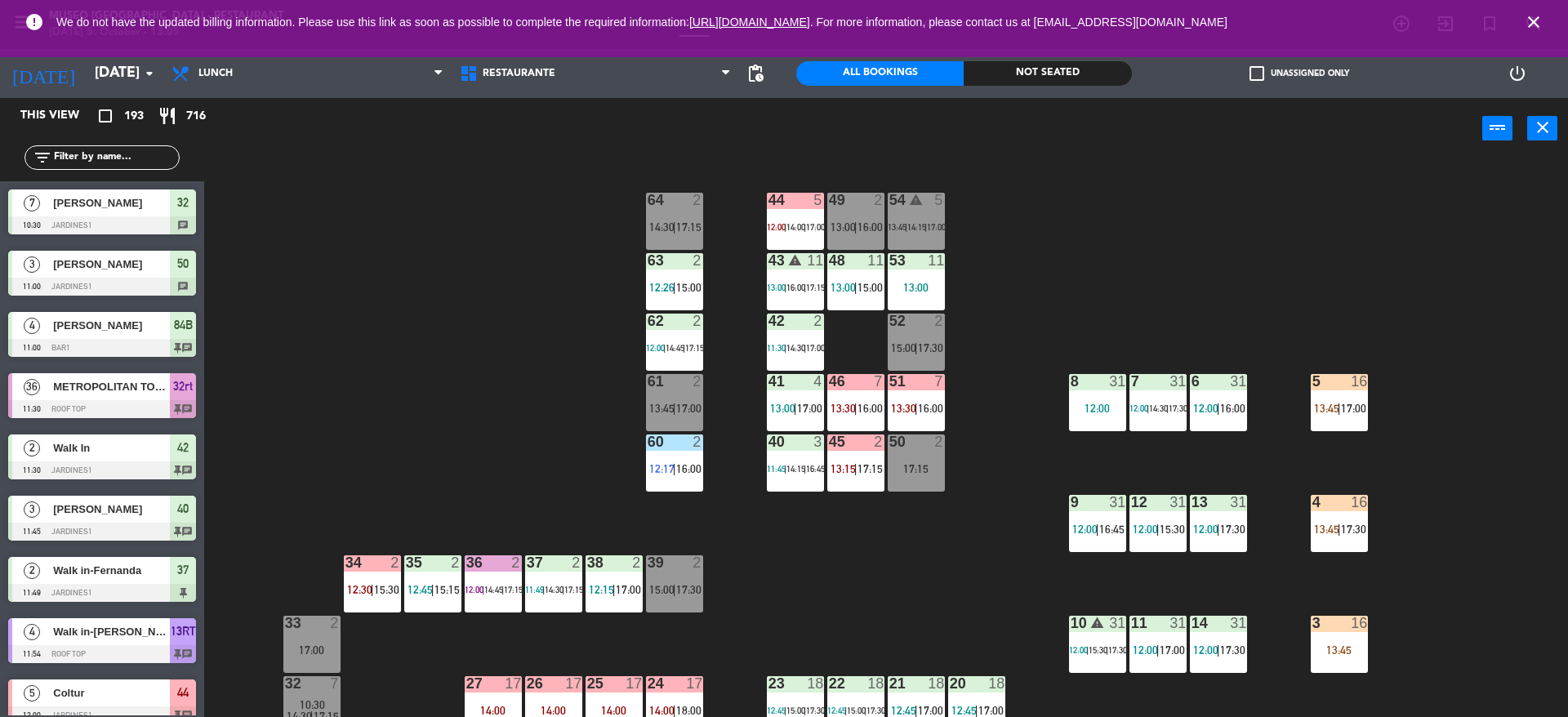
click at [513, 375] on div "44 5 12:00 | 14:00 | 17:00 49 2 13:00 | 16:00 54 warning 5 13:45 | 14:15 | 17:0…" at bounding box center [894, 443] width 1348 height 558
click at [880, 542] on div "44 5 12:00 | 14:00 | 17:00 49 2 13:00 | 16:00 54 warning 5 13:45 | 14:15 | 17:0…" at bounding box center [894, 443] width 1348 height 558
click at [1320, 433] on div "44 5 12:00 | 14:00 | 17:00 49 2 13:00 | 16:00 54 warning 5 13:45 | 14:15 | 17:0…" at bounding box center [894, 443] width 1348 height 558
click at [793, 599] on div "44 5 12:00 | 14:00 | 17:00 49 2 13:00 | 16:00 54 warning 5 13:45 | 14:15 | 17:0…" at bounding box center [894, 443] width 1348 height 558
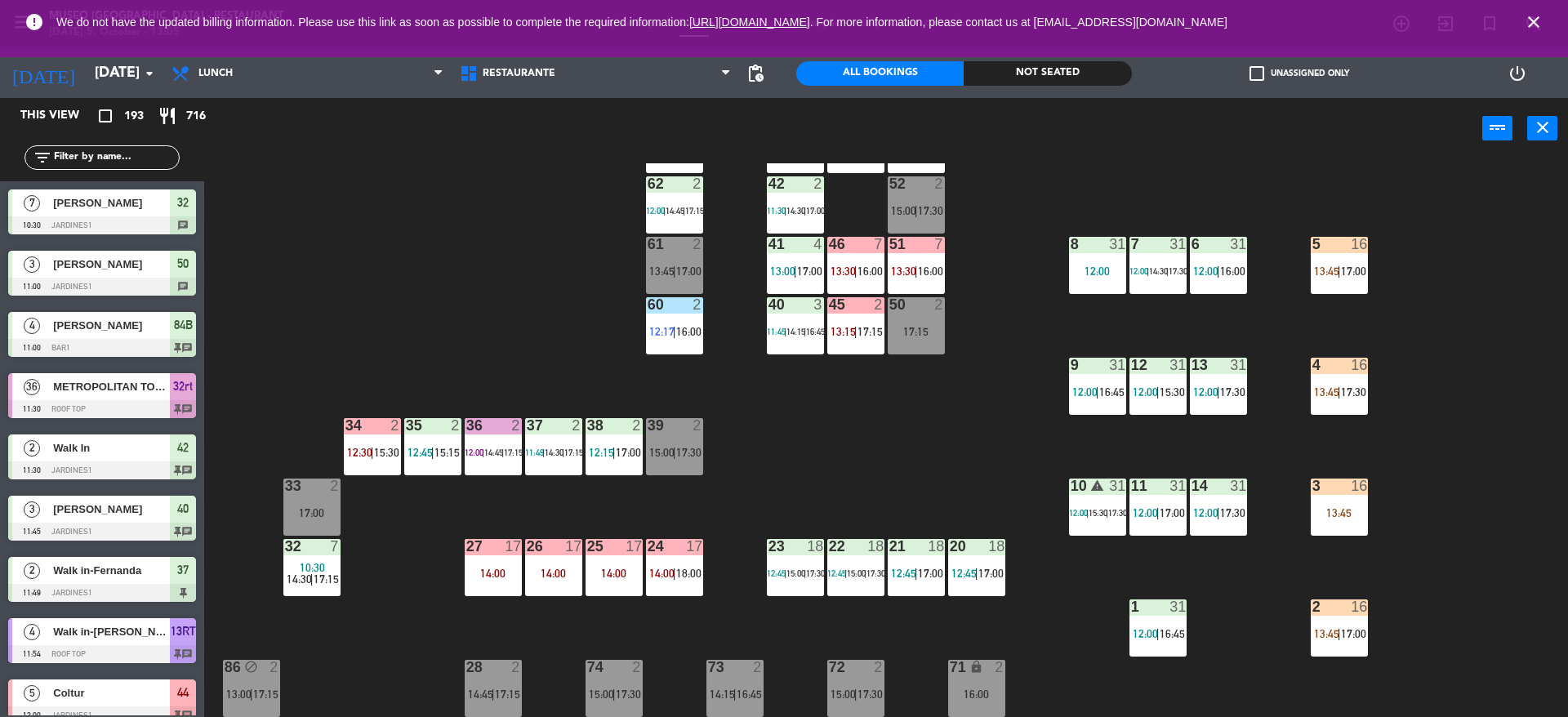
click at [284, 579] on div "10:30 14:30 | 17:15" at bounding box center [311, 574] width 57 height 23
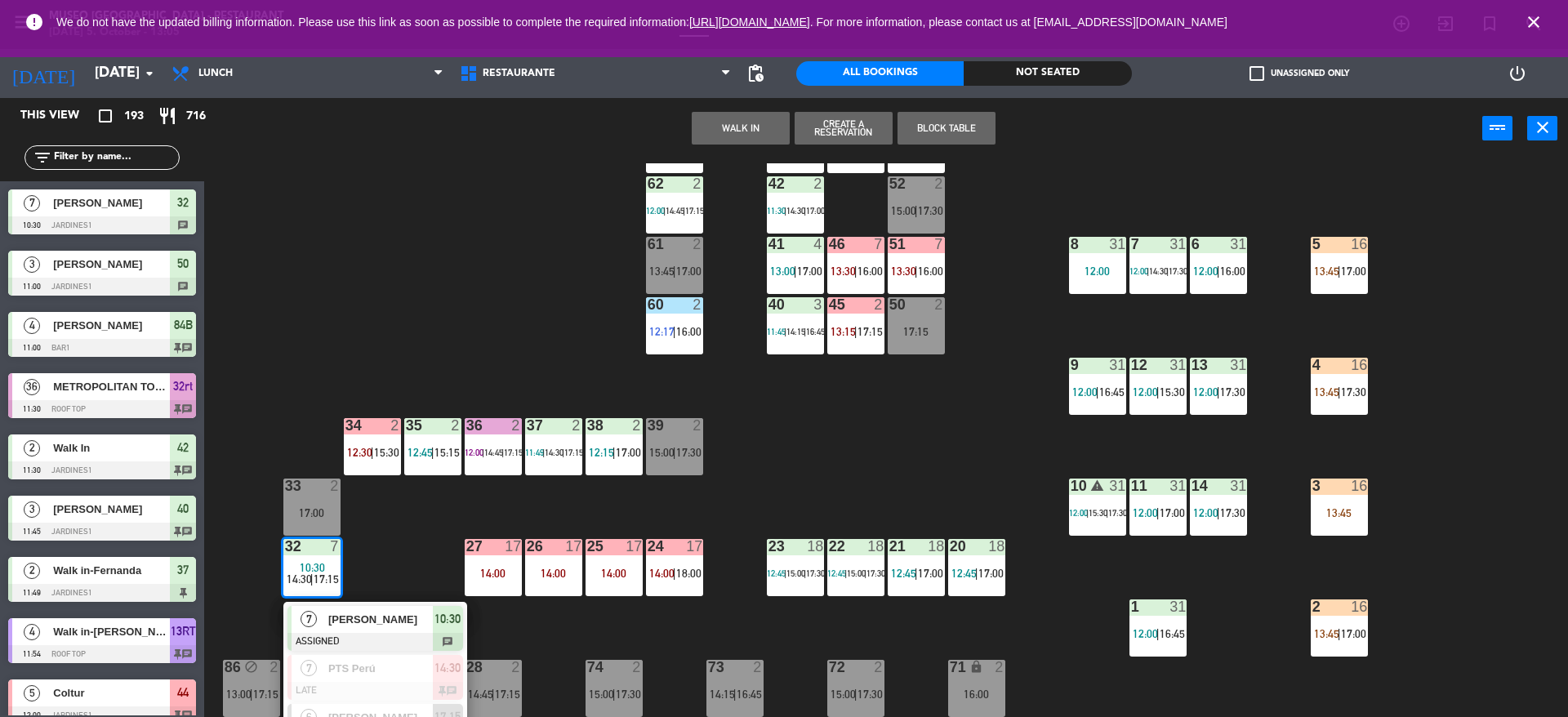
click at [337, 645] on div at bounding box center [375, 642] width 176 height 18
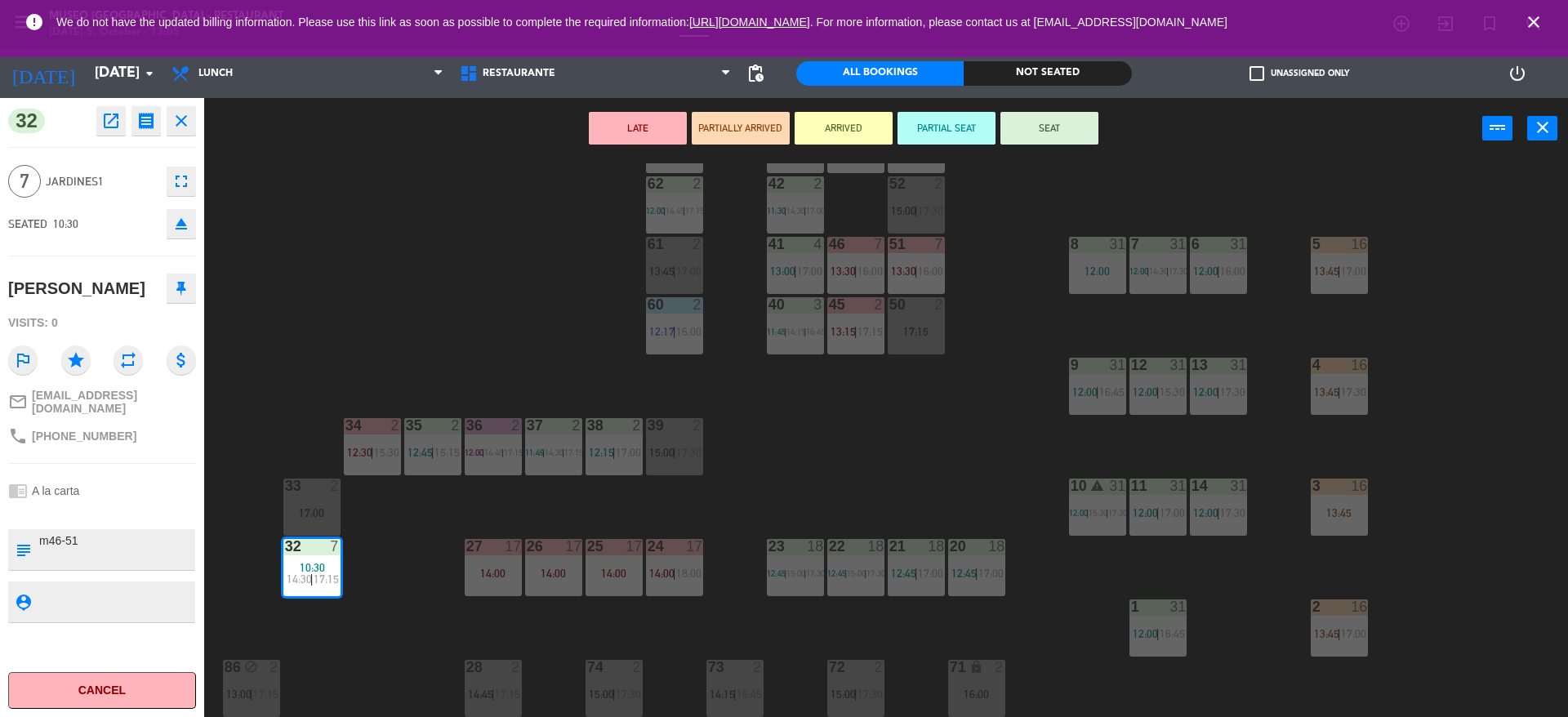
click at [308, 304] on div "44 5 12:00 | 14:00 | 17:00 49 2 13:00 | 16:00 54 warning 5 13:45 | 14:15 | 17:0…" at bounding box center [894, 443] width 1348 height 558
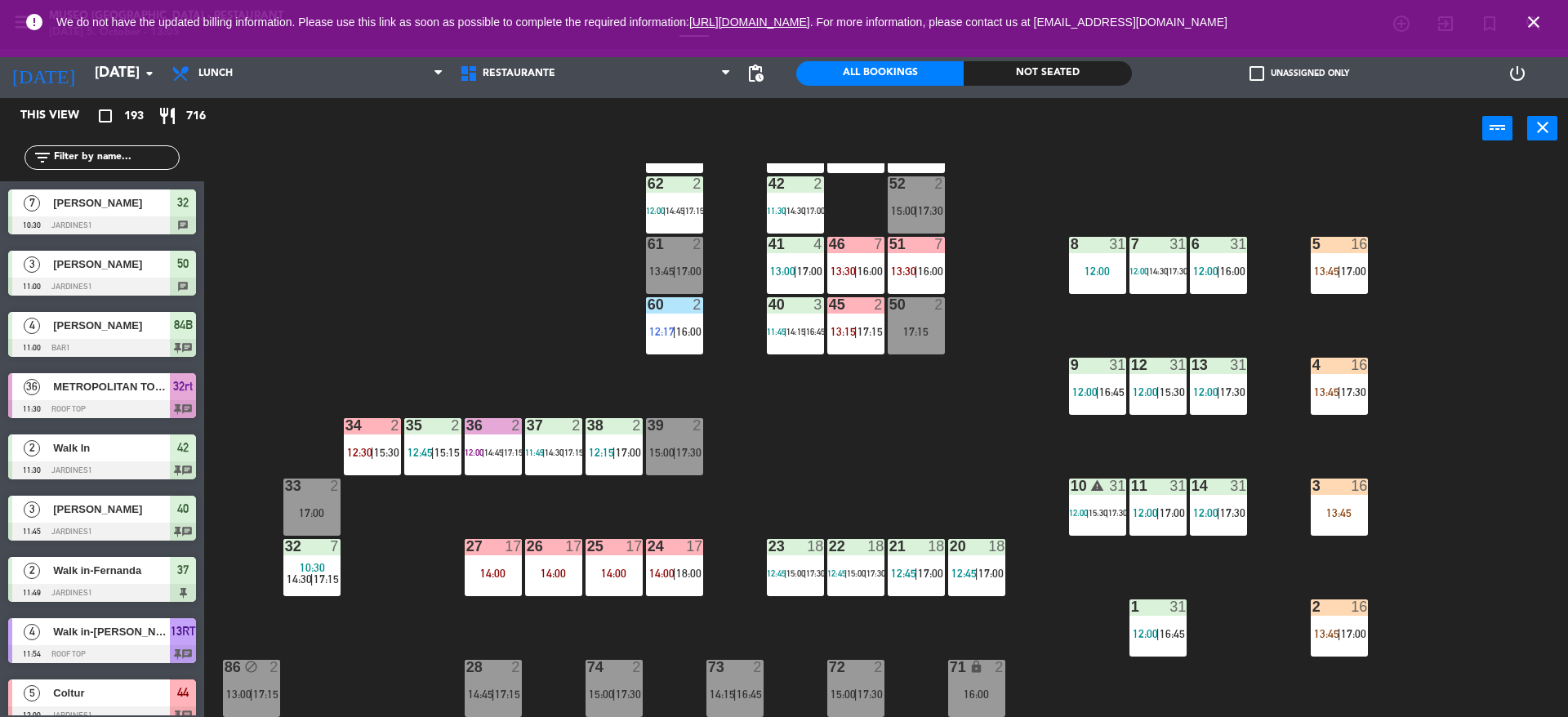
click at [325, 589] on div "32 7 10:30 14:30 | 17:15" at bounding box center [311, 567] width 57 height 57
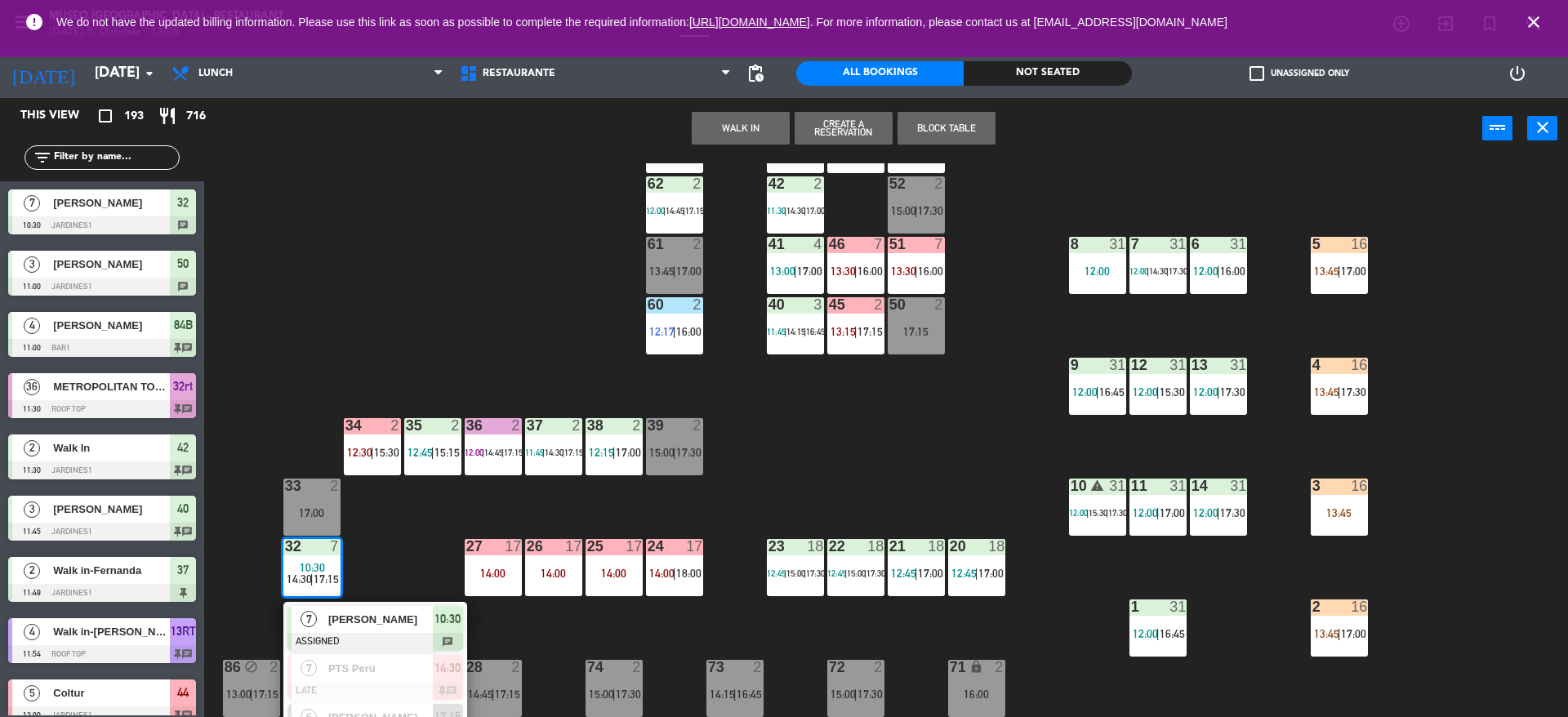
click at [340, 646] on div at bounding box center [375, 642] width 176 height 18
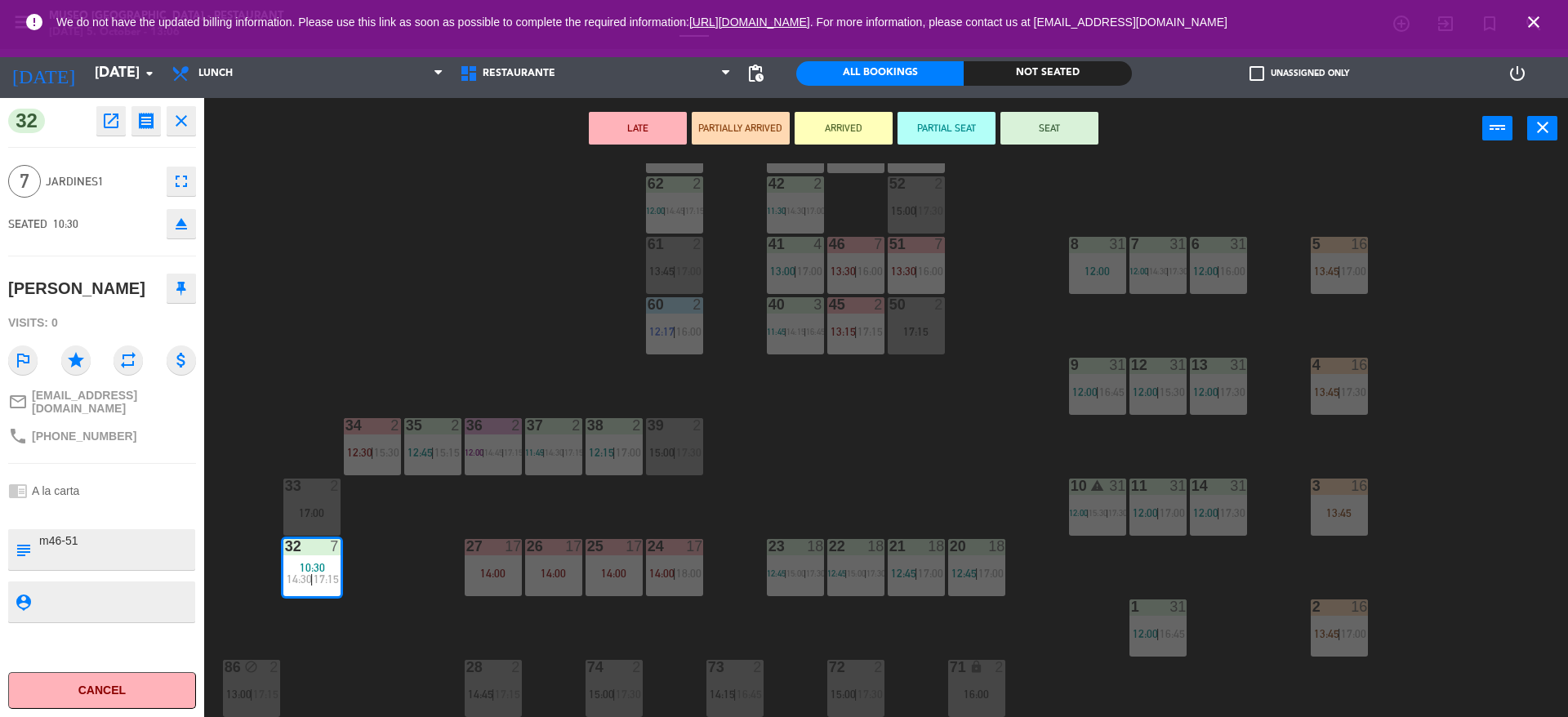
click at [1044, 139] on button "SEAT" at bounding box center [1050, 128] width 98 height 33
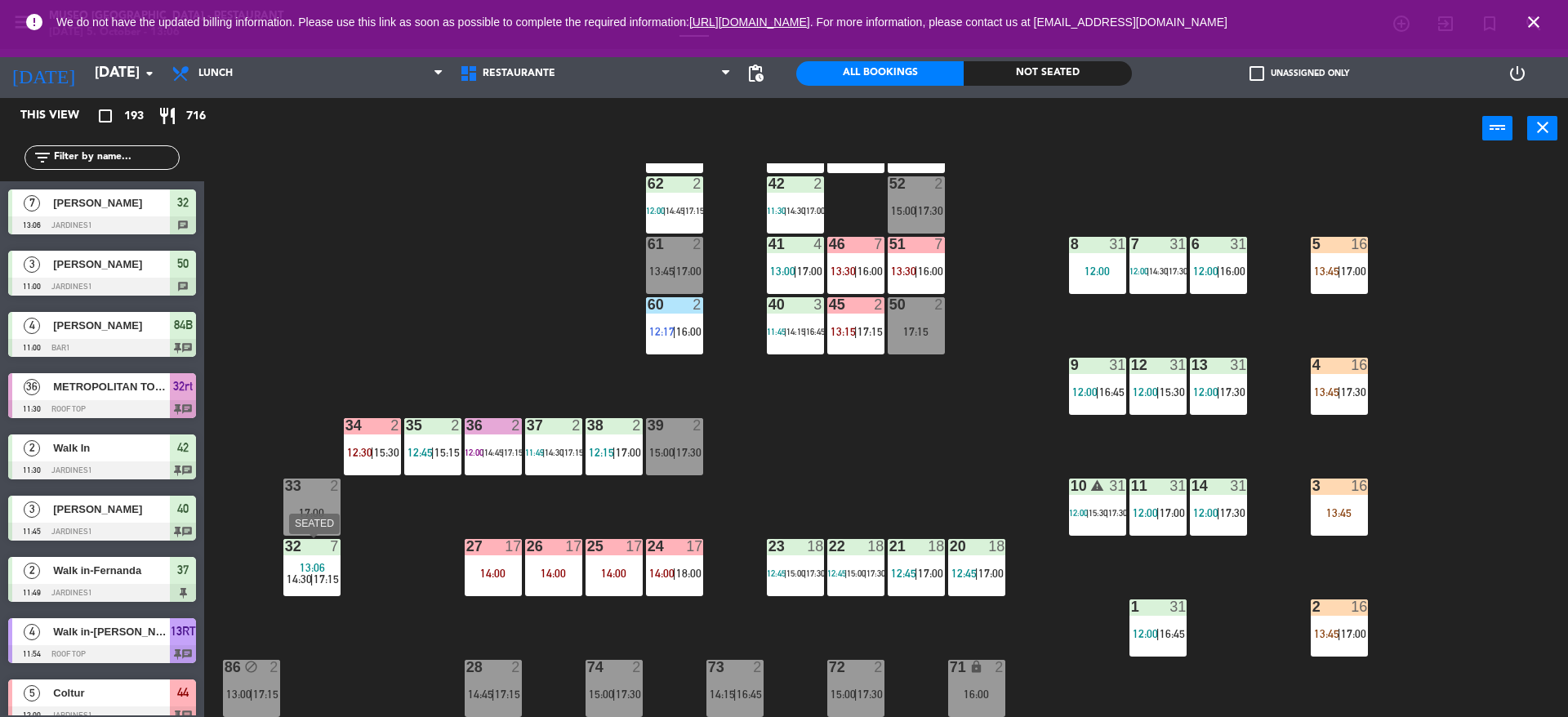
click at [308, 593] on div "32 7 13:06 14:30 | 17:15" at bounding box center [311, 567] width 57 height 57
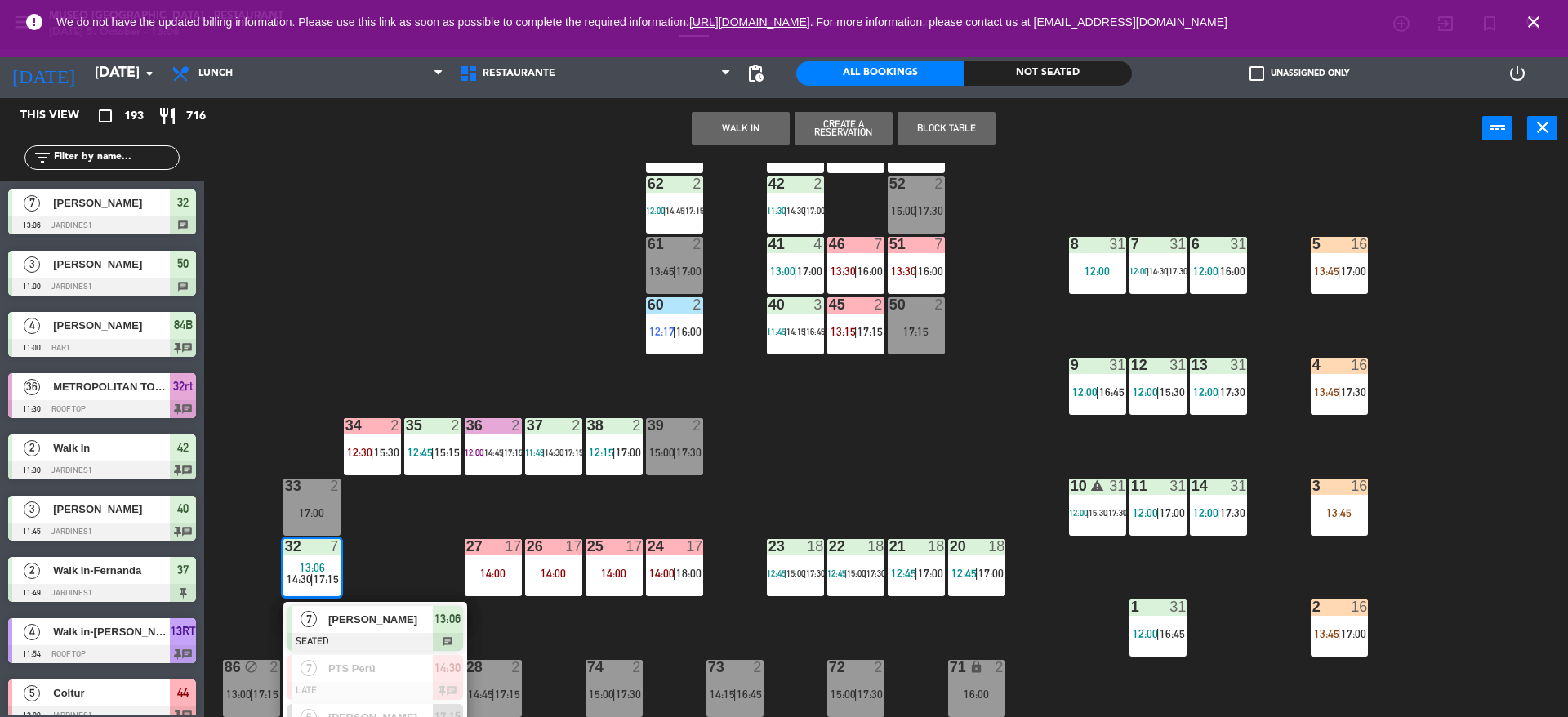
click at [329, 634] on div at bounding box center [375, 642] width 176 height 18
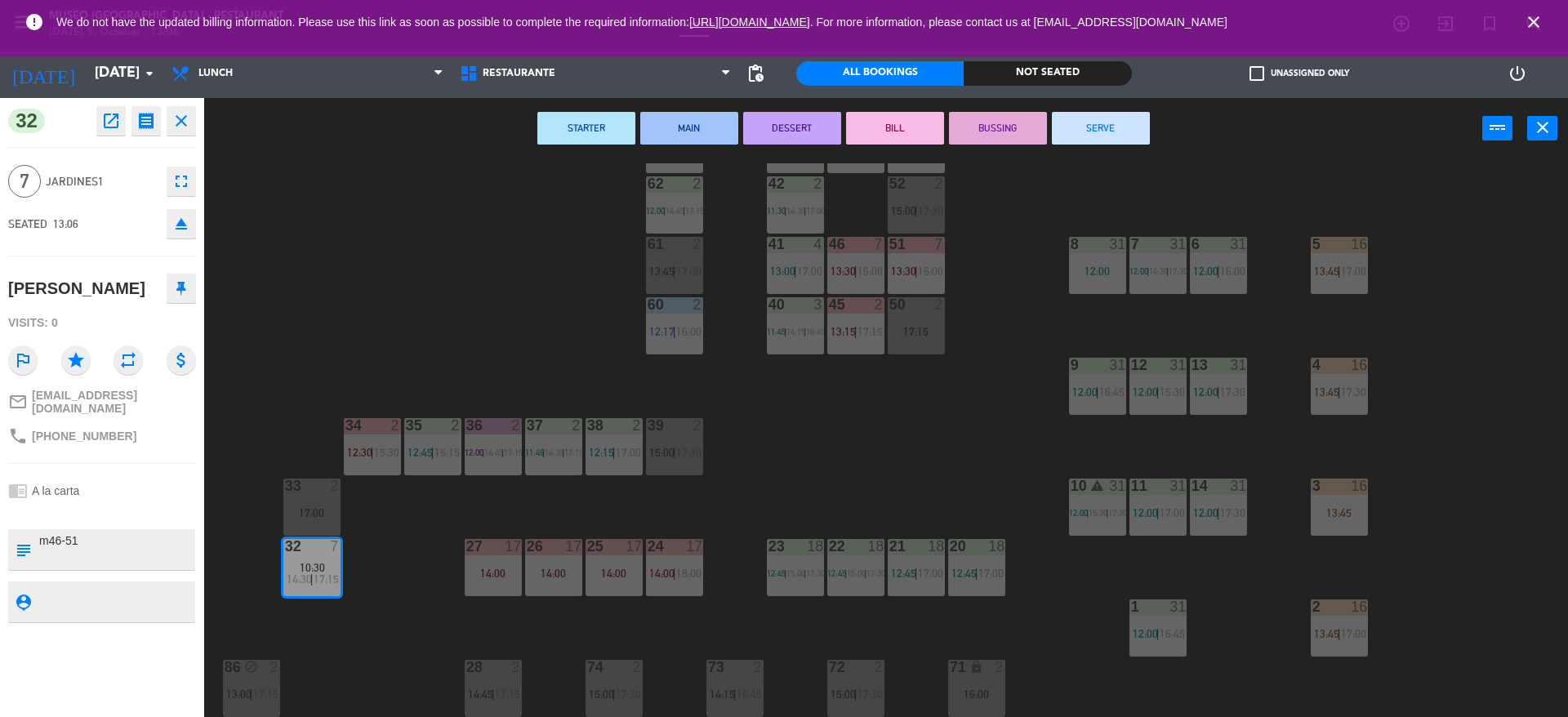
click at [1098, 128] on button "SERVE" at bounding box center [1101, 128] width 98 height 33
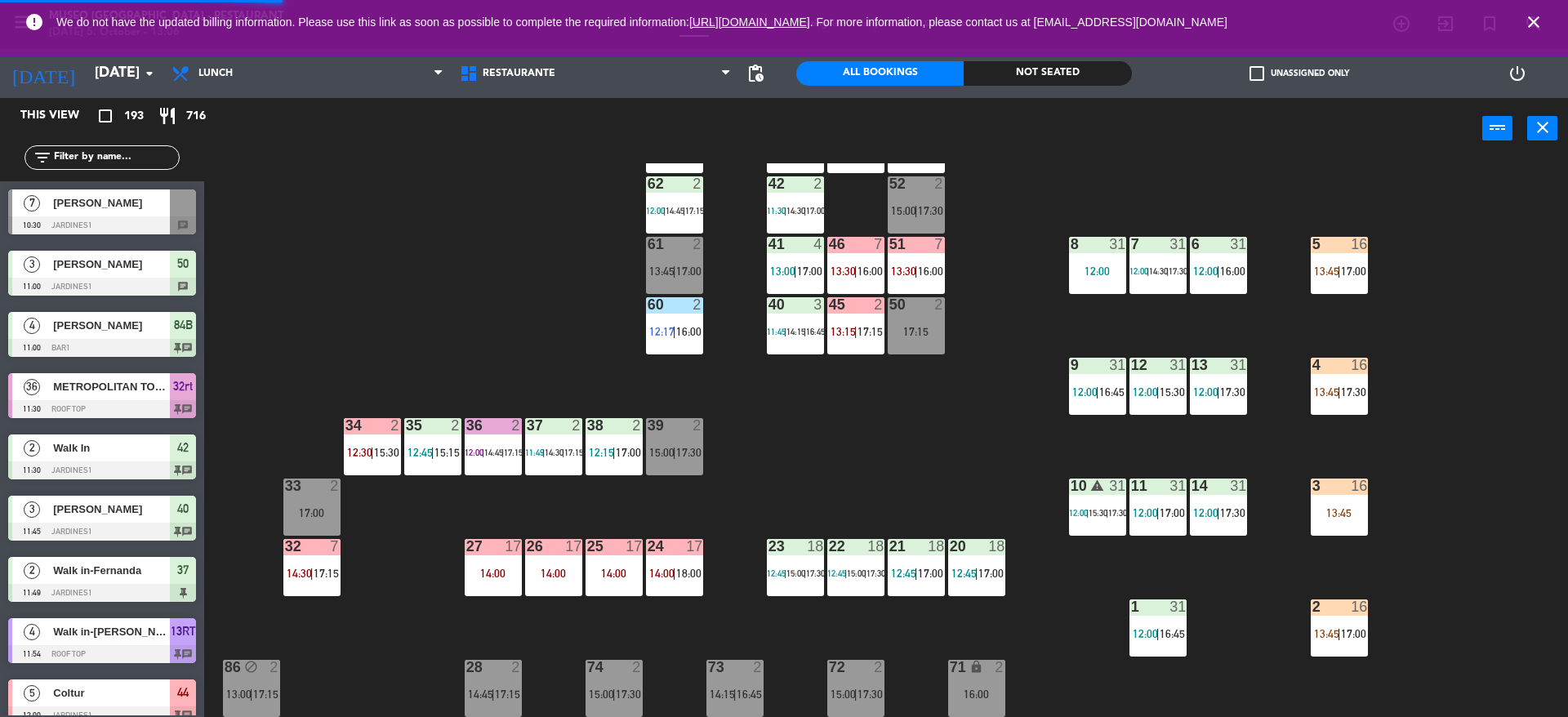
click at [1057, 232] on div "44 5 12:00 | 14:00 | 17:00 49 2 13:00 | 16:00 54 warning 5 13:45 | 14:15 | 17:0…" at bounding box center [894, 443] width 1348 height 558
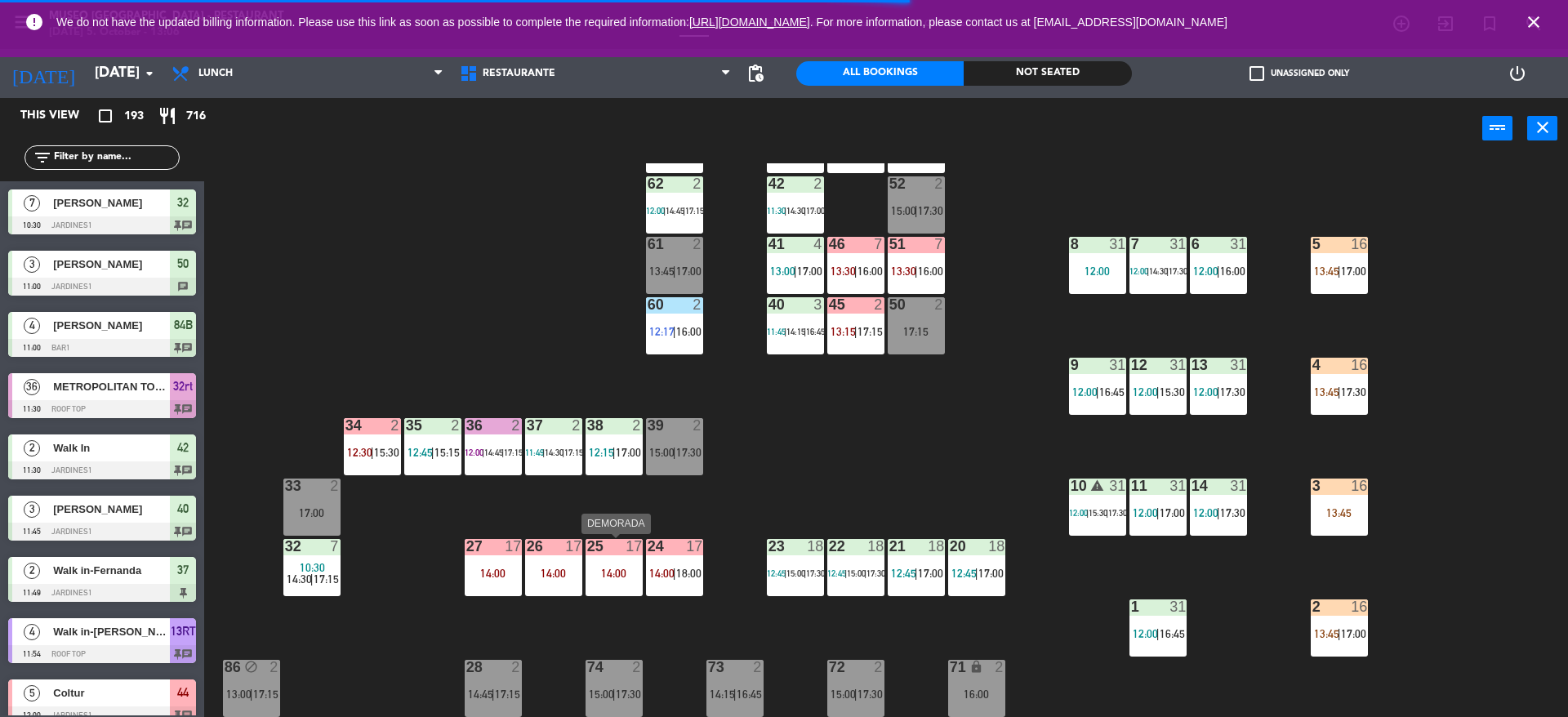
scroll to position [0, 0]
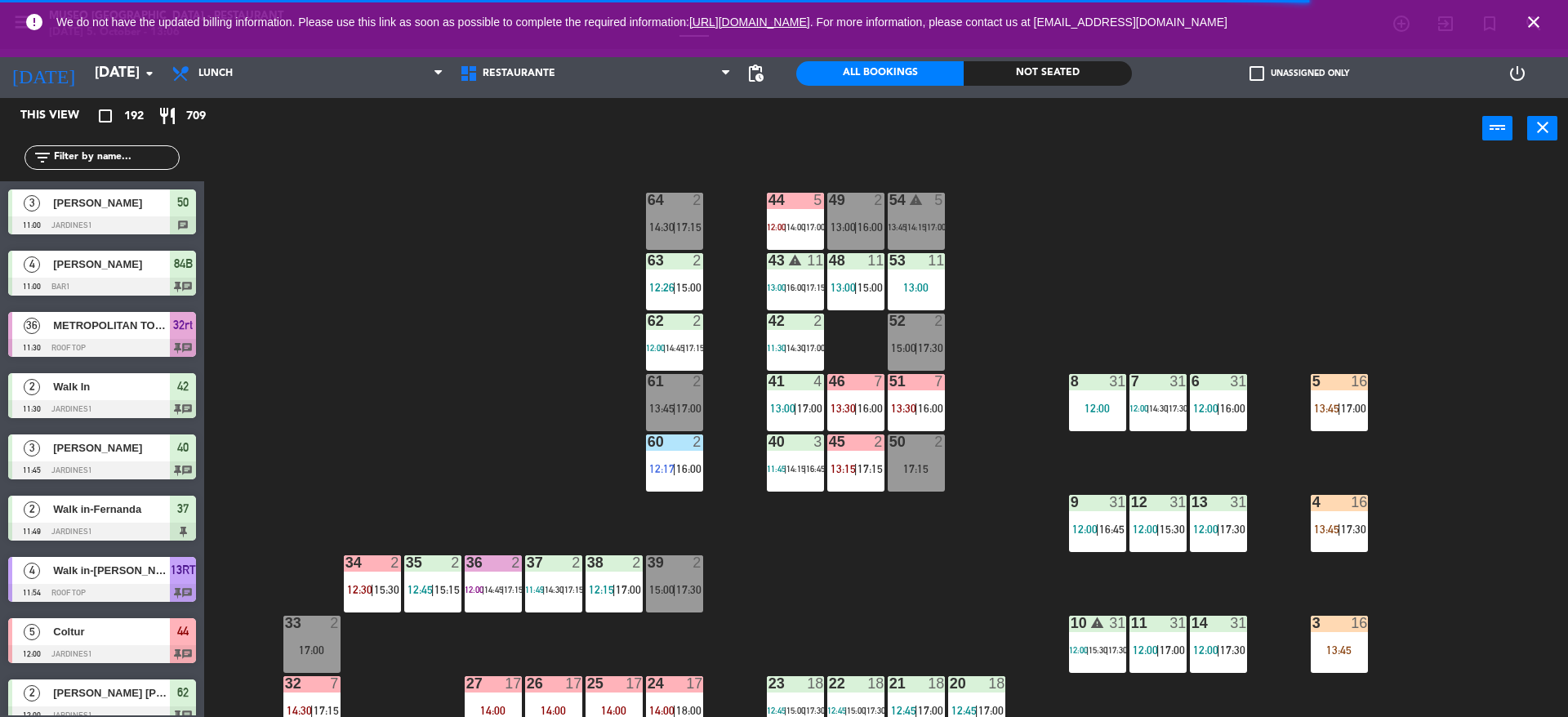
click at [884, 523] on div "44 5 12:00 | 14:00 | 17:00 49 2 13:00 | 16:00 54 warning 5 13:45 | 14:15 | 17:0…" at bounding box center [894, 443] width 1348 height 558
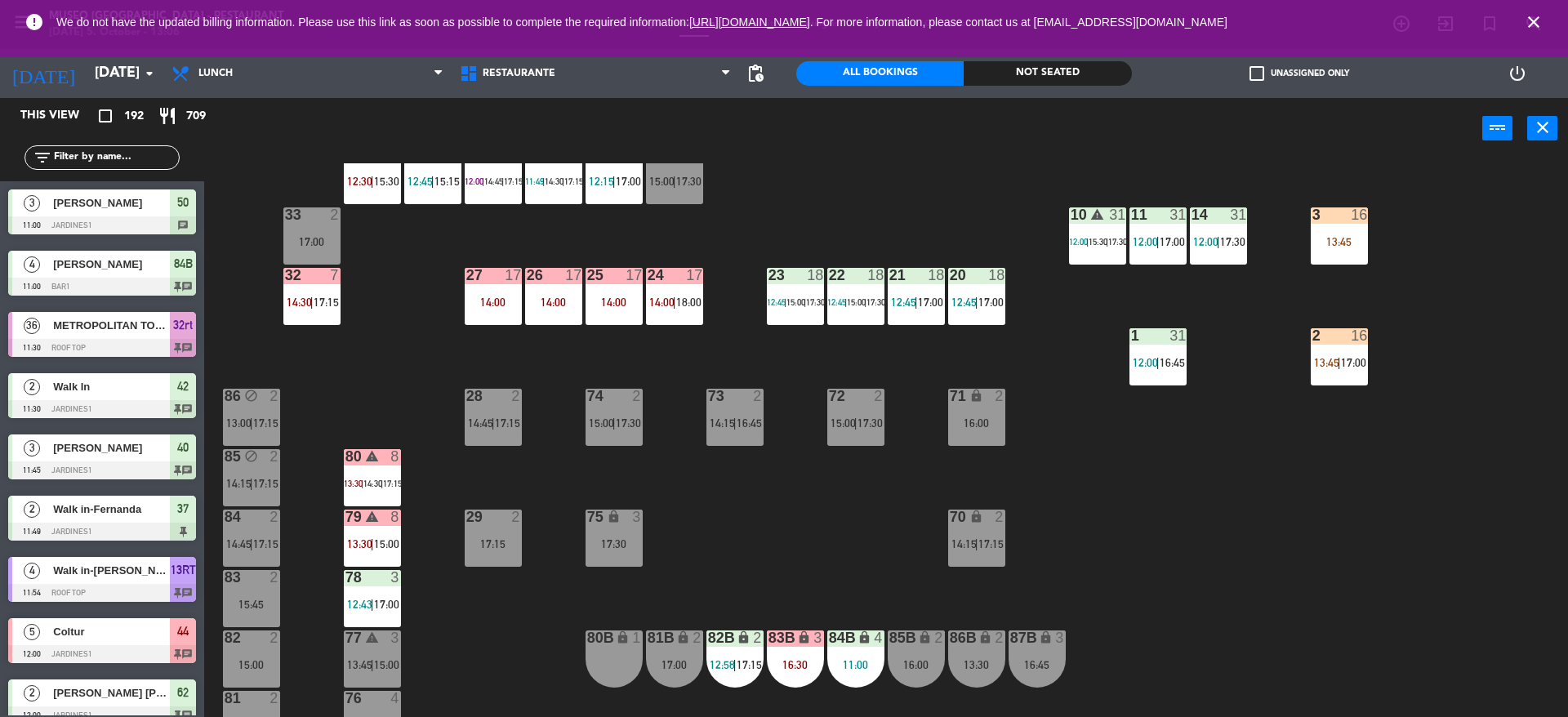
scroll to position [617, 0]
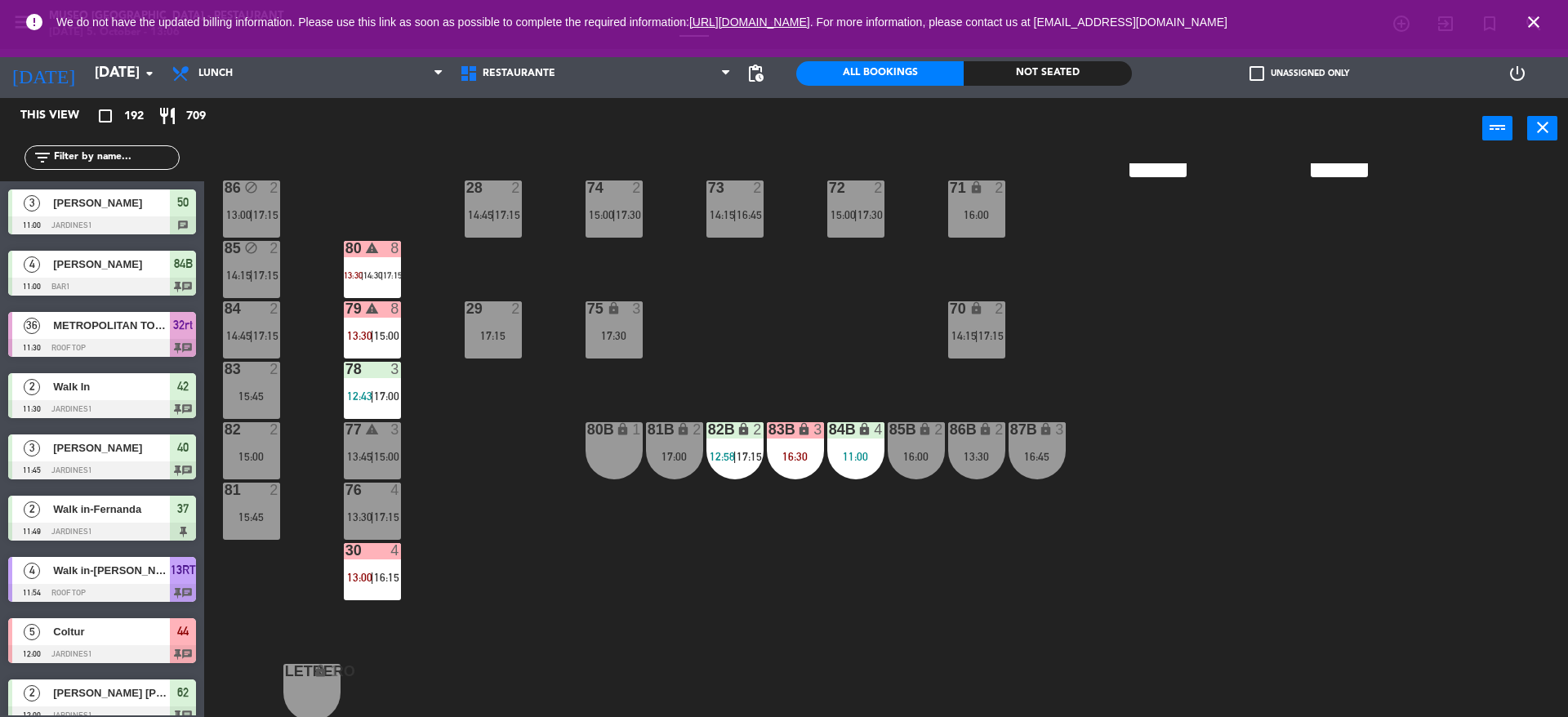
click at [869, 456] on div "11:00" at bounding box center [856, 457] width 57 height 12
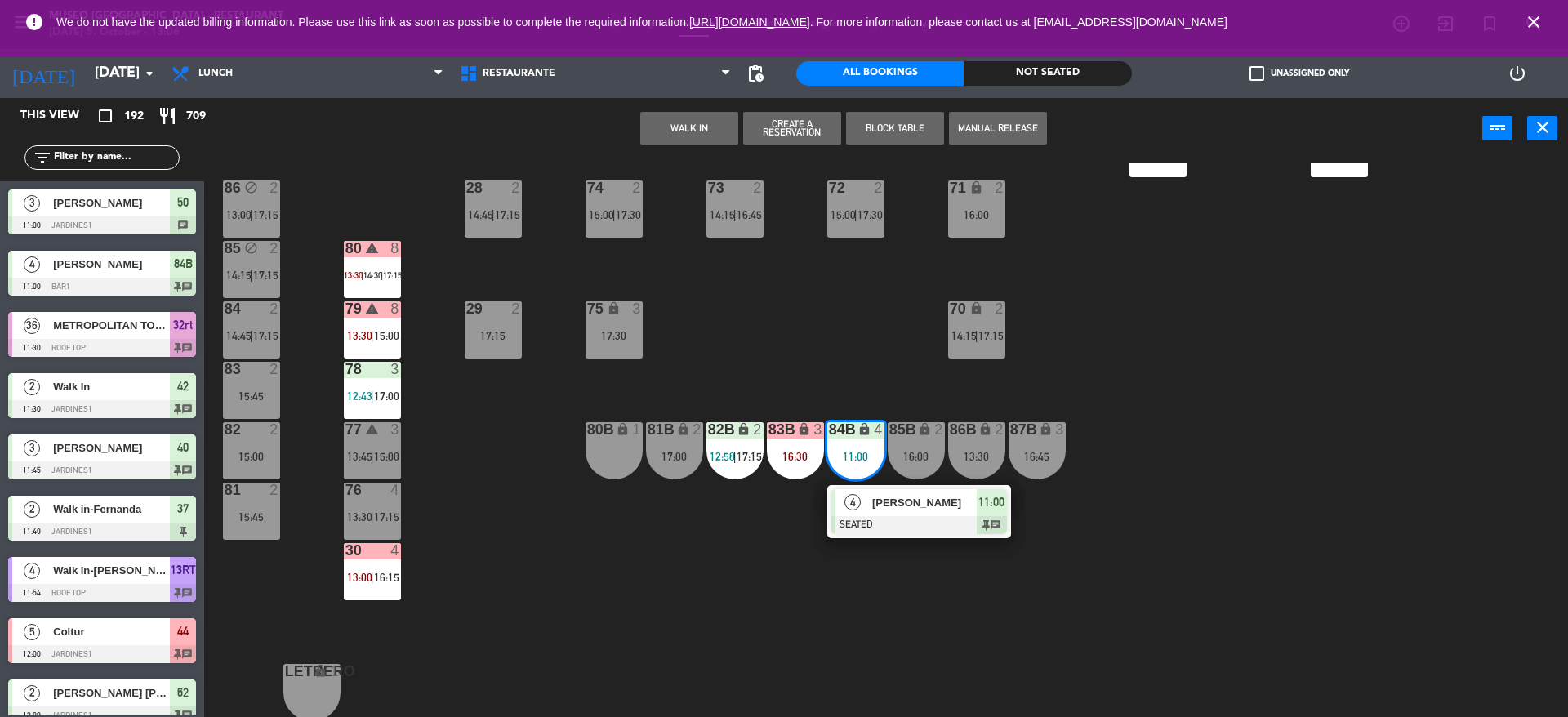
click at [882, 517] on div at bounding box center [919, 525] width 176 height 18
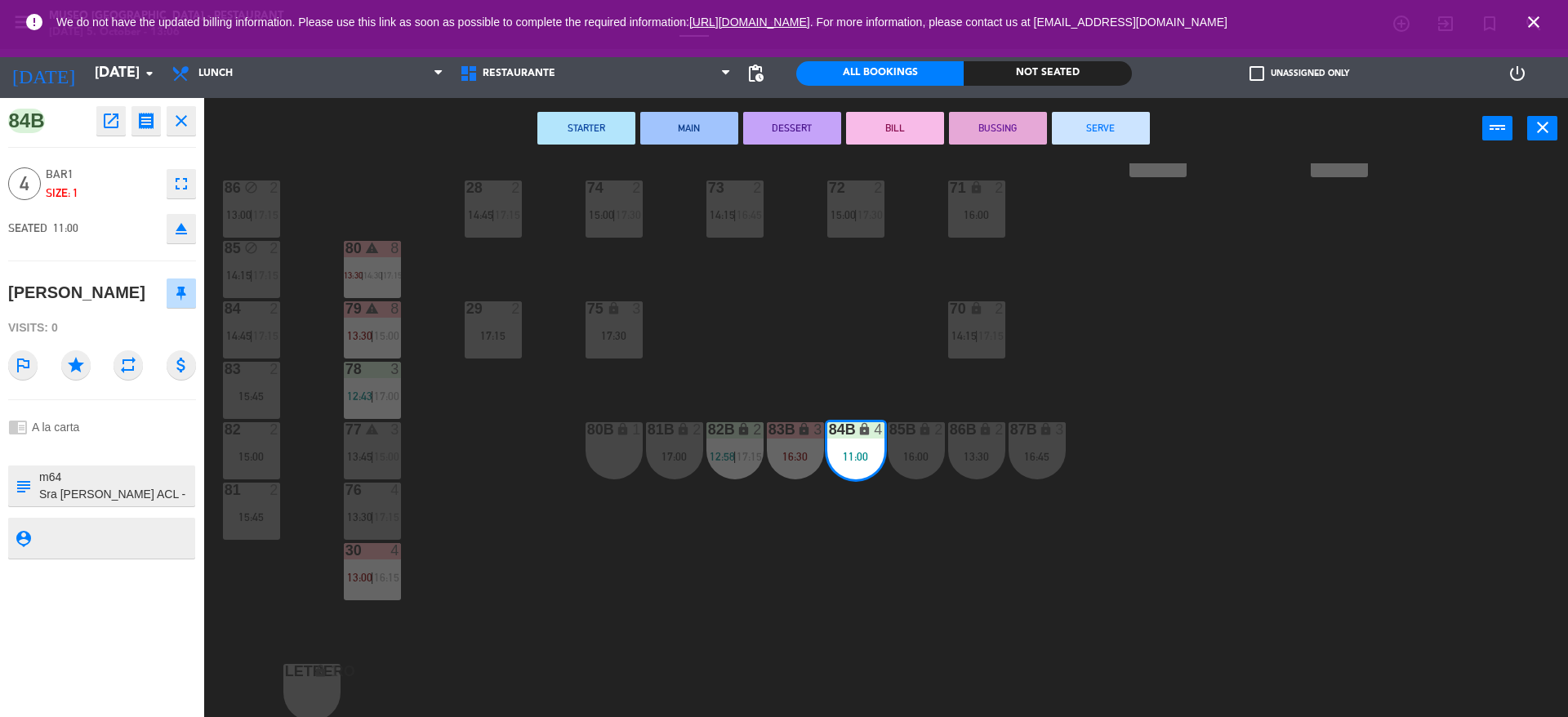
click at [748, 562] on div "44 5 12:00 | 14:00 | 17:00 49 2 13:00 | 16:00 54 warning 5 13:45 | 14:15 | 17:0…" at bounding box center [894, 443] width 1348 height 558
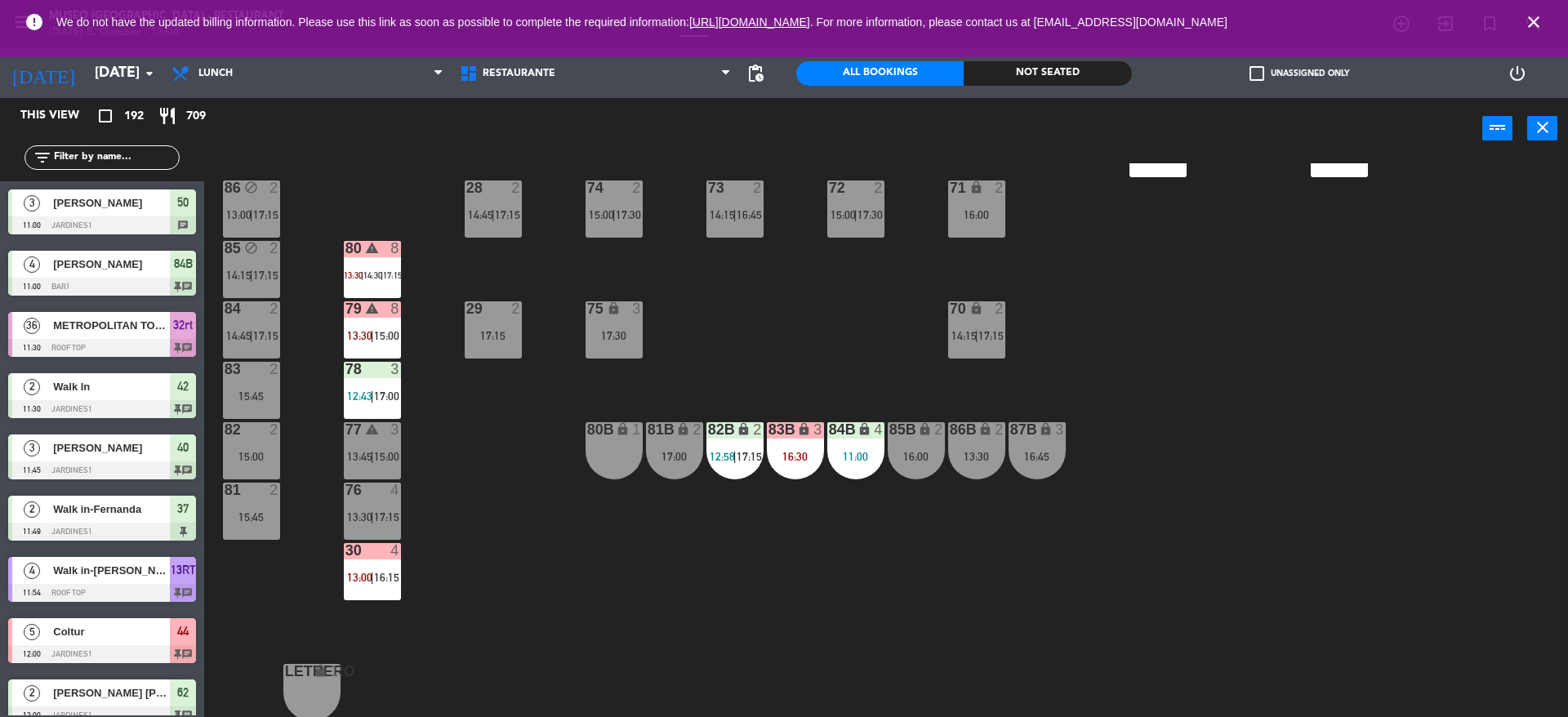
click at [387, 408] on div "78 3 12:43 | 17:00" at bounding box center [373, 390] width 57 height 57
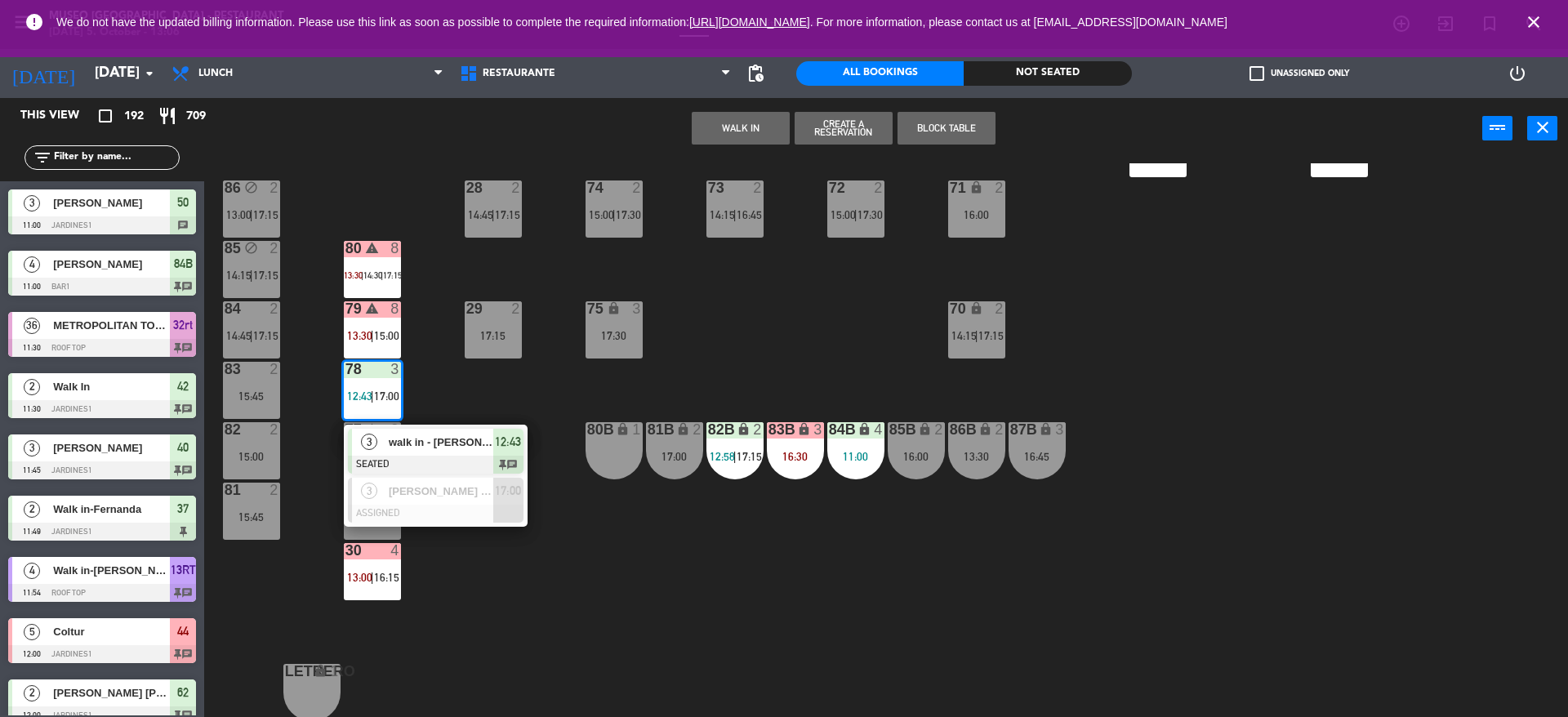
click at [406, 448] on span "walk in - [PERSON_NAME]" at bounding box center [441, 443] width 104 height 18
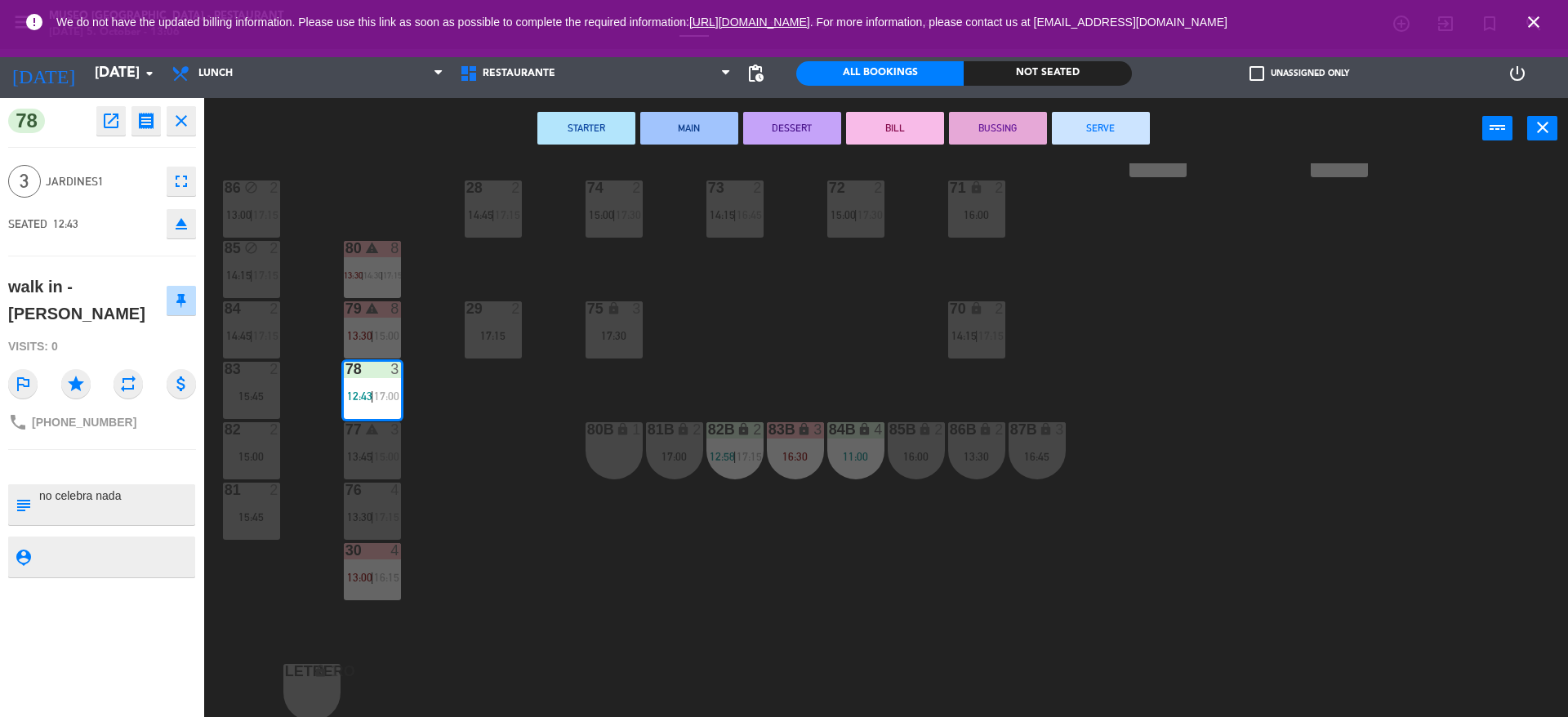
click at [145, 517] on textarea at bounding box center [116, 504] width 156 height 34
type textarea "m78 no celebra nada"
click at [123, 258] on div "78 open_in_new receipt 12:43 PM [DATE] 3 people walk in - [PERSON_NAME] Table 7…" at bounding box center [102, 408] width 204 height 620
click at [429, 533] on div "44 5 12:00 | 14:00 | 17:00 49 2 13:00 | 16:00 54 warning 5 13:45 | 14:15 | 17:0…" at bounding box center [894, 443] width 1348 height 558
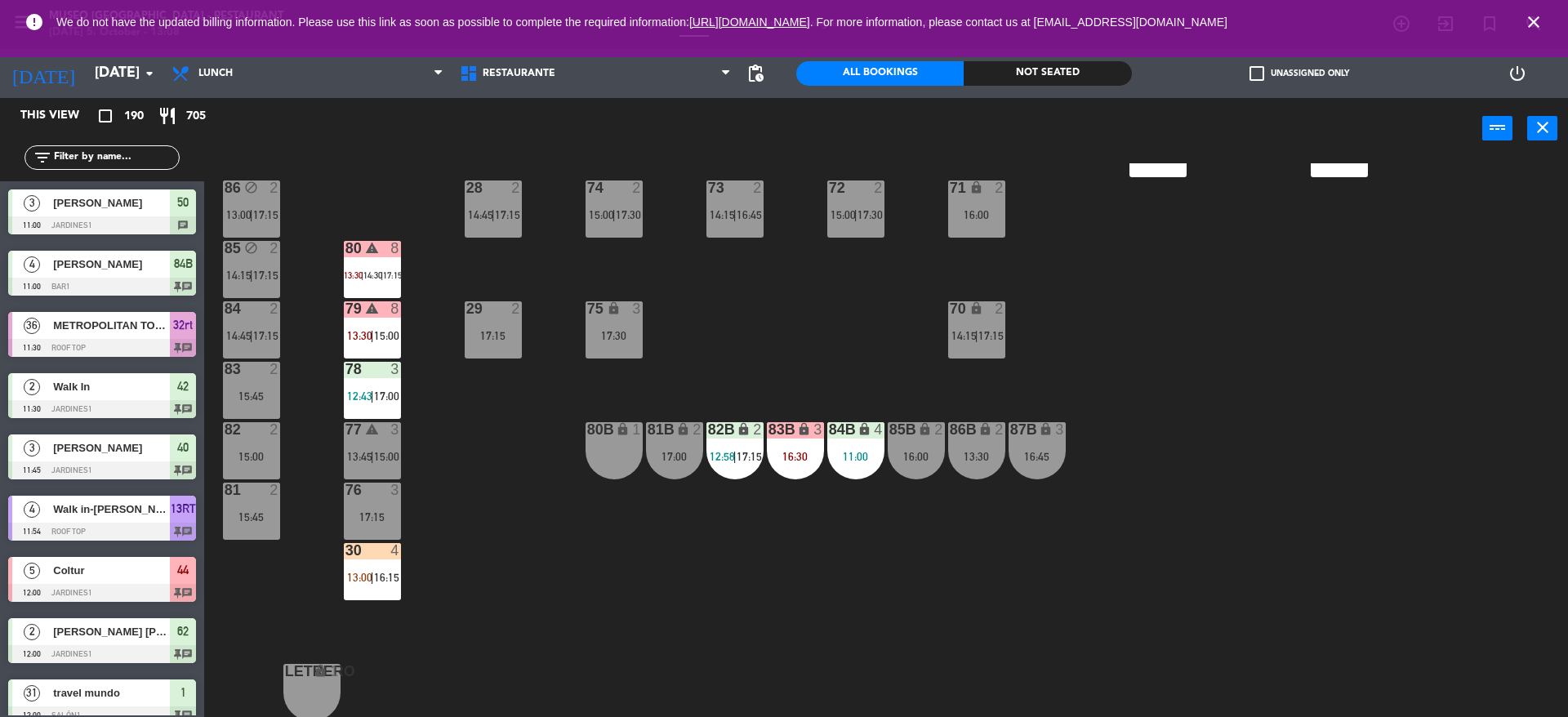
scroll to position [4, 0]
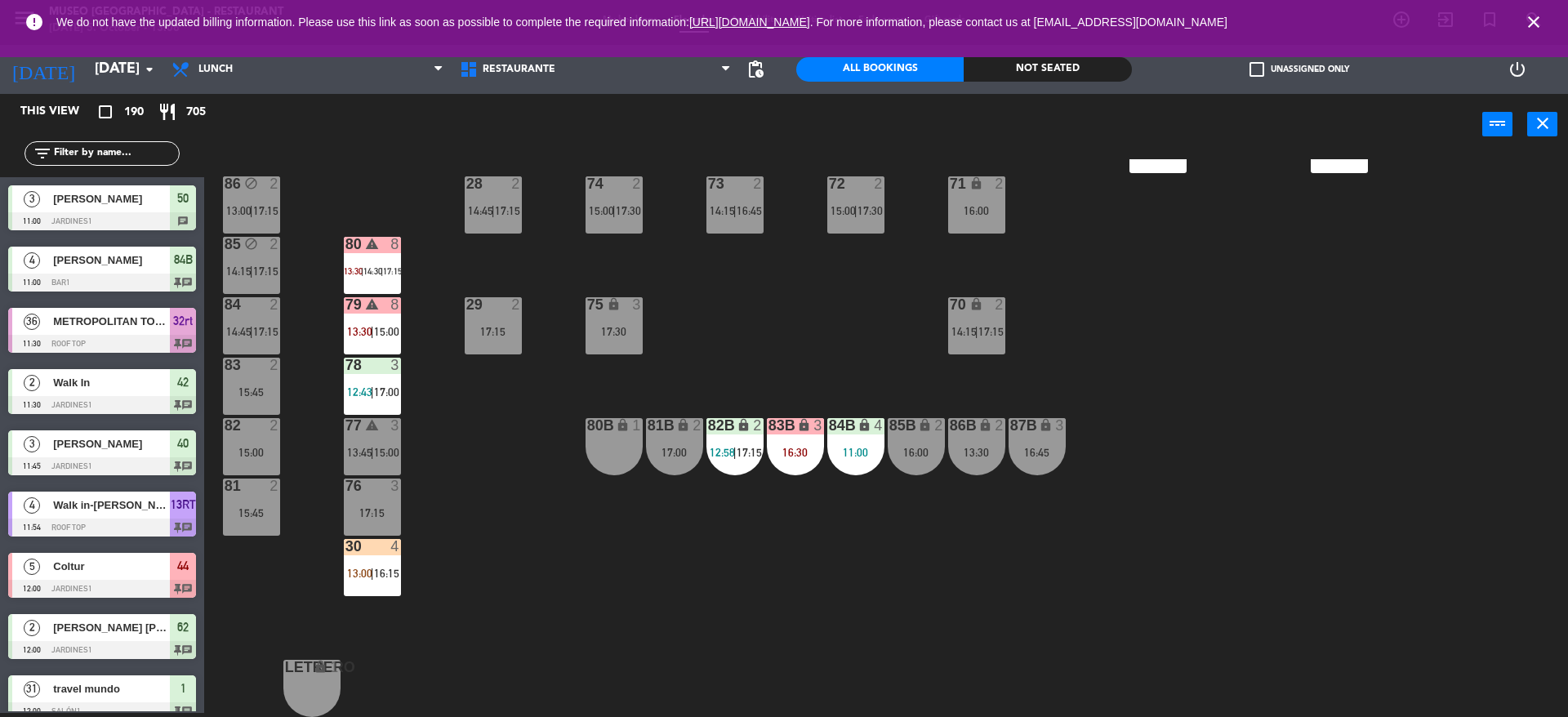
click at [381, 448] on span "15:00" at bounding box center [387, 451] width 25 height 13
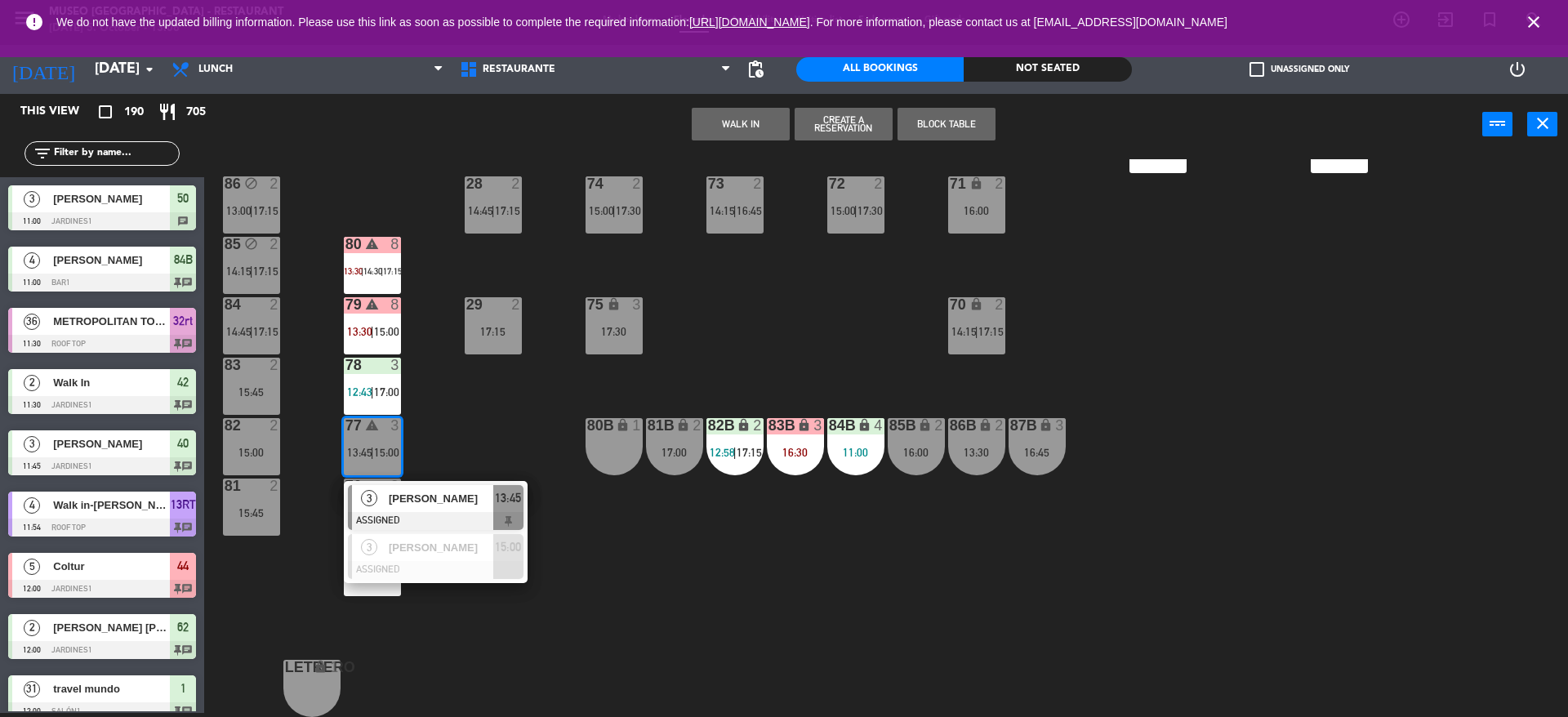
click at [408, 501] on span "[PERSON_NAME]" at bounding box center [441, 499] width 104 height 18
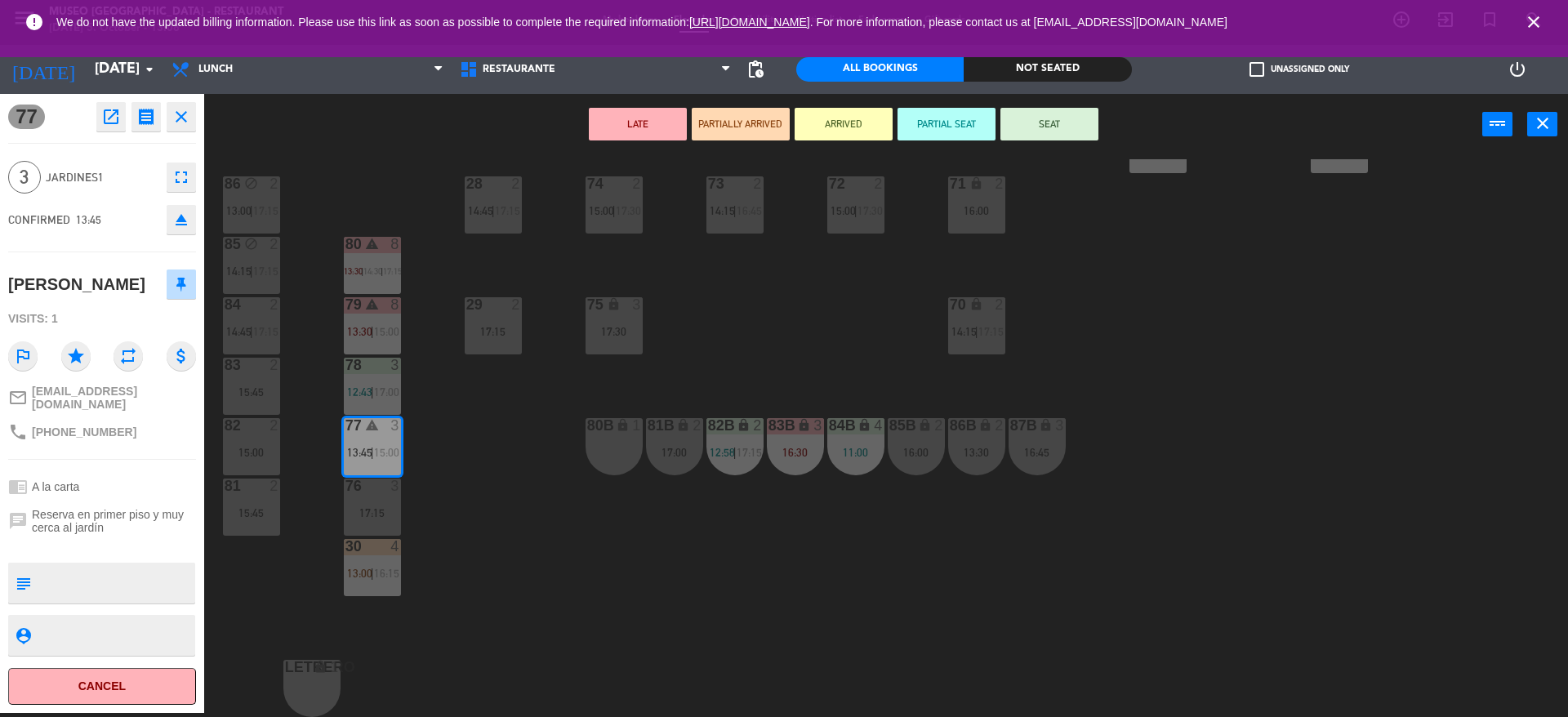
click at [189, 226] on icon "eject" at bounding box center [181, 220] width 19 height 19
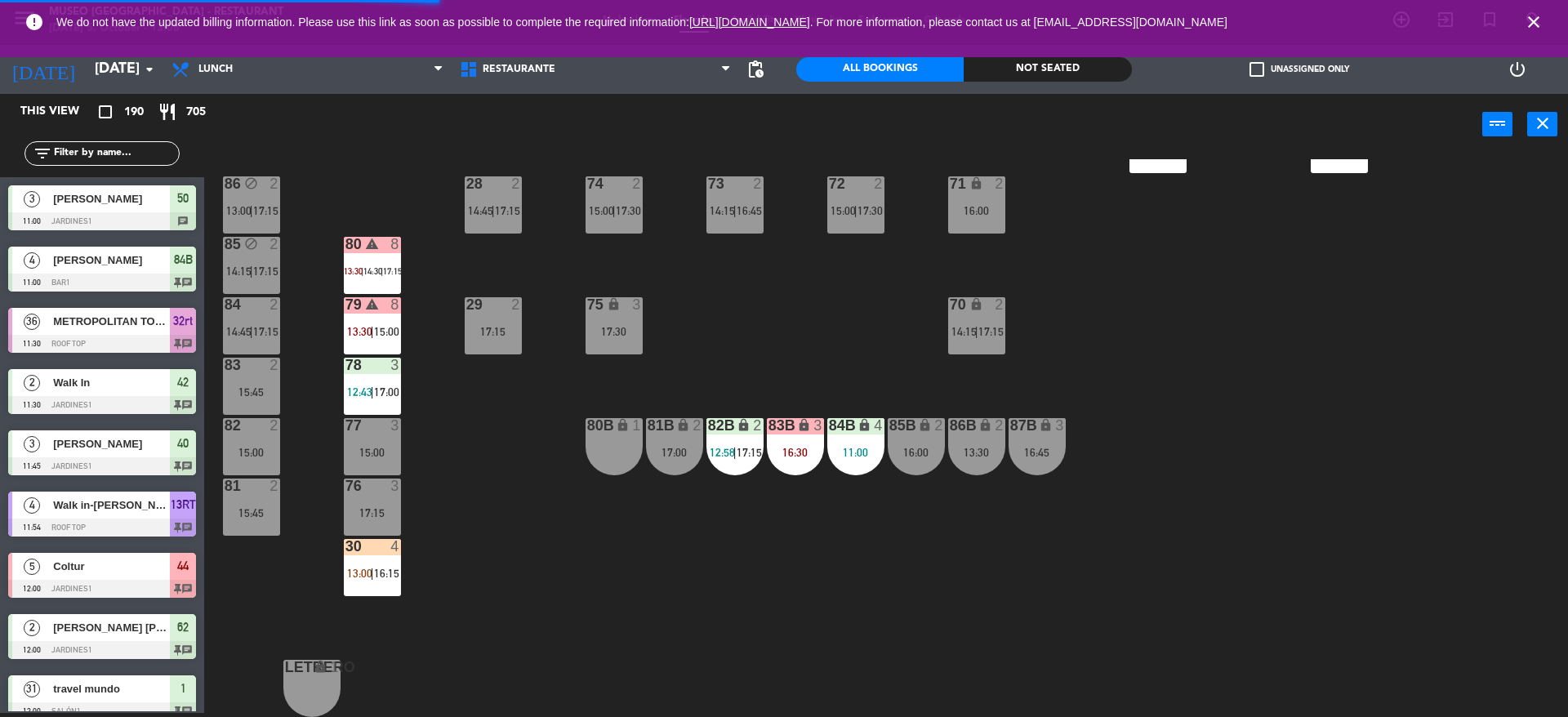
click at [392, 385] on span "17:00" at bounding box center [387, 391] width 25 height 13
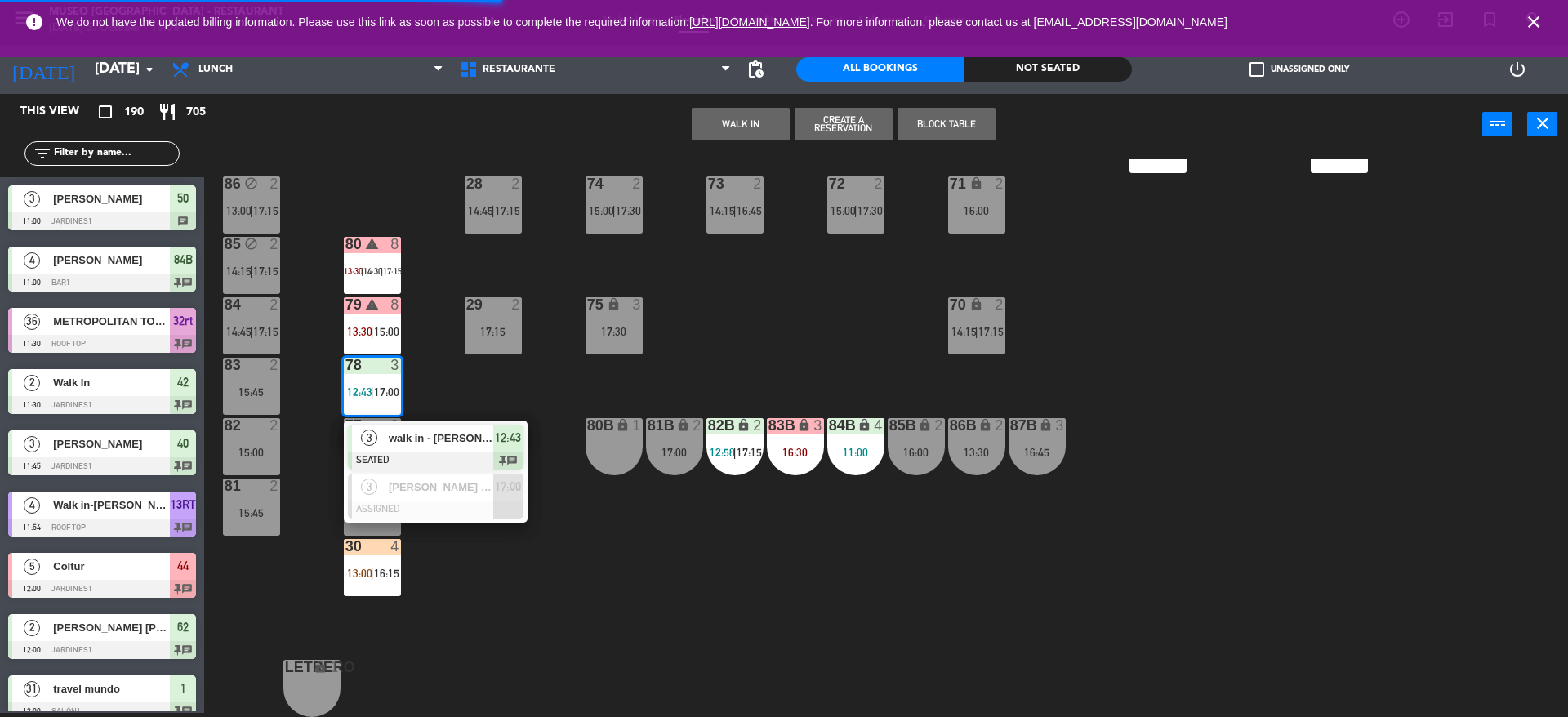
click at [415, 456] on div at bounding box center [436, 460] width 176 height 18
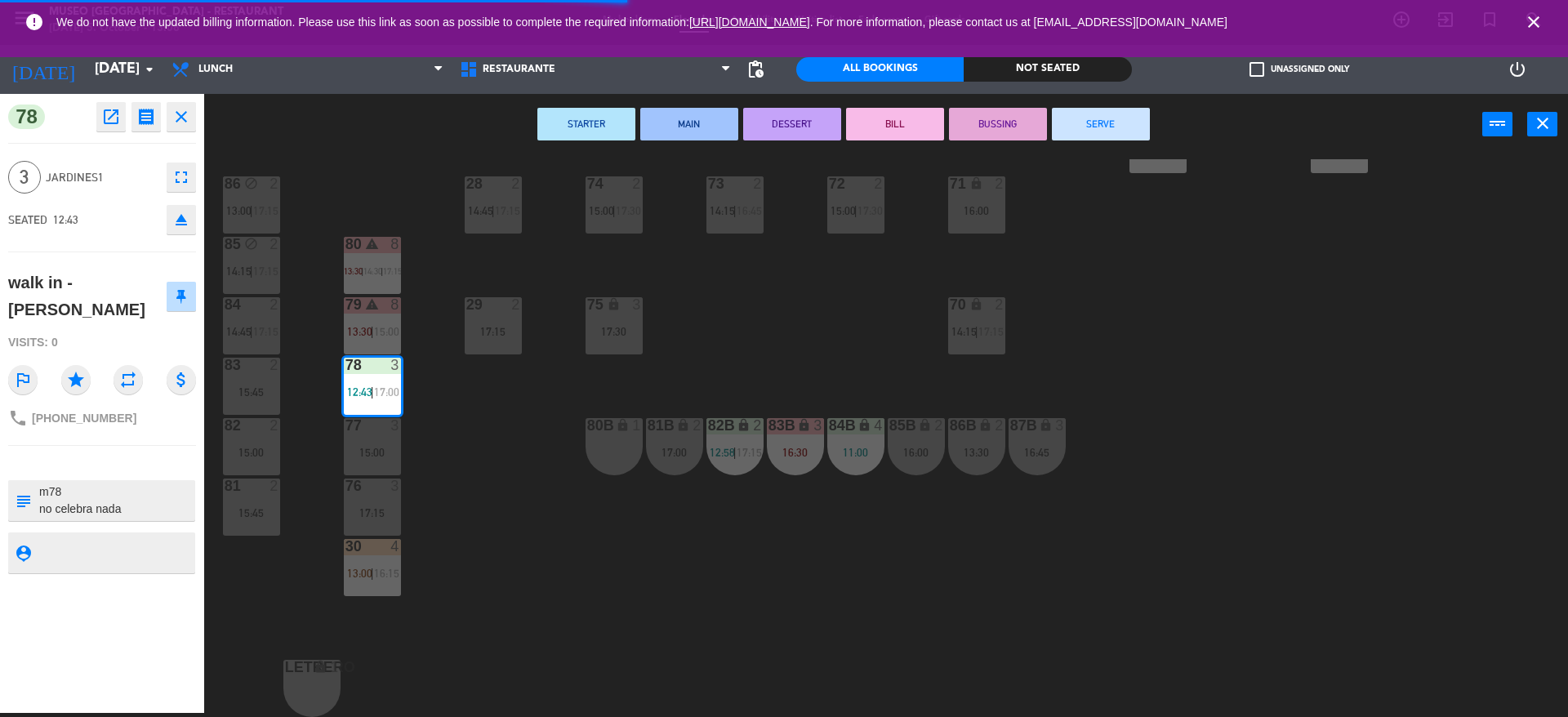
click at [378, 457] on div "15:00" at bounding box center [373, 452] width 57 height 12
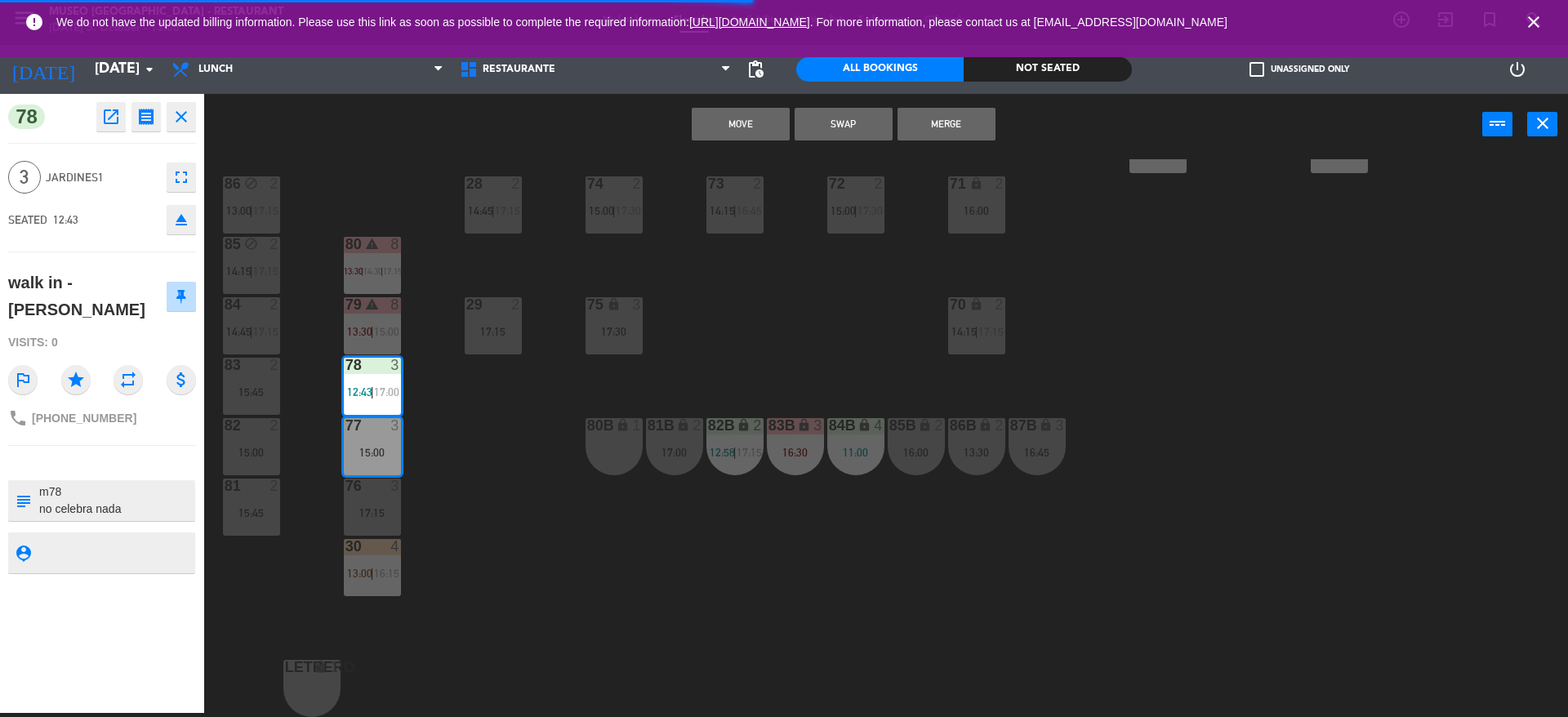
click at [764, 121] on button "Move" at bounding box center [740, 125] width 98 height 33
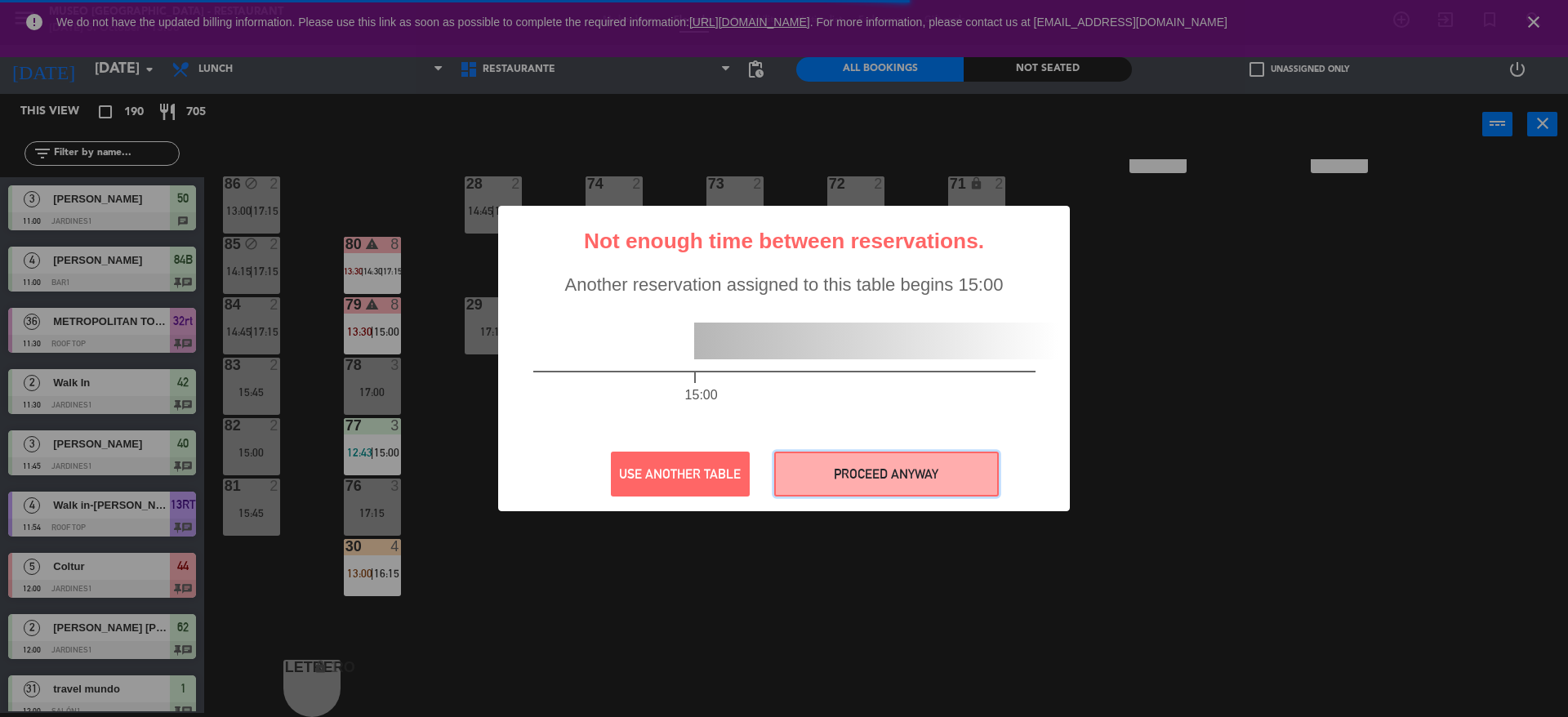
click at [879, 471] on button "PROCEED ANYWAY" at bounding box center [886, 474] width 225 height 45
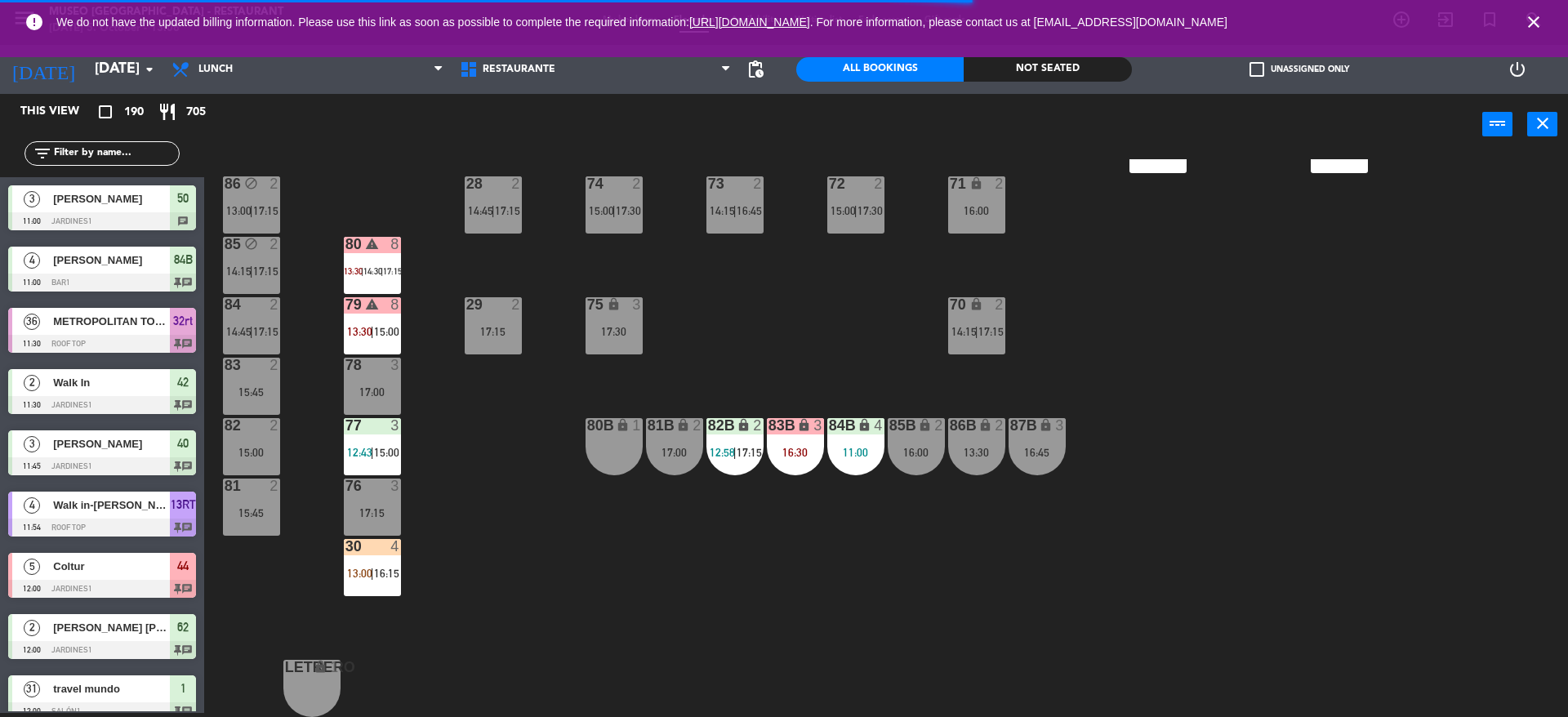
click at [377, 456] on span "15:00" at bounding box center [387, 451] width 25 height 13
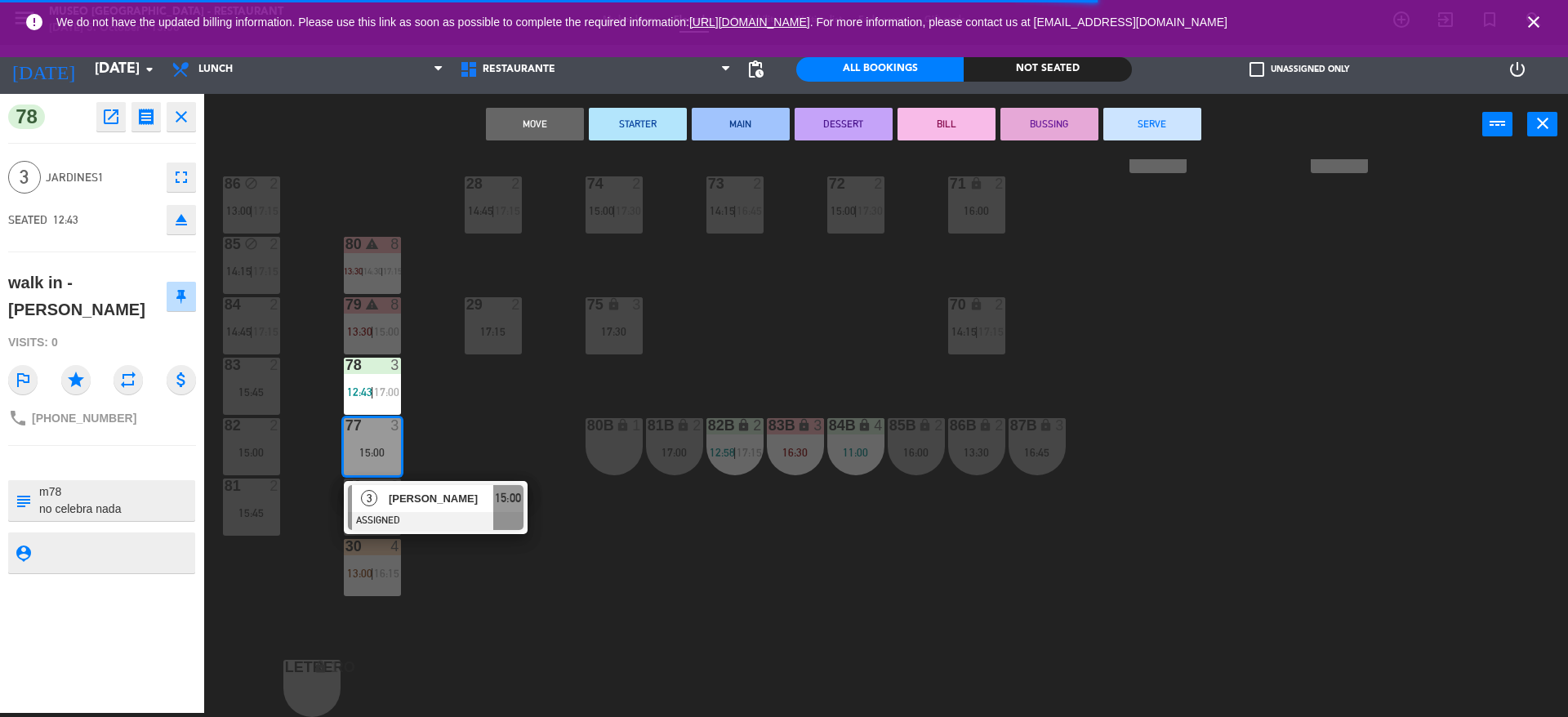
drag, startPoint x: 98, startPoint y: 498, endPoint x: 0, endPoint y: 483, distance: 99.1
click at [0, 483] on div "78 open_in_new receipt 12:43 PM [DATE] 3 people walk in - [PERSON_NAME] Table 7…" at bounding box center [102, 404] width 204 height 620
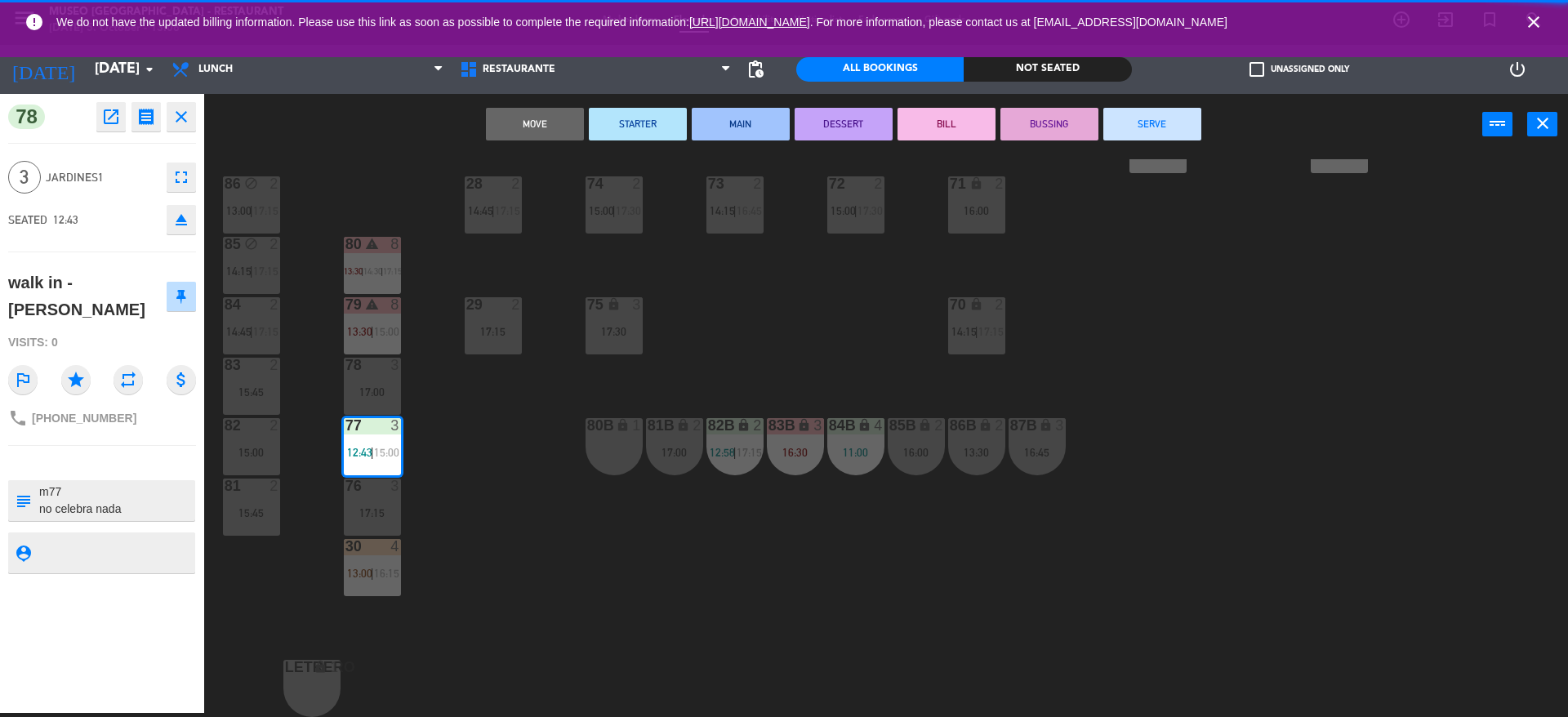
type textarea "m77 no celebra nada"
click at [127, 220] on div "SEATED 12:43 eject" at bounding box center [101, 220] width 188 height 41
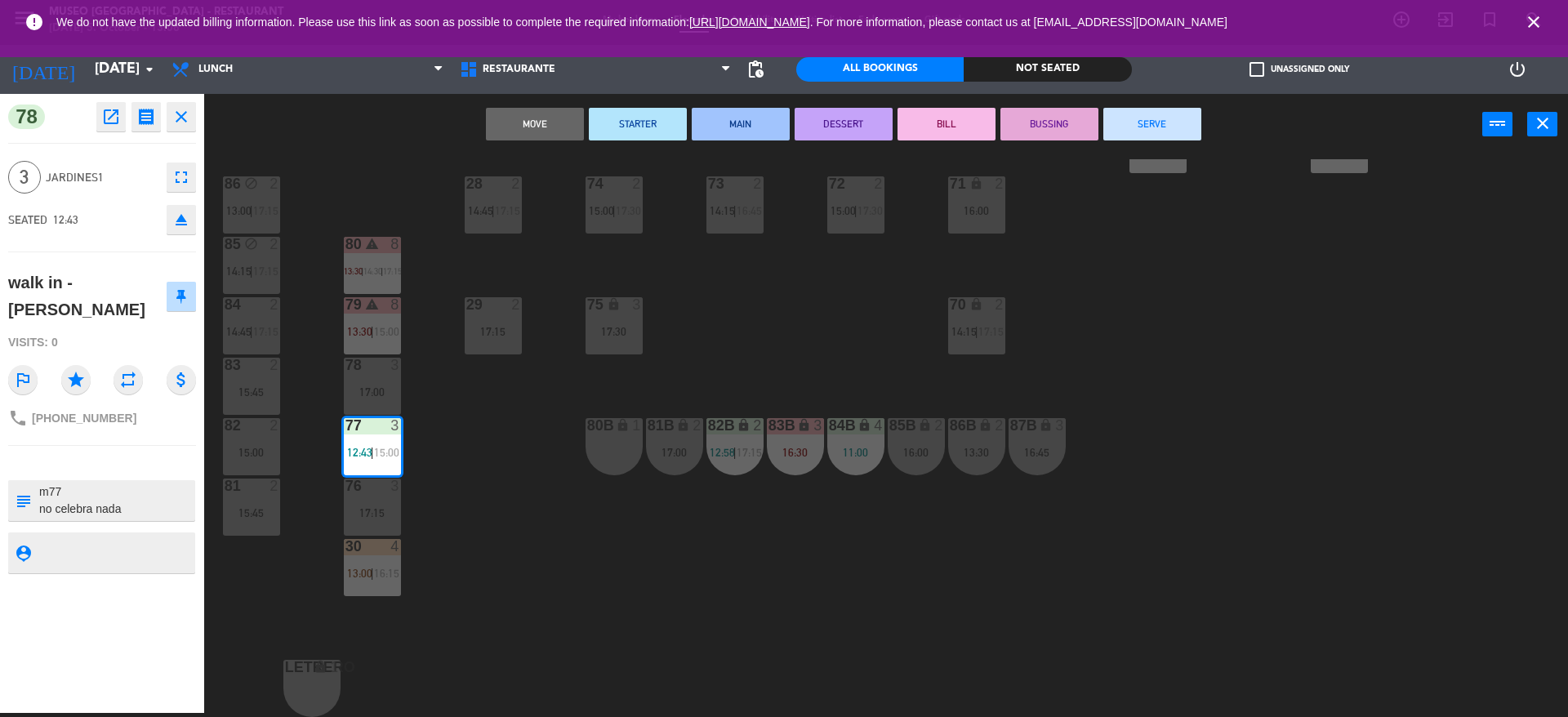
click at [502, 413] on div "44 5 12:00 | 14:00 | 17:00 49 2 13:00 | 16:00 54 warning 5 13:45 | 14:15 | 17:0…" at bounding box center [894, 439] width 1348 height 558
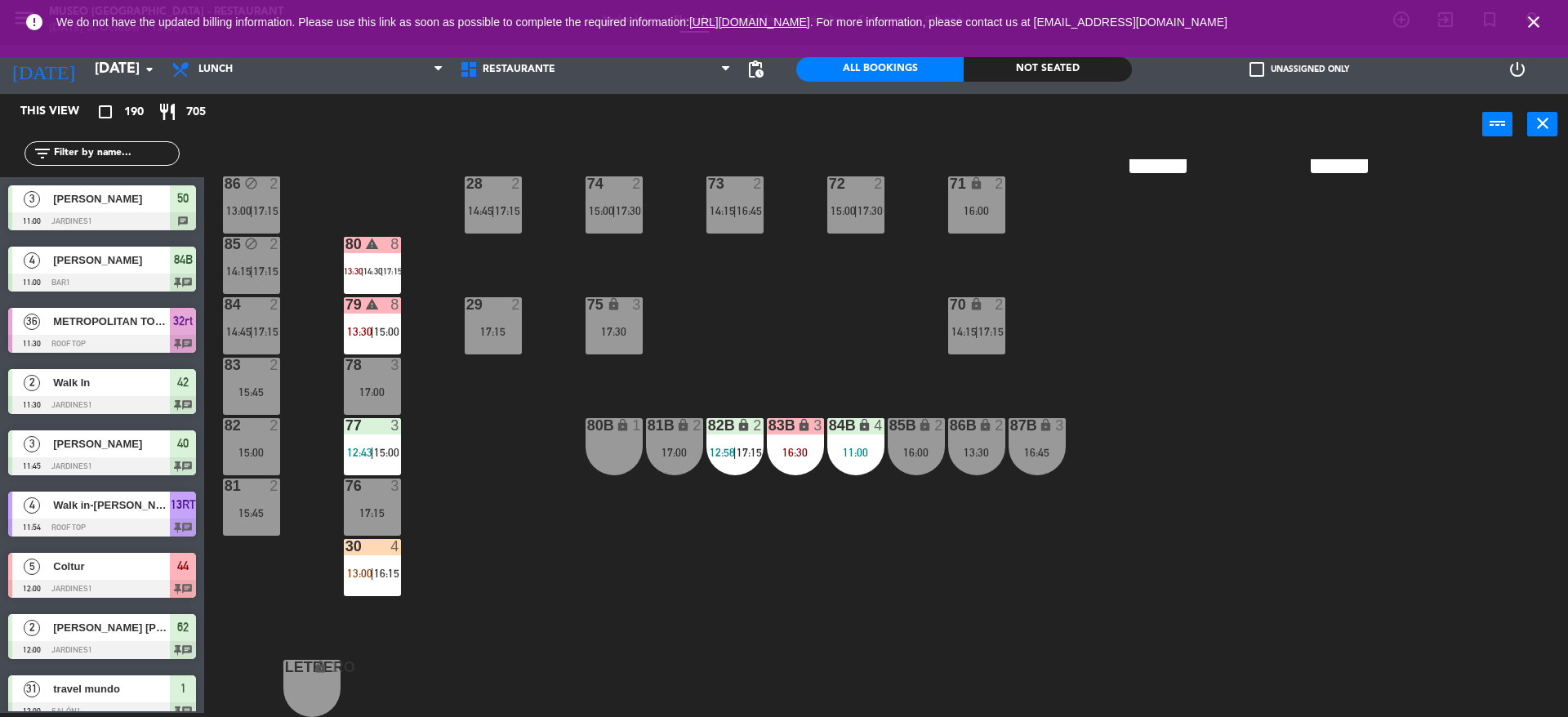
click at [365, 590] on div "30 4 13:00 | 16:15" at bounding box center [373, 567] width 57 height 57
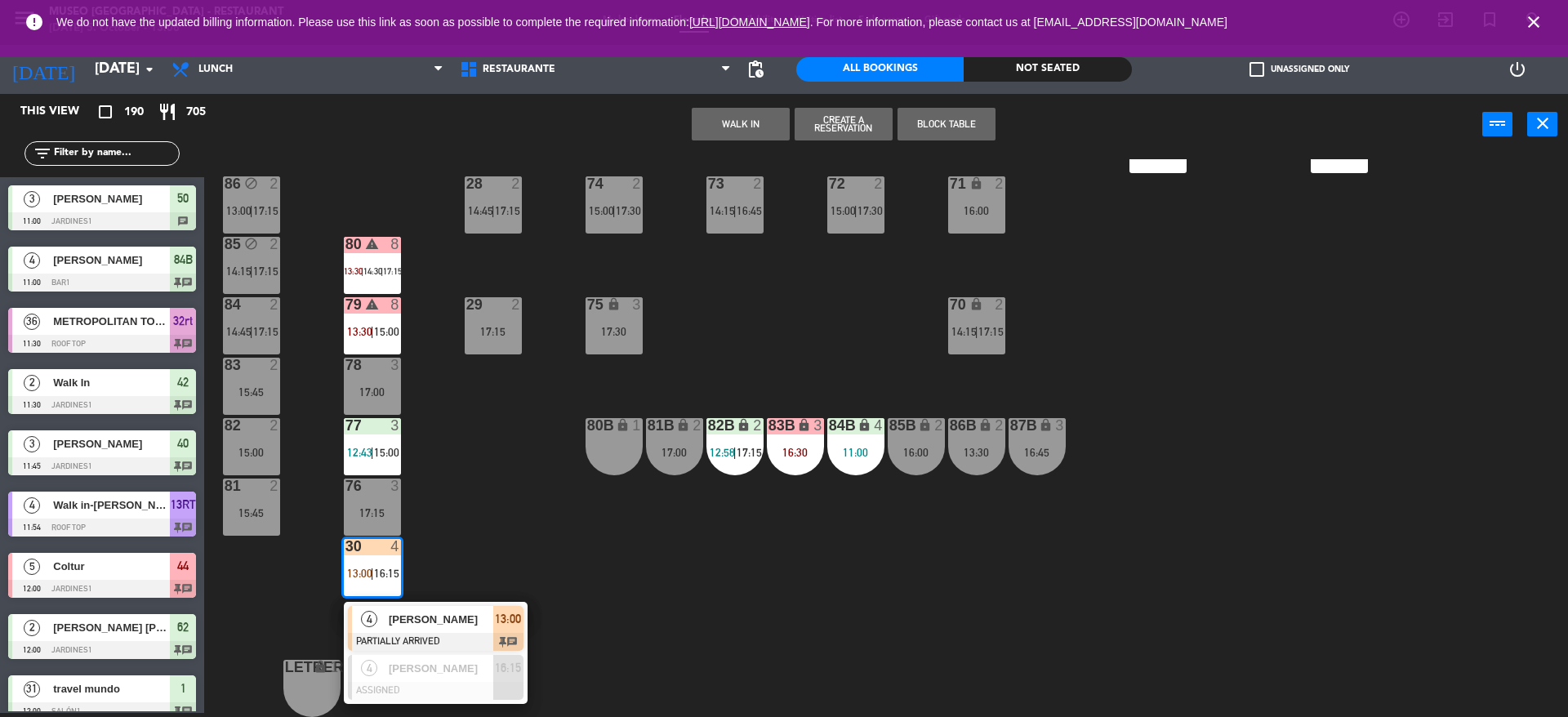
click at [374, 634] on div at bounding box center [436, 642] width 176 height 18
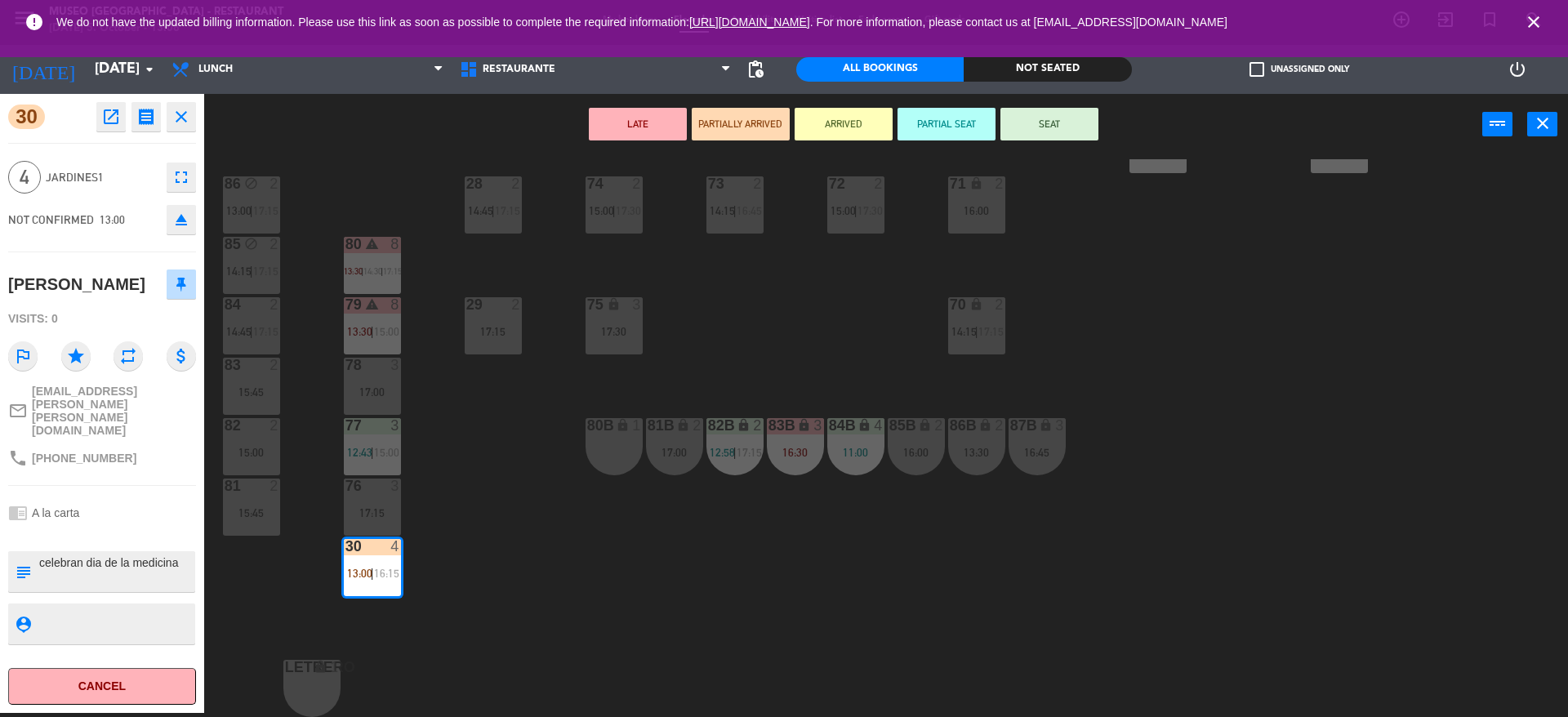
click at [214, 552] on div "30 open_in_new receipt 1:00 PM [DATE] 4 people [PERSON_NAME] Table 30 EXPERIENC…" at bounding box center [101, 404] width 229 height 620
click at [182, 555] on textarea at bounding box center [116, 571] width 156 height 34
type textarea "m30 celebran dia de la medicina"
click at [88, 258] on div "30 open_in_new receipt 1:00 PM [DATE] 4 people [PERSON_NAME] Table 30 EXPERIENC…" at bounding box center [102, 404] width 204 height 620
click at [62, 237] on div "NOT CONFIRMED 13:00 eject" at bounding box center [101, 220] width 188 height 41
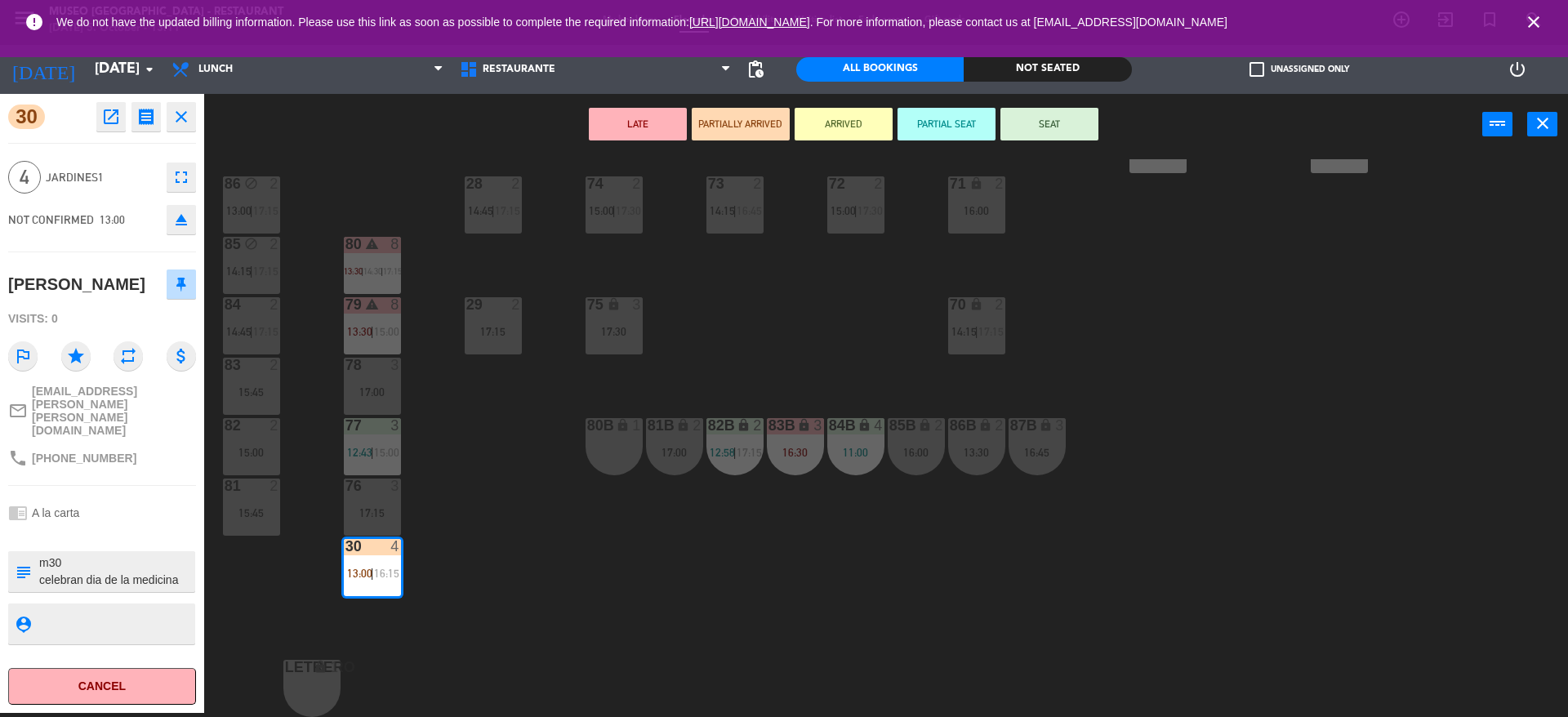
click at [1082, 123] on button "SEAT" at bounding box center [1050, 125] width 98 height 33
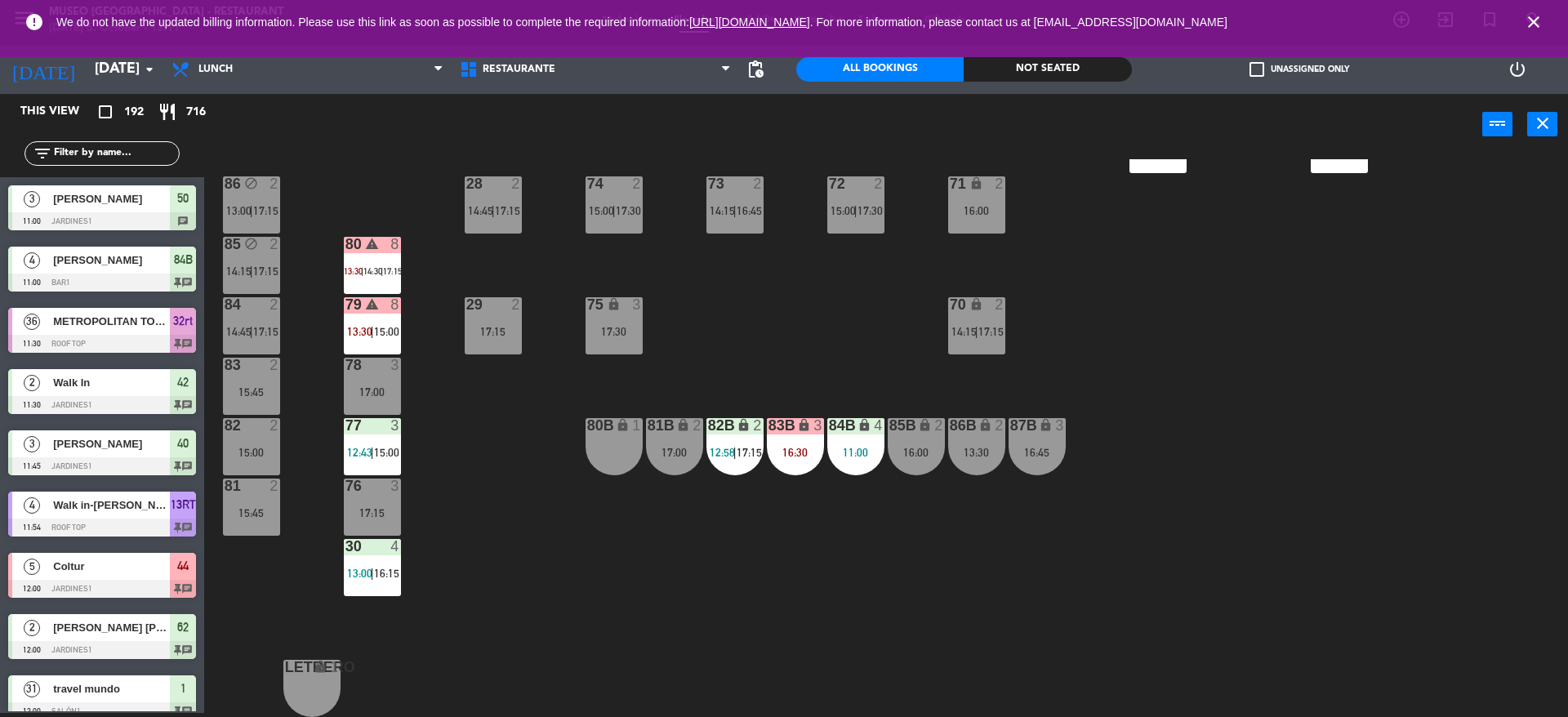
scroll to position [4002, 0]
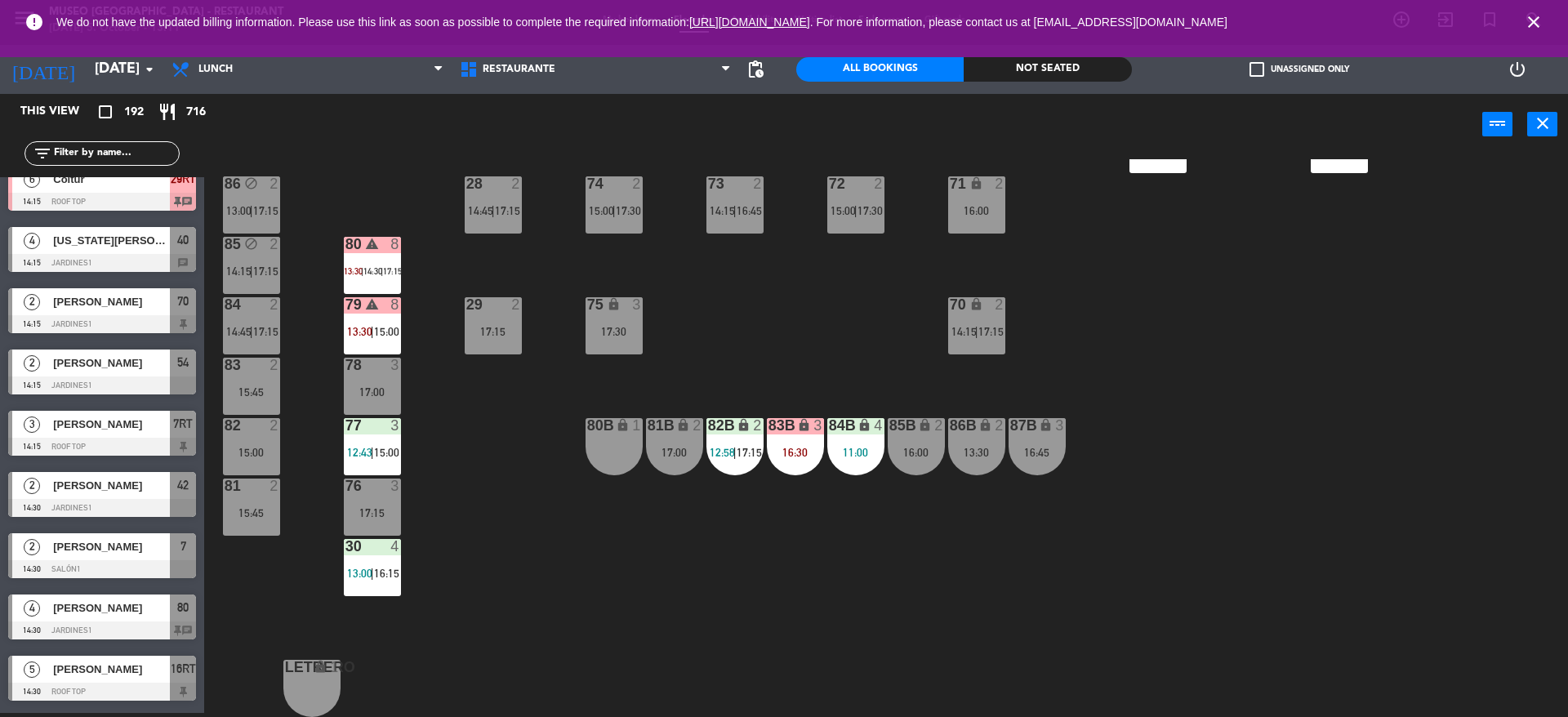
click at [768, 301] on div "44 5 12:00 | 14:00 | 17:00 49 2 13:00 | 16:00 54 warning 5 13:45 | 14:15 | 17:0…" at bounding box center [894, 439] width 1348 height 558
click at [99, 141] on div "filter_list" at bounding box center [102, 153] width 156 height 24
click at [107, 147] on input "text" at bounding box center [116, 154] width 126 height 18
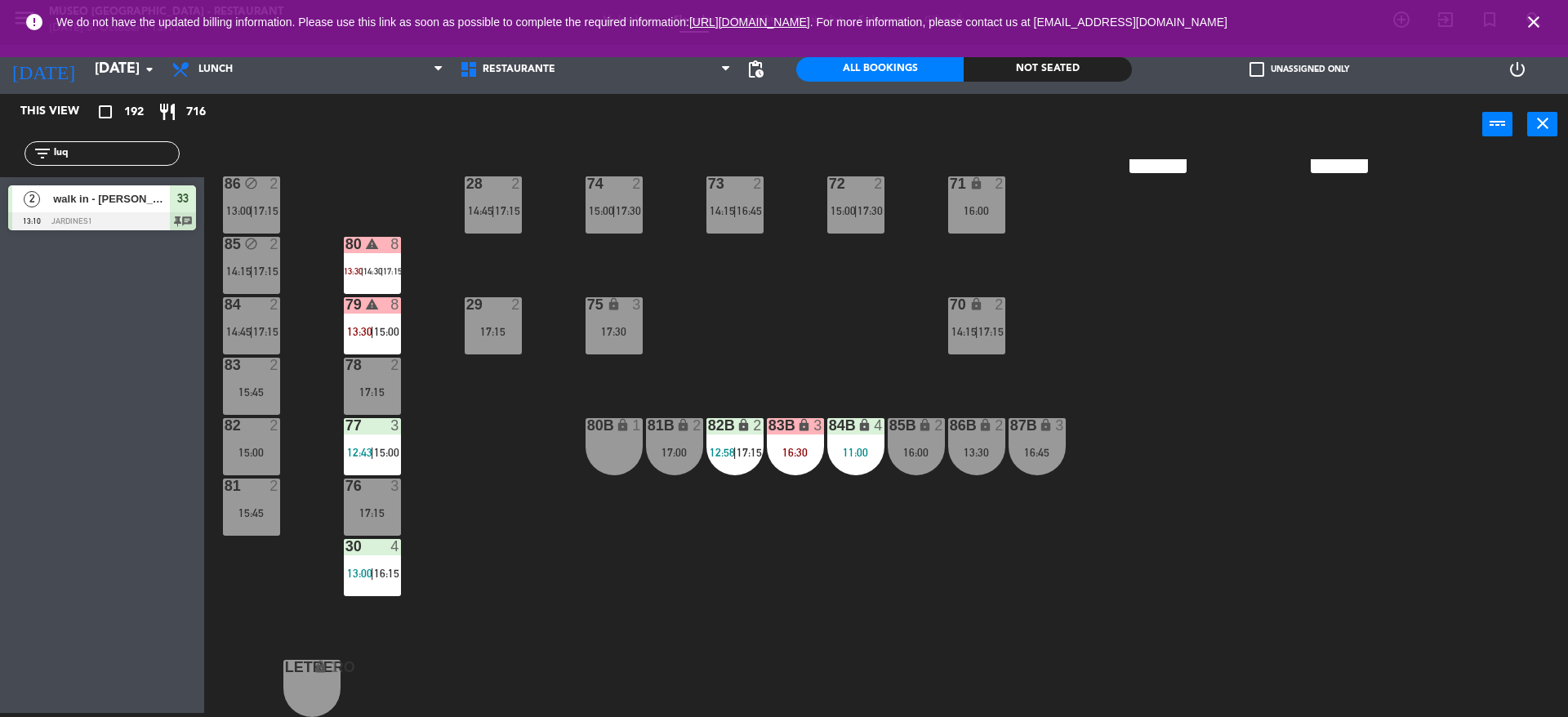
type input "luq"
click at [125, 196] on span "walk in - [PERSON_NAME]" at bounding box center [112, 199] width 117 height 18
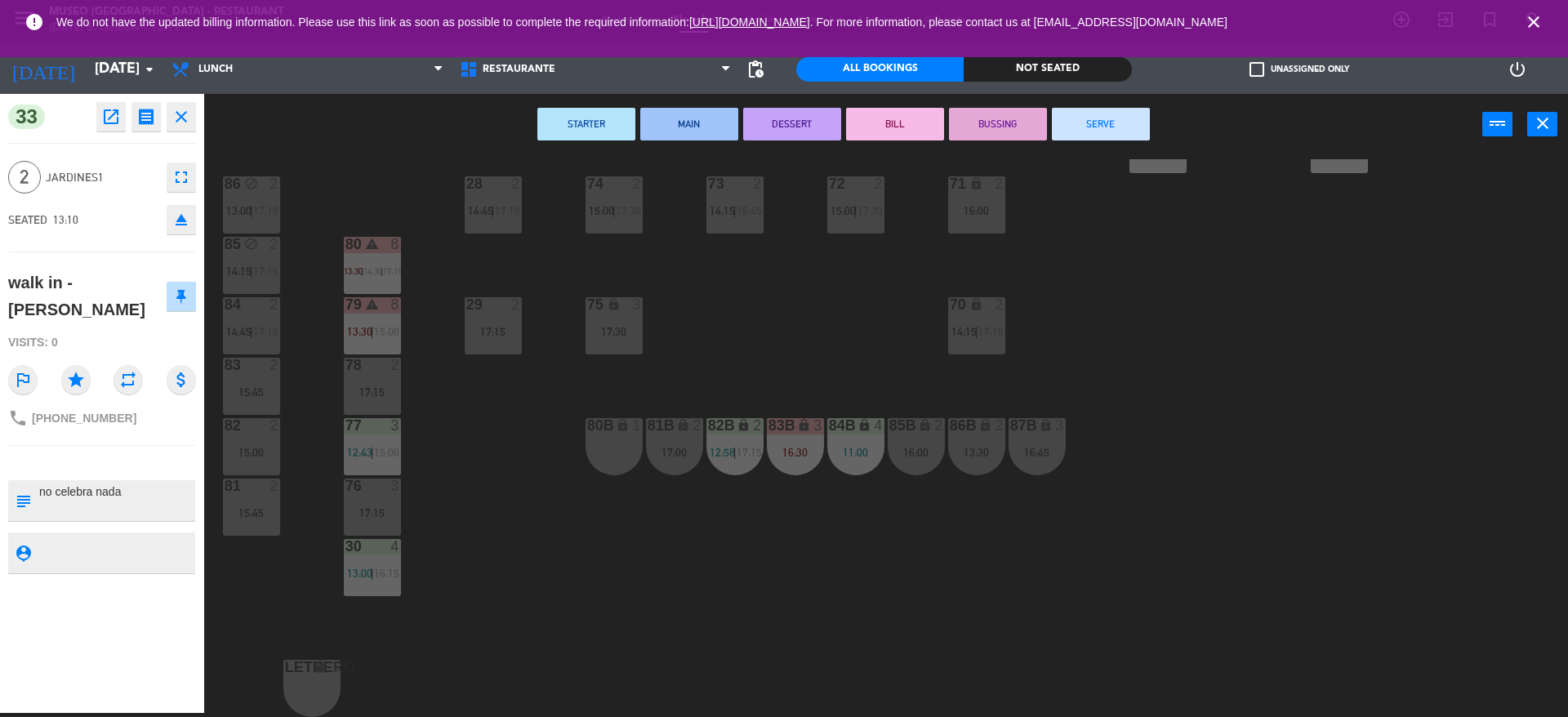
click at [182, 482] on div at bounding box center [116, 501] width 156 height 41
click at [352, 520] on div "76 3 17:15" at bounding box center [373, 507] width 57 height 57
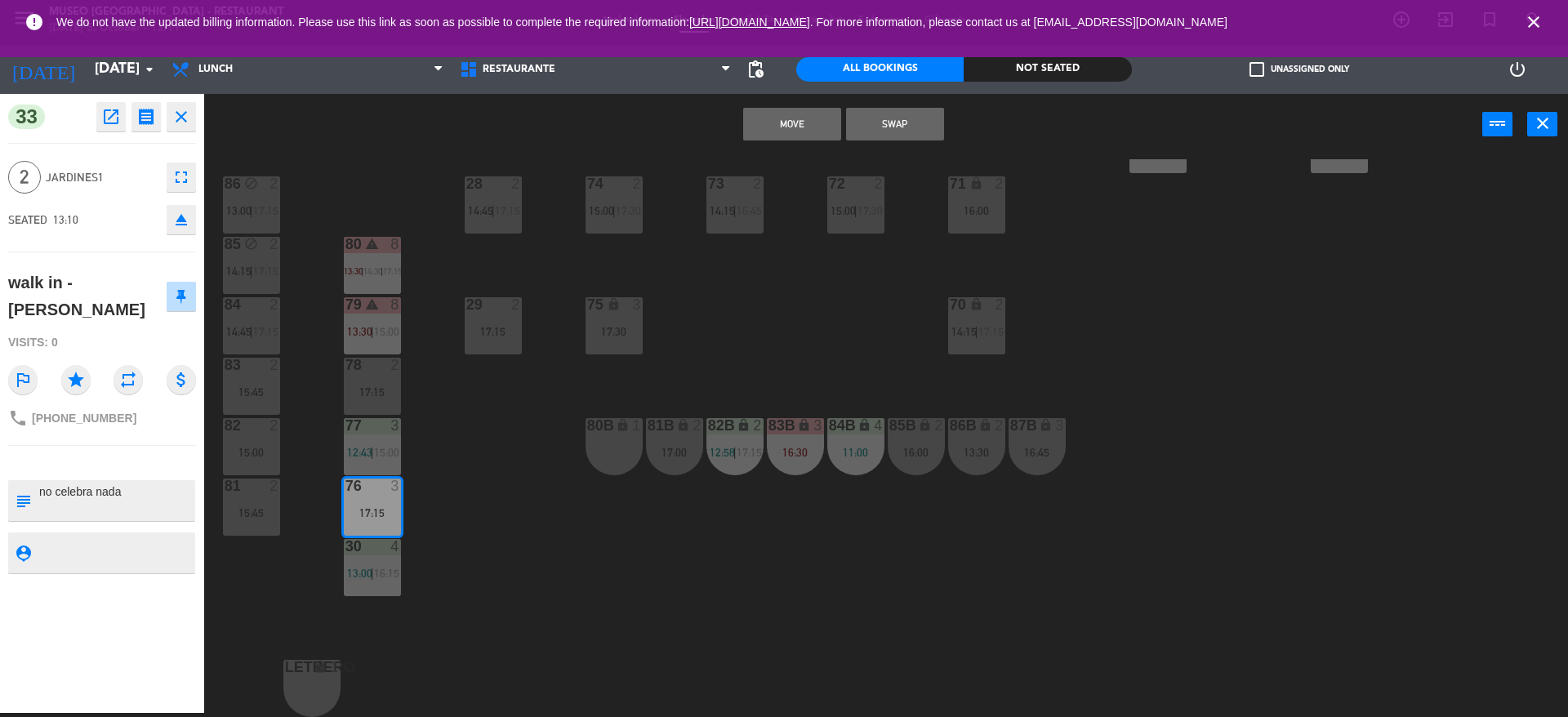
click at [584, 570] on div "44 5 12:00 | 14:00 | 17:00 49 2 13:00 | 16:00 54 warning 5 13:45 | 14:15 | 17:0…" at bounding box center [894, 439] width 1348 height 558
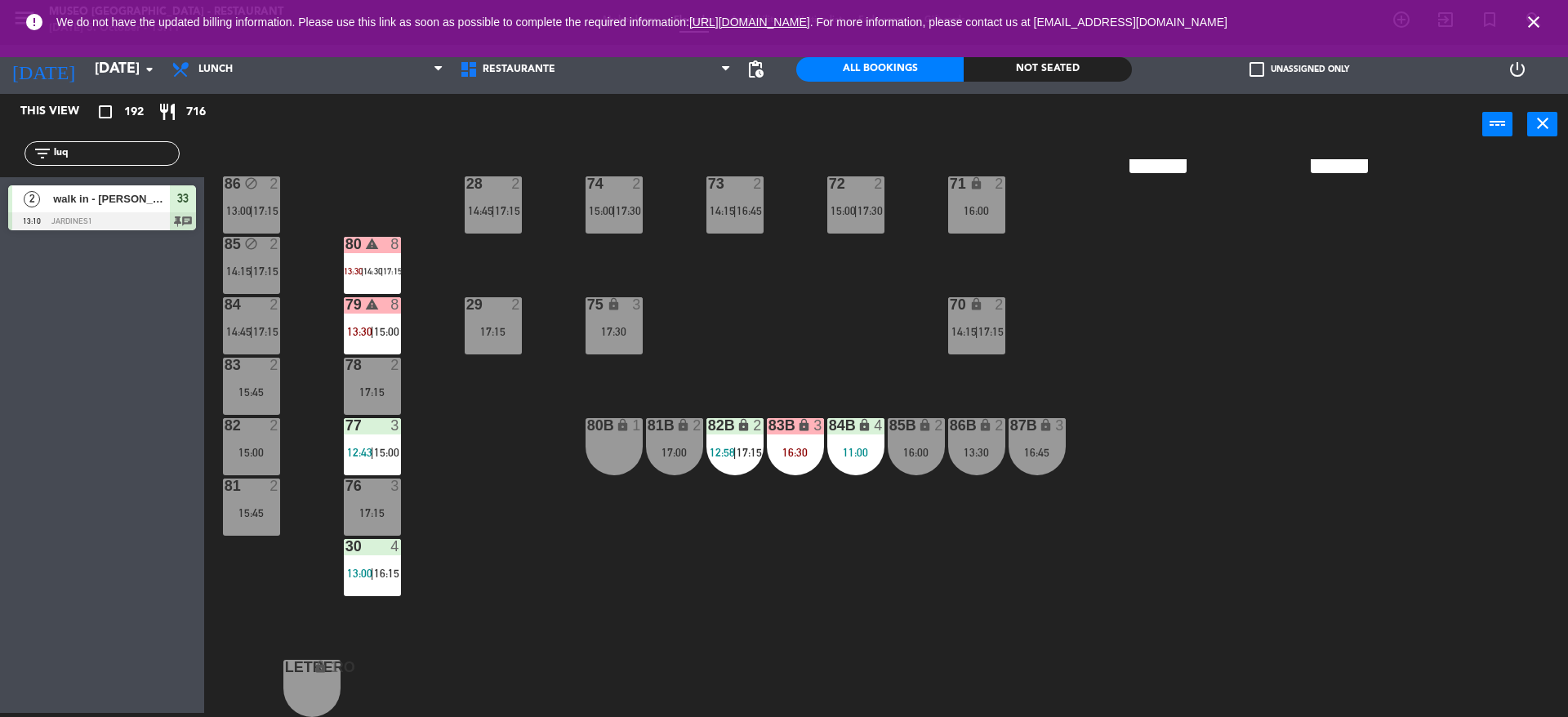
scroll to position [211, 0]
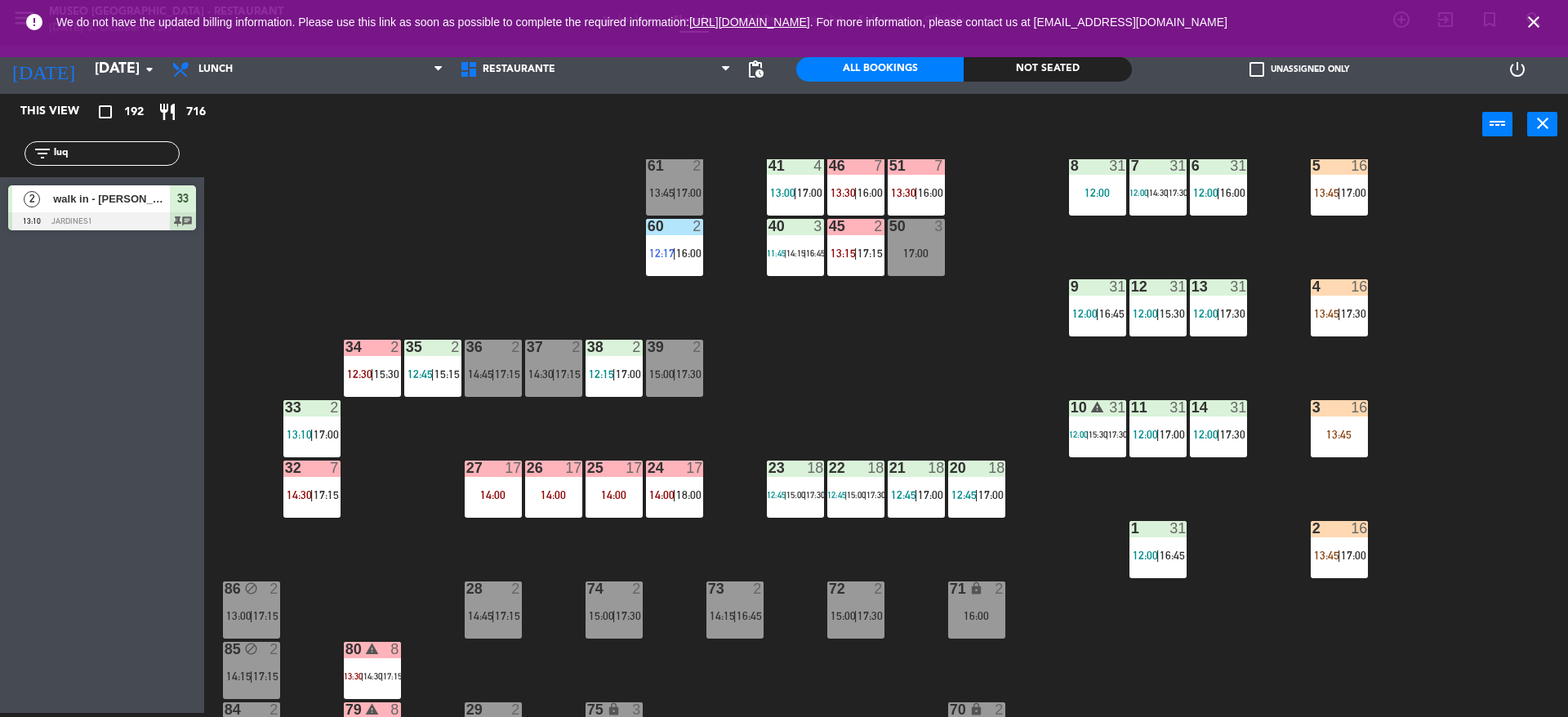
click at [325, 429] on span "17:00" at bounding box center [326, 434] width 25 height 13
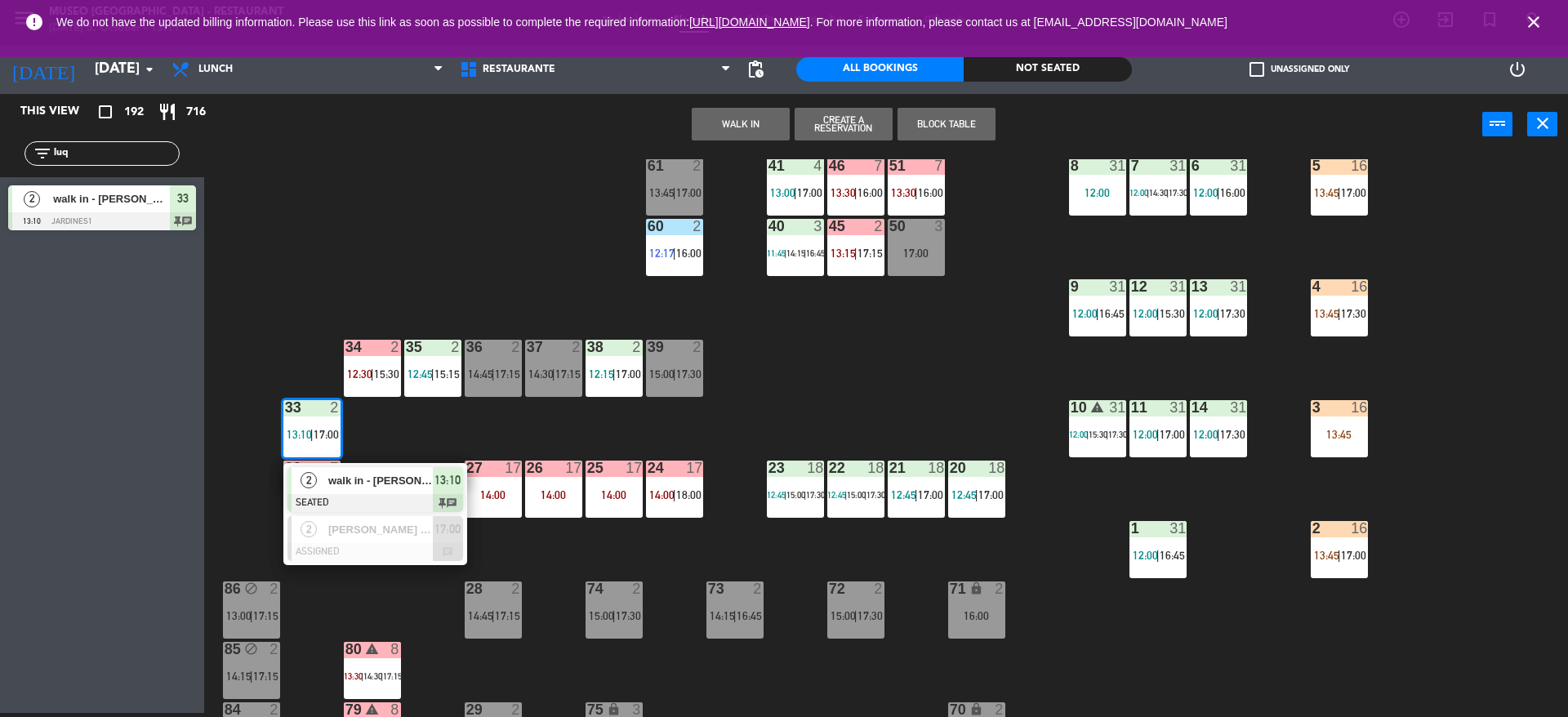
click at [375, 484] on span "walk in - [PERSON_NAME]" at bounding box center [380, 481] width 104 height 18
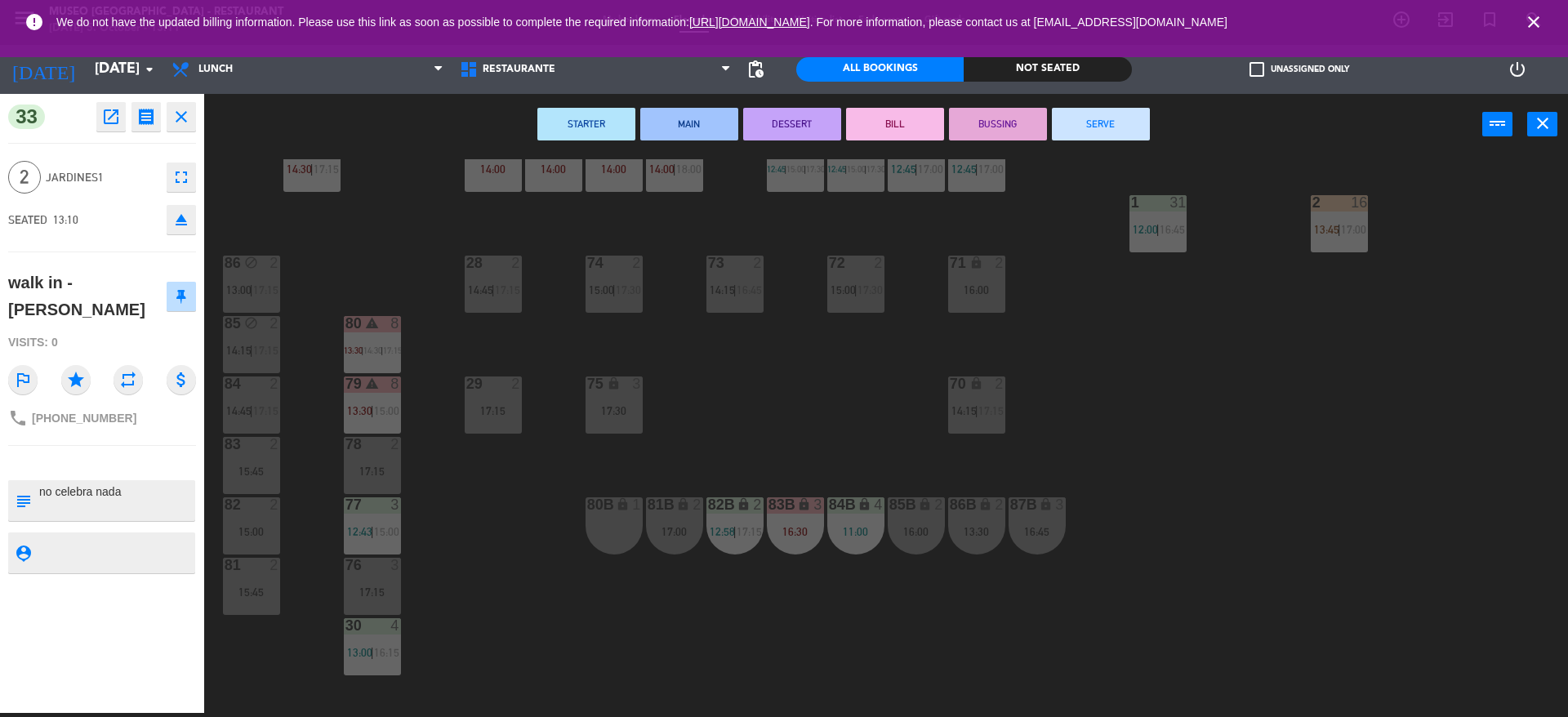
scroll to position [540, 0]
click at [385, 472] on div "17:15" at bounding box center [373, 469] width 57 height 12
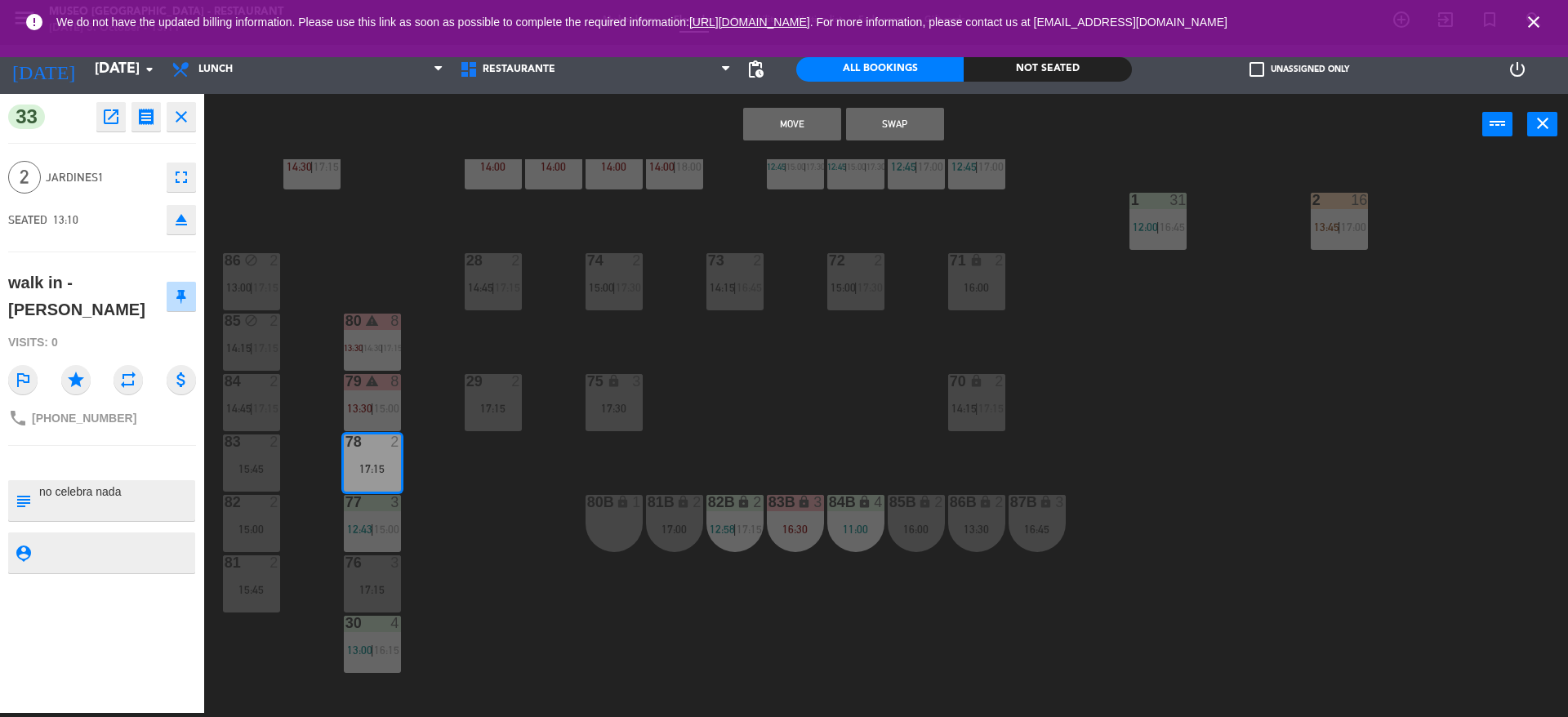
click at [819, 123] on button "Move" at bounding box center [792, 125] width 98 height 33
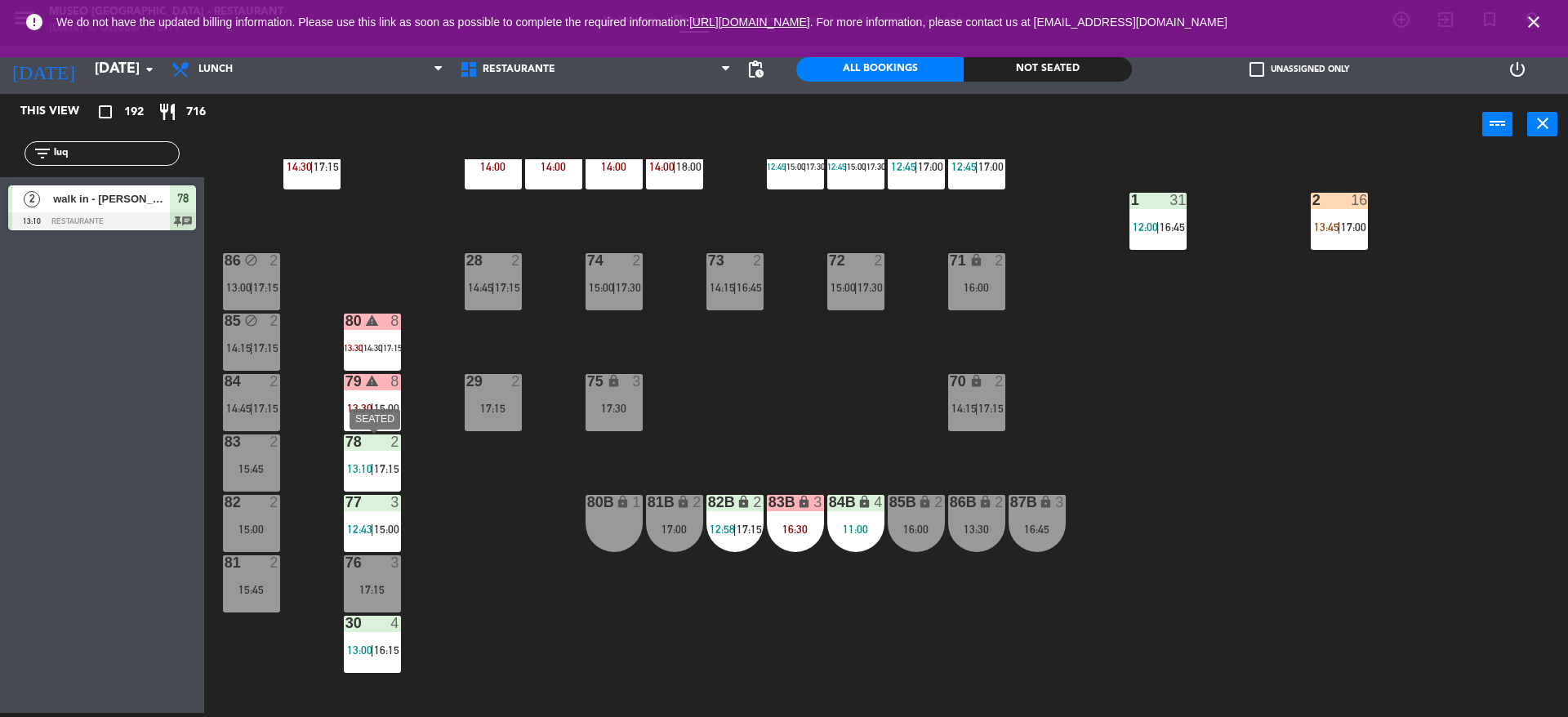
click at [377, 473] on span "17:15" at bounding box center [387, 468] width 25 height 13
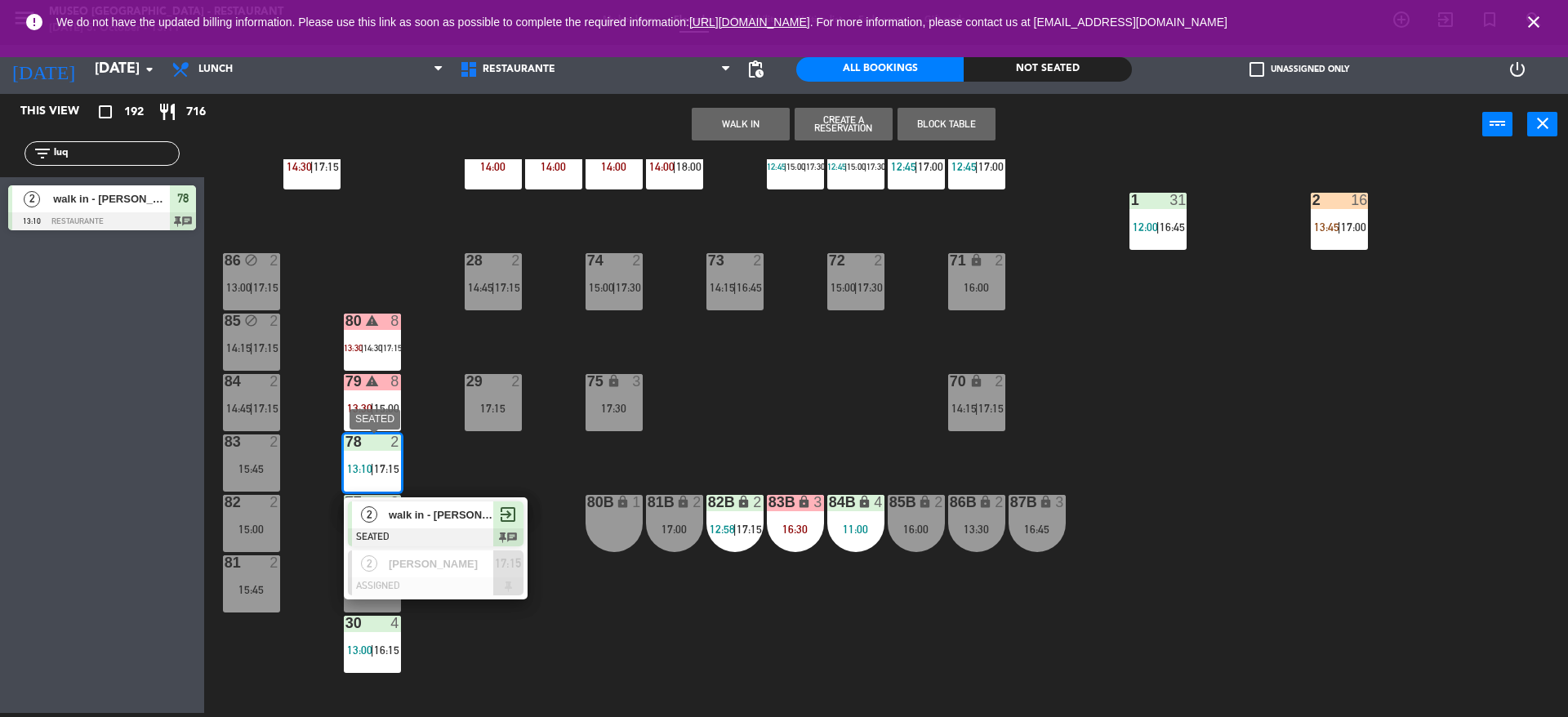
click at [421, 518] on span "walk in - [PERSON_NAME]" at bounding box center [441, 516] width 104 height 18
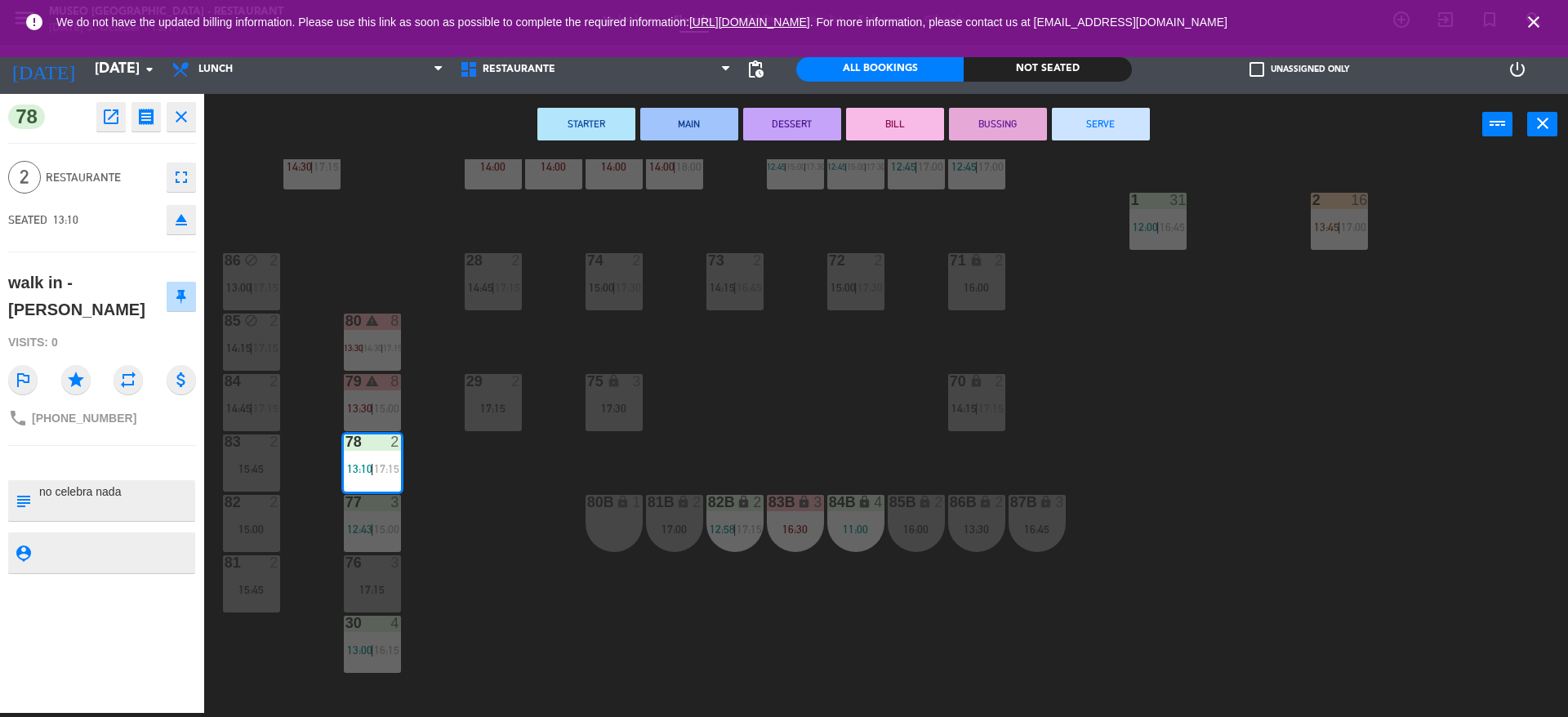
click at [139, 500] on textarea at bounding box center [116, 500] width 156 height 34
type textarea "m78 no celebra nada"
click at [75, 201] on div "SEATED 13:10 eject" at bounding box center [101, 220] width 188 height 41
click at [75, 259] on div "78 open_in_new receipt 1:10 PM [DATE] 2 people walk in - [PERSON_NAME] Table 78…" at bounding box center [102, 404] width 204 height 620
click at [460, 508] on div "44 5 12:00 | 14:00 | 17:00 49 2 13:00 | 16:00 54 warning 5 13:45 | 14:15 | 17:0…" at bounding box center [894, 439] width 1348 height 558
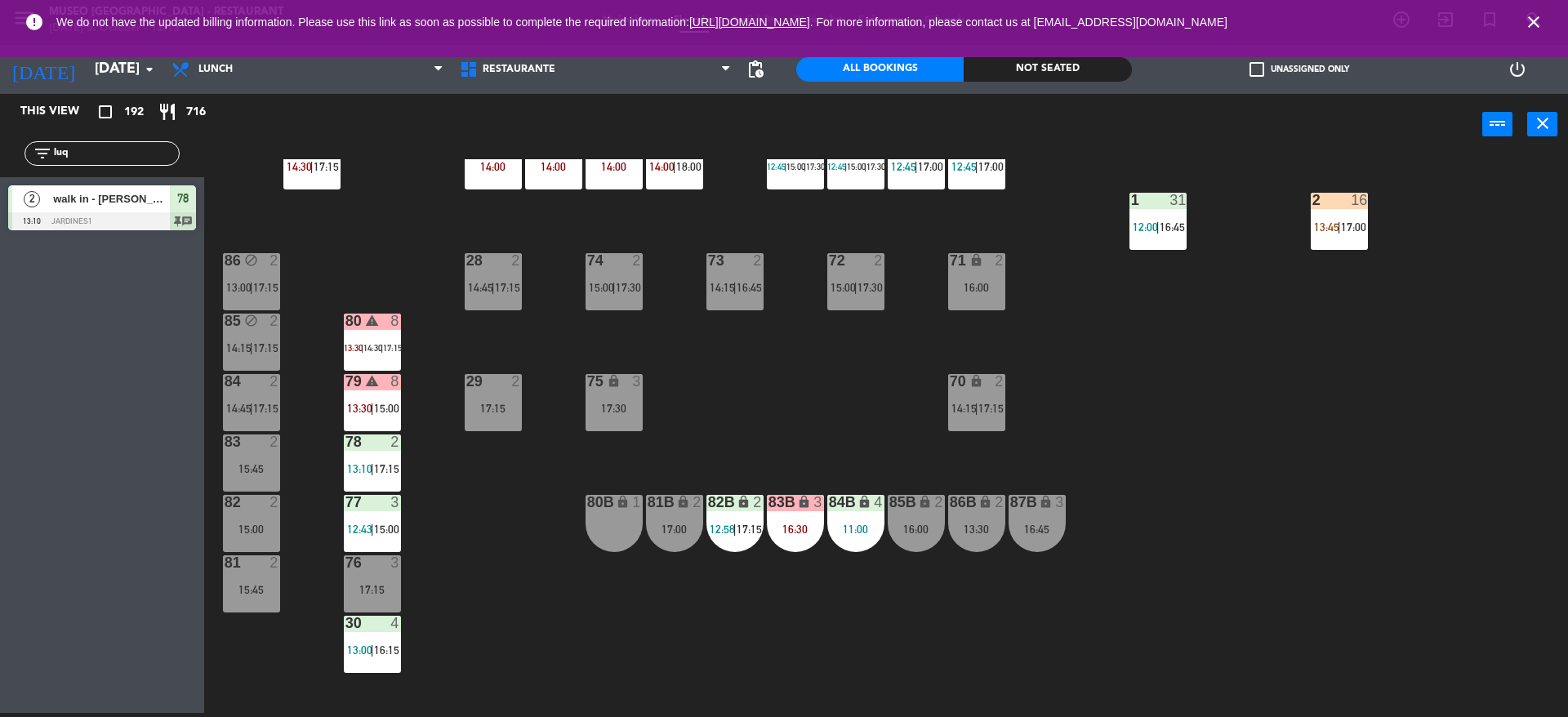
click at [375, 463] on span "17:15" at bounding box center [387, 468] width 25 height 13
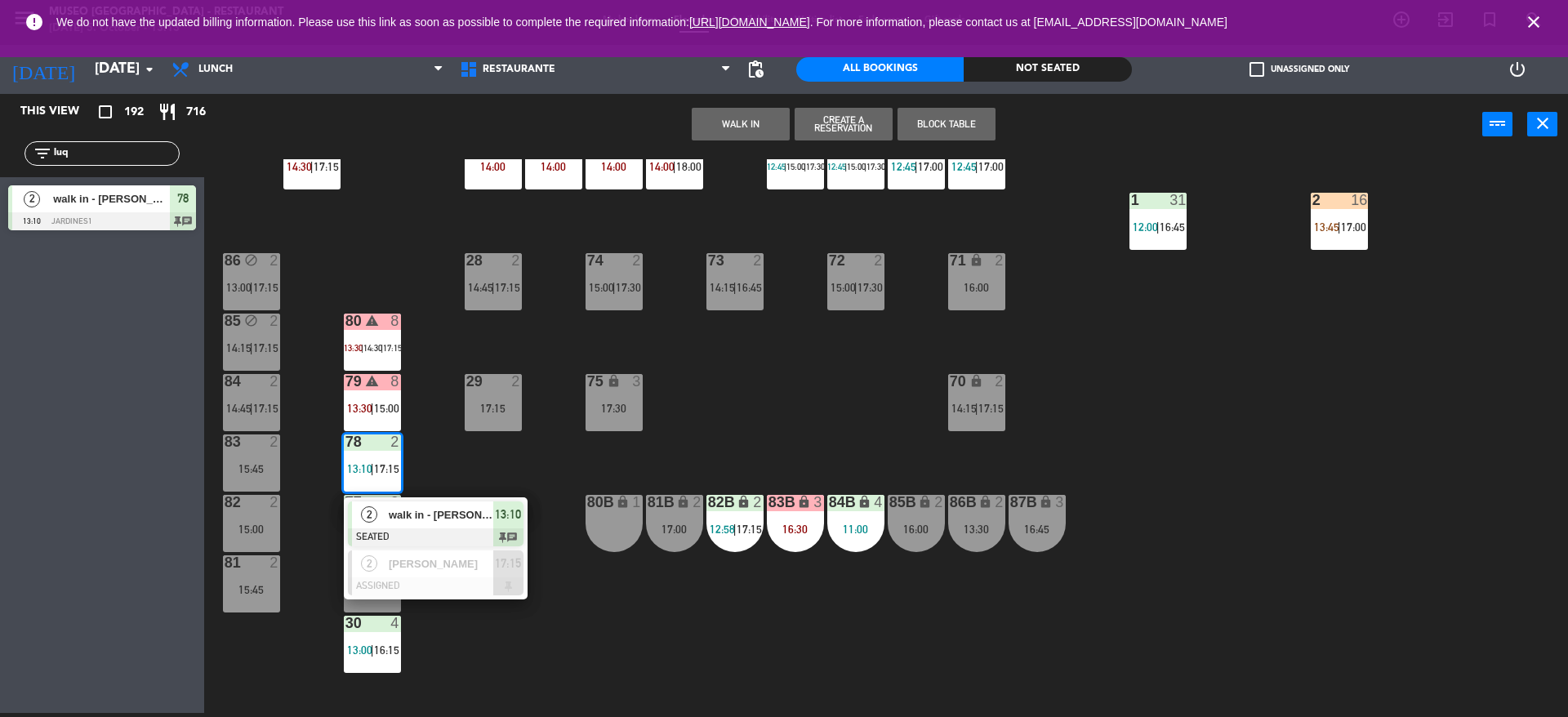
click at [390, 503] on div "walk in - [PERSON_NAME]" at bounding box center [440, 516] width 106 height 27
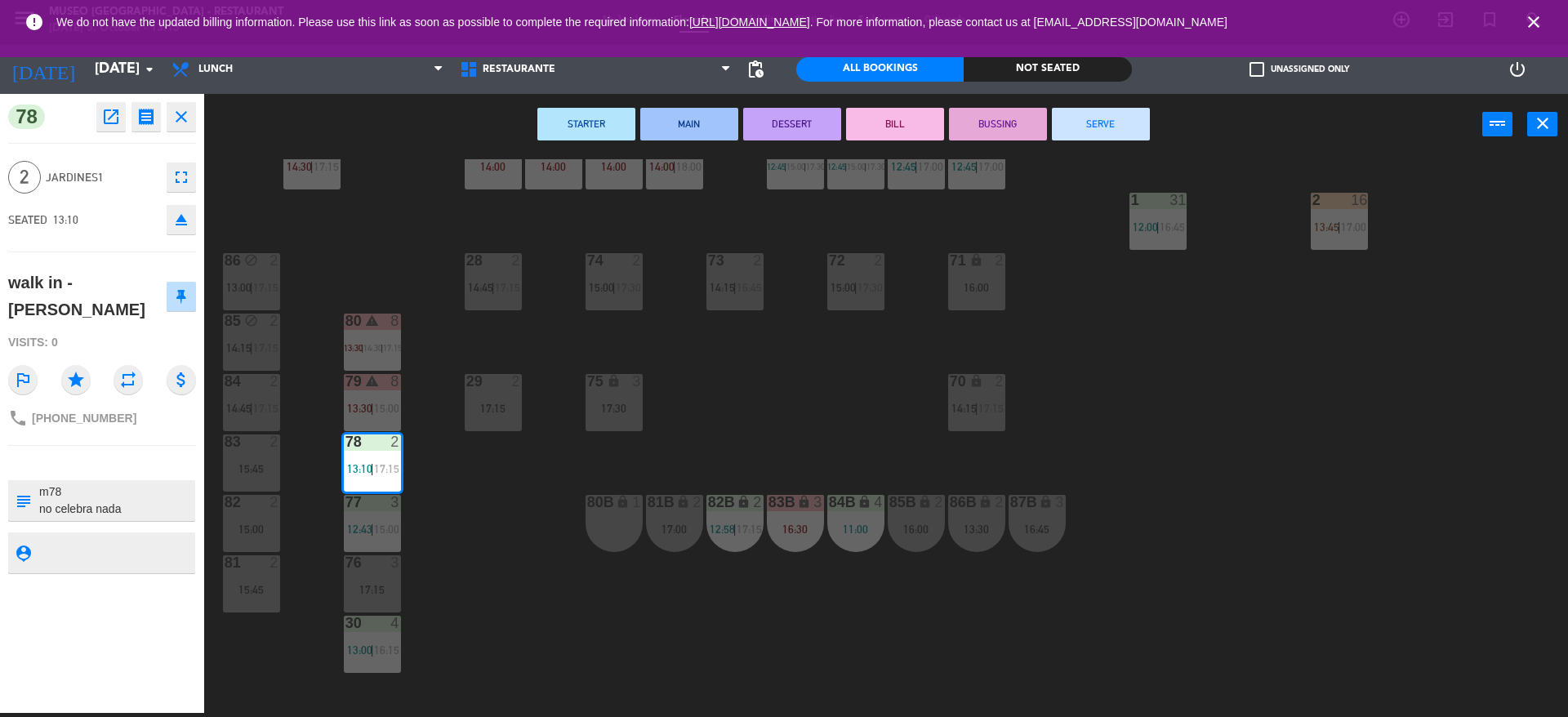
click at [140, 502] on textarea at bounding box center [116, 500] width 156 height 34
type textarea "m78 celebran medicina peruana"
click at [107, 254] on div "78 open_in_new receipt 1:10 PM [DATE] 2 people walk in - [PERSON_NAME] Table 78…" at bounding box center [102, 404] width 204 height 620
click at [542, 388] on div "44 5 12:00 | 14:00 | 17:00 49 2 13:00 | 16:00 54 warning 5 13:45 | 14:15 | 17:0…" at bounding box center [894, 439] width 1348 height 558
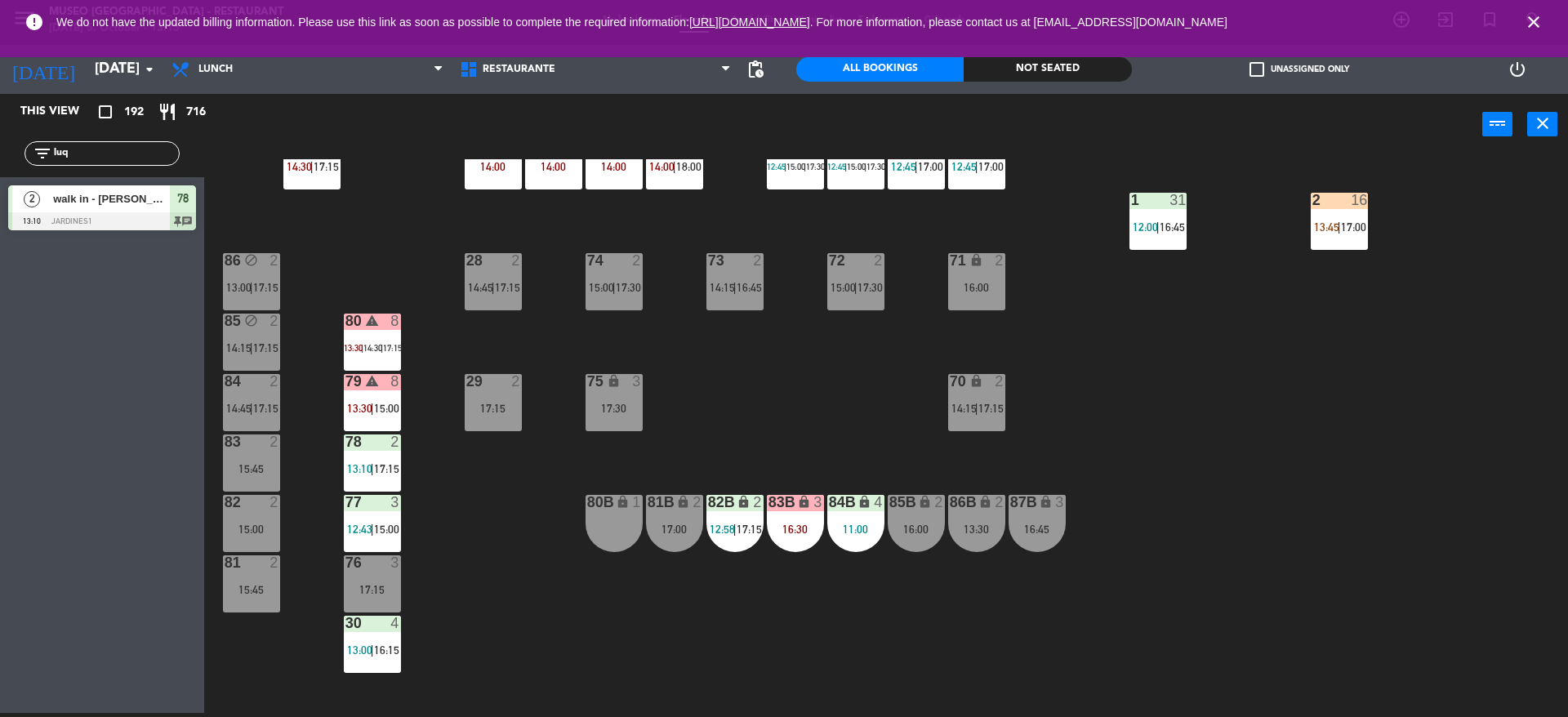
click at [748, 543] on div "82B lock 2 12:58 | 17:15" at bounding box center [734, 523] width 57 height 57
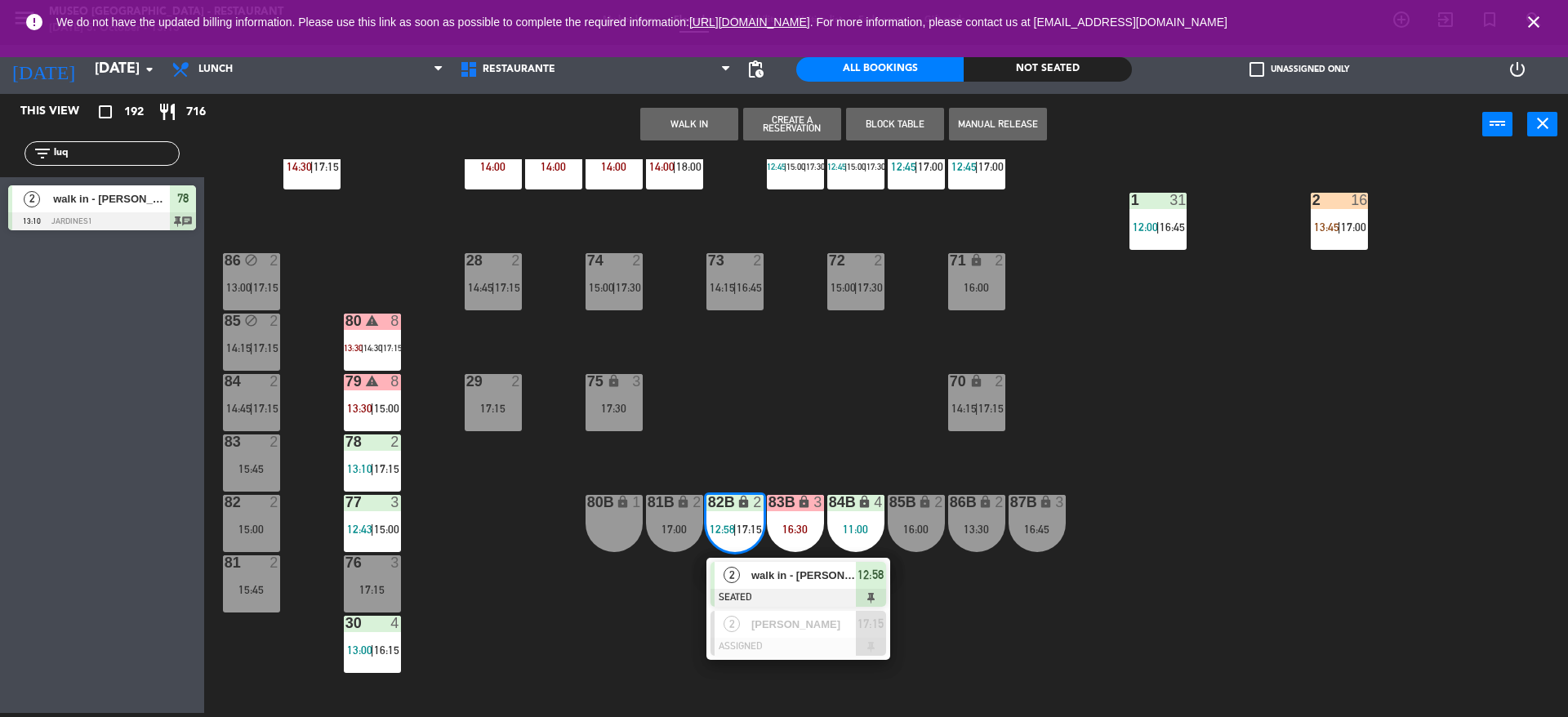
click at [765, 591] on div at bounding box center [799, 597] width 176 height 18
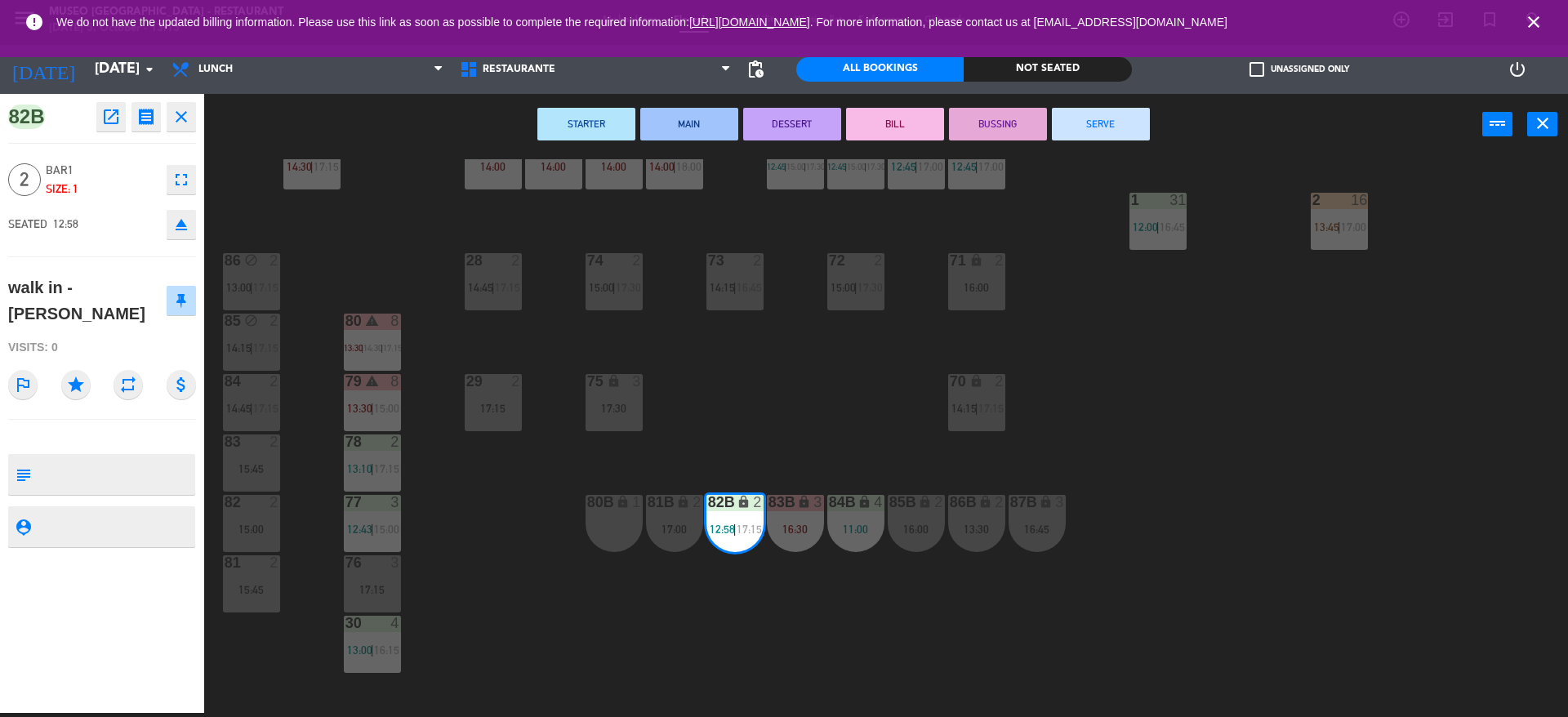
click at [626, 585] on div "44 5 12:00 | 14:00 | 17:00 49 2 13:00 | 16:00 54 warning 5 13:45 | 14:15 | 17:0…" at bounding box center [894, 439] width 1348 height 558
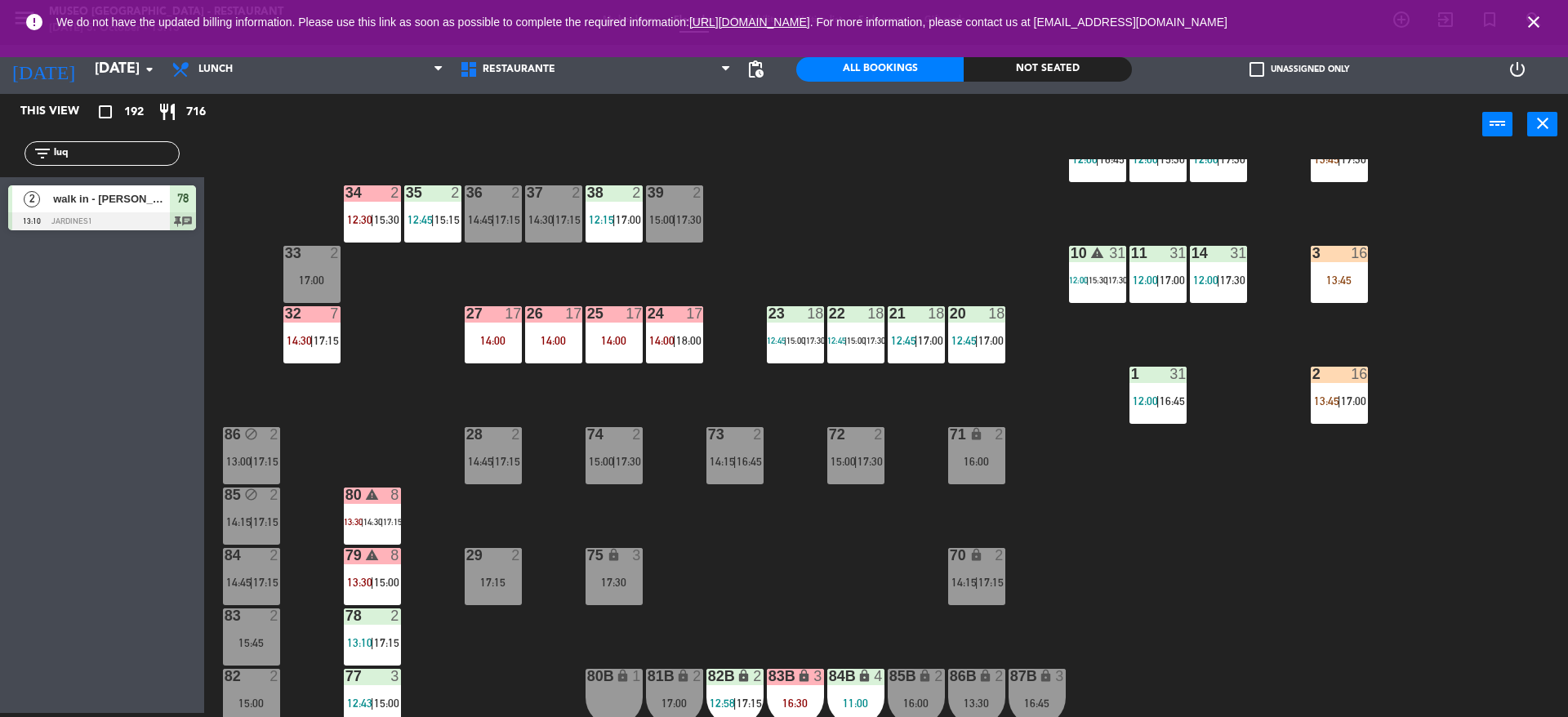
scroll to position [365, 0]
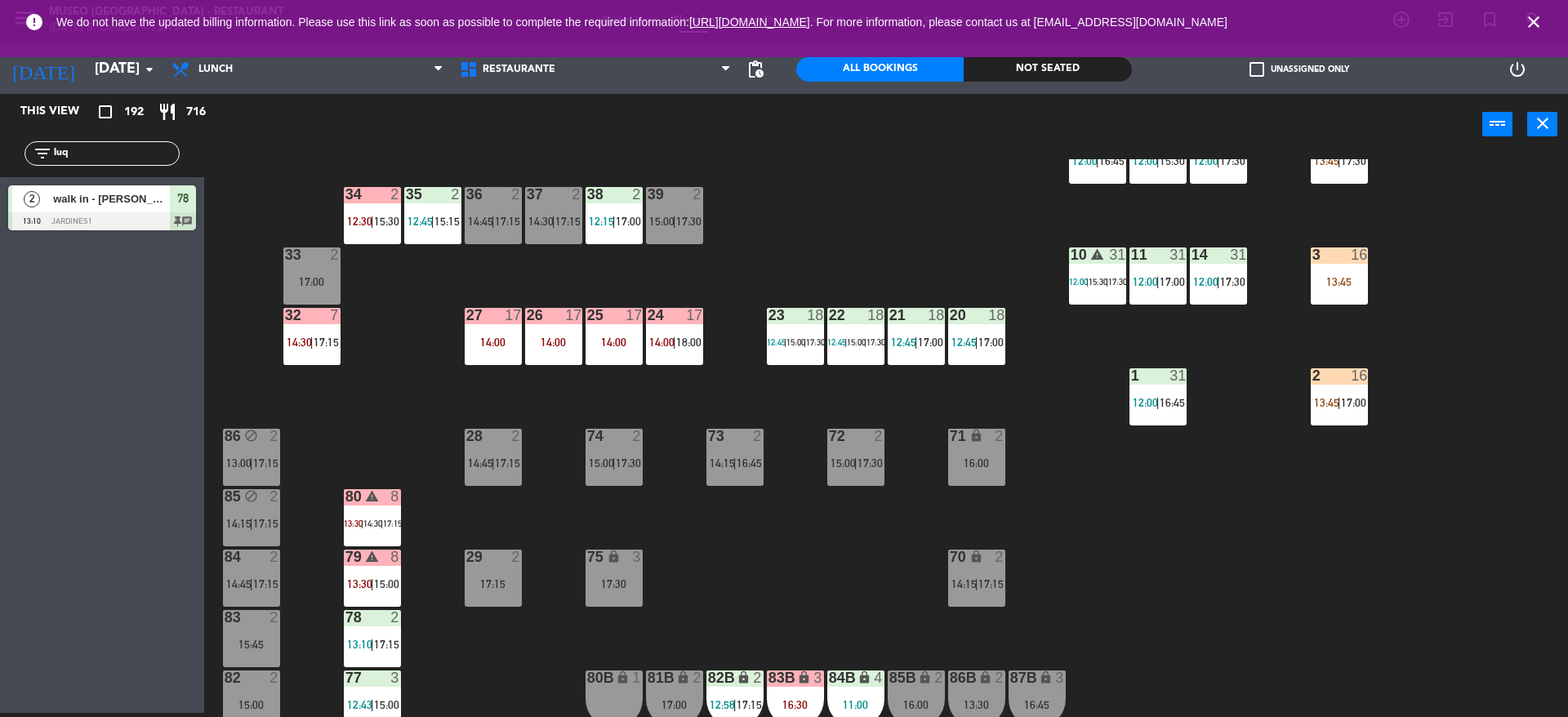
click at [420, 420] on div "44 5 12:00 | 14:00 | 17:00 49 2 13:00 | 16:00 54 warning 5 13:45 | 14:15 | 17:0…" at bounding box center [894, 439] width 1348 height 558
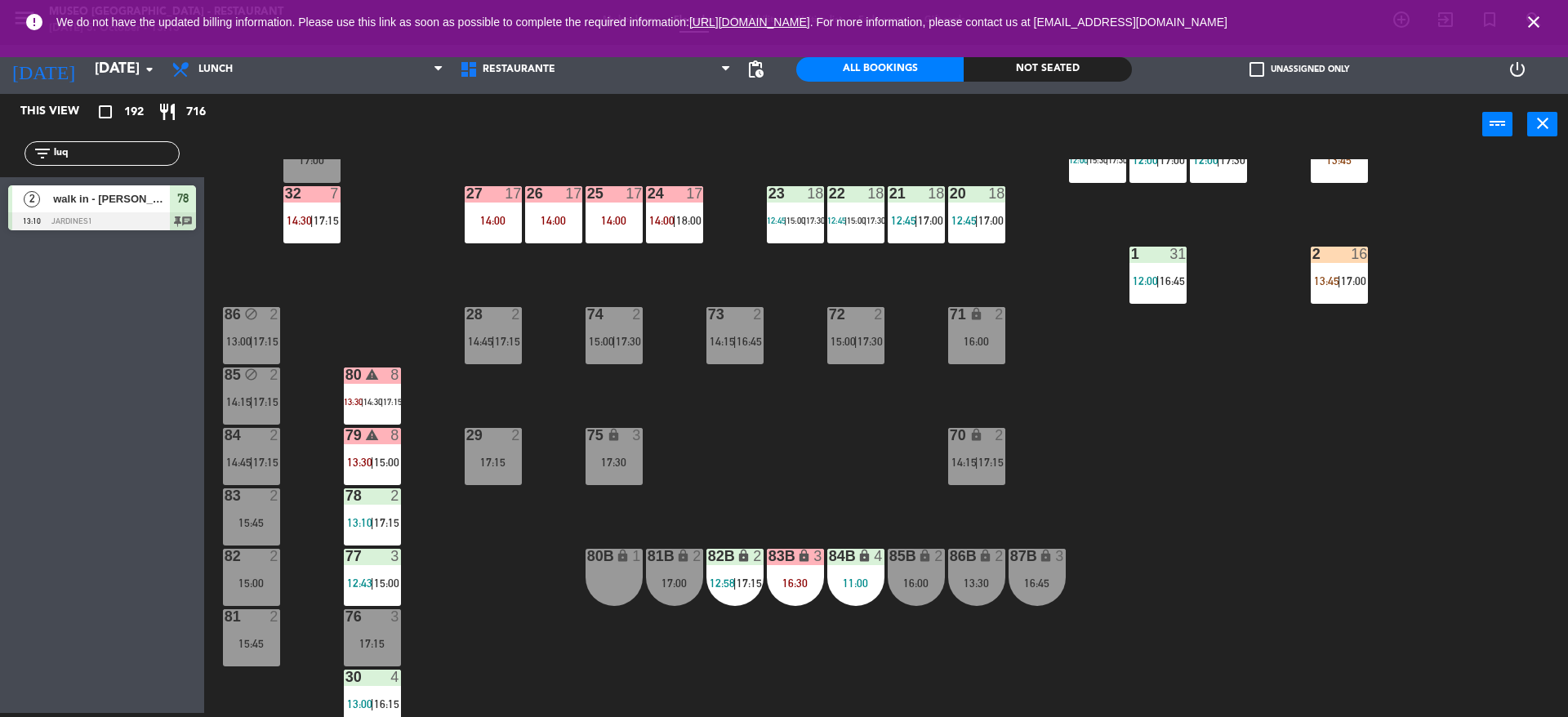
scroll to position [486, 0]
click at [728, 589] on div "82B lock 2 12:58 | 17:15" at bounding box center [734, 576] width 57 height 57
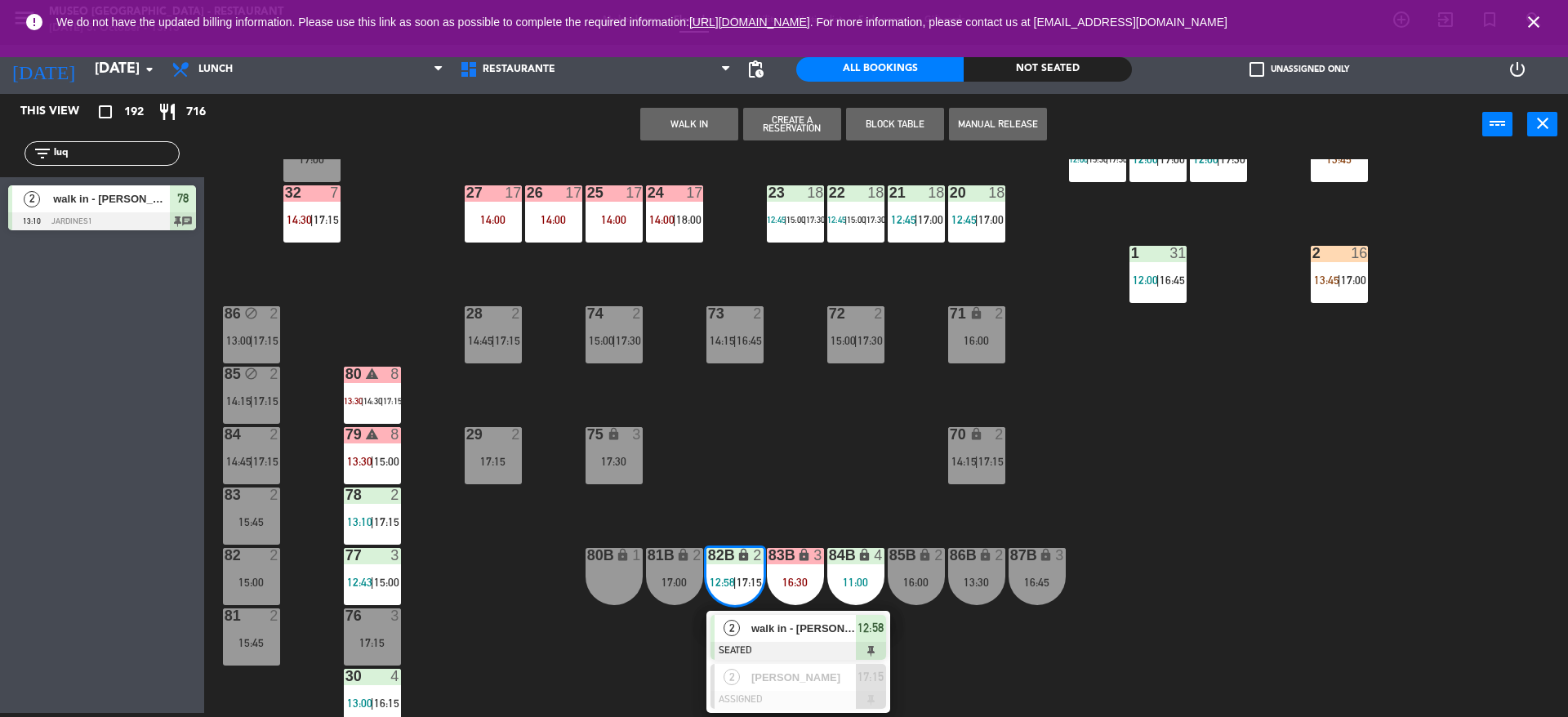
click at [750, 633] on div "walk in - [PERSON_NAME]" at bounding box center [802, 628] width 106 height 27
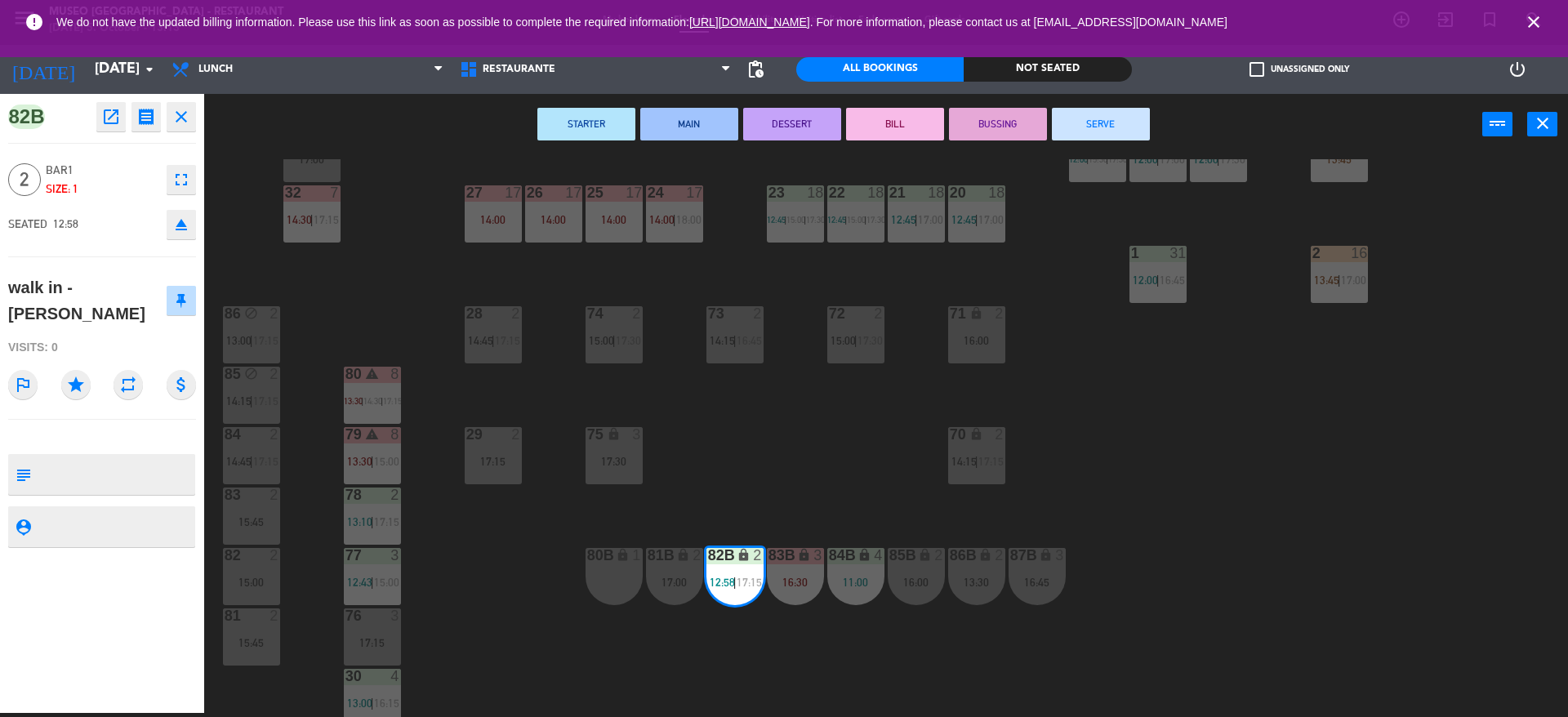
click at [684, 641] on div "44 5 12:00 | 14:00 | 17:00 49 2 13:00 | 16:00 54 warning 5 13:45 | 14:15 | 17:0…" at bounding box center [894, 439] width 1348 height 558
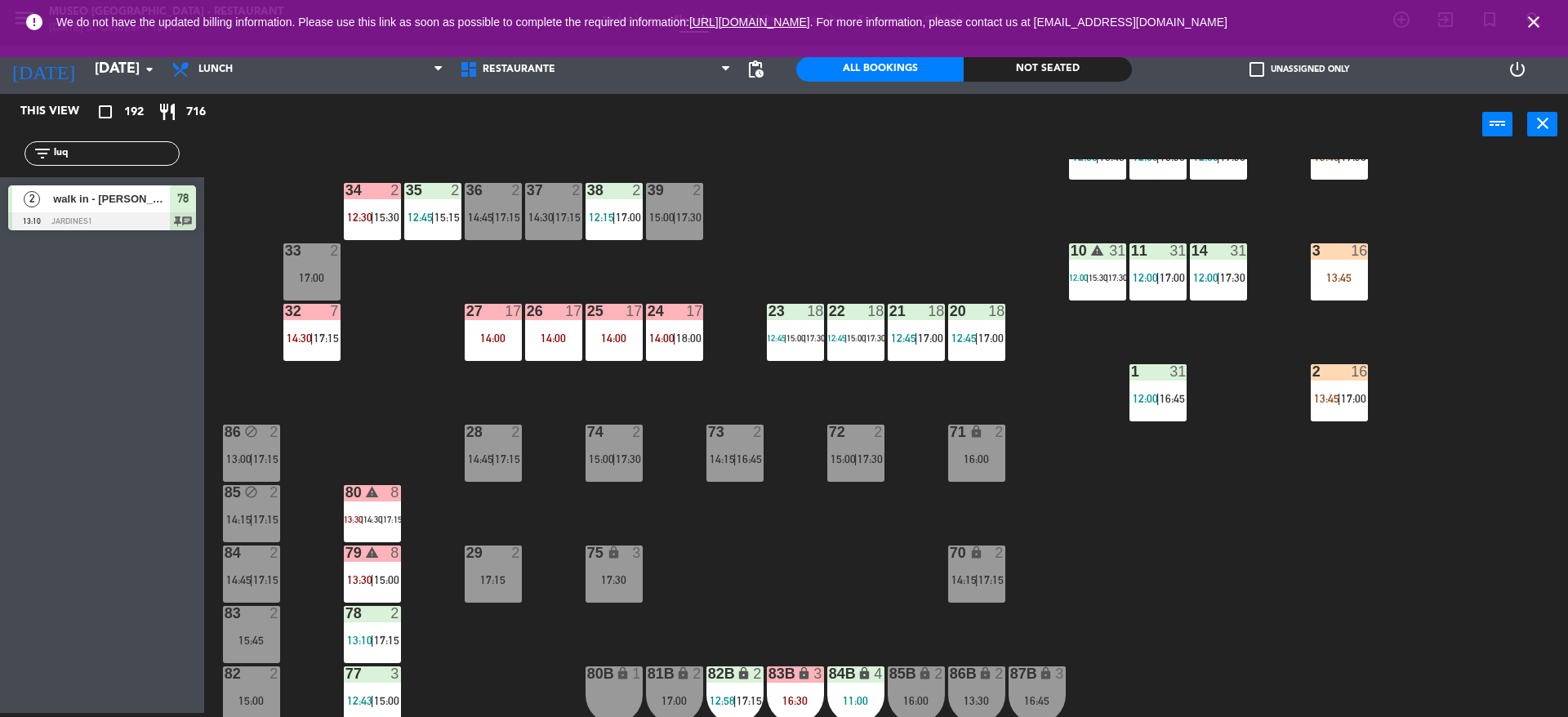
scroll to position [367, 0]
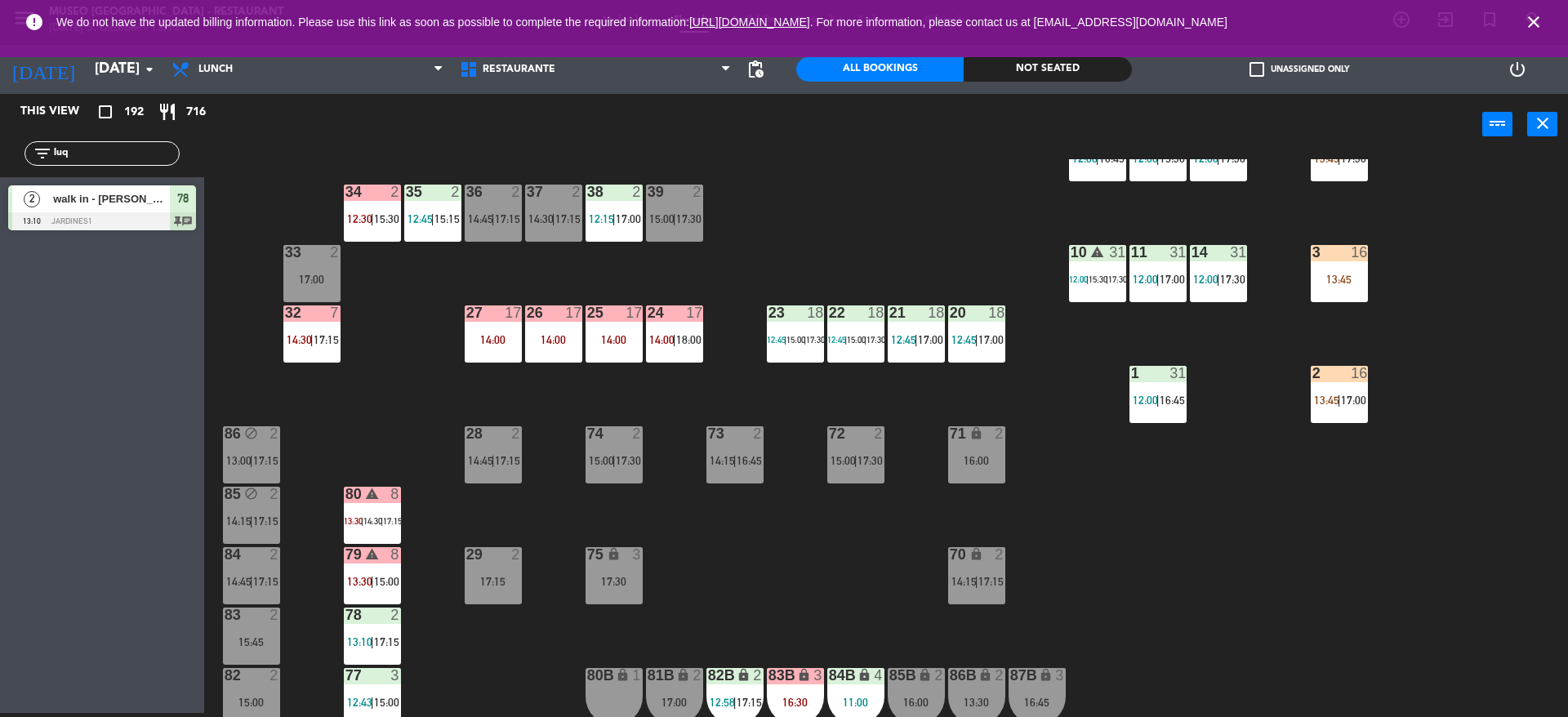
click at [293, 278] on div "17:00" at bounding box center [311, 279] width 57 height 12
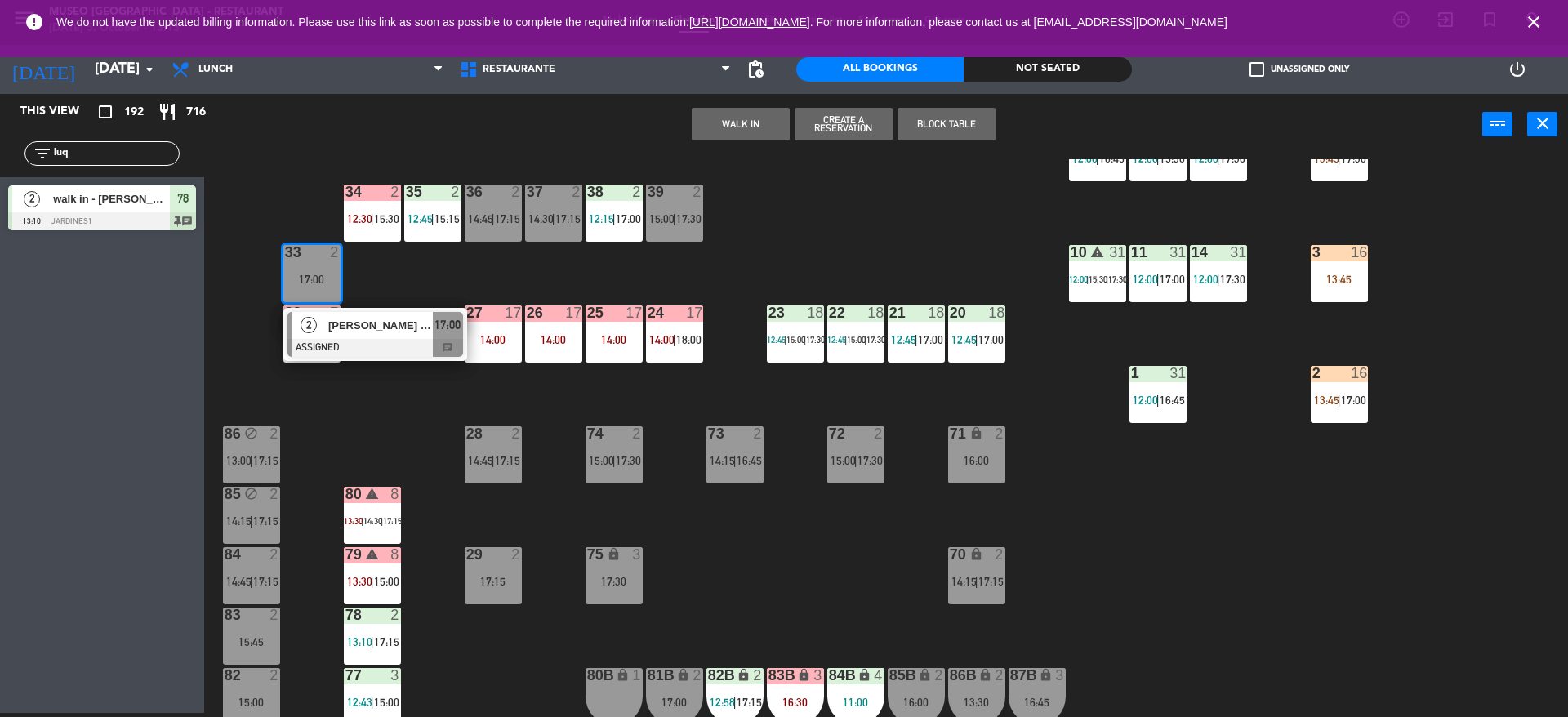
click at [757, 125] on button "WALK IN" at bounding box center [740, 125] width 98 height 33
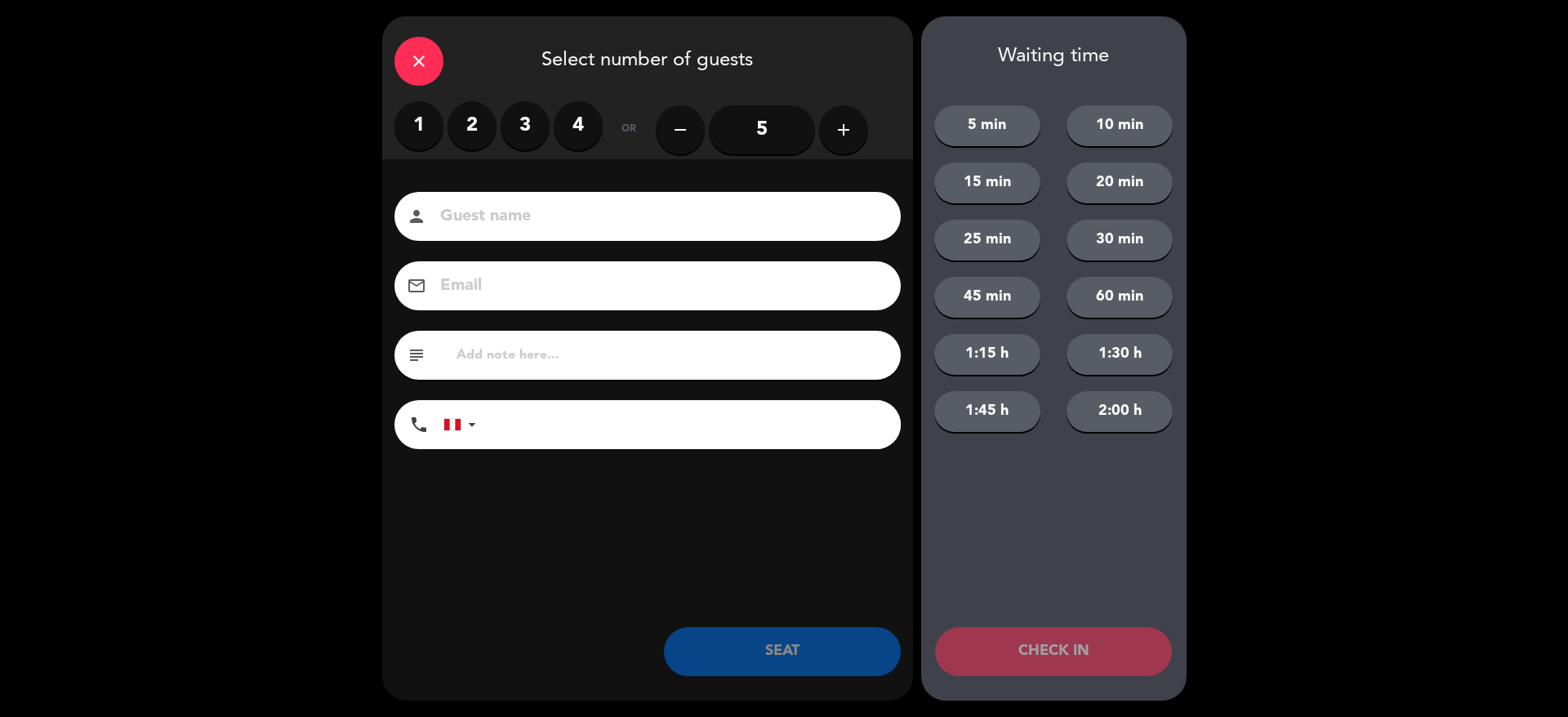
click at [458, 128] on label "2" at bounding box center [472, 125] width 49 height 49
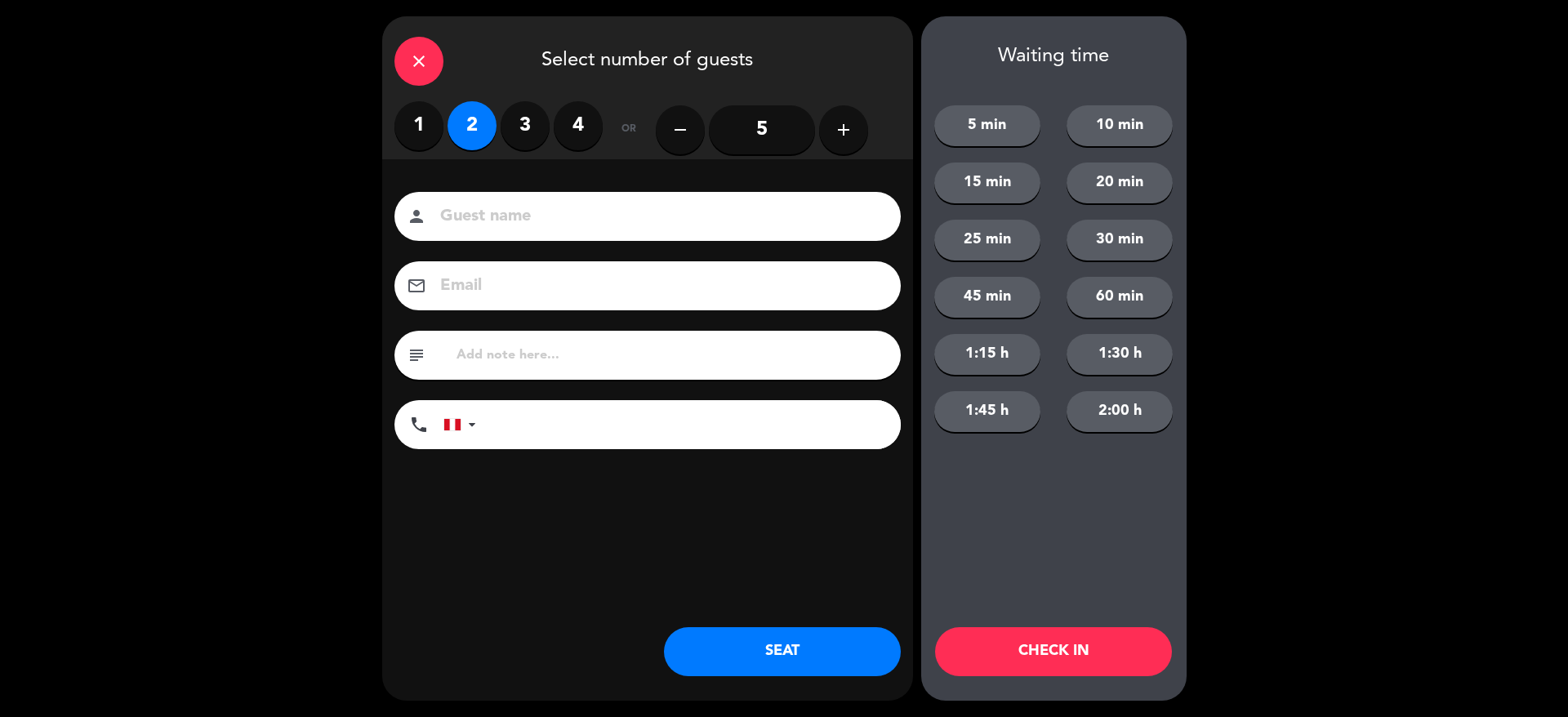
click at [529, 339] on div "subject" at bounding box center [648, 355] width 507 height 49
click at [534, 353] on input "text" at bounding box center [672, 356] width 434 height 23
type input "m33"
click at [734, 645] on button "SEAT" at bounding box center [783, 652] width 237 height 49
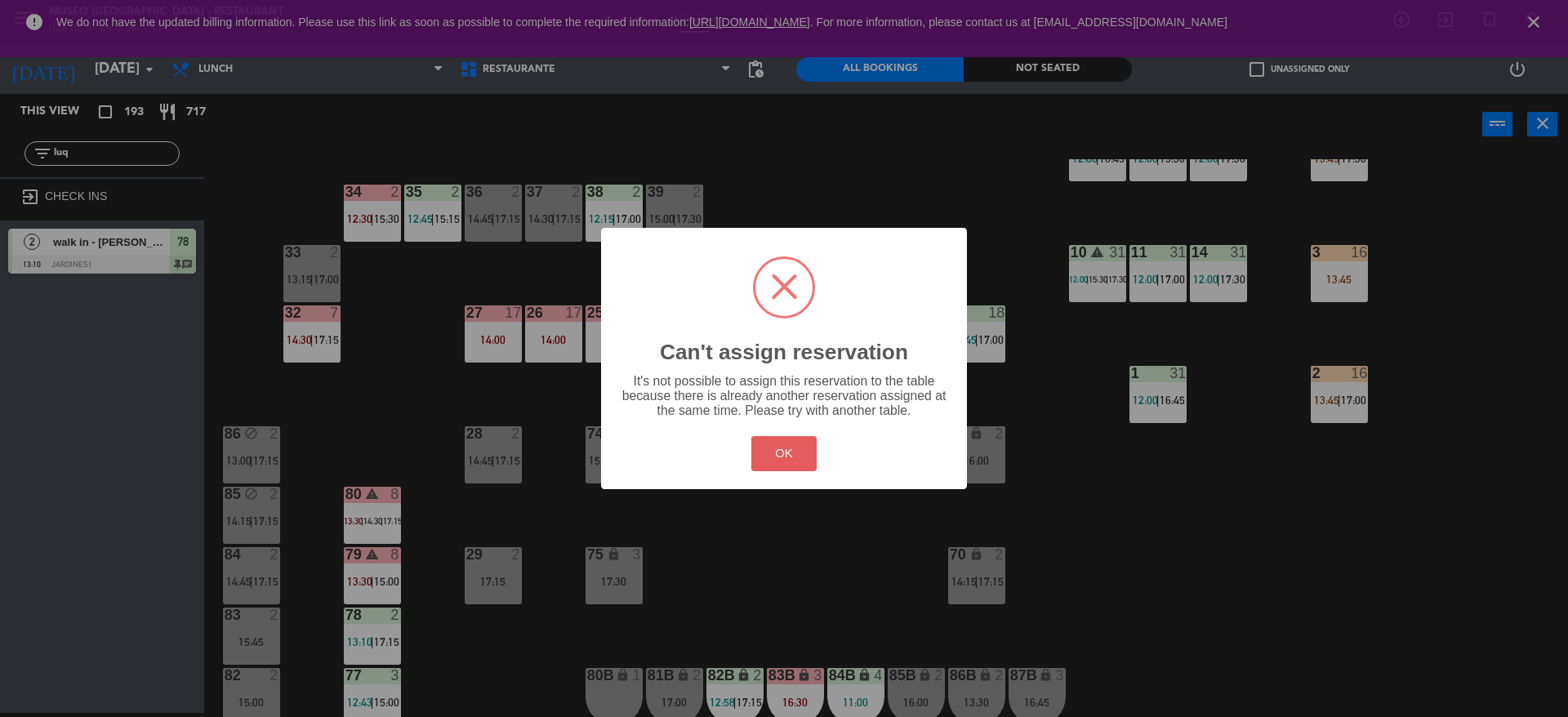
click at [761, 465] on button "OK" at bounding box center [785, 453] width 66 height 35
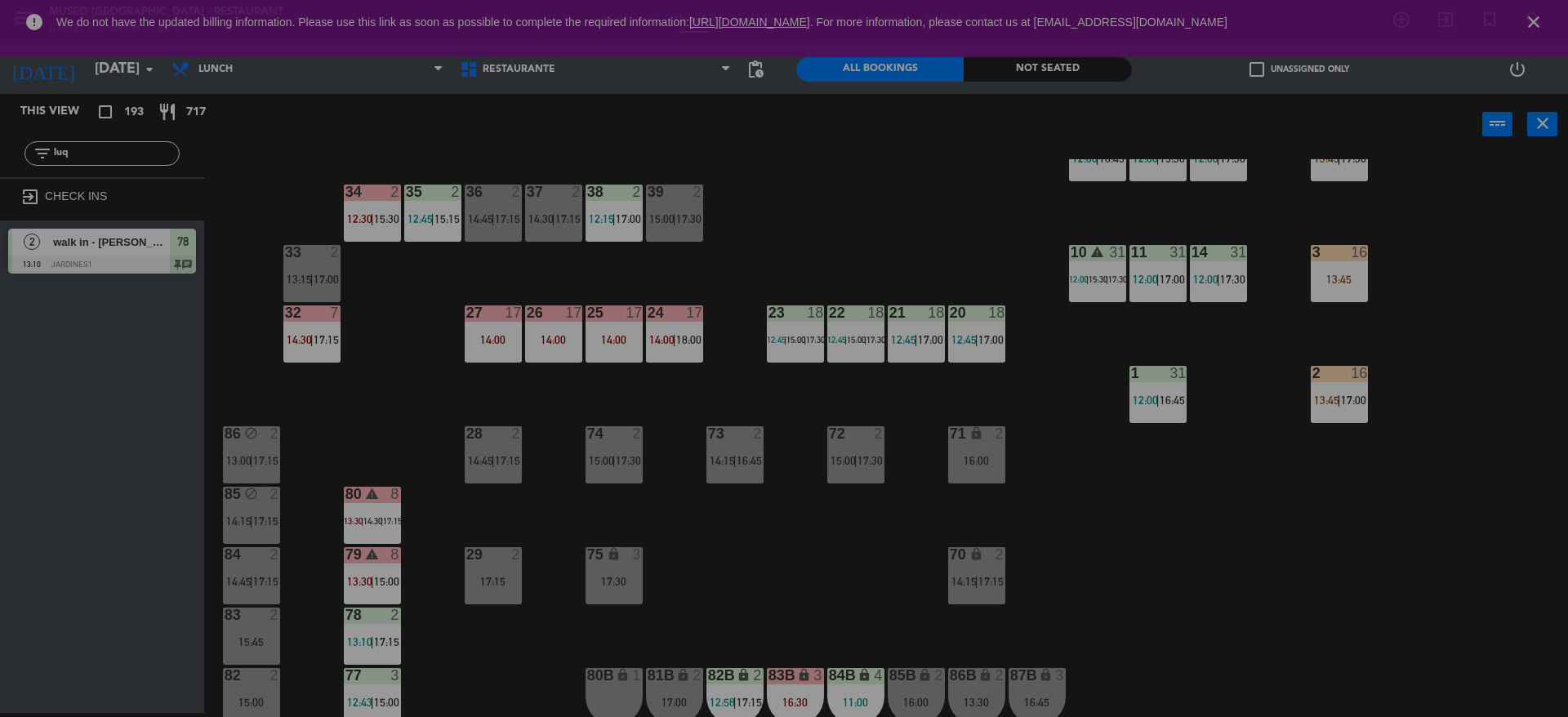
click at [766, 543] on div "44 5 12:00 | 14:00 | 17:00 49 2 13:00 | 16:00 54 warning 5 13:45 | 14:15 | 17:0…" at bounding box center [894, 439] width 1348 height 558
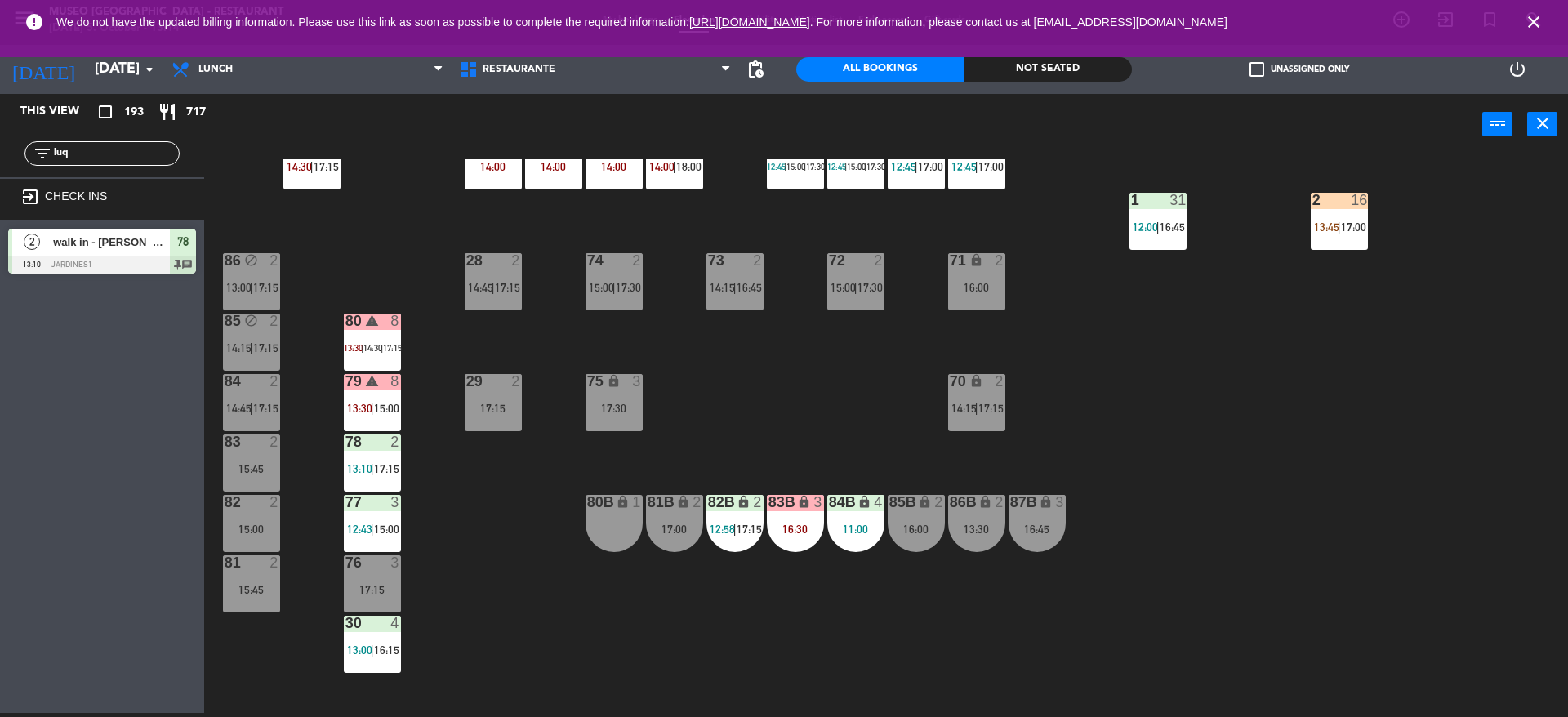
scroll to position [541, 0]
click at [736, 509] on div "lock" at bounding box center [734, 502] width 27 height 16
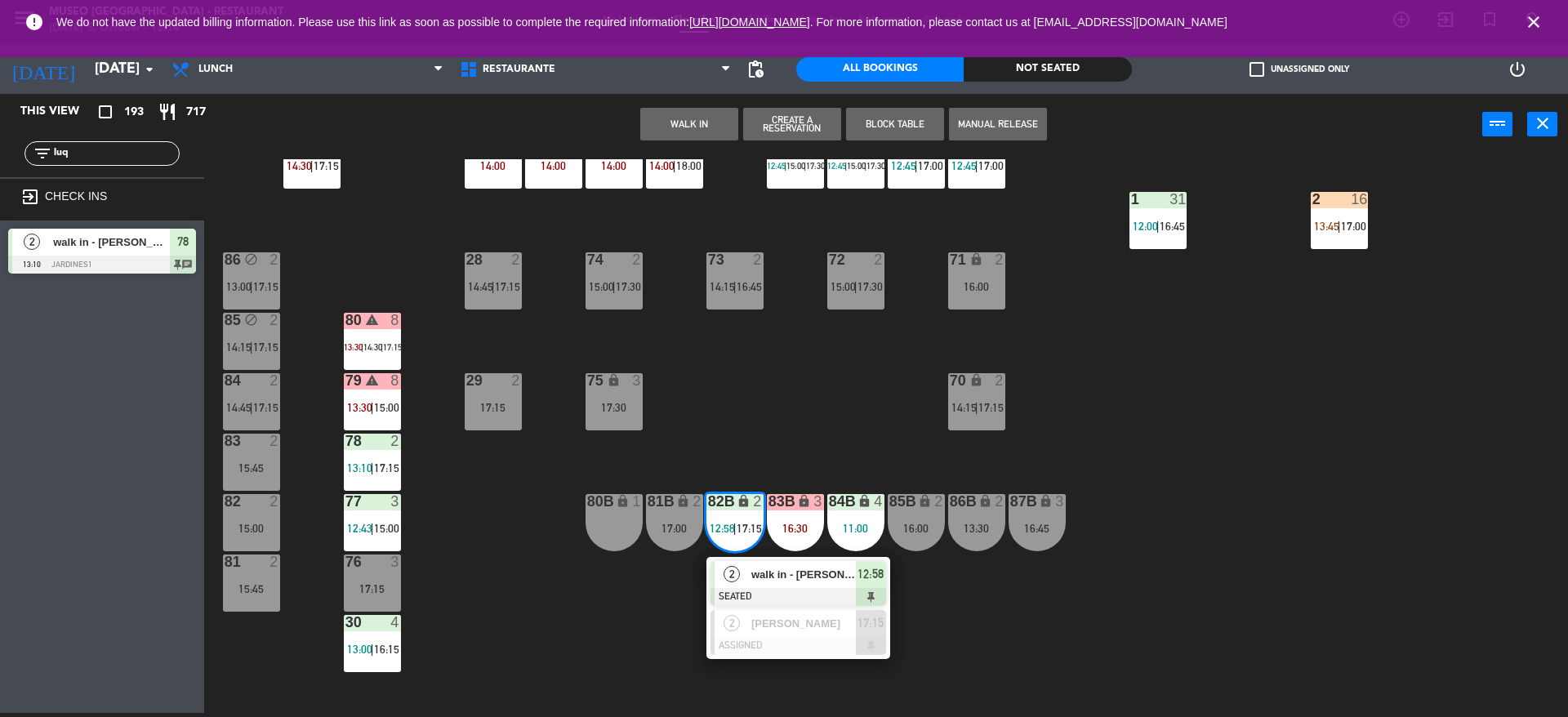
click at [747, 582] on div "2" at bounding box center [732, 575] width 35 height 27
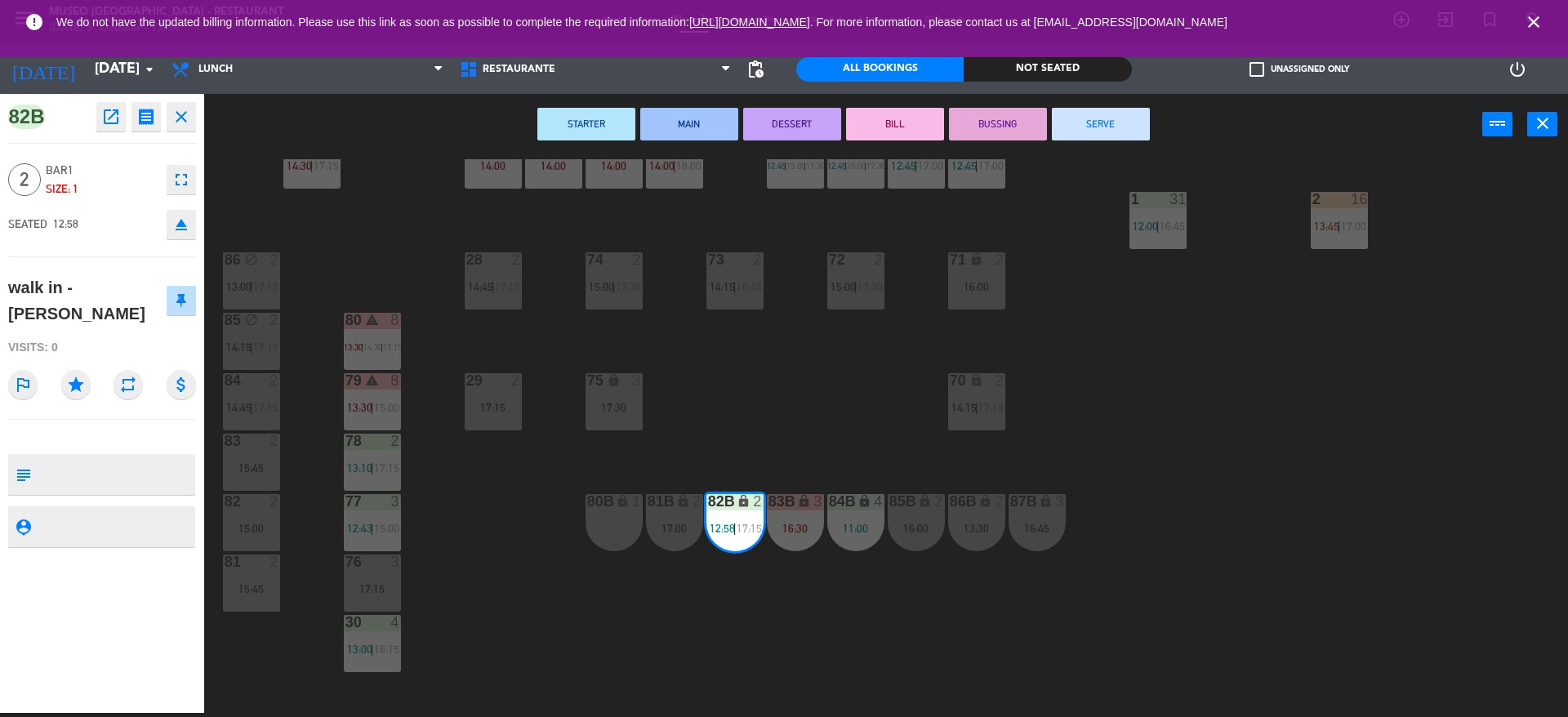
click at [155, 471] on div at bounding box center [116, 475] width 156 height 41
click at [115, 457] on textarea at bounding box center [116, 474] width 156 height 34
type textarea "marmamolm"
type textarea "marmol"
click at [144, 166] on span "Bar1" at bounding box center [102, 169] width 113 height 18
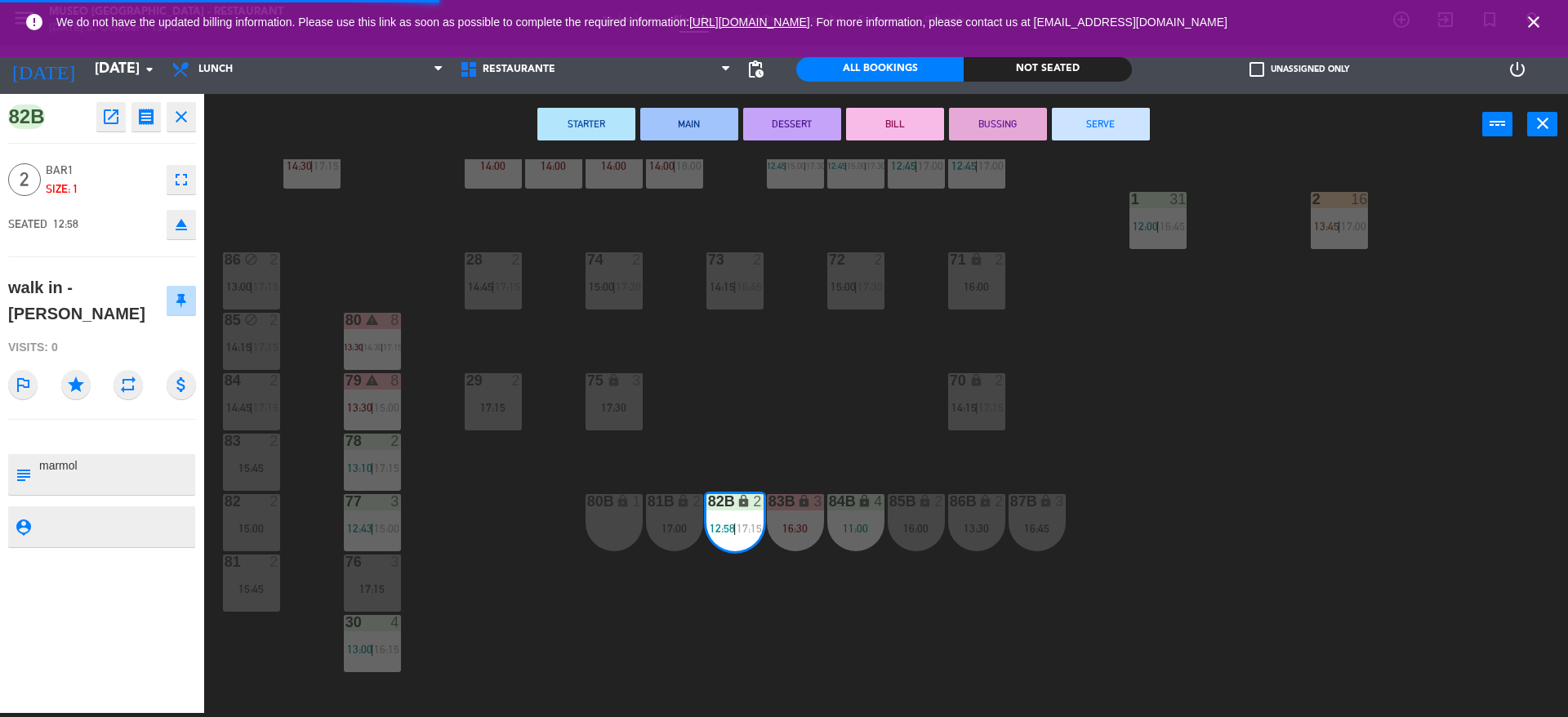
click at [420, 280] on div "44 5 12:00 | 14:00 | 17:00 49 2 13:00 | 16:00 54 warning 5 13:45 | 14:15 | 17:0…" at bounding box center [894, 439] width 1348 height 558
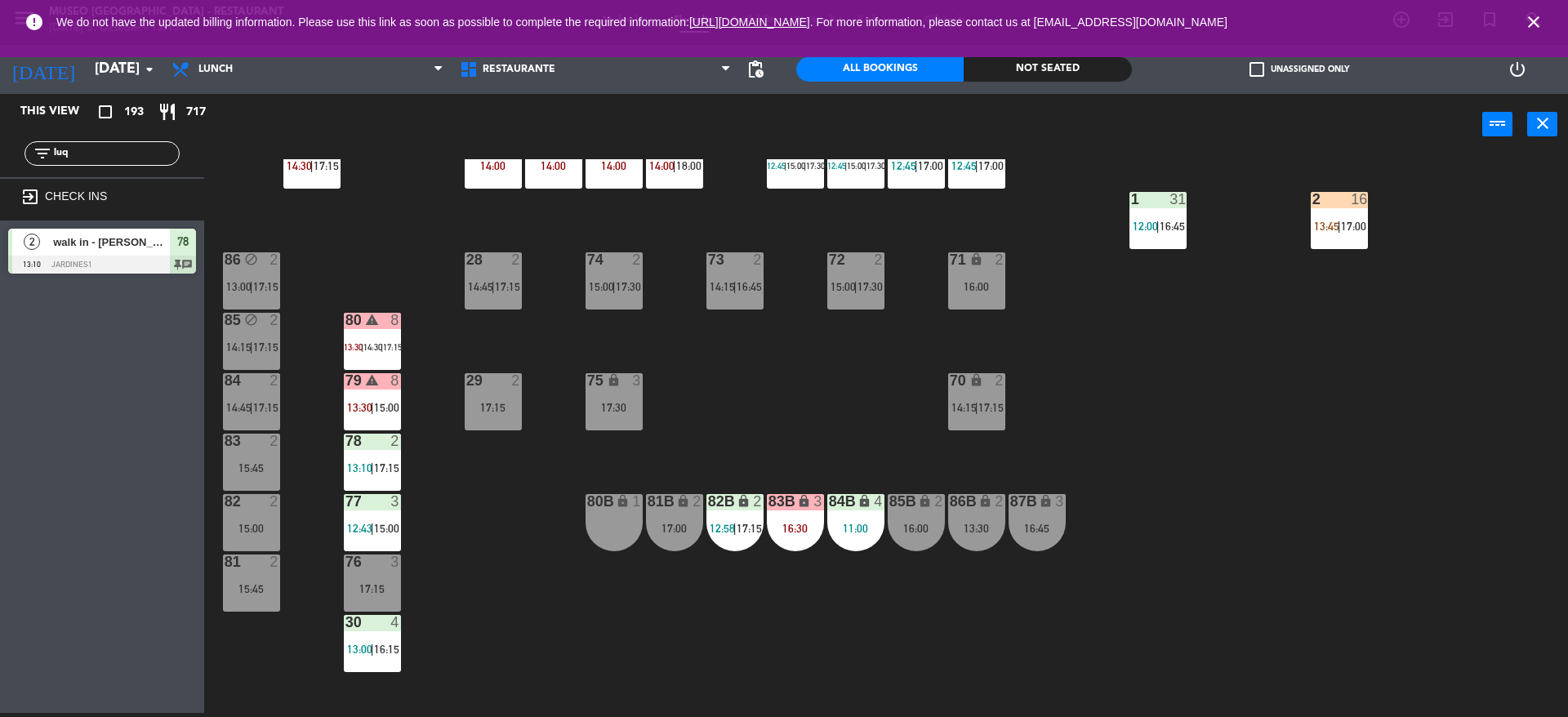
drag, startPoint x: 117, startPoint y: 155, endPoint x: 0, endPoint y: 140, distance: 118.0
click at [0, 140] on div "filter_list luq" at bounding box center [102, 154] width 204 height 48
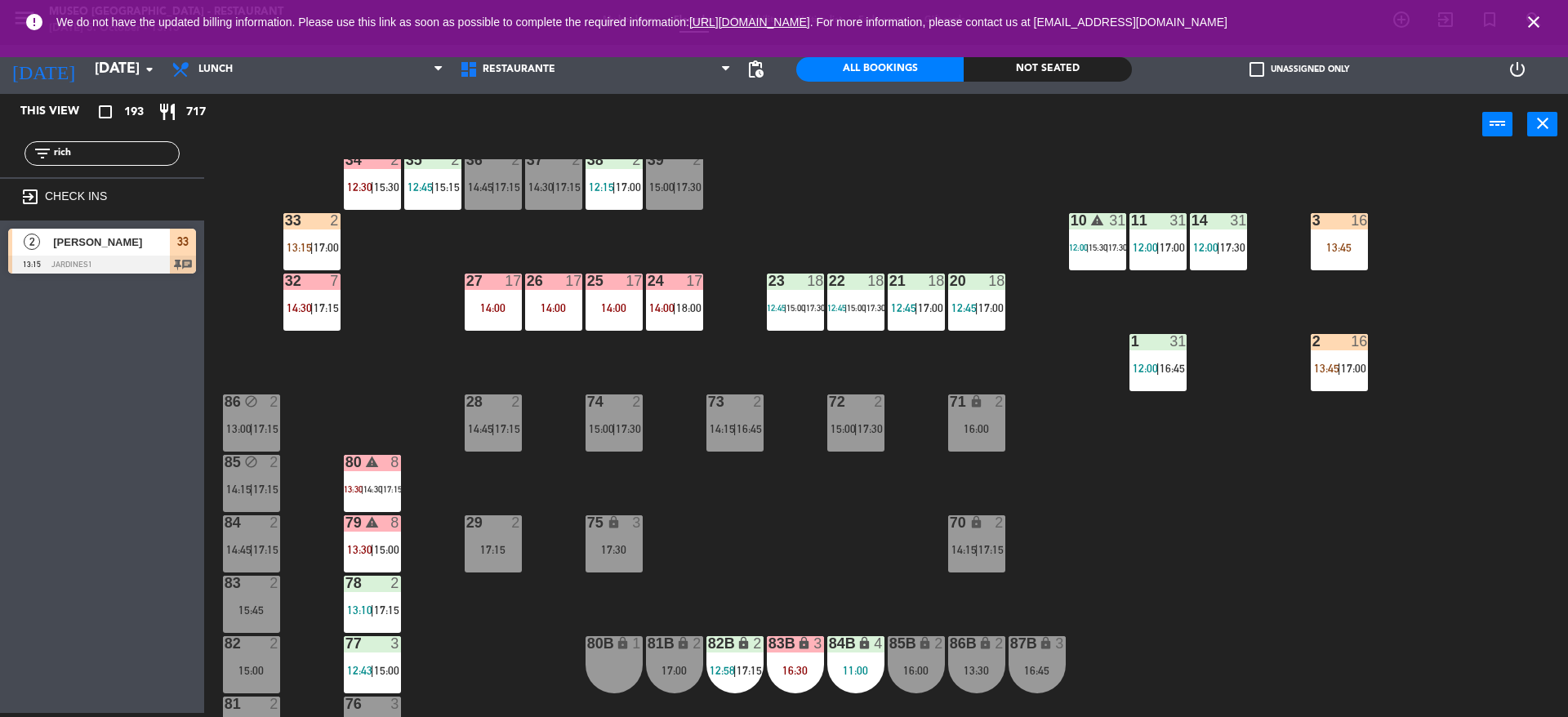
type input "rich"
click at [410, 385] on div "44 5 12:00 | 14:00 | 17:00 49 2 13:00 | 16:00 54 warning 5 13:45 | 14:15 | 17:0…" at bounding box center [894, 439] width 1348 height 558
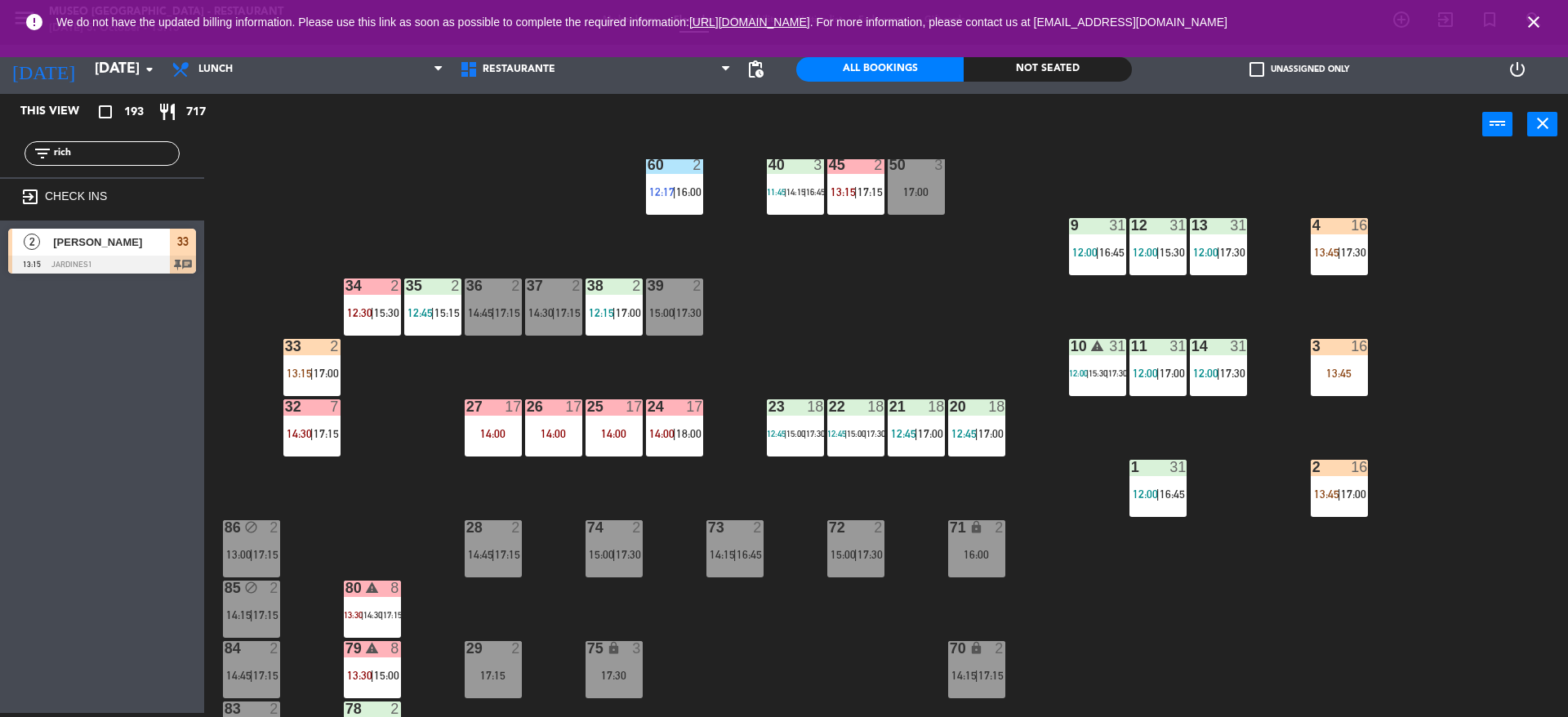
scroll to position [271, 0]
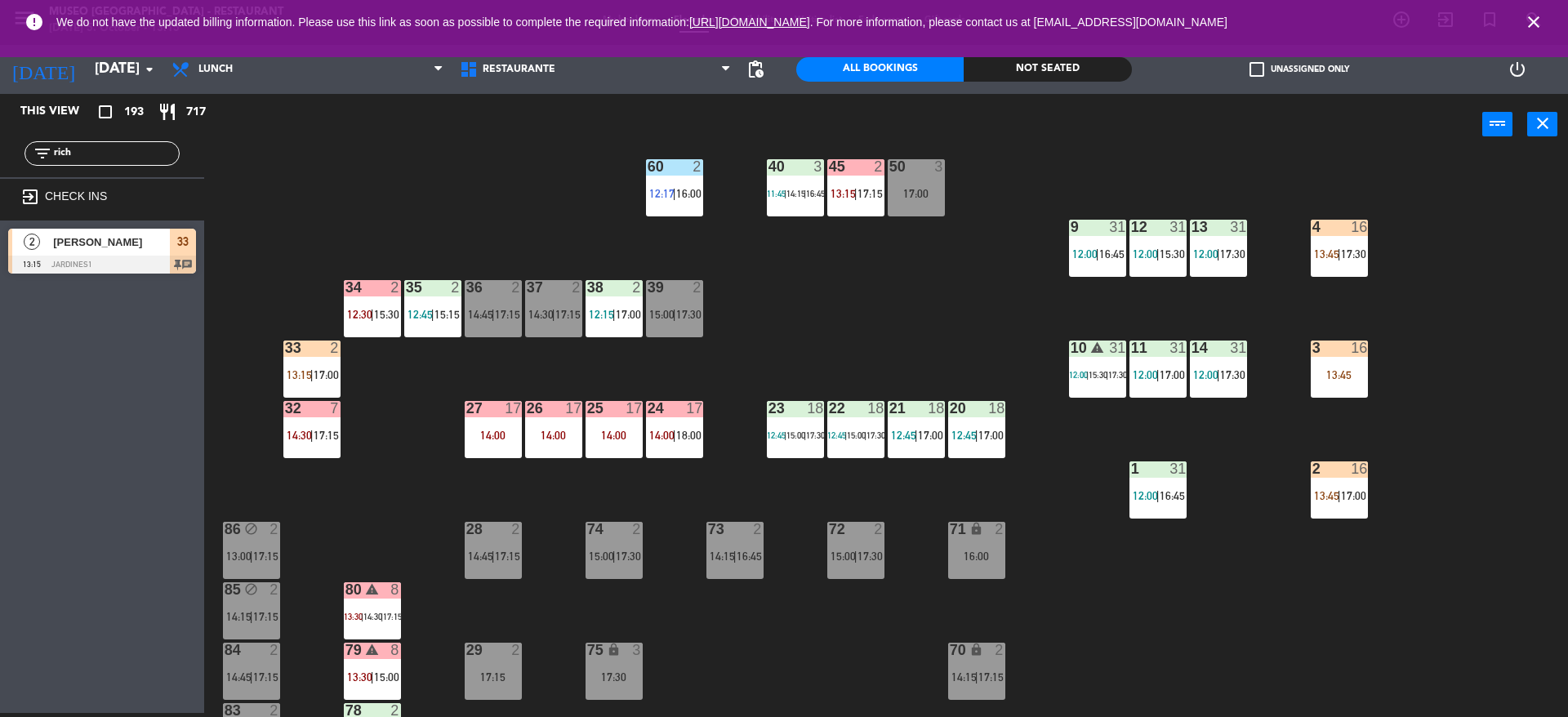
click at [487, 329] on div "36 2 14:45 | 17:15" at bounding box center [493, 308] width 57 height 57
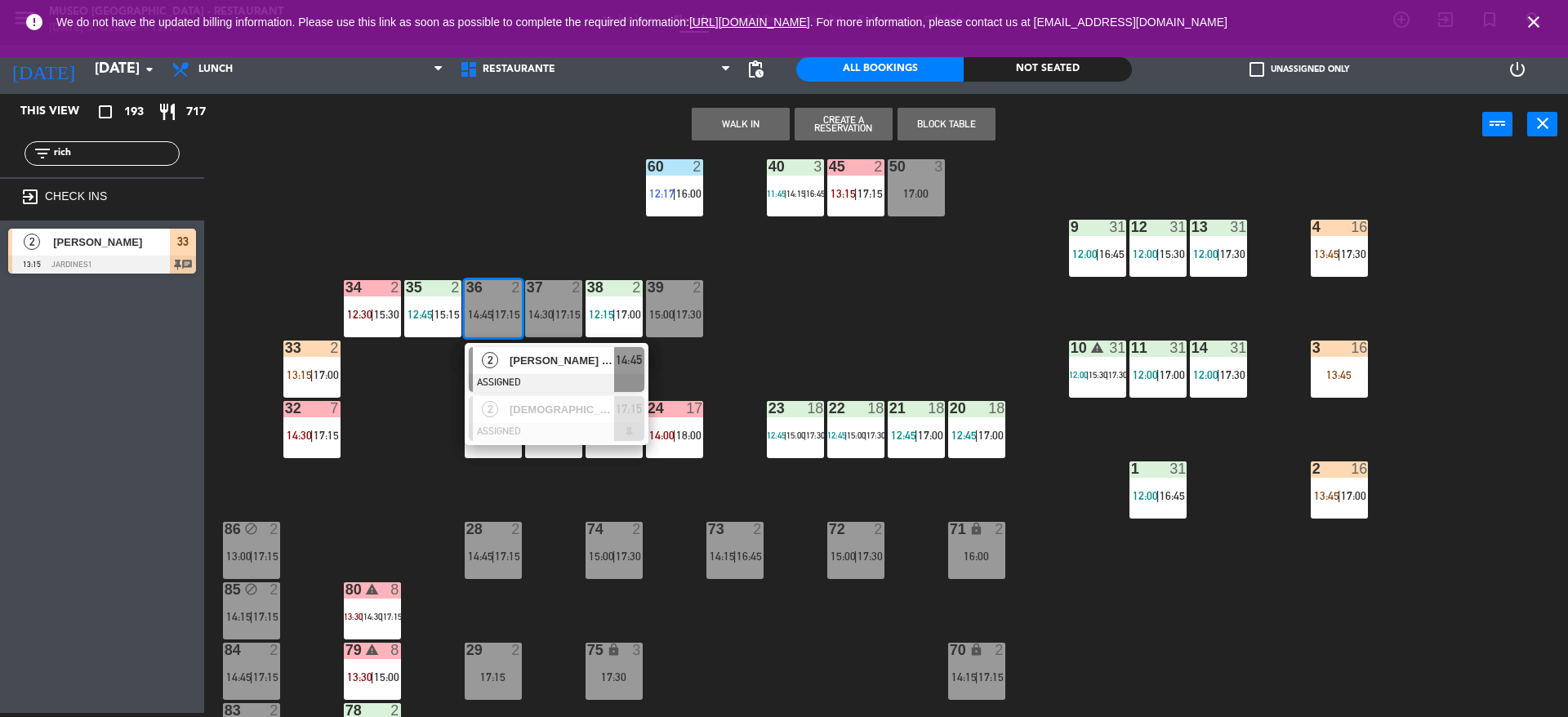
click at [491, 368] on span "2" at bounding box center [489, 360] width 17 height 17
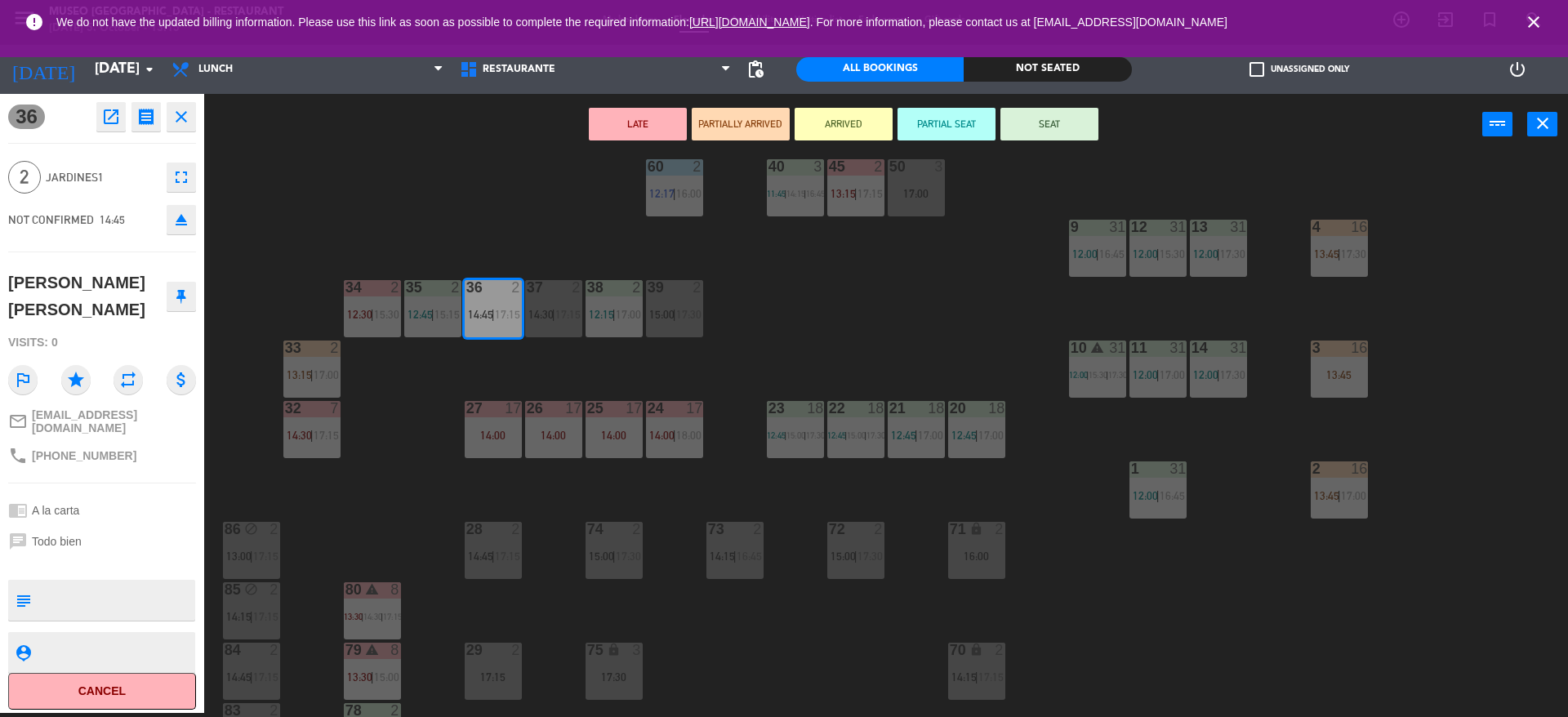
click at [798, 365] on div "44 5 12:00 | 14:00 | 17:00 49 2 13:00 | 16:00 54 warning 5 13:45 | 14:15 | 17:0…" at bounding box center [894, 439] width 1348 height 558
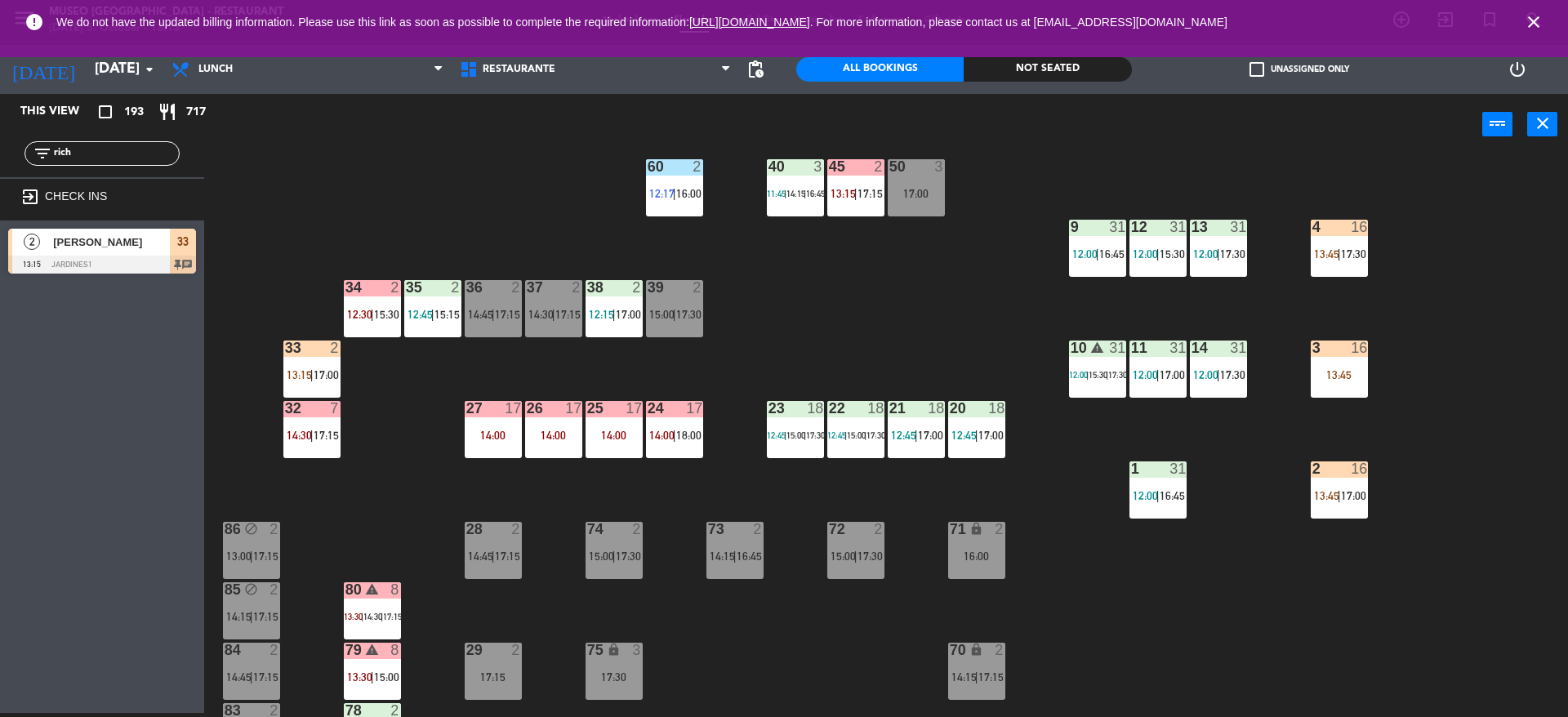
click at [176, 261] on div at bounding box center [101, 265] width 188 height 18
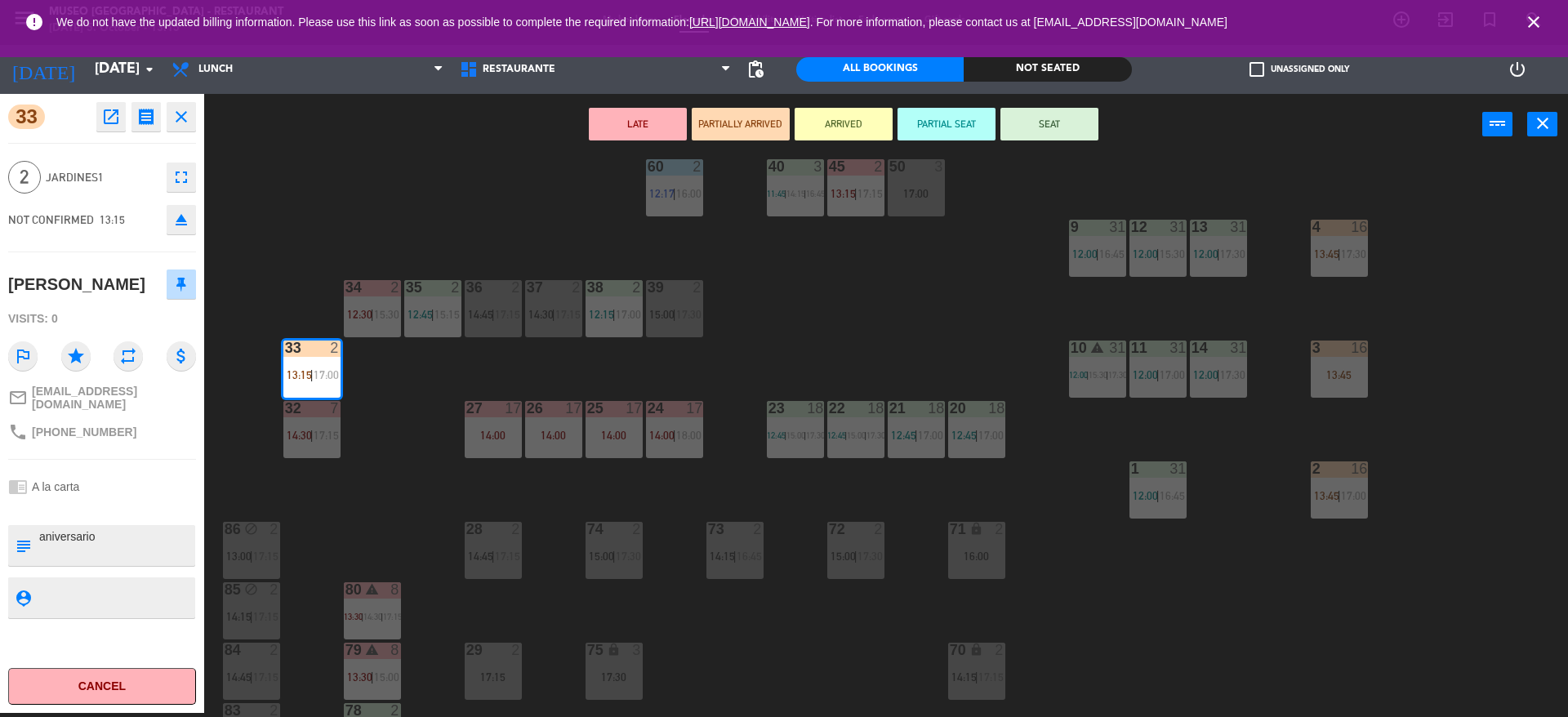
click at [666, 313] on span "15:00" at bounding box center [662, 314] width 25 height 13
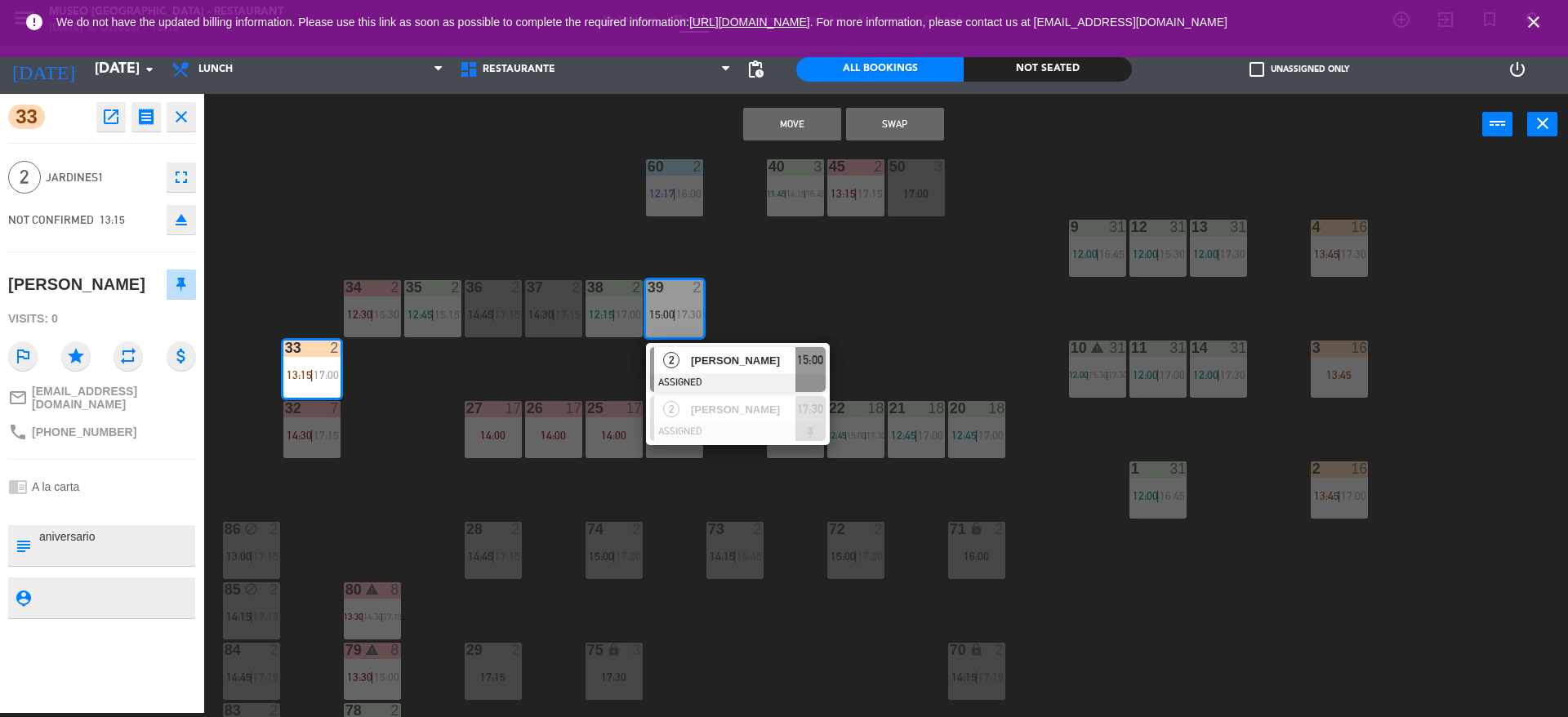
click at [792, 122] on button "Move" at bounding box center [792, 125] width 98 height 33
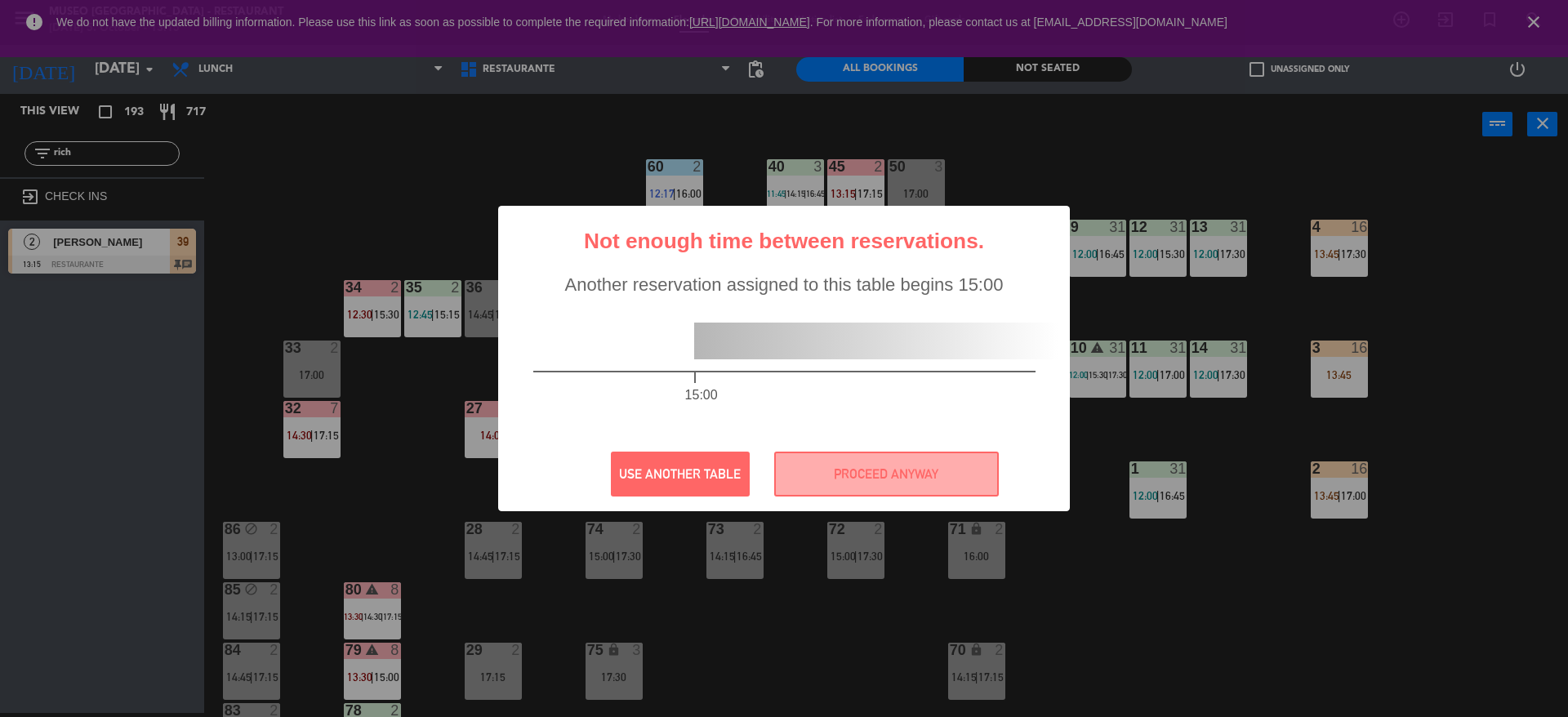
click at [682, 321] on div "15:00" at bounding box center [785, 367] width 568 height 142
click at [807, 464] on button "PROCEED ANYWAY" at bounding box center [886, 474] width 225 height 45
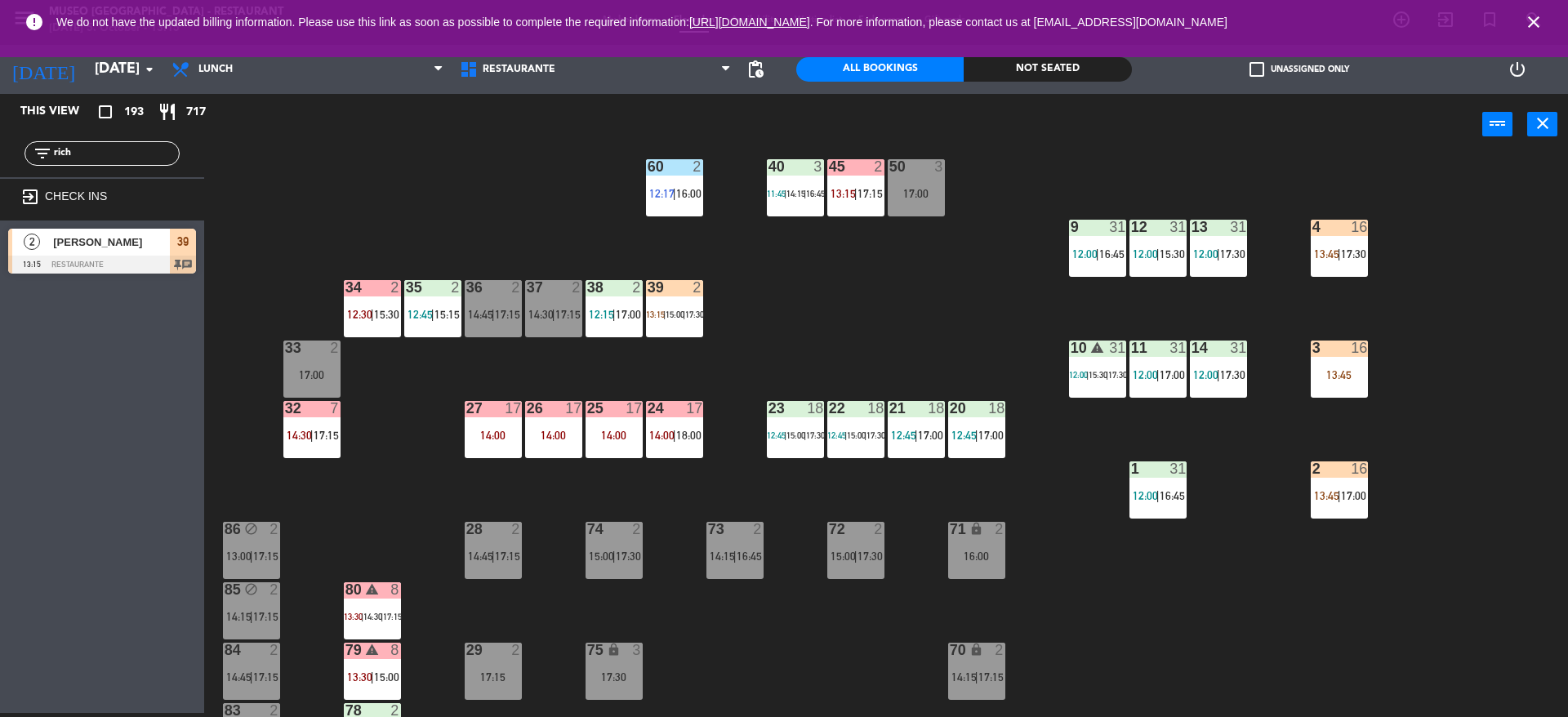
click at [125, 259] on div at bounding box center [101, 265] width 188 height 18
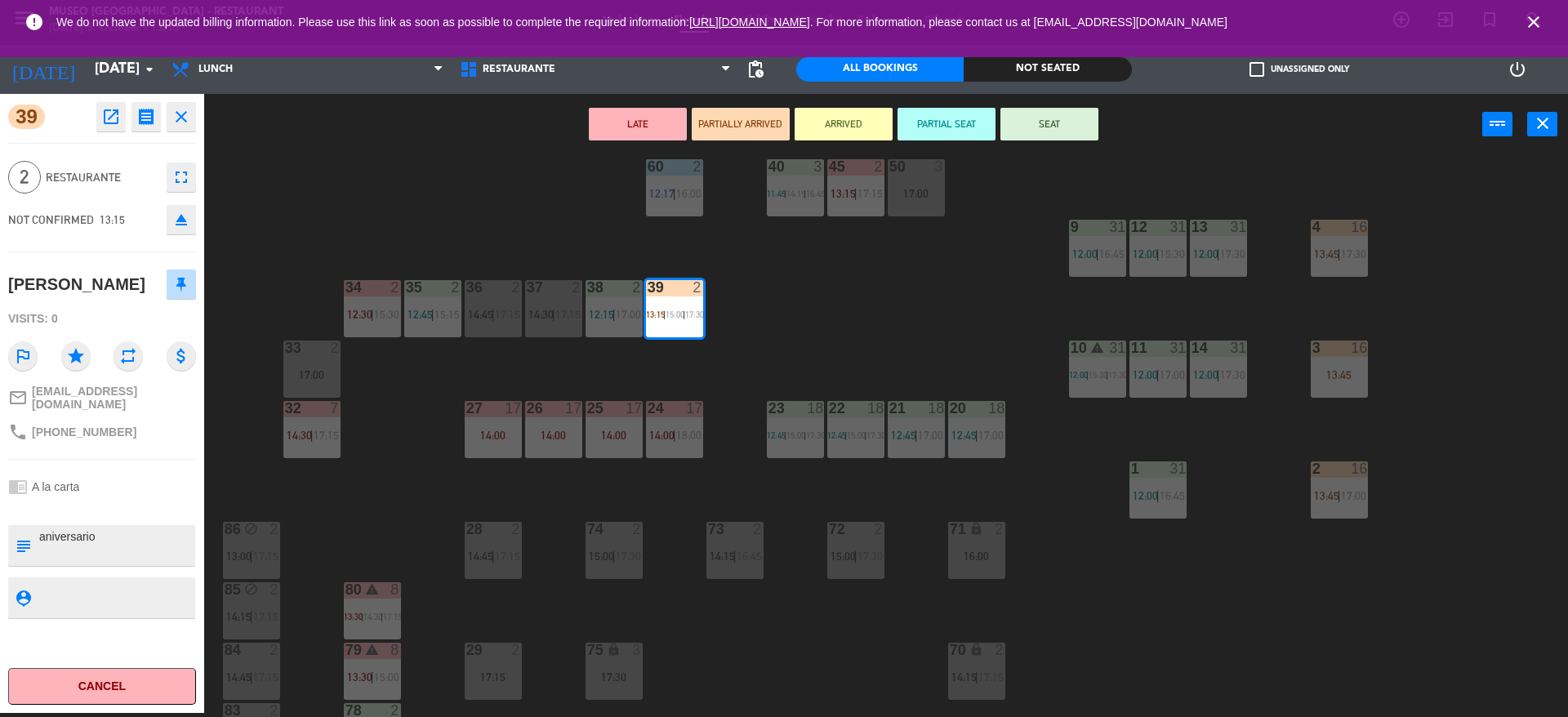
scroll to position [617, 0]
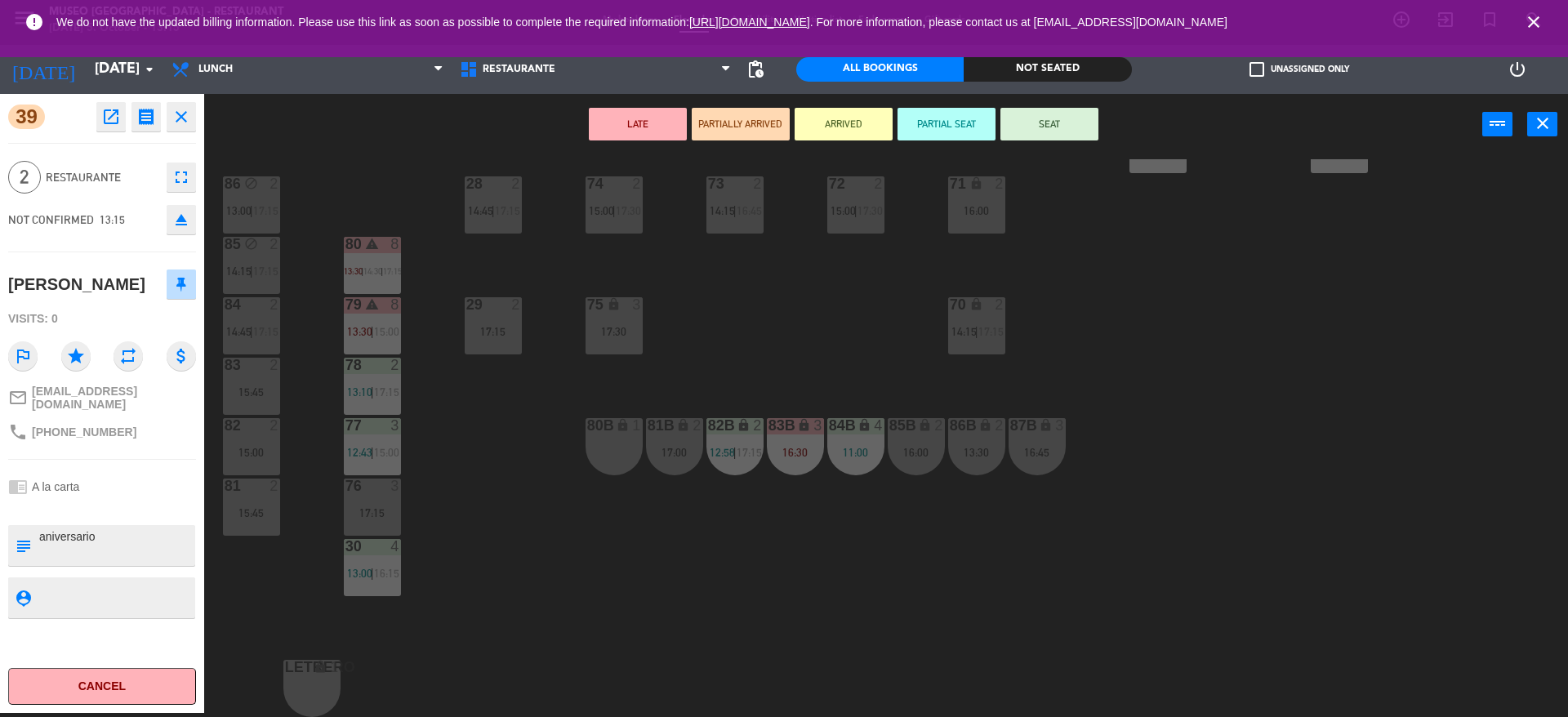
click at [249, 520] on div "81 2 15:45" at bounding box center [251, 507] width 57 height 57
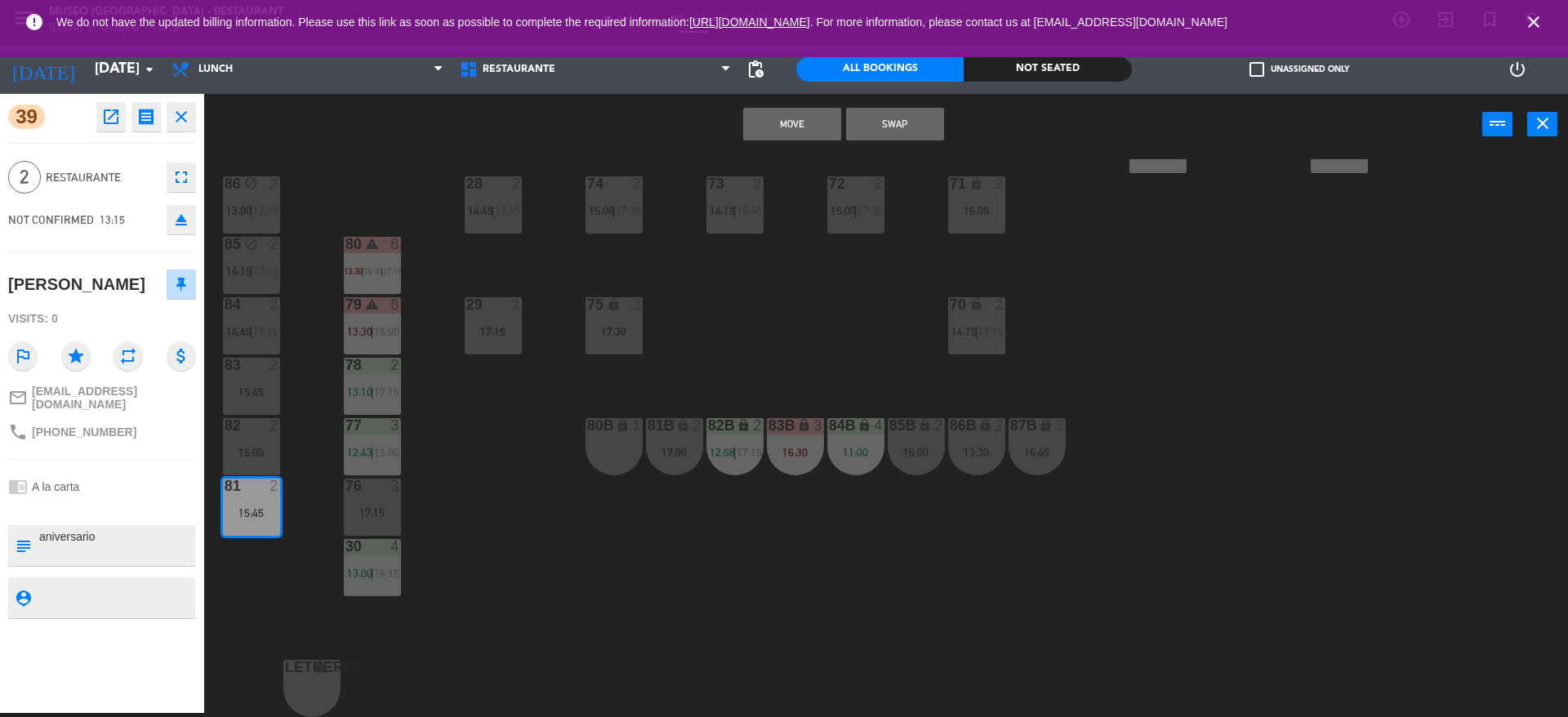
click at [785, 132] on button "Move" at bounding box center [792, 125] width 98 height 33
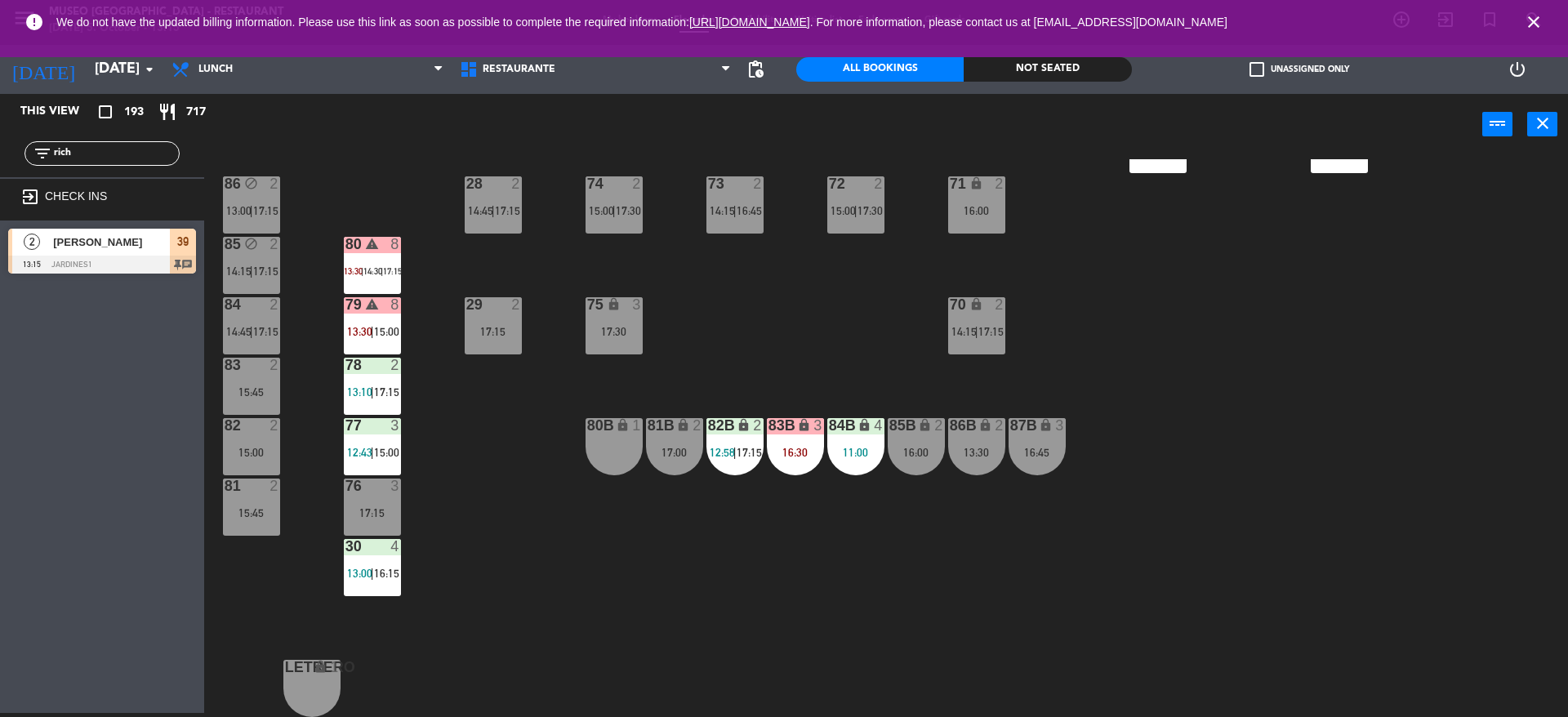
click at [140, 263] on div at bounding box center [101, 265] width 188 height 18
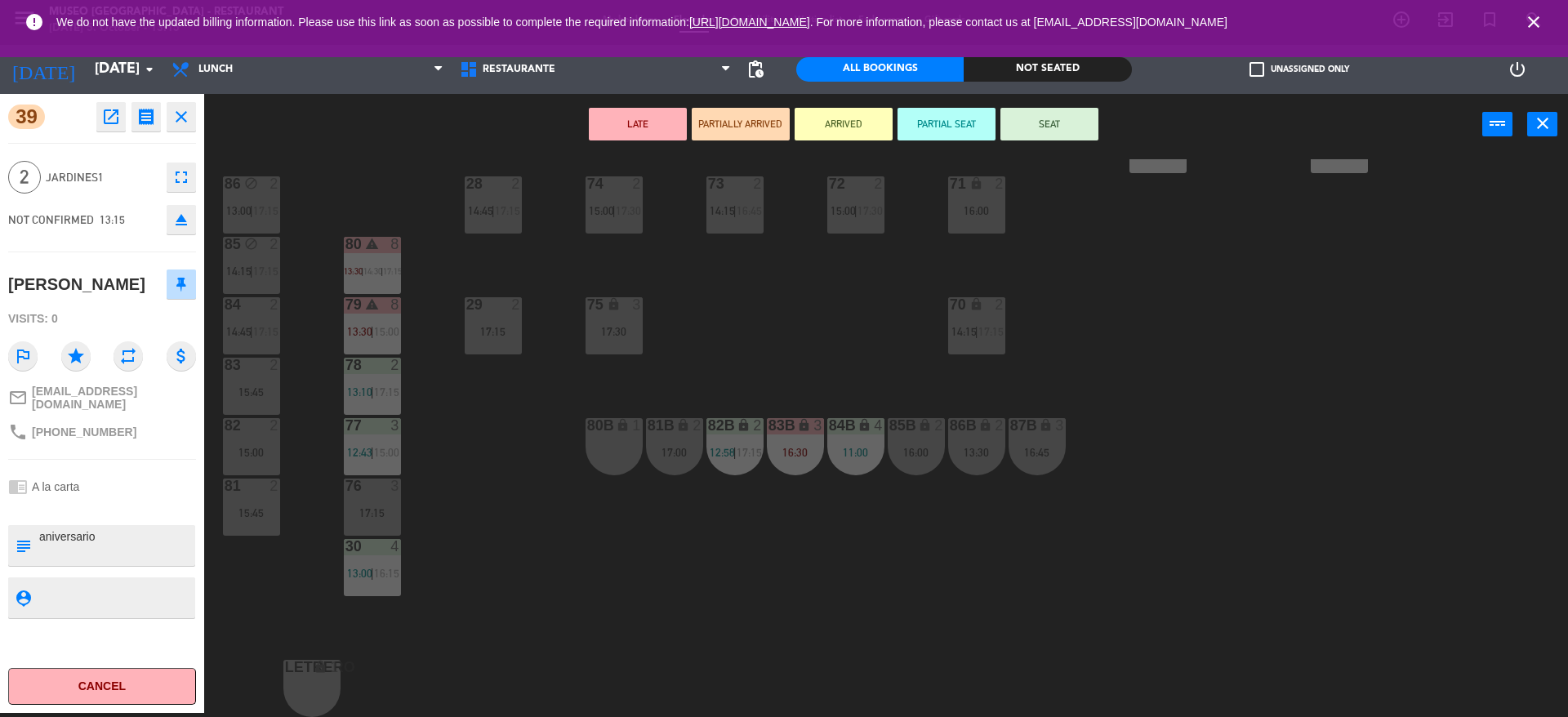
click at [125, 538] on textarea at bounding box center [116, 545] width 156 height 34
type textarea "m81 aniversario"
click at [90, 197] on div "2 Jardines1 fullscreen" at bounding box center [101, 177] width 188 height 44
click at [1041, 125] on button "SEAT" at bounding box center [1050, 125] width 98 height 33
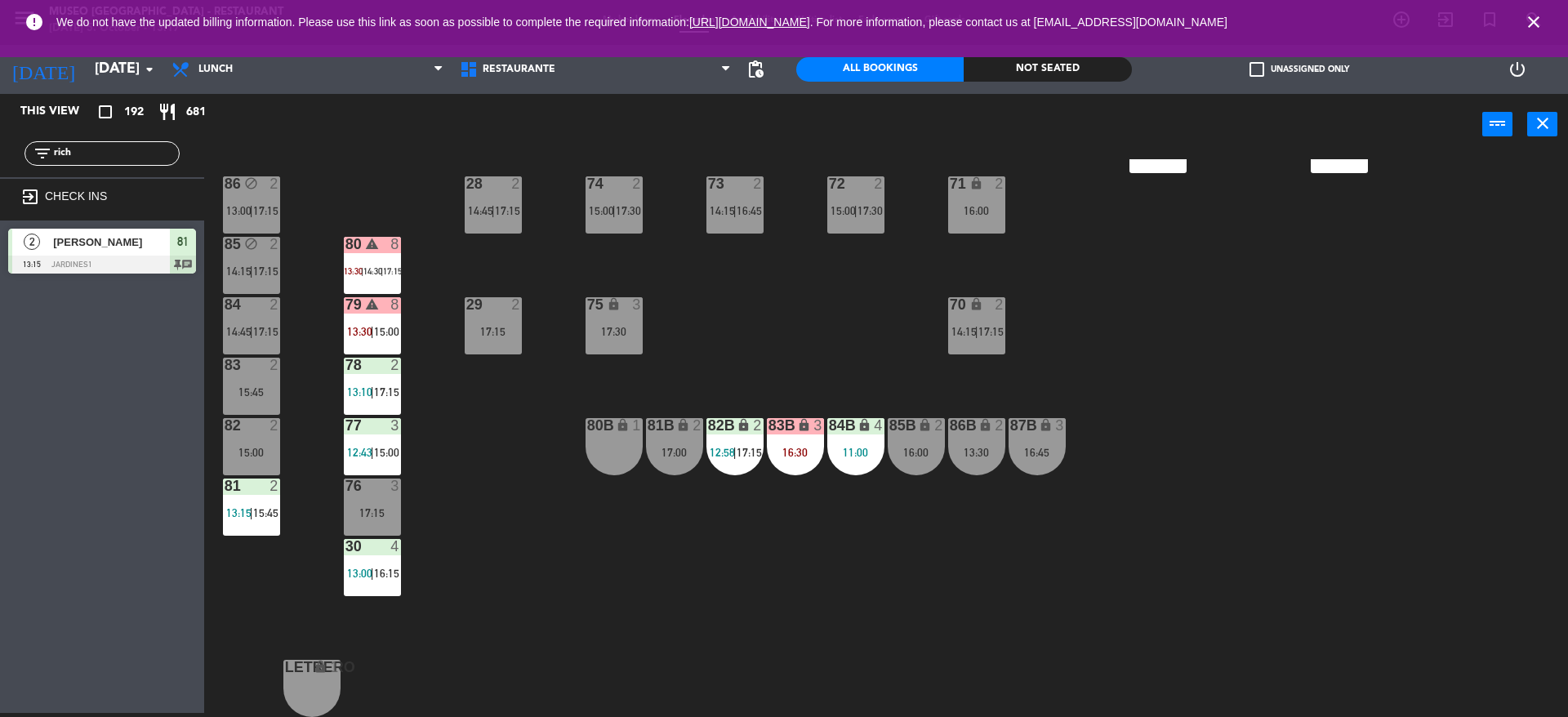
click at [712, 364] on div "44 5 12:00 | 14:00 | 17:00 49 2 13:00 | 16:00 54 warning 5 13:45 | 14:15 | 17:0…" at bounding box center [894, 439] width 1348 height 558
click at [260, 340] on div "84 2 14:45 | 17:15" at bounding box center [251, 326] width 57 height 57
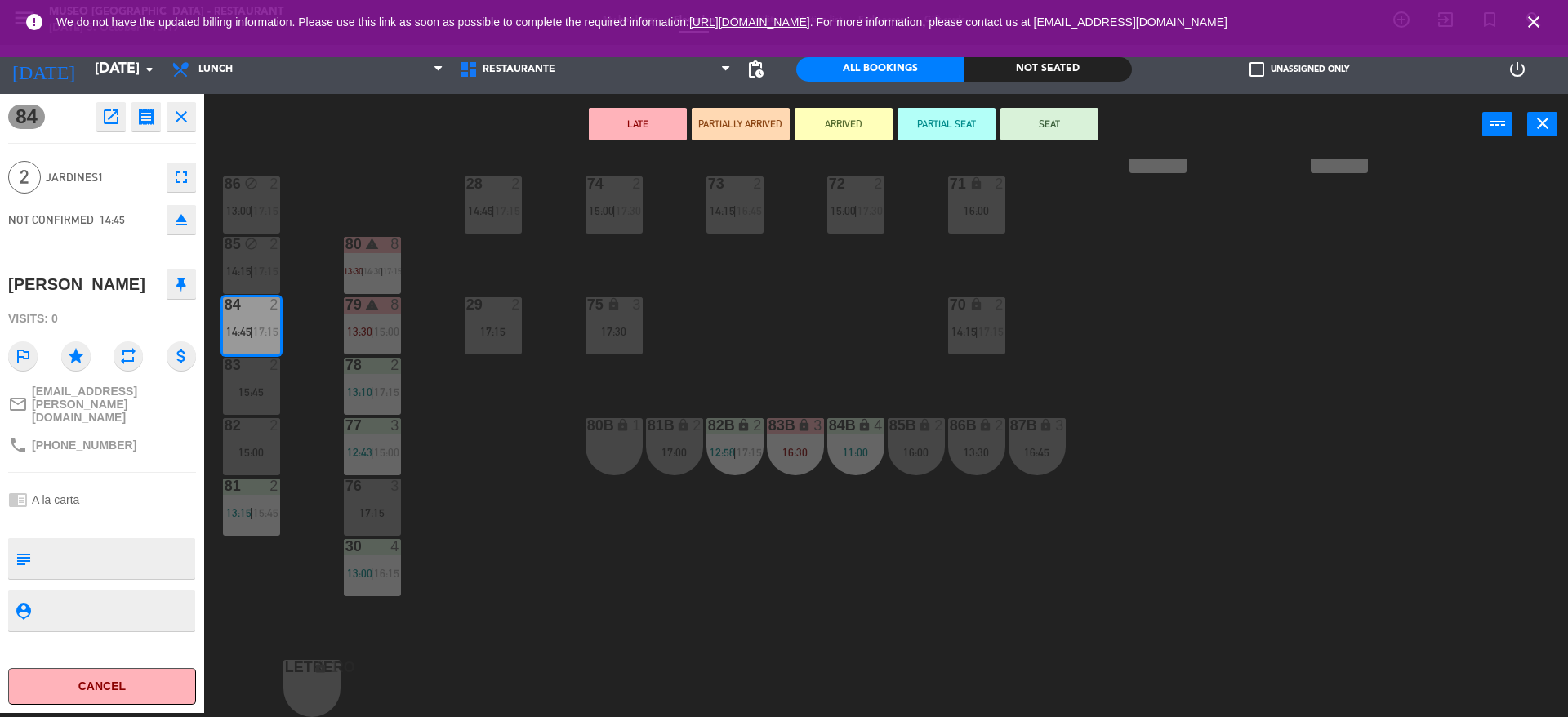
click at [609, 448] on div "80B lock 1" at bounding box center [614, 447] width 57 height 57
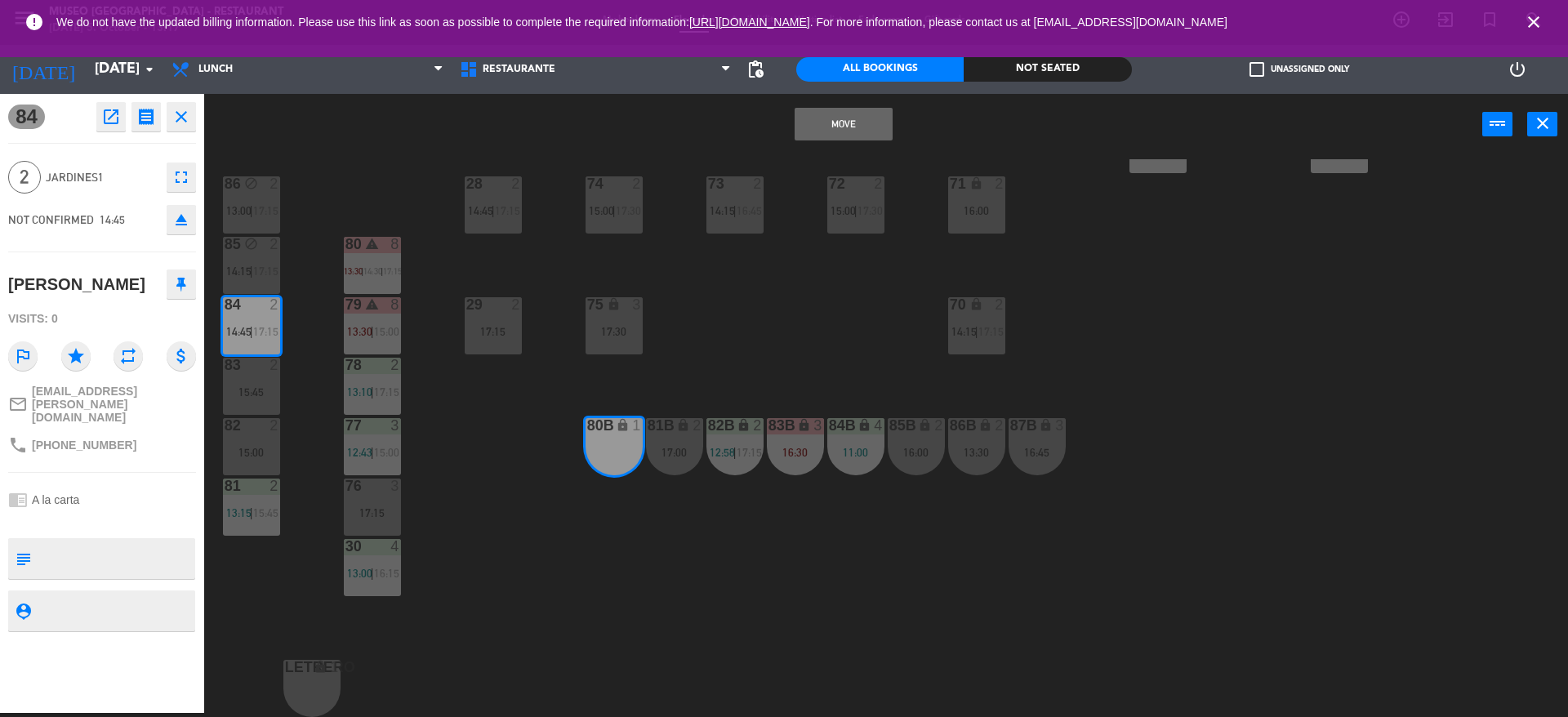
click at [855, 115] on button "Move" at bounding box center [843, 125] width 98 height 33
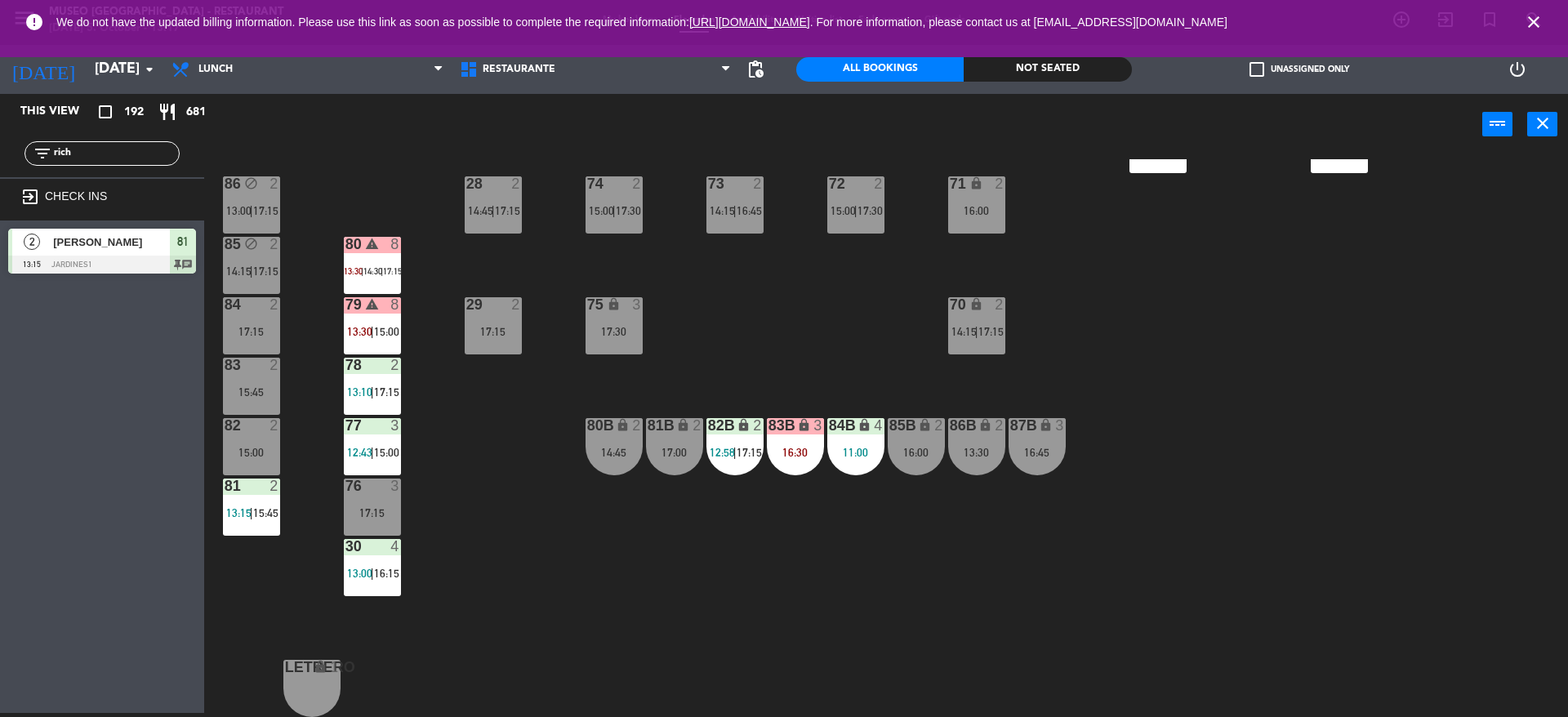
click at [400, 368] on div "2" at bounding box center [395, 365] width 10 height 15
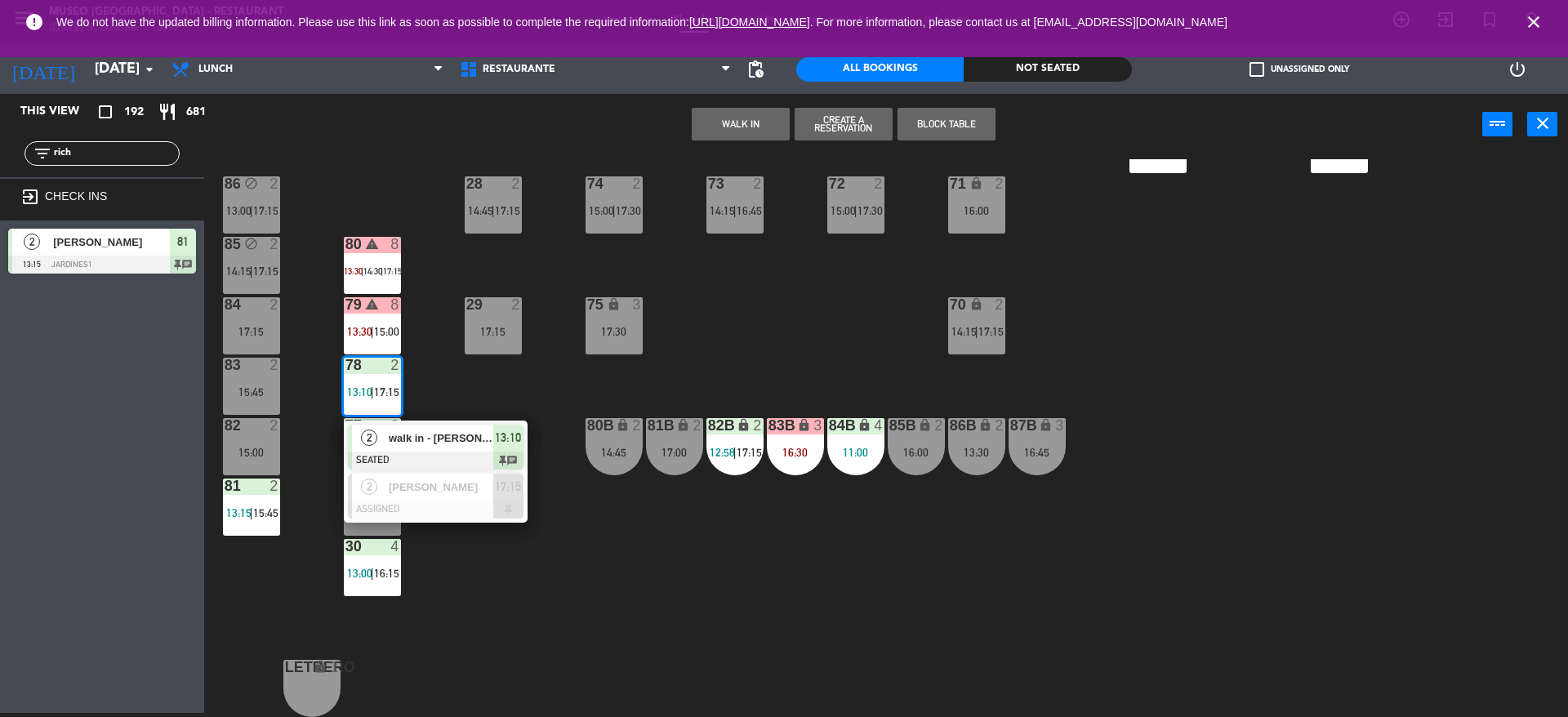
click at [403, 425] on div "walk in - [PERSON_NAME]" at bounding box center [440, 439] width 106 height 27
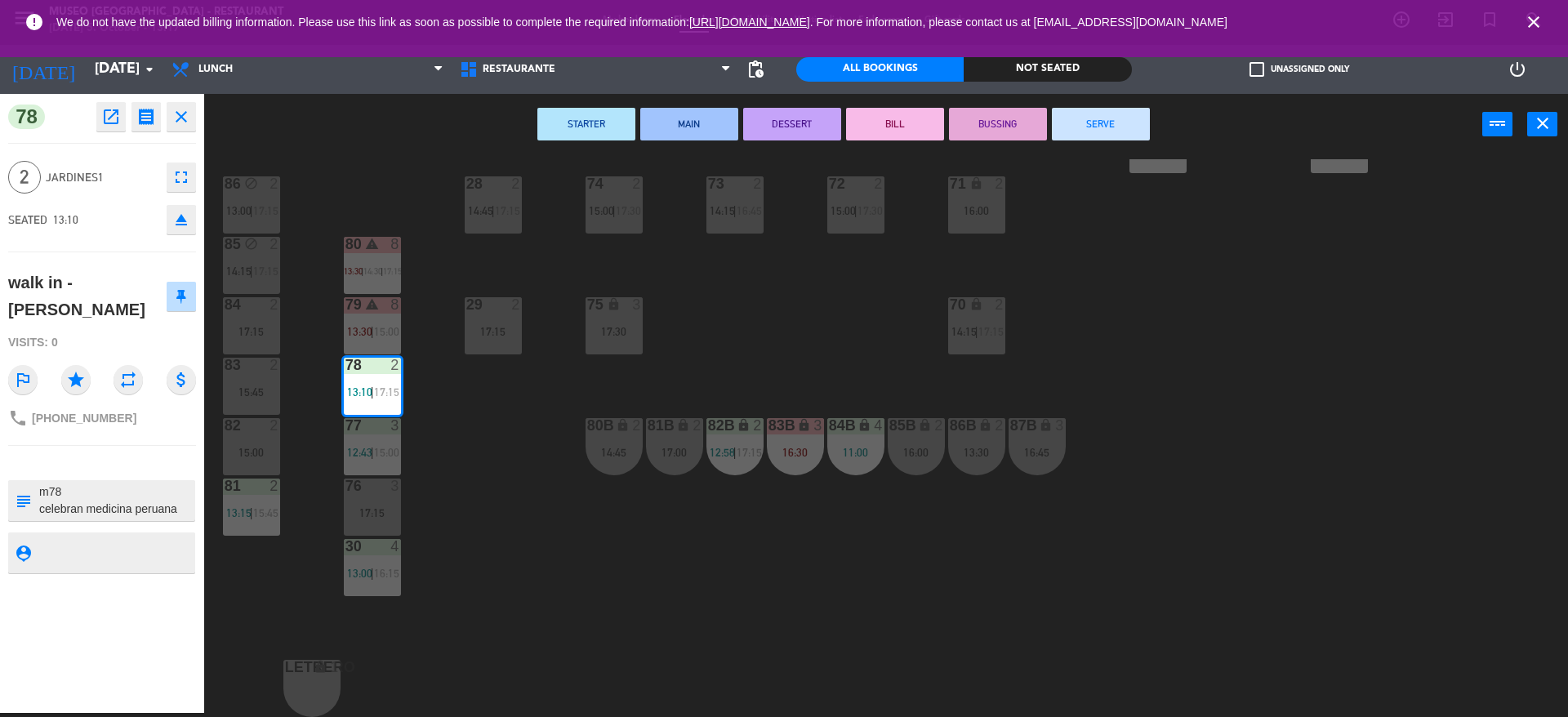
click at [271, 326] on div "17:15" at bounding box center [251, 332] width 57 height 12
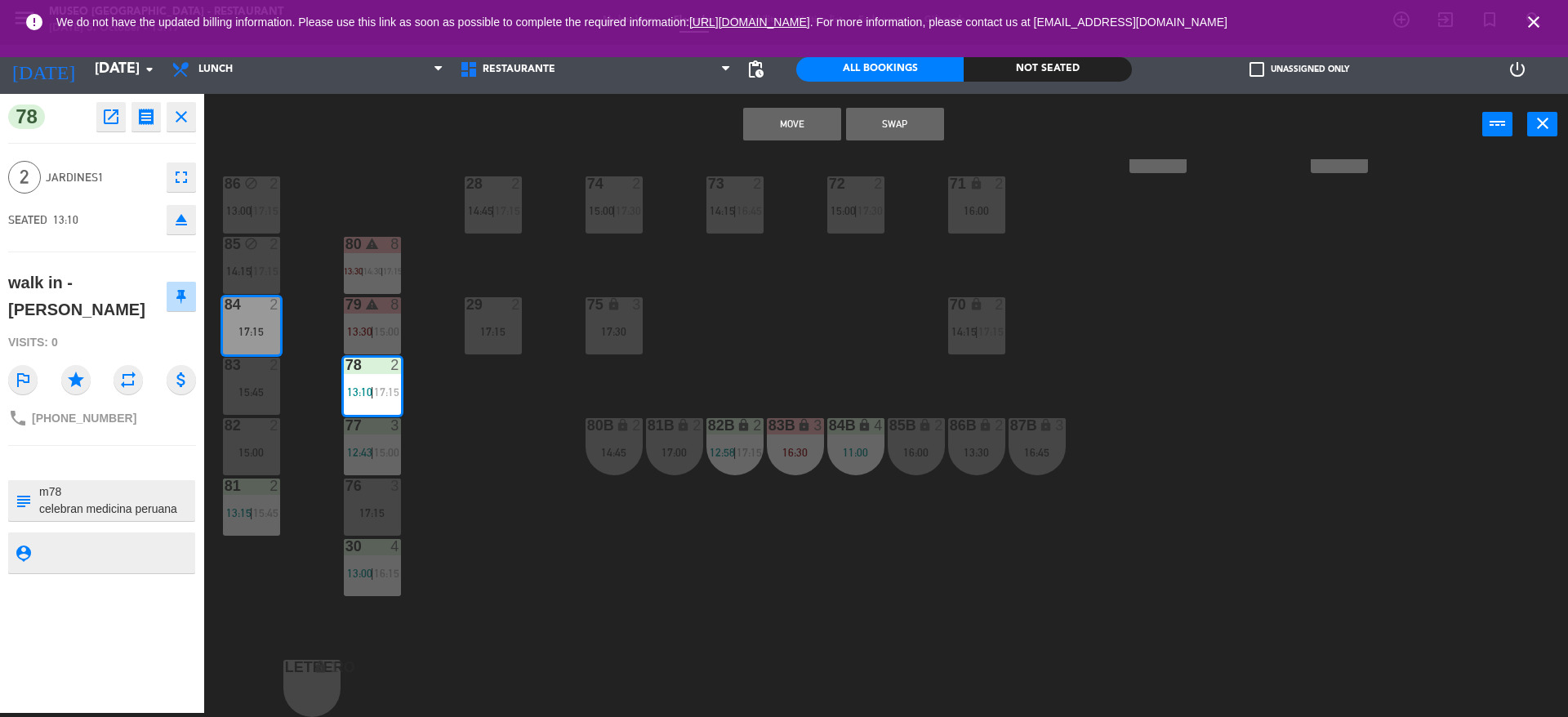
click at [803, 110] on button "Move" at bounding box center [792, 125] width 98 height 33
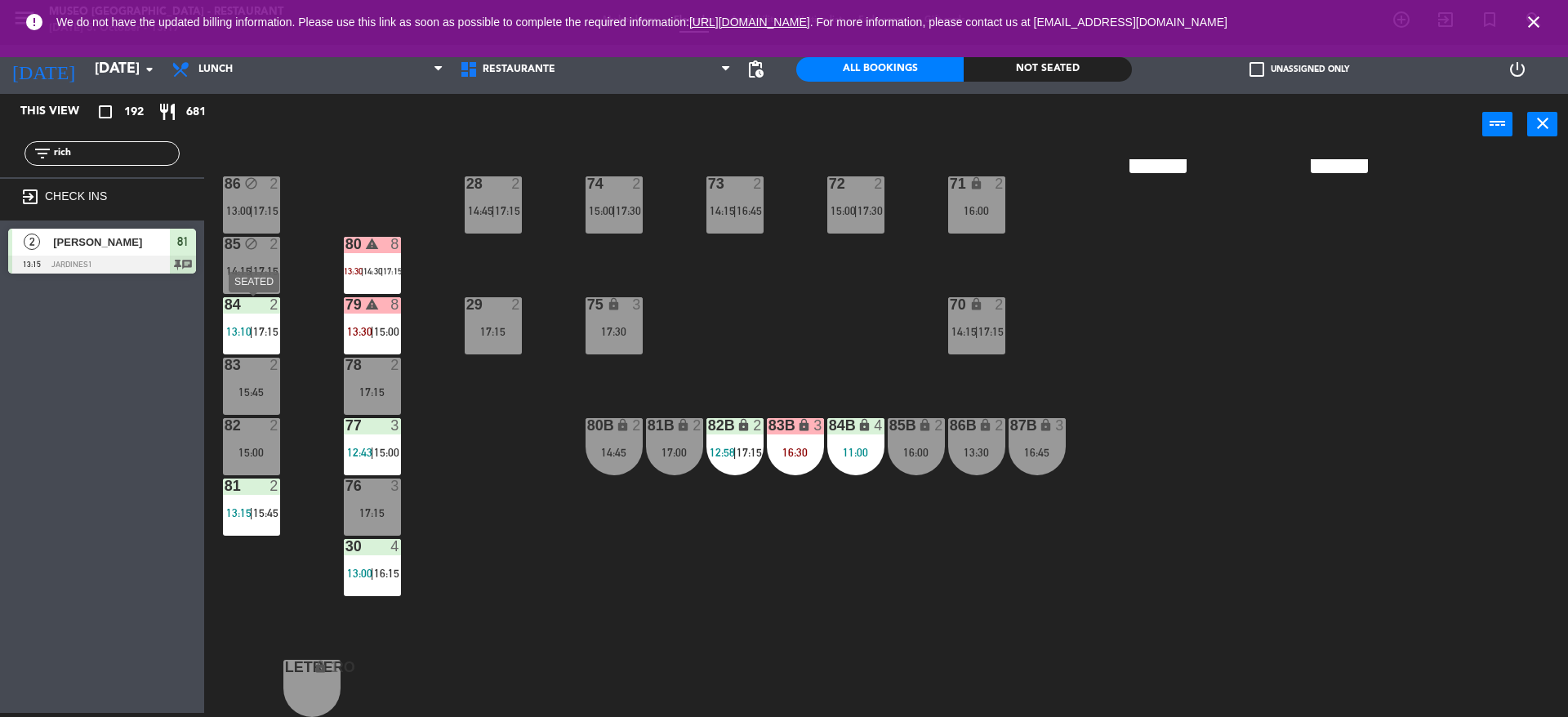
click at [251, 332] on span "|" at bounding box center [251, 331] width 3 height 13
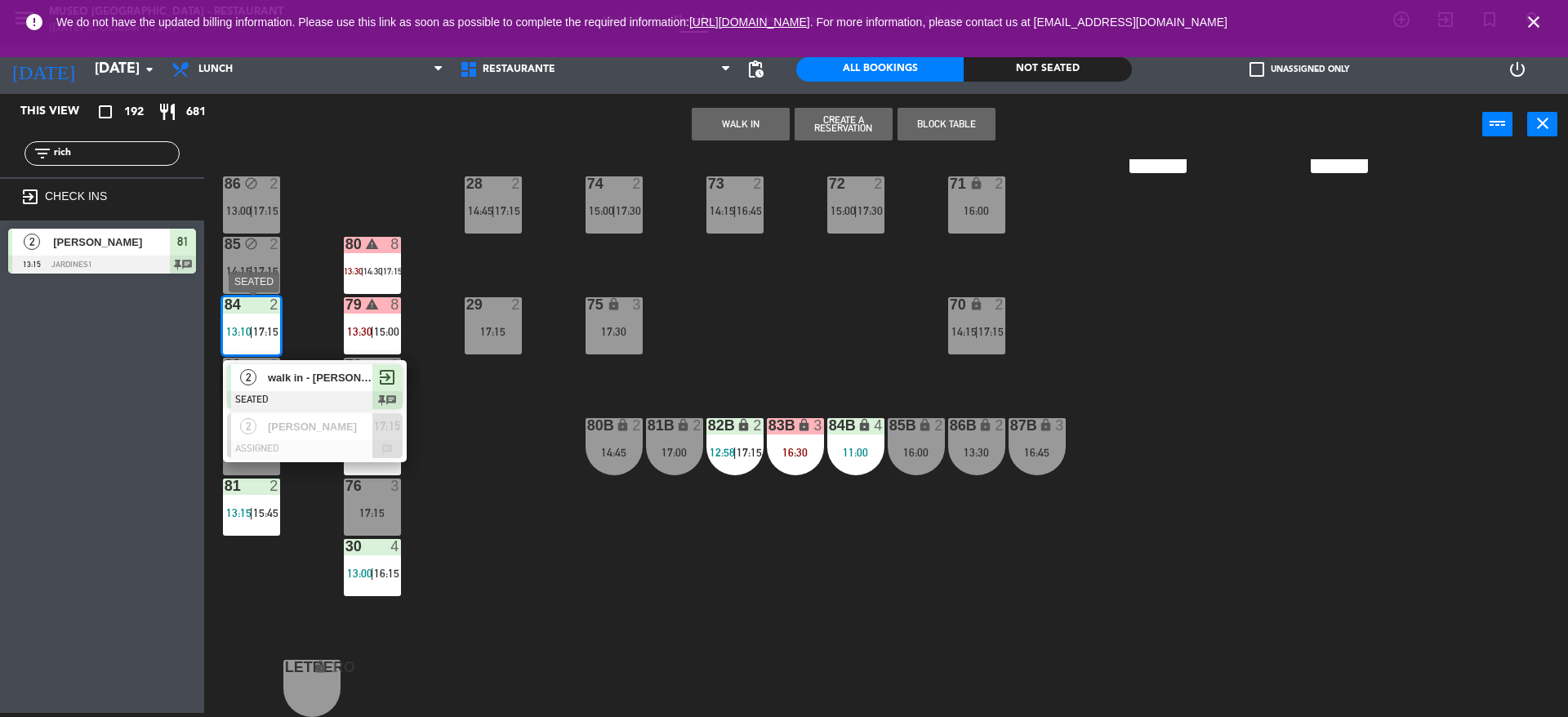
click at [285, 374] on span "walk in - [PERSON_NAME]" at bounding box center [319, 378] width 104 height 18
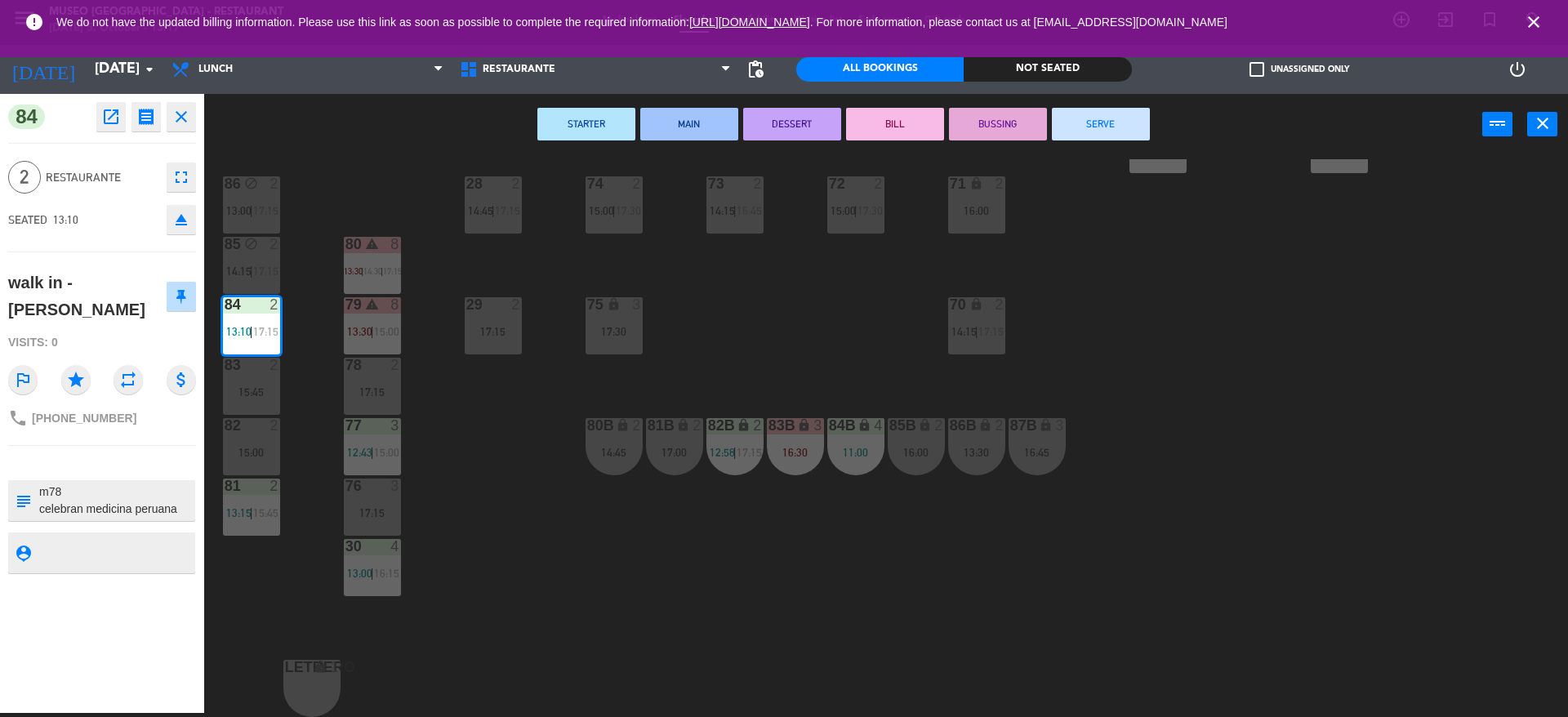
drag, startPoint x: 79, startPoint y: 487, endPoint x: 0, endPoint y: 492, distance: 79.2
click at [0, 492] on div "84 open_in_new receipt 1:10 PM [DATE] 2 people walk in - [PERSON_NAME] Table 84…" at bounding box center [102, 404] width 204 height 620
type textarea "m84 celebran medicina peruana"
click at [120, 210] on div "SEATED 13:10 eject" at bounding box center [101, 220] width 188 height 41
click at [344, 192] on div "44 5 12:00 | 14:00 | 17:00 49 2 13:00 | 16:00 54 warning 5 13:45 | 14:15 | 17:0…" at bounding box center [894, 439] width 1348 height 558
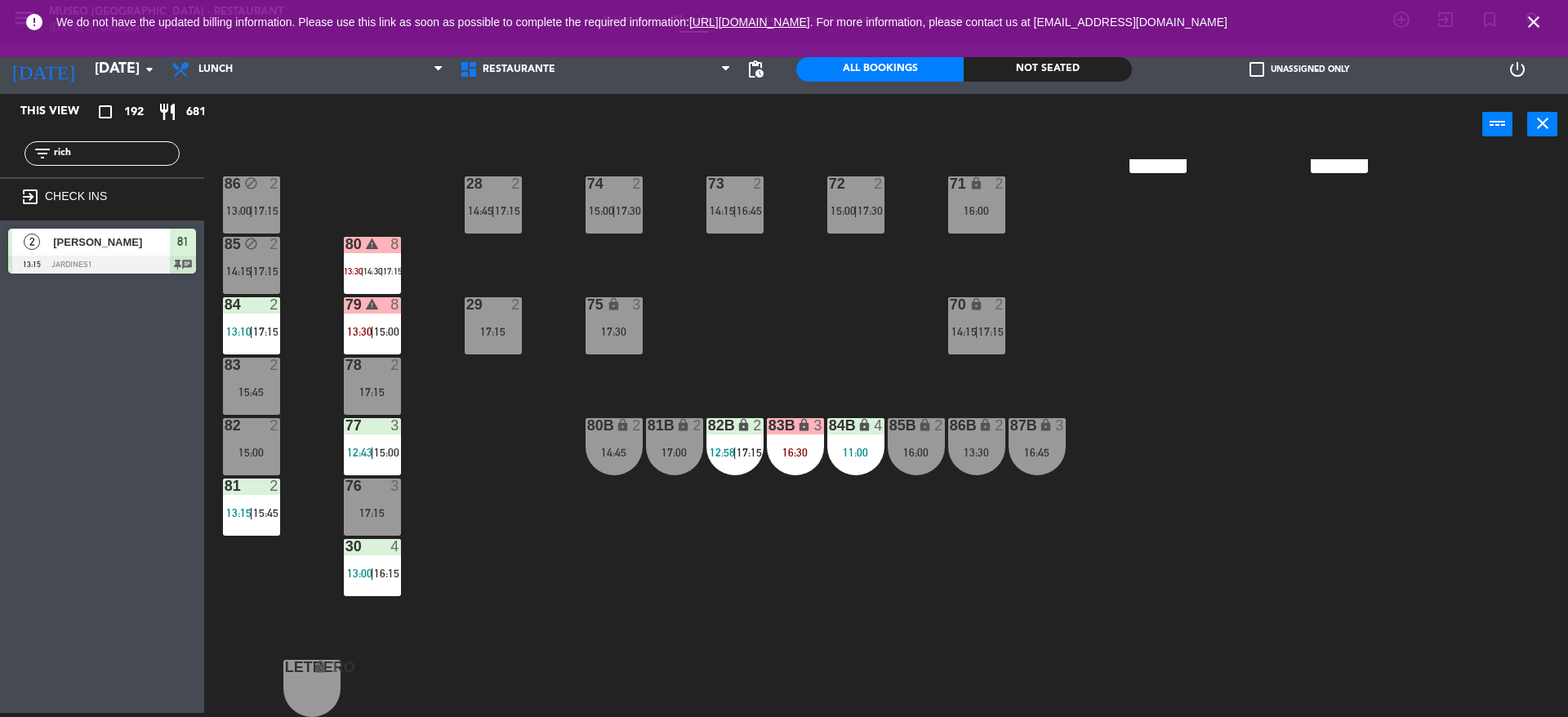
drag, startPoint x: 24, startPoint y: 140, endPoint x: 0, endPoint y: 207, distance: 71.2
click at [0, 207] on div "This view crop_square 192 restaurant 681 filter_list rich exit_to_app CHECK INS…" at bounding box center [102, 188] width 204 height 188
type input "marina"
click at [81, 249] on span "[PERSON_NAME]" at bounding box center [112, 242] width 117 height 18
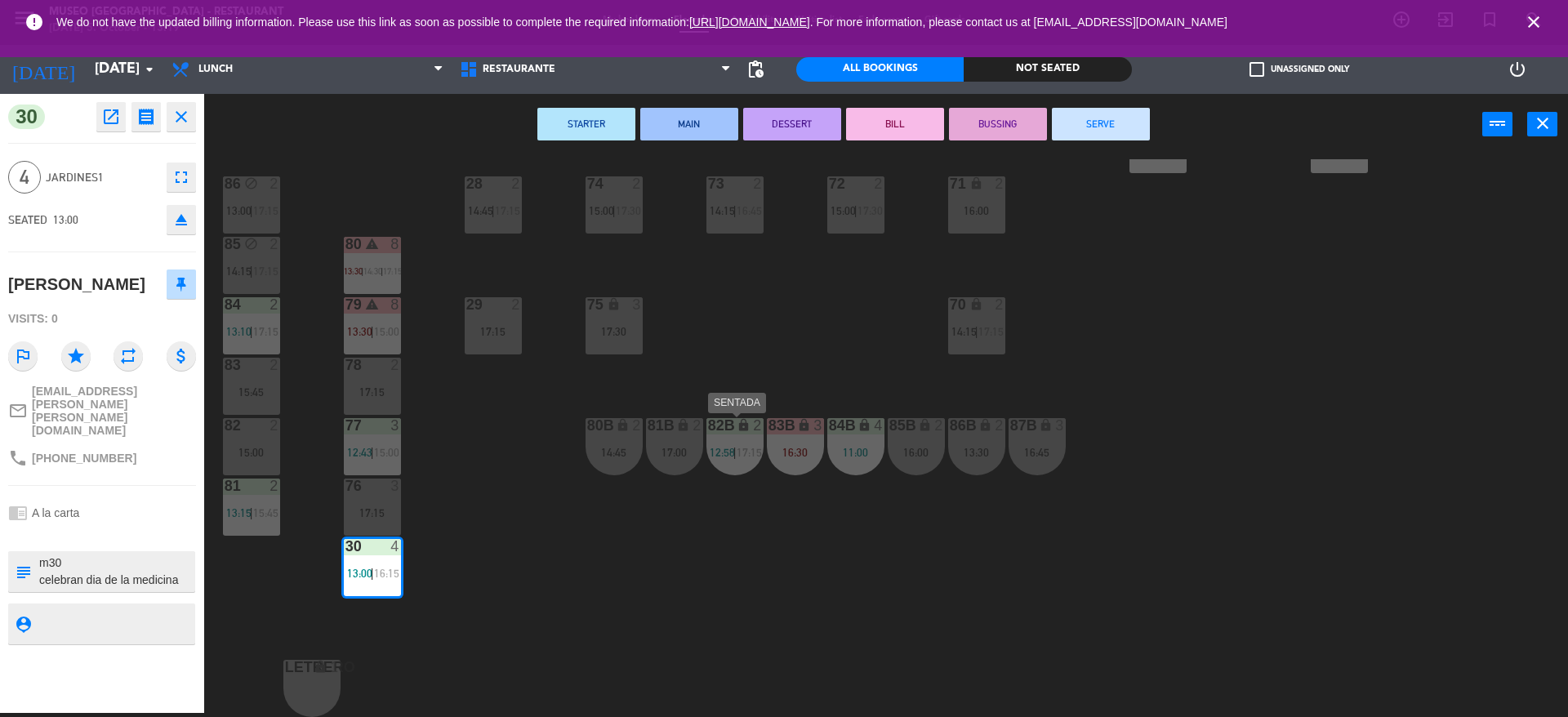
click at [609, 532] on div "44 5 12:00 | 14:00 | 17:00 49 2 13:00 | 16:00 54 warning 5 13:45 | 14:15 | 17:0…" at bounding box center [894, 439] width 1348 height 558
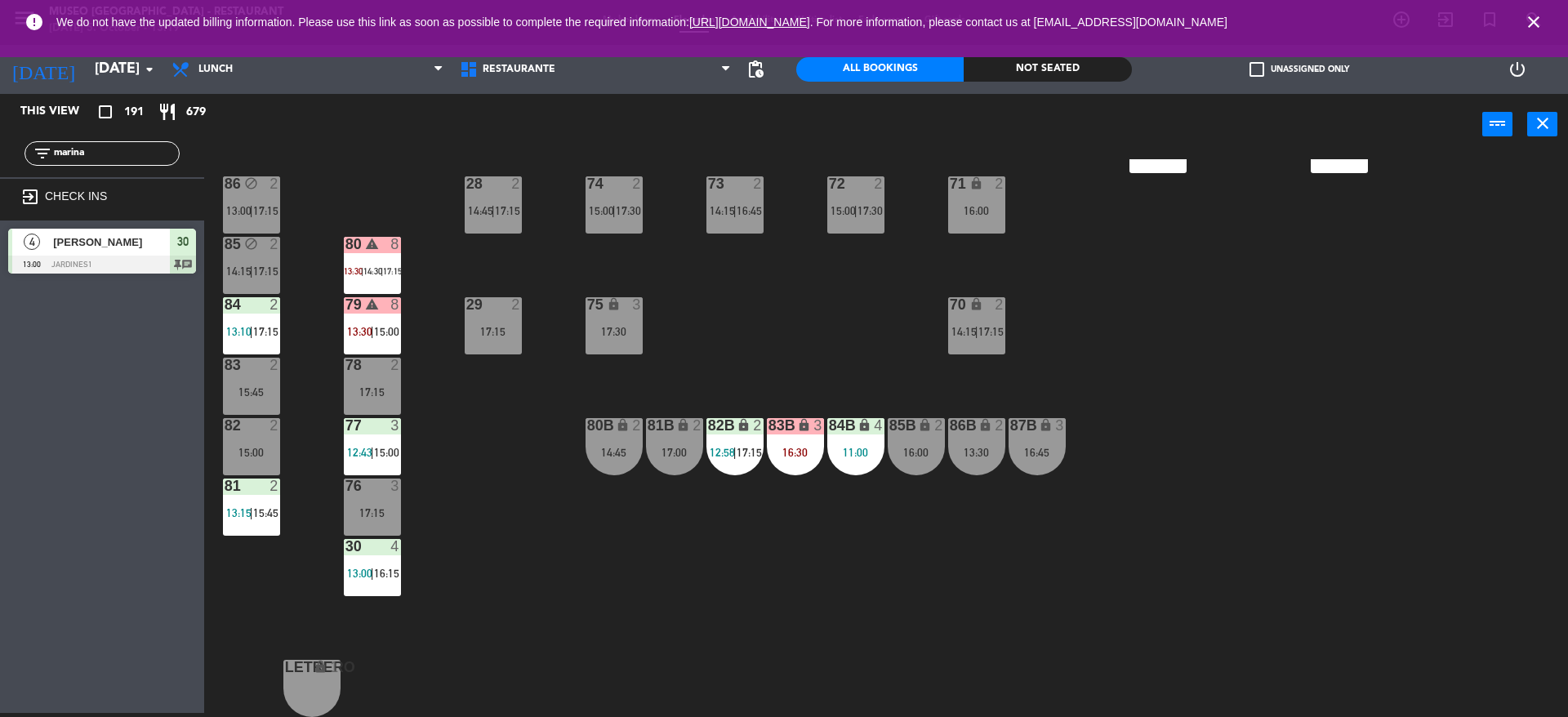
click at [704, 557] on div "44 5 12:00 | 14:00 | 17:00 49 2 13:00 | 16:00 54 warning 5 13:45 | 14:15 | 17:0…" at bounding box center [894, 439] width 1348 height 558
click at [875, 469] on div "84B lock 4 11:00" at bounding box center [856, 447] width 57 height 57
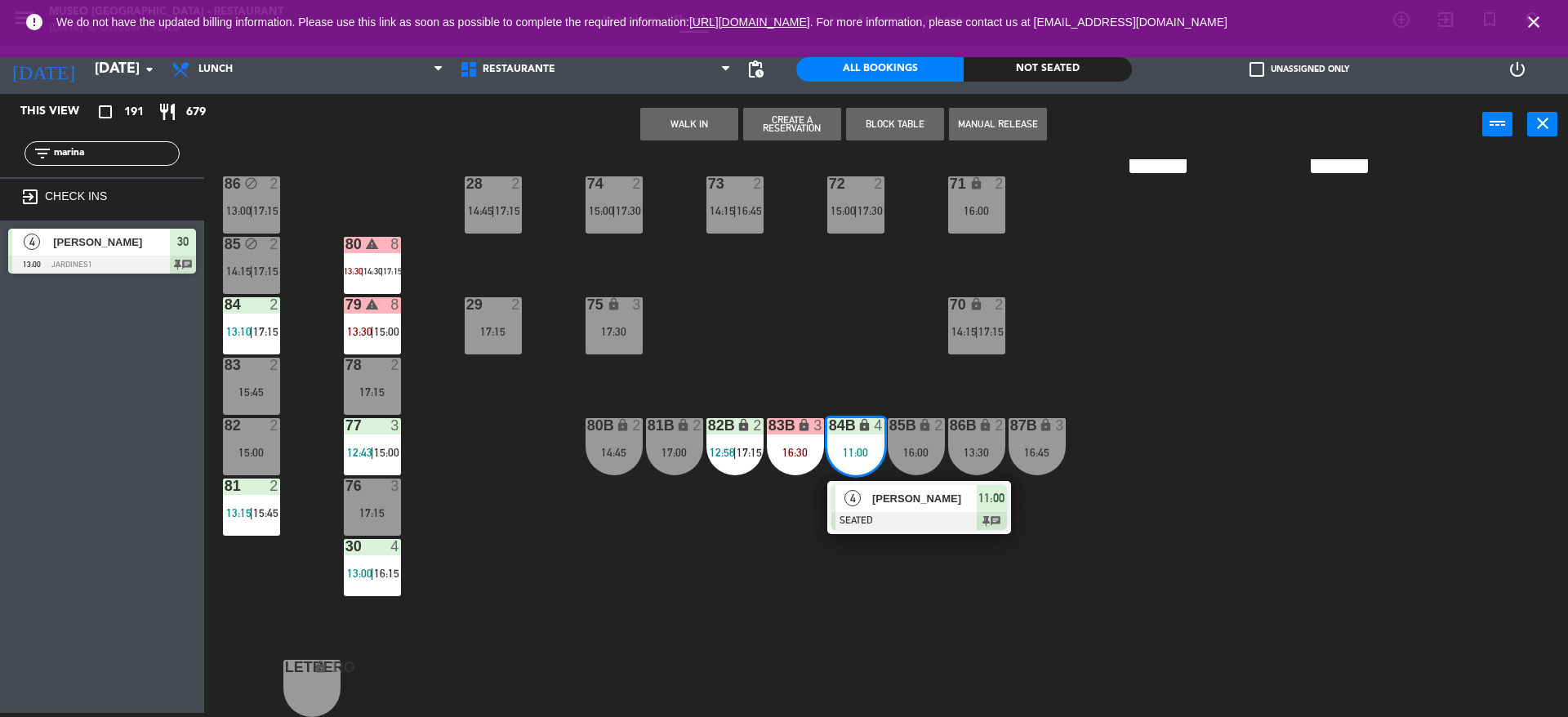
click at [878, 513] on div at bounding box center [919, 521] width 176 height 18
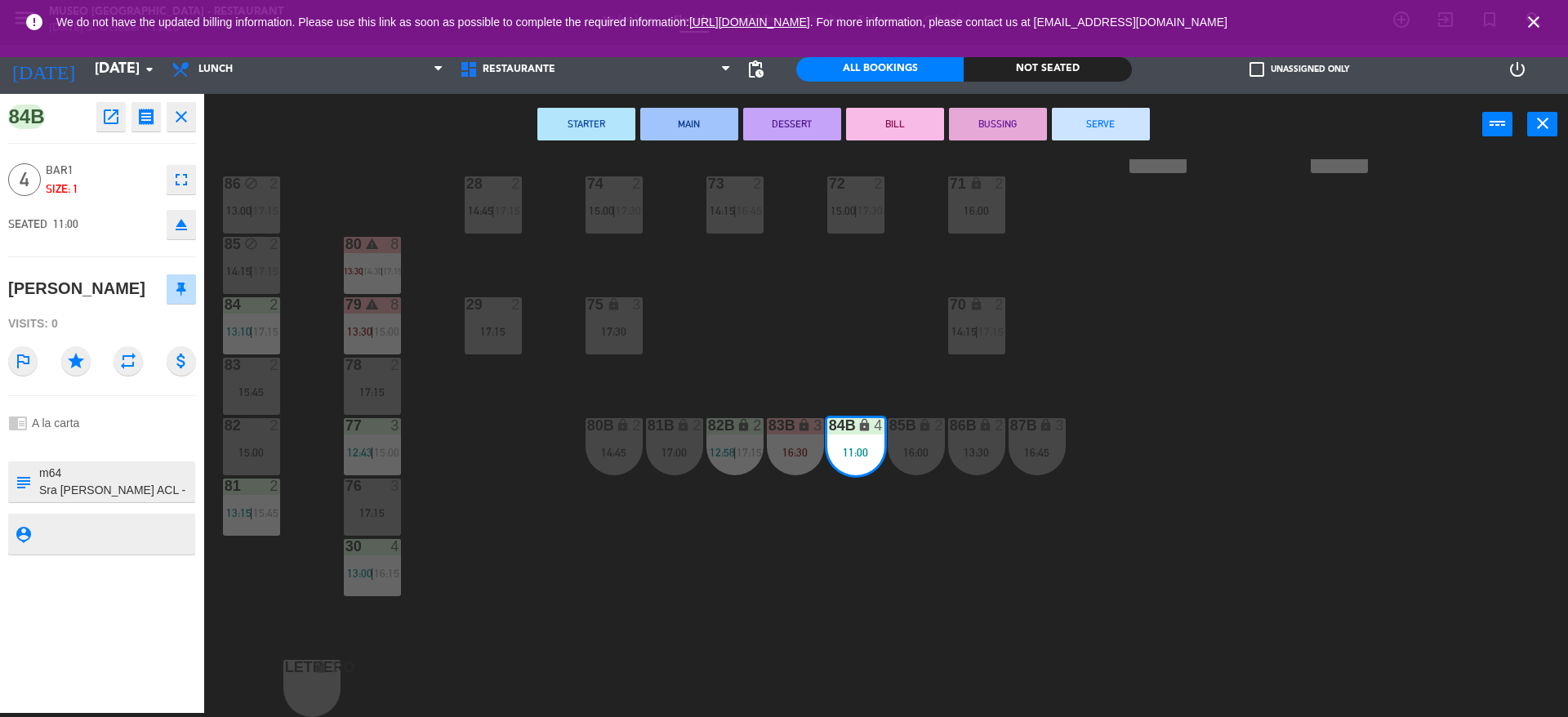
click at [560, 521] on div "44 5 12:00 | 14:00 | 17:00 49 2 13:00 | 16:00 54 warning 5 13:45 | 14:15 | 17:0…" at bounding box center [894, 439] width 1348 height 558
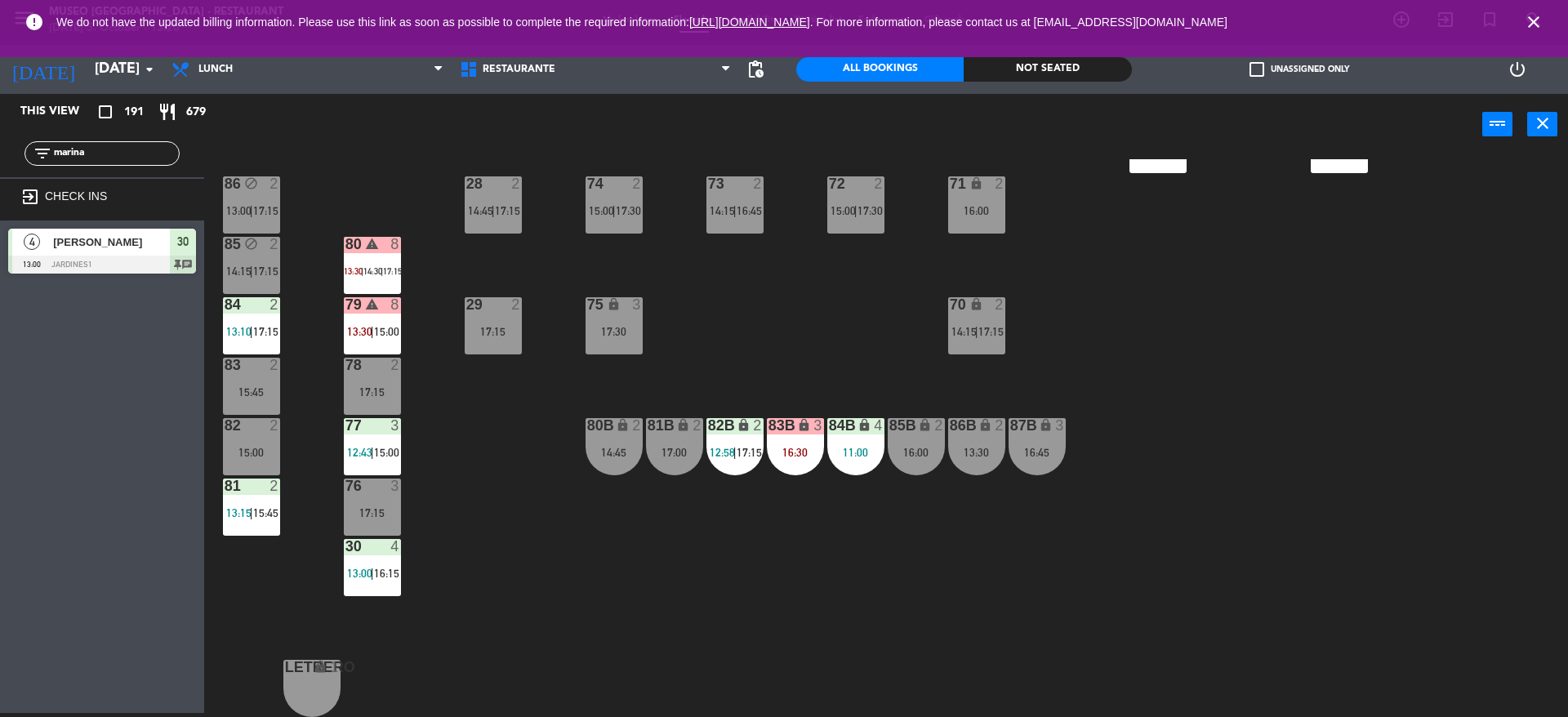
scroll to position [0, 0]
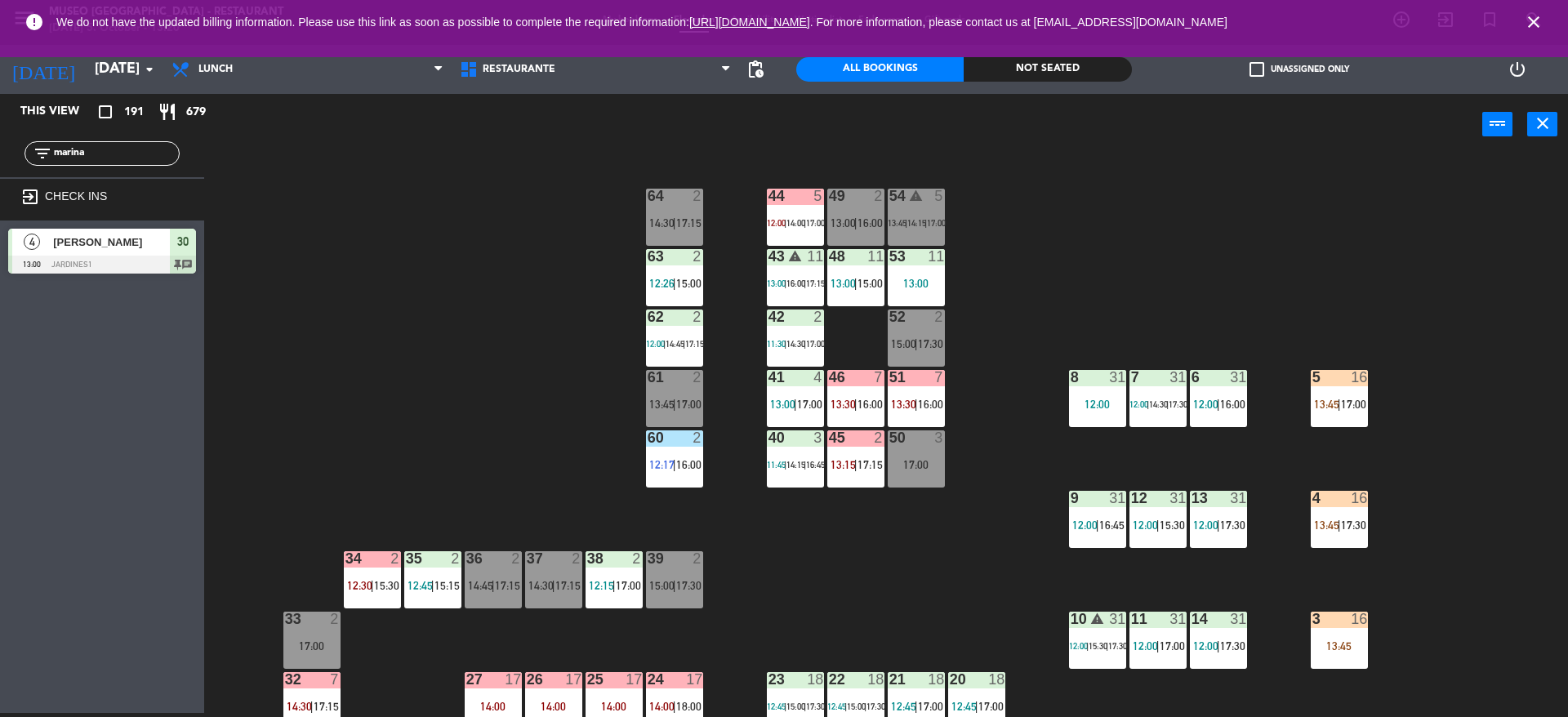
click at [1050, 90] on div "All Bookings Not seated" at bounding box center [964, 69] width 336 height 49
click at [1050, 81] on div "Not seated" at bounding box center [1048, 69] width 167 height 24
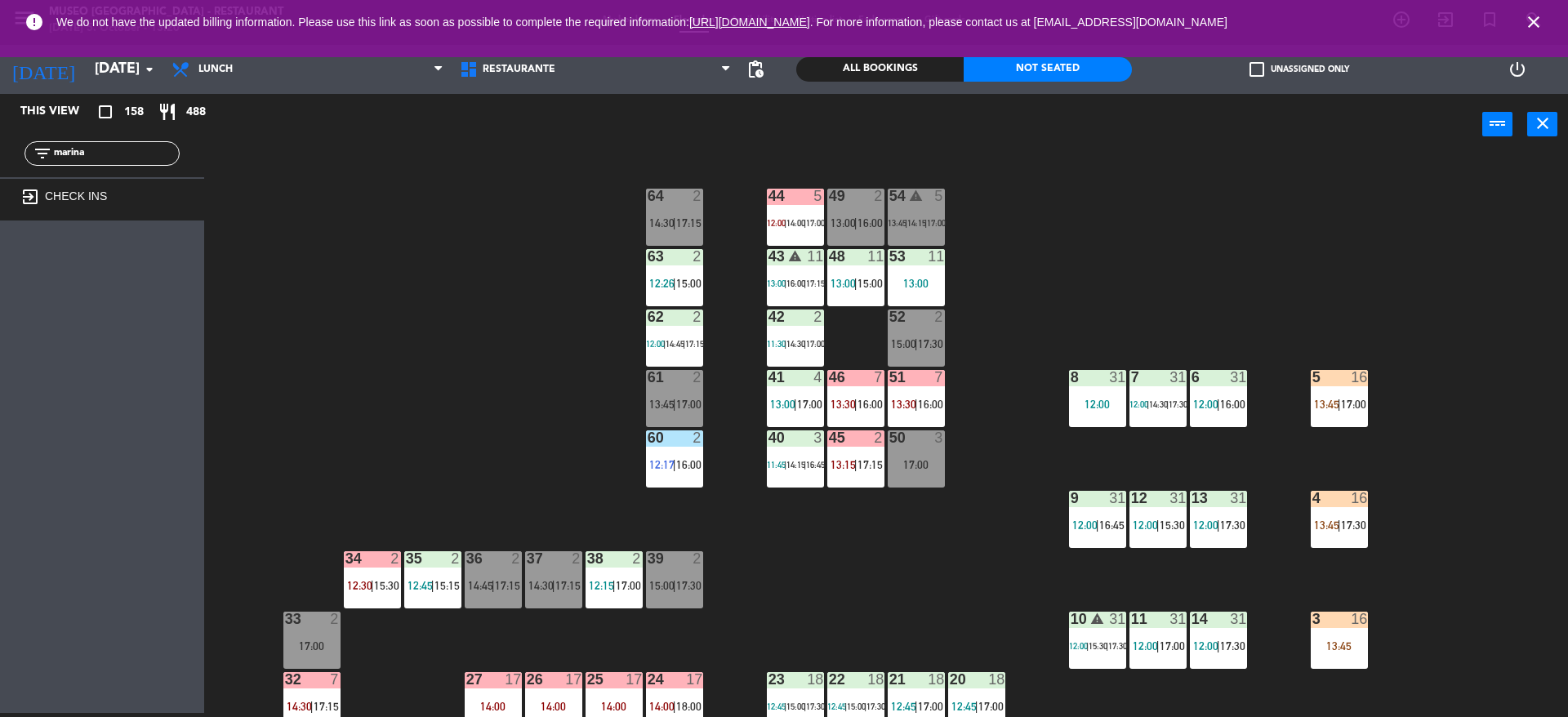
drag, startPoint x: 92, startPoint y: 156, endPoint x: 0, endPoint y: 94, distance: 110.9
click at [0, 94] on div "This view crop_square 158 restaurant 488 filter_list marina exit_to_app CHECK I…" at bounding box center [102, 158] width 204 height 126
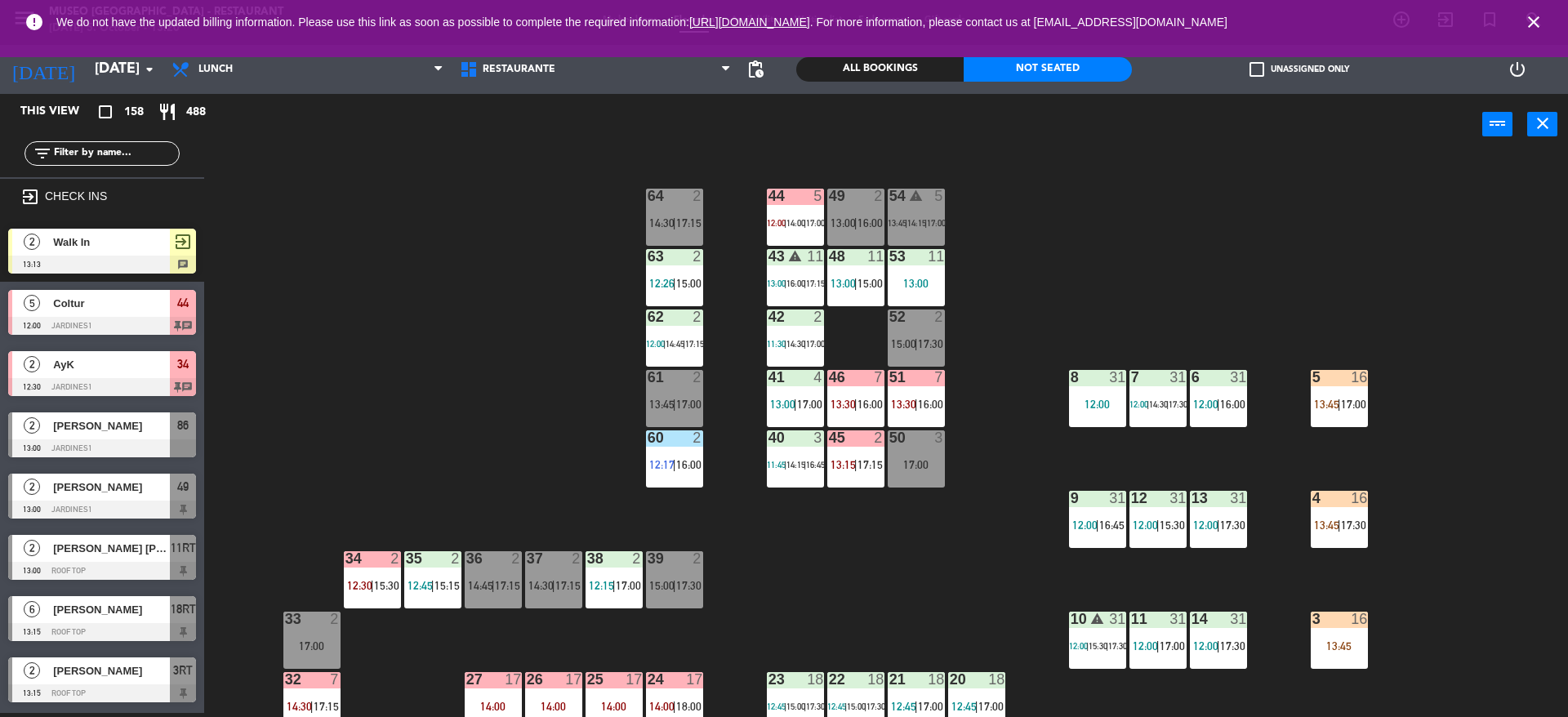
click at [468, 446] on div "44 5 12:00 | 14:00 | 17:00 49 2 13:00 | 16:00 54 warning 5 13:45 | 14:15 | 17:0…" at bounding box center [894, 439] width 1348 height 558
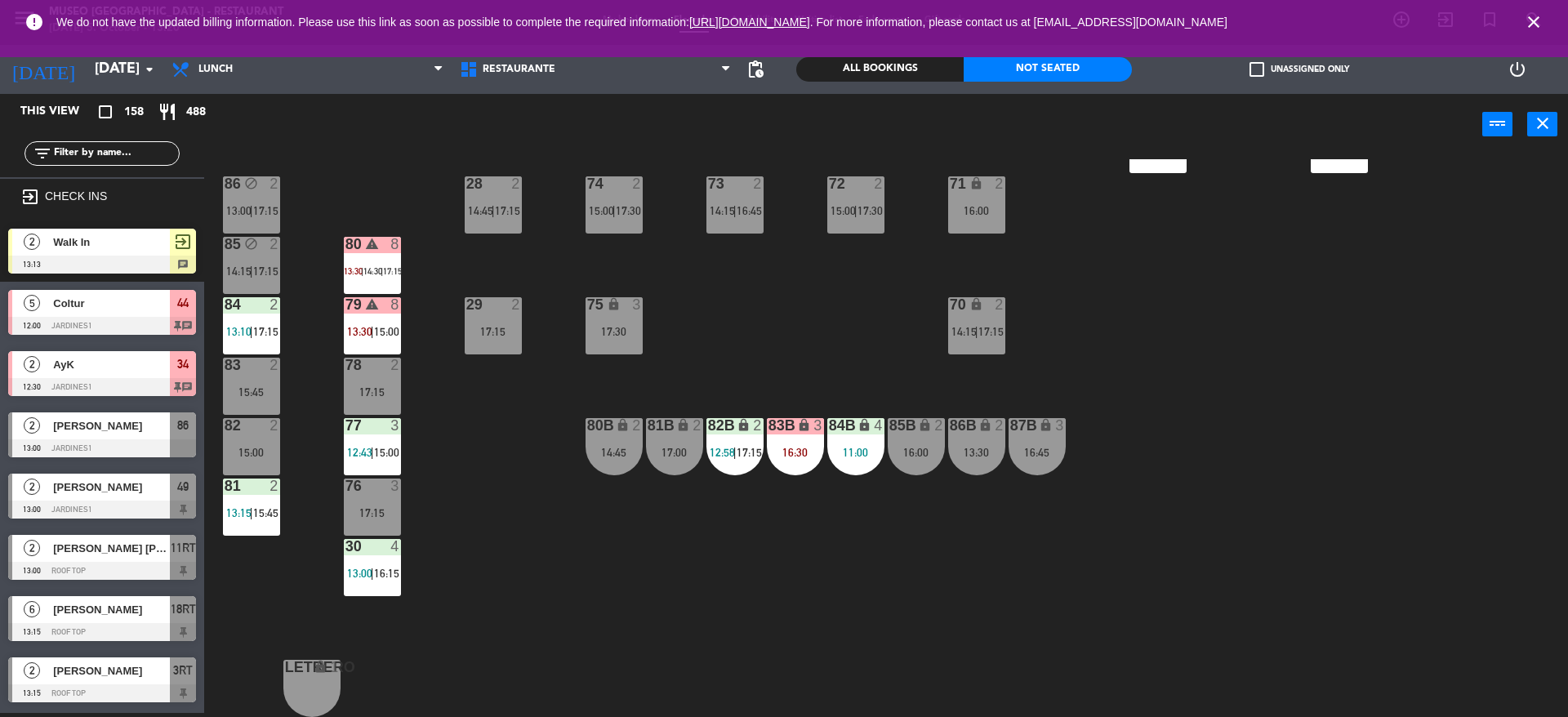
scroll to position [484, 0]
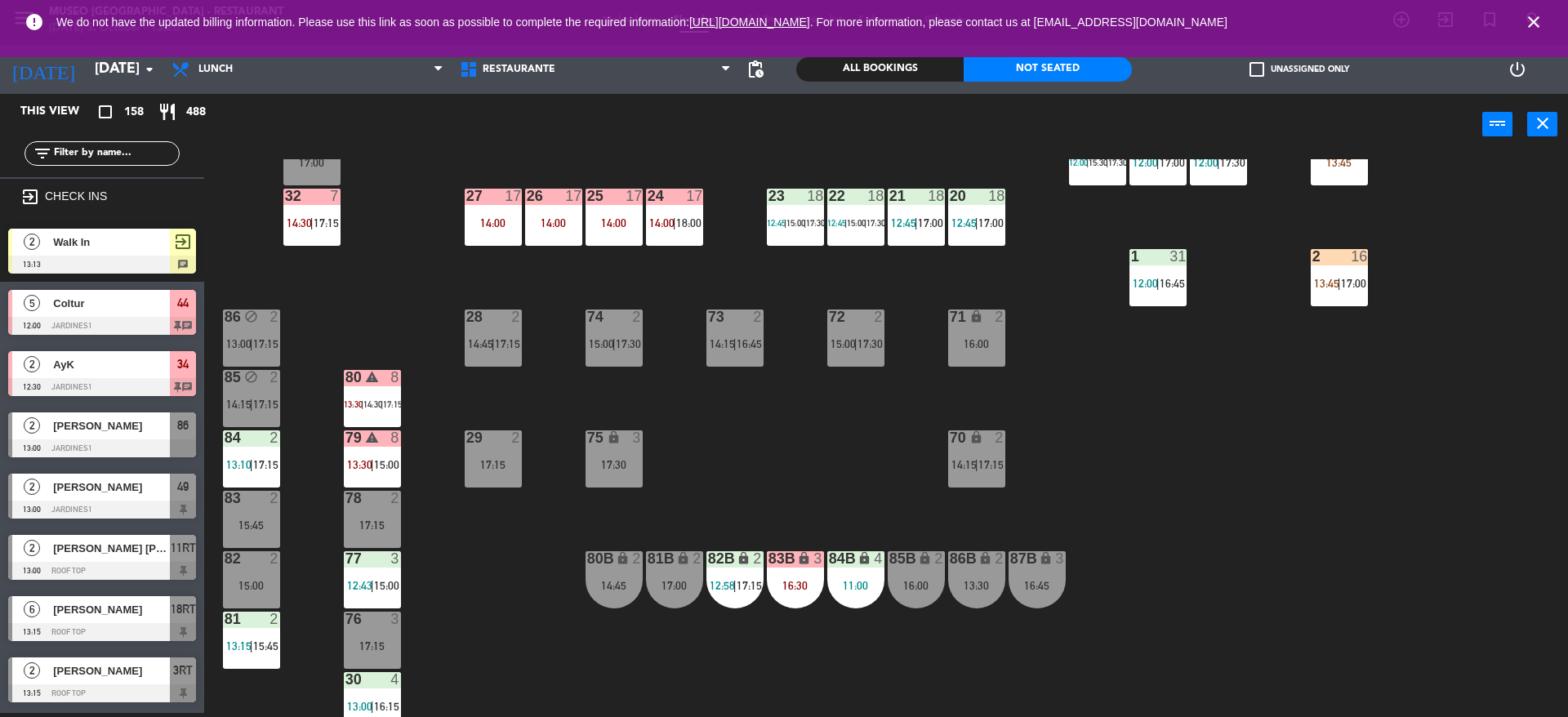
click at [69, 248] on span "Walk In" at bounding box center [112, 242] width 117 height 18
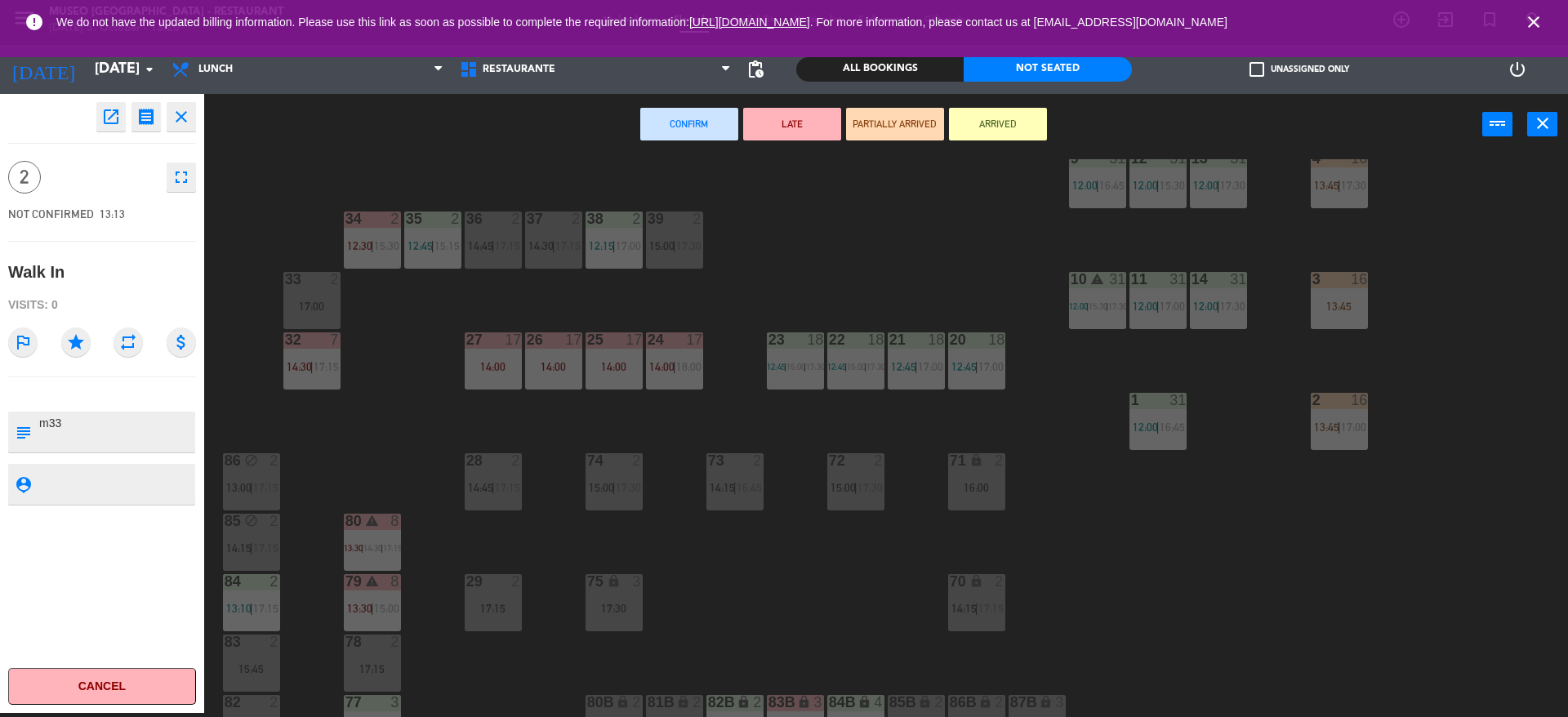
scroll to position [339, 0]
click at [305, 308] on div "17:00" at bounding box center [311, 307] width 57 height 12
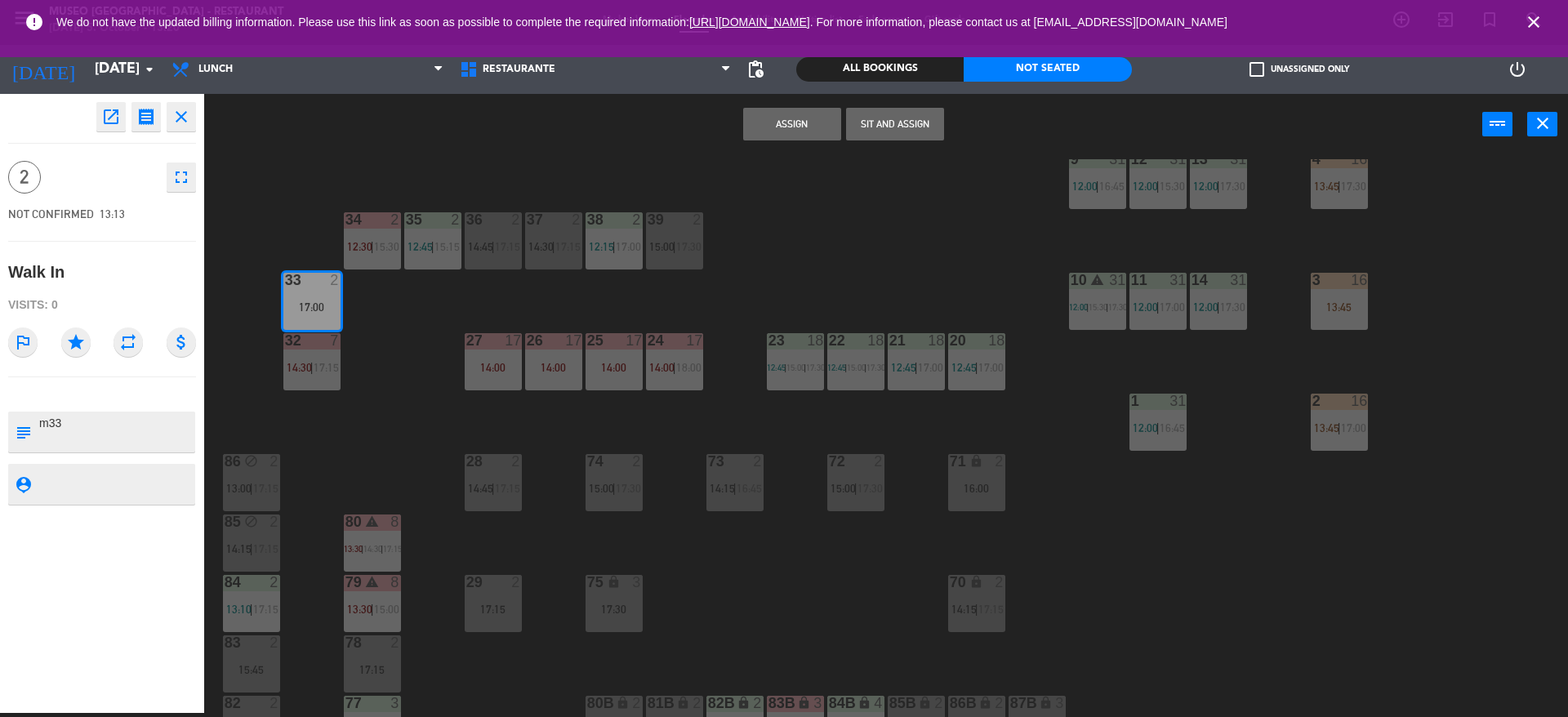
click at [807, 123] on button "Assign" at bounding box center [792, 125] width 98 height 33
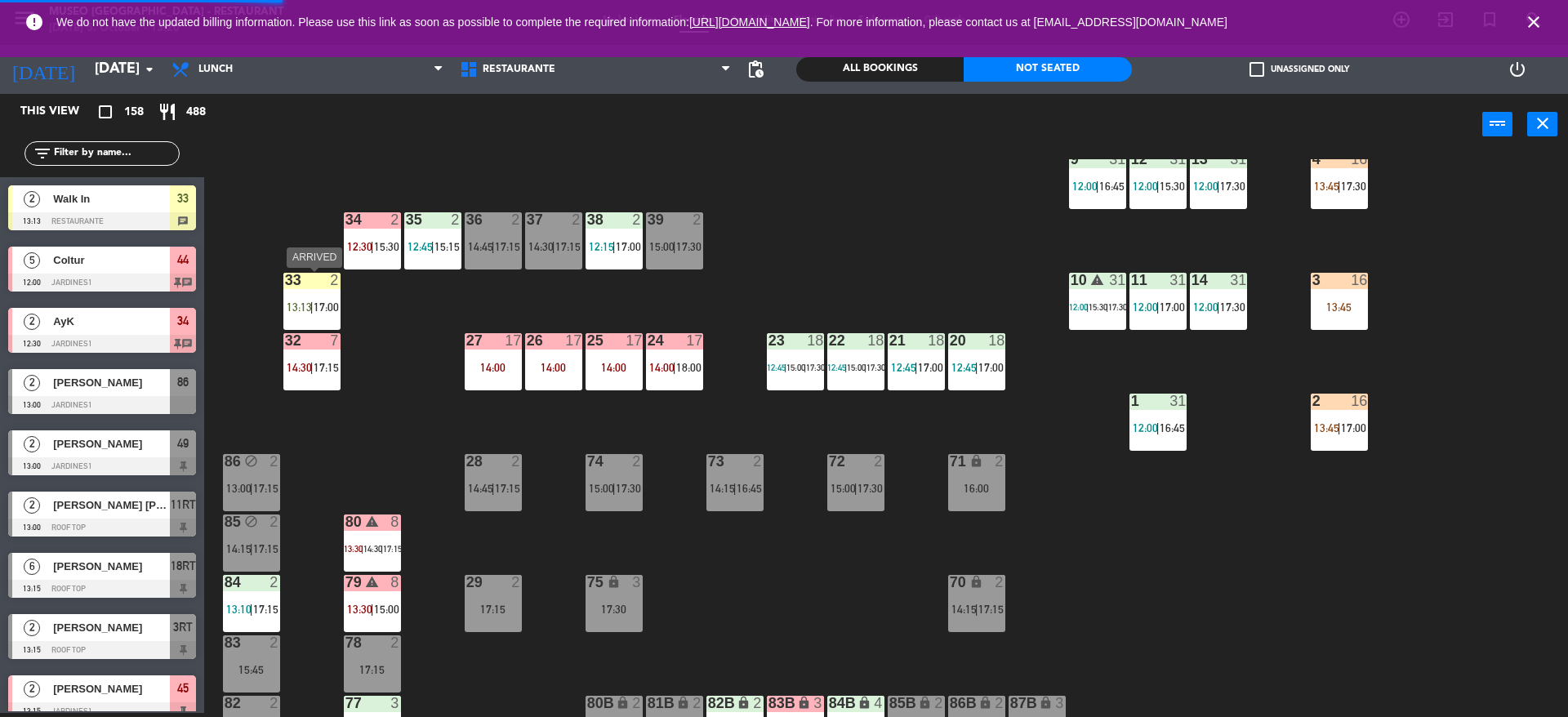
click at [303, 311] on span "13:13" at bounding box center [300, 306] width 25 height 13
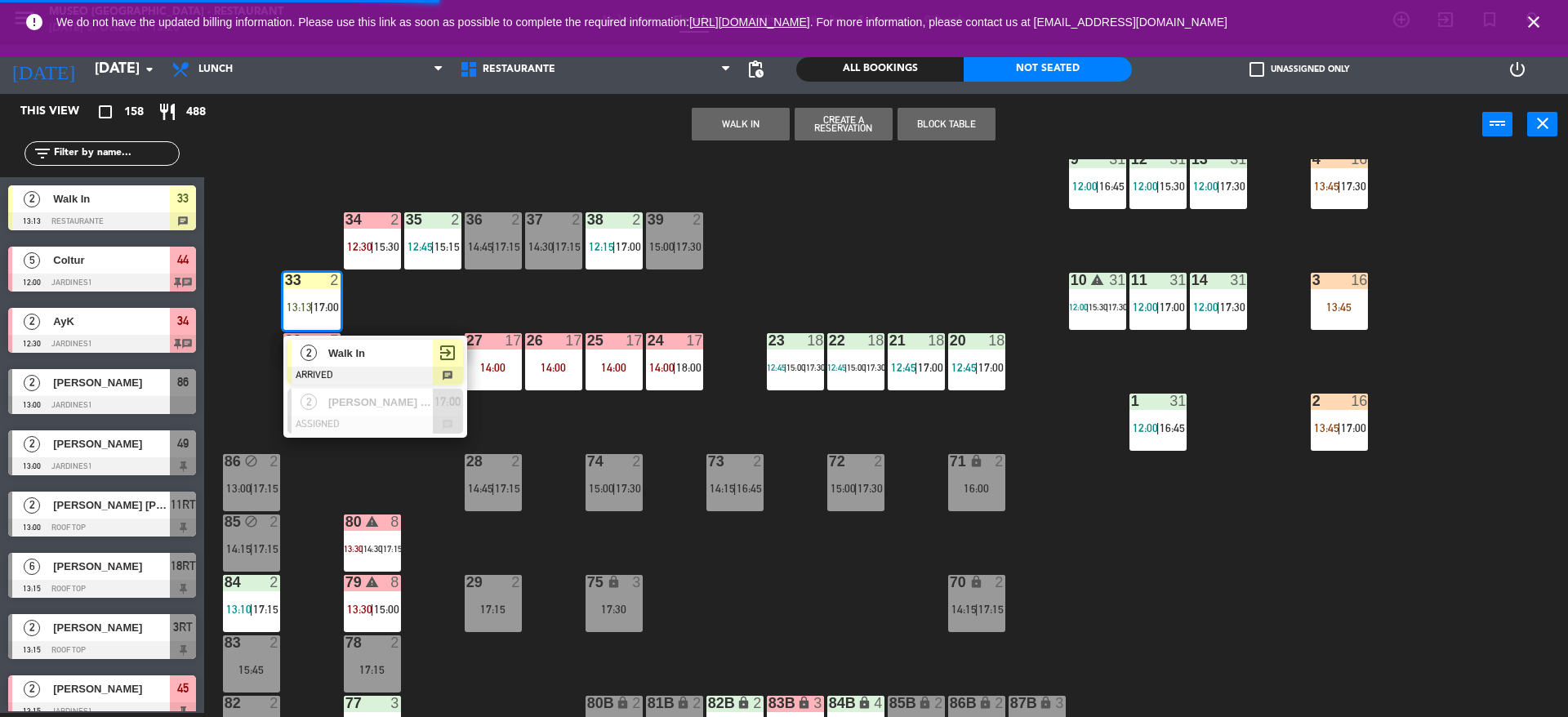
click at [333, 367] on div at bounding box center [375, 376] width 176 height 18
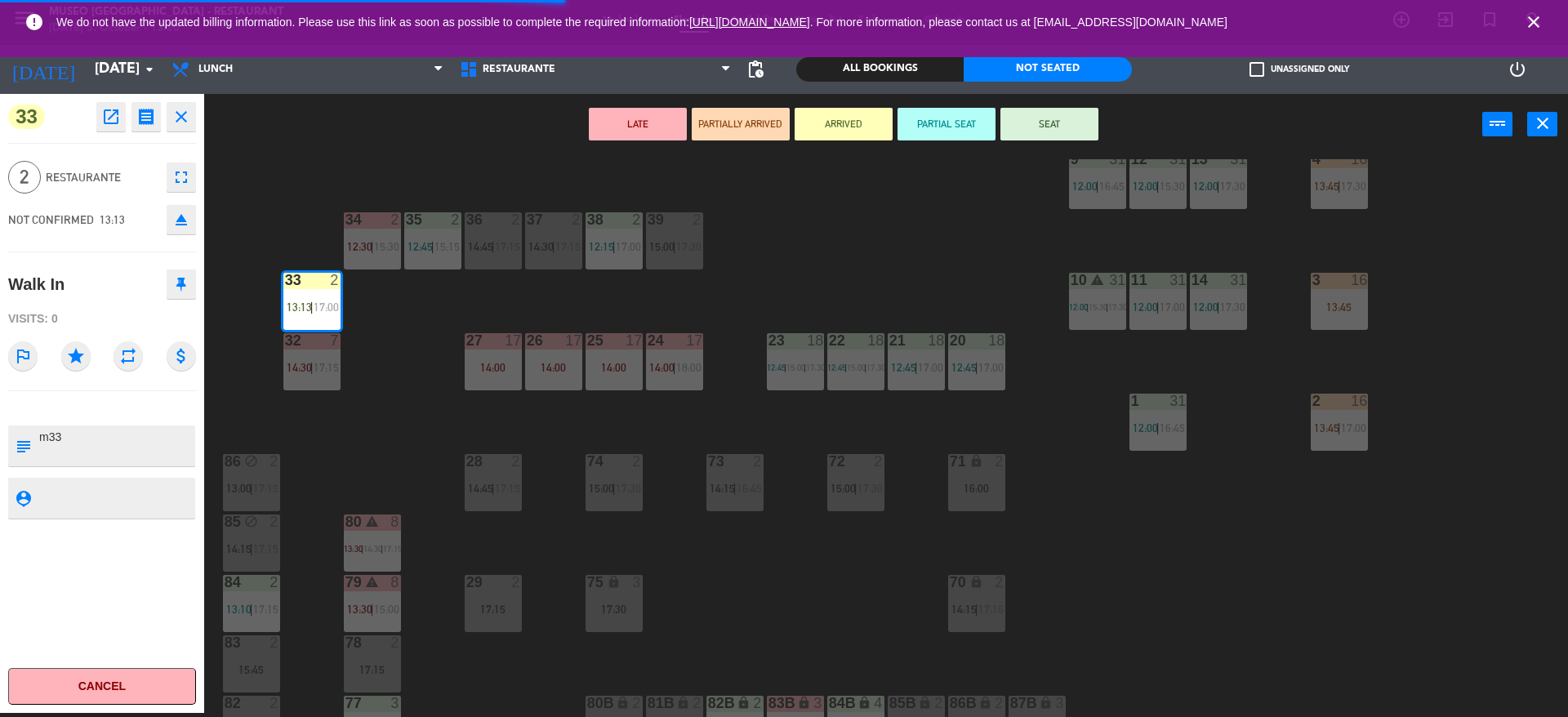
click at [1045, 141] on div "LATE PARTIALLY ARRIVED ARRIVED PARTIAL SEAT SEAT power_input close" at bounding box center [843, 125] width 1278 height 62
click at [1043, 139] on button "SEAT" at bounding box center [1050, 125] width 98 height 33
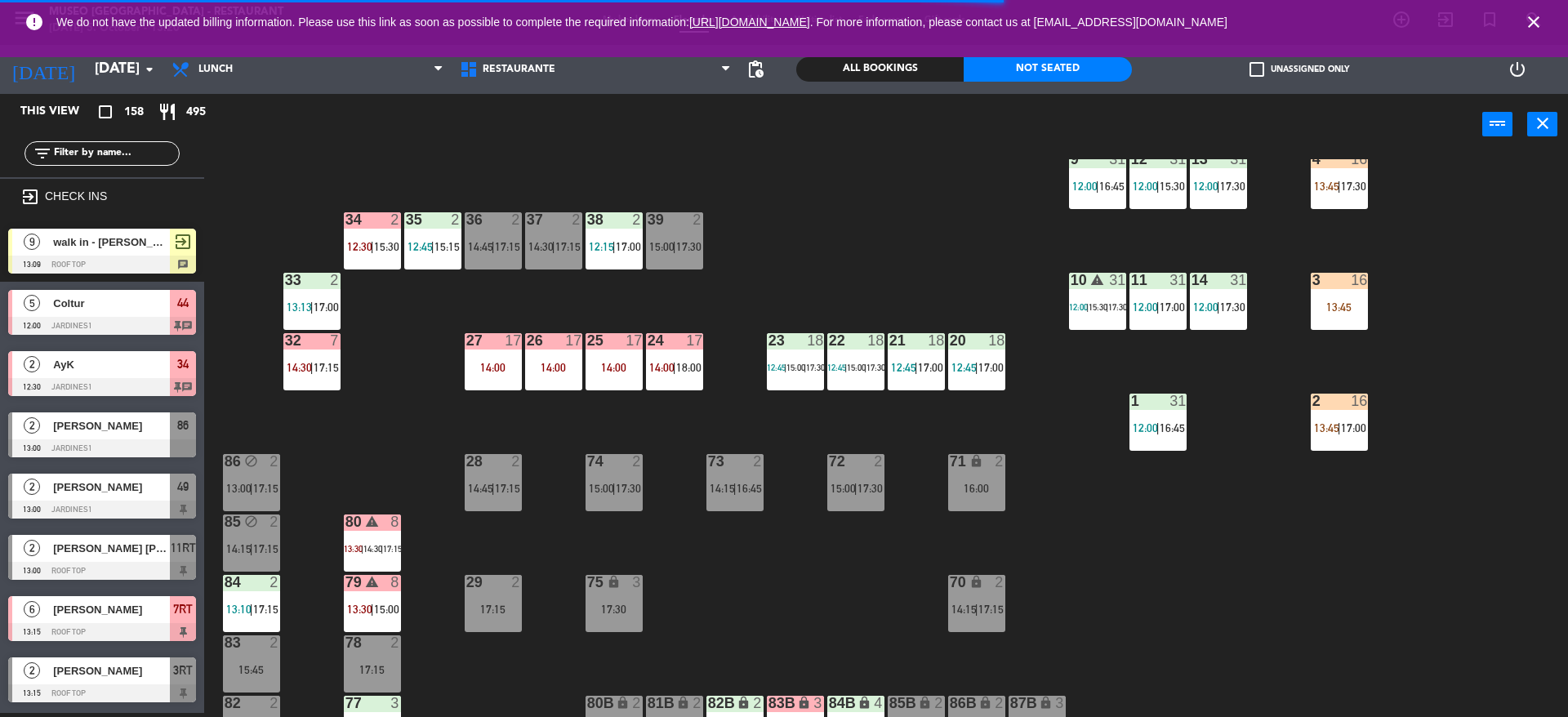
scroll to position [0, 0]
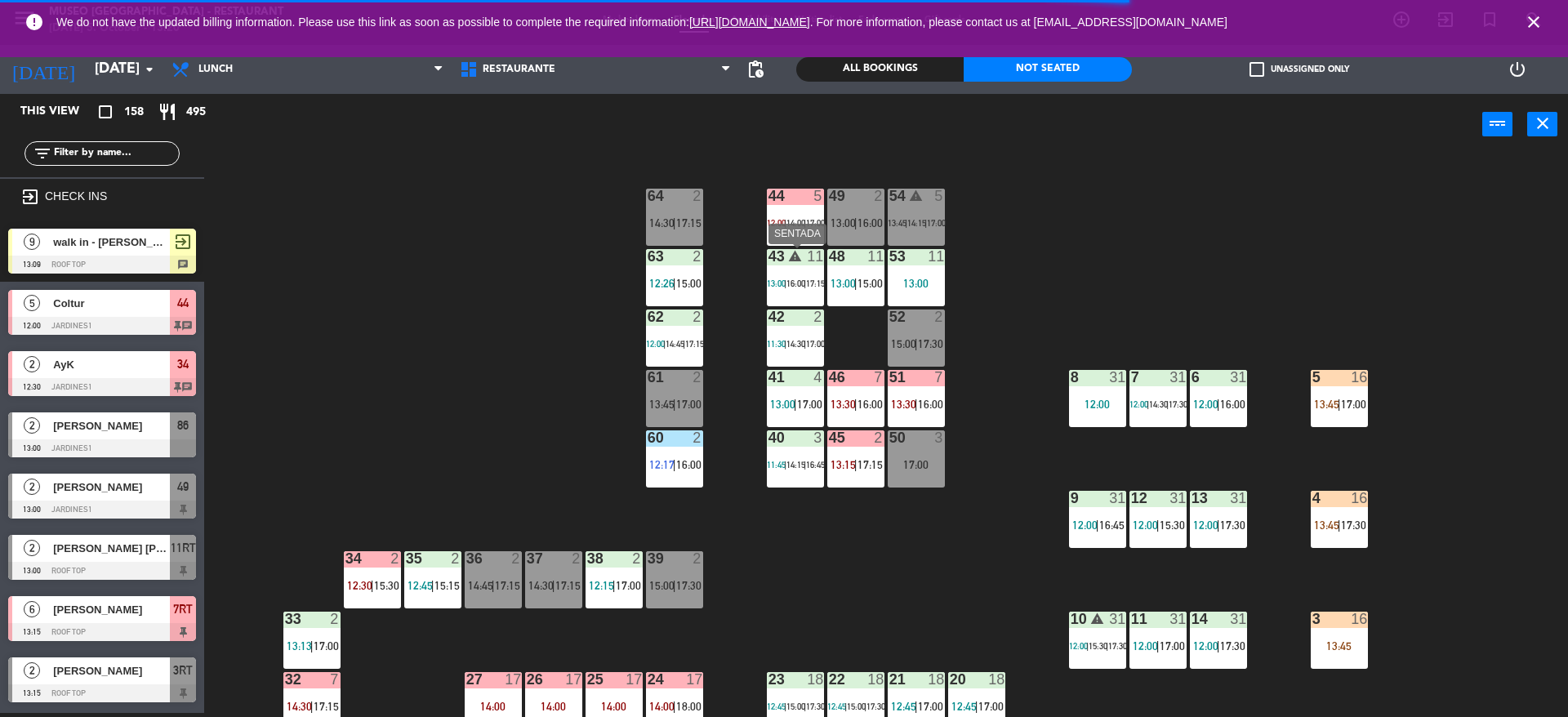
click at [824, 297] on div "44 5 12:00 | 14:00 | 17:00 49 2 13:00 | 16:00 54 warning 5 13:45 | 14:15 | 17:0…" at bounding box center [894, 439] width 1348 height 558
click at [1048, 295] on div "44 5 12:00 | 14:00 | 17:00 49 2 13:00 | 16:00 54 warning 5 13:45 | 14:15 | 17:0…" at bounding box center [894, 439] width 1348 height 558
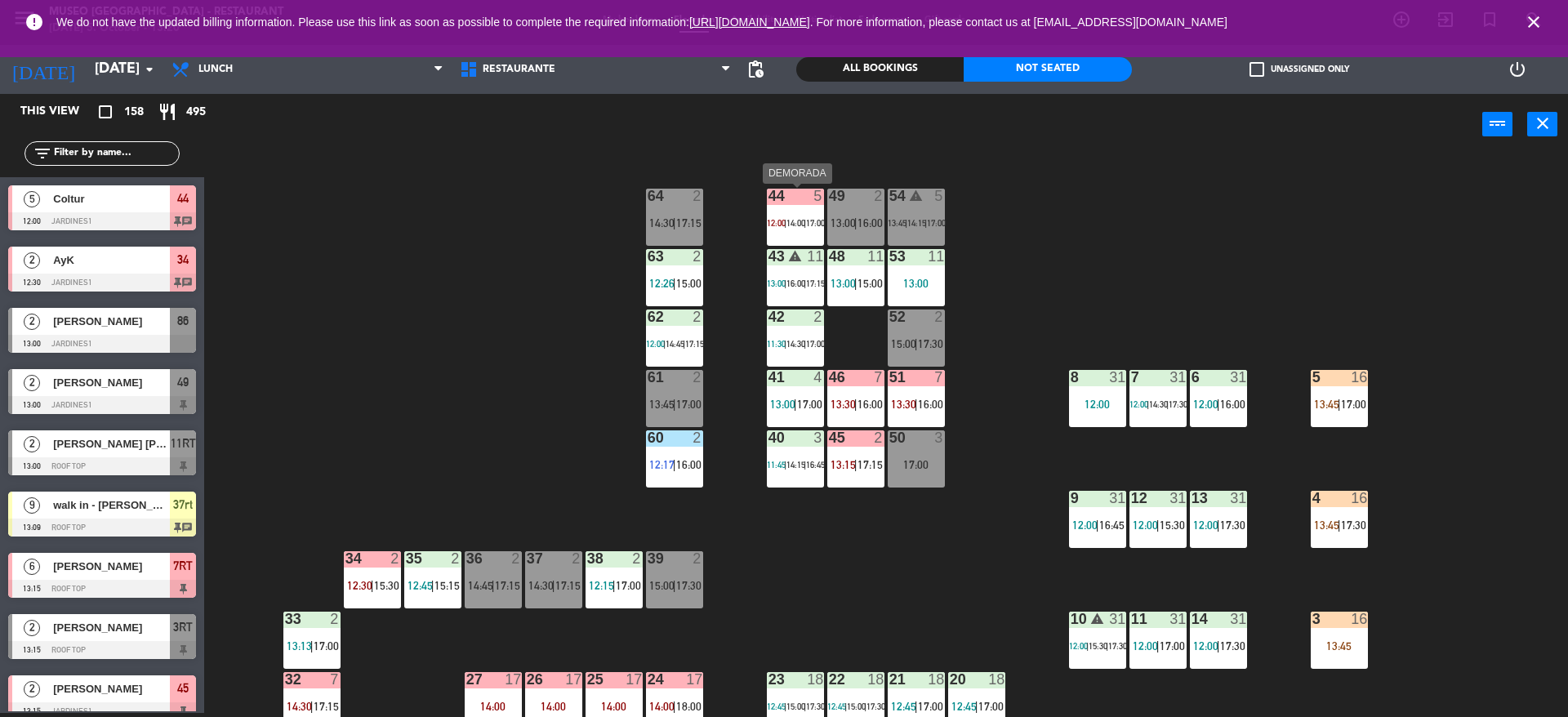
click at [777, 221] on span "12:00" at bounding box center [775, 223] width 18 height 10
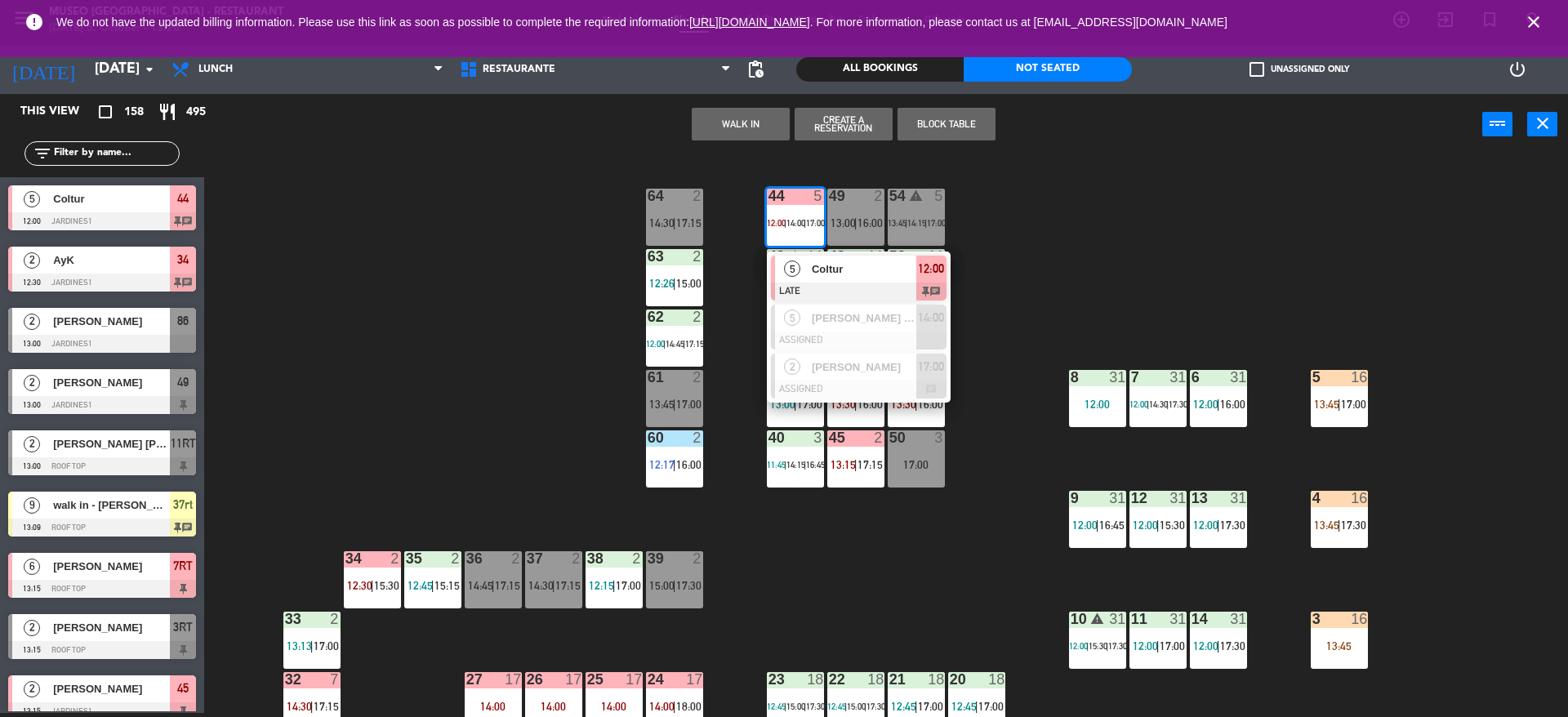
click at [787, 274] on span "5" at bounding box center [792, 269] width 17 height 17
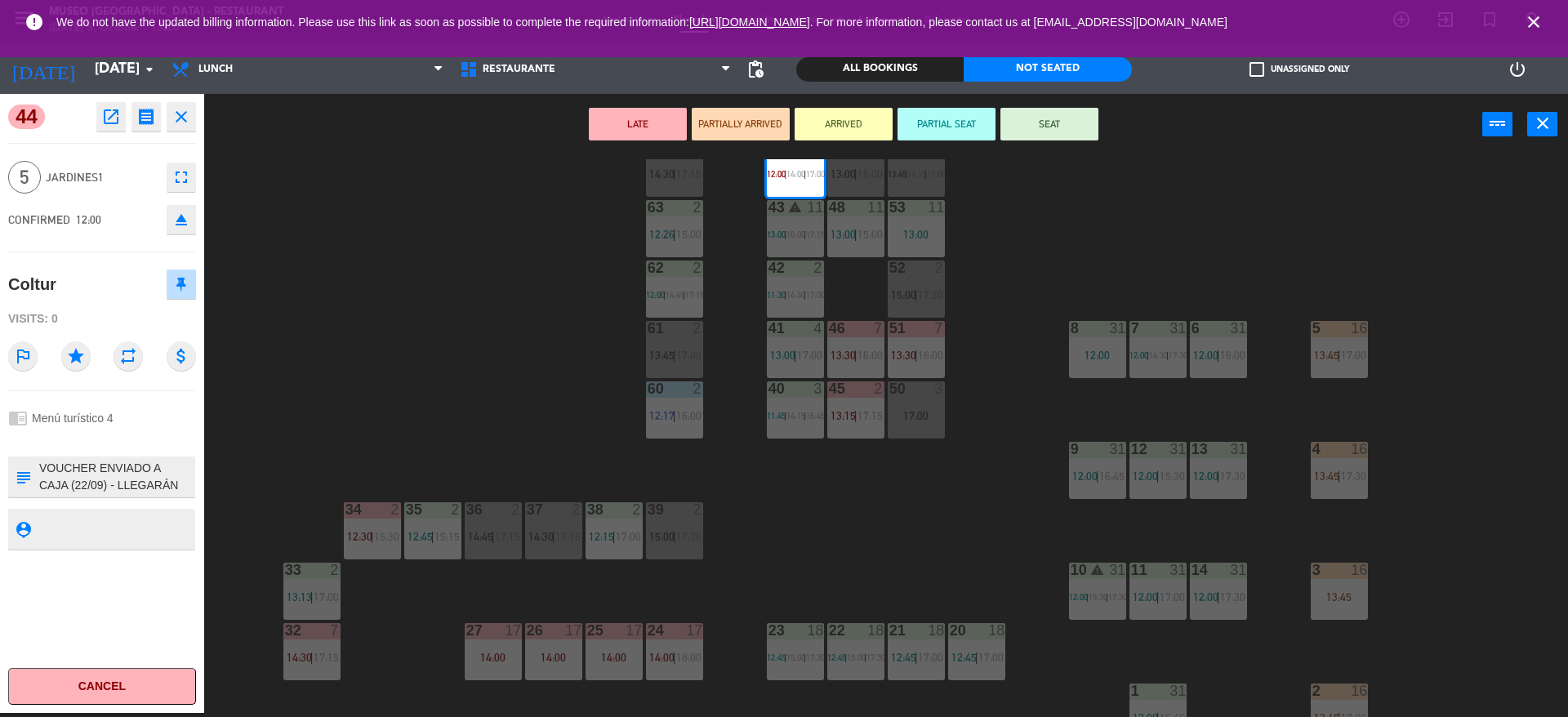
scroll to position [98, 0]
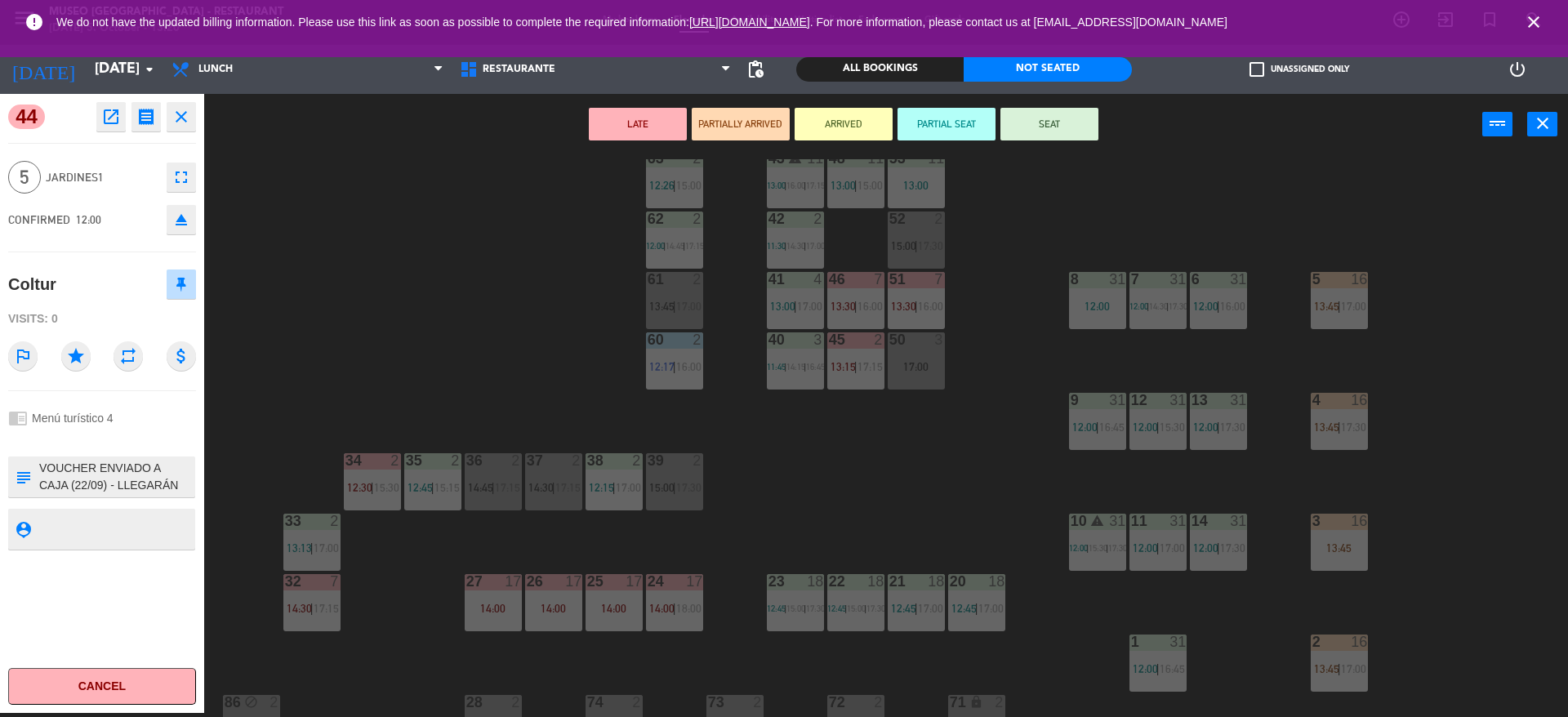
click at [129, 483] on textarea at bounding box center [116, 477] width 156 height 34
click at [552, 318] on div "44 5 12:00 | 14:00 | 17:00 49 2 13:00 | 16:00 54 warning 5 13:45 | 14:15 | 17:0…" at bounding box center [894, 439] width 1348 height 558
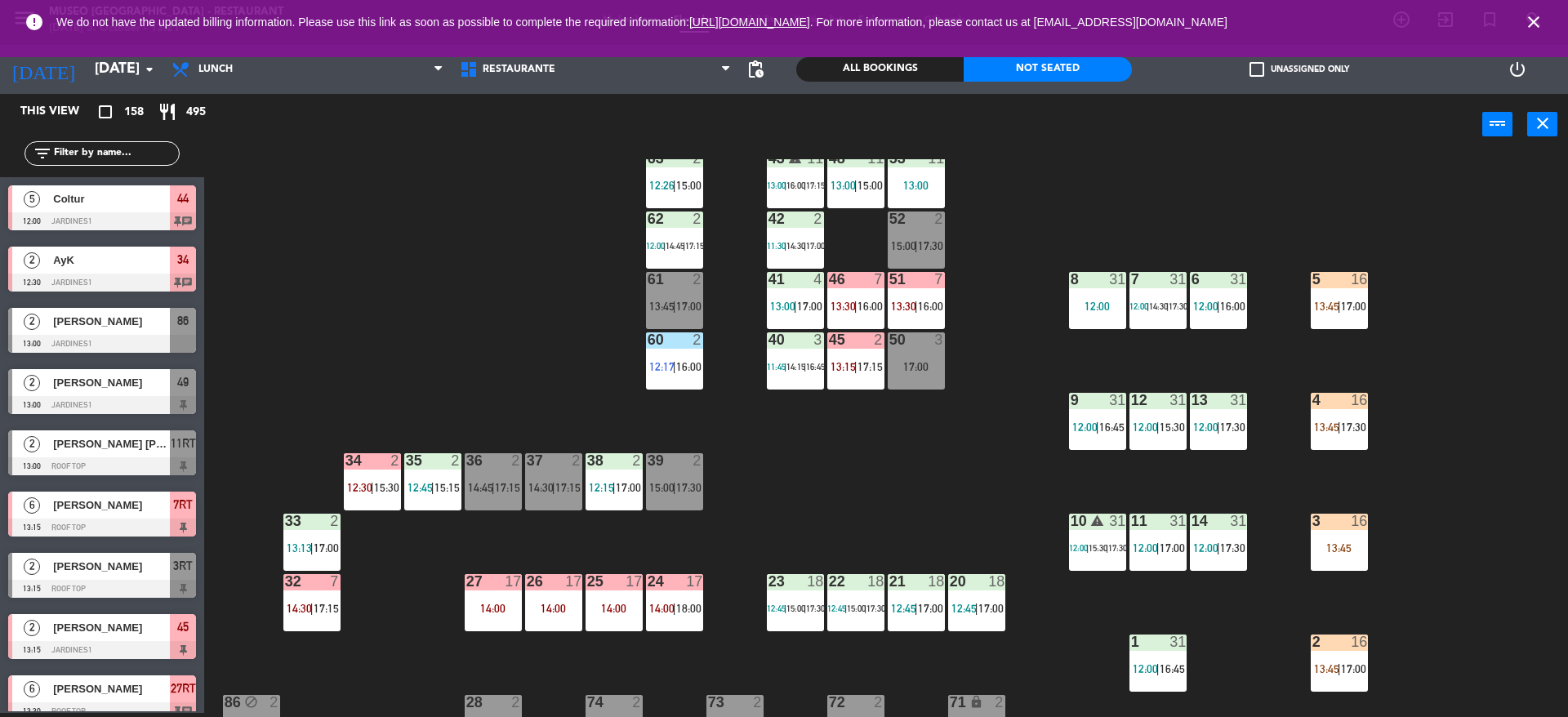
click at [795, 379] on div "40 3 11:45 | 14:15 | 16:45" at bounding box center [795, 361] width 57 height 57
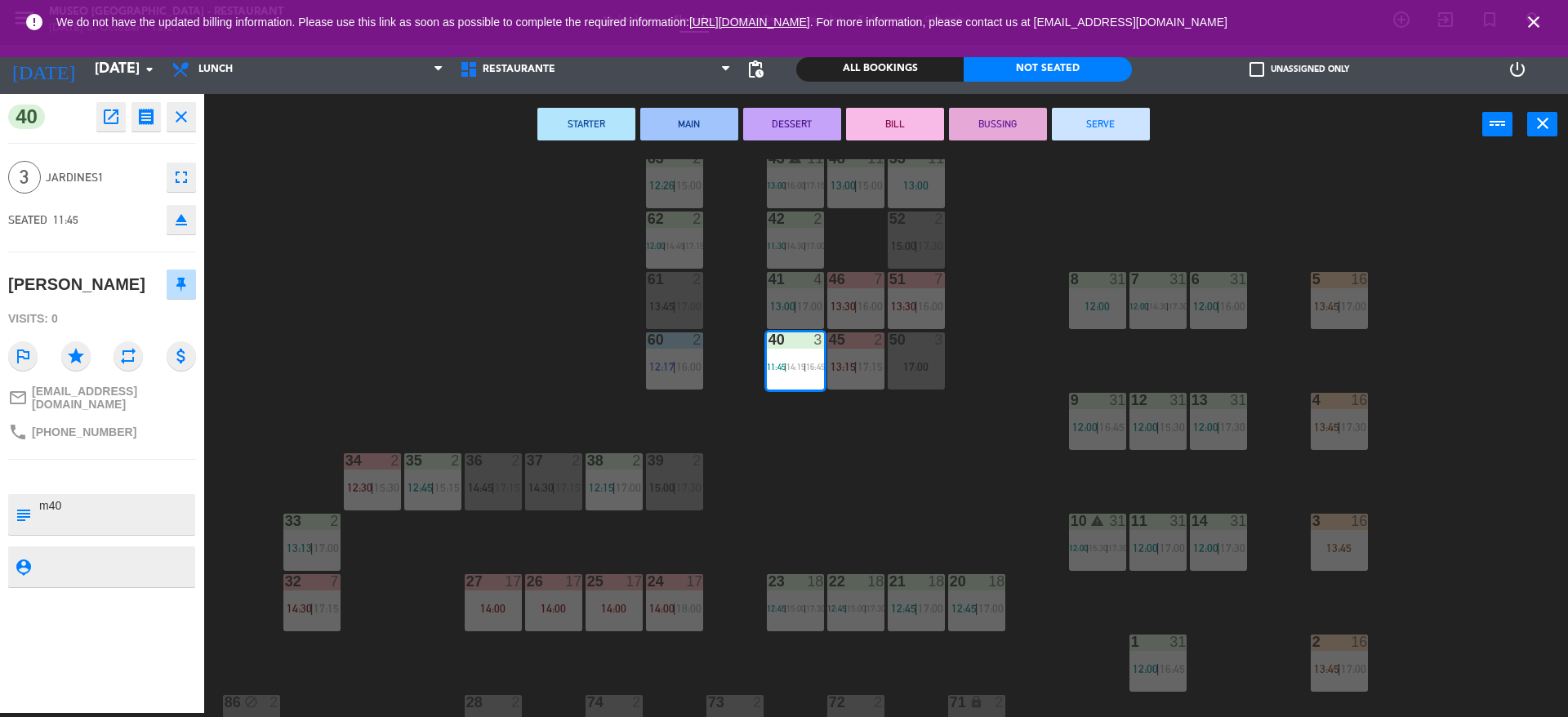
click at [1068, 136] on button "SERVE" at bounding box center [1101, 125] width 98 height 33
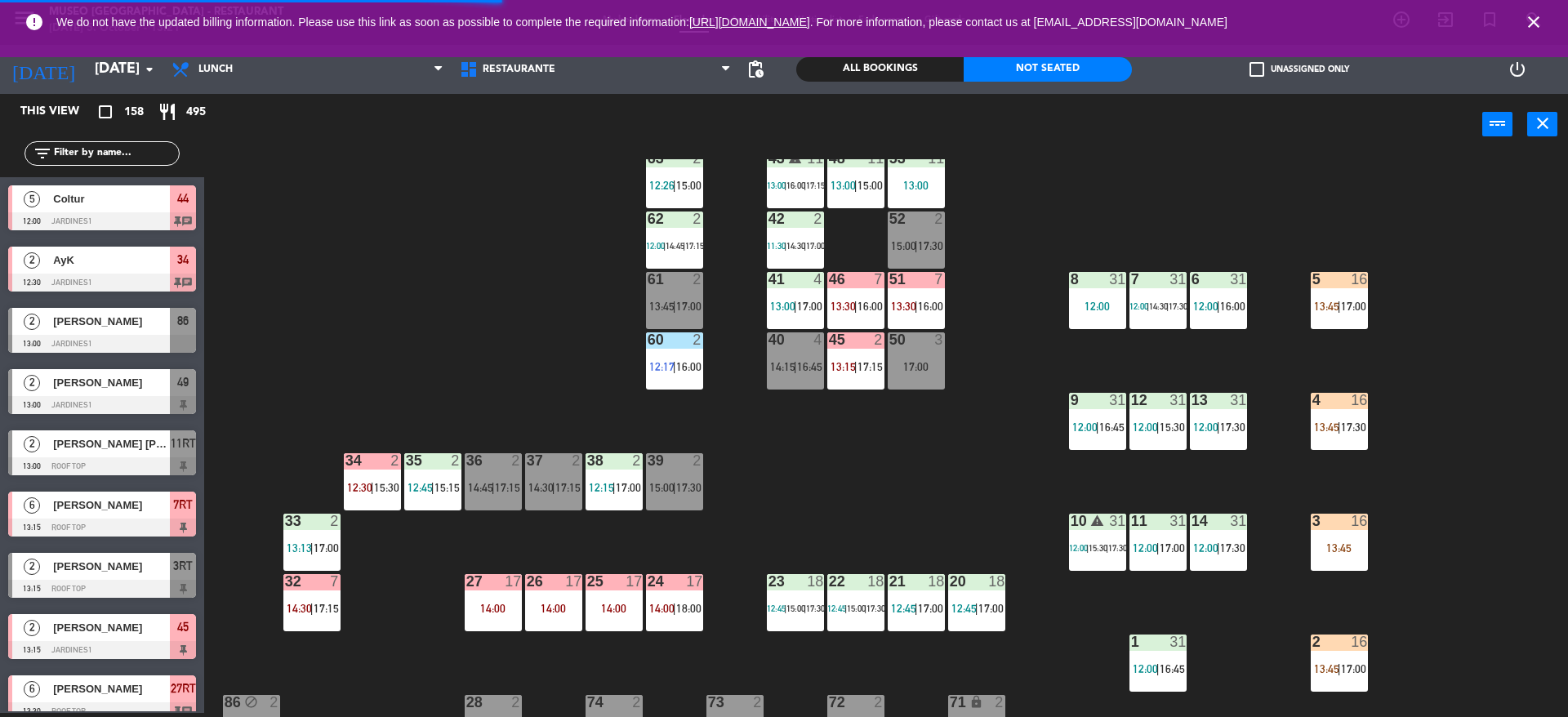
click at [89, 160] on input "text" at bounding box center [116, 154] width 126 height 18
click at [886, 72] on div "All Bookings" at bounding box center [880, 69] width 167 height 24
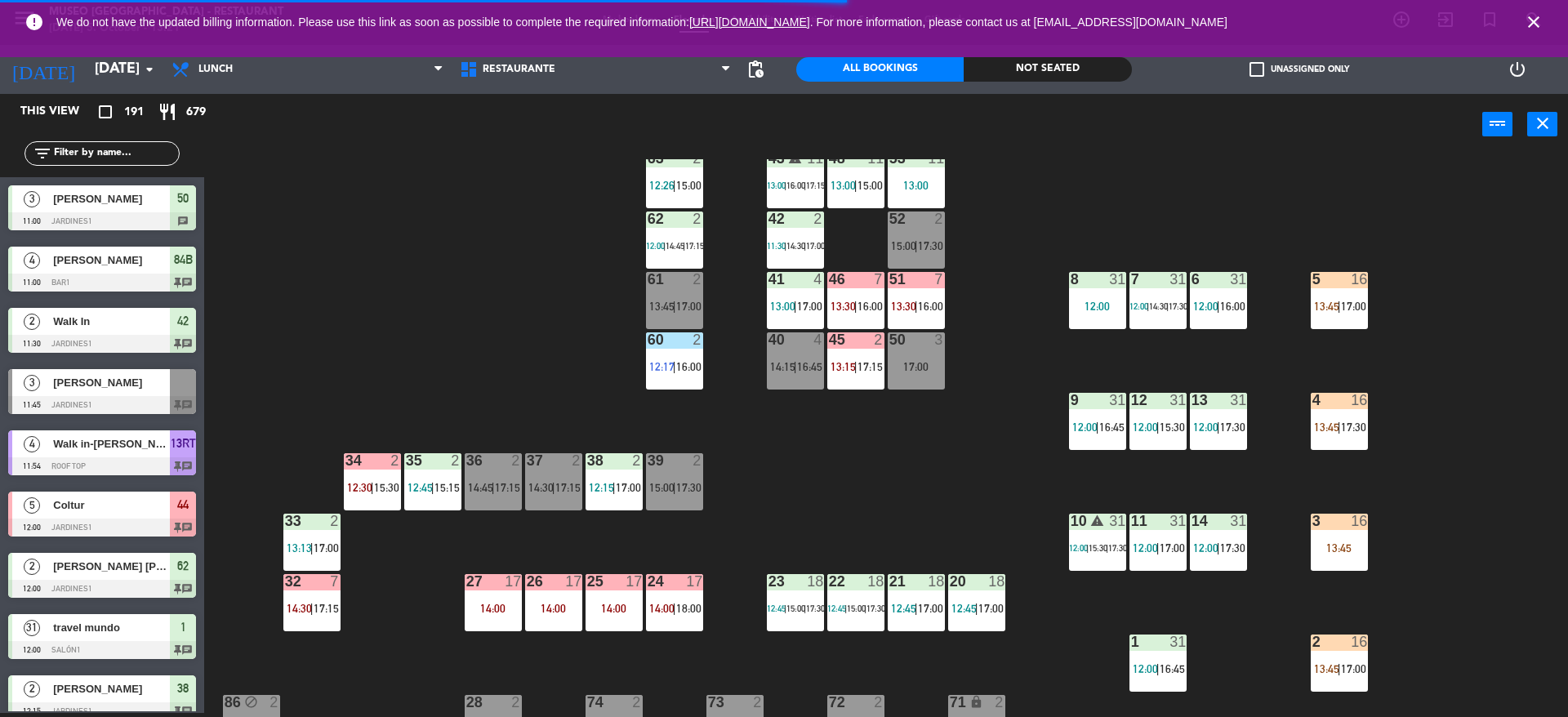
click at [149, 149] on input "text" at bounding box center [116, 154] width 126 height 18
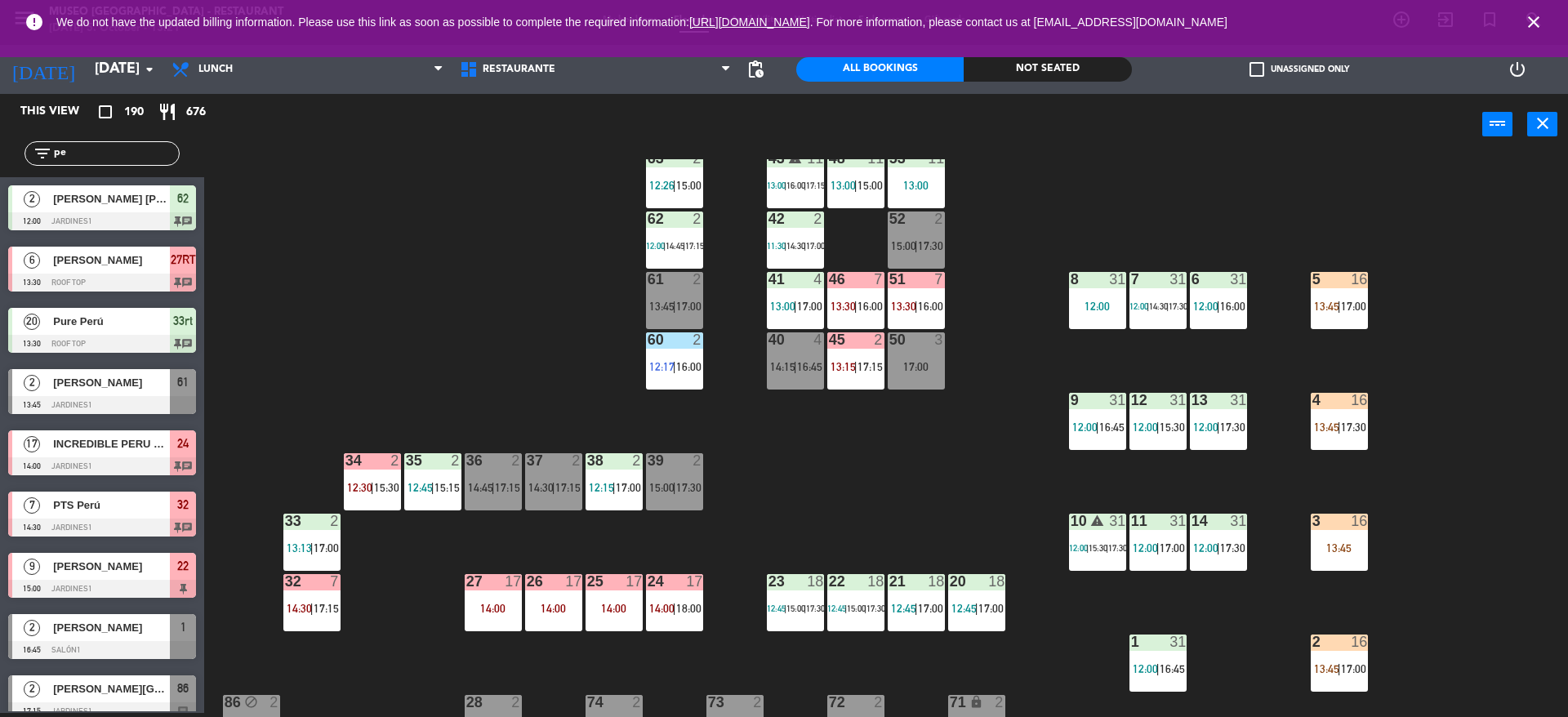
type input "p"
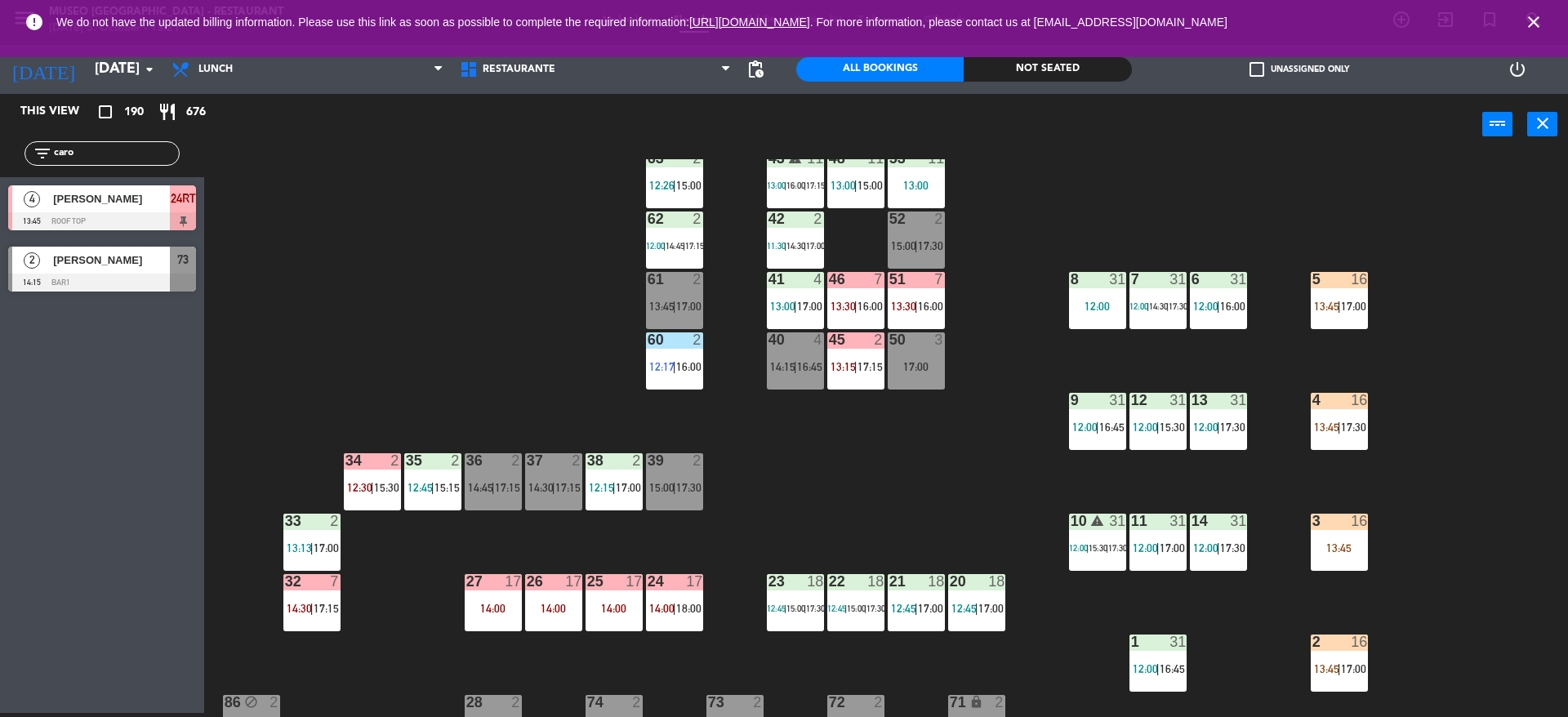
type input "caro"
click at [333, 179] on div "44 5 12:00 | 14:00 | 17:00 49 2 13:00 | 16:00 54 warning 5 13:45 | 14:15 | 17:0…" at bounding box center [894, 439] width 1348 height 558
click at [370, 233] on div "44 5 12:00 | 14:00 | 17:00 49 2 13:00 | 16:00 54 warning 5 13:45 | 14:15 | 17:0…" at bounding box center [894, 439] width 1348 height 558
click at [795, 379] on div "40 4 14:15 | 16:45" at bounding box center [795, 361] width 57 height 57
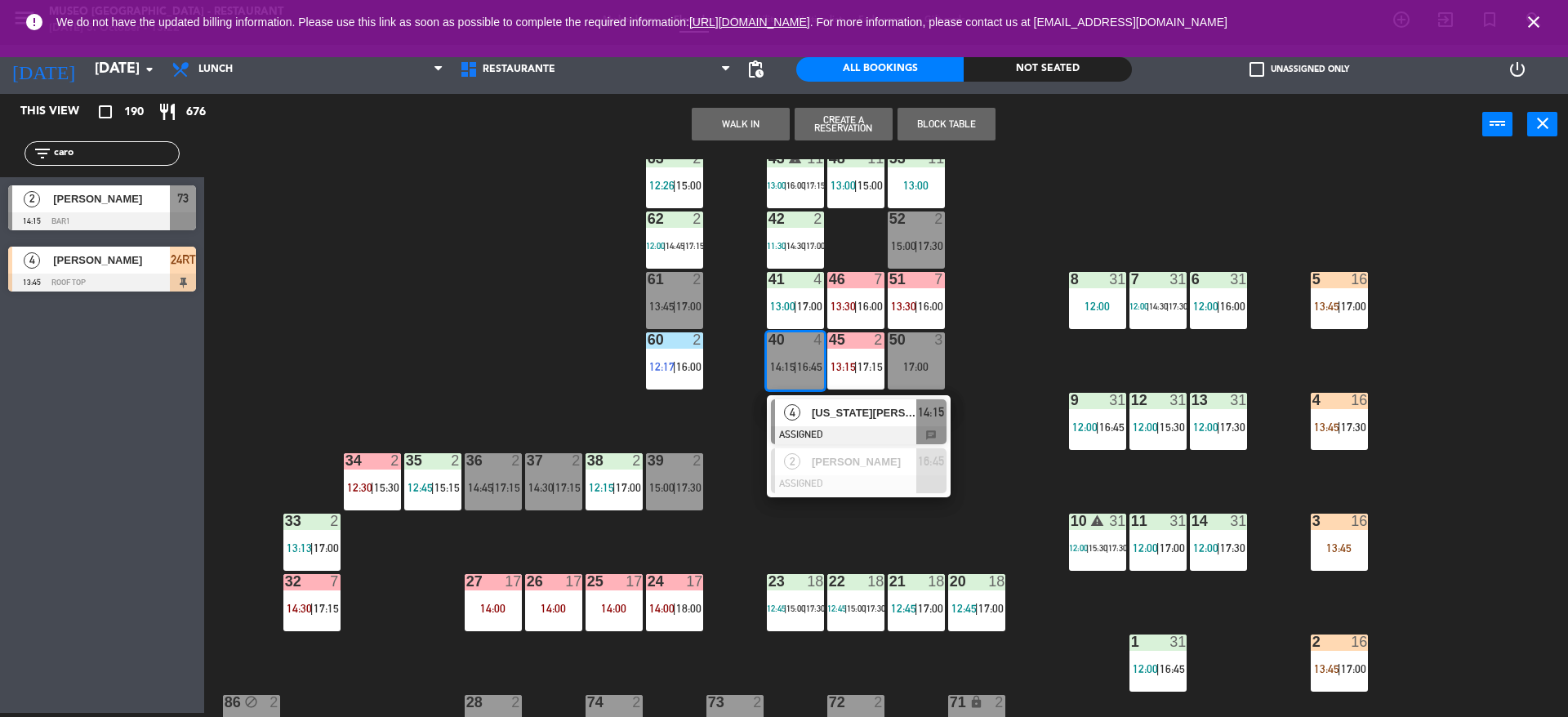
click at [797, 408] on span "4" at bounding box center [792, 412] width 17 height 17
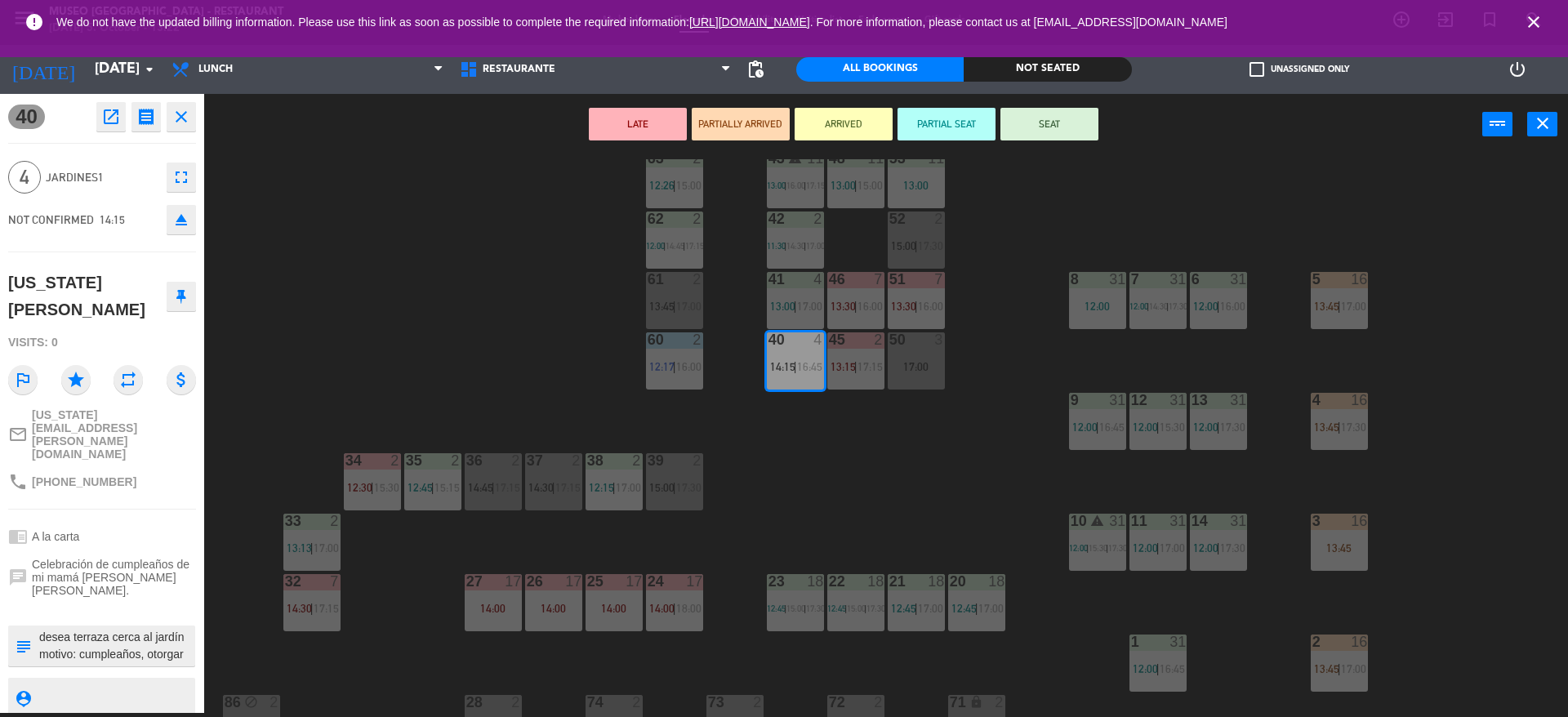
scroll to position [617, 0]
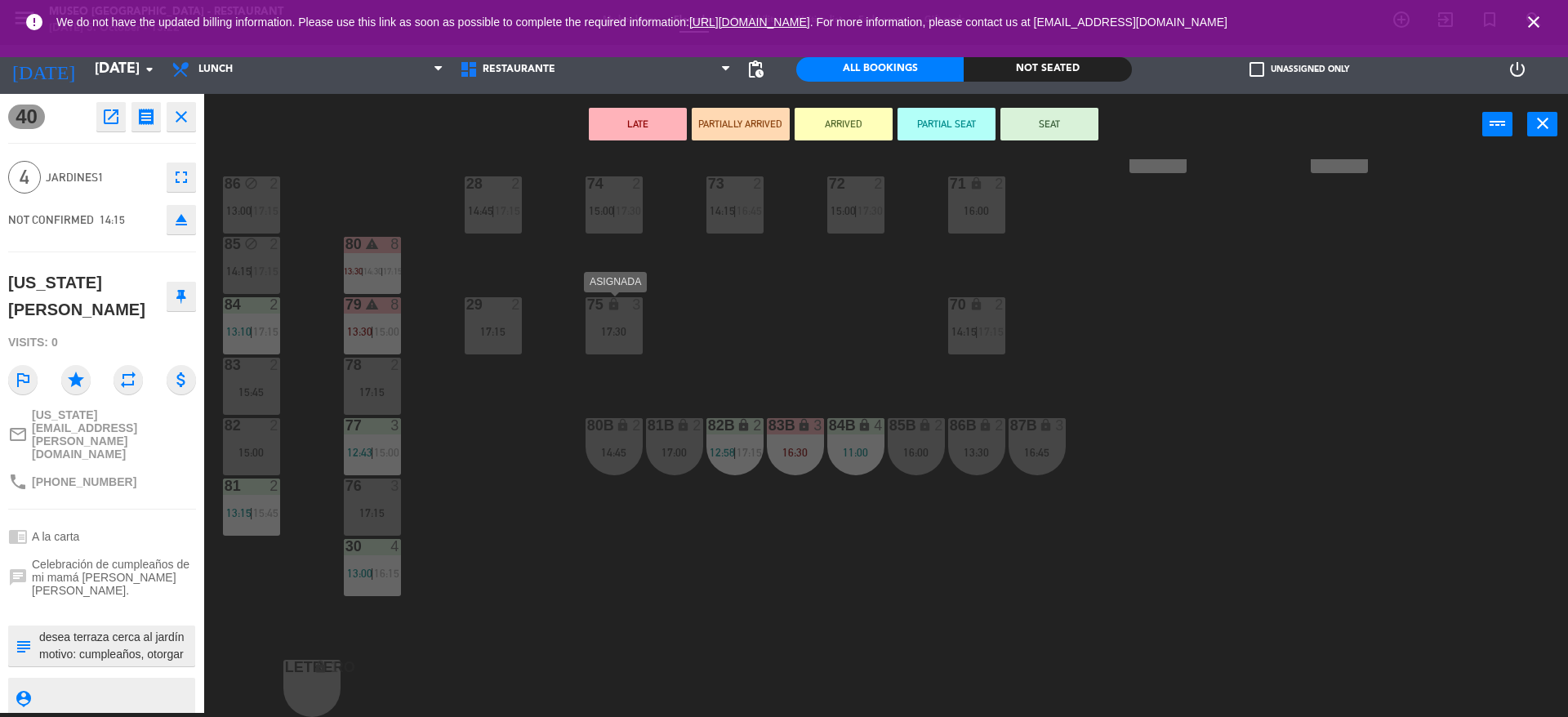
click at [609, 342] on div "75 lock 3 17:30" at bounding box center [614, 326] width 57 height 57
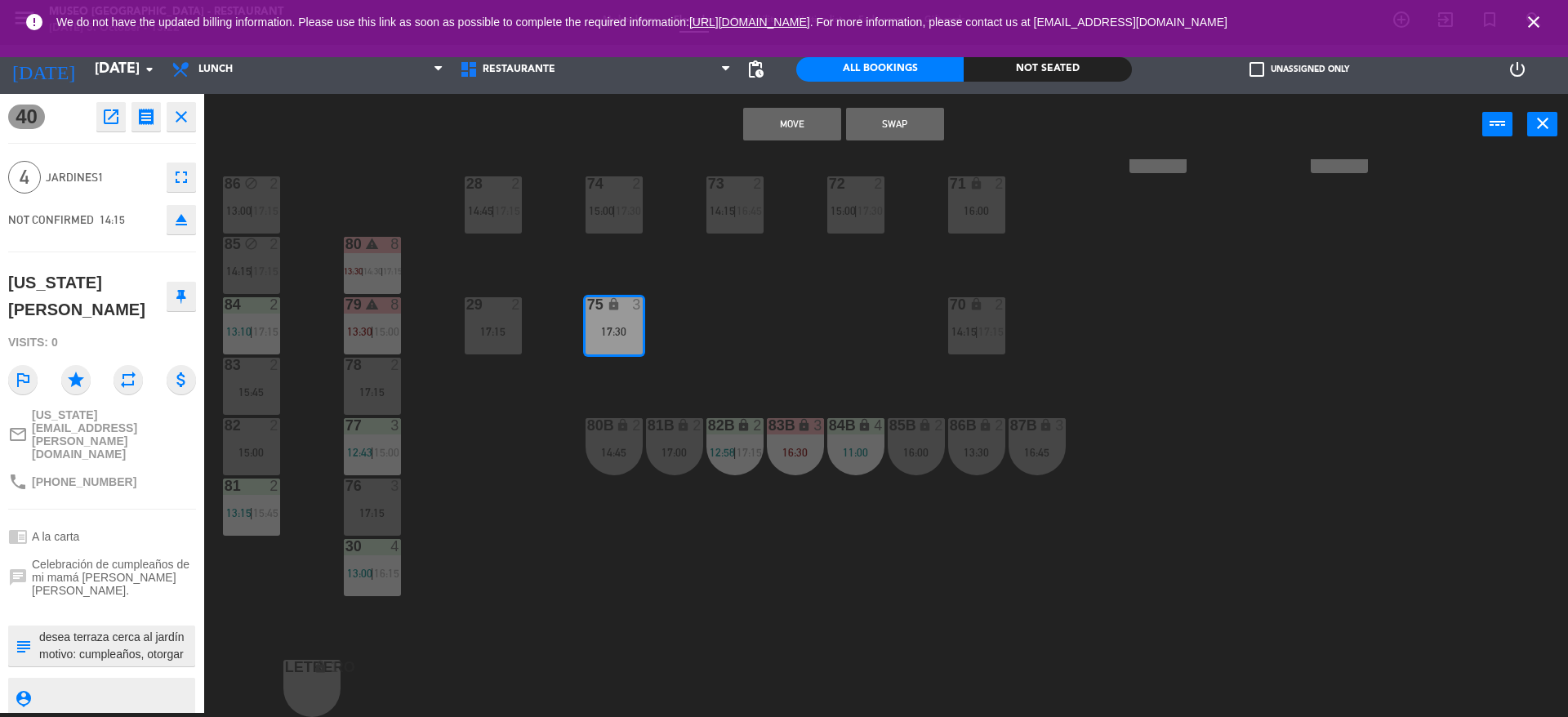
click at [795, 122] on button "Move" at bounding box center [792, 125] width 98 height 33
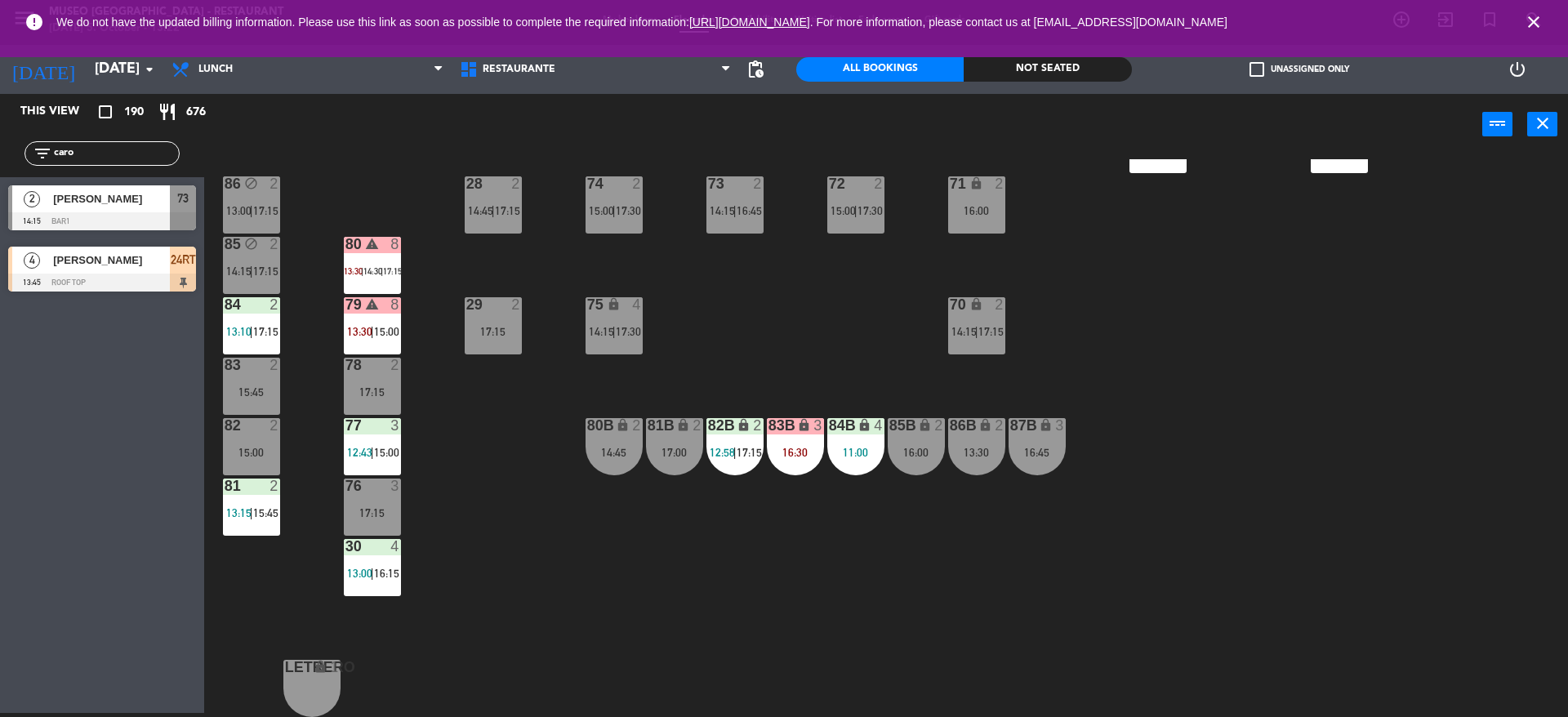
click at [774, 359] on div "44 5 12:00 | 14:00 | 17:00 49 2 13:00 | 16:00 54 warning 5 13:45 | 14:15 | 17:0…" at bounding box center [894, 439] width 1348 height 558
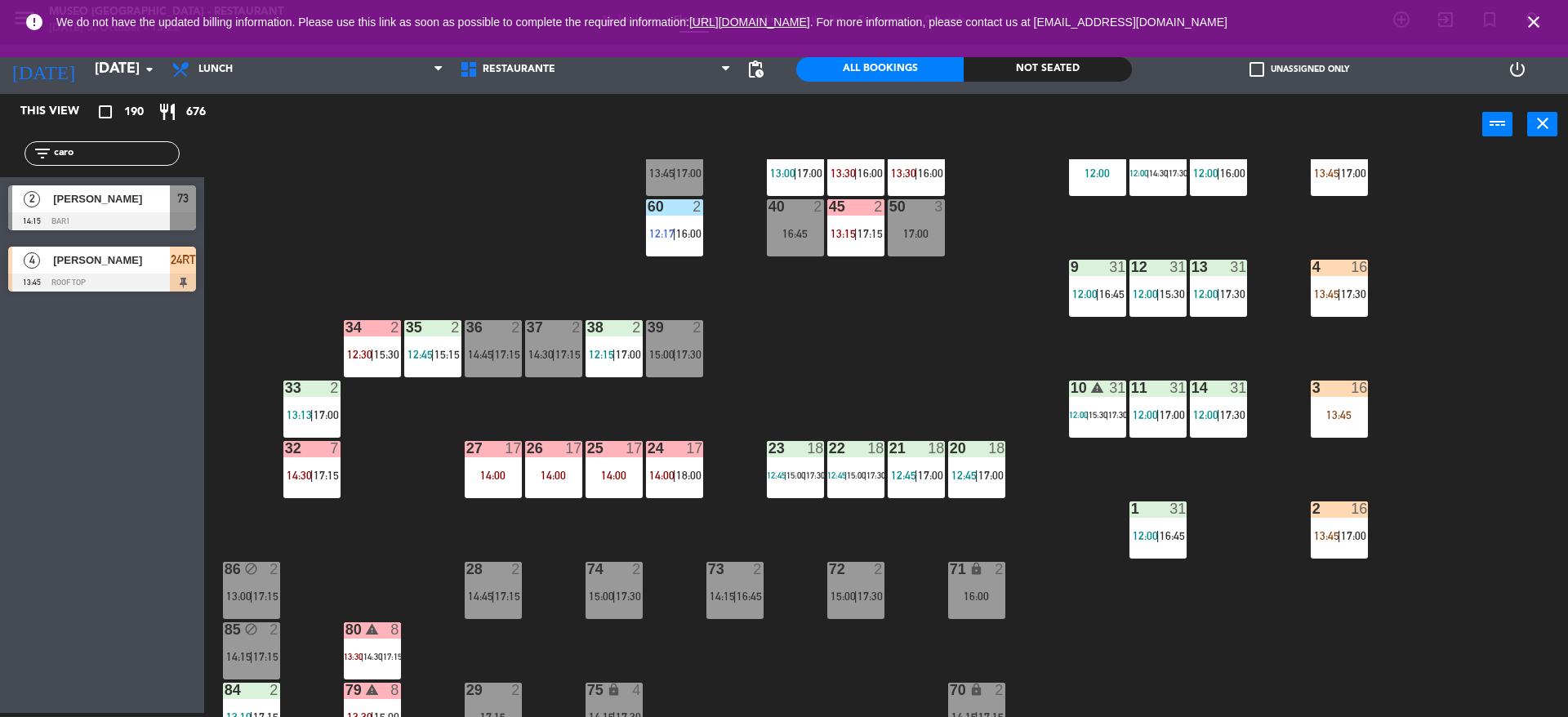
scroll to position [230, 0]
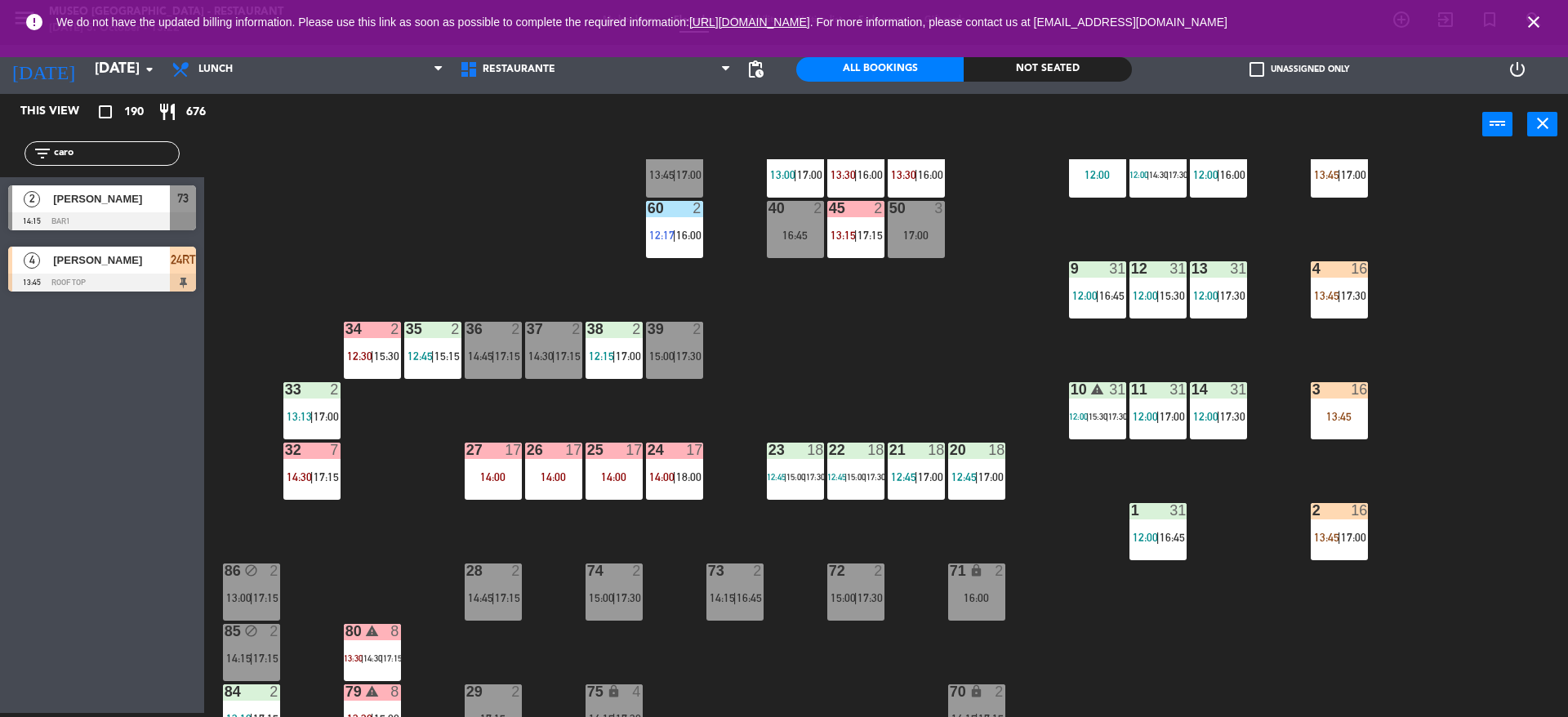
click at [369, 236] on div "44 5 12:00 | 14:00 | 17:00 49 2 13:00 | 16:00 54 warning 5 13:45 | 14:15 | 17:0…" at bounding box center [894, 439] width 1348 height 558
click at [796, 249] on div "40 2 16:45" at bounding box center [795, 230] width 57 height 57
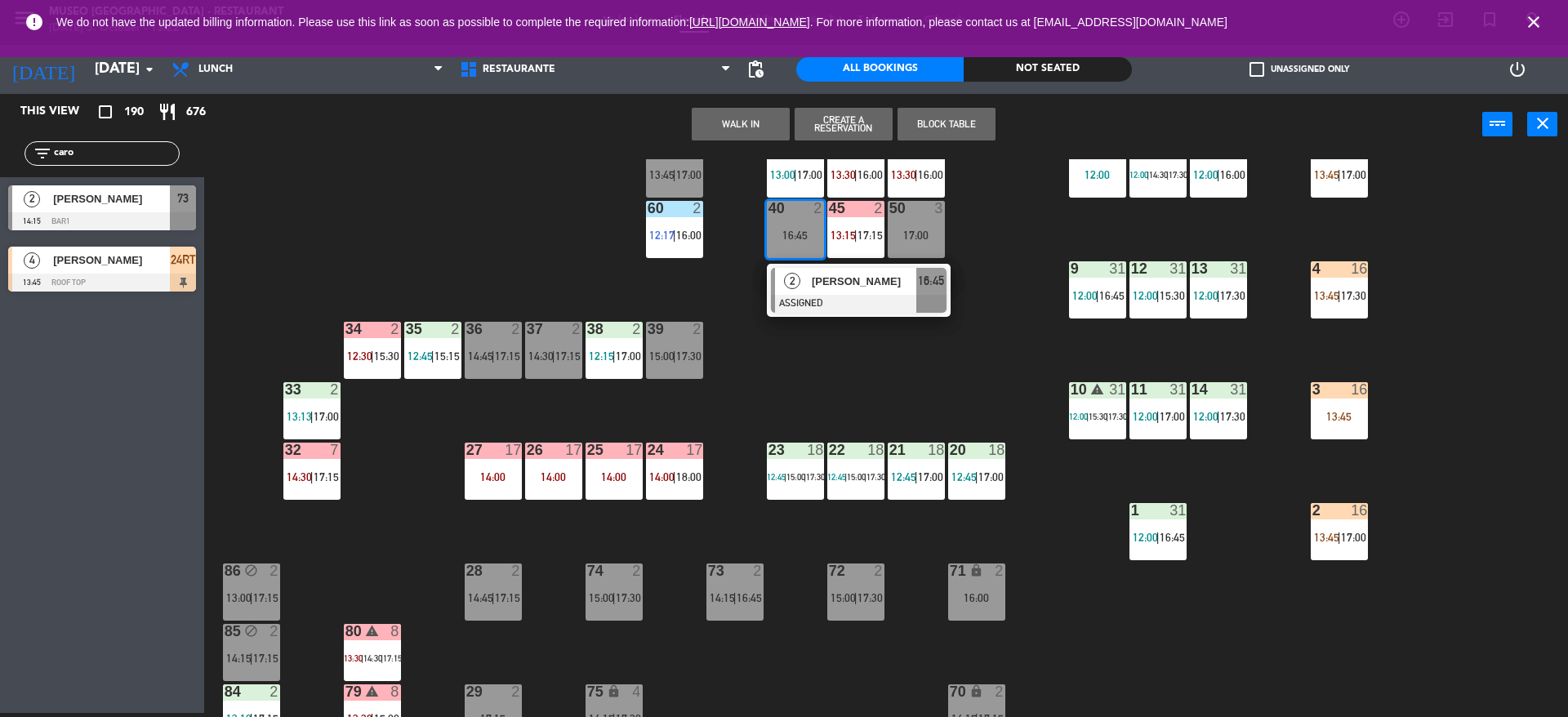
click at [804, 275] on div "2" at bounding box center [793, 281] width 35 height 27
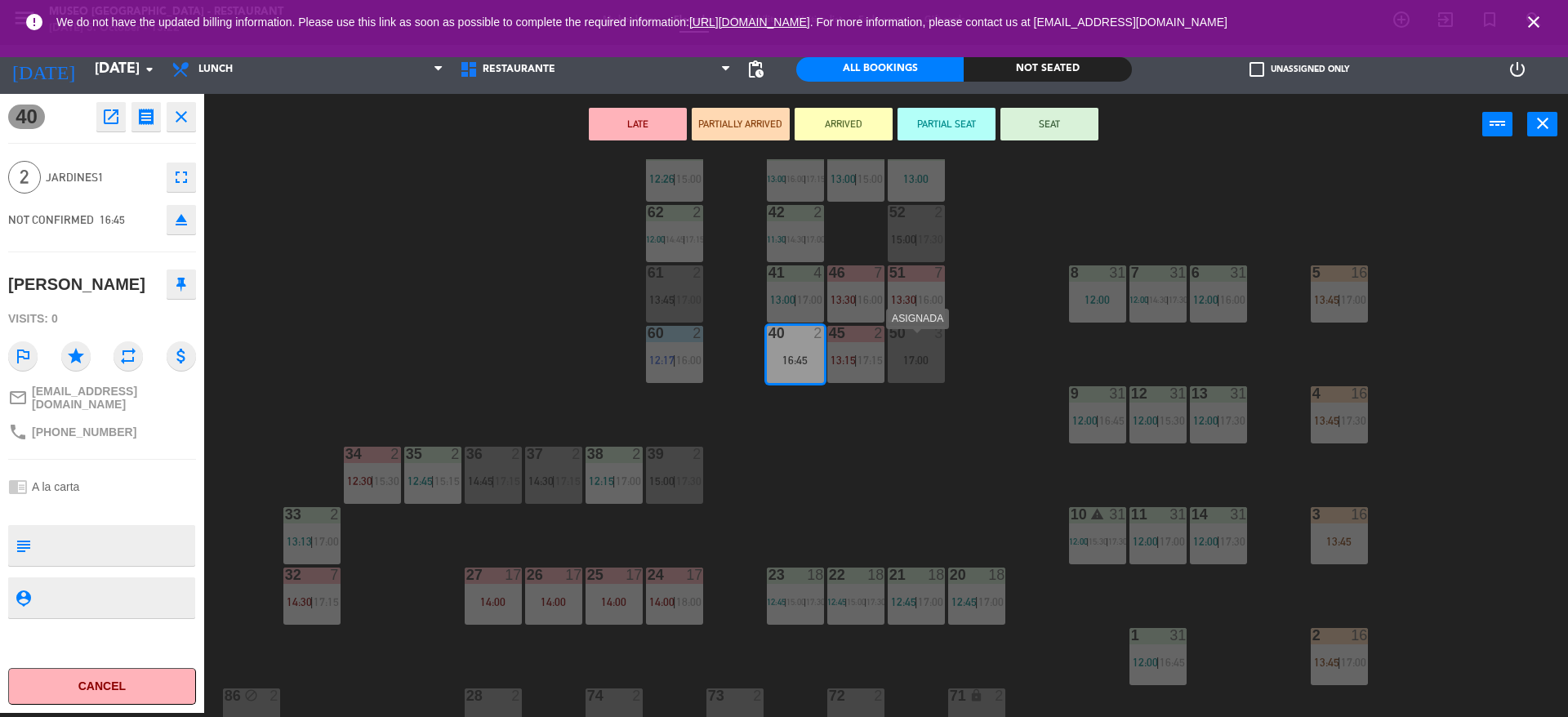
scroll to position [94, 0]
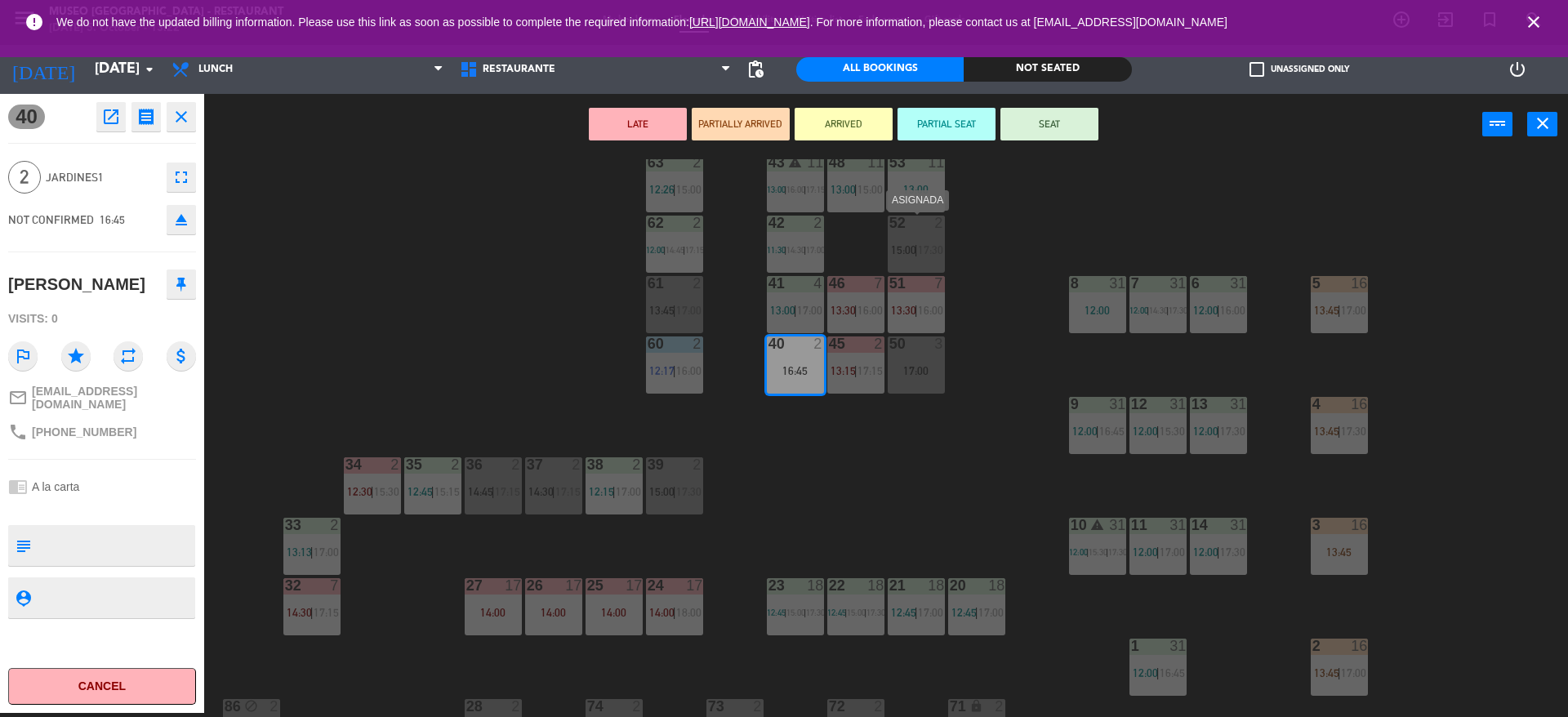
click at [911, 252] on span "15:00" at bounding box center [904, 249] width 25 height 13
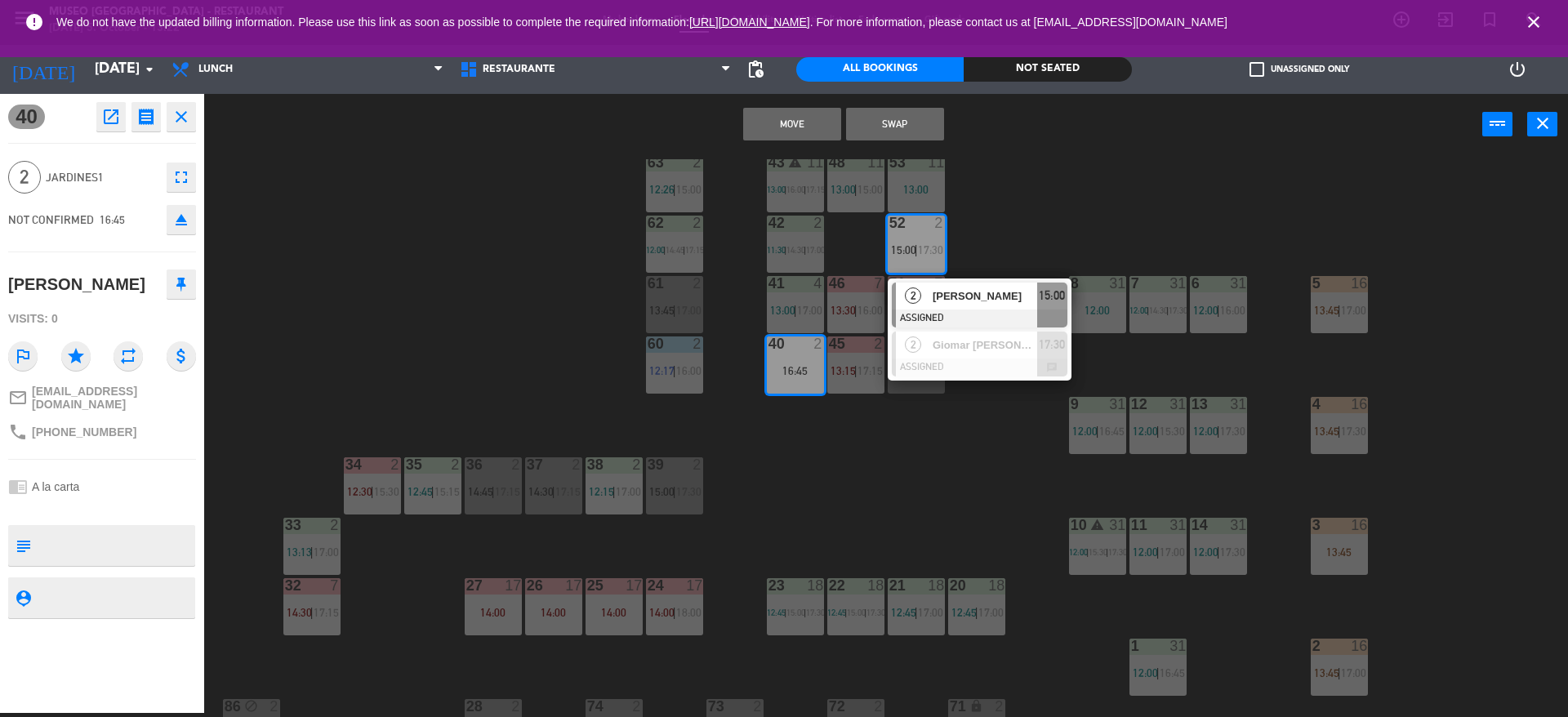
click at [787, 132] on button "Move" at bounding box center [792, 125] width 98 height 33
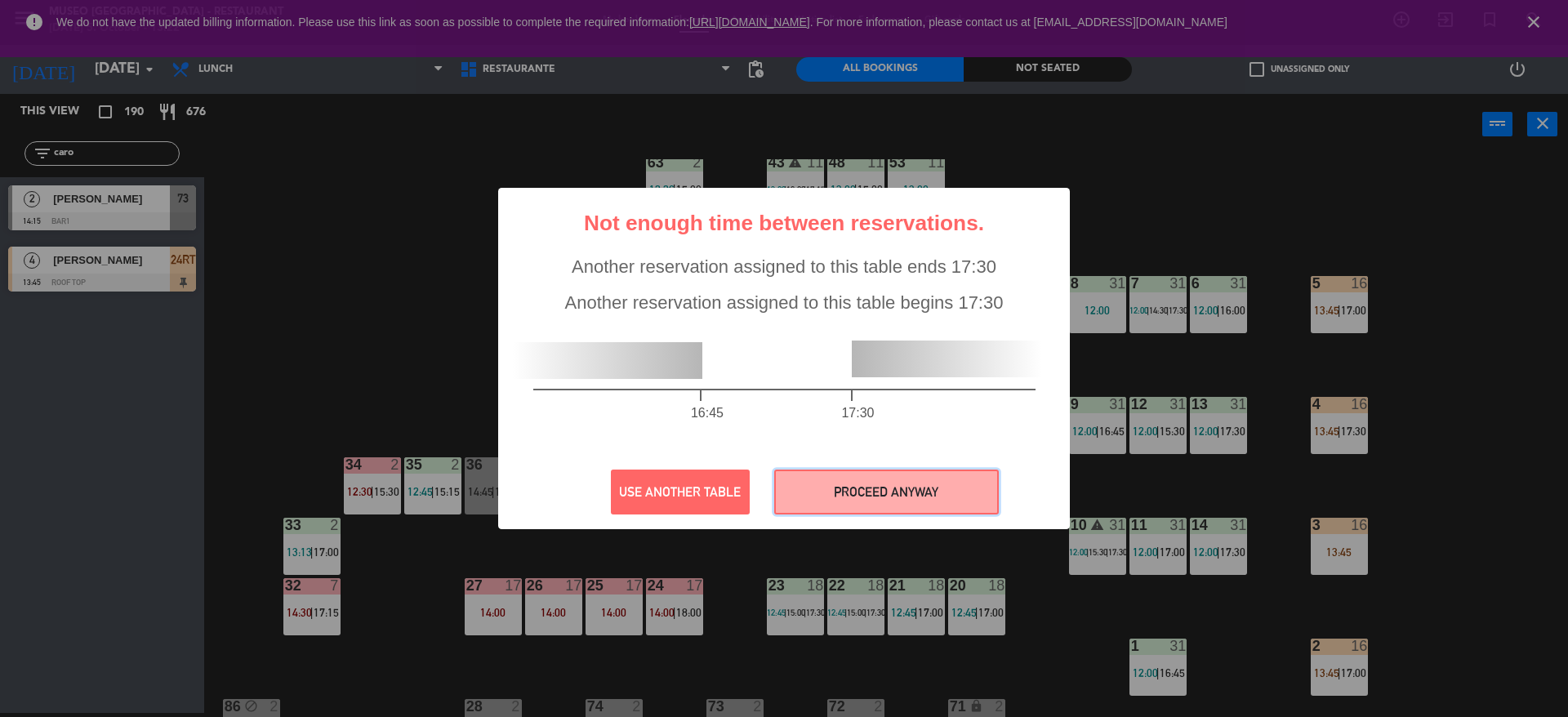
click at [868, 496] on button "PROCEED ANYWAY" at bounding box center [886, 492] width 225 height 45
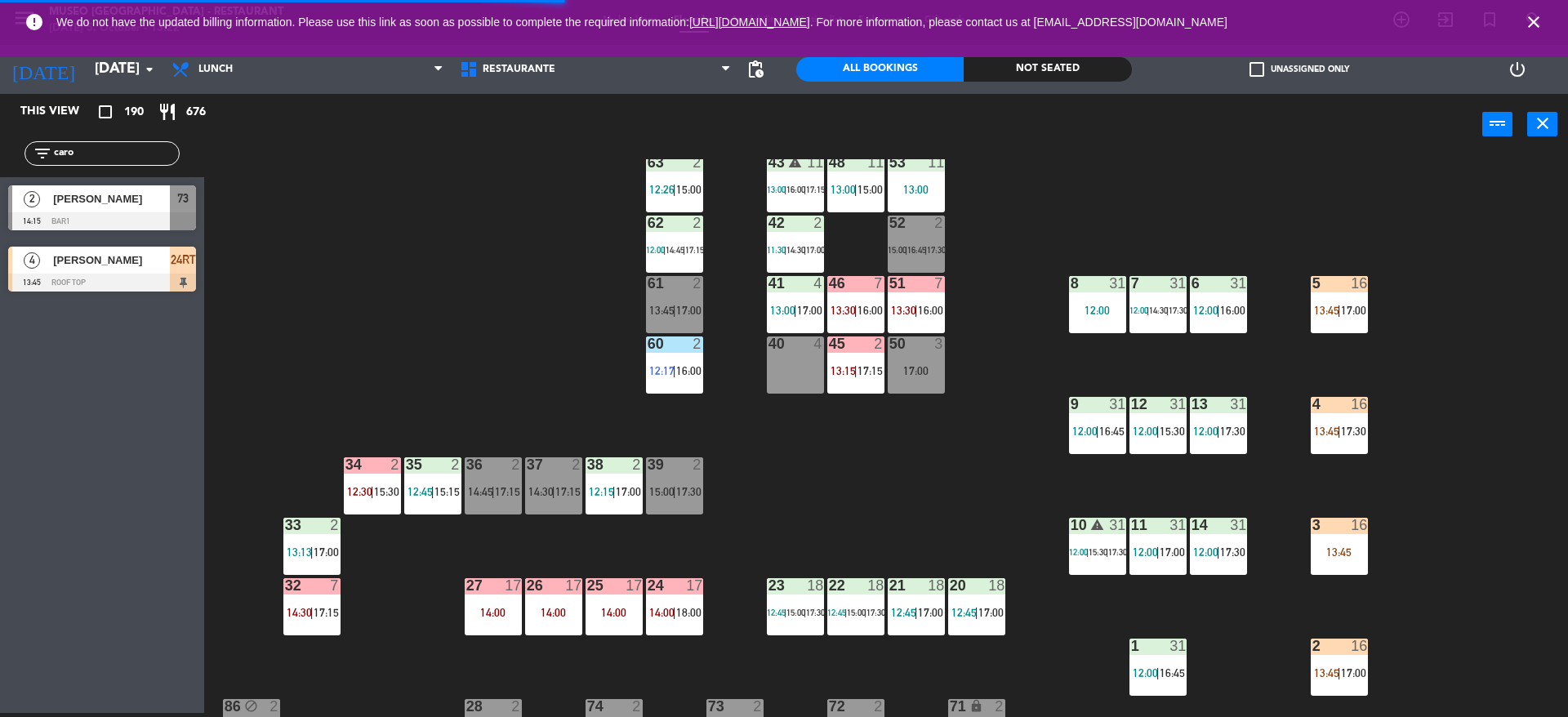
click at [868, 496] on div "44 5 12:00 | 14:00 | 17:00 49 2 13:00 | 16:00 54 warning 5 13:45 | 14:15 | 17:0…" at bounding box center [894, 439] width 1348 height 558
click at [777, 455] on div "44 5 12:00 | 14:00 | 17:00 49 2 13:00 | 16:00 54 warning 5 13:45 | 14:15 | 17:0…" at bounding box center [894, 439] width 1348 height 558
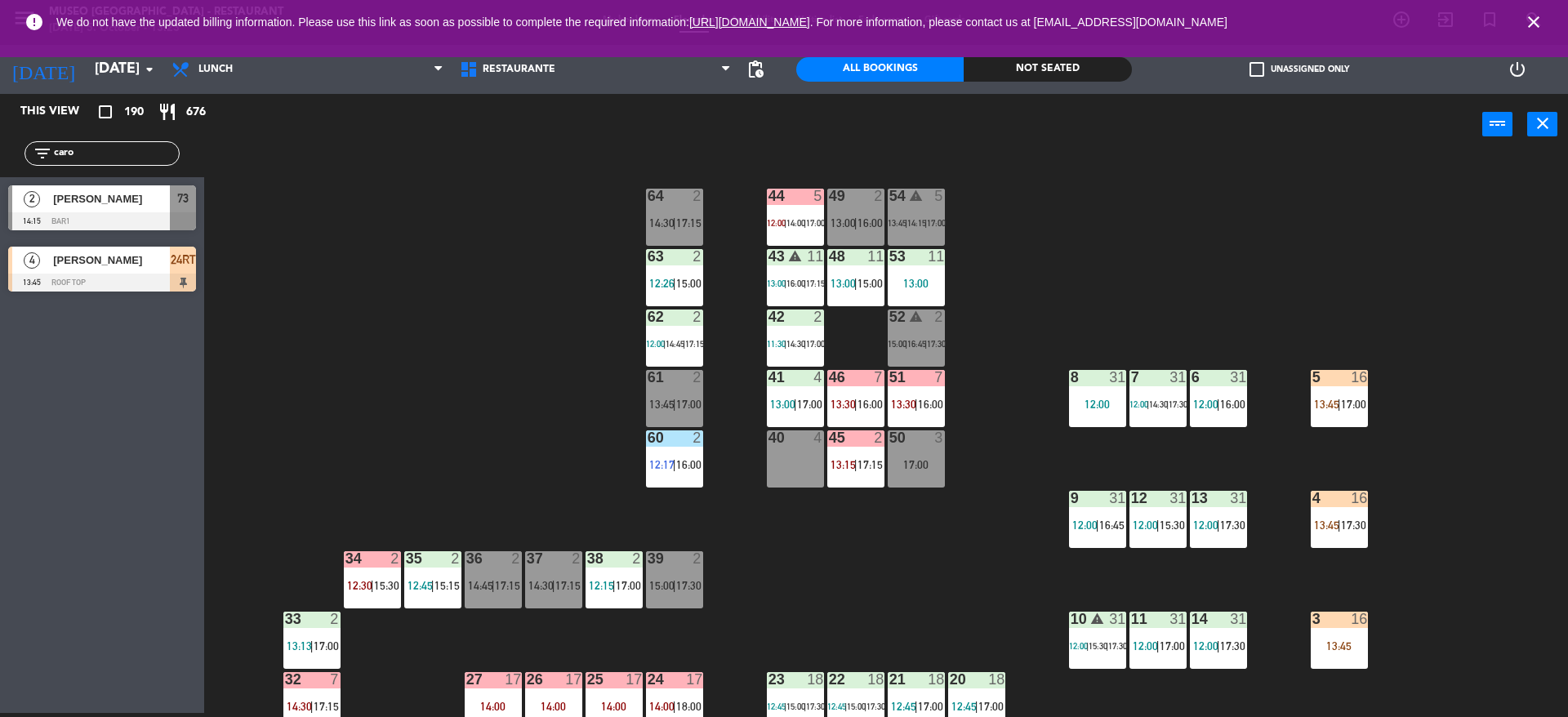
click at [671, 432] on div at bounding box center [674, 438] width 27 height 15
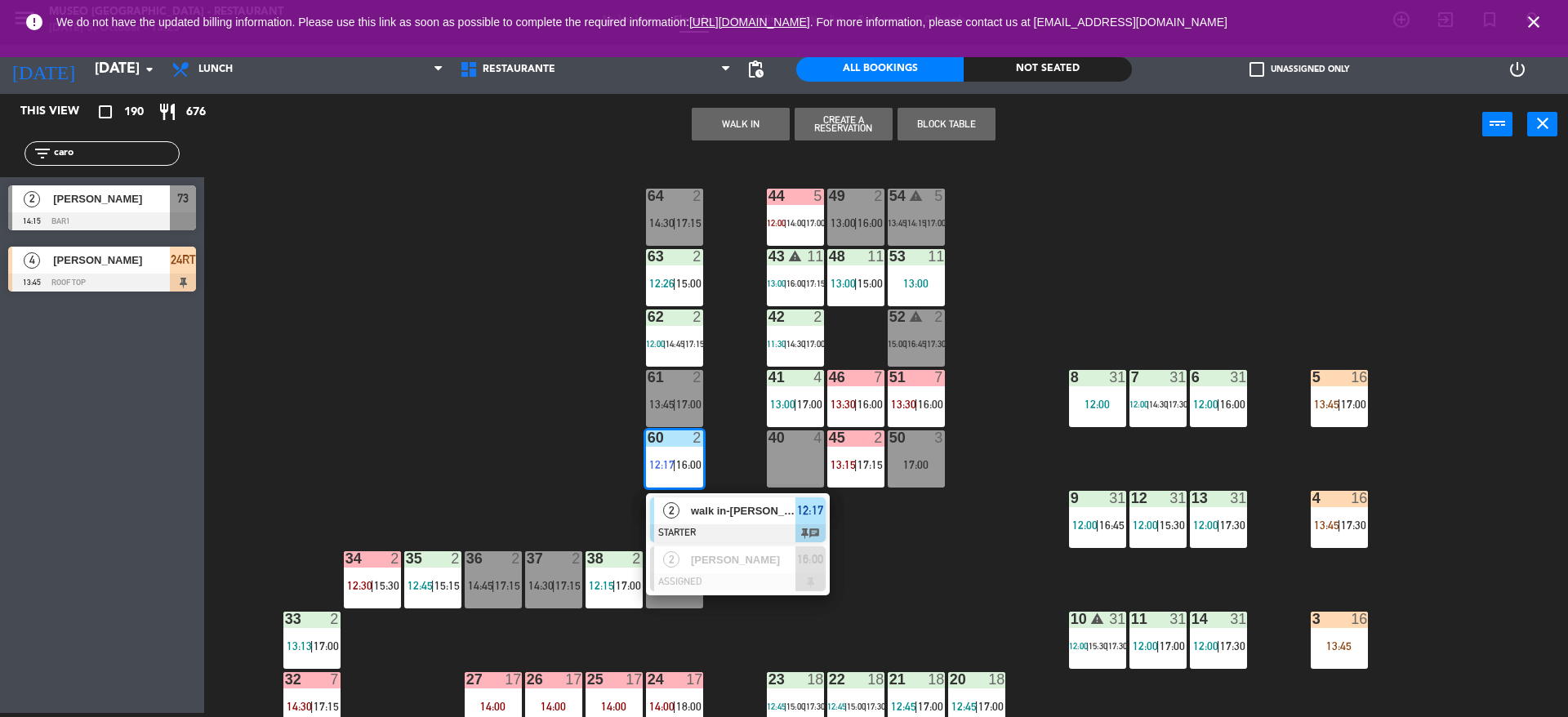
click at [735, 524] on div at bounding box center [737, 533] width 176 height 18
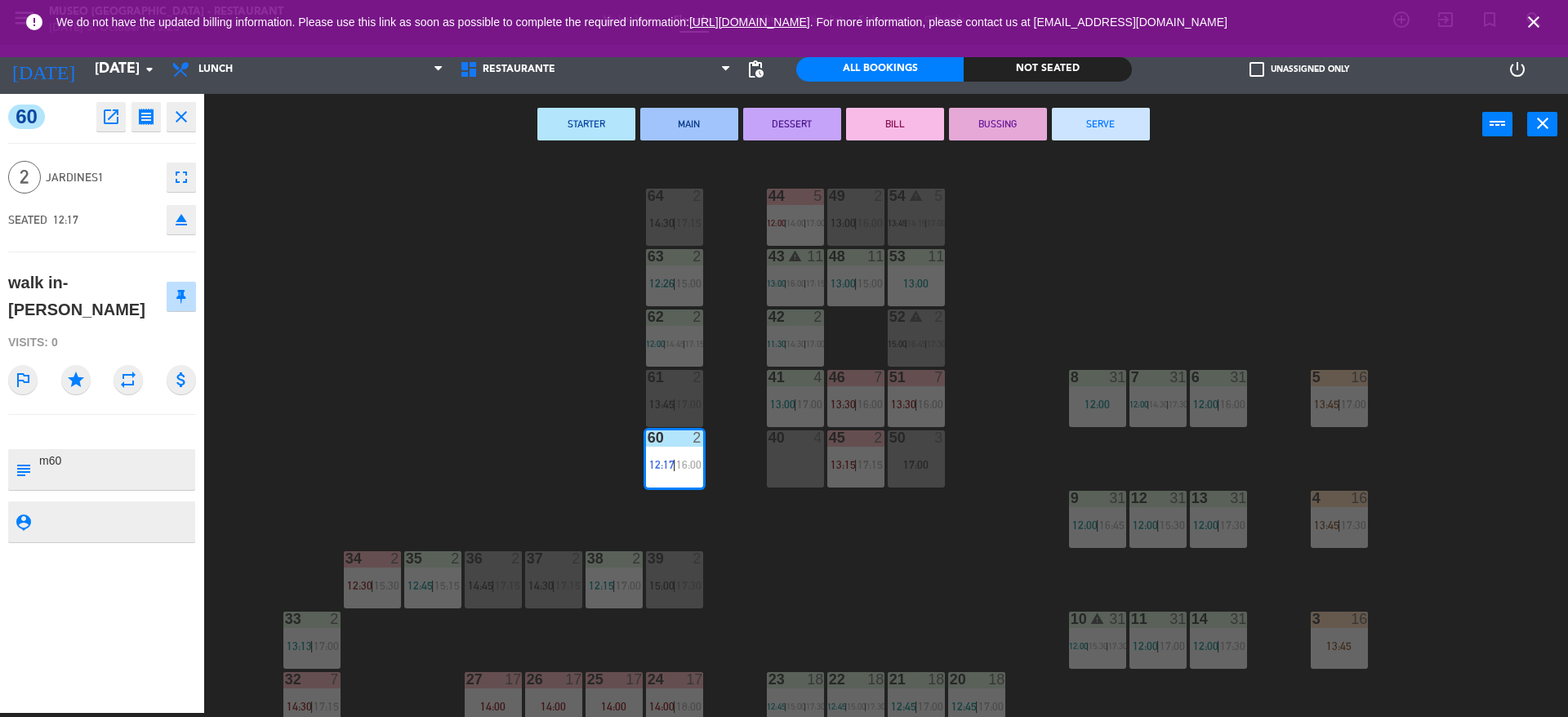
click at [1117, 127] on button "SERVE" at bounding box center [1101, 125] width 98 height 33
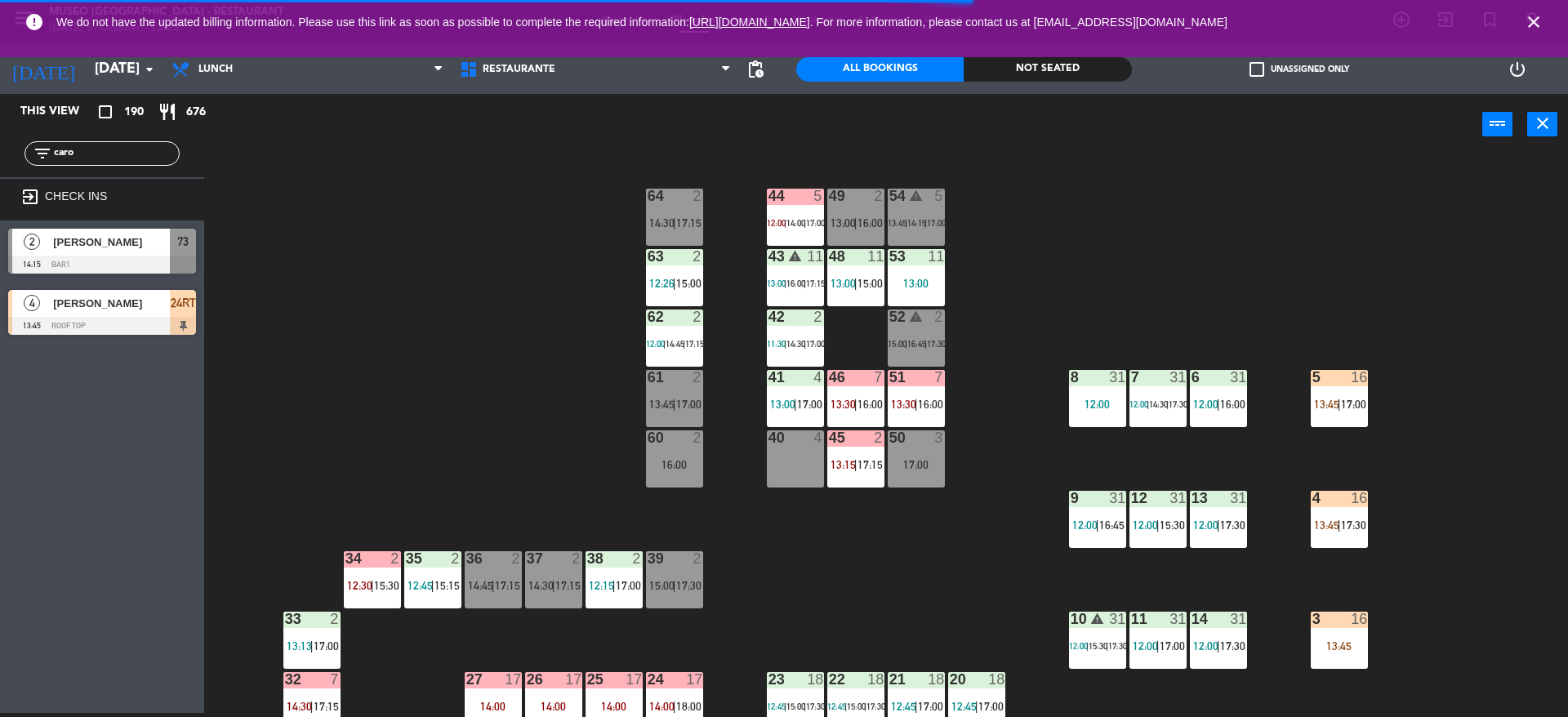
click at [673, 477] on div "60 2 16:00" at bounding box center [674, 459] width 57 height 57
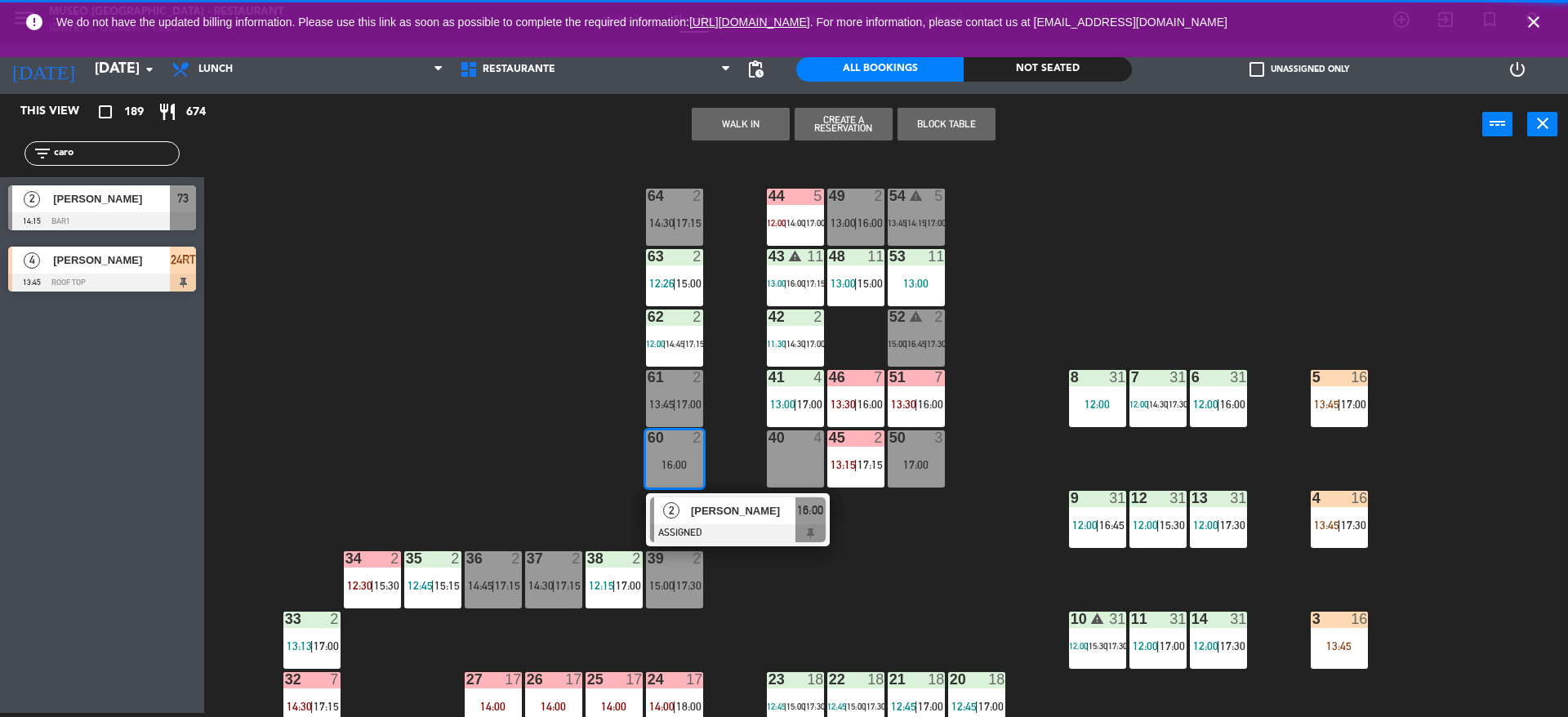
click at [745, 108] on button "WALK IN" at bounding box center [740, 125] width 98 height 33
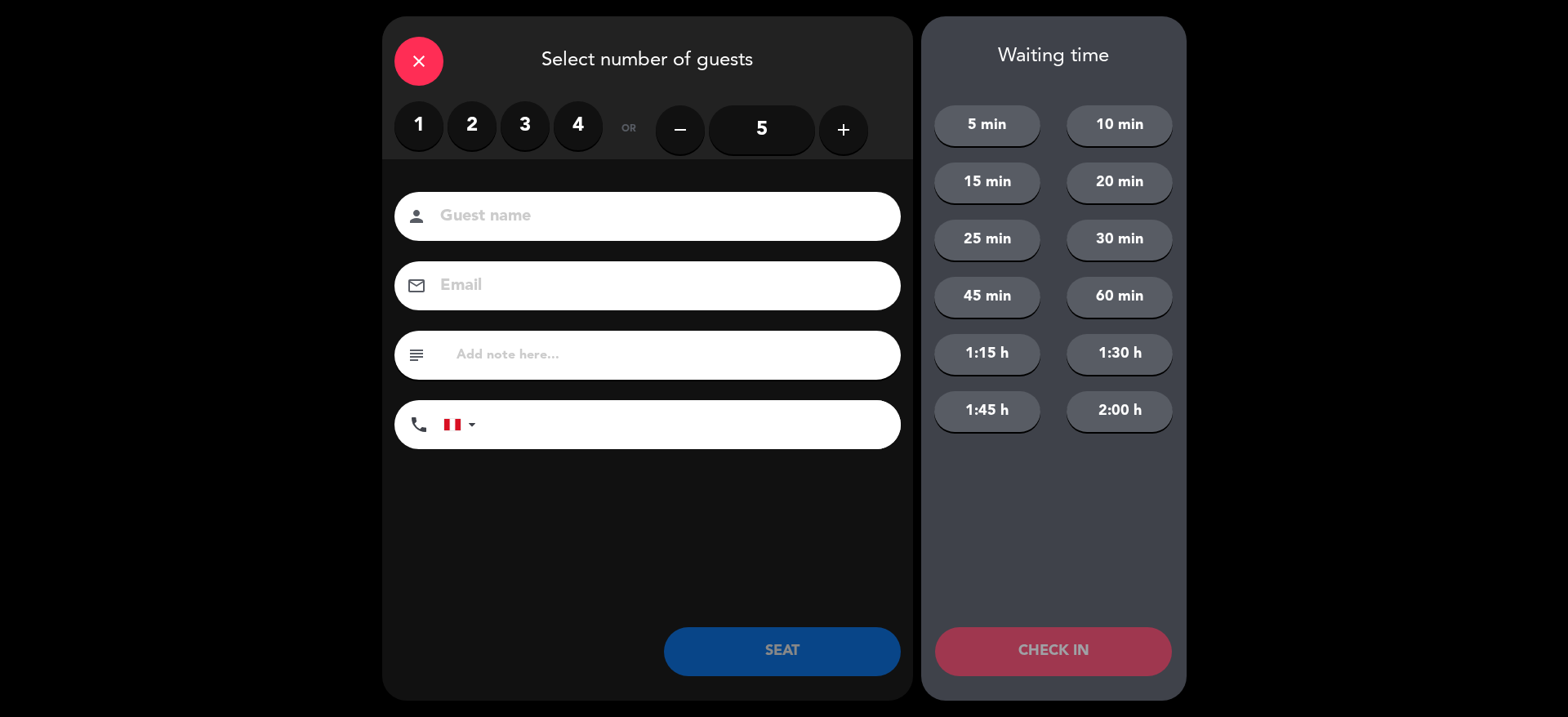
click at [478, 115] on label "2" at bounding box center [472, 125] width 49 height 49
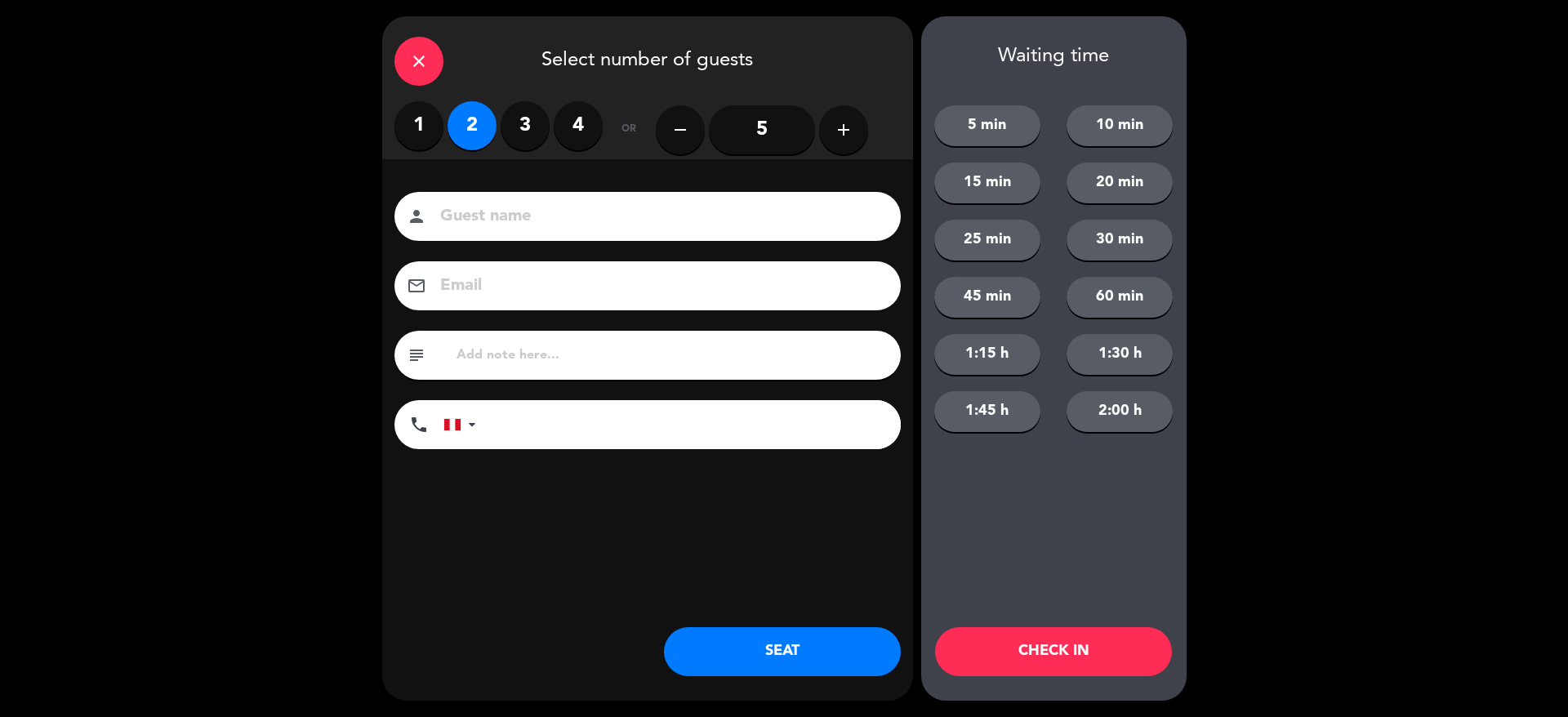
click at [509, 353] on input "text" at bounding box center [672, 356] width 434 height 23
type input "m60"
click at [791, 659] on button "SEAT" at bounding box center [783, 652] width 237 height 49
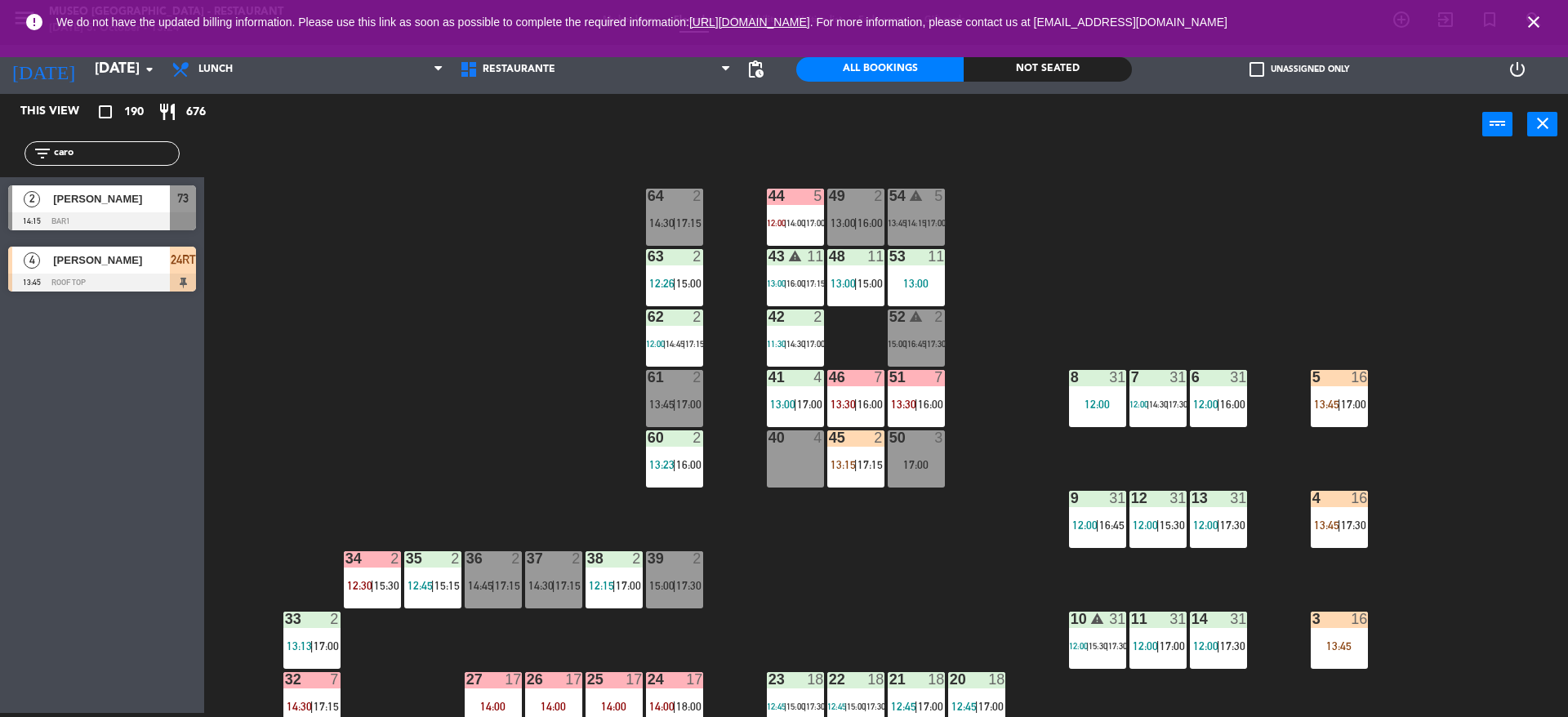
click at [584, 374] on div "44 5 12:00 | 14:00 | 17:00 49 2 13:00 | 16:00 54 warning 5 13:45 | 14:15 | 17:0…" at bounding box center [894, 439] width 1348 height 558
click at [822, 497] on div "44 5 12:00 | 14:00 | 17:00 49 2 13:00 | 16:00 54 warning 5 13:45 | 14:15 | 17:0…" at bounding box center [894, 439] width 1348 height 558
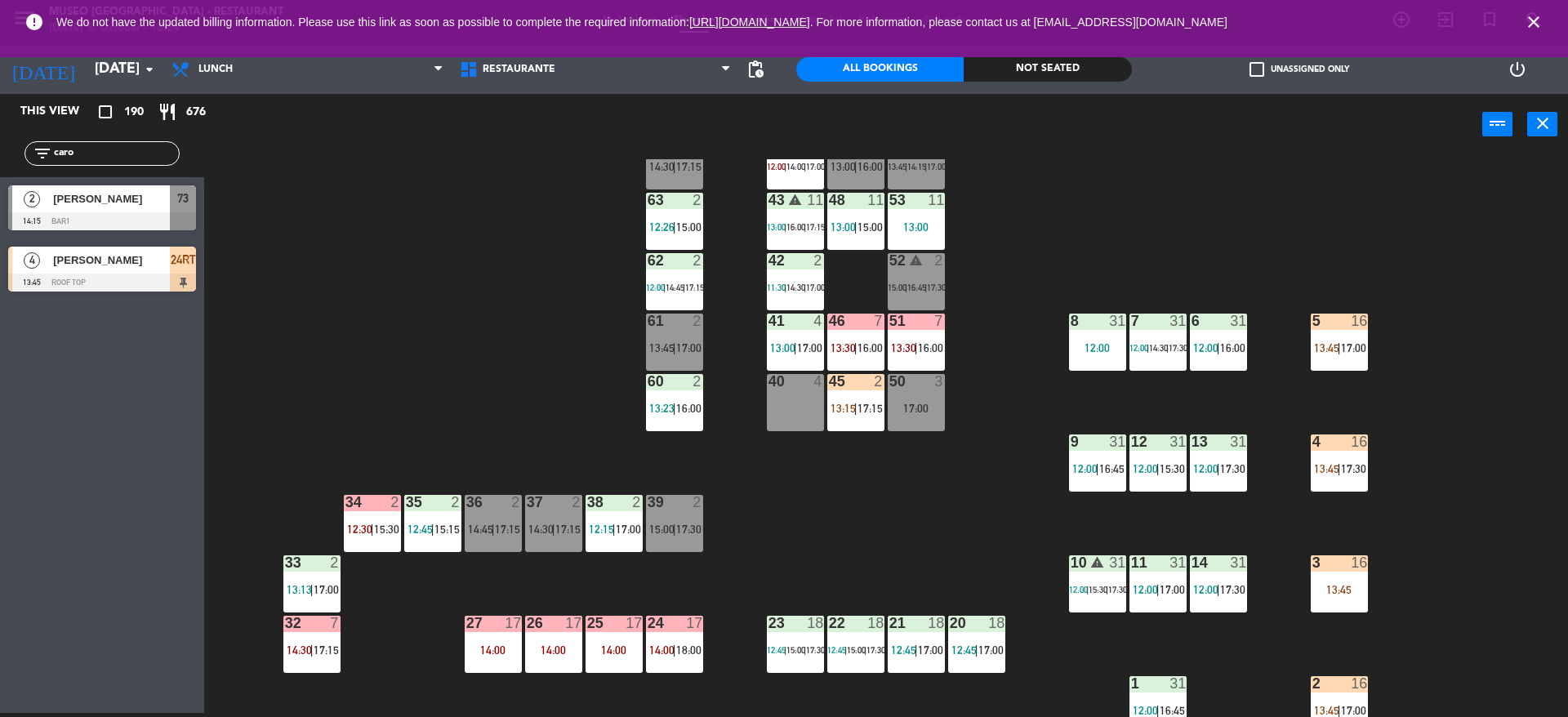
click at [787, 390] on div "40 4" at bounding box center [795, 403] width 57 height 57
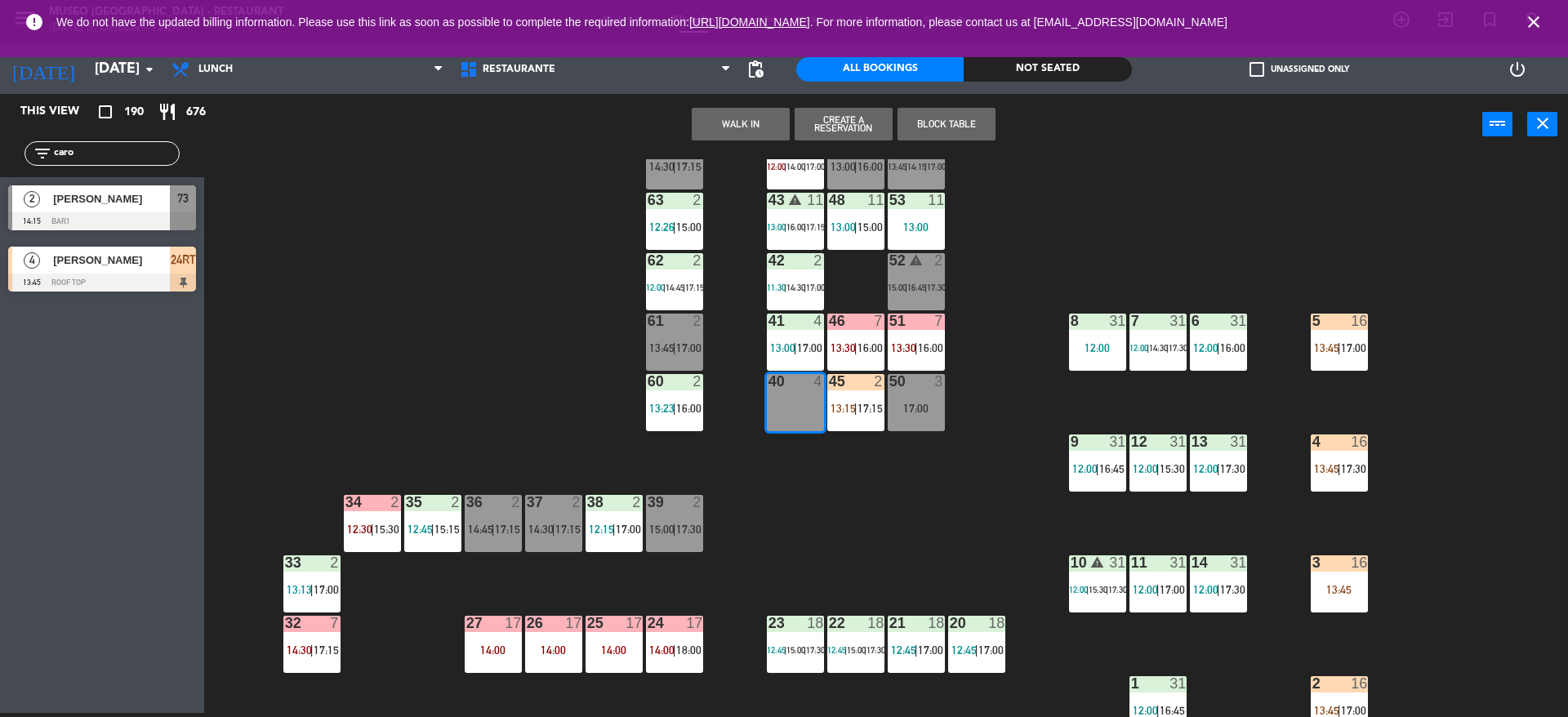
click at [726, 112] on button "WALK IN" at bounding box center [740, 125] width 98 height 33
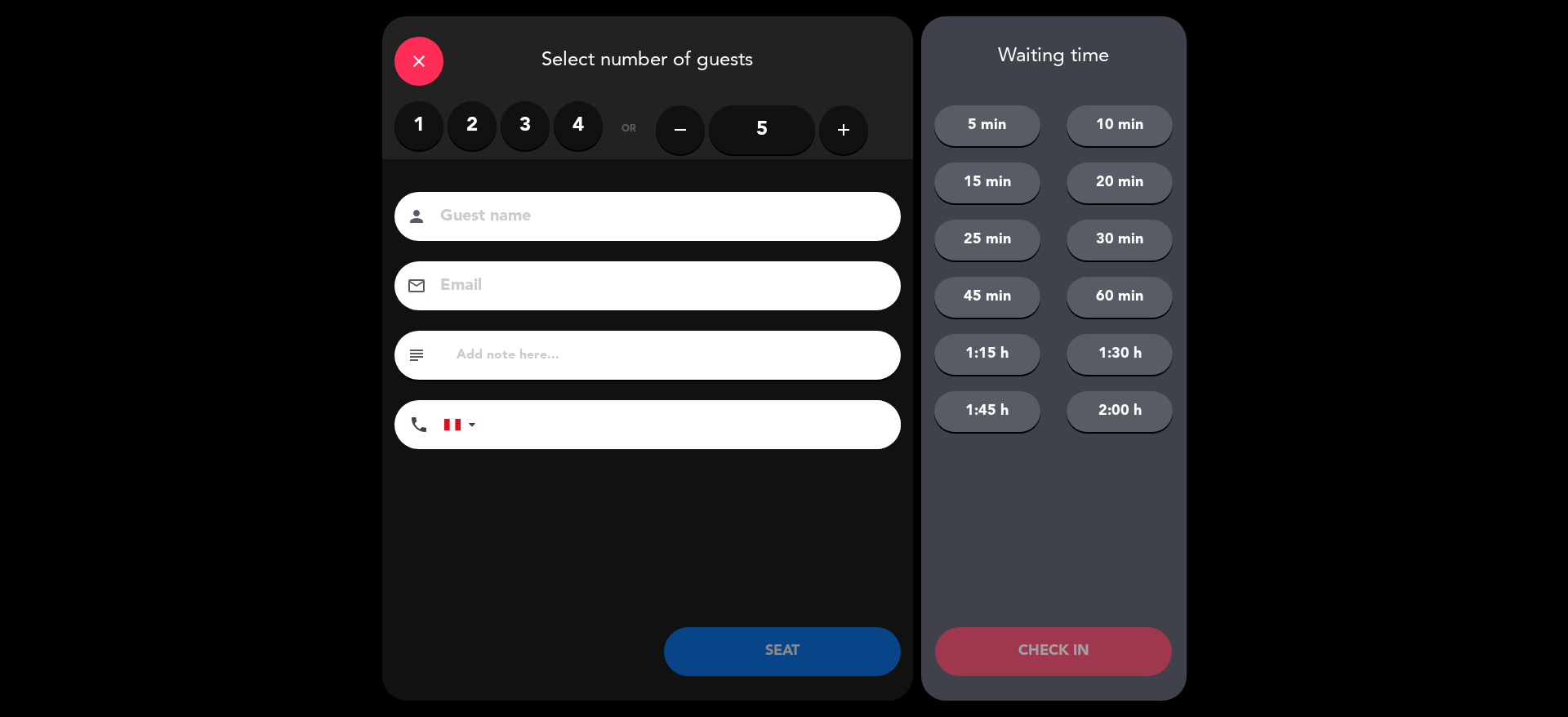
click at [499, 118] on div "1 2 3 4" at bounding box center [499, 125] width 208 height 49
click at [527, 121] on label "3" at bounding box center [525, 125] width 49 height 49
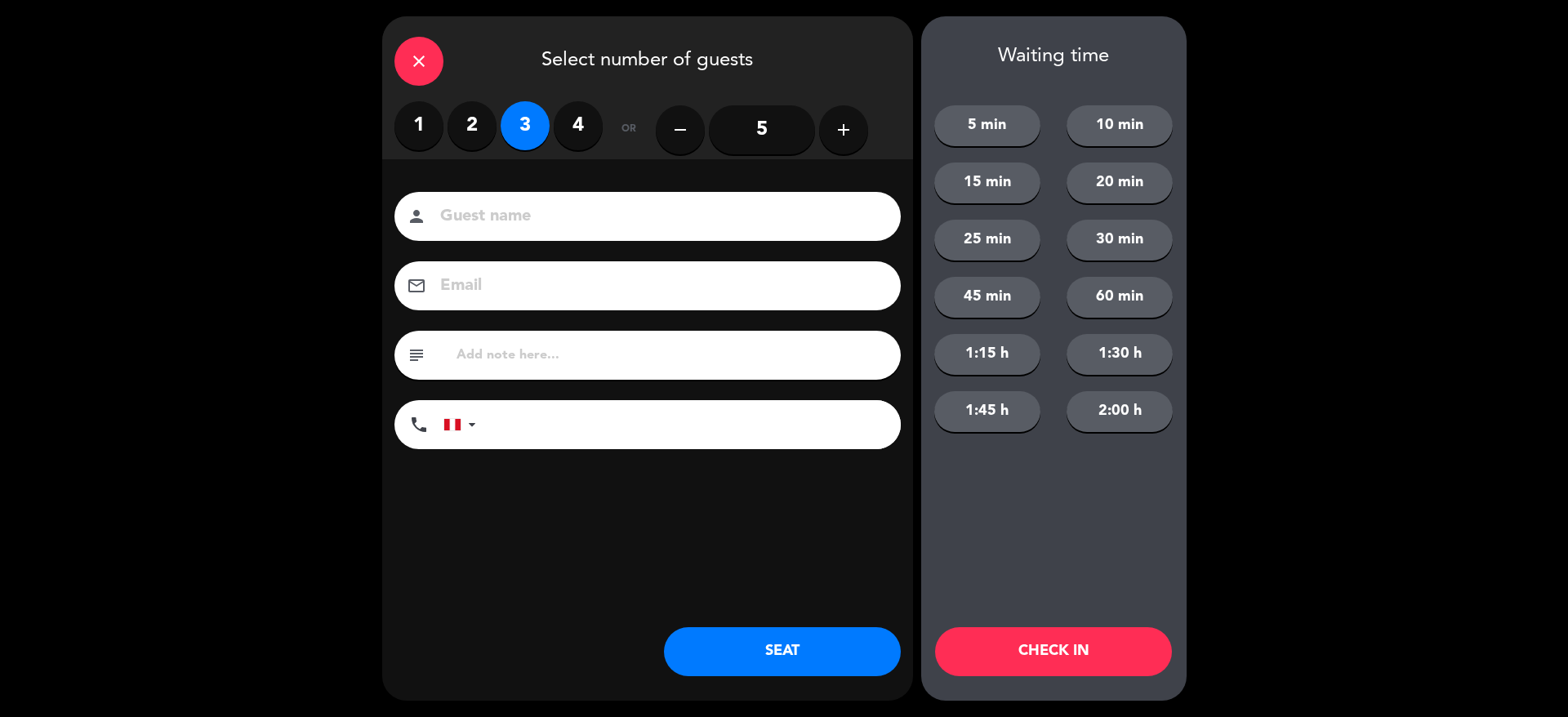
click at [540, 166] on div "Guest name person Email email subject phone [GEOGRAPHIC_DATA] +1 [GEOGRAPHIC_DA…" at bounding box center [648, 347] width 531 height 376
click at [562, 229] on input at bounding box center [659, 216] width 441 height 28
type input "walk in - [PERSON_NAME]"
click at [662, 434] on input "tel" at bounding box center [696, 424] width 409 height 49
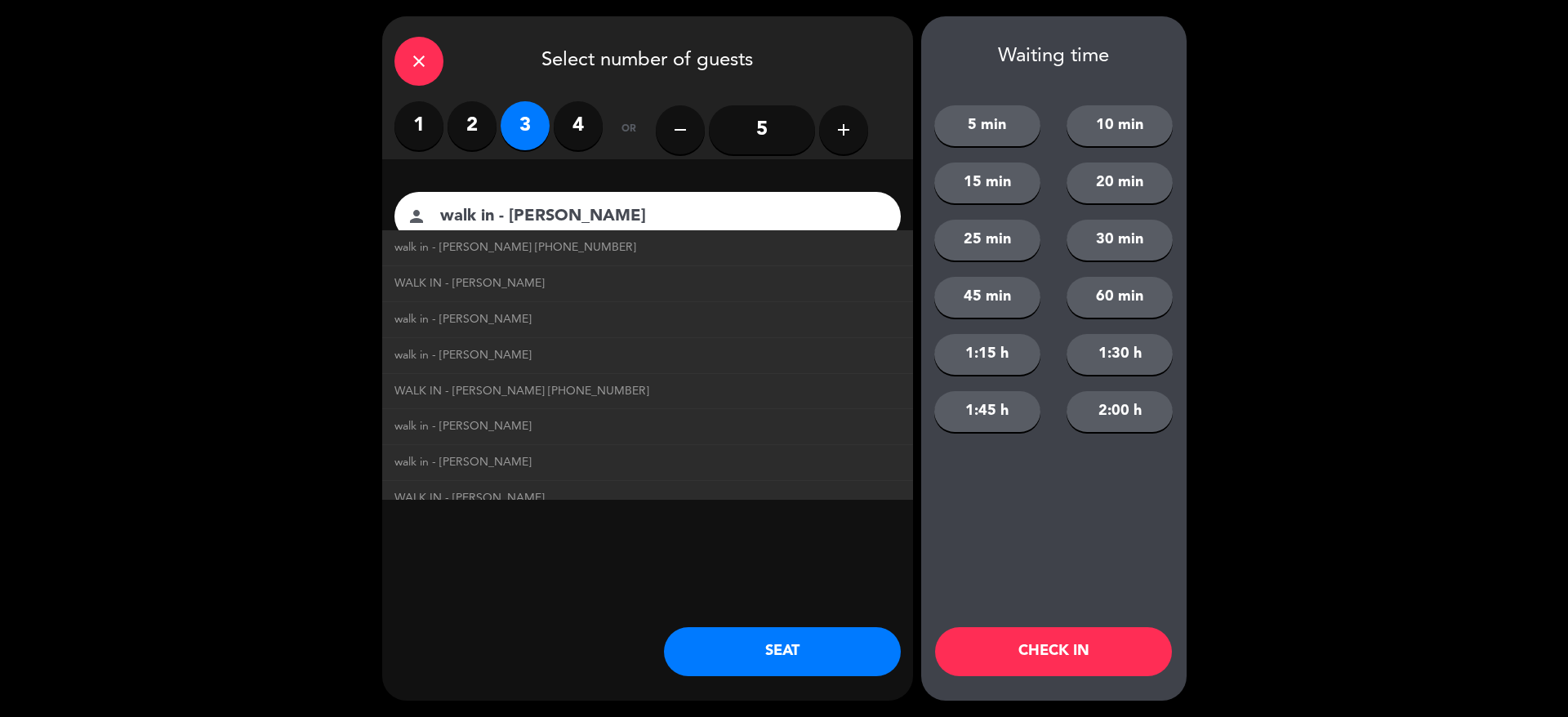
type input "[PHONE_NUMBER]"
click at [762, 647] on button "SEAT" at bounding box center [783, 652] width 237 height 49
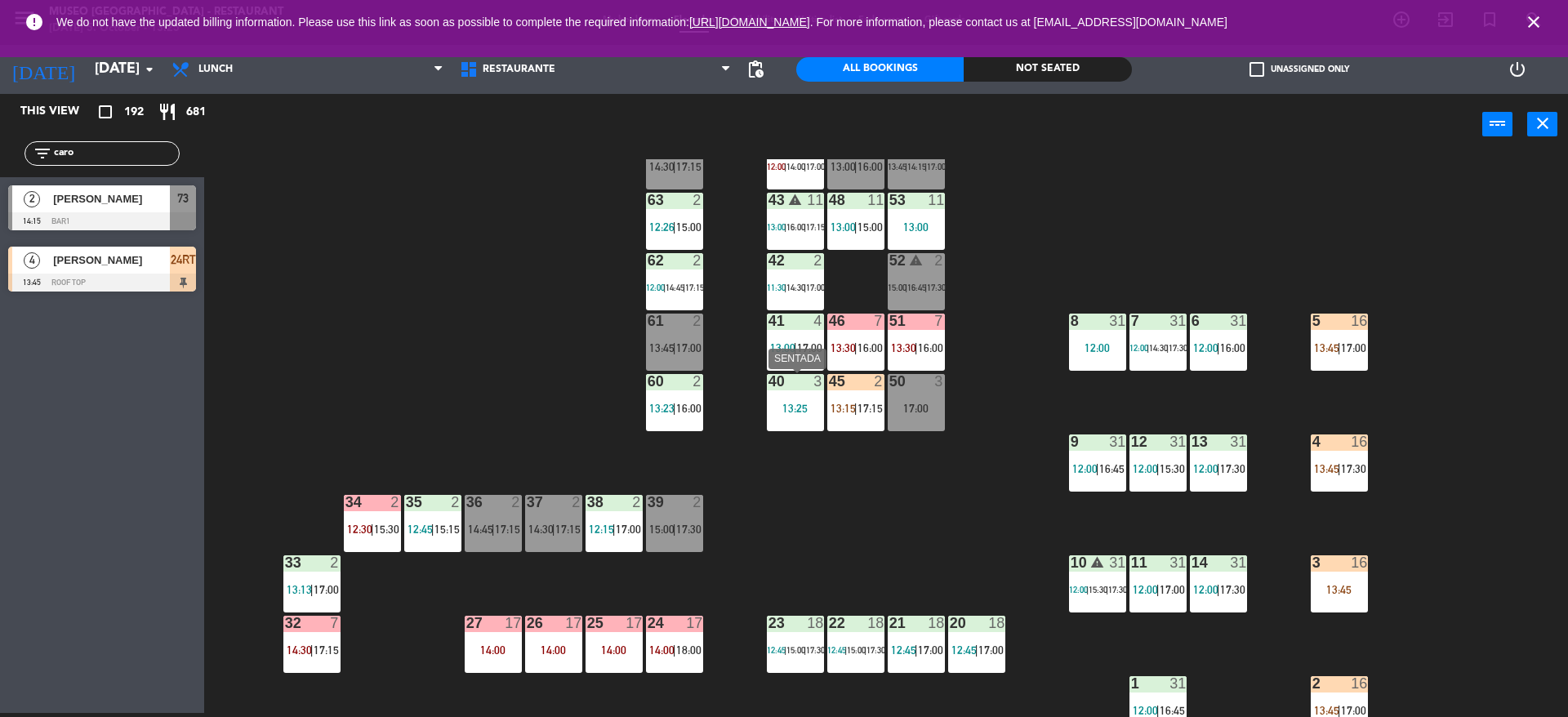
click at [793, 425] on div "40 3 13:25" at bounding box center [795, 403] width 57 height 57
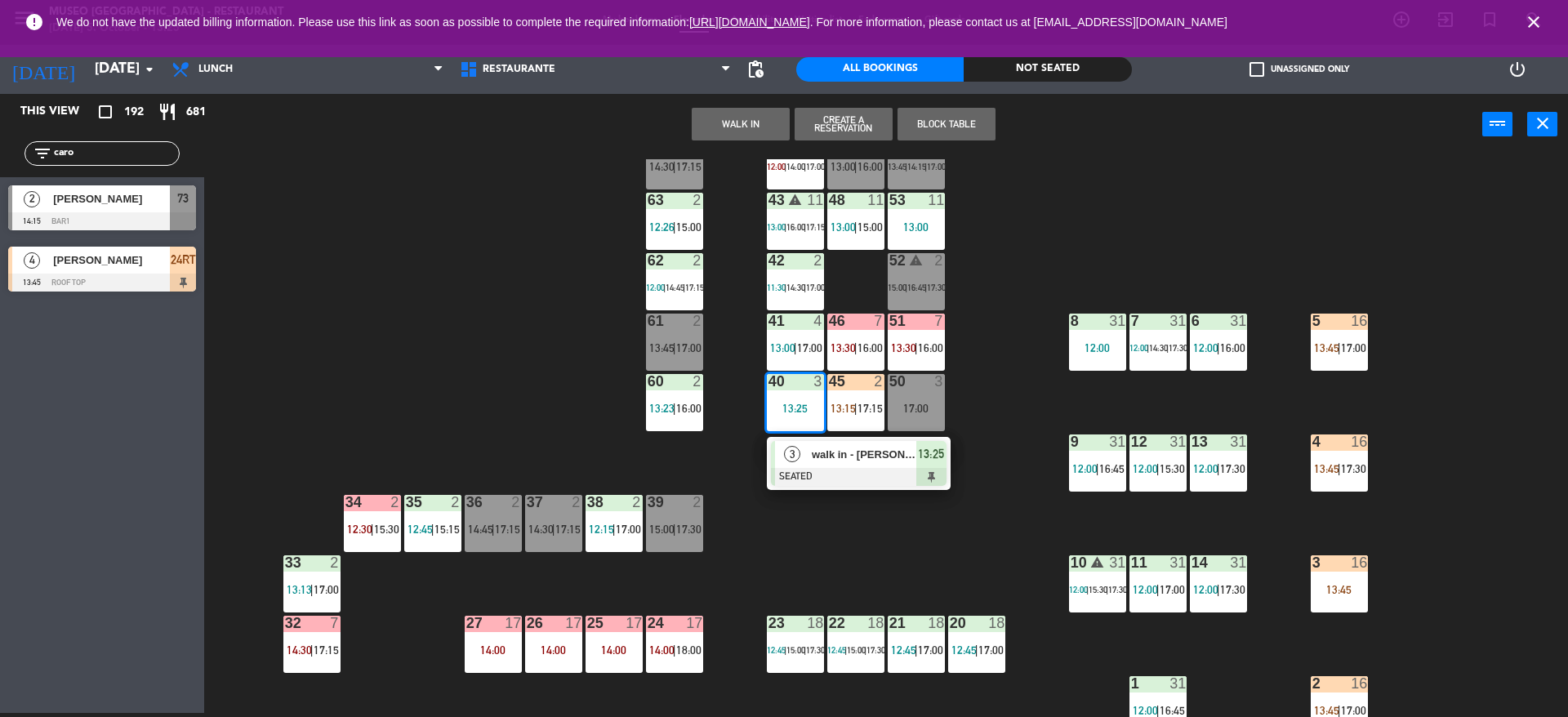
click at [795, 458] on span "3" at bounding box center [792, 453] width 17 height 17
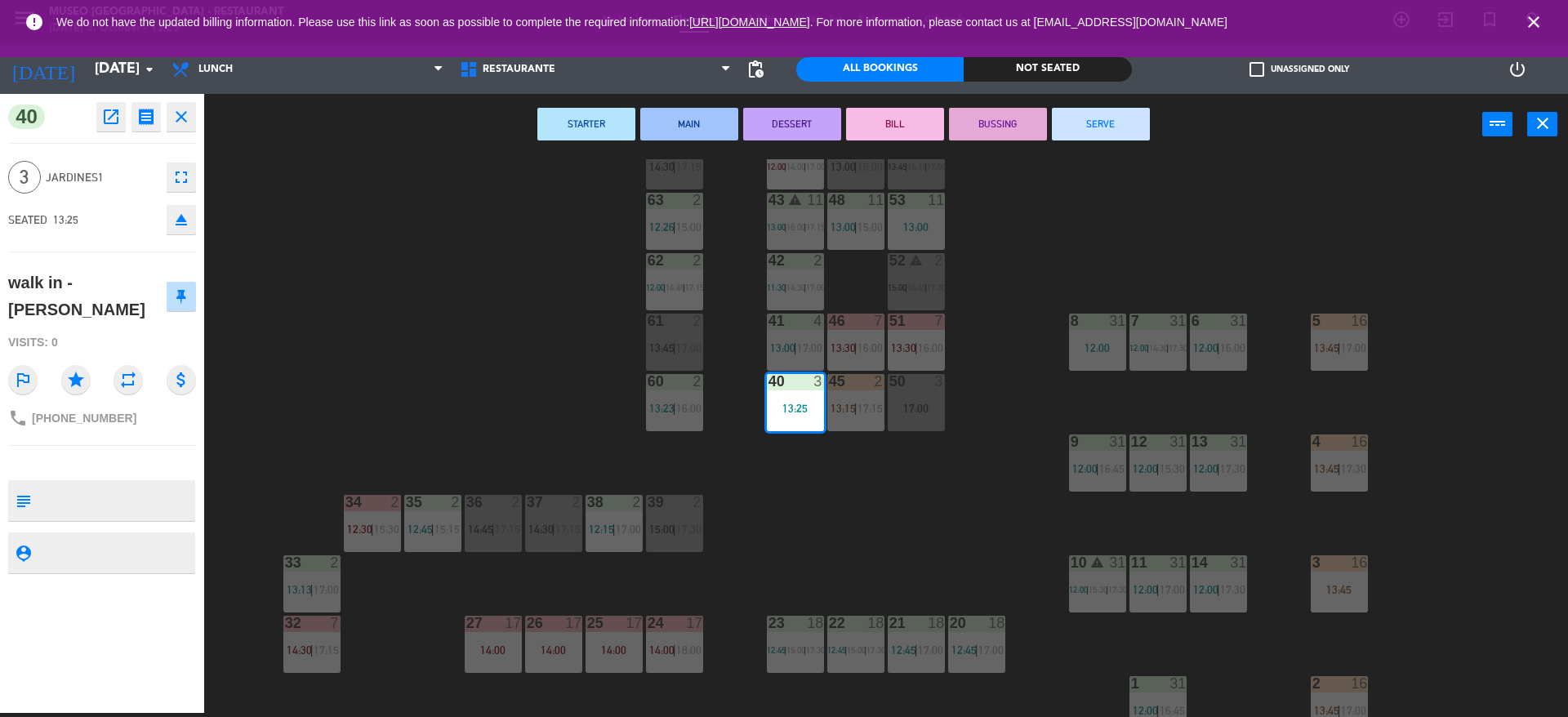
click at [145, 486] on textarea at bounding box center [116, 500] width 156 height 34
type textarea "m40"
click at [110, 283] on div "walk in - [PERSON_NAME]" at bounding box center [87, 296] width 159 height 54
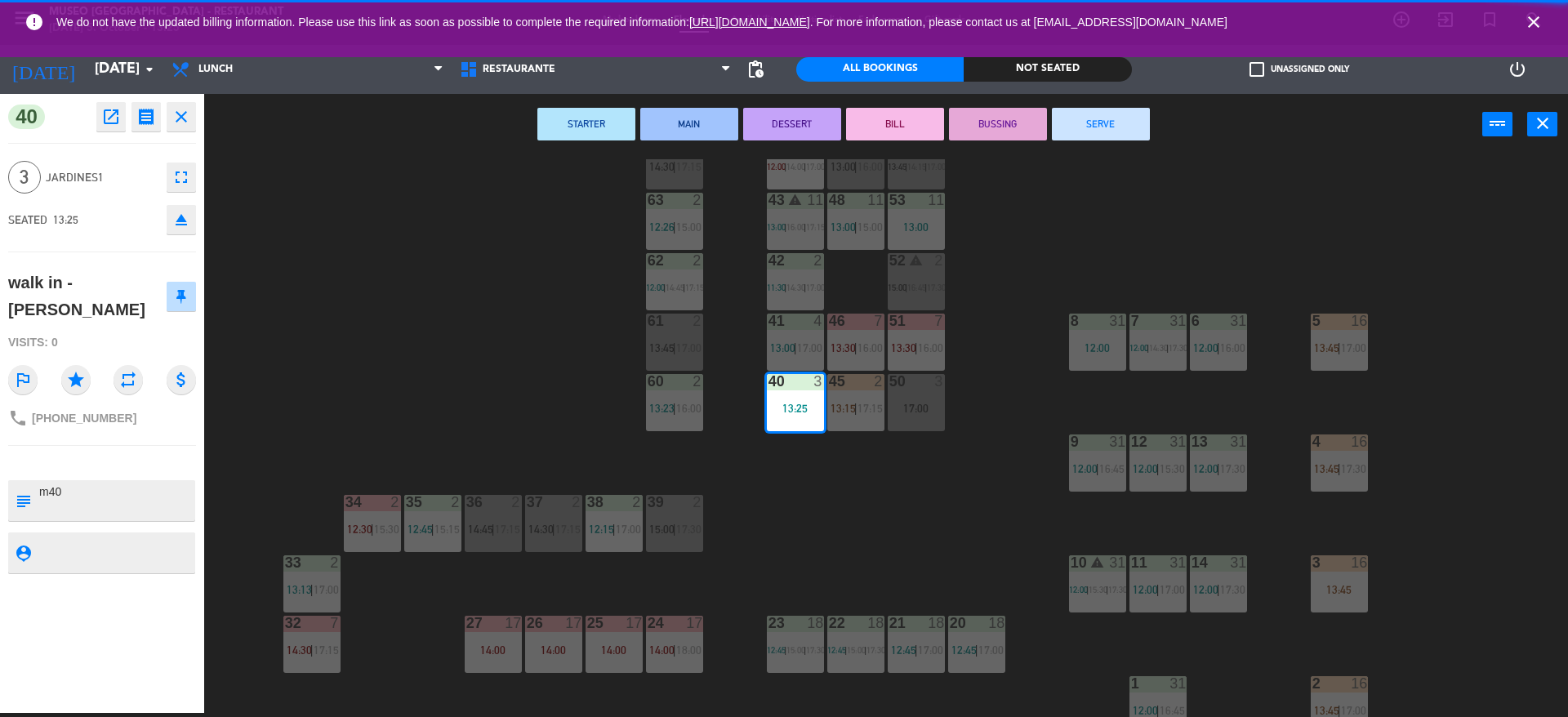
click at [445, 318] on div "44 5 12:00 | 14:00 | 17:00 49 2 13:00 | 16:00 54 warning 5 13:45 | 14:15 | 17:0…" at bounding box center [894, 439] width 1348 height 558
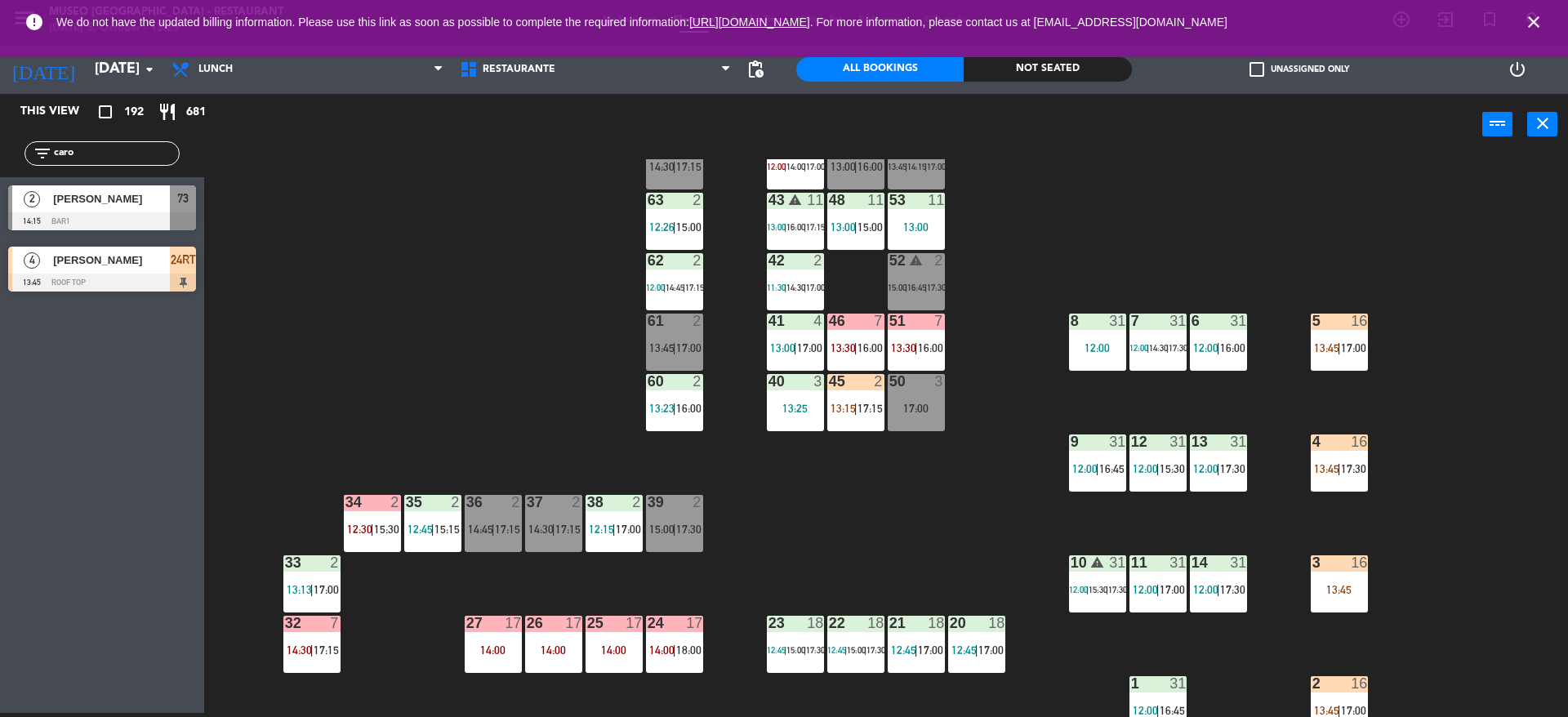
scroll to position [0, 0]
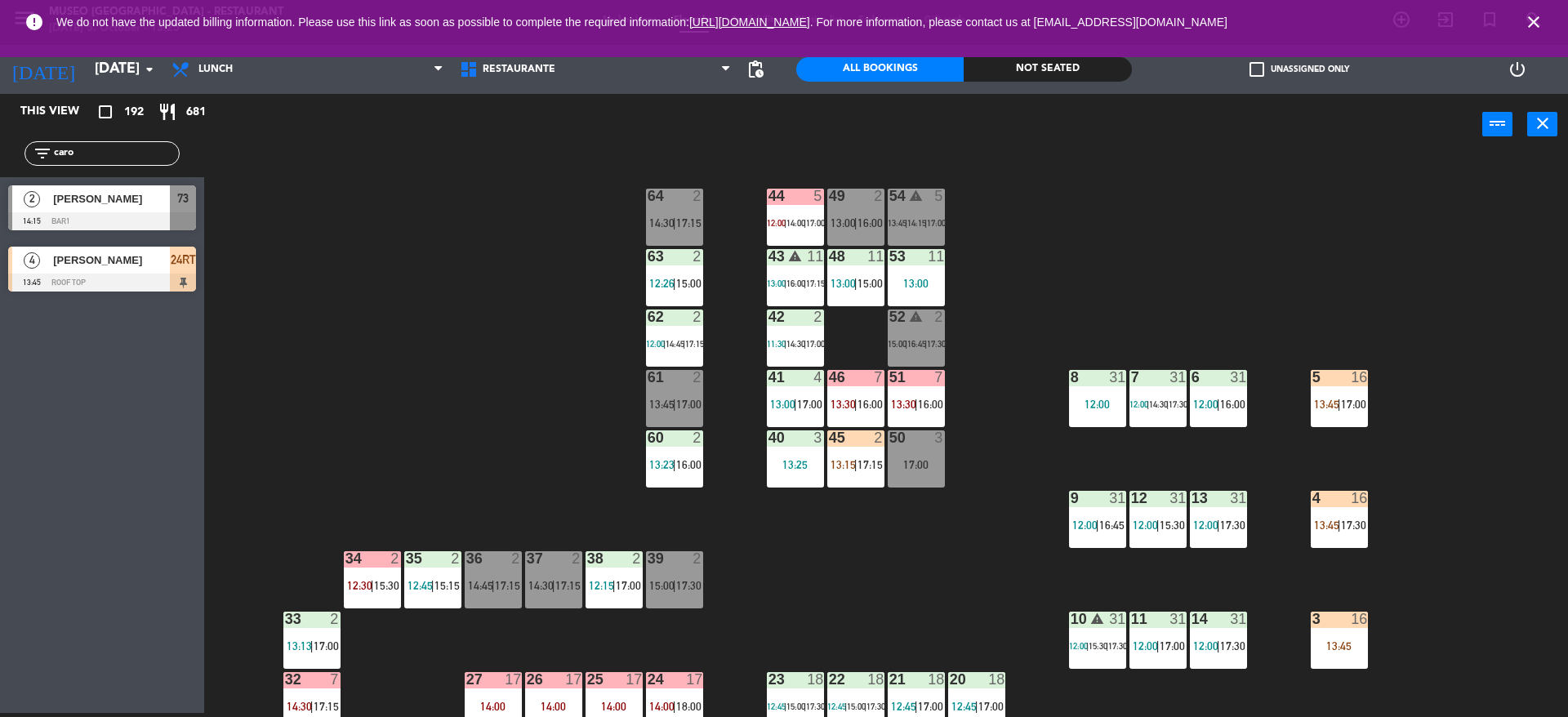
click at [676, 222] on span "|" at bounding box center [674, 223] width 3 height 13
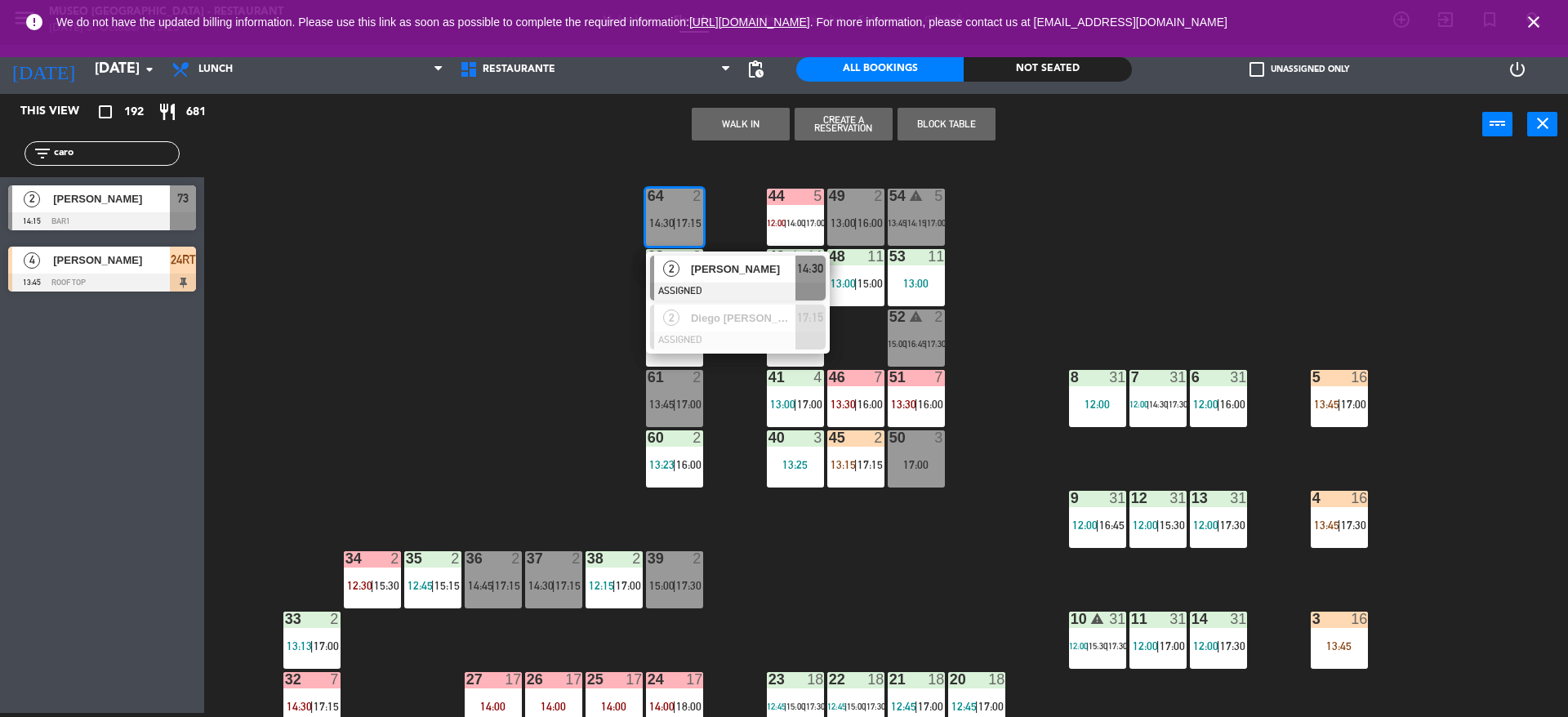
click at [761, 120] on button "WALK IN" at bounding box center [740, 125] width 98 height 33
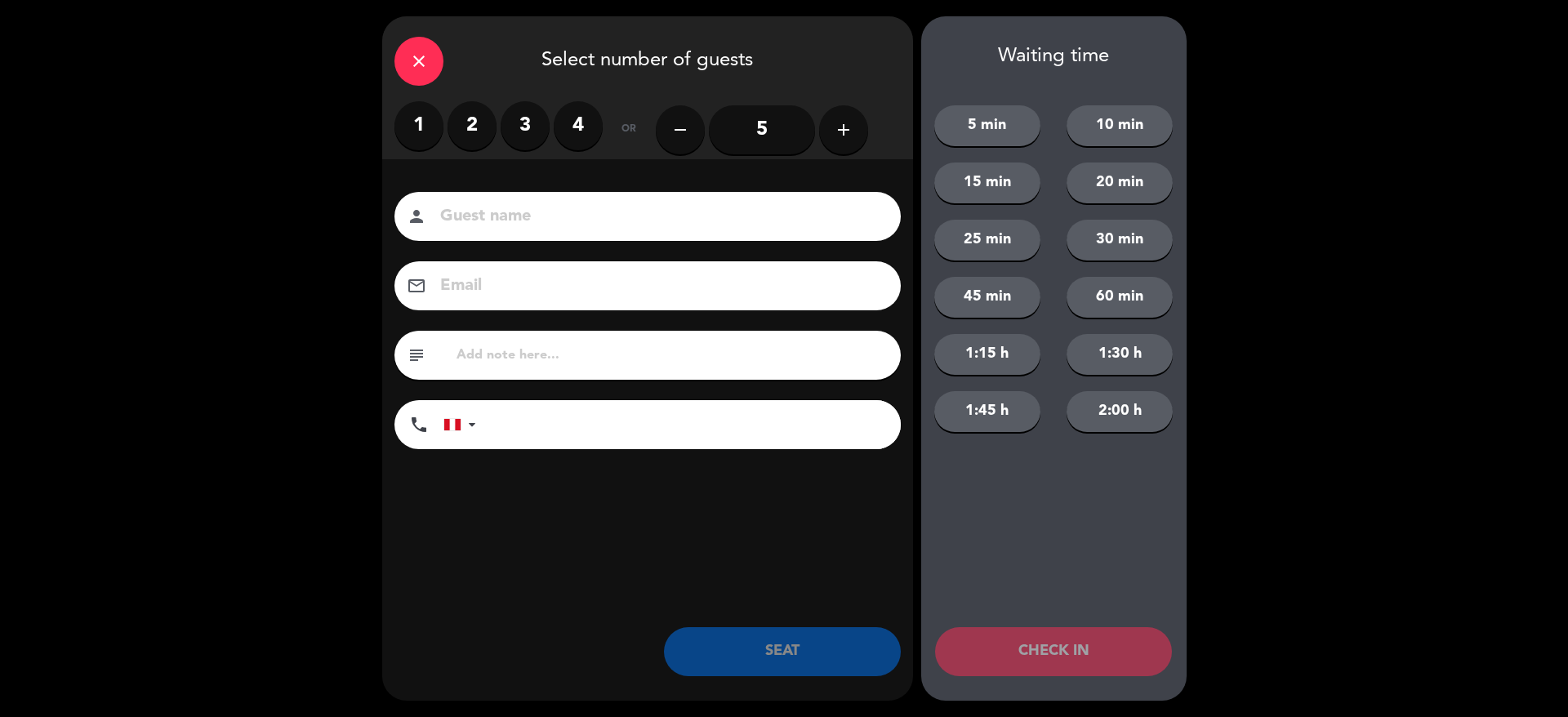
click at [412, 119] on label "1" at bounding box center [419, 125] width 49 height 49
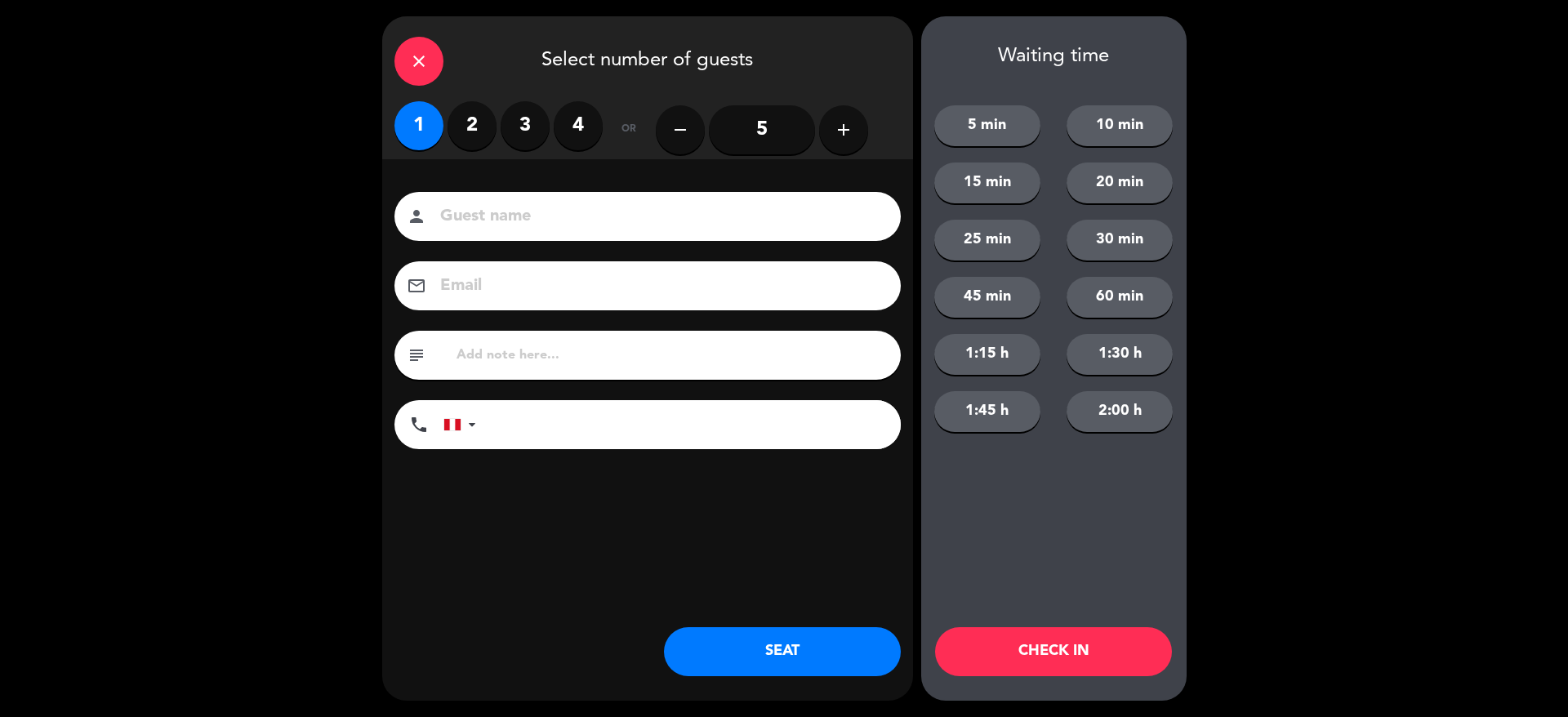
click at [527, 358] on input "text" at bounding box center [672, 356] width 434 height 23
type input "m64"
click at [744, 617] on div "close Select number of guests 1 2 3 4 or remove 5 add Guest name person Email e…" at bounding box center [648, 359] width 531 height 685
click at [749, 638] on button "SEAT" at bounding box center [783, 652] width 237 height 49
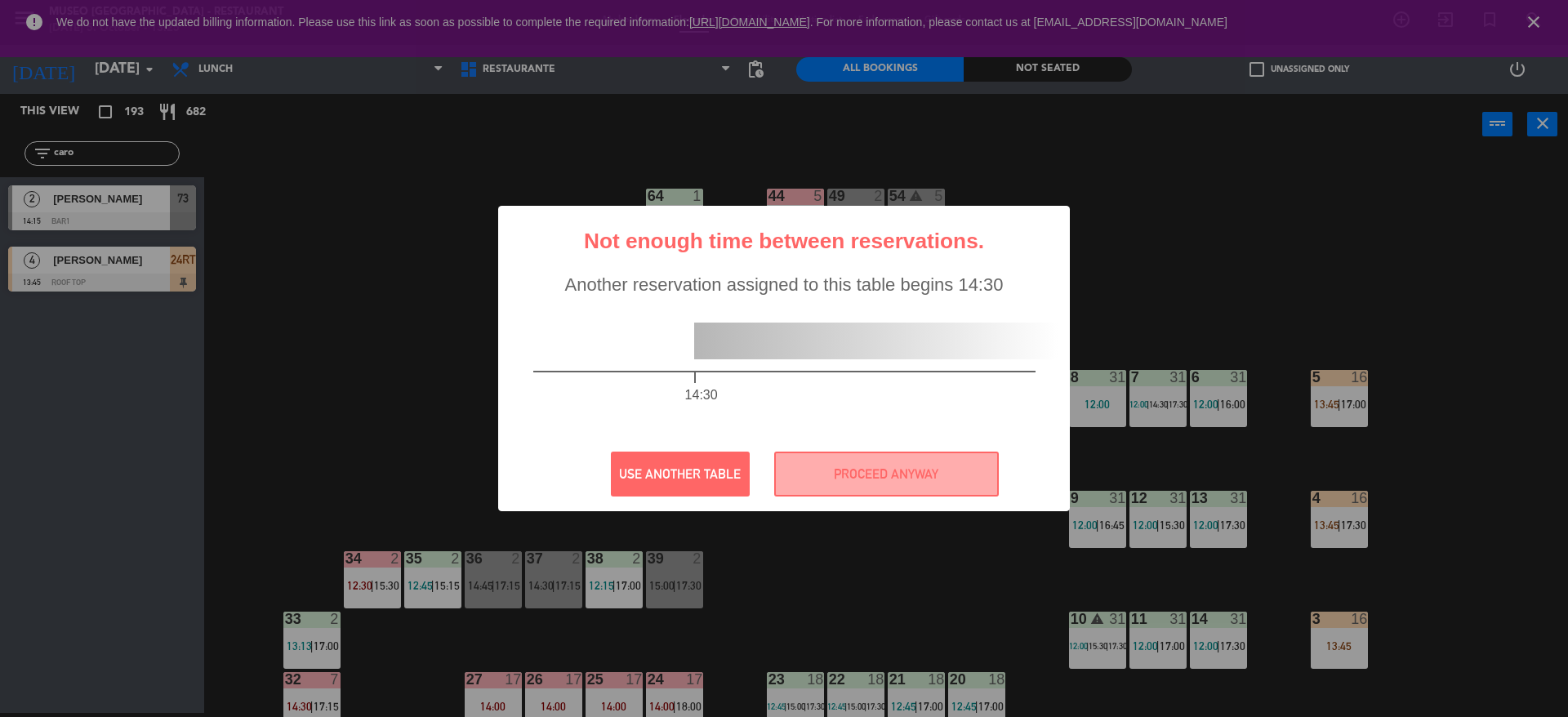
drag, startPoint x: 0, startPoint y: 156, endPoint x: 0, endPoint y: 178, distance: 22.0
click at [0, 178] on div "? ! i Not enough time between reservations. × Another reservation assigned to t…" at bounding box center [784, 358] width 1568 height 717
click at [814, 469] on button "PROCEED ANYWAY" at bounding box center [886, 474] width 225 height 45
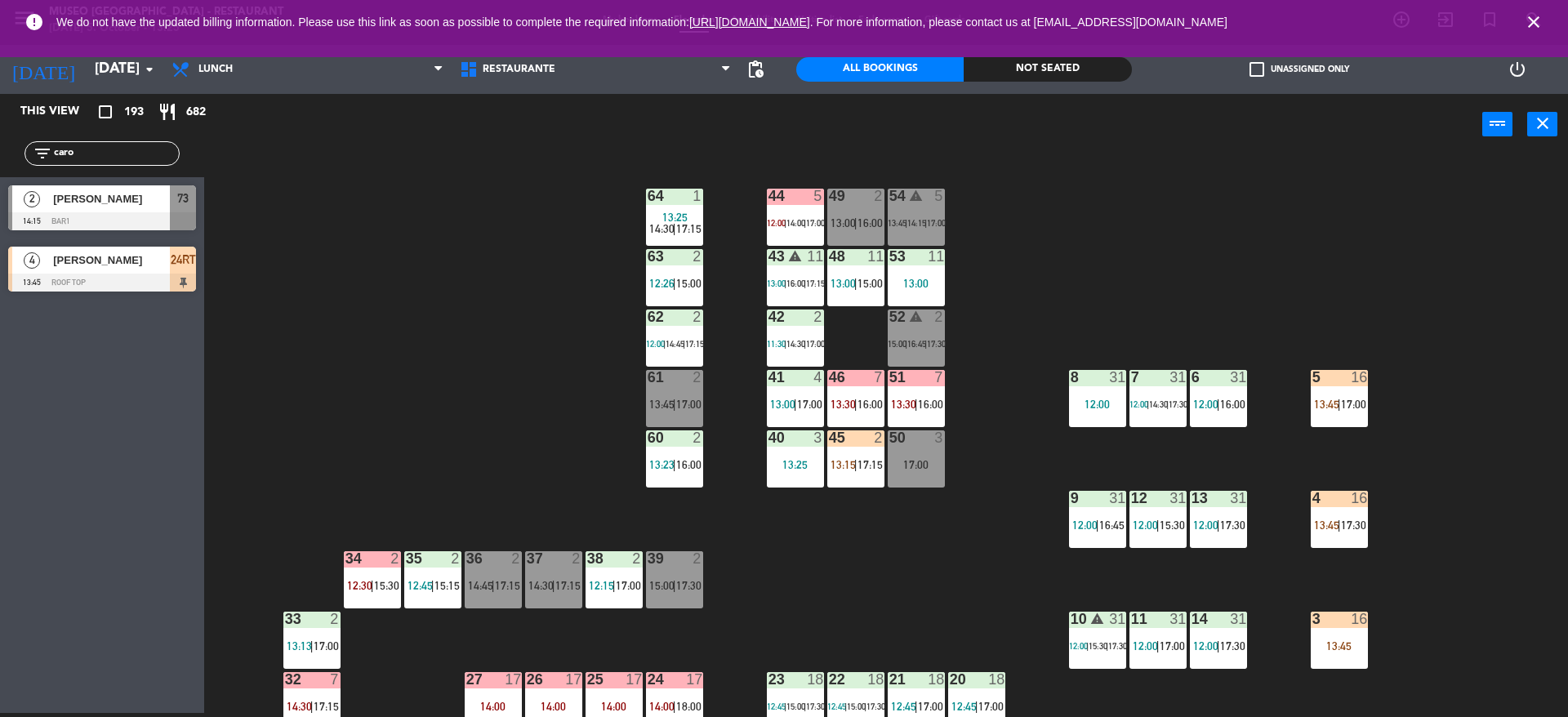
drag, startPoint x: 112, startPoint y: 151, endPoint x: 0, endPoint y: 90, distance: 127.5
click at [0, 90] on ng-component "menu [GEOGRAPHIC_DATA] - Restaurant [DATE] 5. October - 13:25 My bookings Floor…" at bounding box center [784, 356] width 1568 height 721
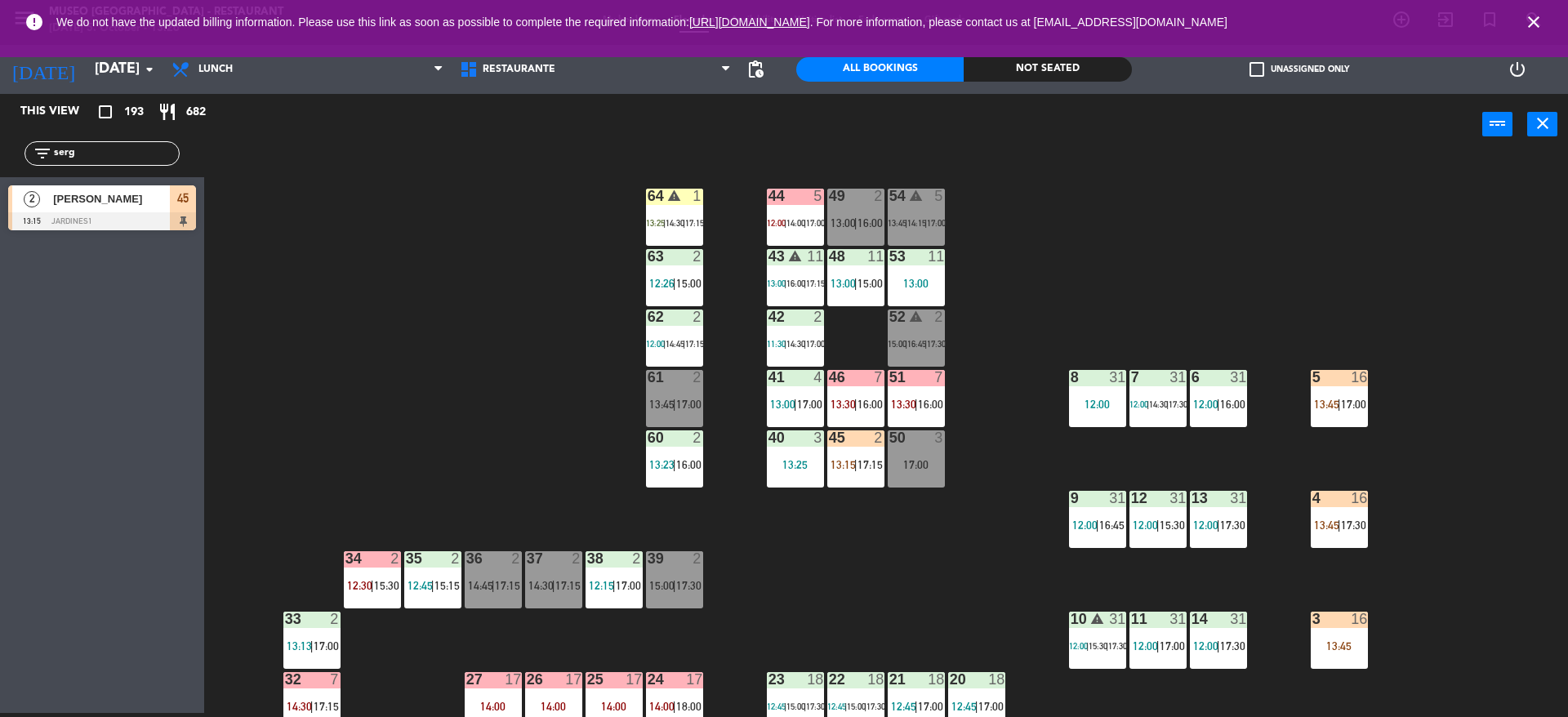
type input "serg"
click at [462, 243] on div "44 5 12:00 | 14:00 | 17:00 49 2 13:00 | 16:00 54 warning 5 13:45 | 14:15 | 17:0…" at bounding box center [894, 439] width 1348 height 558
click at [152, 213] on div at bounding box center [101, 221] width 188 height 18
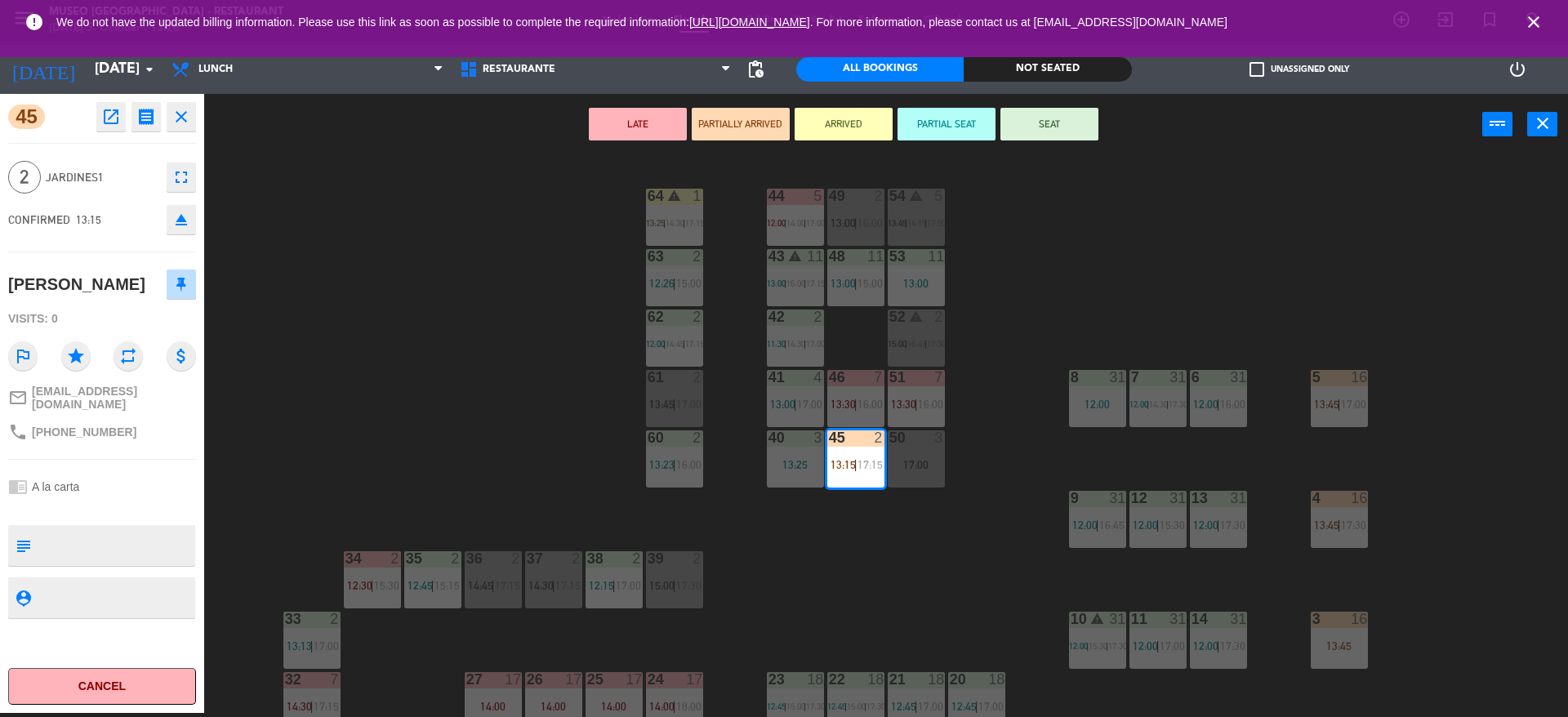
click at [105, 533] on textarea at bounding box center [116, 545] width 156 height 34
click at [675, 589] on span "|" at bounding box center [674, 585] width 3 height 13
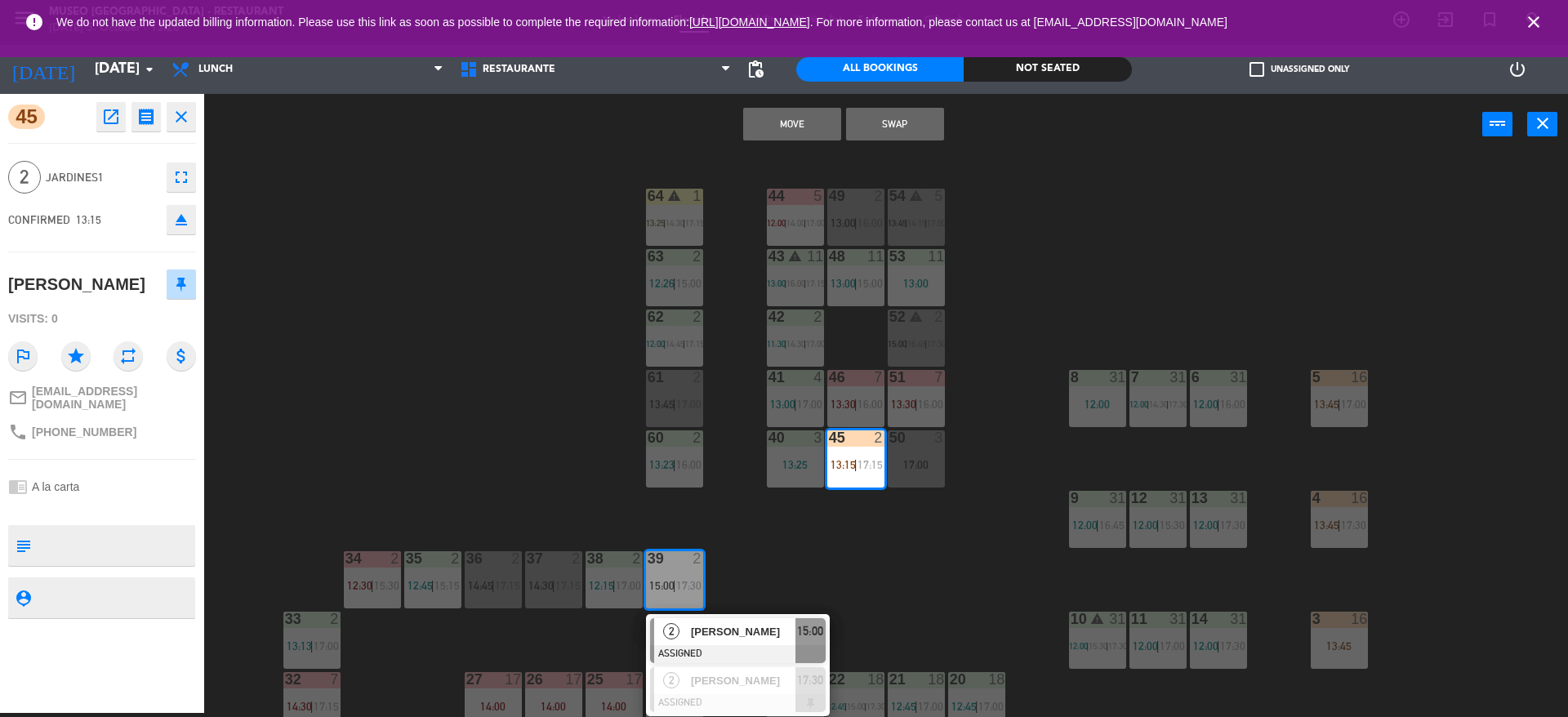
click at [792, 114] on button "Move" at bounding box center [792, 125] width 98 height 33
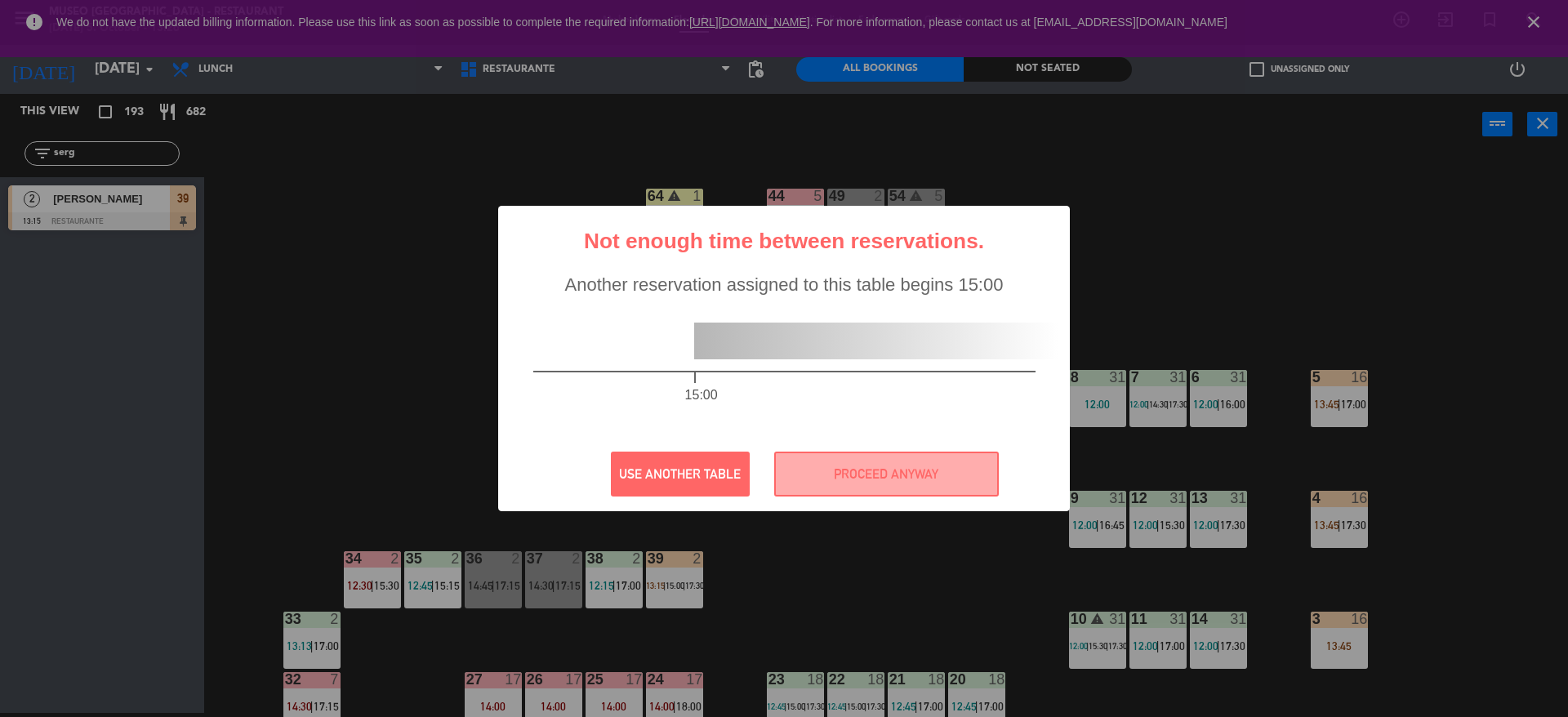
click at [869, 504] on div "? ! i Not enough time between reservations. × Another reservation assigned to t…" at bounding box center [784, 359] width 572 height 305
click at [859, 492] on button "PROCEED ANYWAY" at bounding box center [886, 474] width 225 height 45
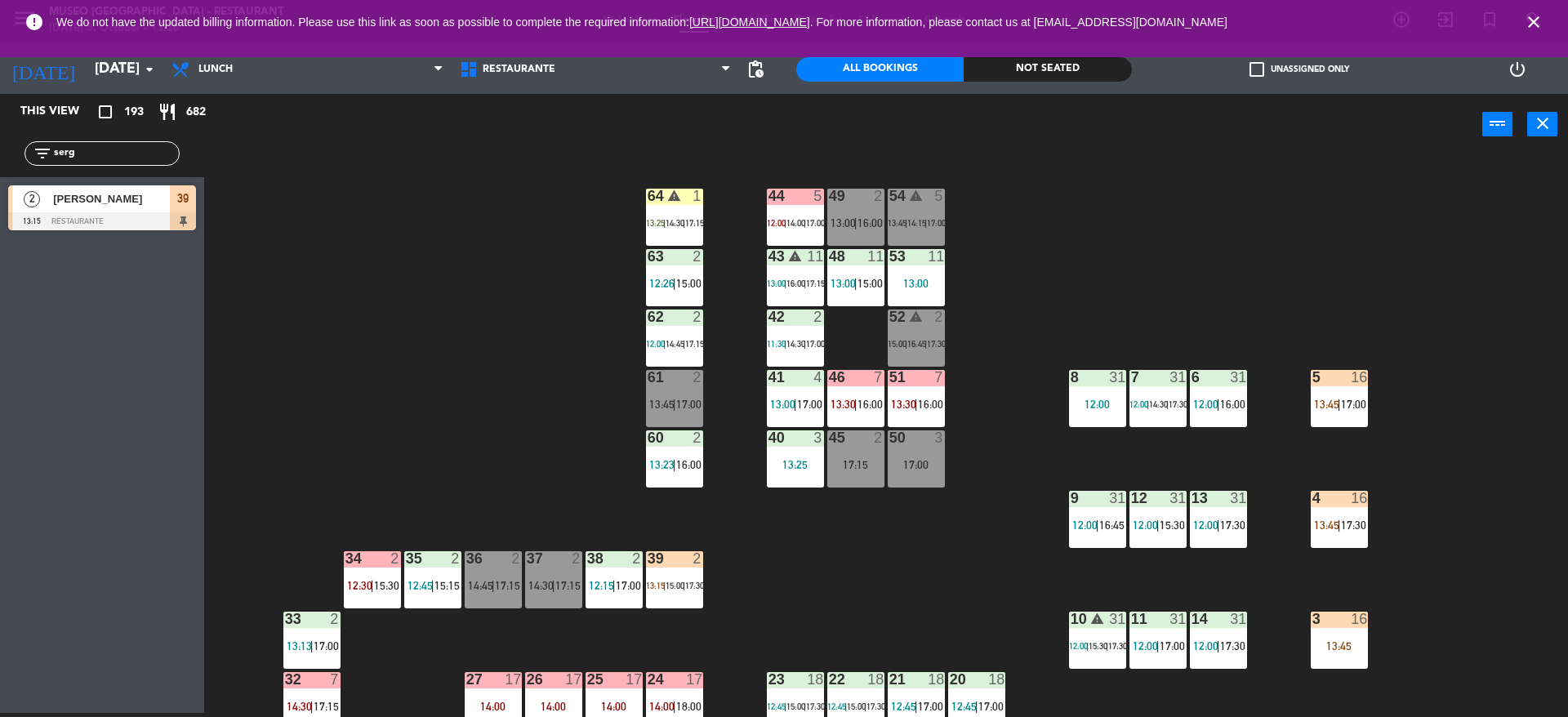
click at [681, 590] on span "15:00" at bounding box center [674, 586] width 18 height 10
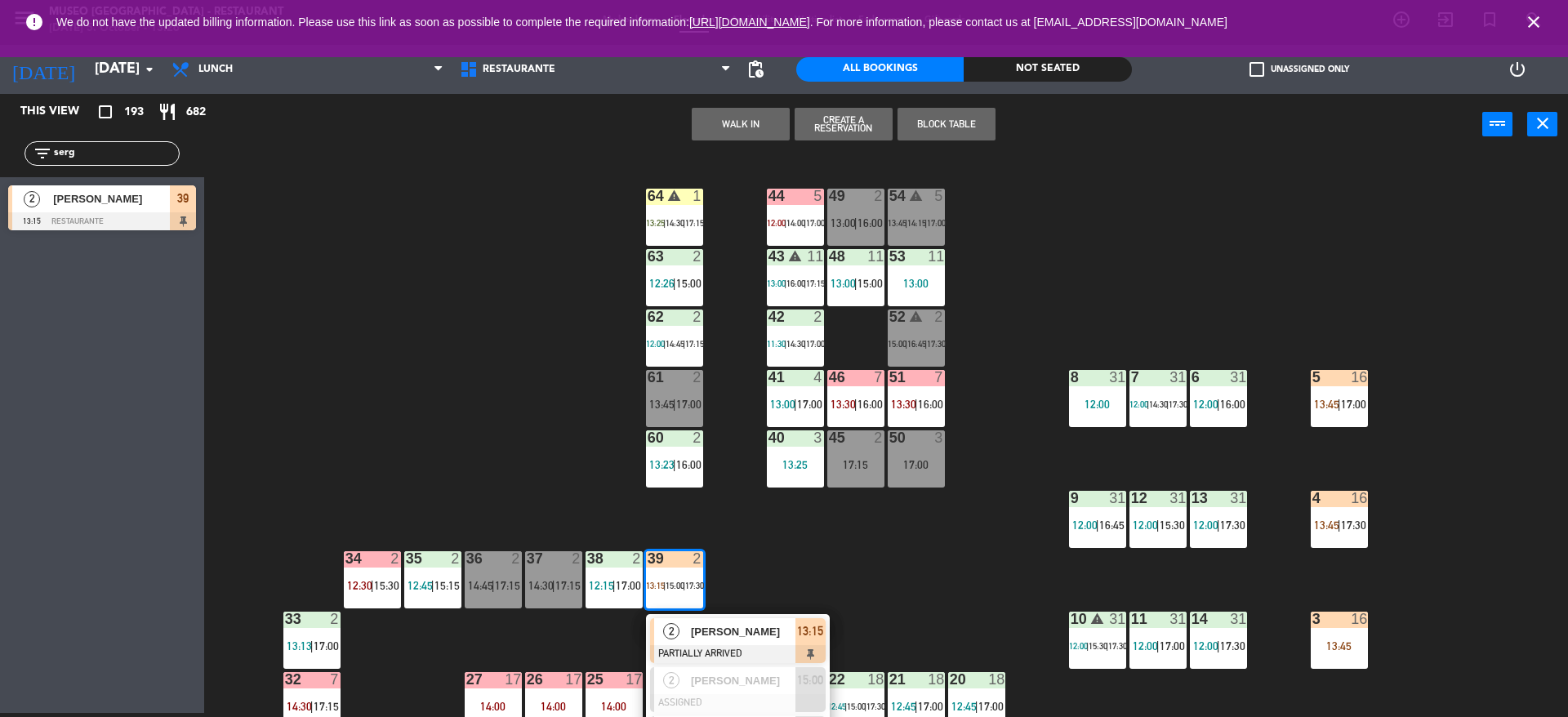
click at [695, 635] on span "[PERSON_NAME]" at bounding box center [742, 632] width 104 height 18
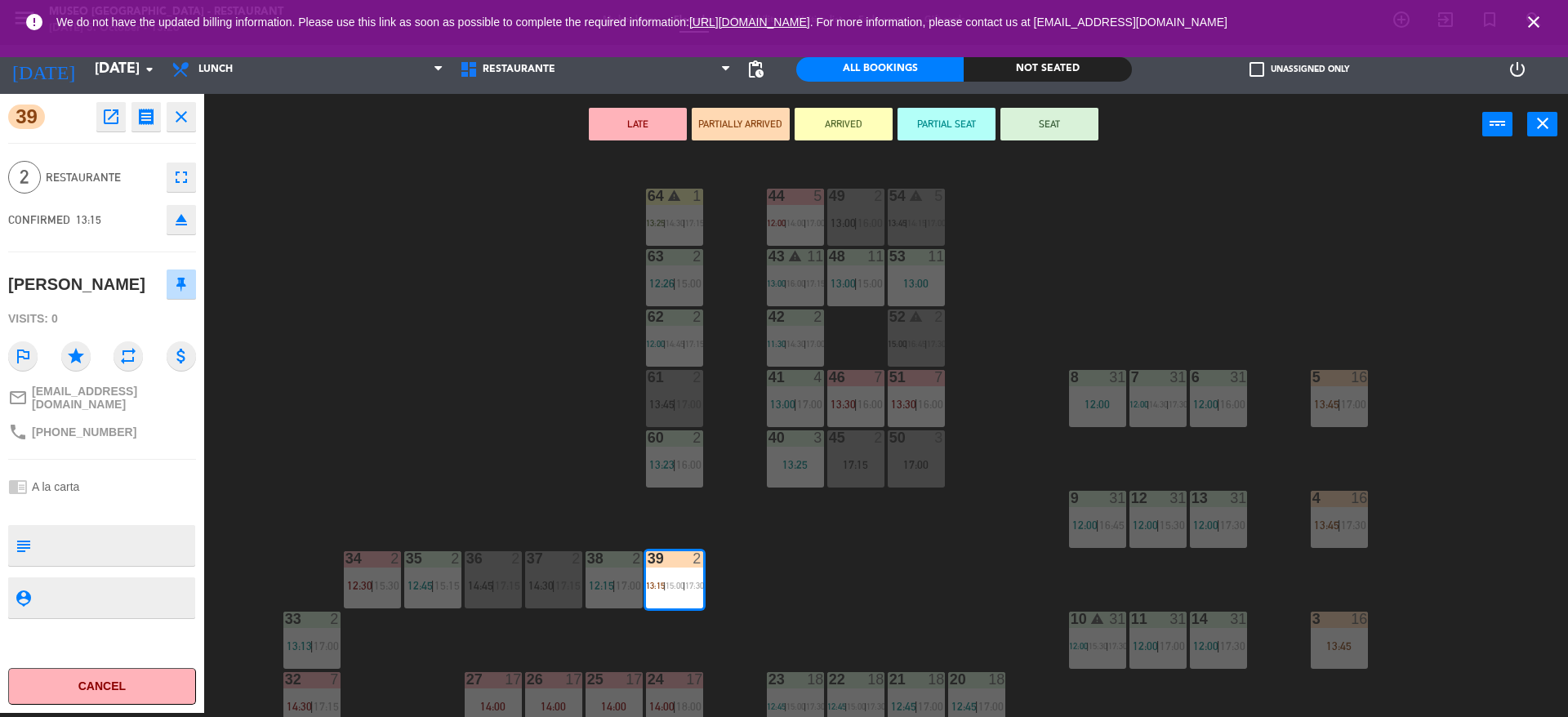
click at [161, 541] on textarea at bounding box center [116, 545] width 156 height 34
type textarea "m3"
click at [513, 412] on div "44 5 12:00 | 14:00 | 17:00 49 2 13:00 | 16:00 54 warning 5 13:45 | 14:15 | 17:0…" at bounding box center [894, 439] width 1348 height 558
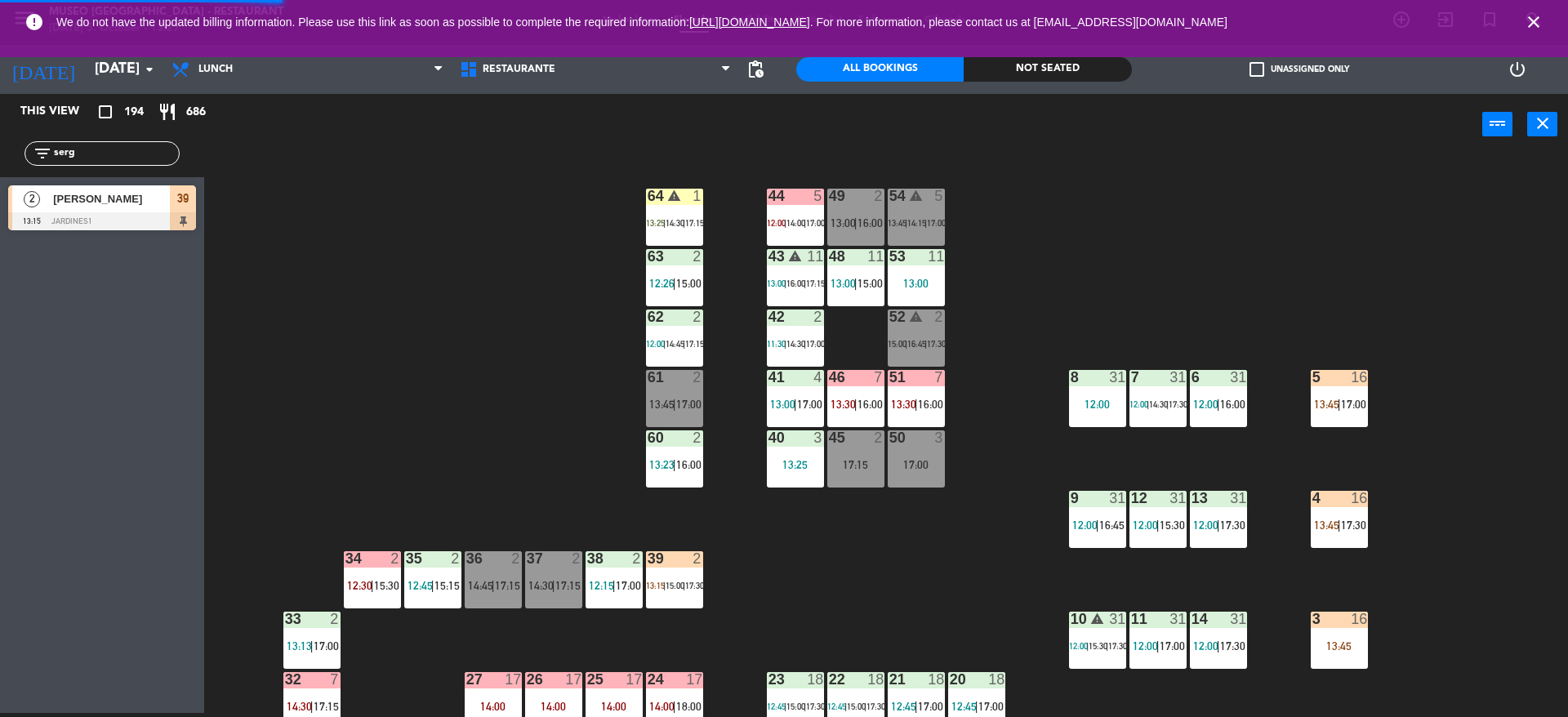
scroll to position [617, 0]
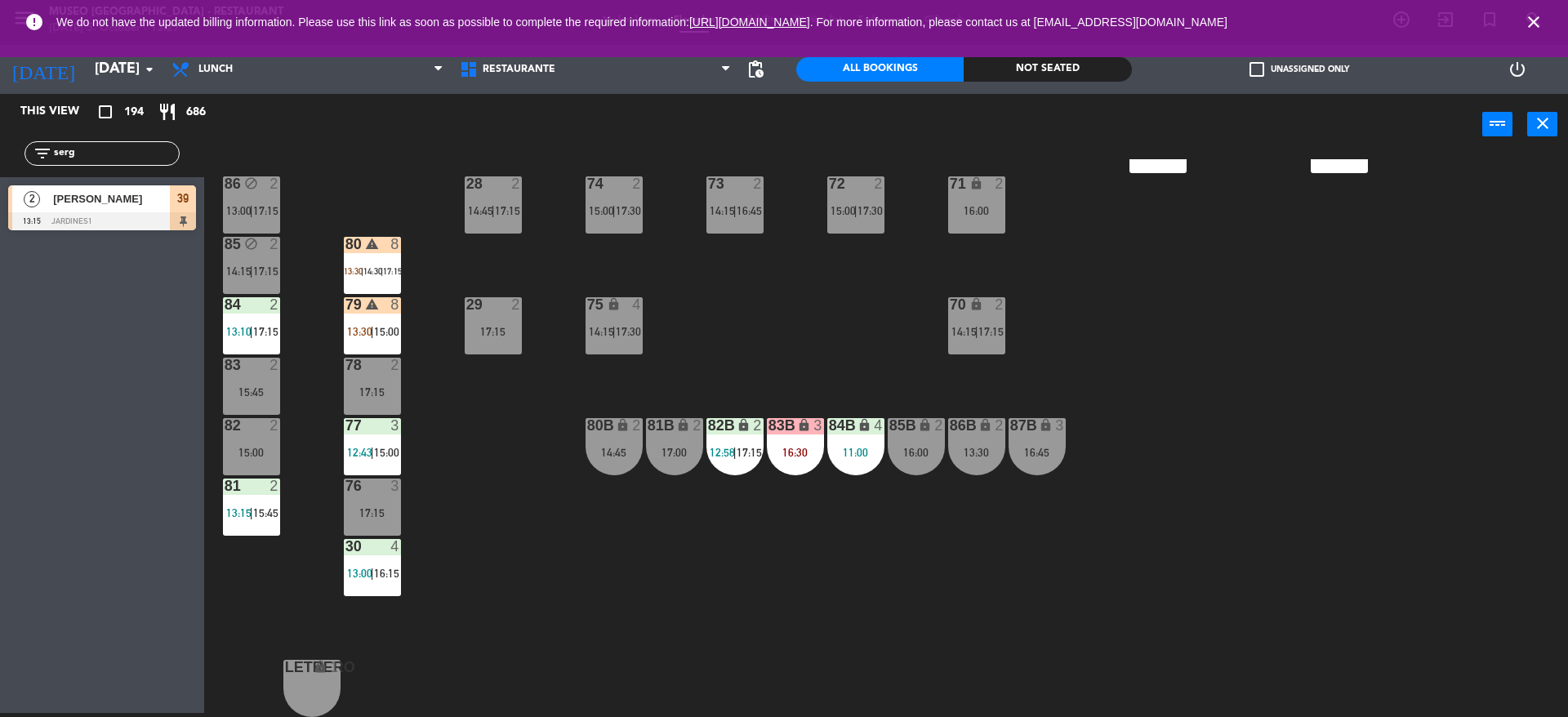
click at [381, 324] on div "79 warning 8 13:30 | 15:00" at bounding box center [373, 326] width 57 height 57
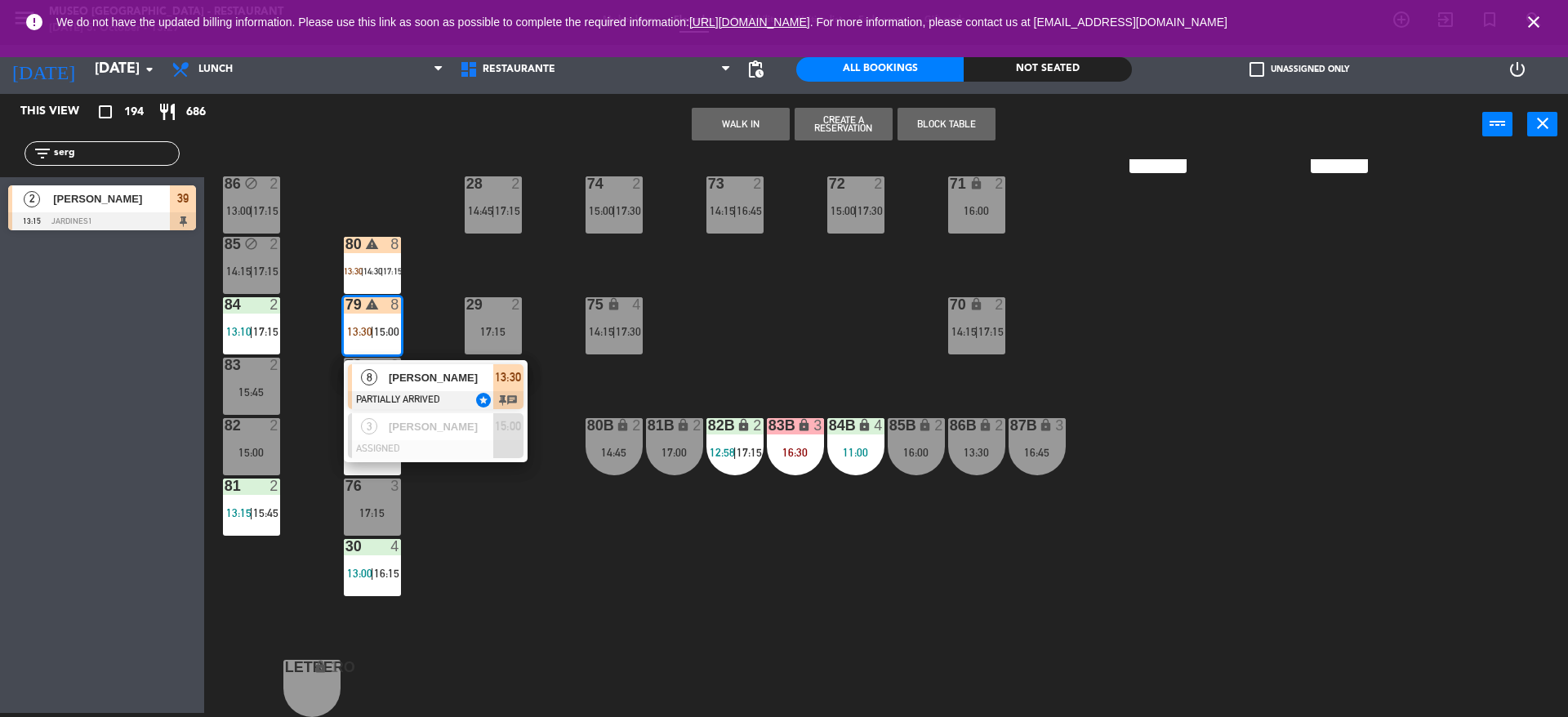
click at [389, 379] on span "[PERSON_NAME]" at bounding box center [441, 378] width 104 height 18
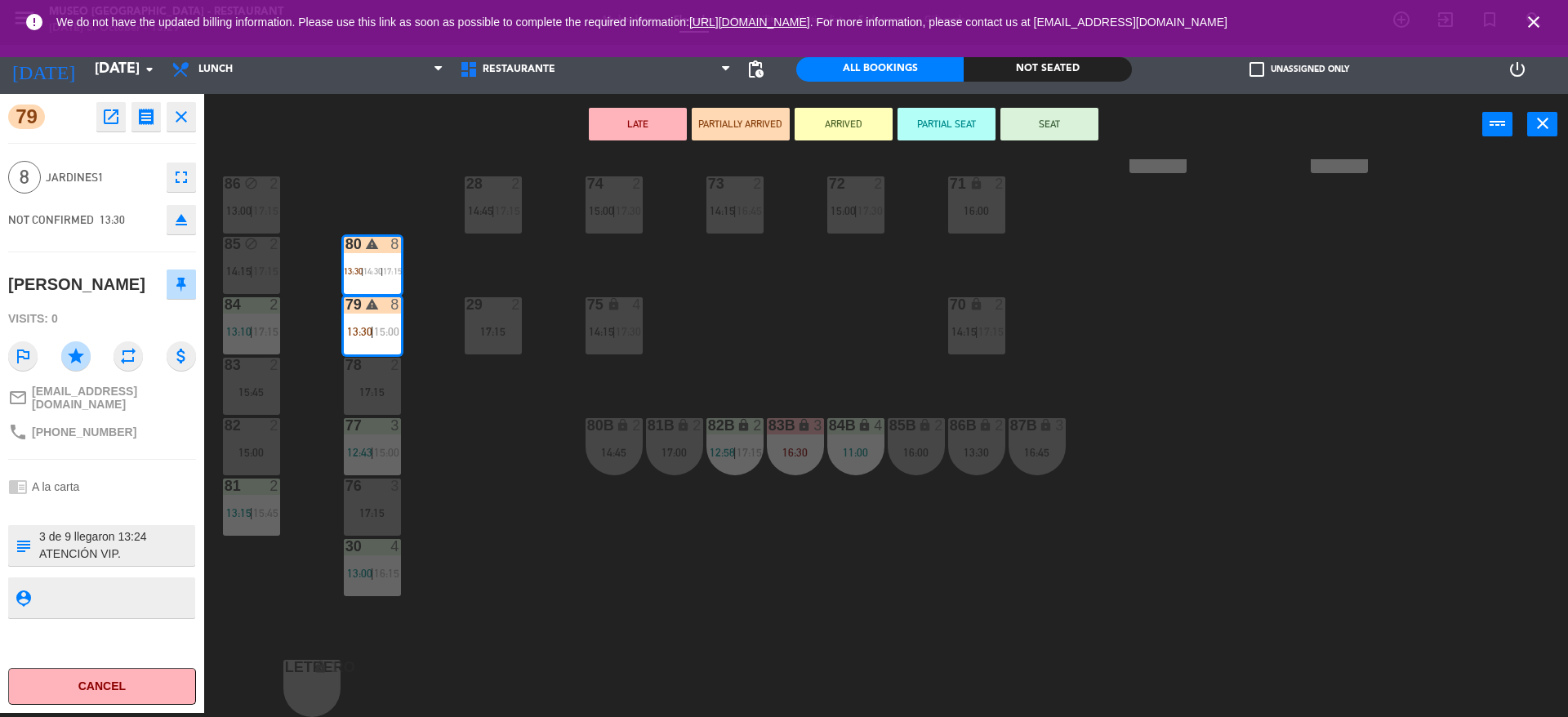
click at [152, 536] on textarea at bounding box center [116, 545] width 156 height 34
type textarea "m79-80 3 de 9 llegaron 13:24 ATENCIÓN VIP. Amiga de la Sra. [PERSON_NAME] ubica…"
click at [136, 172] on span "Jardines1" at bounding box center [102, 177] width 113 height 18
click at [944, 110] on button "PARTIAL SEAT" at bounding box center [946, 125] width 98 height 33
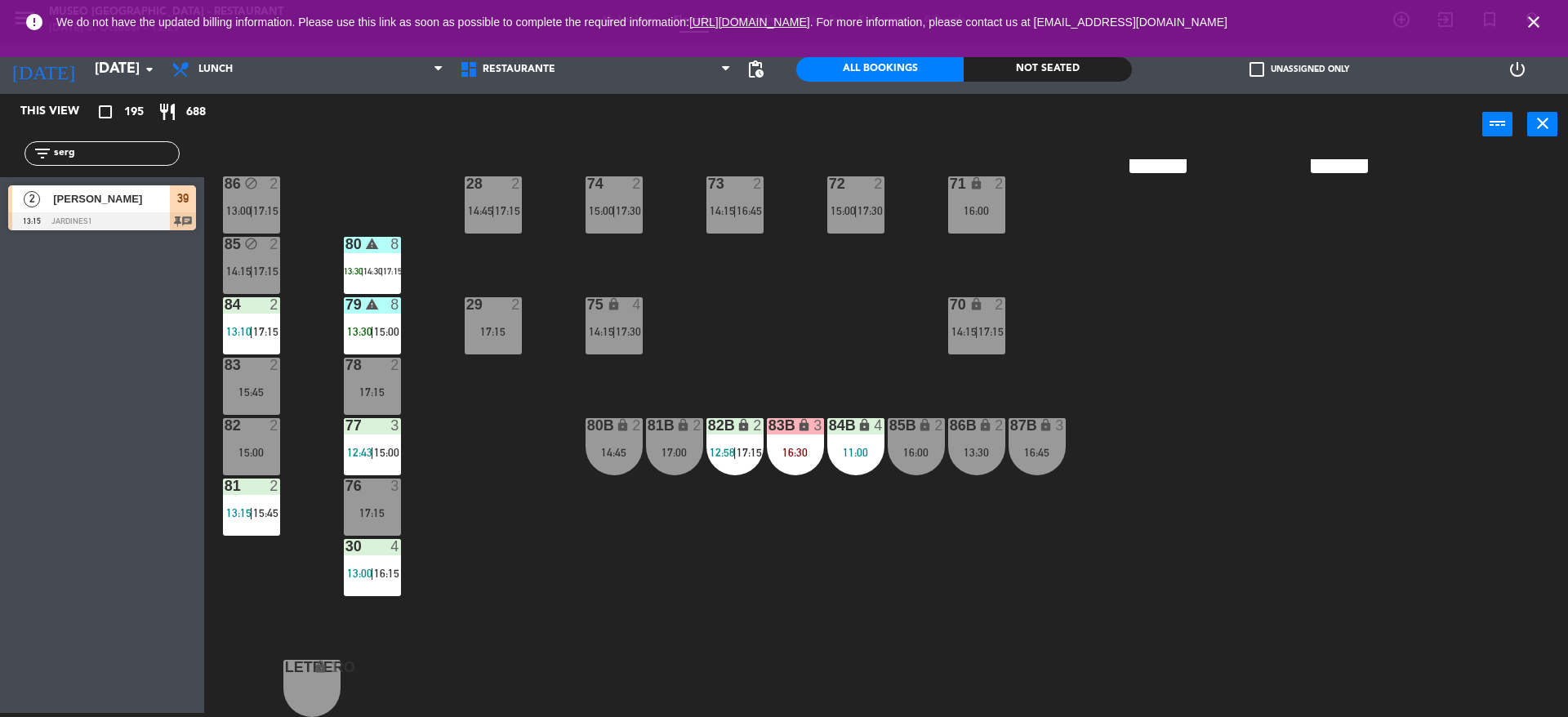
click at [848, 285] on div "44 5 12:00 | 14:00 | 17:00 49 2 13:00 | 16:00 54 warning 5 13:45 | 14:15 | 17:0…" at bounding box center [894, 439] width 1348 height 558
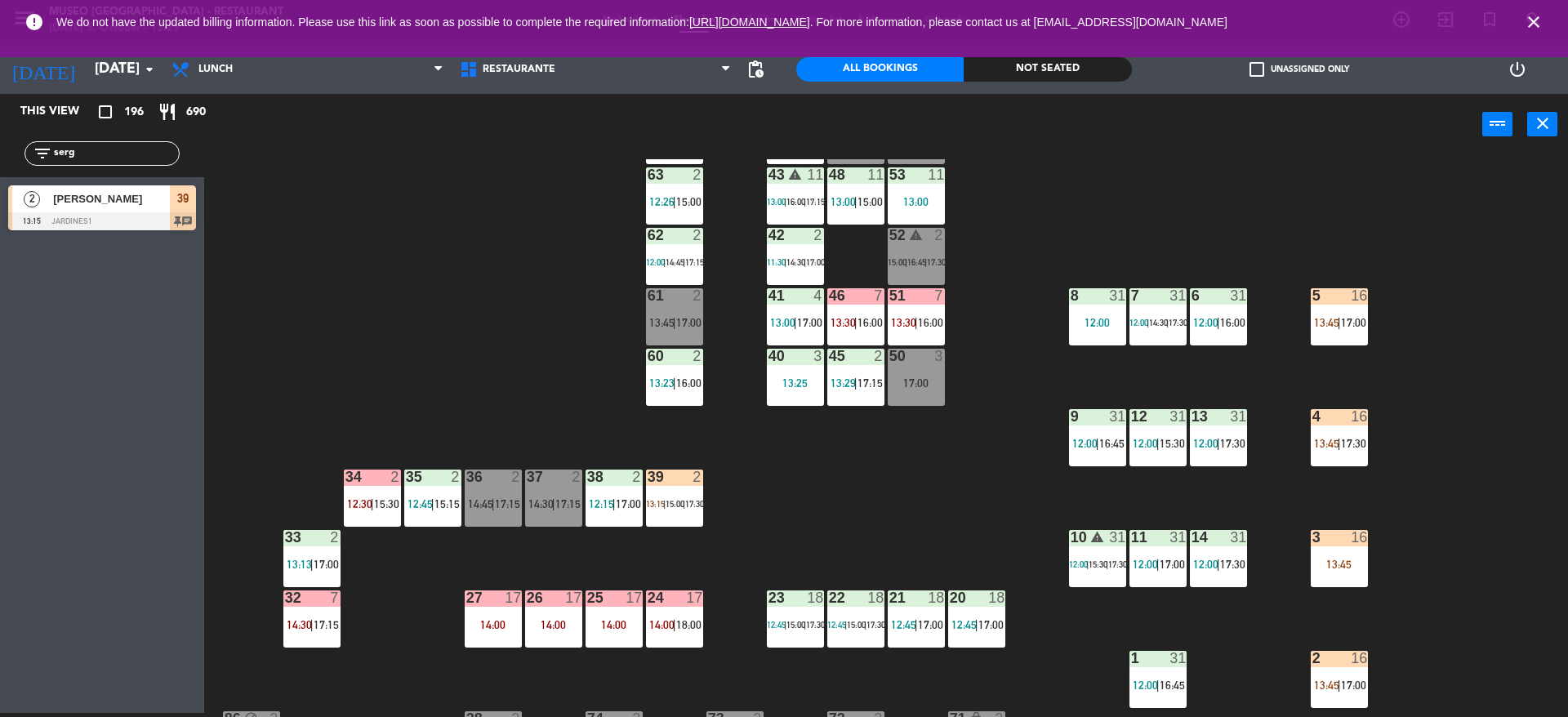
scroll to position [0, 0]
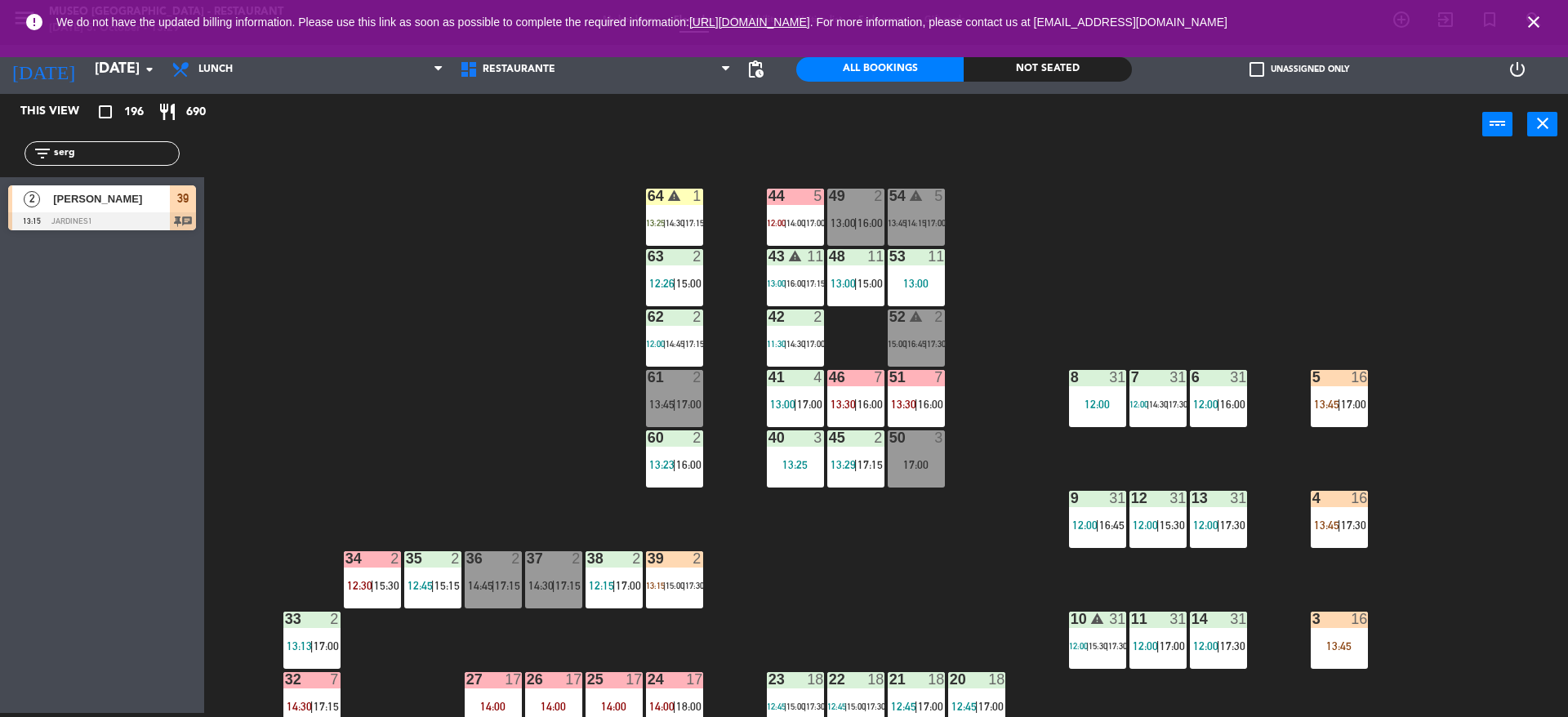
click at [806, 237] on div "44 5 12:00 | 14:00 | 17:00" at bounding box center [795, 217] width 57 height 57
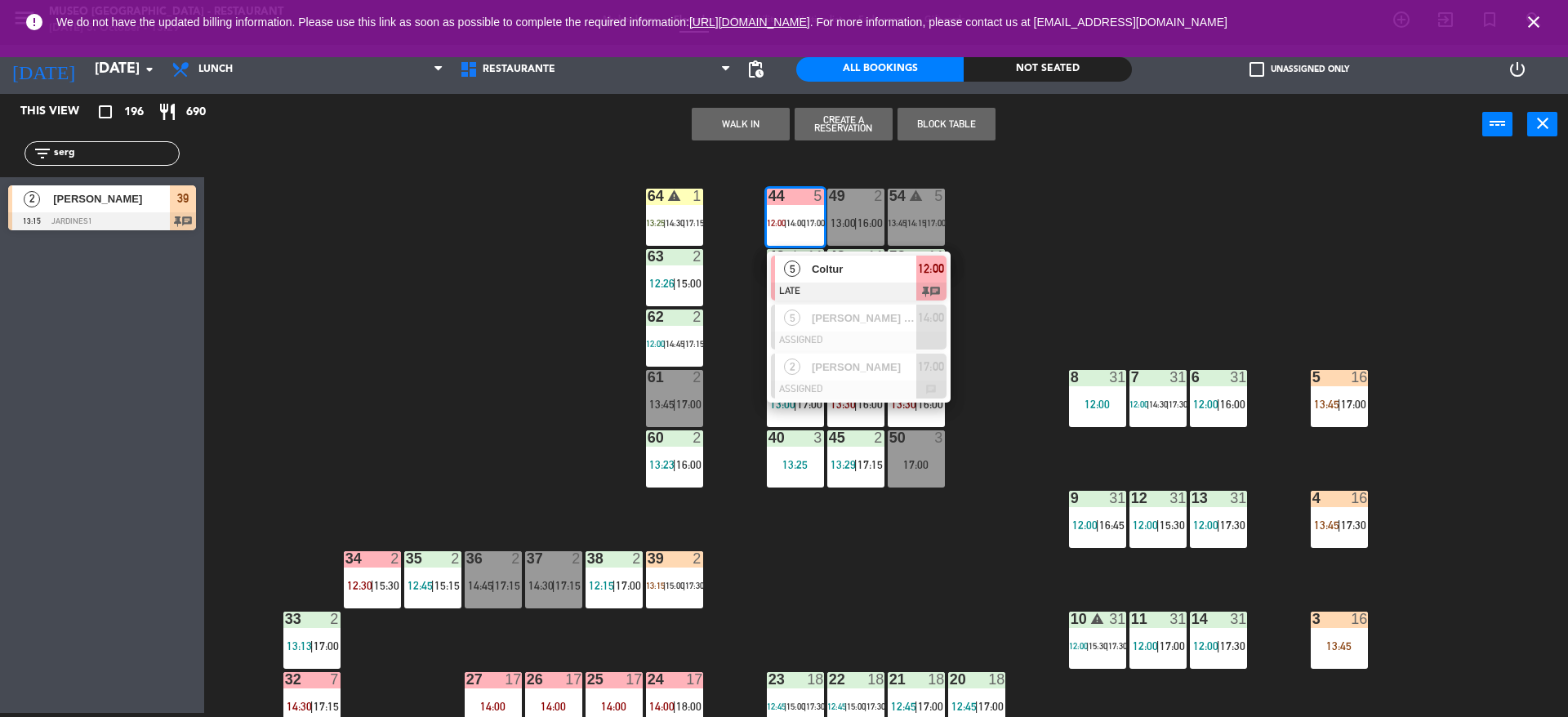
click at [817, 277] on span "Coltur" at bounding box center [864, 269] width 104 height 18
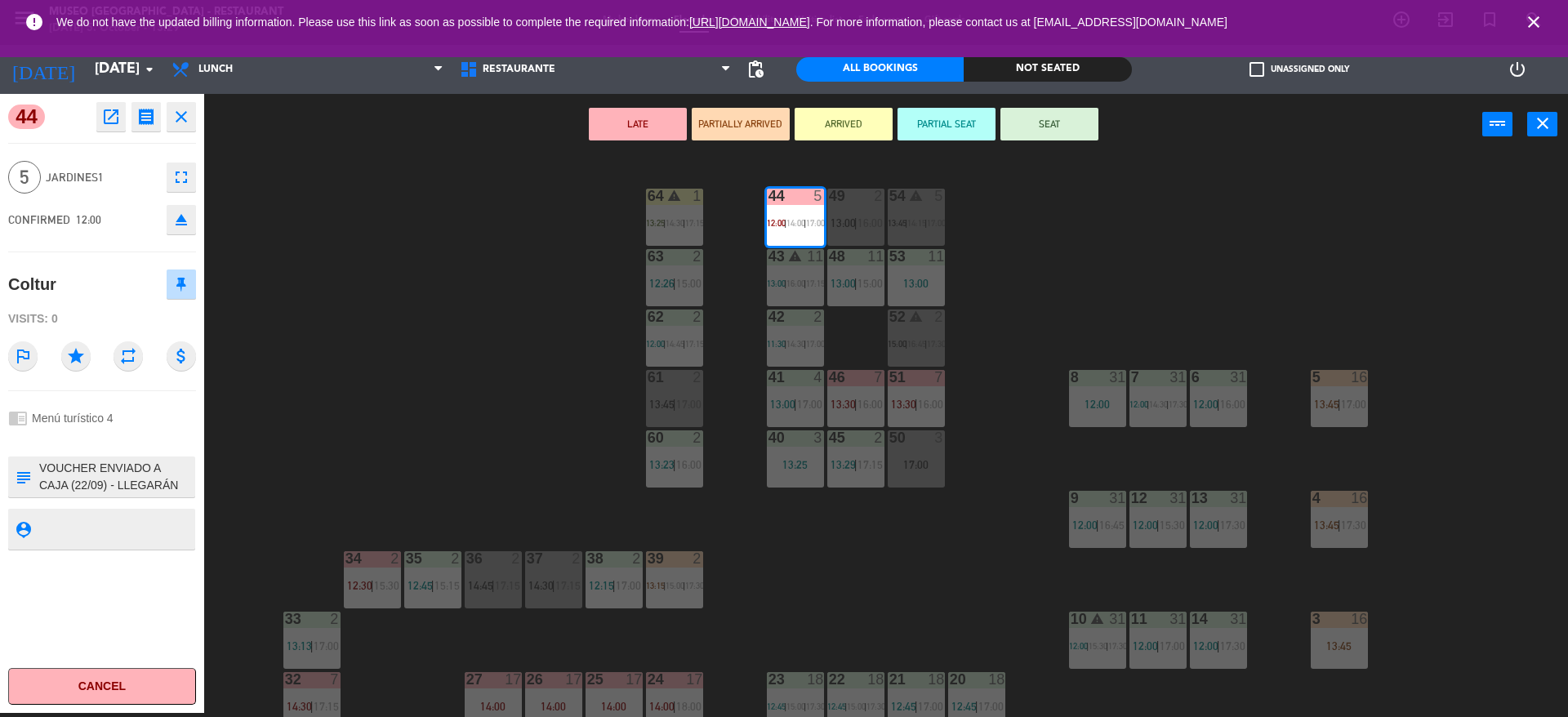
click at [512, 292] on div "44 5 12:00 | 14:00 | 17:00 49 2 13:00 | 16:00 54 warning 5 13:45 | 14:15 | 17:0…" at bounding box center [894, 439] width 1348 height 558
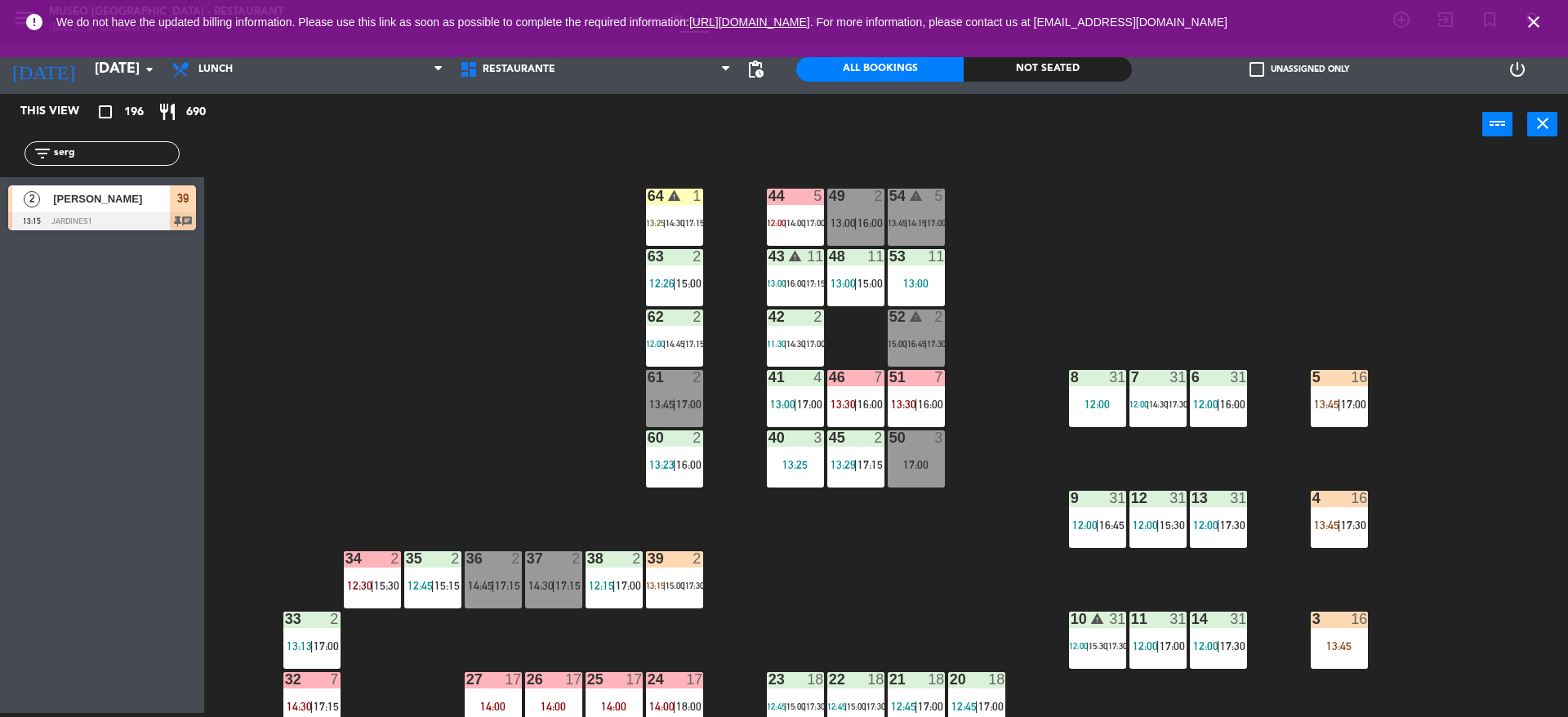
click at [686, 236] on div "64 warning 1 13:25 | 14:30 | 17:15" at bounding box center [674, 217] width 57 height 57
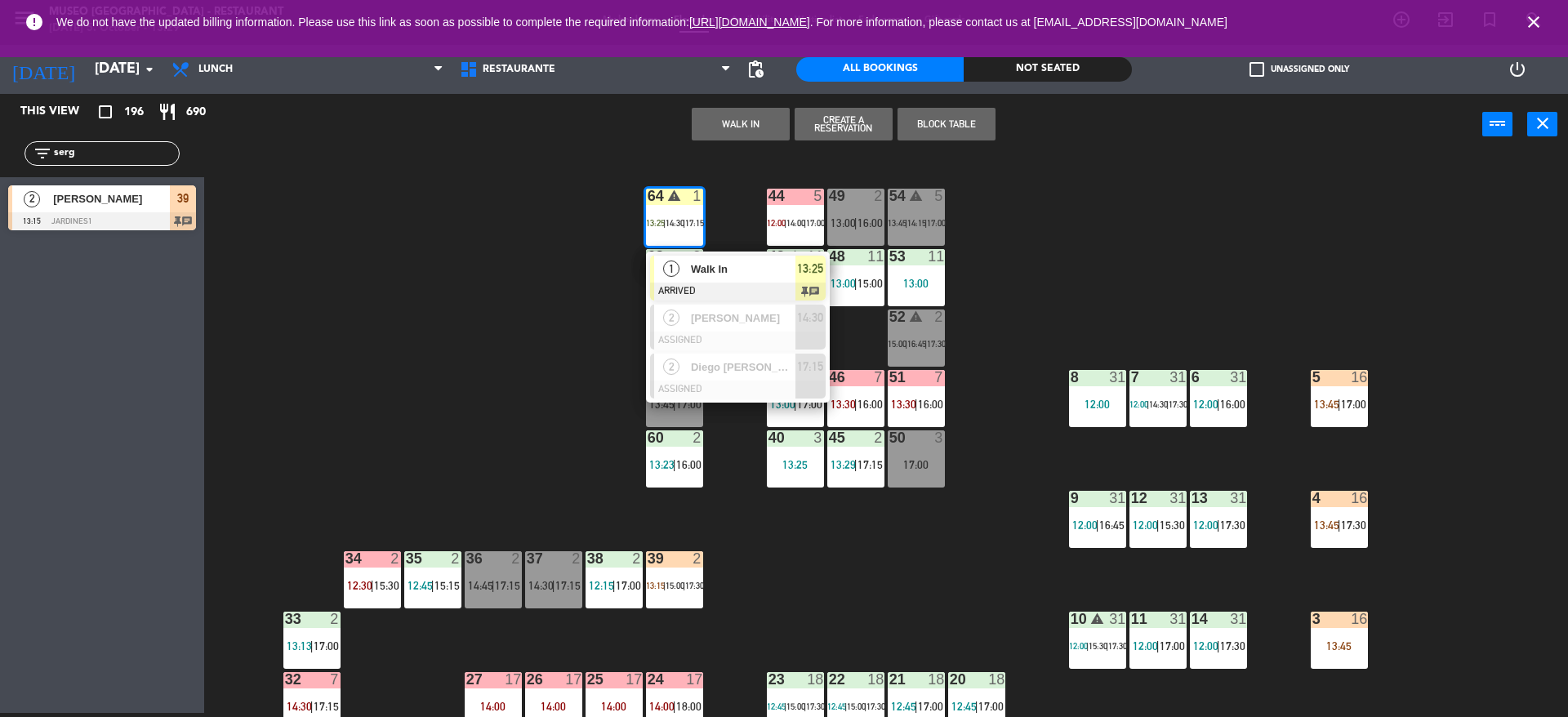
click at [706, 278] on div "Walk In" at bounding box center [742, 269] width 106 height 27
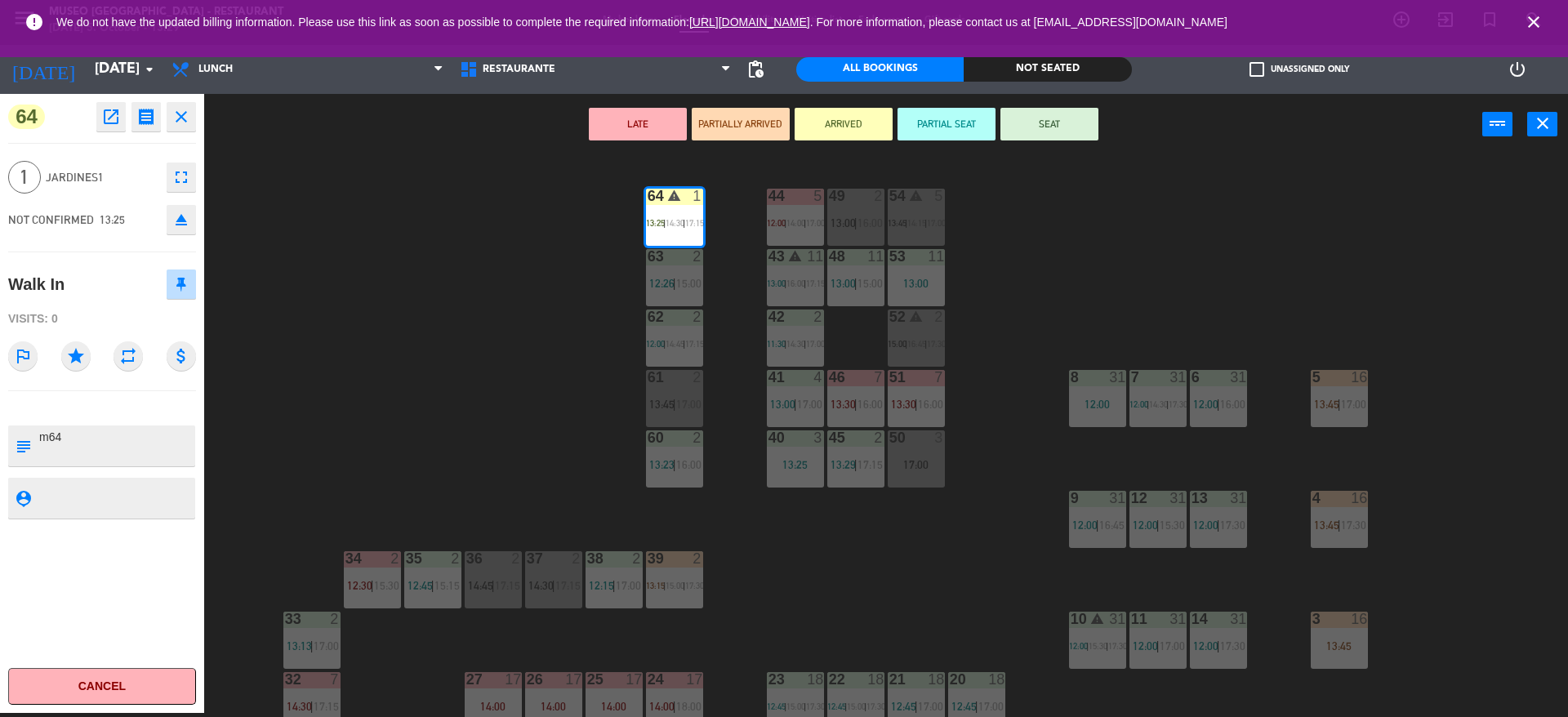
click at [1080, 115] on button "SEAT" at bounding box center [1050, 125] width 98 height 33
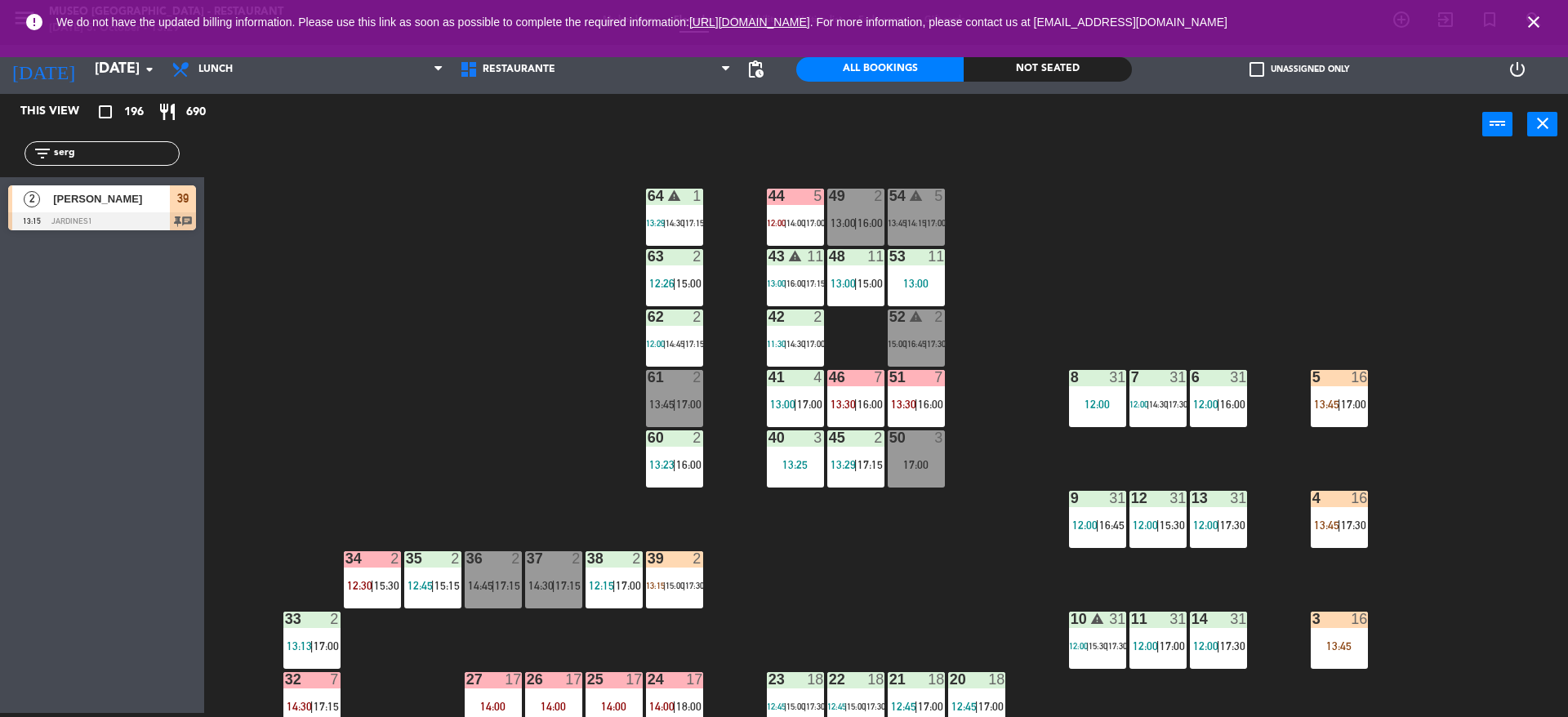
click at [1078, 180] on div "44 5 12:00 | 14:00 | 17:00 49 2 13:00 | 16:00 54 warning 5 13:45 | 14:15 | 17:0…" at bounding box center [894, 439] width 1348 height 558
click at [925, 405] on span "16:00" at bounding box center [931, 404] width 25 height 13
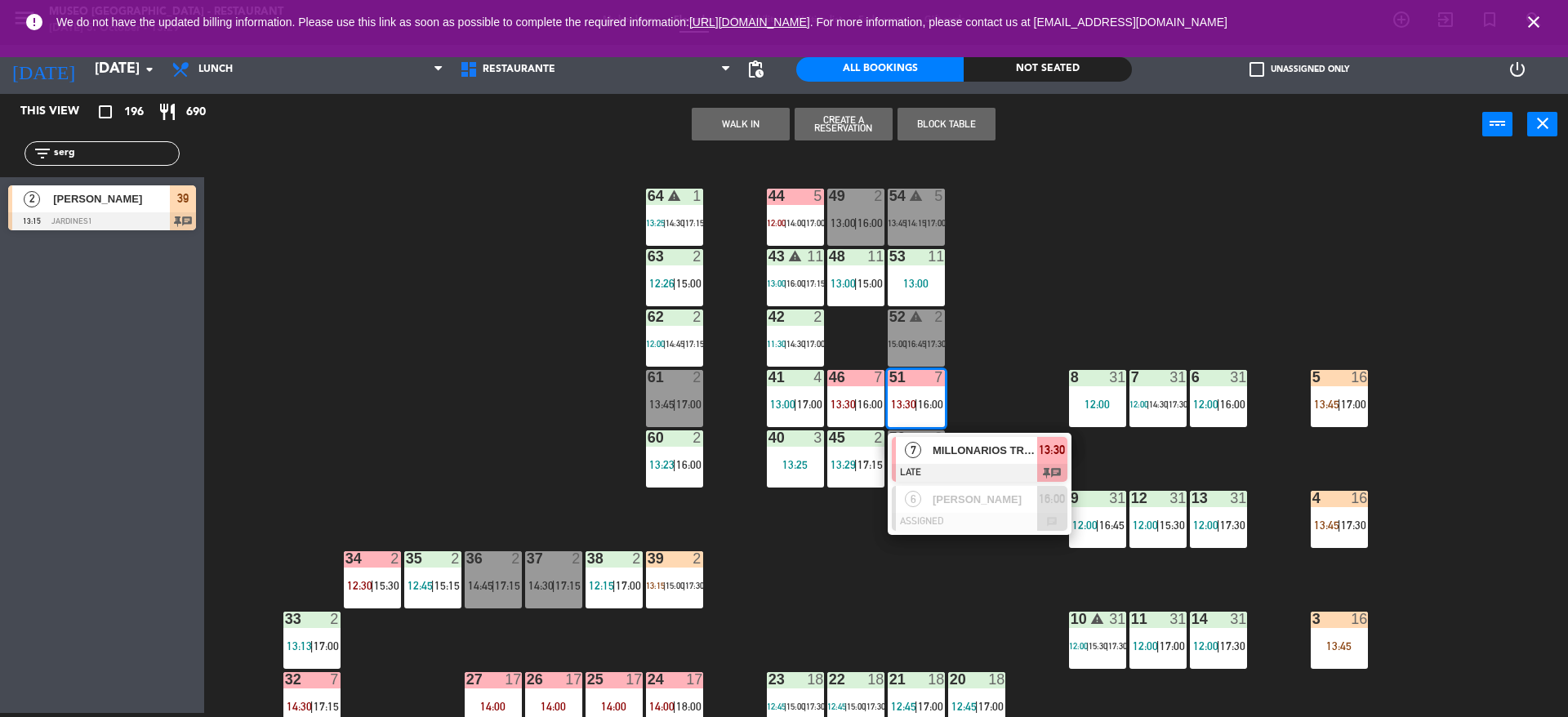
click at [969, 448] on span "MILLONARIOS TRAVEL" at bounding box center [984, 450] width 104 height 18
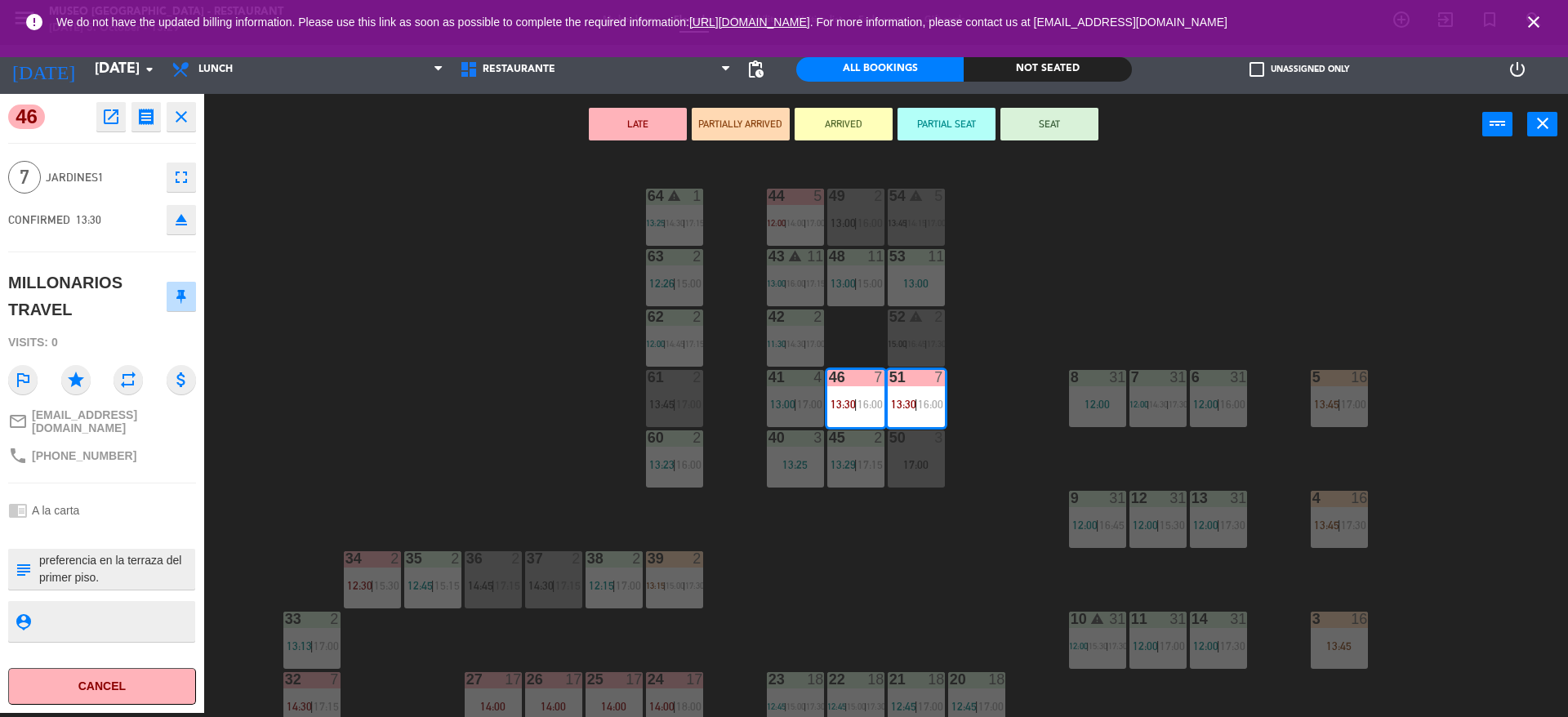
click at [583, 446] on div "44 5 12:00 | 14:00 | 17:00 49 2 13:00 | 16:00 54 warning 5 13:45 | 14:15 | 17:0…" at bounding box center [894, 439] width 1348 height 558
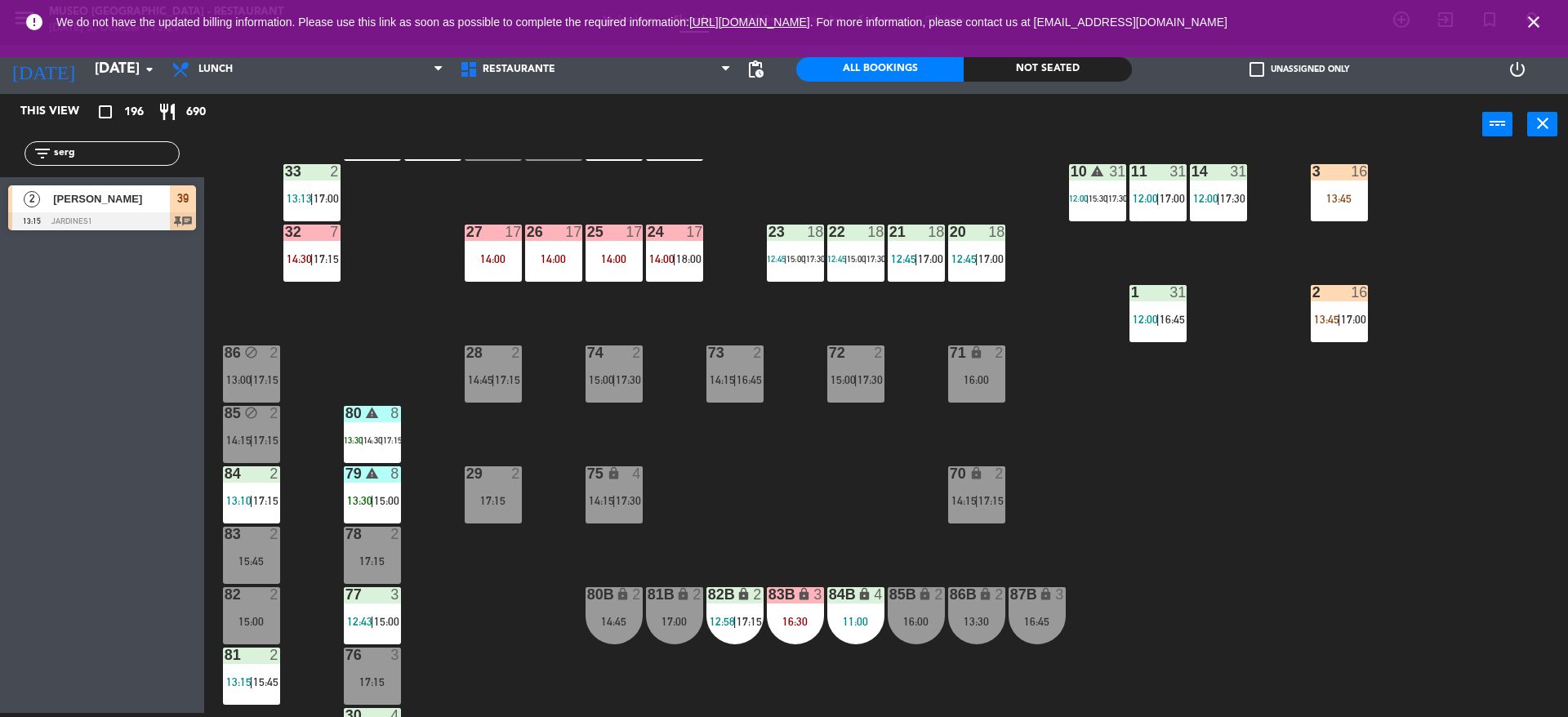
scroll to position [617, 0]
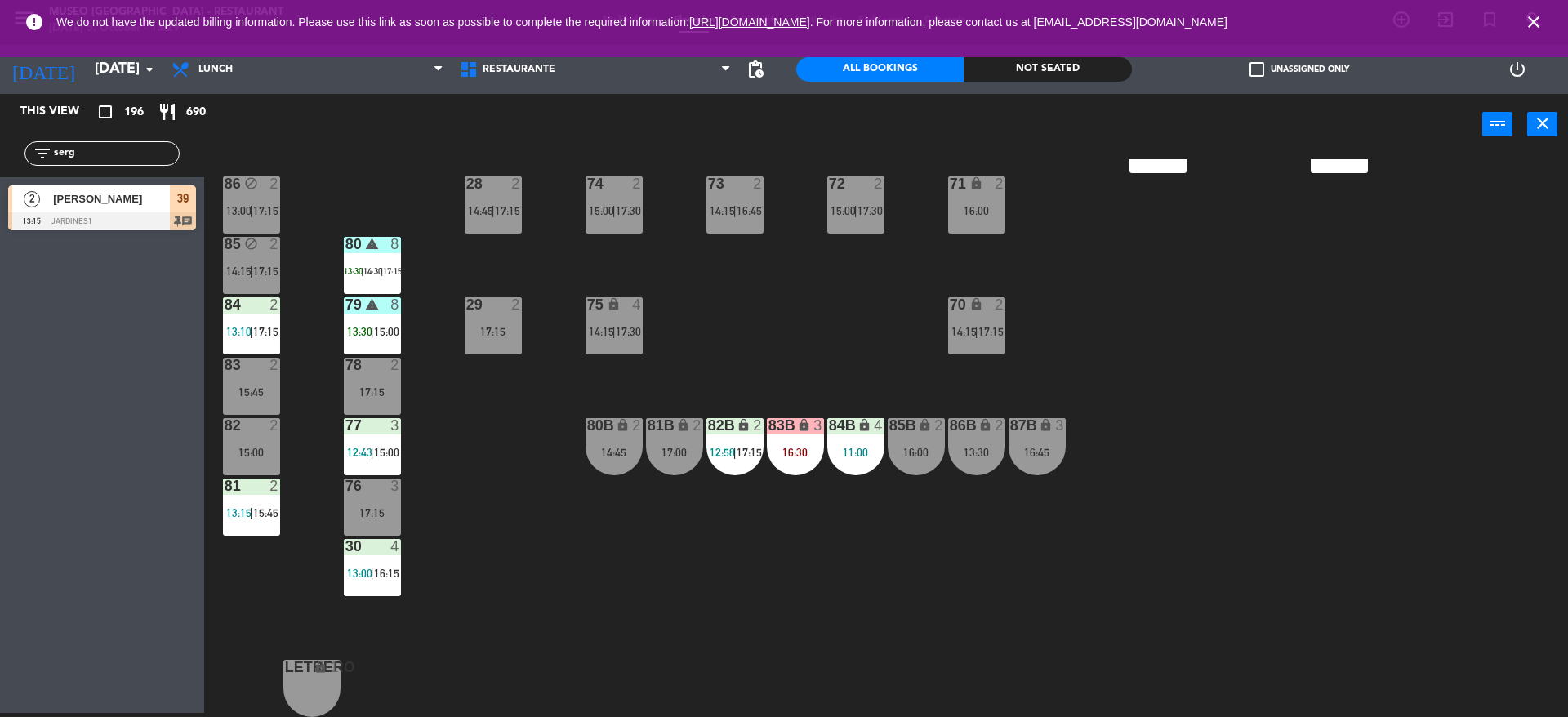
click at [377, 307] on icon "warning" at bounding box center [372, 305] width 14 height 14
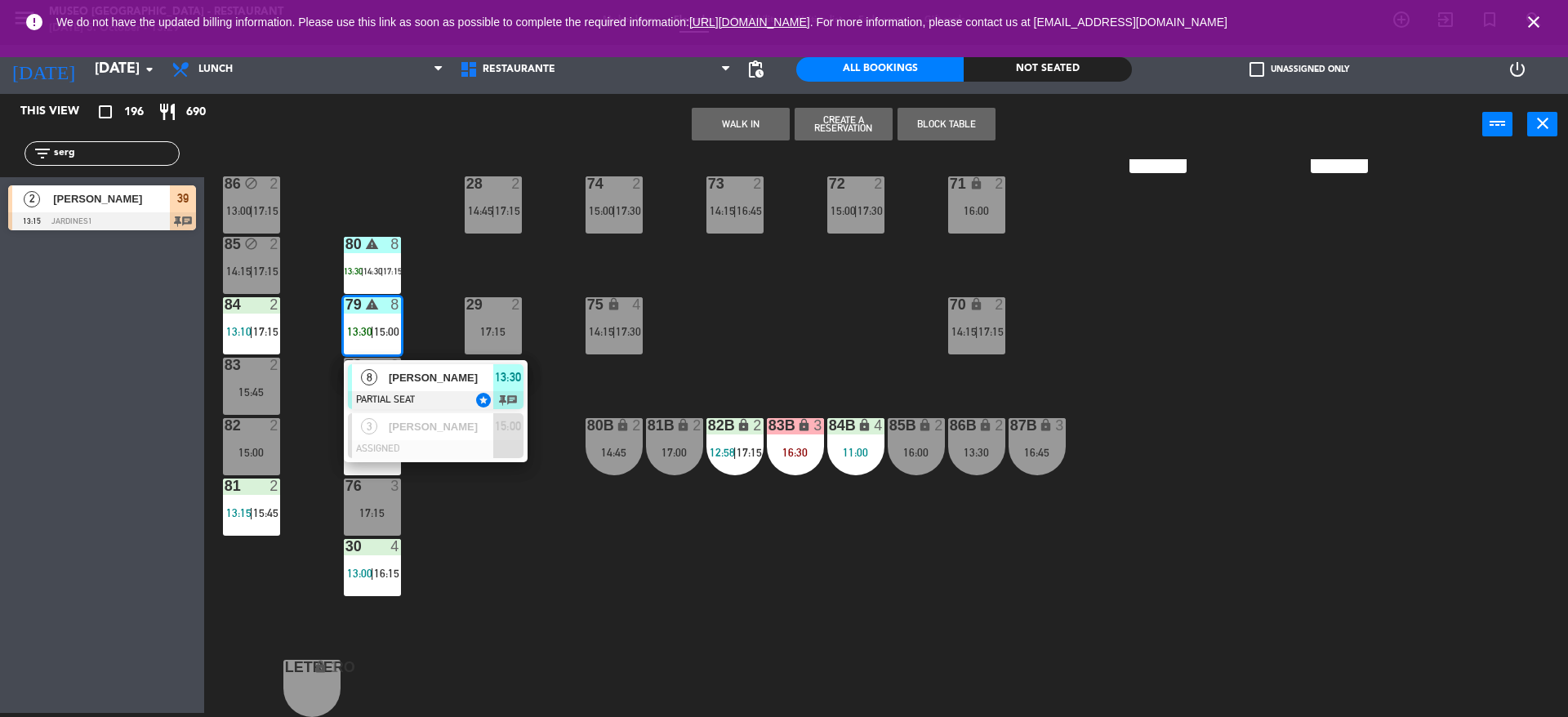
click at [406, 365] on div "[PERSON_NAME]" at bounding box center [440, 378] width 106 height 27
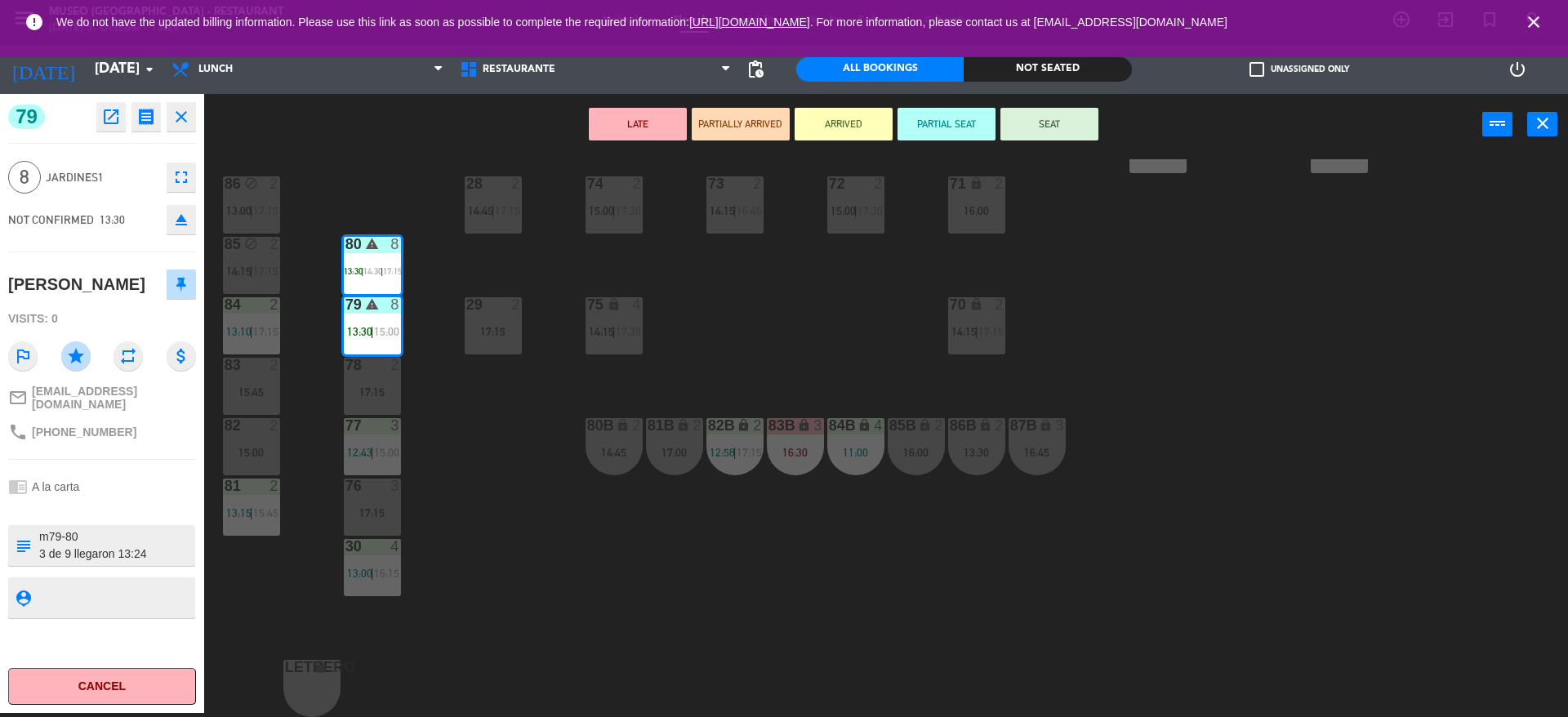
click at [507, 500] on div "44 5 12:00 | 14:00 | 17:00 49 2 13:00 | 16:00 54 warning 5 13:45 | 14:15 | 17:0…" at bounding box center [894, 439] width 1348 height 558
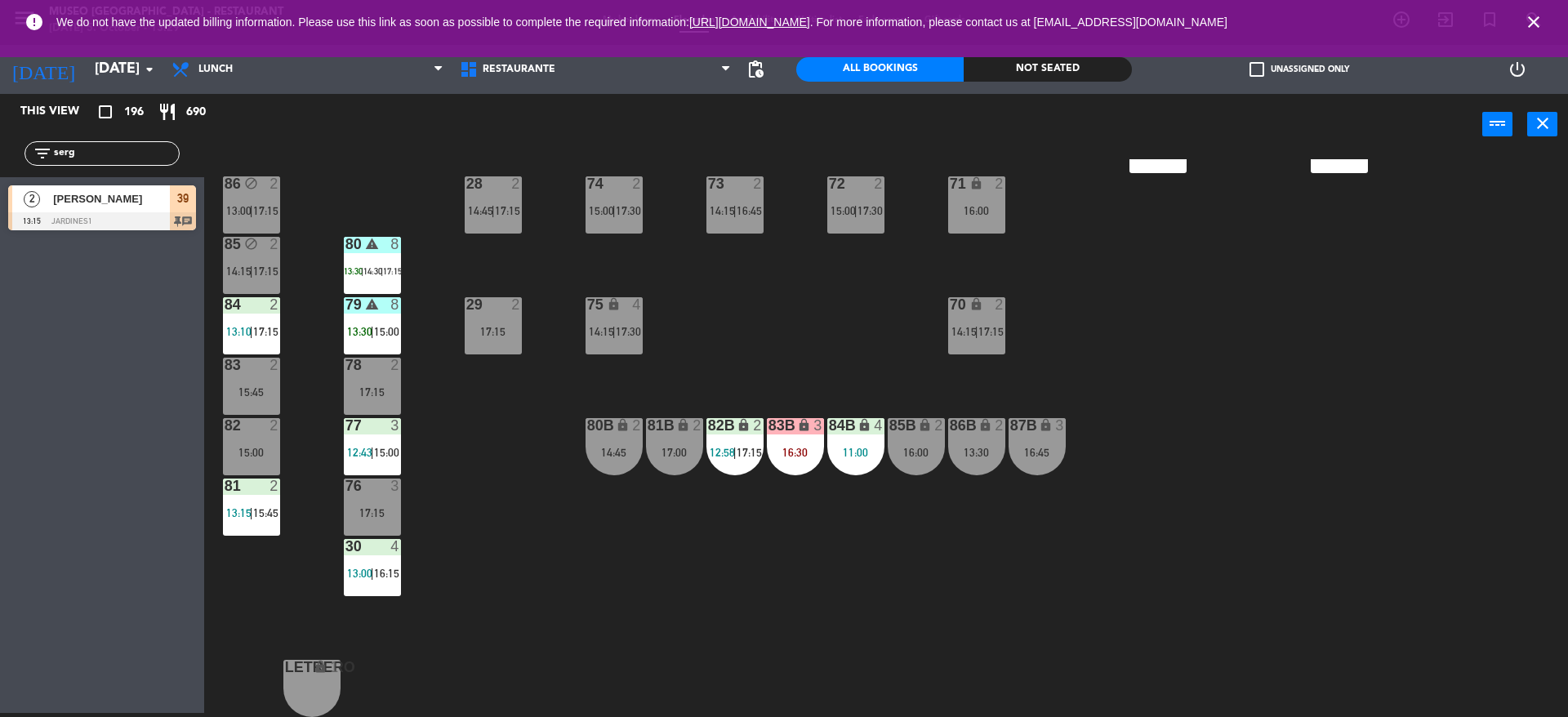
click at [92, 147] on input "serg" at bounding box center [116, 154] width 126 height 18
click at [92, 149] on input "serg" at bounding box center [116, 154] width 126 height 18
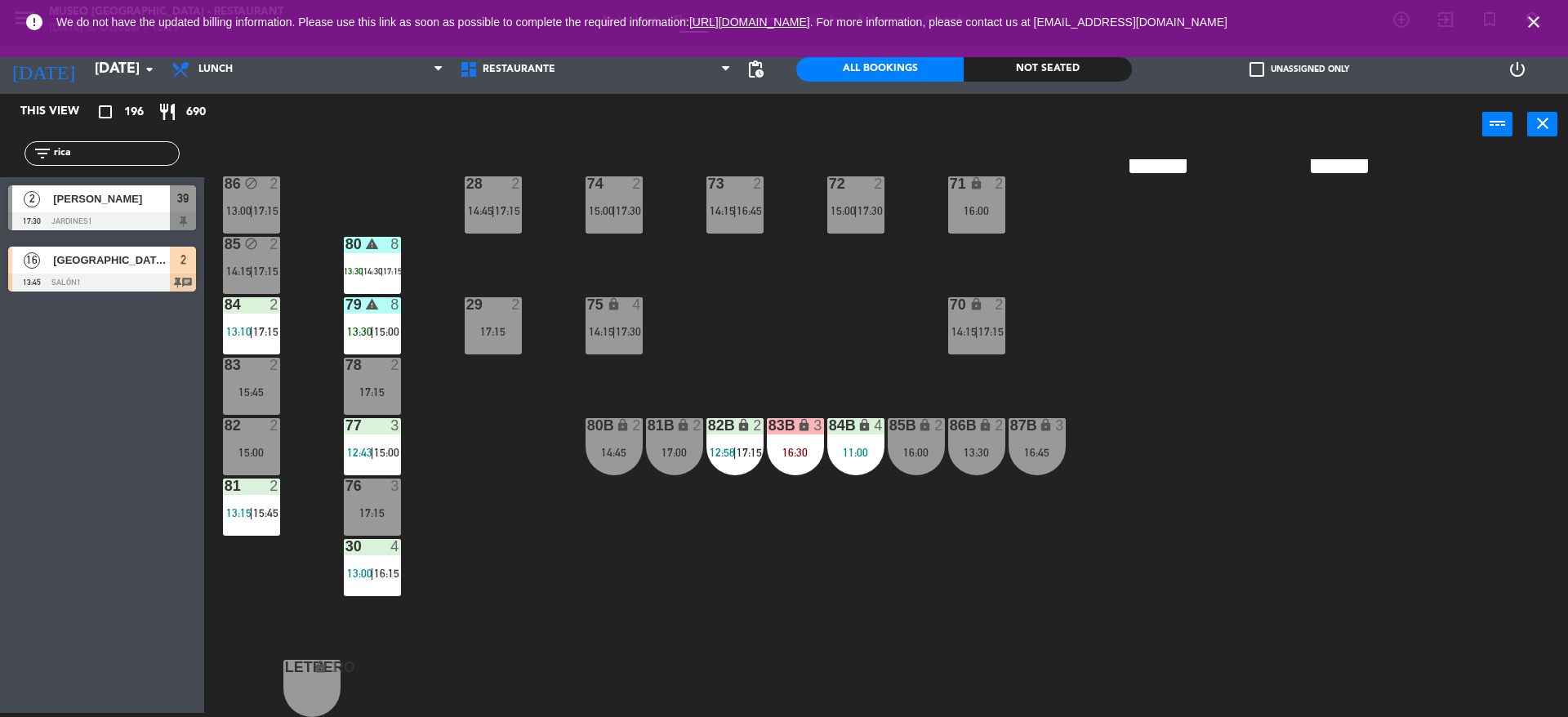
type input "rica"
click at [462, 276] on div "44 5 12:00 | 14:00 | 17:00 49 2 13:00 | 16:00 54 warning 5 13:45 | 14:15 | 17:0…" at bounding box center [894, 439] width 1348 height 558
click at [391, 271] on span "17:15" at bounding box center [392, 271] width 18 height 10
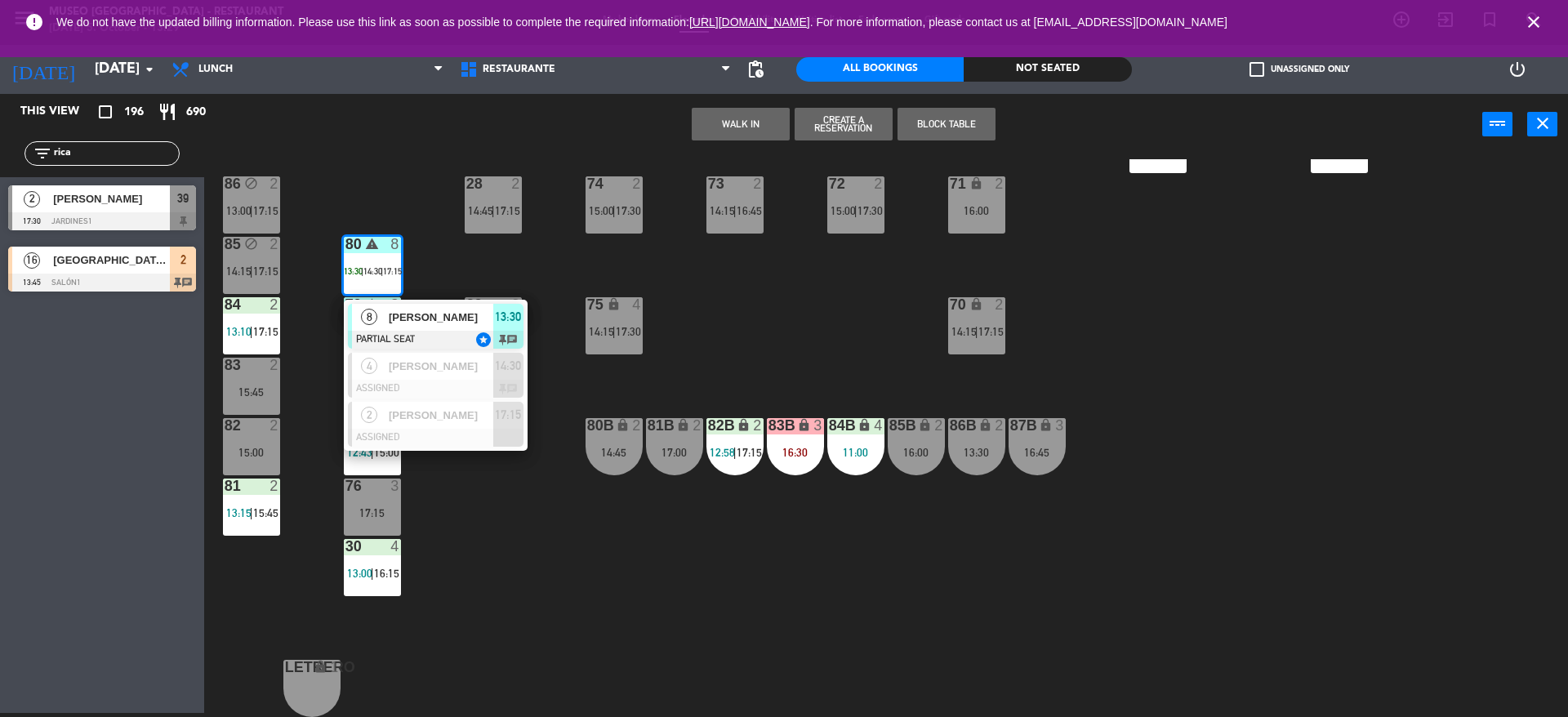
click at [410, 298] on div "8" at bounding box center [399, 305] width 27 height 16
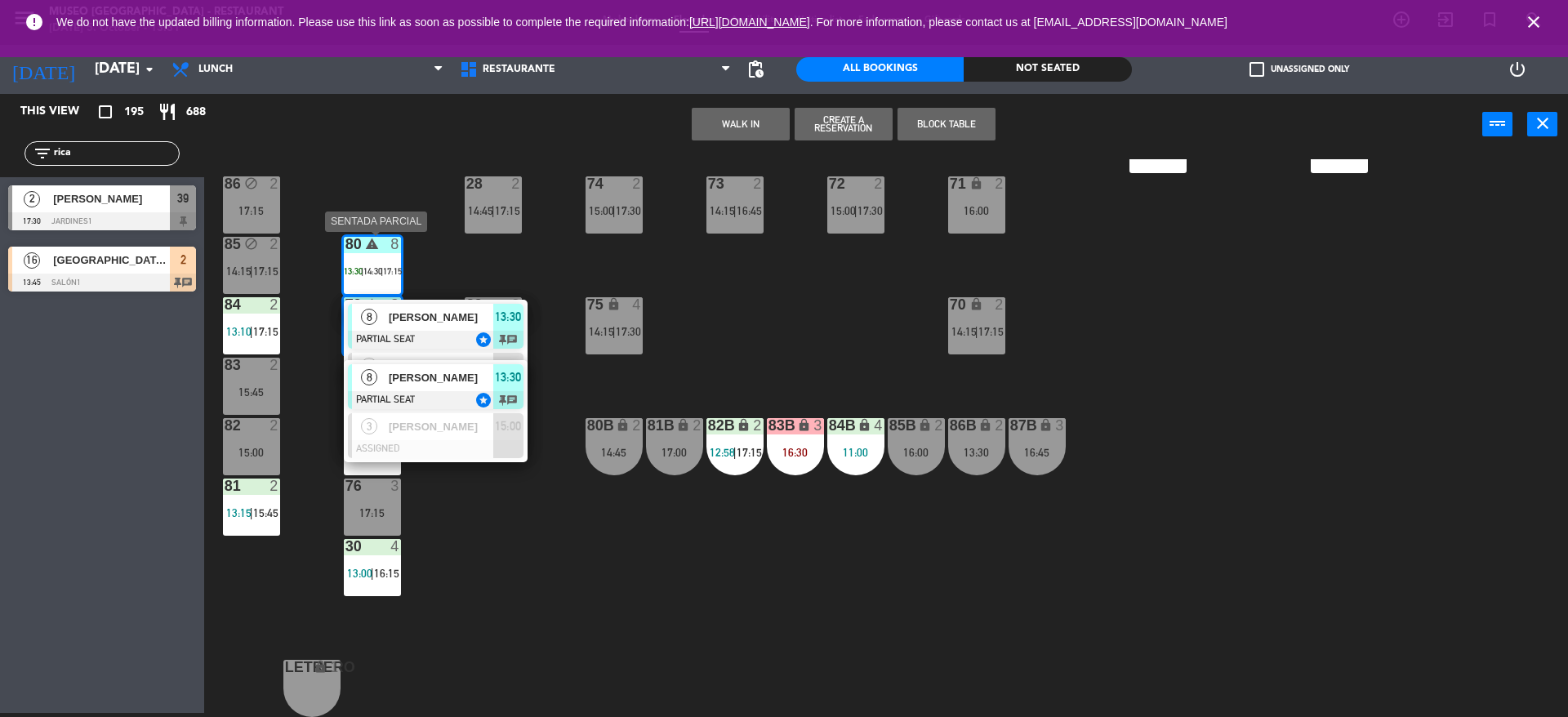
click at [454, 312] on span "[PERSON_NAME]" at bounding box center [441, 317] width 104 height 18
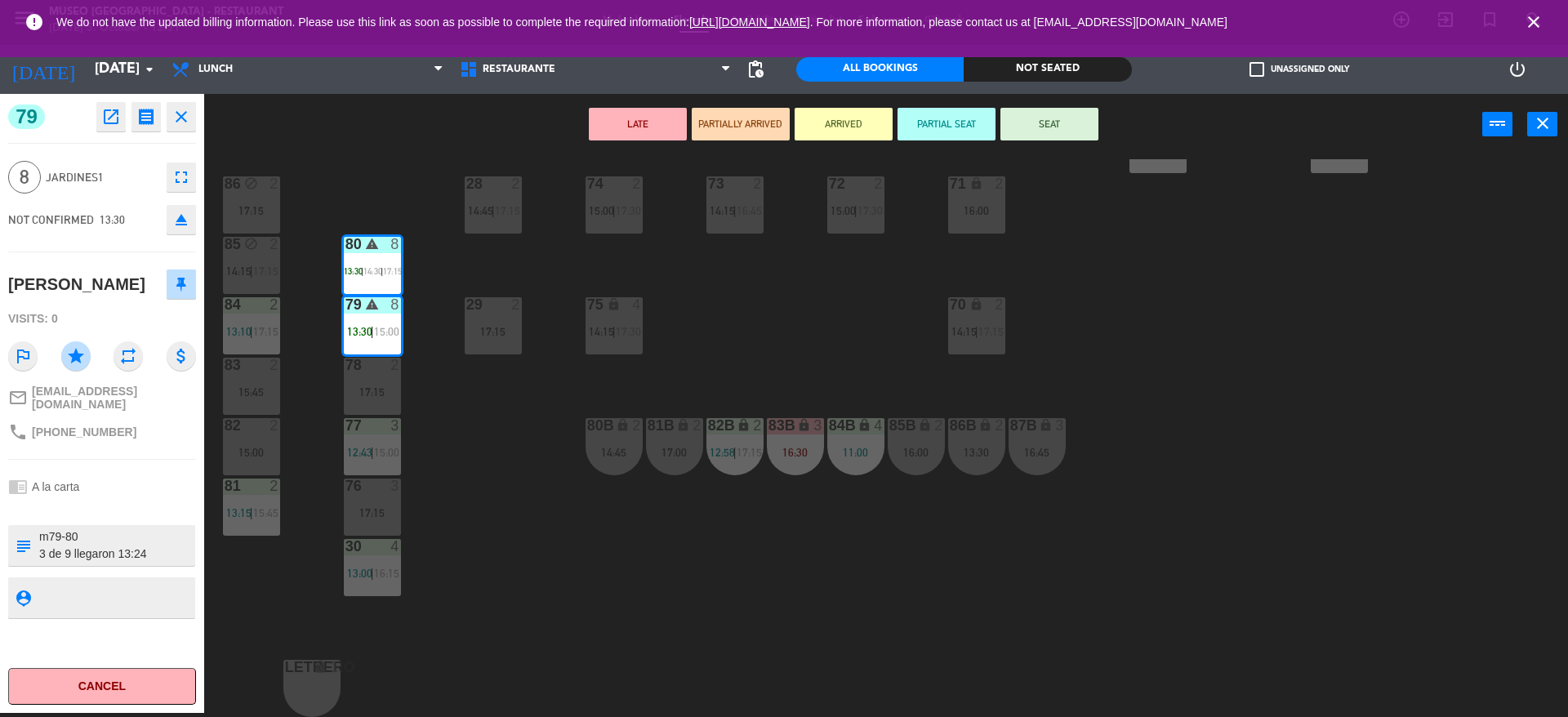
click at [745, 336] on div "44 5 12:00 | 14:00 | 17:00 49 2 13:00 | 16:00 54 warning 5 13:45 | 14:15 | 17:0…" at bounding box center [894, 439] width 1348 height 558
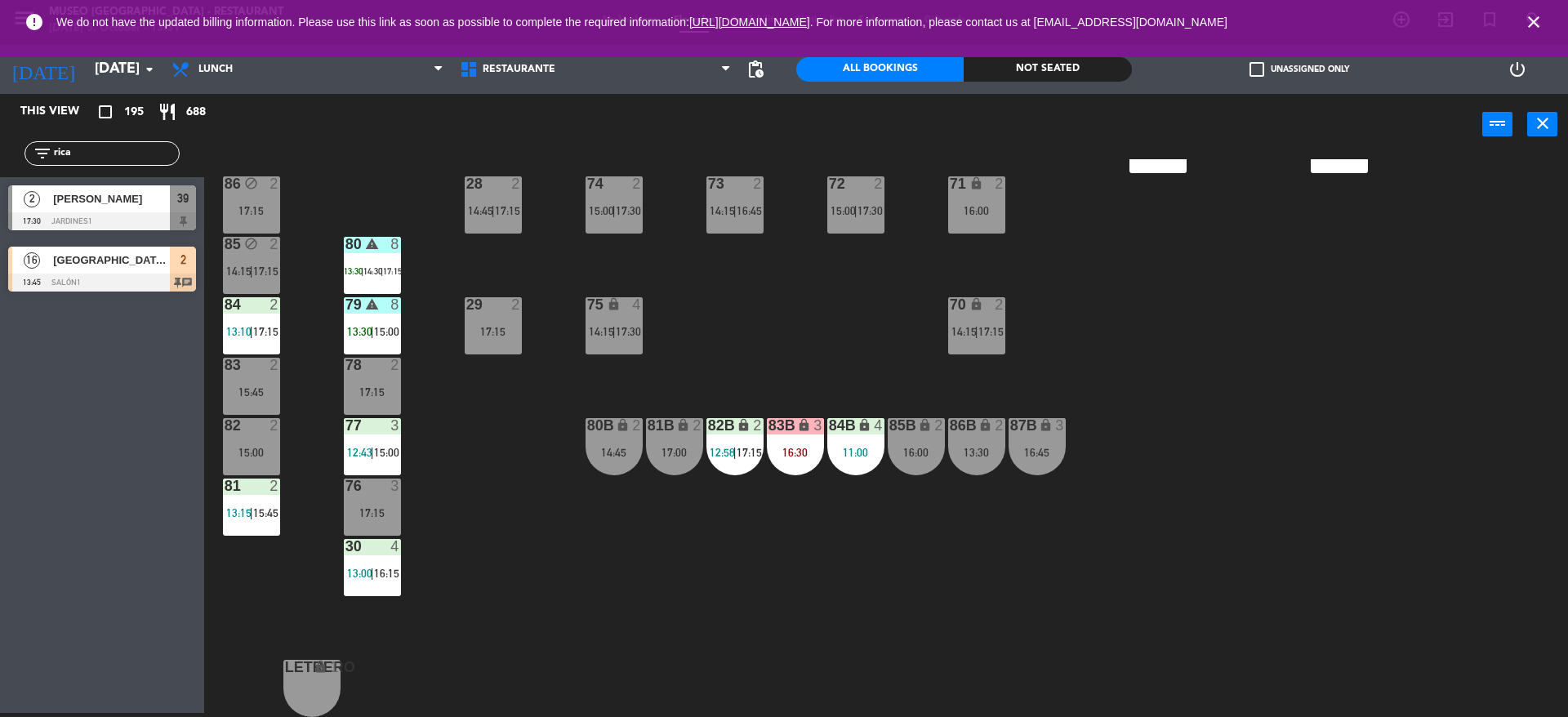
click at [654, 354] on div "44 5 12:00 | 14:00 | 17:00 49 2 13:00 | 16:00 54 warning 5 13:45 | 14:15 | 17:0…" at bounding box center [894, 439] width 1348 height 558
drag, startPoint x: 98, startPoint y: 154, endPoint x: 0, endPoint y: 151, distance: 98.0
click at [0, 151] on div "filter_list rica" at bounding box center [102, 154] width 204 height 48
type input "cin"
click at [50, 417] on div "This view crop_square 195 restaurant 688 filter_list cin 2 walk in - [GEOGRAPHI…" at bounding box center [102, 404] width 204 height 620
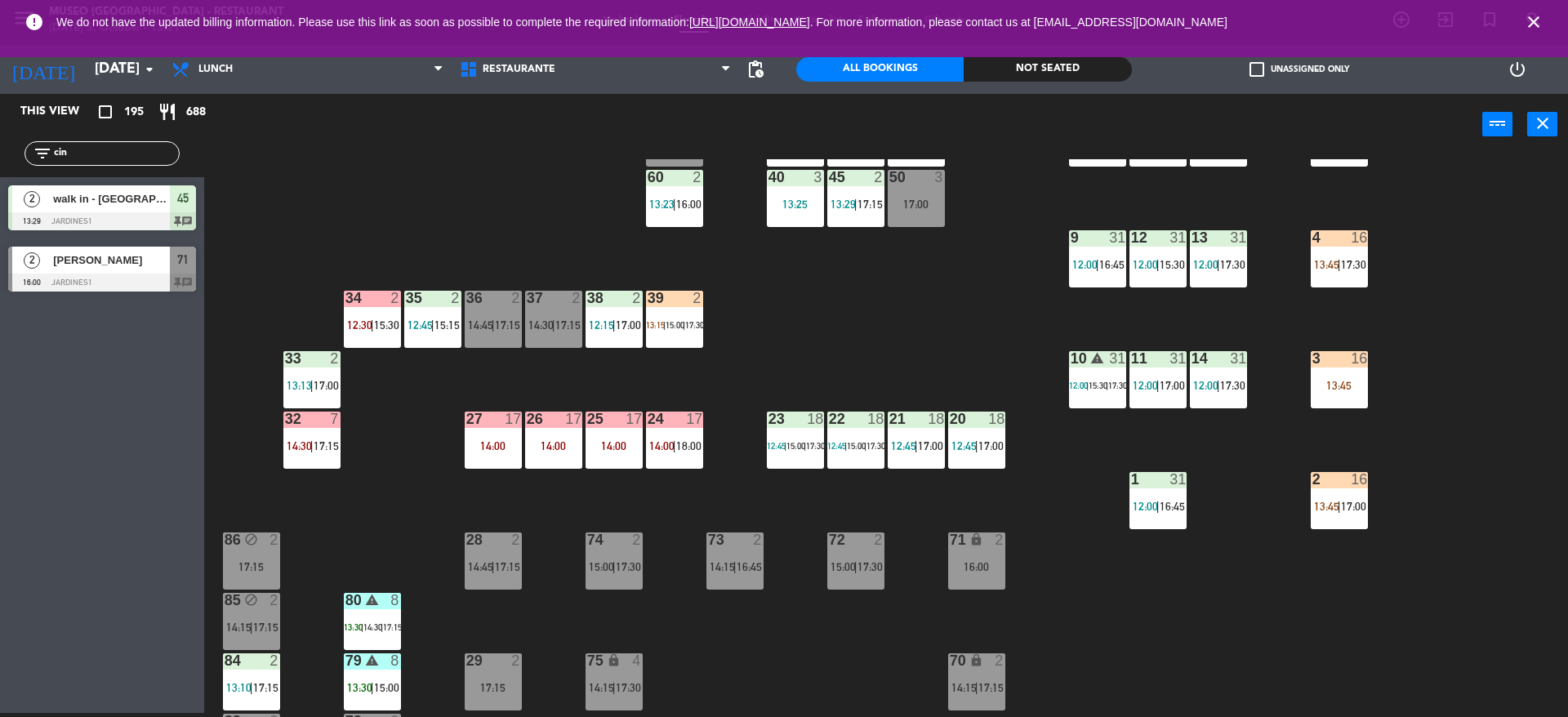
scroll to position [259, 0]
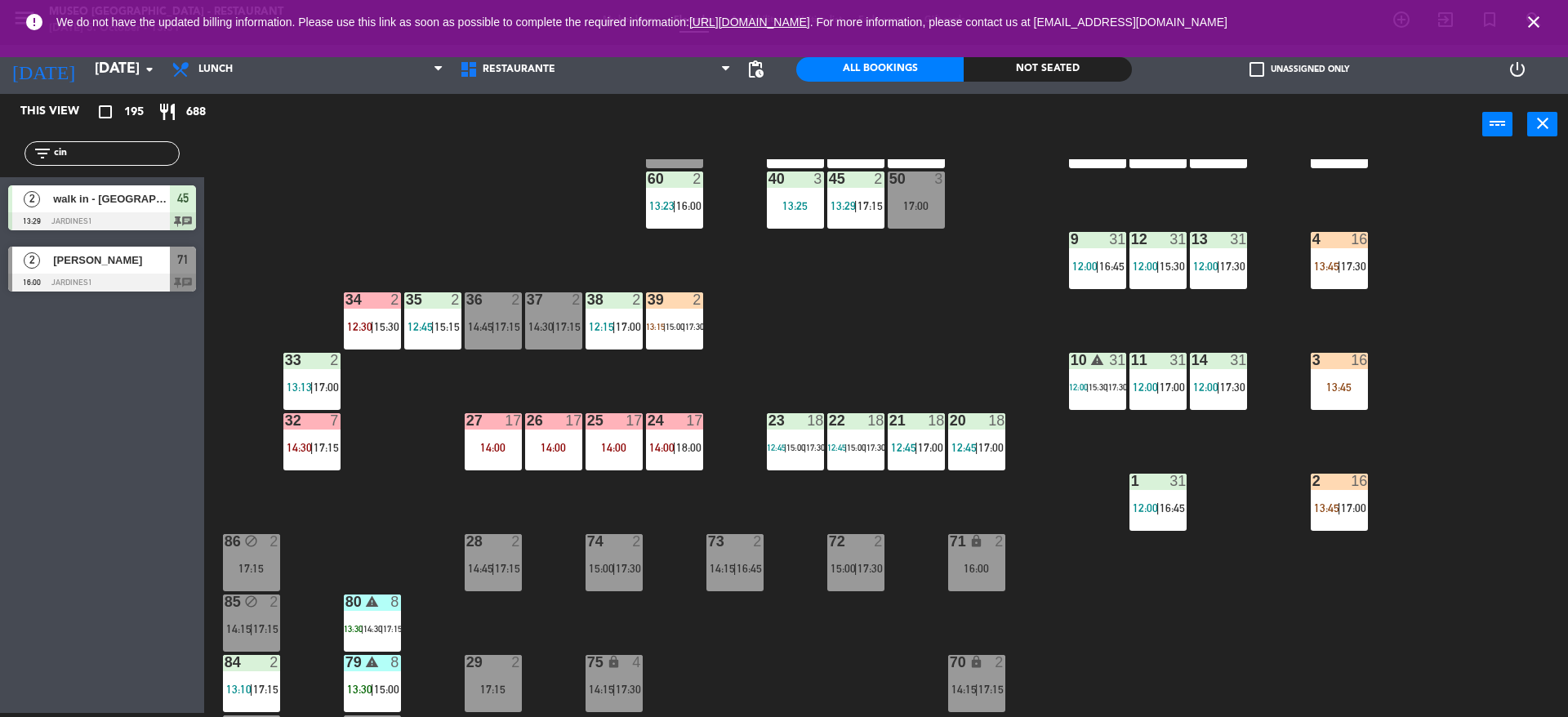
click at [784, 365] on div "44 5 12:00 | 14:00 | 17:00 49 2 13:00 | 16:00 54 warning 5 13:45 | 14:15 | 17:0…" at bounding box center [894, 439] width 1348 height 558
click at [155, 210] on div "walk in - [GEOGRAPHIC_DATA]" at bounding box center [111, 199] width 119 height 27
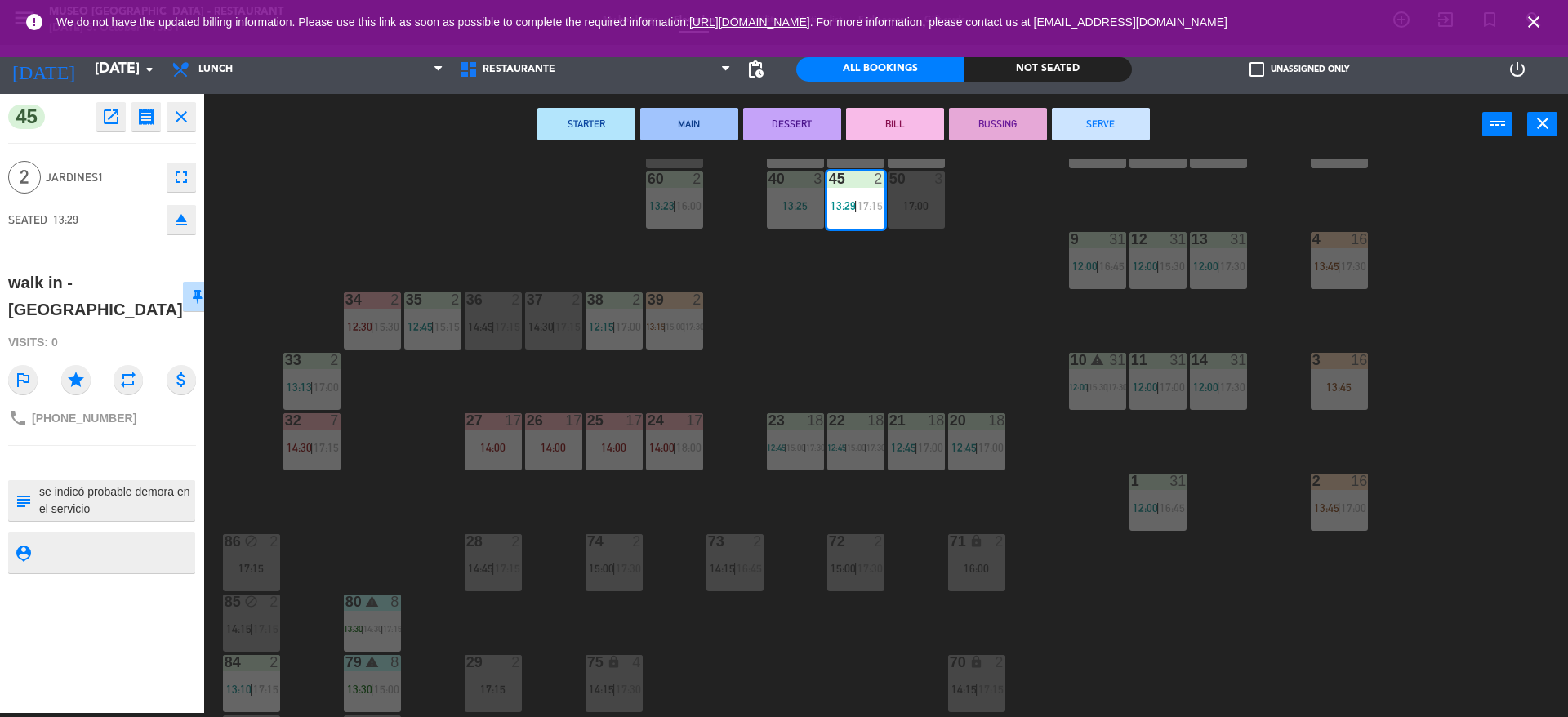
click at [90, 494] on div at bounding box center [116, 501] width 156 height 41
click at [120, 484] on textarea at bounding box center [116, 500] width 156 height 34
type textarea "m45 se indicó probable demora en el servicio"
click at [113, 145] on div "45 open_in_new receipt 1:29 PM [DATE] 2 people walk in - [PERSON_NAME] Table 45…" at bounding box center [102, 404] width 204 height 620
click at [994, 335] on div "44 5 12:00 | 14:00 | 17:00 49 2 13:00 | 16:00 54 warning 5 13:45 | 14:15 | 17:0…" at bounding box center [894, 439] width 1348 height 558
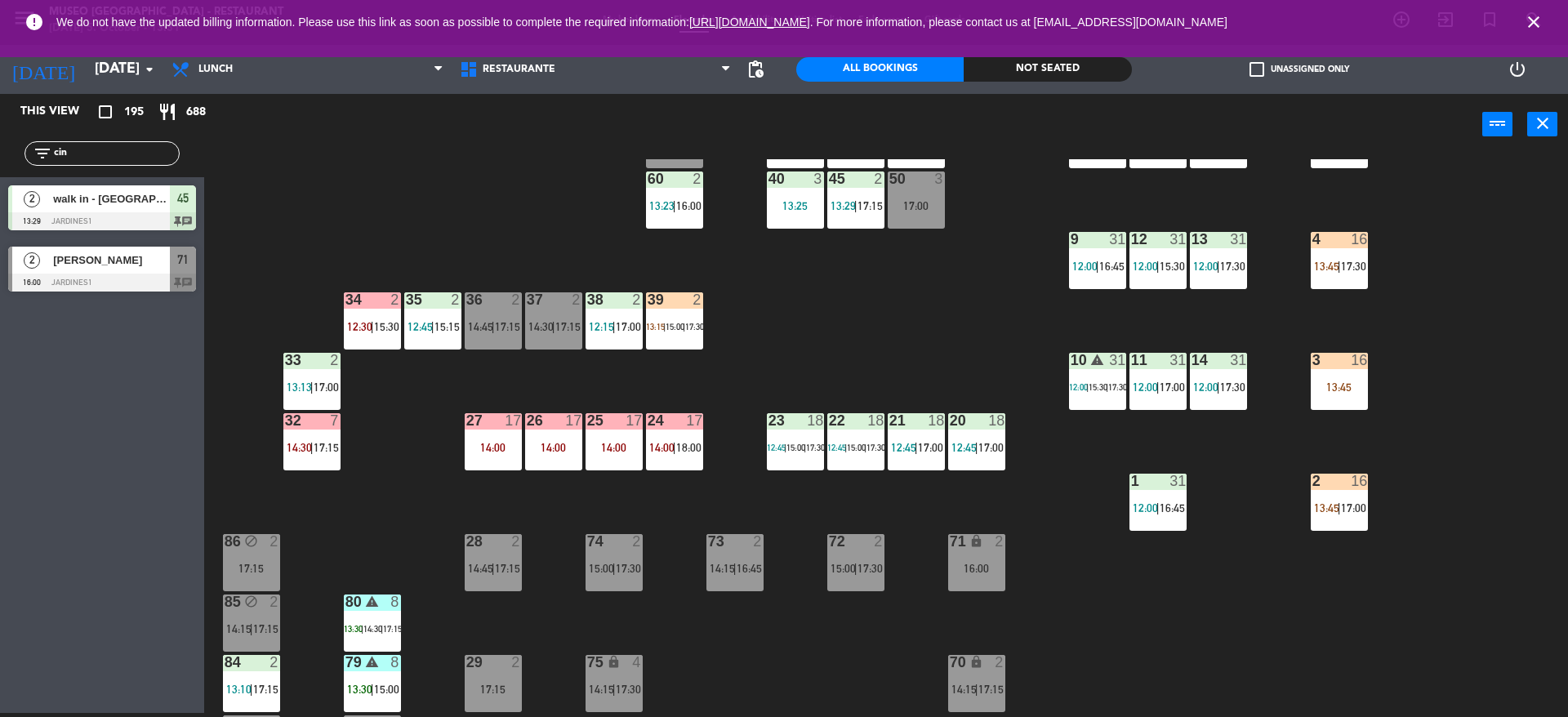
scroll to position [370, 0]
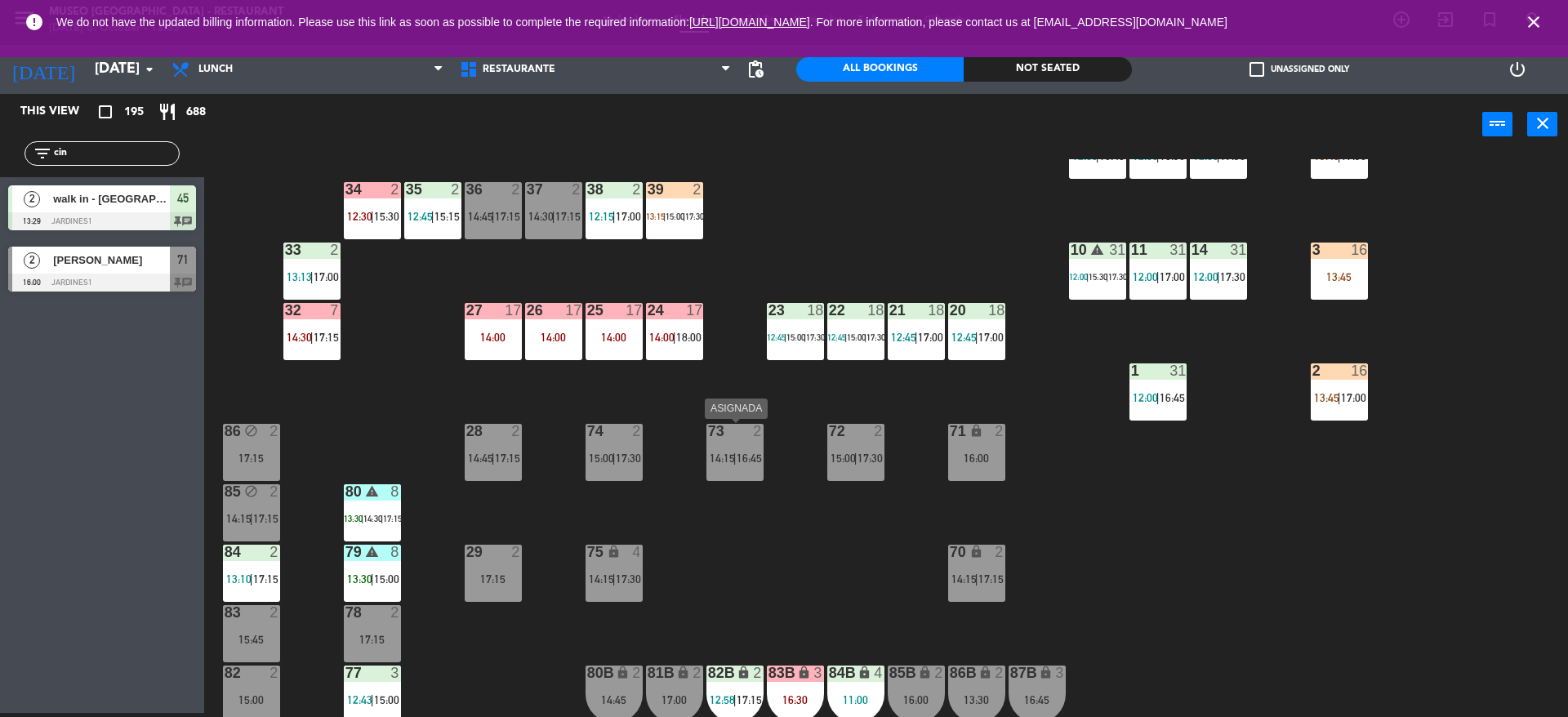
click at [750, 509] on div "44 5 12:00 | 14:00 | 17:00 49 2 13:00 | 16:00 54 warning 5 13:45 | 14:15 | 17:0…" at bounding box center [894, 439] width 1348 height 558
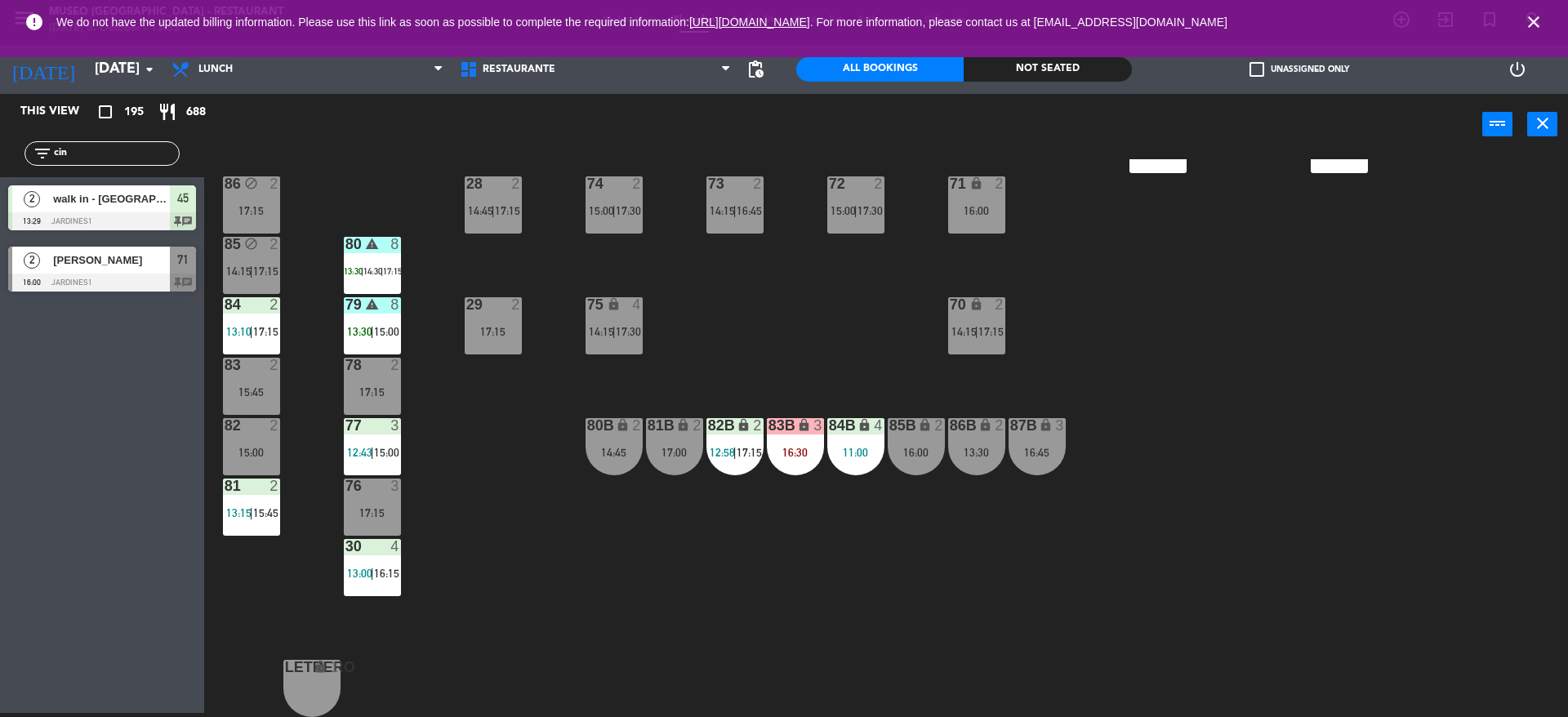
click at [361, 392] on div "17:15" at bounding box center [373, 392] width 57 height 12
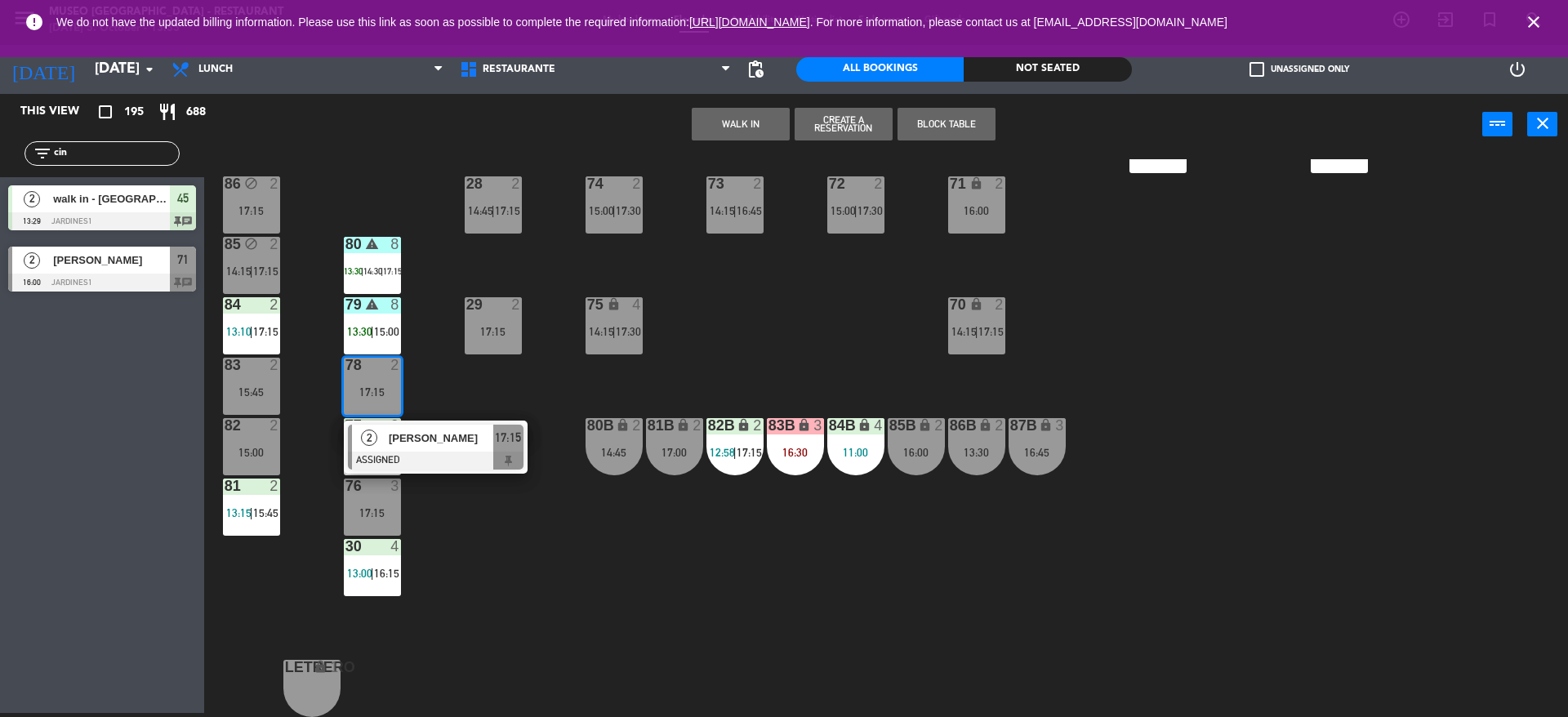
click at [259, 140] on div "WALK IN Create a Reservation Block Table power_input close" at bounding box center [843, 125] width 1278 height 62
click at [127, 205] on span "walk in - [GEOGRAPHIC_DATA]" at bounding box center [112, 199] width 117 height 18
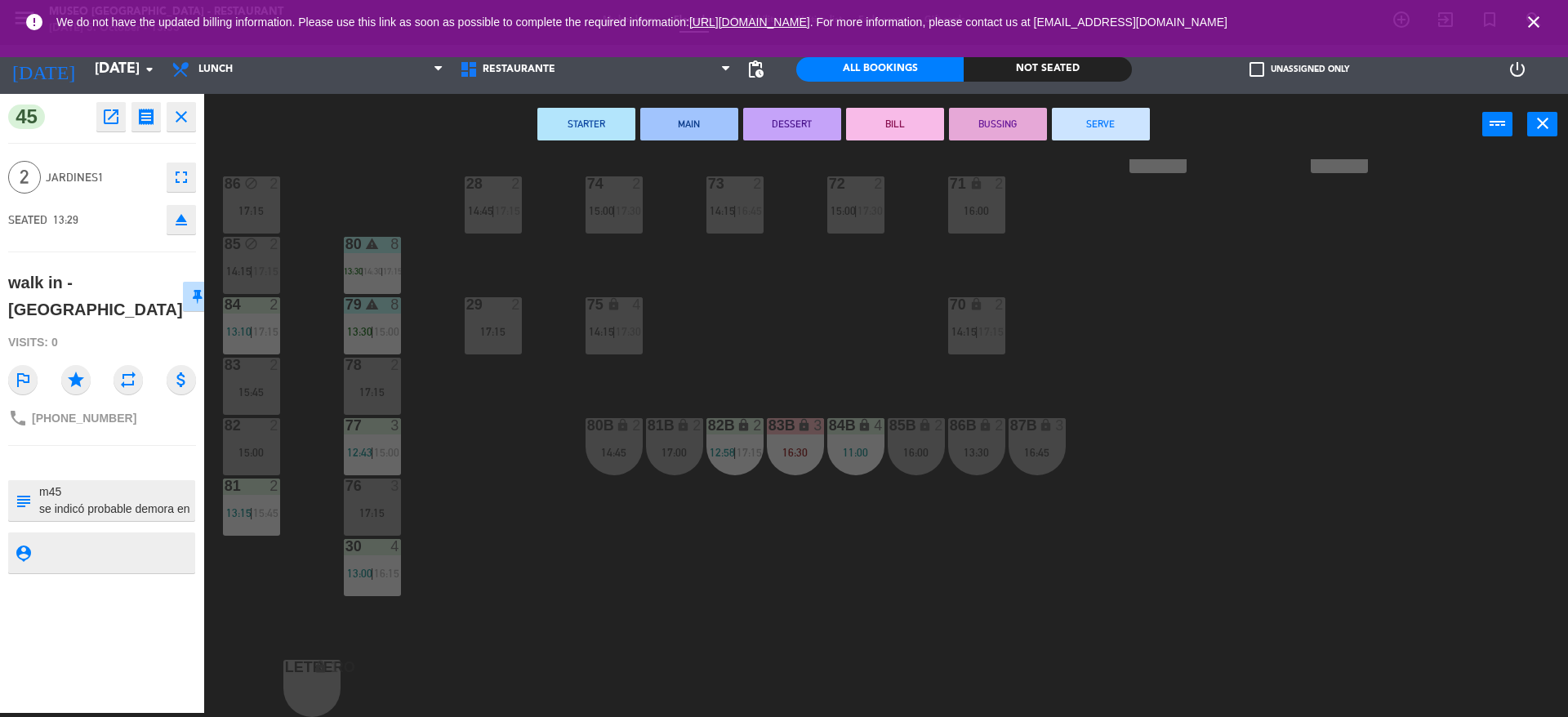
click at [378, 394] on div "17:15" at bounding box center [373, 392] width 57 height 12
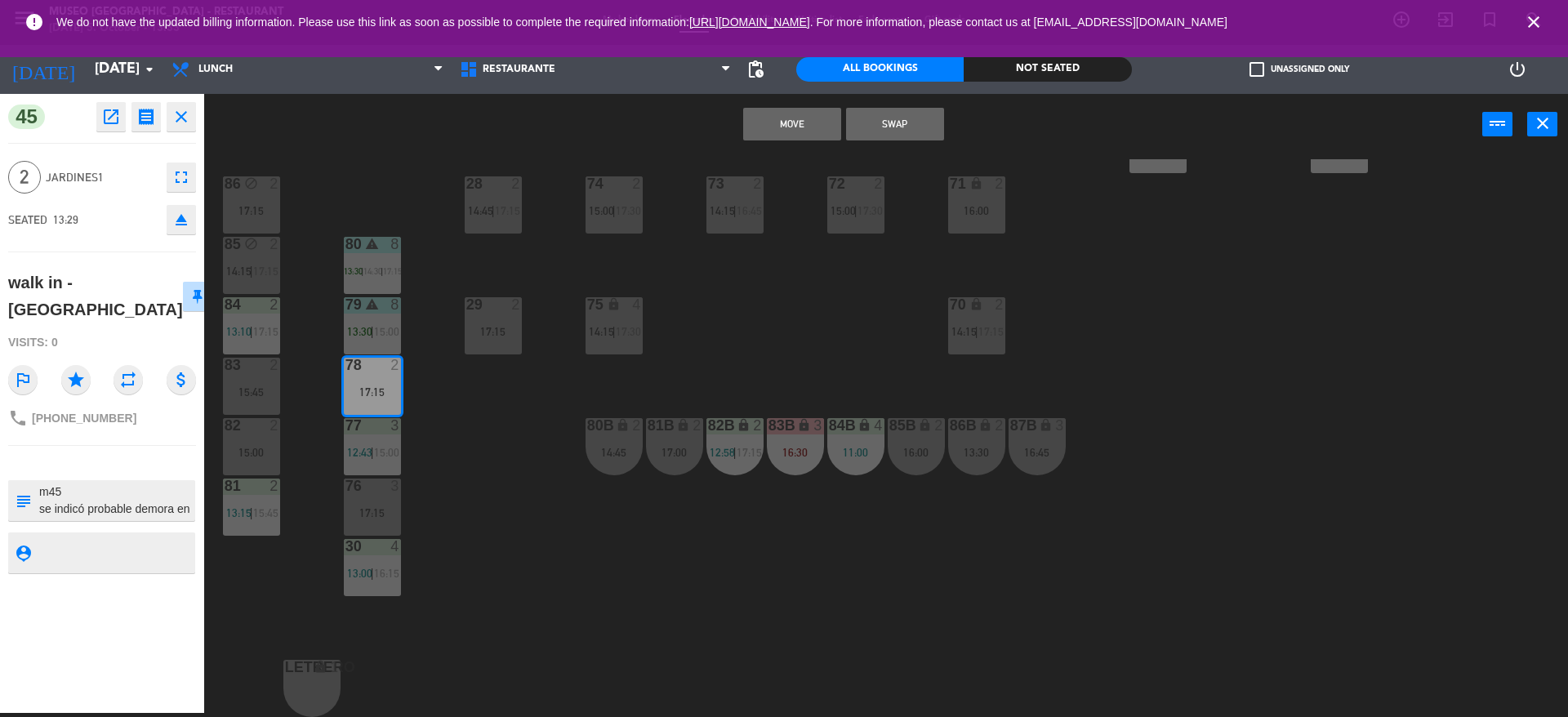
click at [807, 131] on button "Move" at bounding box center [792, 125] width 98 height 33
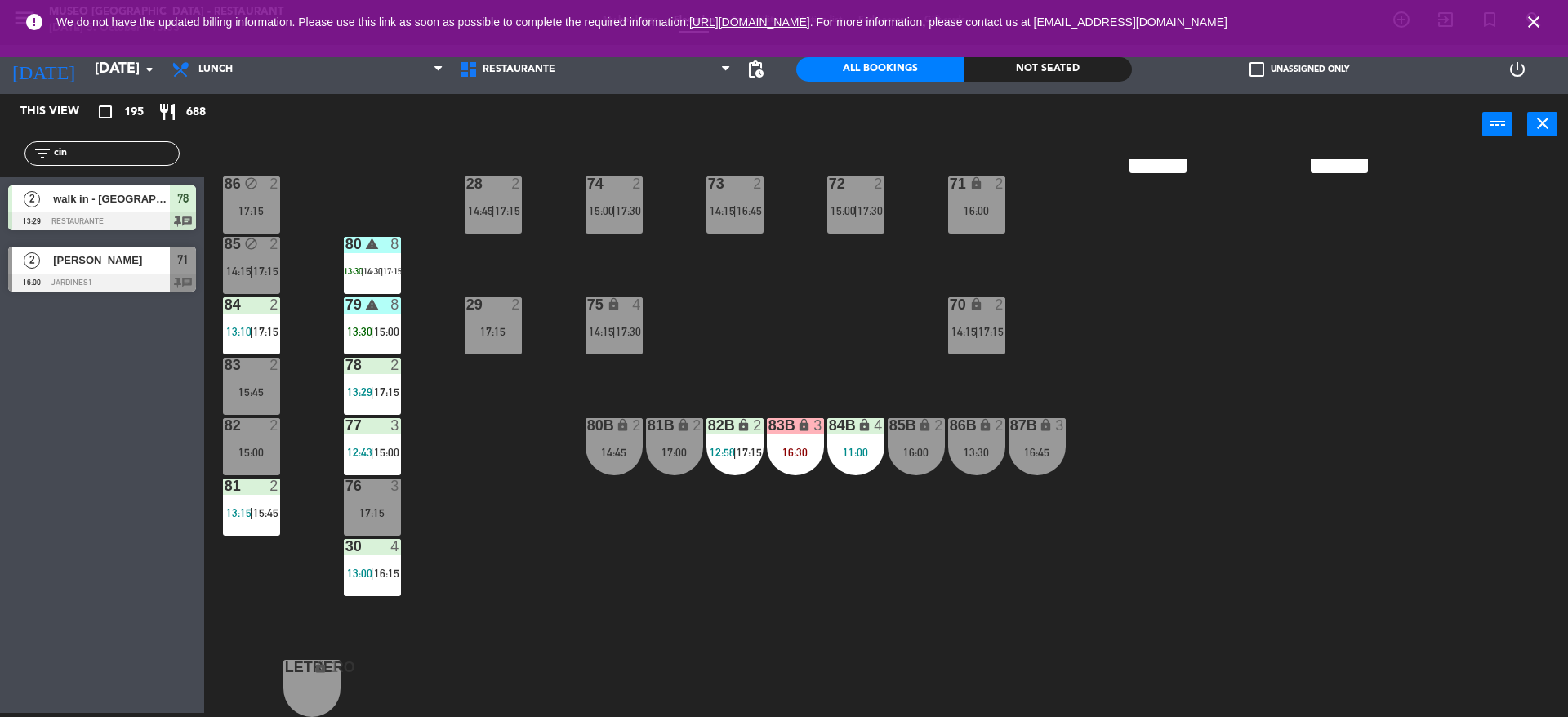
click at [373, 402] on div "78 2 13:29 | 17:15" at bounding box center [373, 386] width 57 height 57
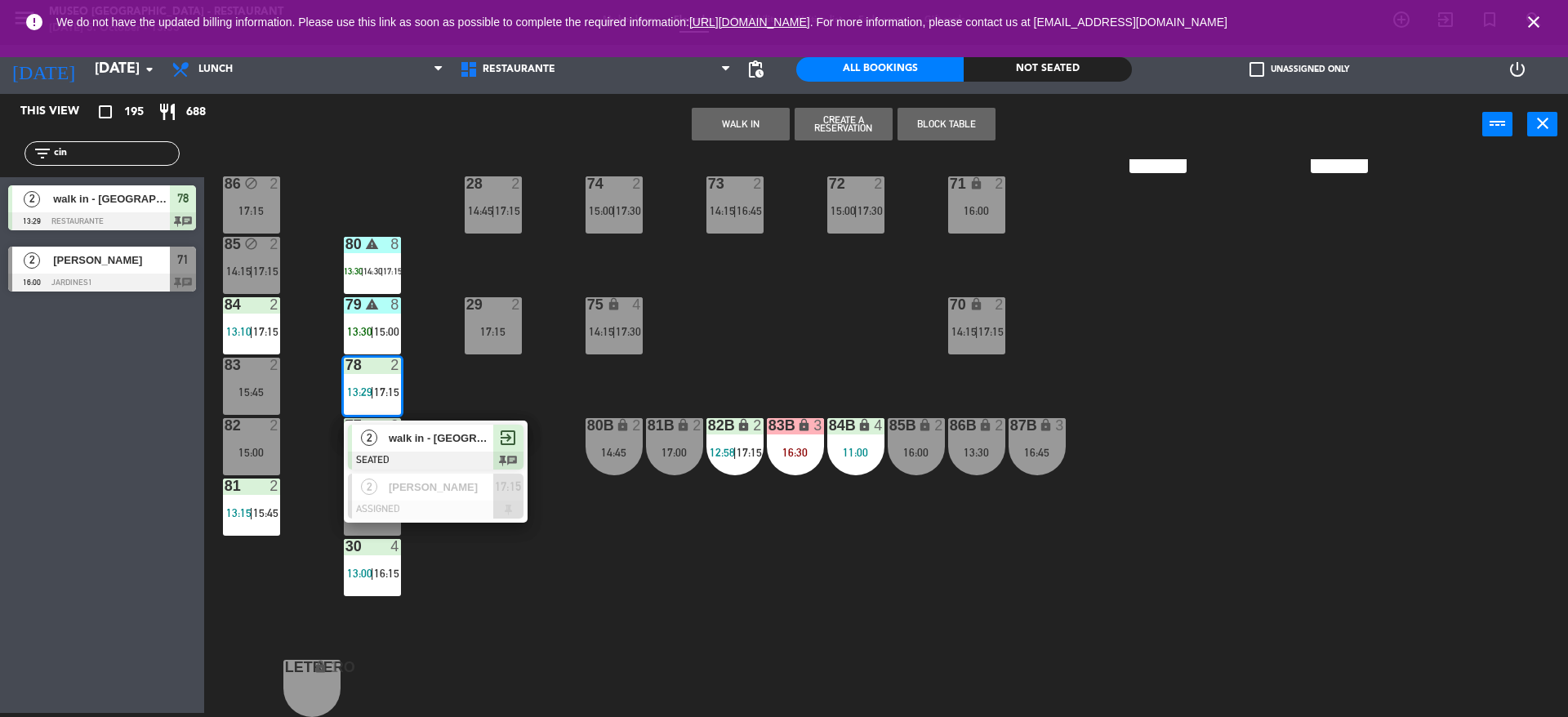
click at [399, 446] on span "walk in - [GEOGRAPHIC_DATA]" at bounding box center [441, 439] width 104 height 18
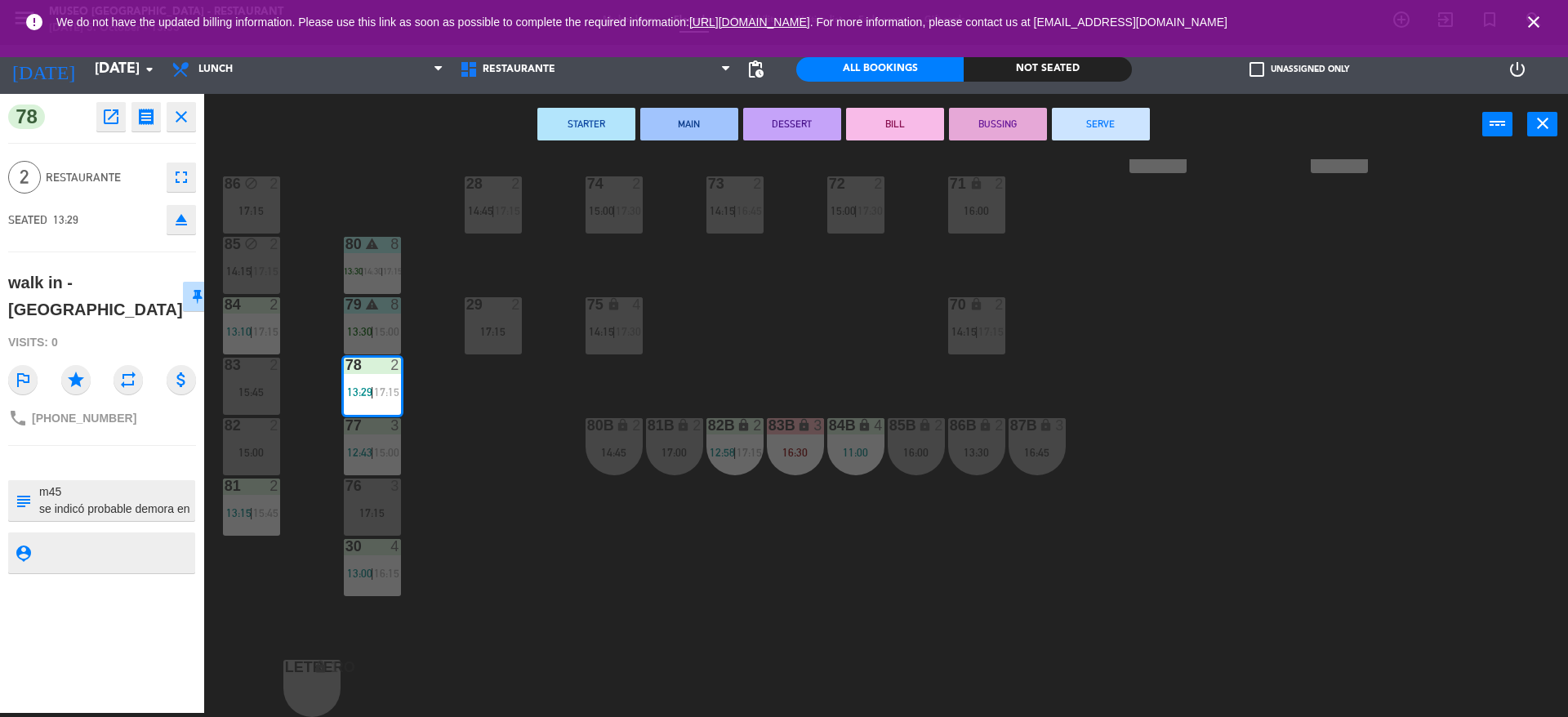
drag, startPoint x: 142, startPoint y: 465, endPoint x: 0, endPoint y: 456, distance: 142.3
click at [0, 456] on div "78 open_in_new receipt 1:29 PM [DATE] 2 people walk in - [PERSON_NAME] Table 78…" at bounding box center [102, 404] width 204 height 620
type textarea "m78 se indicó probable demora en el servicio"
click at [101, 222] on div "SEATED 13:29 eject" at bounding box center [101, 220] width 188 height 41
click at [515, 468] on div "44 5 12:00 | 14:00 | 17:00 49 2 13:00 | 16:00 54 warning 5 13:45 | 14:15 | 17:0…" at bounding box center [894, 439] width 1348 height 558
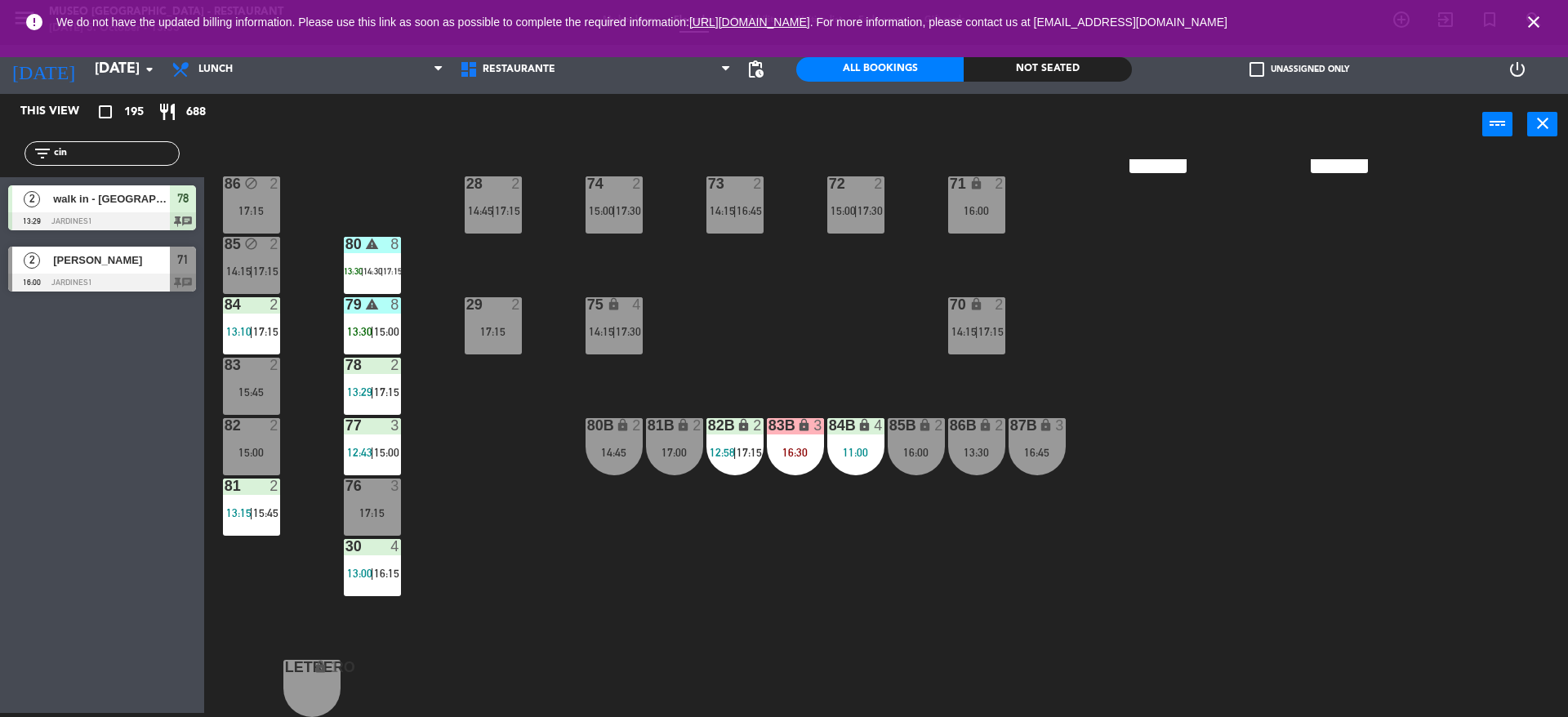
scroll to position [0, 0]
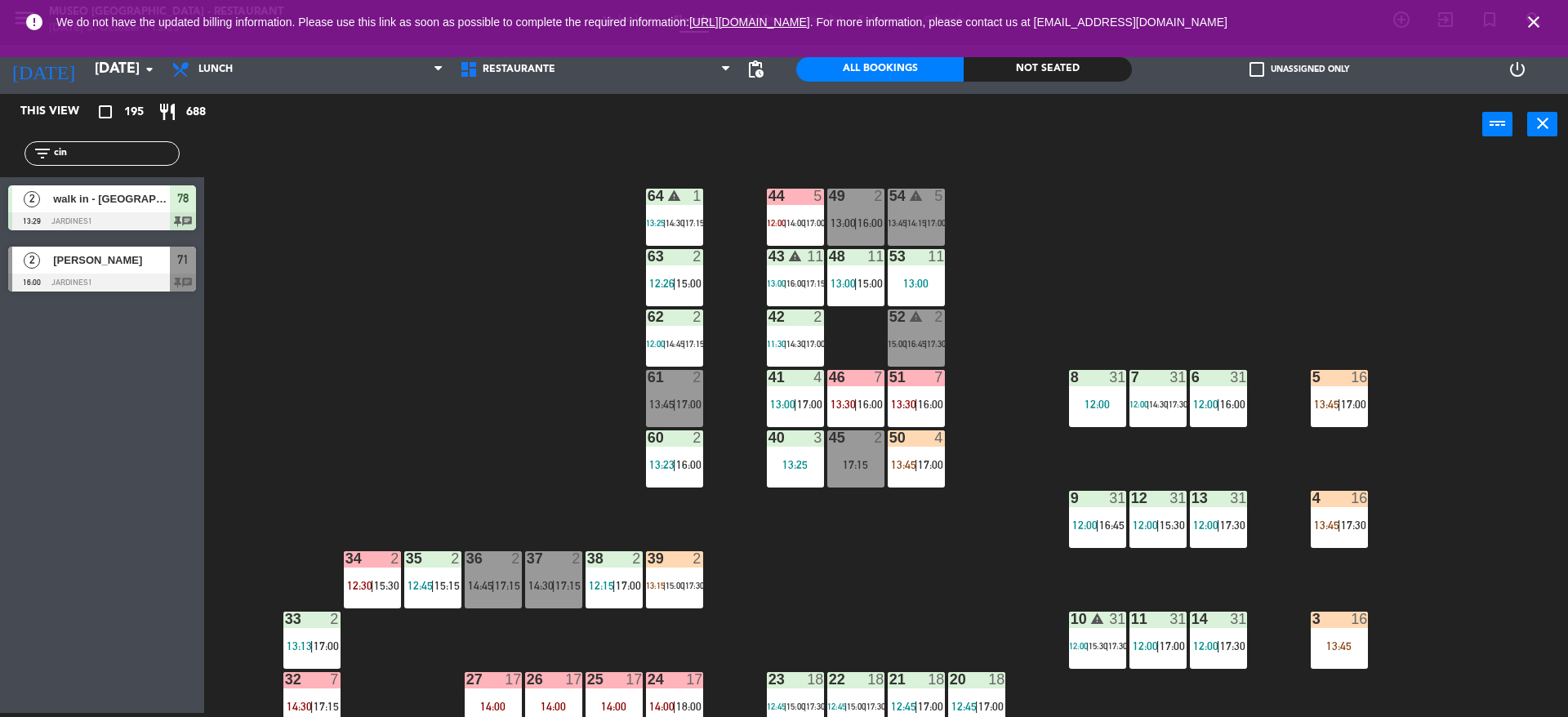
click at [934, 466] on span "17:00" at bounding box center [931, 464] width 25 height 13
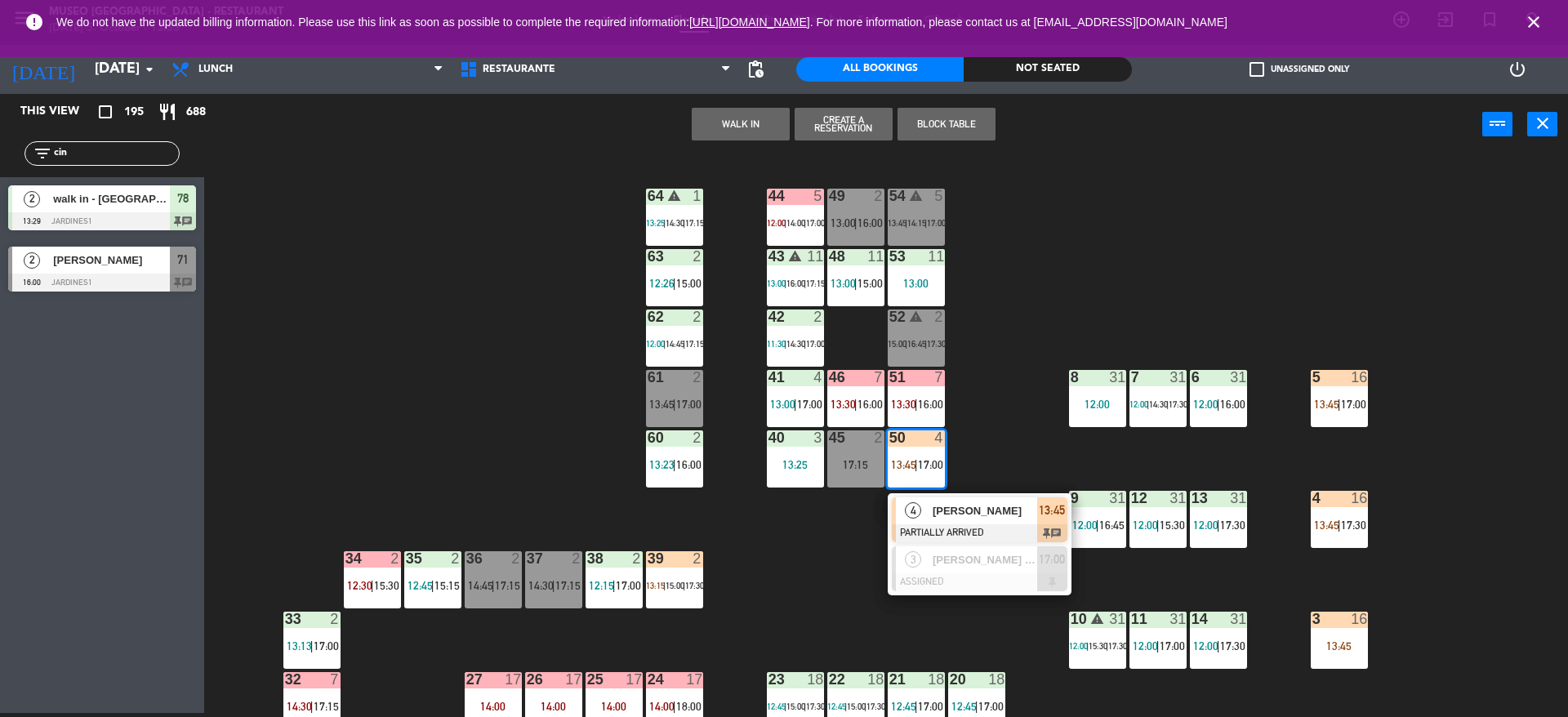
click at [909, 497] on div "4" at bounding box center [913, 511] width 35 height 27
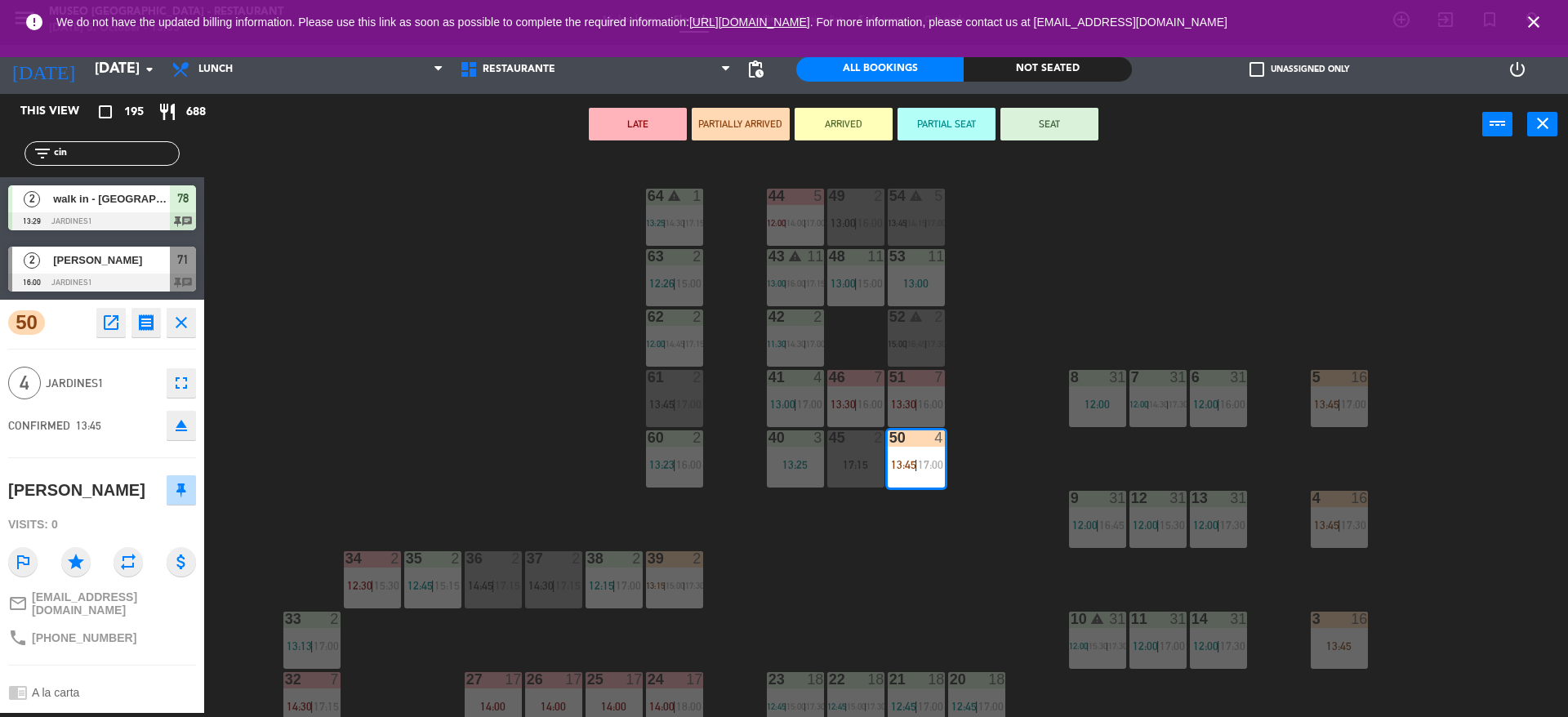
click at [757, 564] on div "44 5 12:00 | 14:00 | 17:00 49 2 13:00 | 16:00 54 warning 5 13:45 | 14:15 | 17:0…" at bounding box center [894, 439] width 1348 height 558
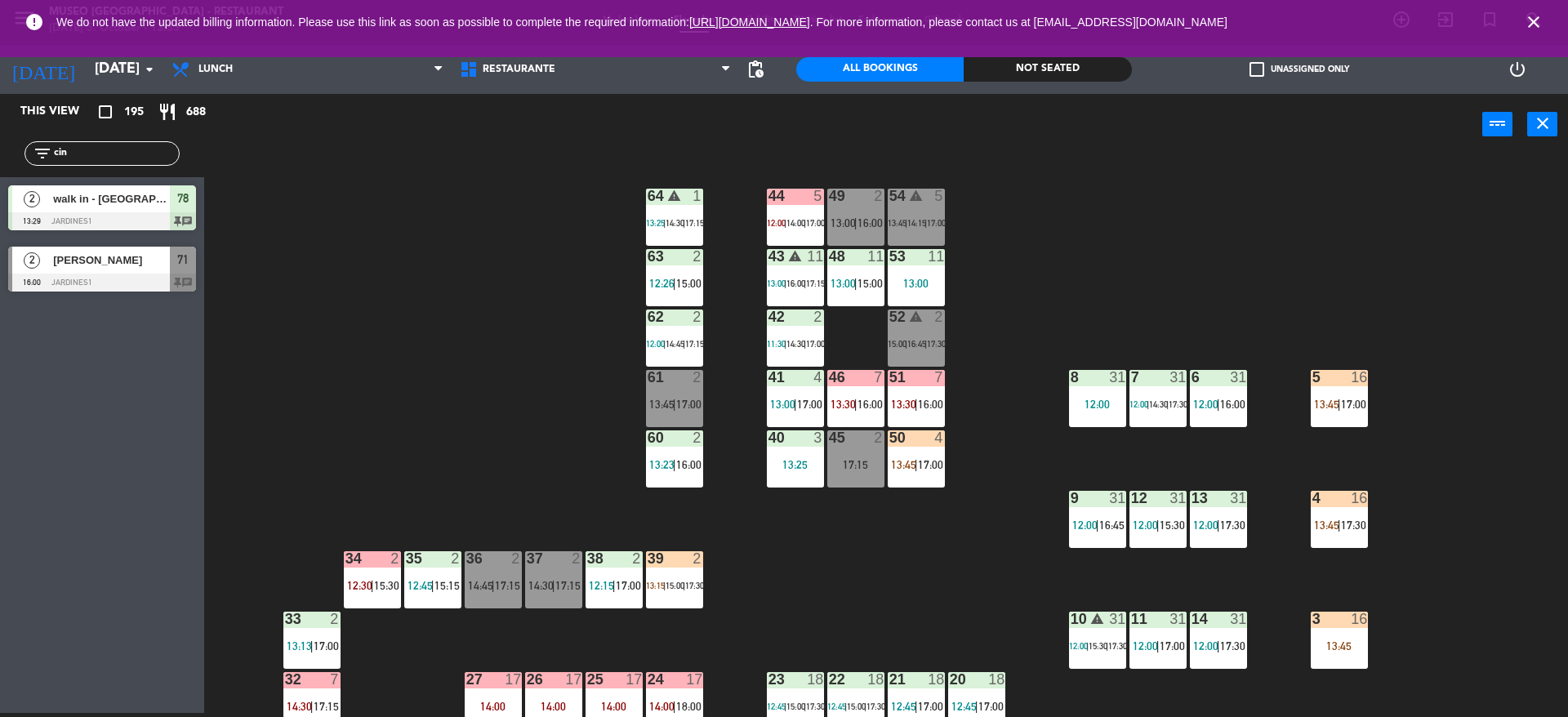
click at [654, 592] on div "39 2 13:15 | 15:00 | 17:30" at bounding box center [674, 580] width 57 height 57
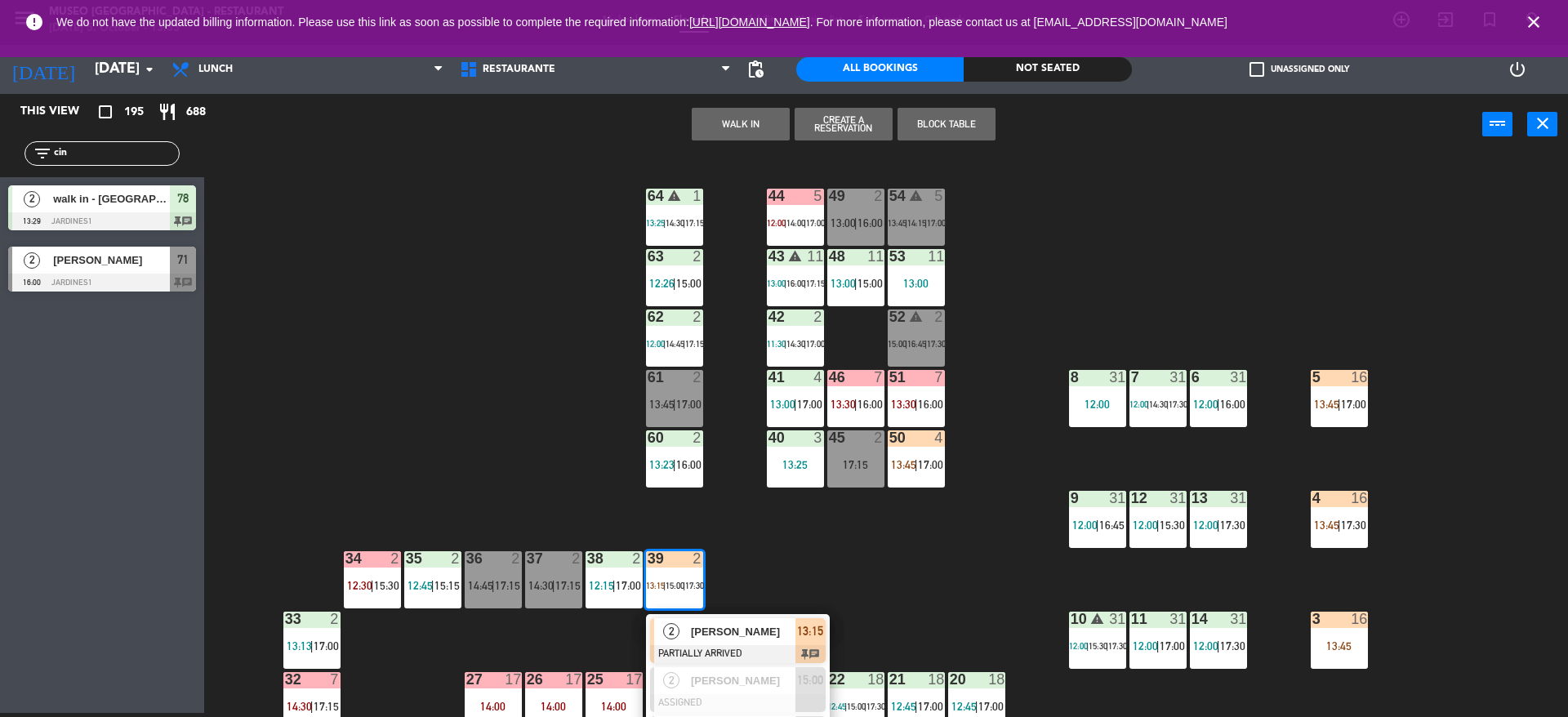
click at [681, 640] on div "2" at bounding box center [672, 632] width 35 height 27
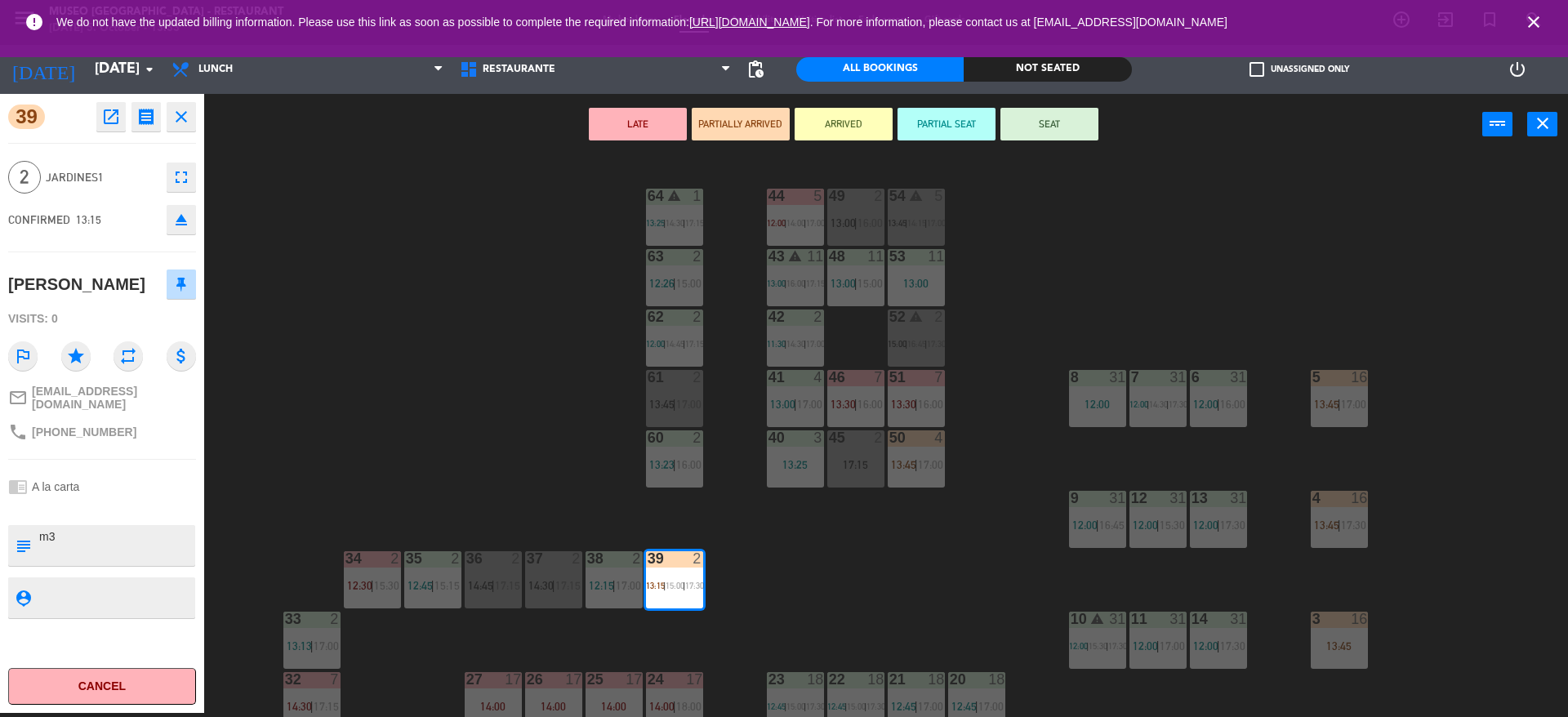
click at [162, 547] on textarea at bounding box center [116, 545] width 156 height 34
type textarea "m39"
click at [275, 506] on div "44 5 12:00 | 14:00 | 17:00 49 2 13:00 | 16:00 54 warning 5 13:45 | 14:15 | 17:0…" at bounding box center [894, 439] width 1348 height 558
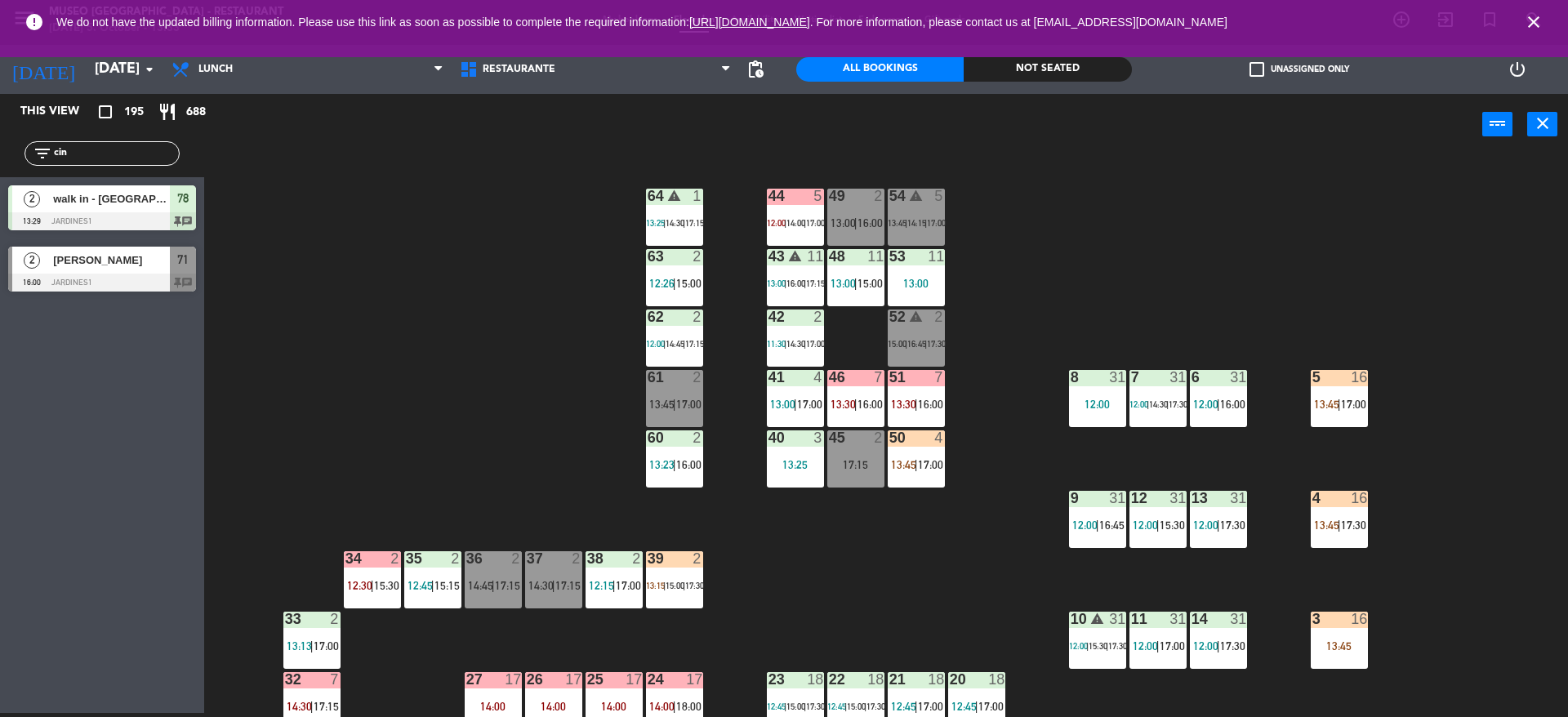
click at [418, 543] on div "44 5 12:00 | 14:00 | 17:00 49 2 13:00 | 16:00 54 warning 5 13:45 | 14:15 | 17:0…" at bounding box center [894, 439] width 1348 height 558
click at [654, 595] on div "39 2 13:15 | 15:00 | 17:30" at bounding box center [674, 580] width 57 height 57
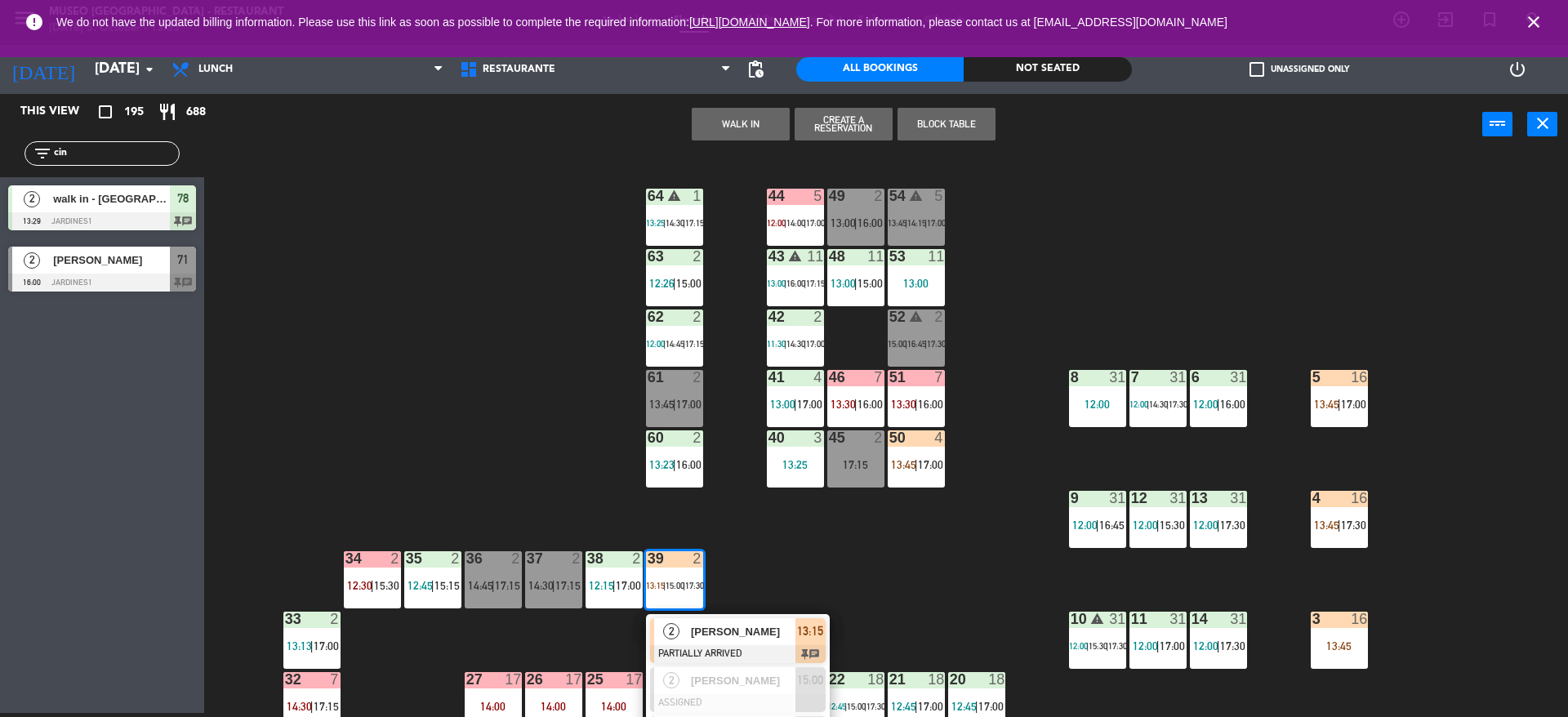
click at [656, 614] on div "2 [PERSON_NAME] PARTIALLY ARRIVED 13:15 chat" at bounding box center [737, 640] width 184 height 54
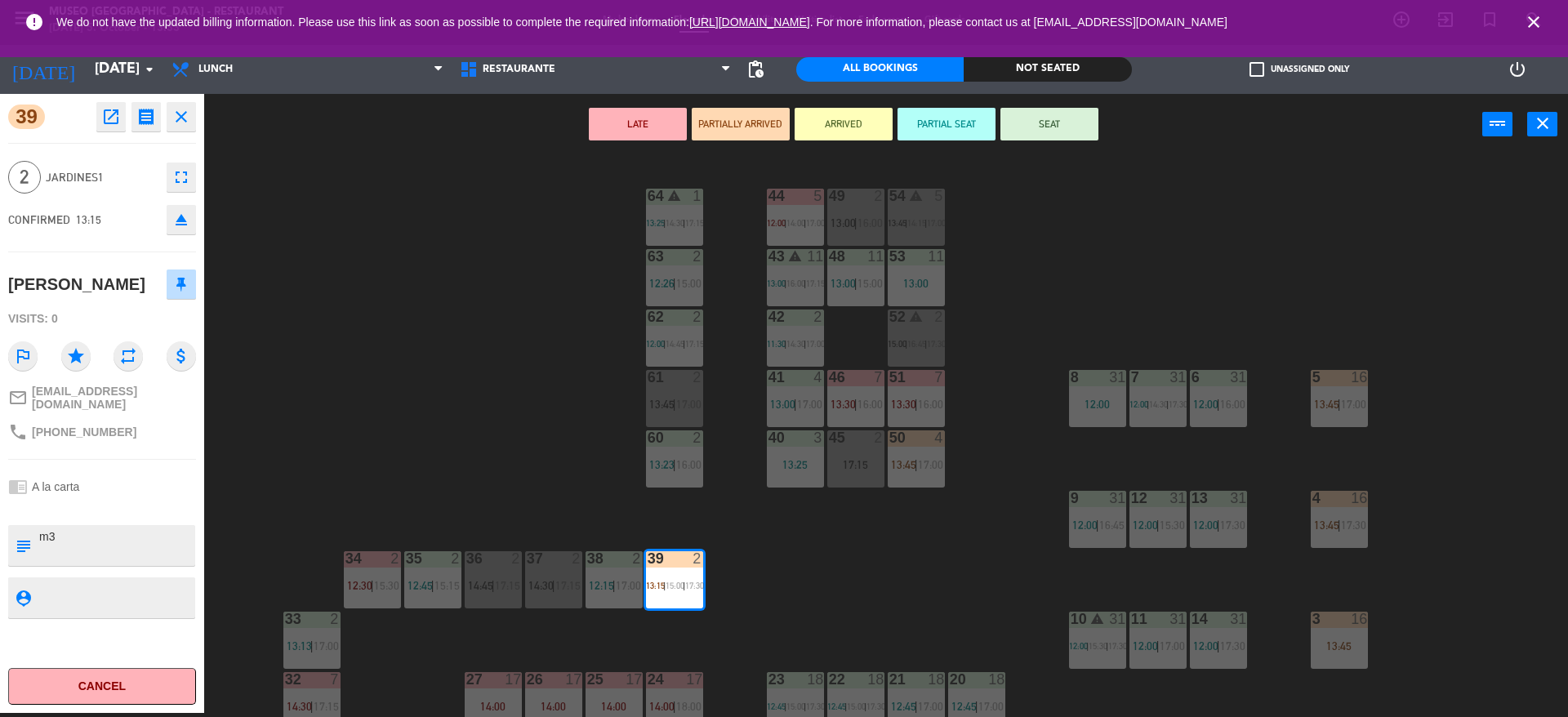
click at [563, 587] on span "17:15" at bounding box center [568, 585] width 25 height 13
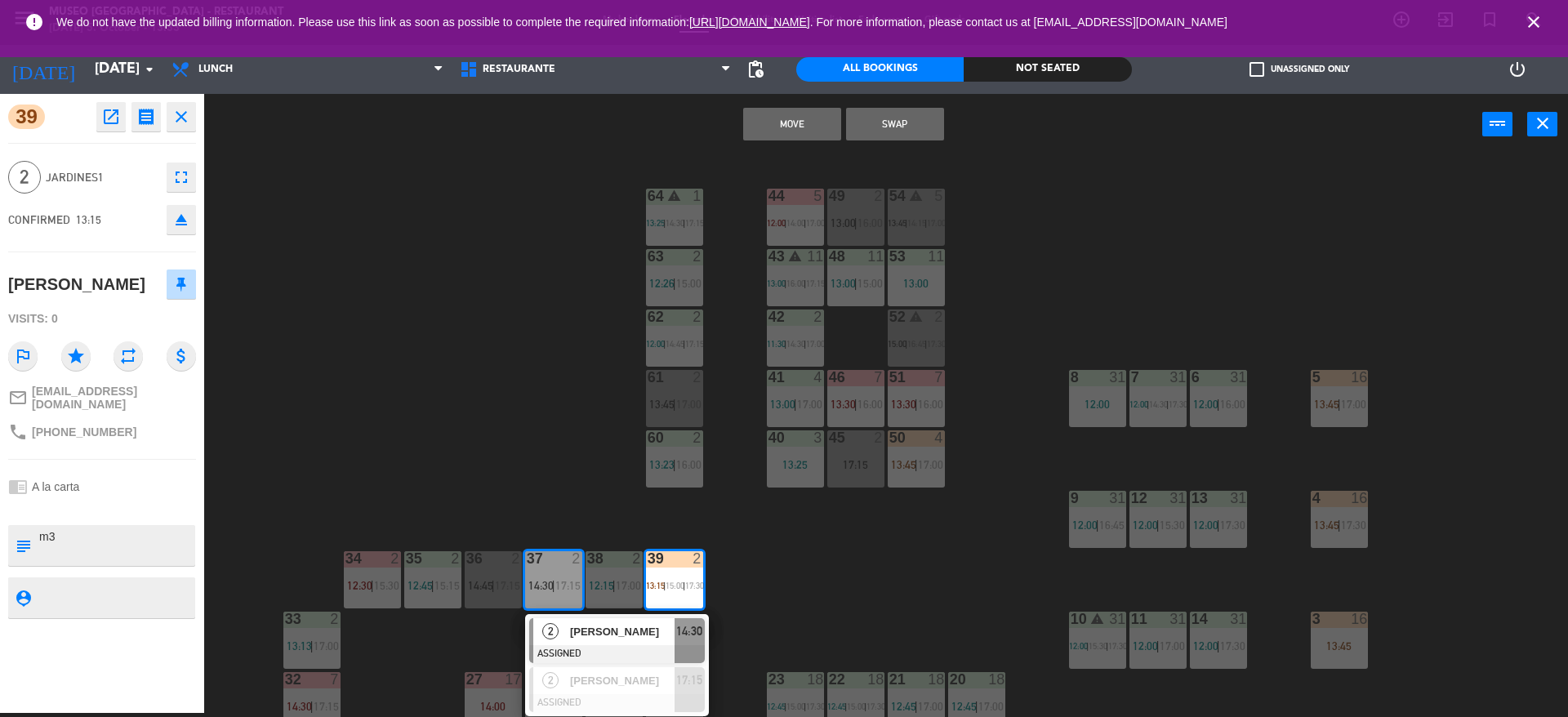
click at [898, 125] on button "Swap" at bounding box center [895, 125] width 98 height 33
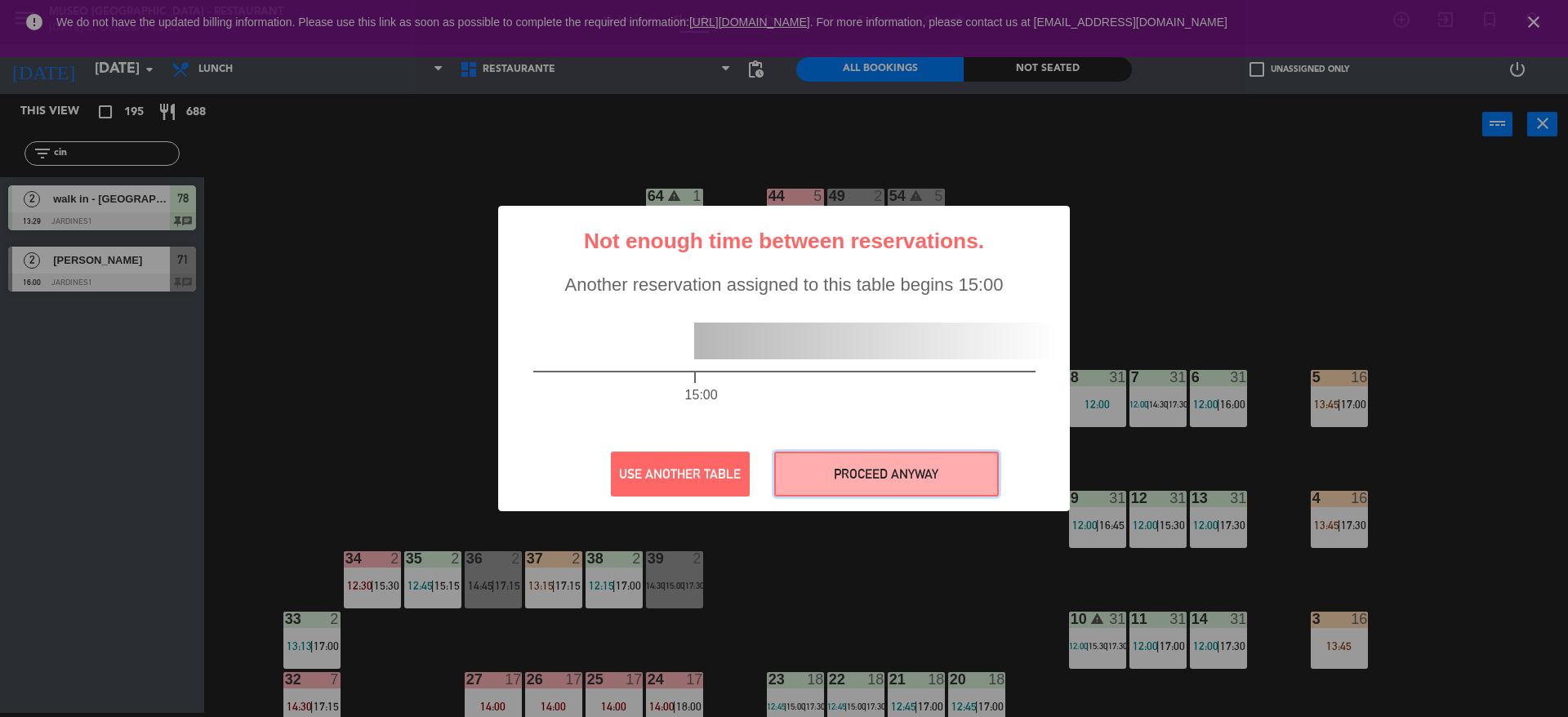
click at [848, 480] on button "PROCEED ANYWAY" at bounding box center [886, 474] width 225 height 45
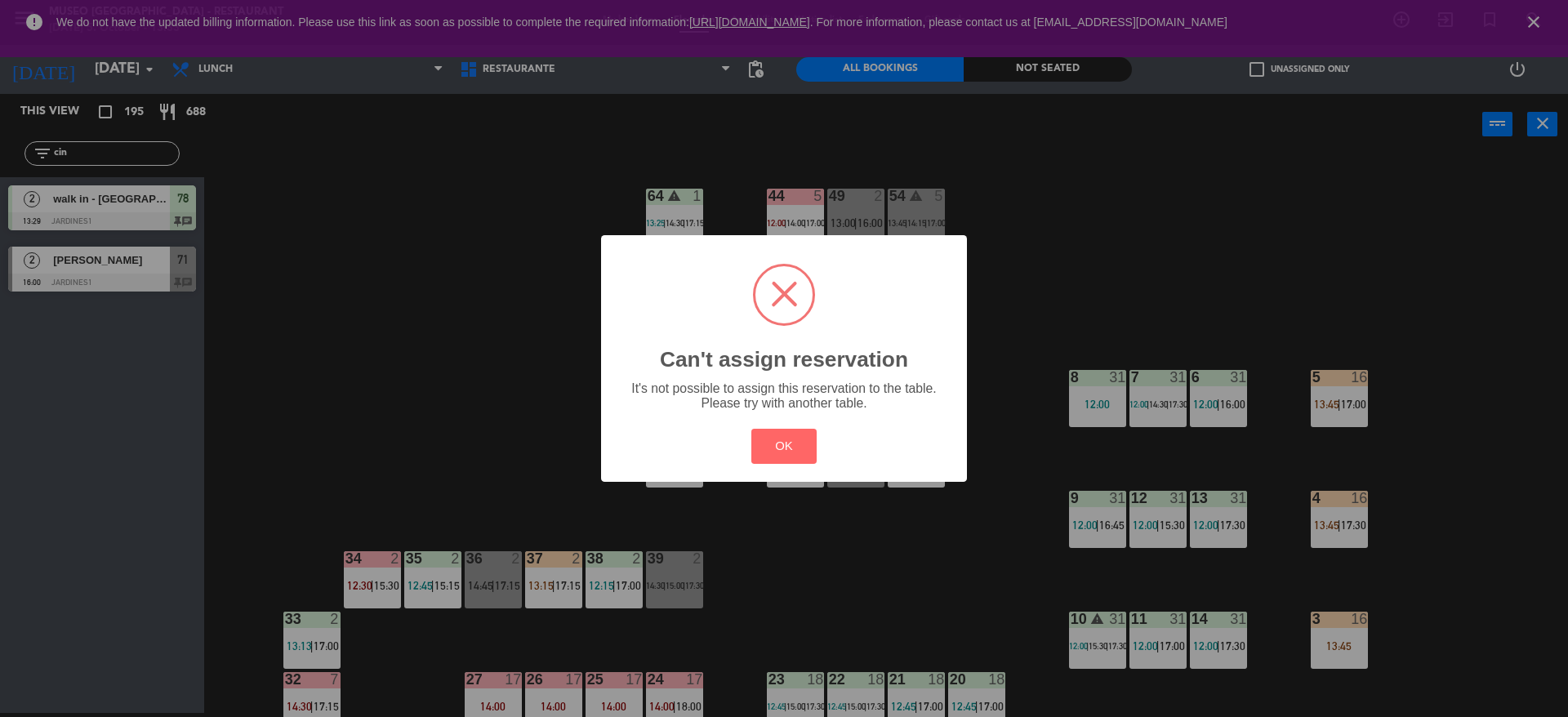
click at [567, 596] on div "? ! i Can't assign reservation × It's not possible to assign this reservation t…" at bounding box center [784, 358] width 1568 height 717
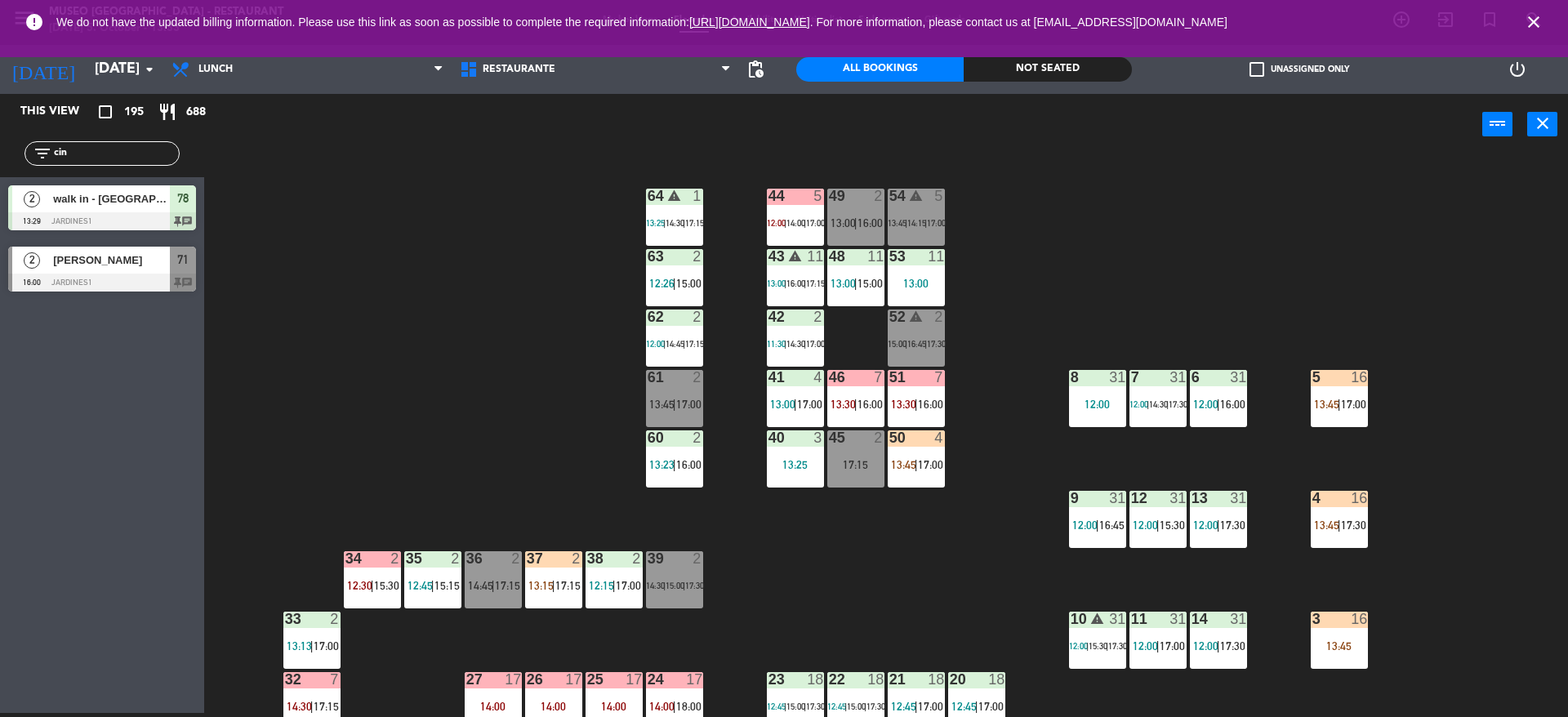
click at [800, 564] on div "44 5 12:00 | 14:00 | 17:00 49 2 13:00 | 16:00 54 warning 5 13:45 | 14:15 | 17:0…" at bounding box center [894, 439] width 1348 height 558
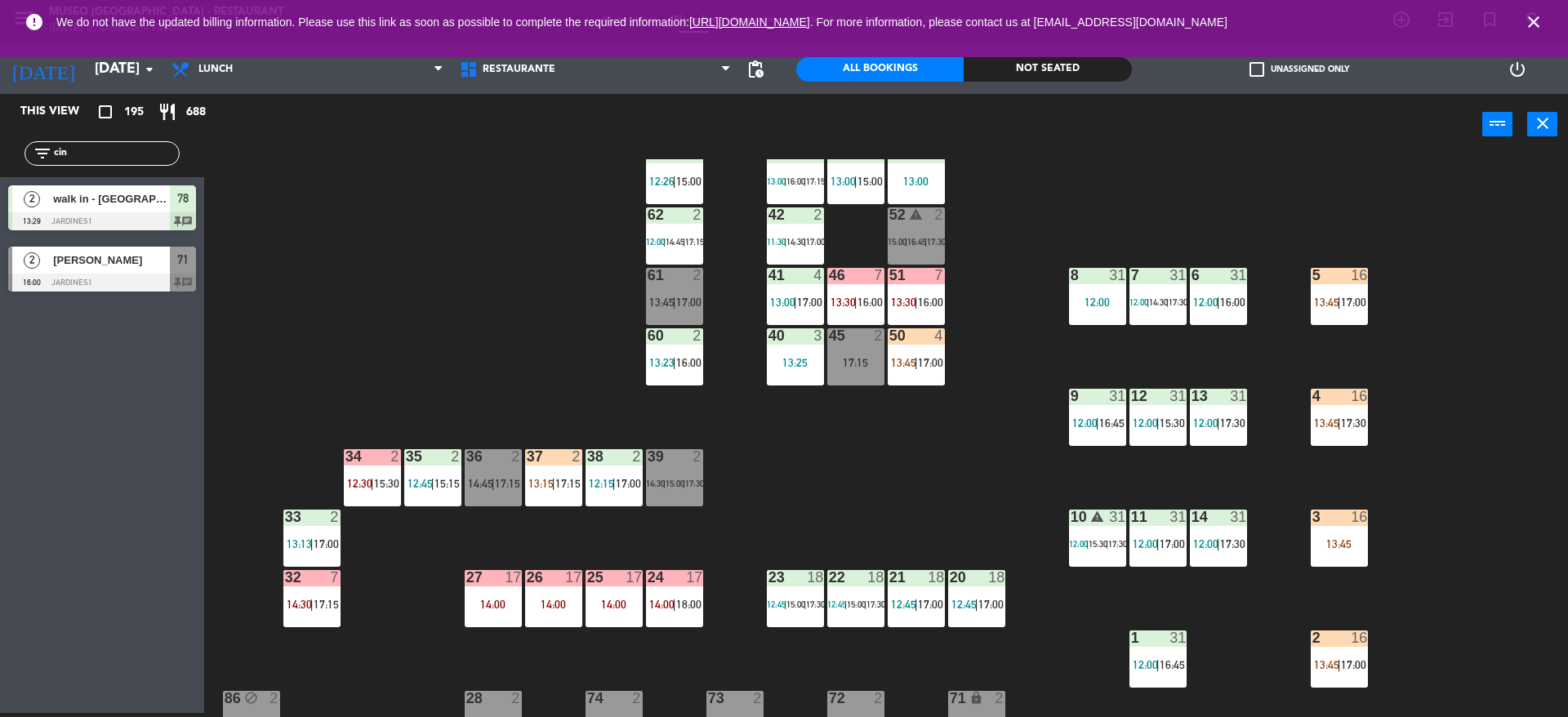
scroll to position [196, 0]
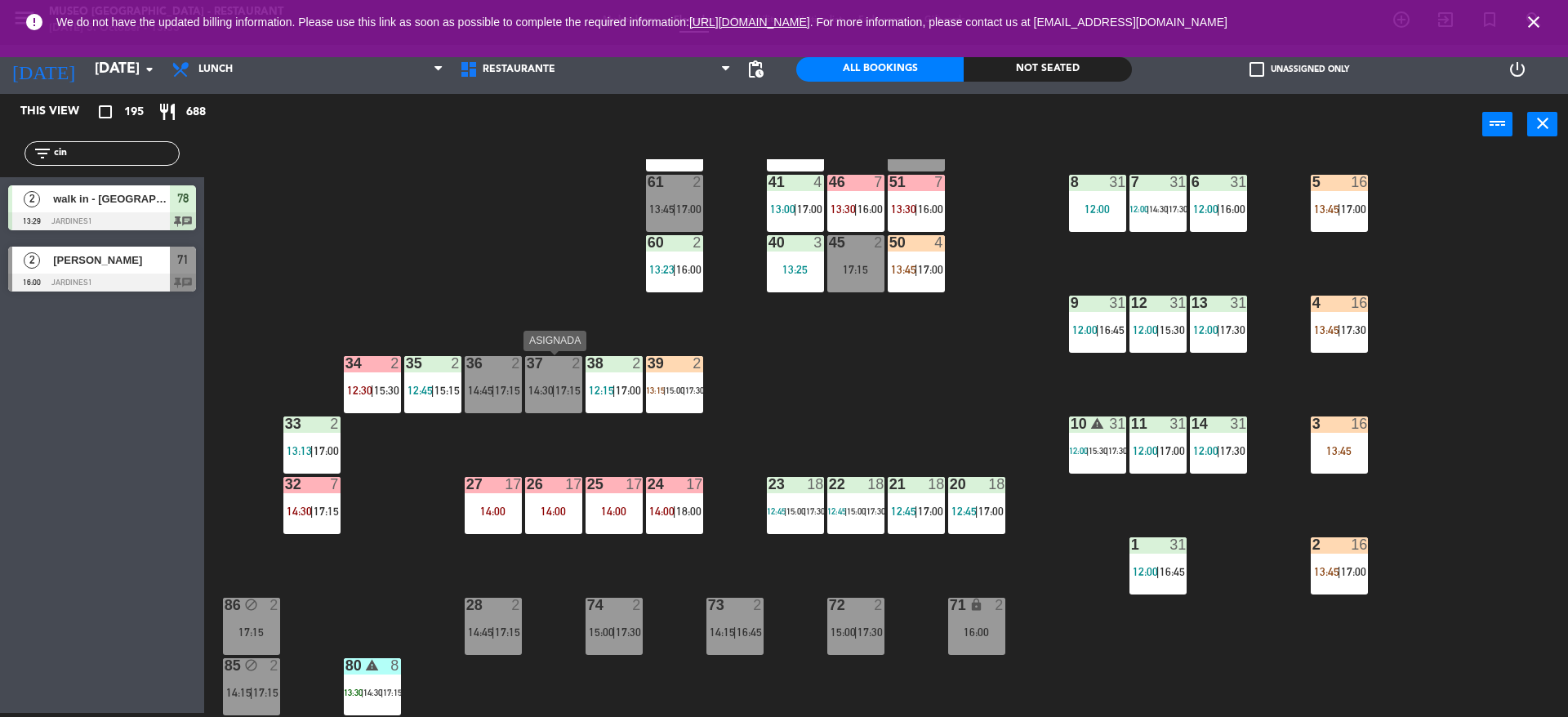
click at [551, 397] on div "37 2 14:30 | 17:15" at bounding box center [553, 384] width 57 height 57
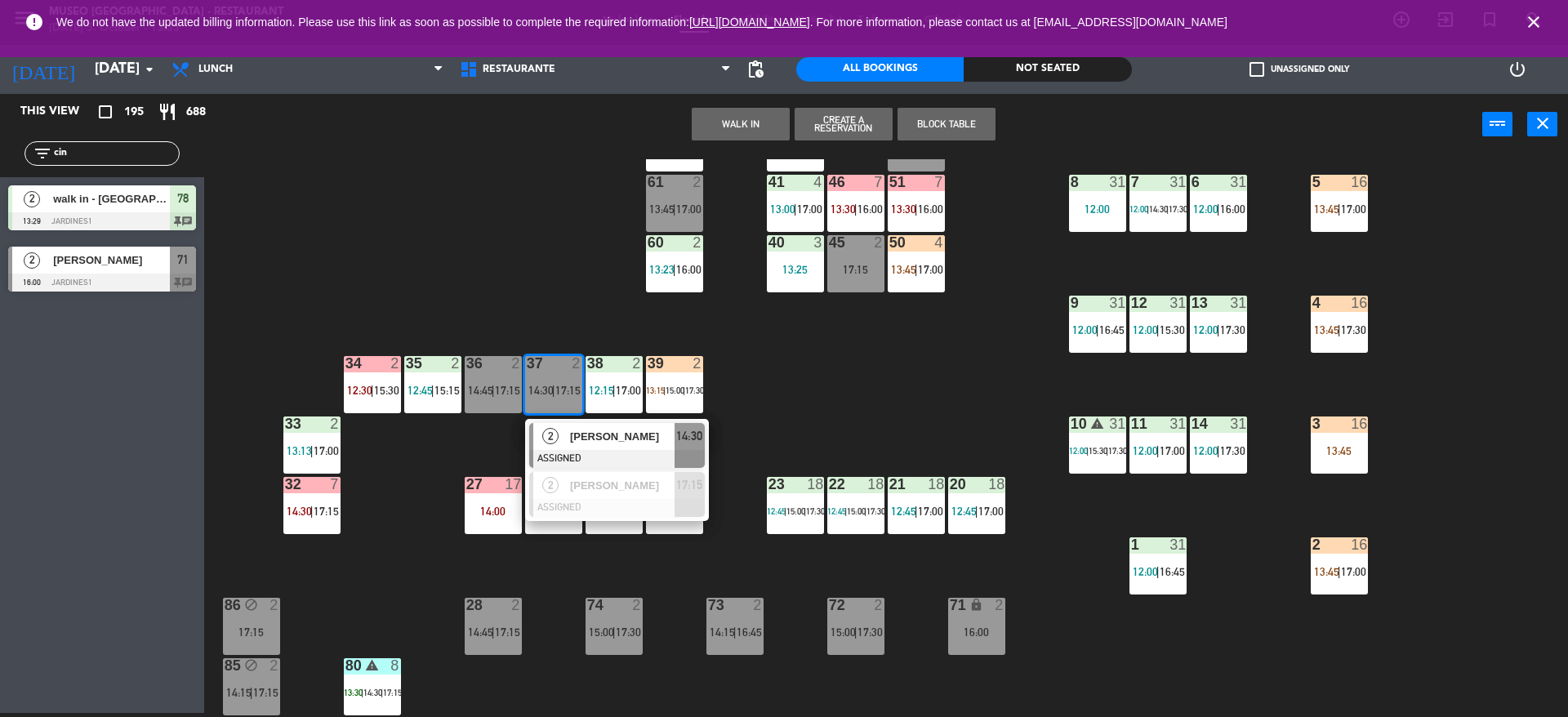
click at [566, 448] on div "2" at bounding box center [551, 437] width 35 height 27
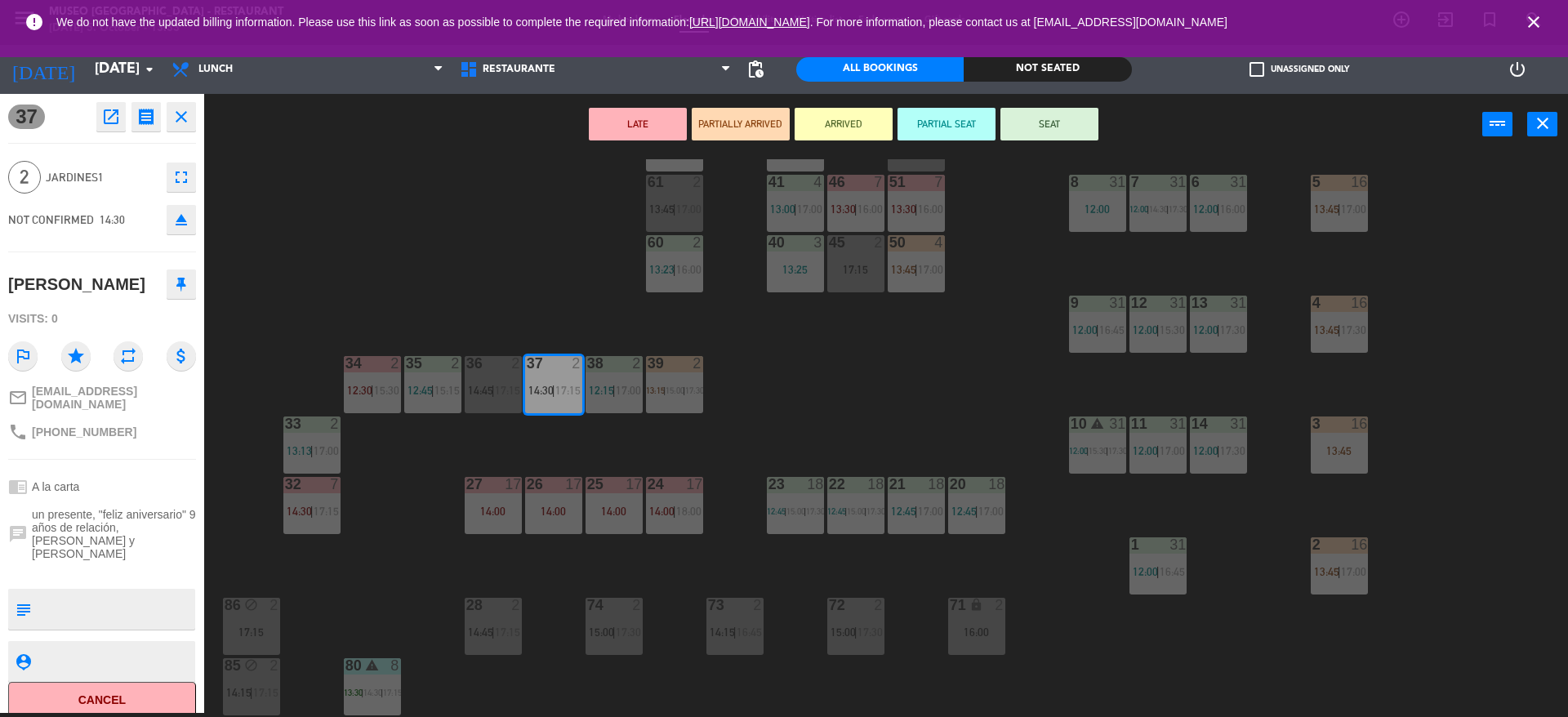
click at [184, 221] on icon "eject" at bounding box center [181, 220] width 19 height 19
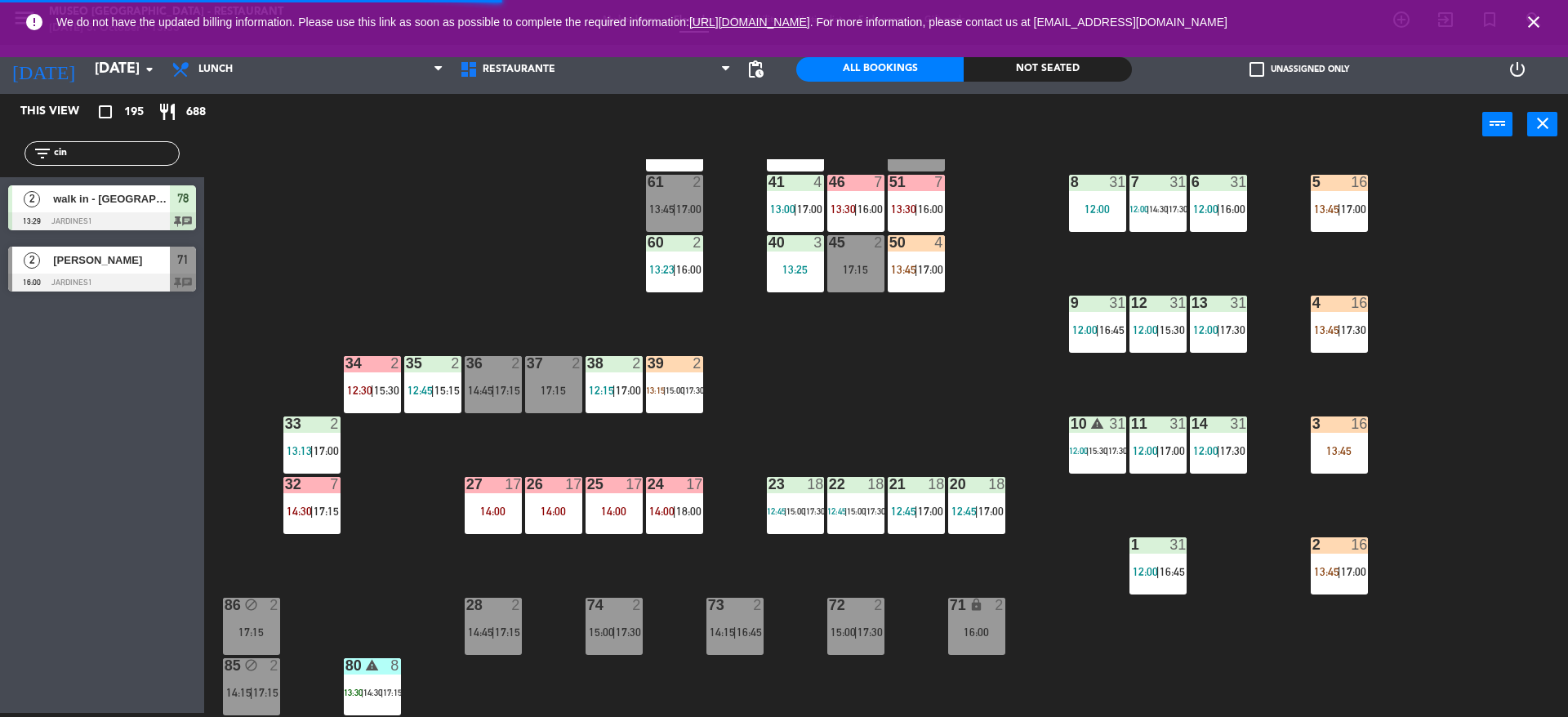
click at [684, 421] on div "44 5 12:00 | 14:00 | 17:00 49 2 13:00 | 16:00 54 warning 5 13:45 | 14:15 | 17:0…" at bounding box center [894, 439] width 1348 height 558
click at [671, 399] on div "39 2 13:15 | 15:00 | 17:30" at bounding box center [674, 384] width 57 height 57
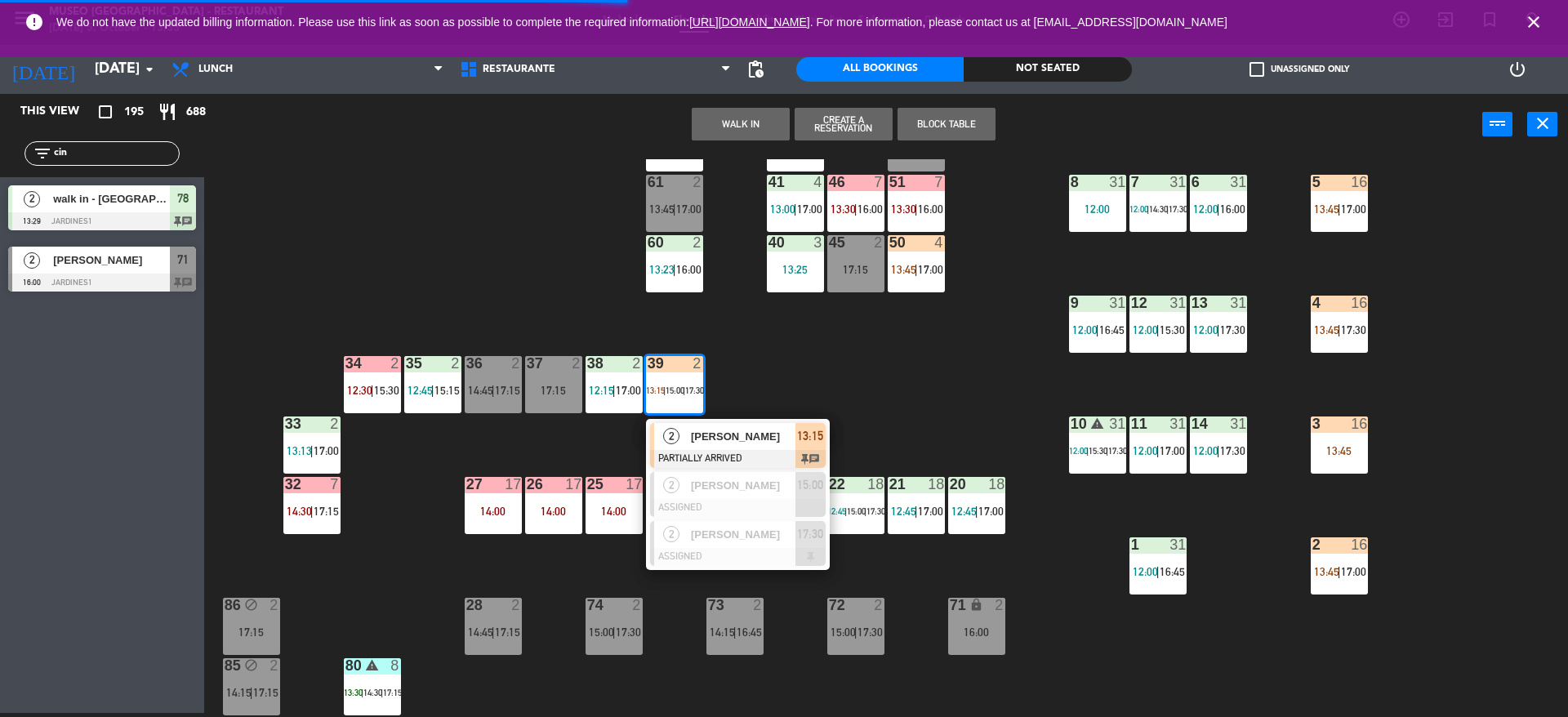
click at [676, 438] on span "2" at bounding box center [671, 436] width 17 height 17
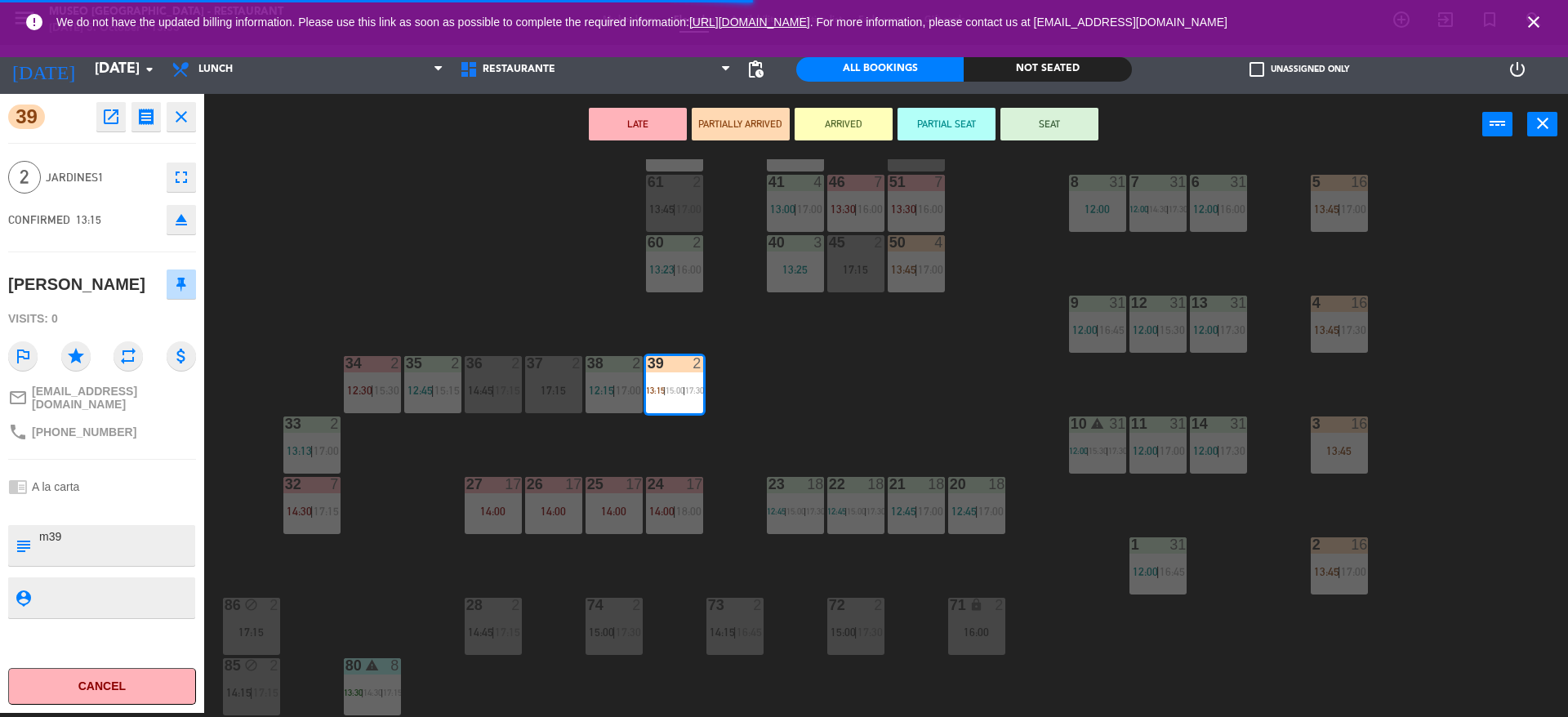
click at [558, 399] on div "37 2 17:15" at bounding box center [553, 384] width 57 height 57
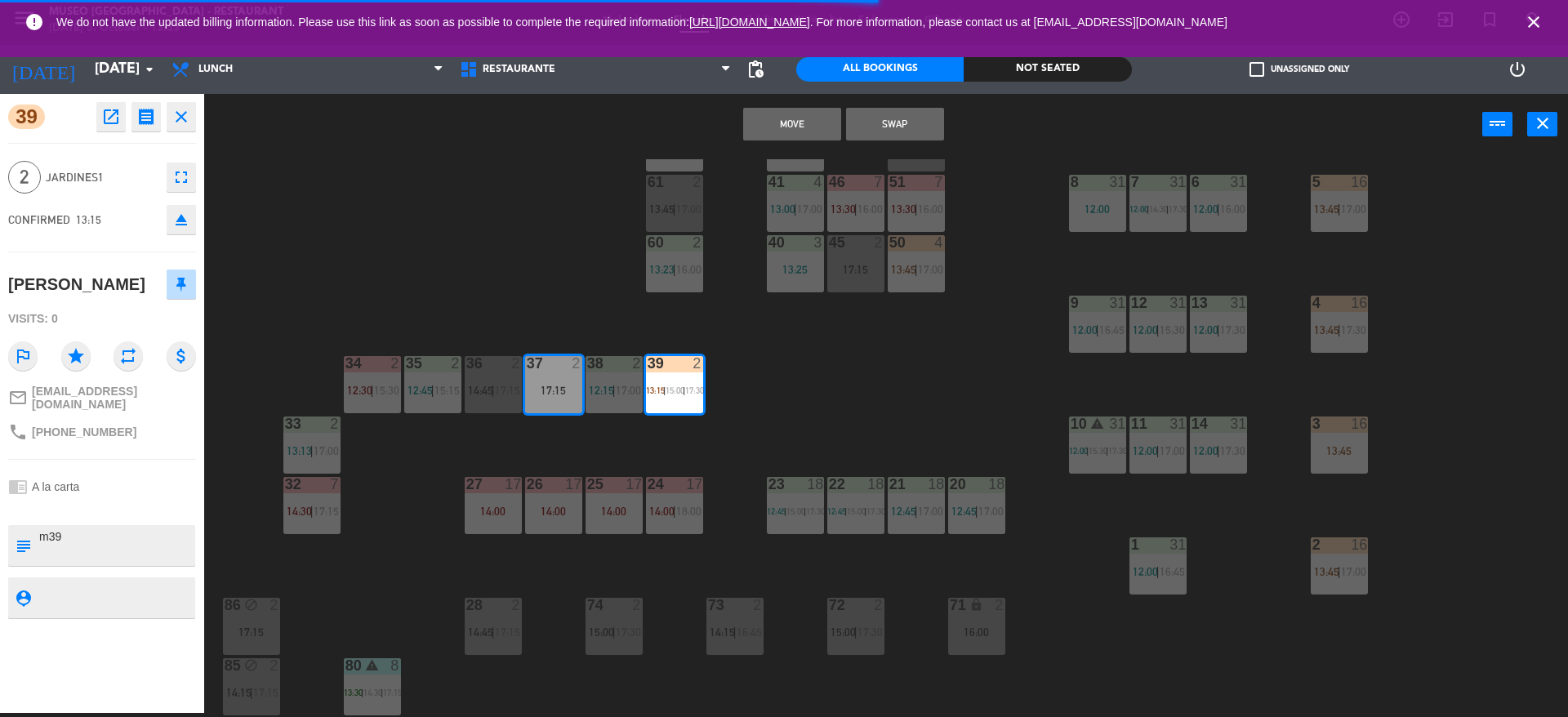
click at [787, 112] on button "Move" at bounding box center [792, 125] width 98 height 33
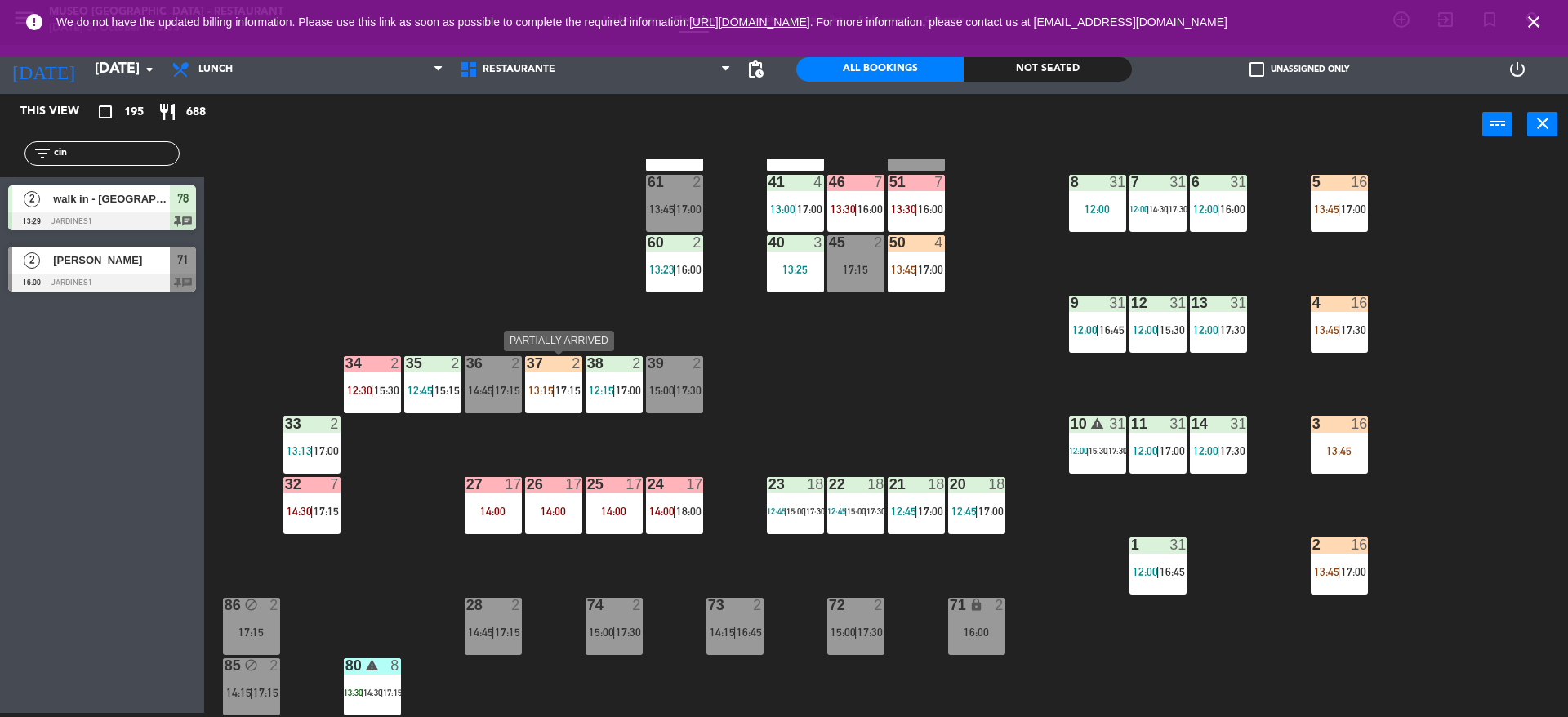
click at [554, 393] on span "|" at bounding box center [553, 390] width 3 height 13
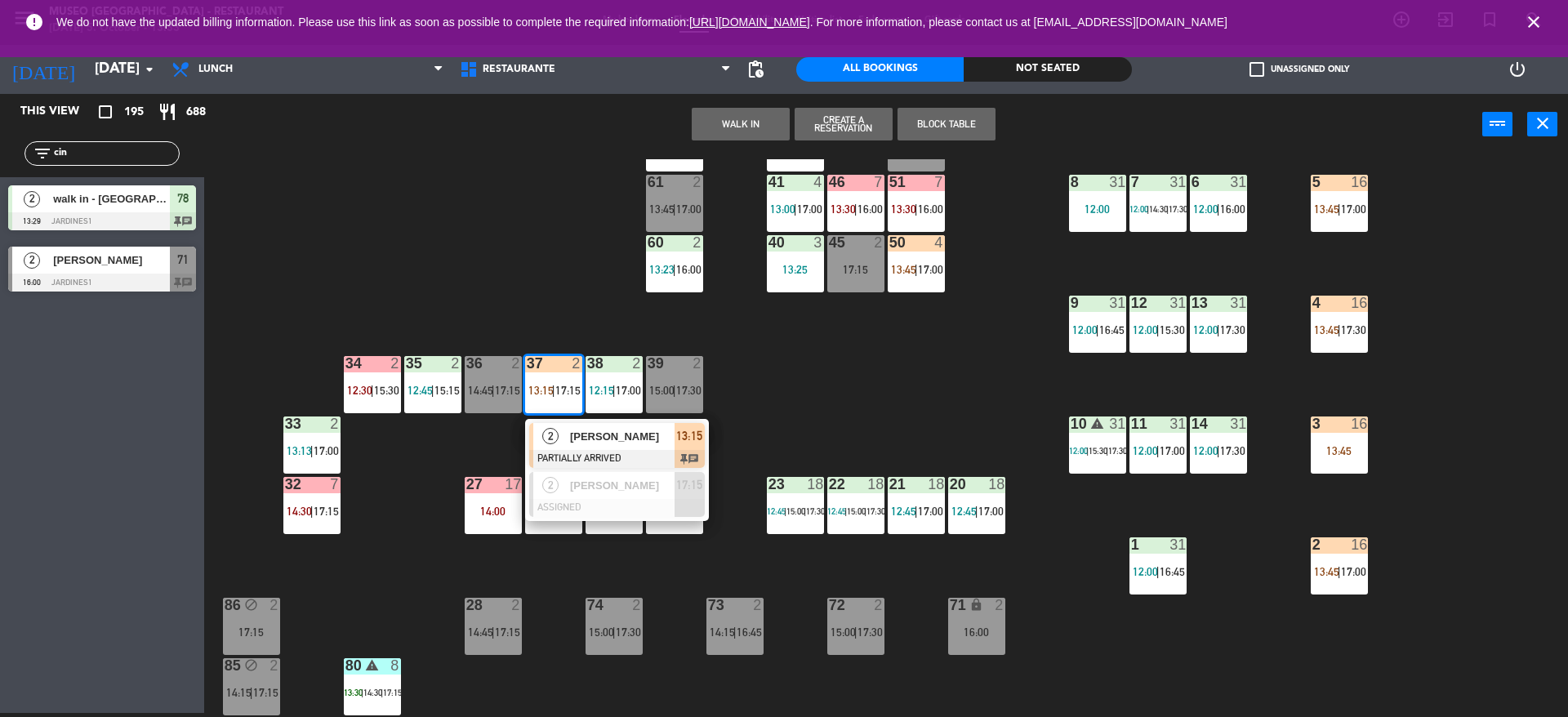
click at [571, 445] on span "[PERSON_NAME]" at bounding box center [622, 437] width 104 height 18
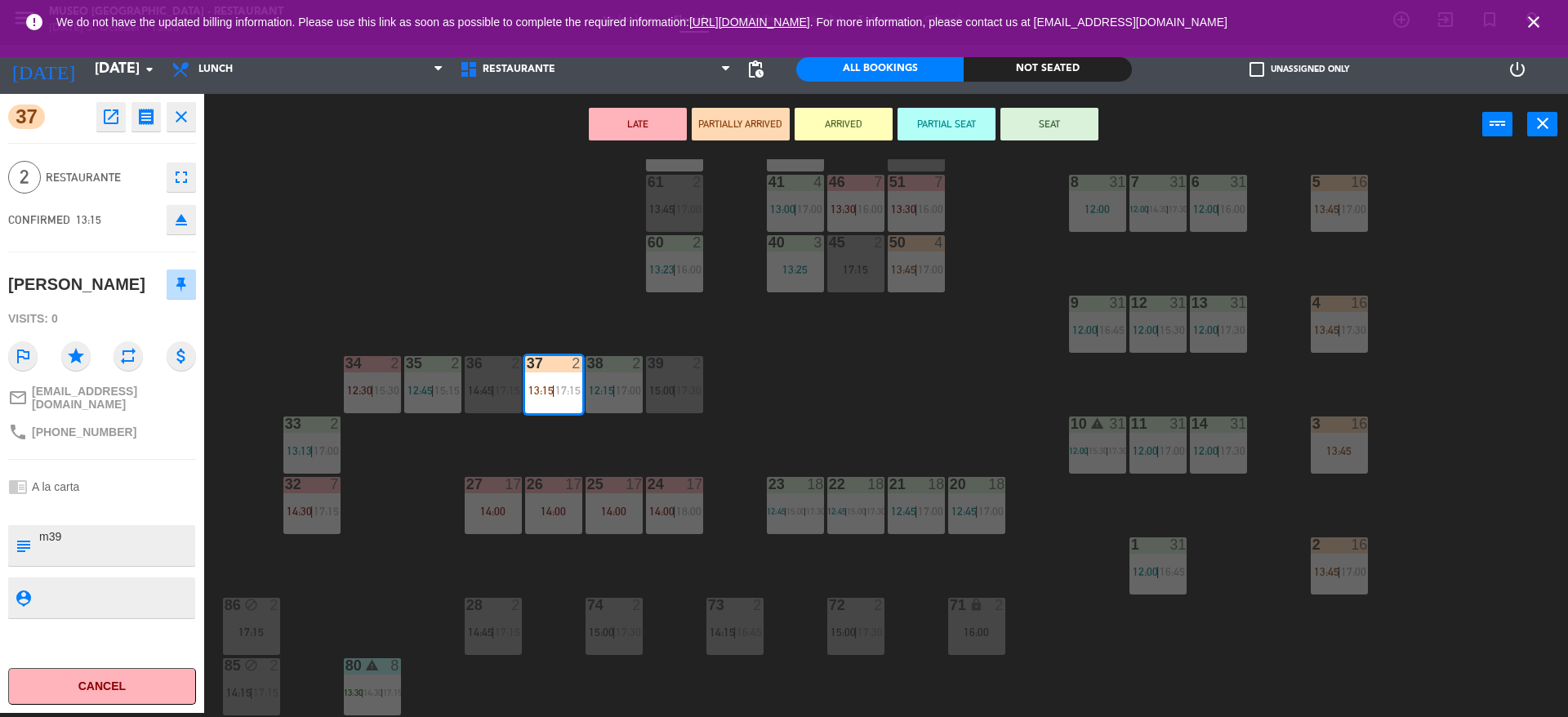
drag, startPoint x: 135, startPoint y: 536, endPoint x: 0, endPoint y: 509, distance: 137.7
click at [0, 509] on div "37 open_in_new receipt 1:15 PM [DATE] 2 people [PERSON_NAME] Table 37 EXPERIENC…" at bounding box center [102, 404] width 204 height 620
type textarea "m37"
click at [65, 169] on span "Restaurante" at bounding box center [102, 177] width 113 height 18
click at [828, 326] on div "44 5 12:00 | 14:00 | 17:00 49 2 13:00 | 16:00 54 warning 5 13:45 | 14:15 | 17:0…" at bounding box center [894, 439] width 1348 height 558
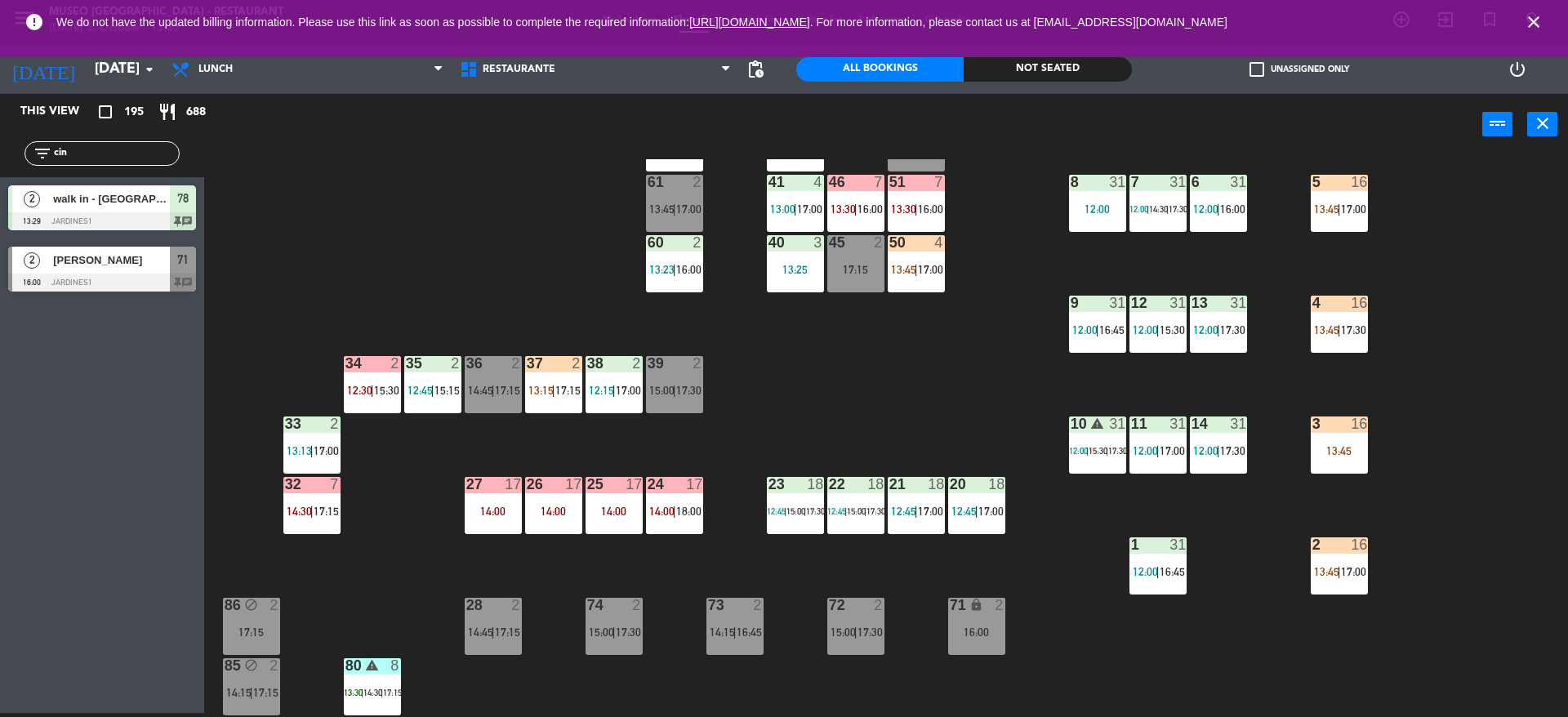
click at [566, 404] on div "37 2 13:15 | 17:15" at bounding box center [553, 384] width 57 height 57
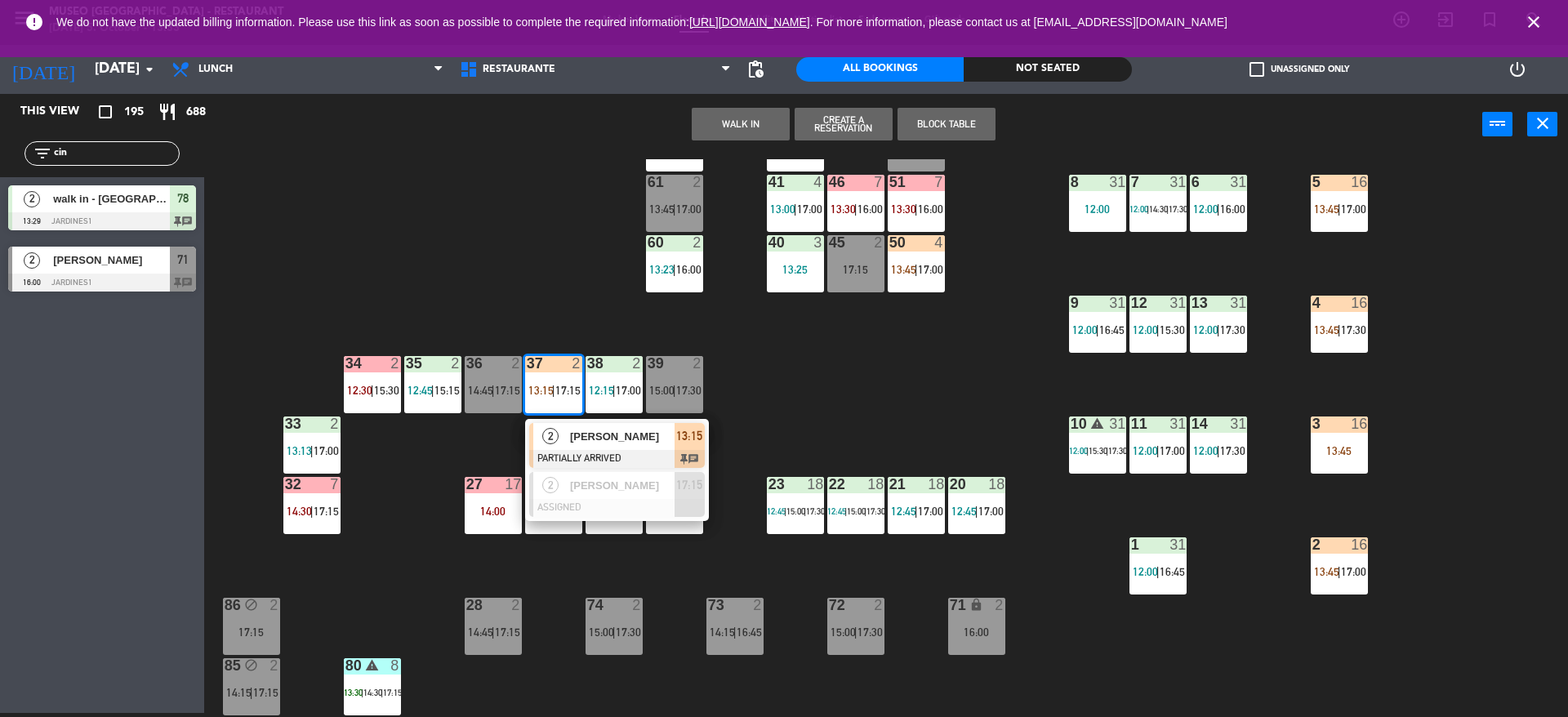
click at [584, 460] on div at bounding box center [617, 459] width 176 height 18
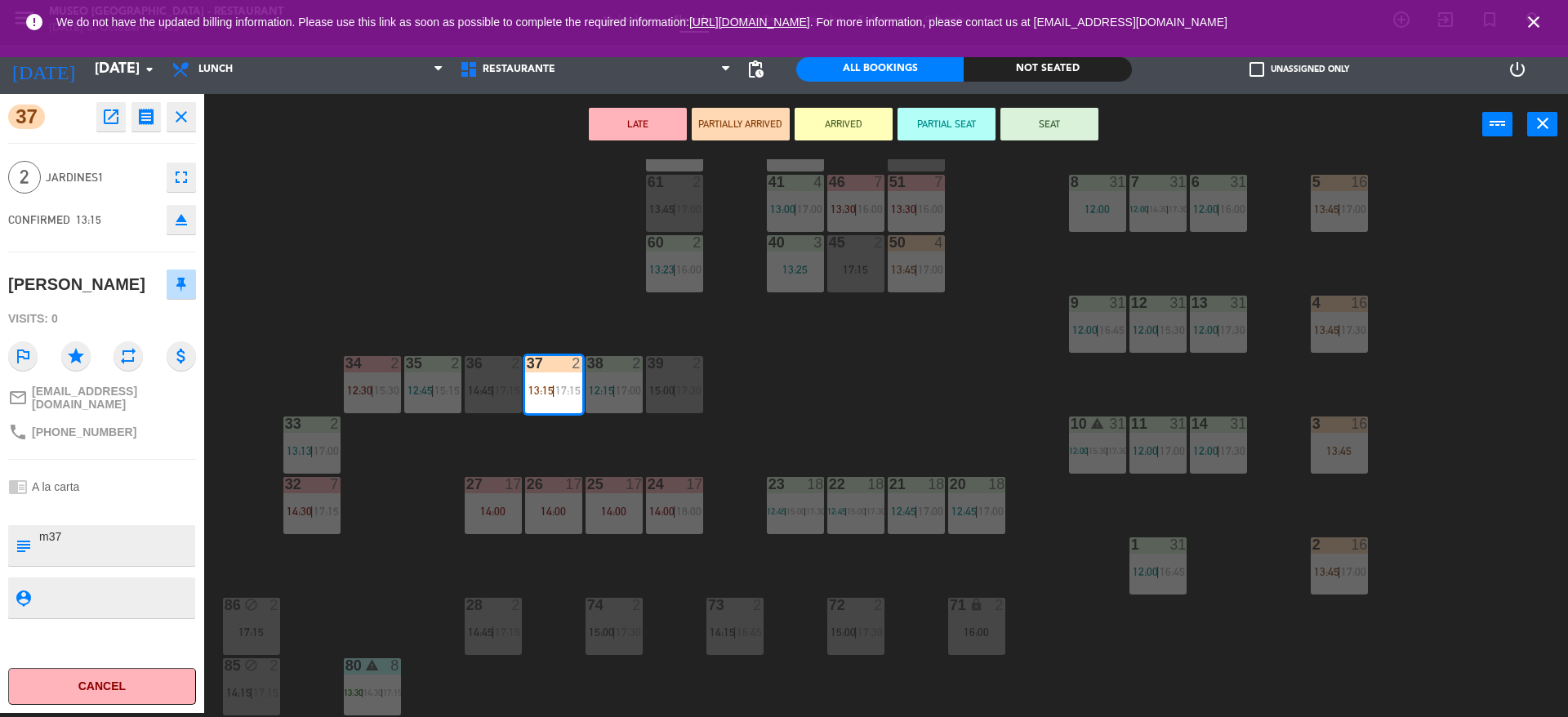
click at [1062, 131] on button "SEAT" at bounding box center [1050, 125] width 98 height 33
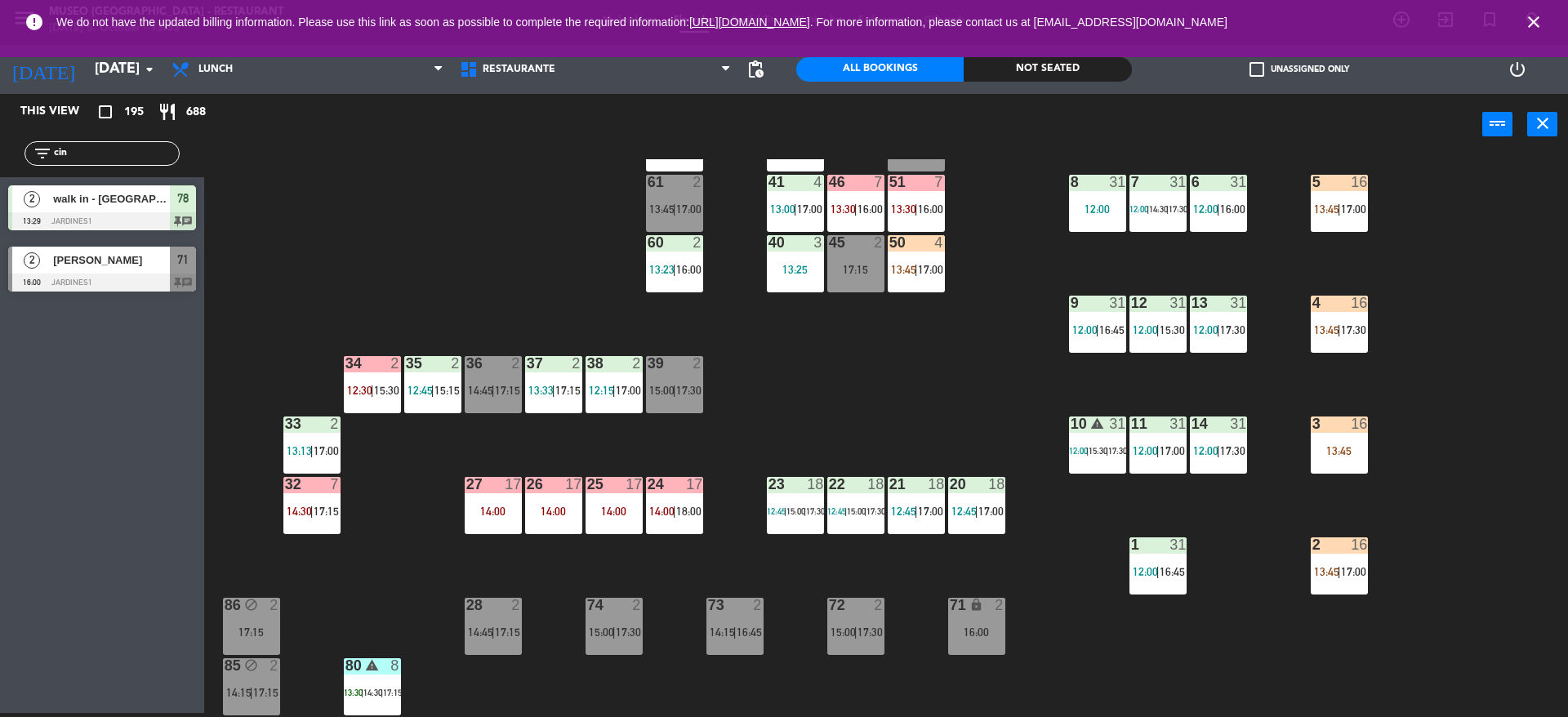
click at [923, 261] on div "50 4 13:45 | 17:00" at bounding box center [916, 264] width 57 height 57
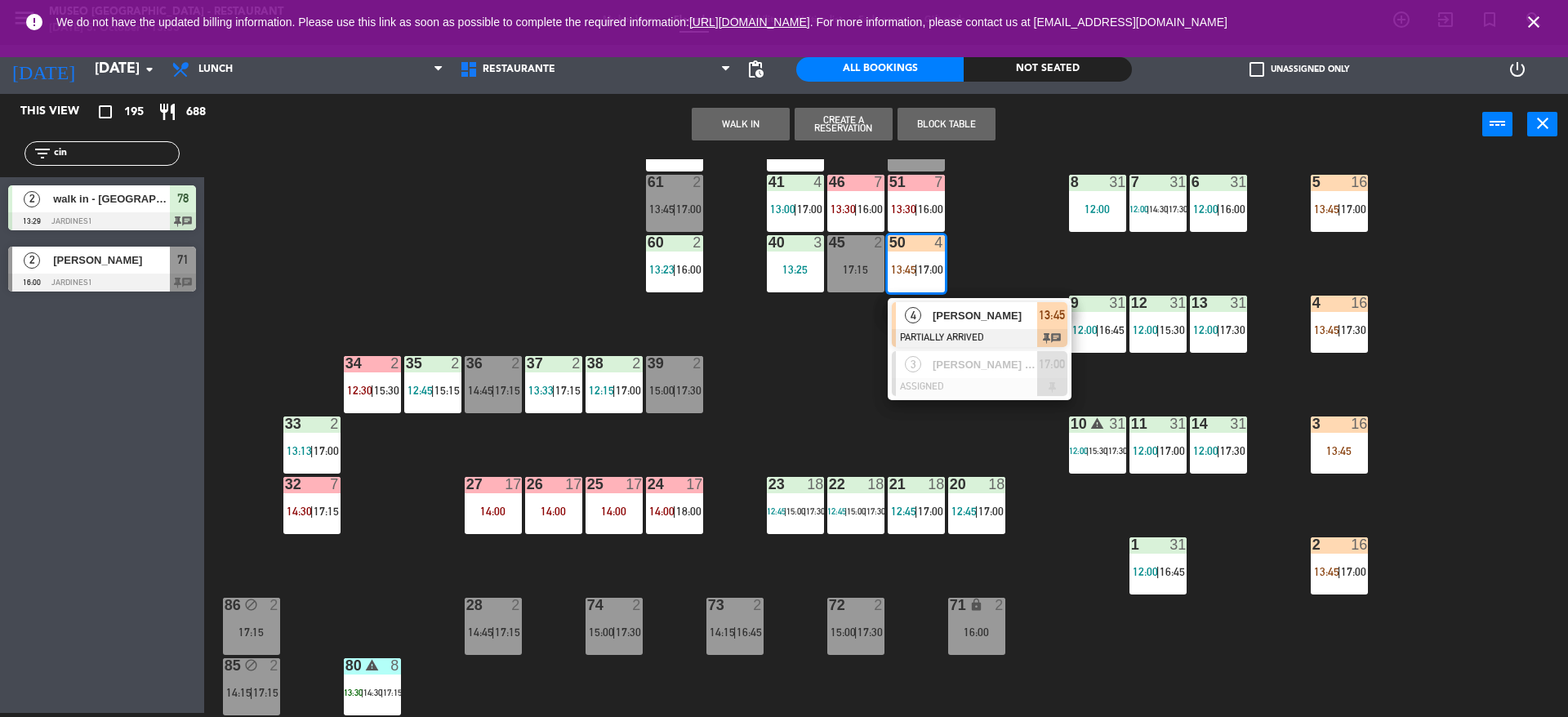
click at [952, 325] on div "[PERSON_NAME]" at bounding box center [983, 316] width 106 height 27
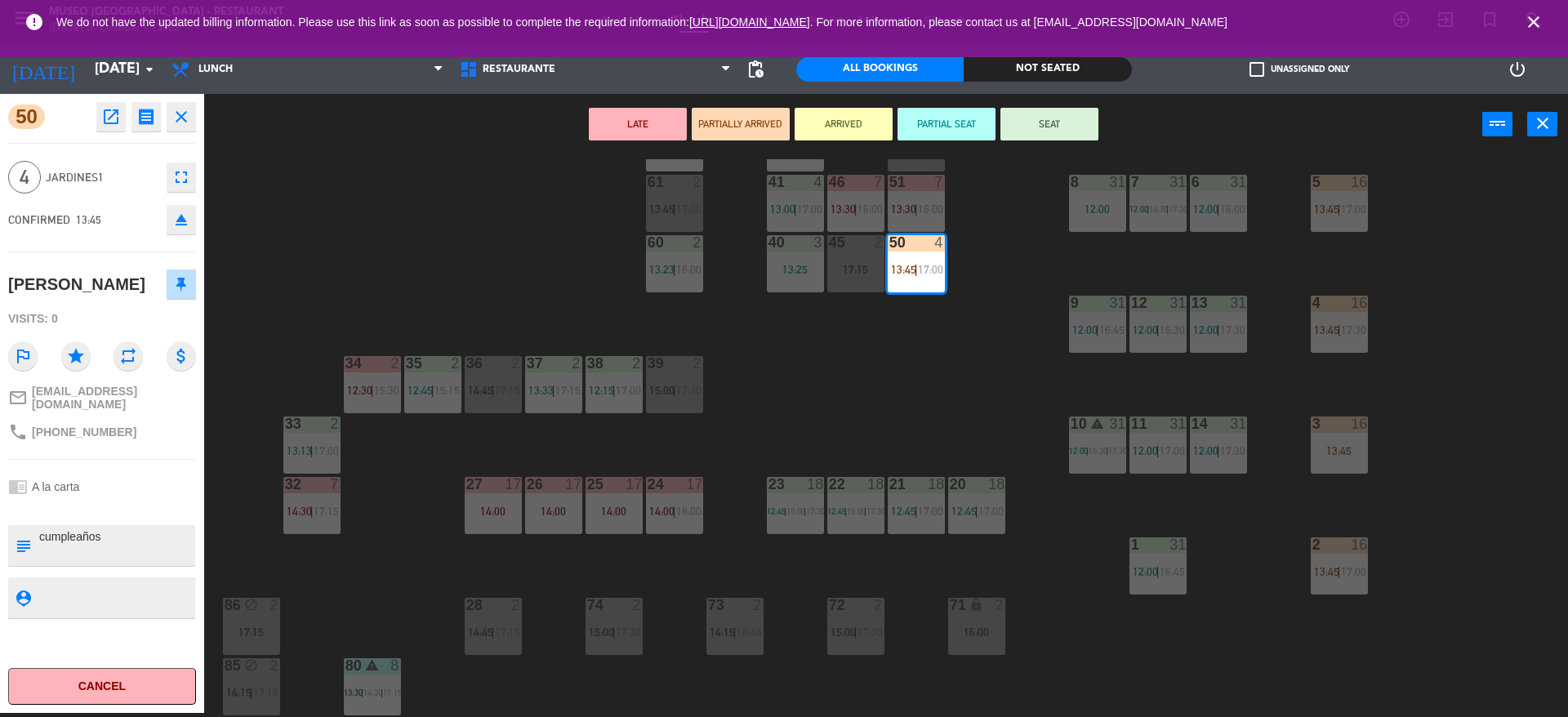
click at [129, 529] on textarea at bounding box center [116, 545] width 156 height 34
click at [374, 519] on div "44 5 12:00 | 14:00 | 17:00 49 2 13:00 | 16:00 54 warning 5 13:45 | 14:15 | 17:0…" at bounding box center [894, 439] width 1348 height 558
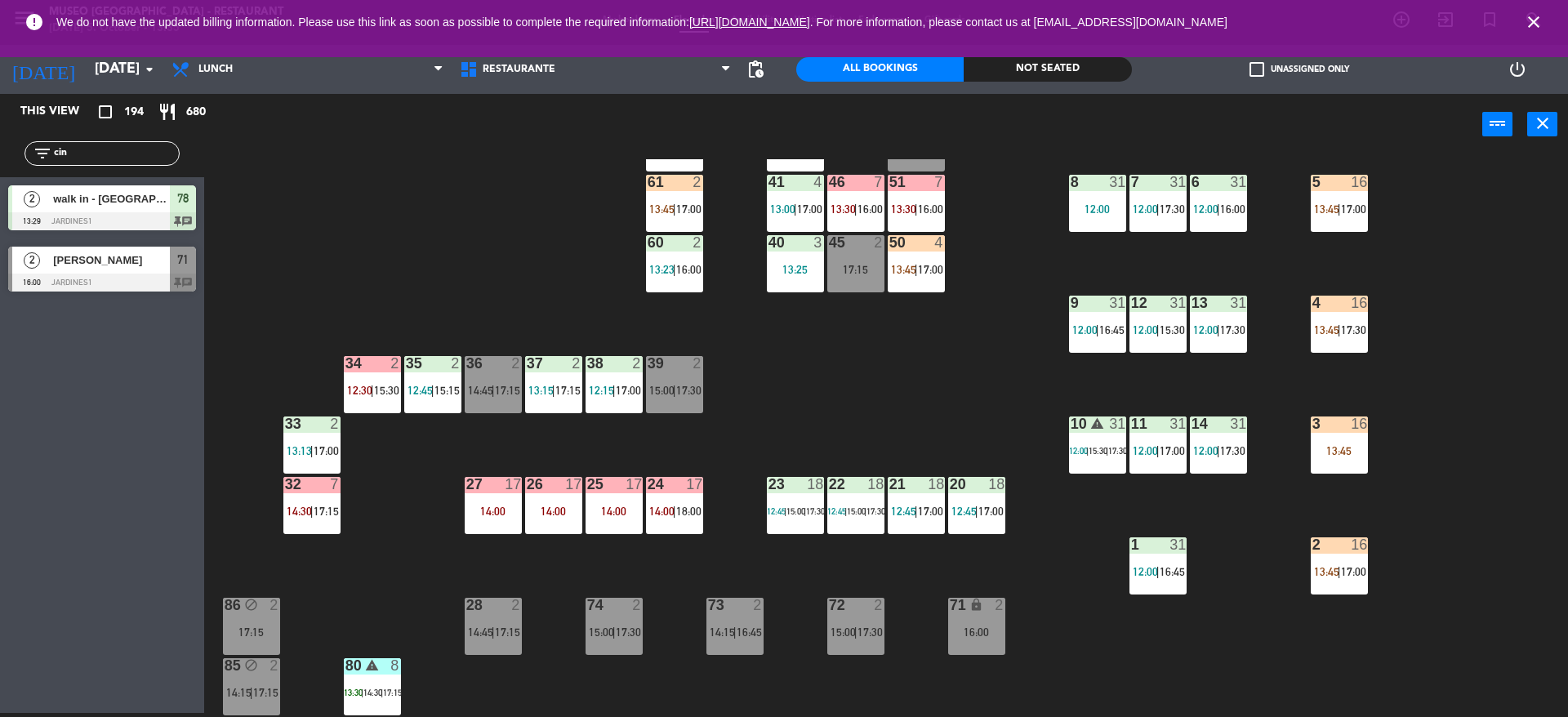
click at [313, 509] on span "|" at bounding box center [311, 511] width 3 height 13
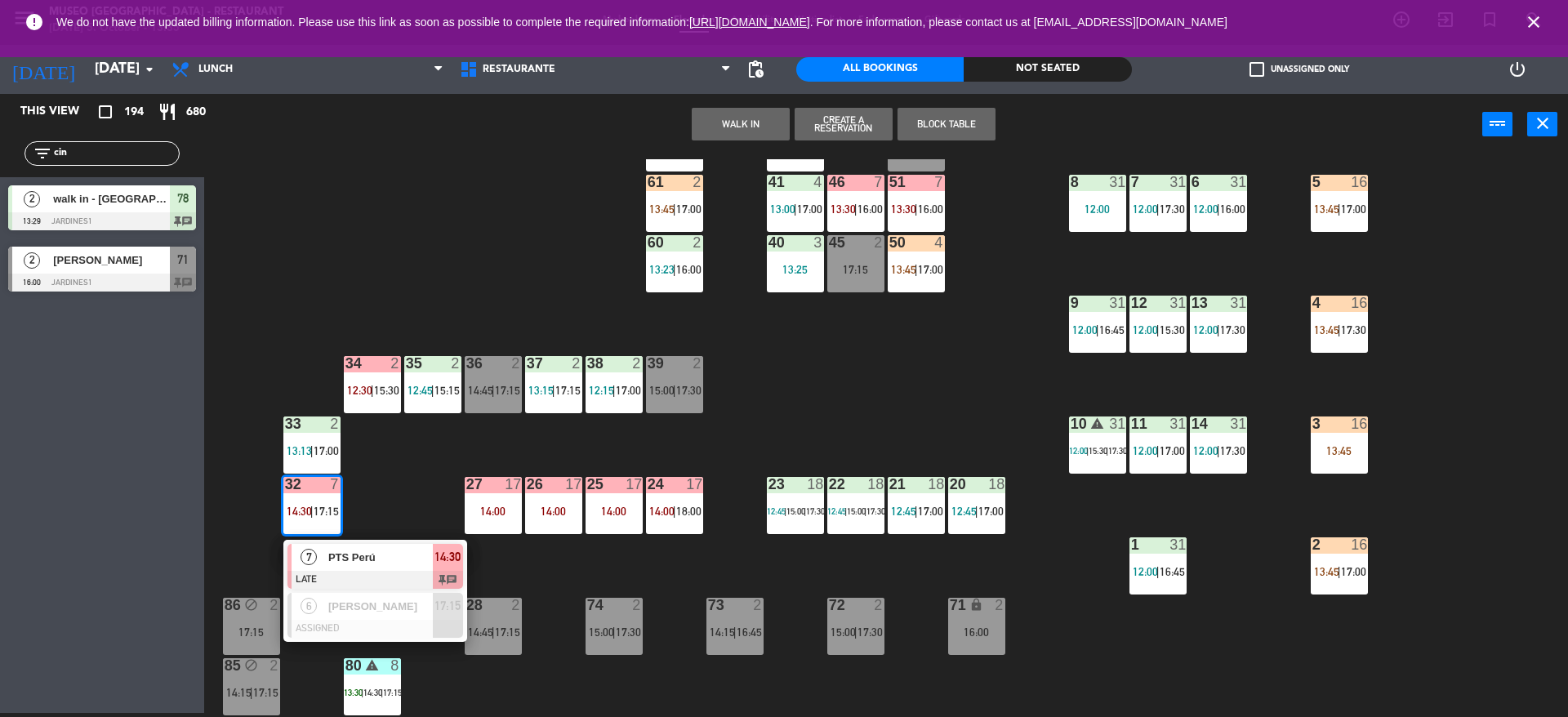
click at [351, 579] on div at bounding box center [375, 580] width 176 height 18
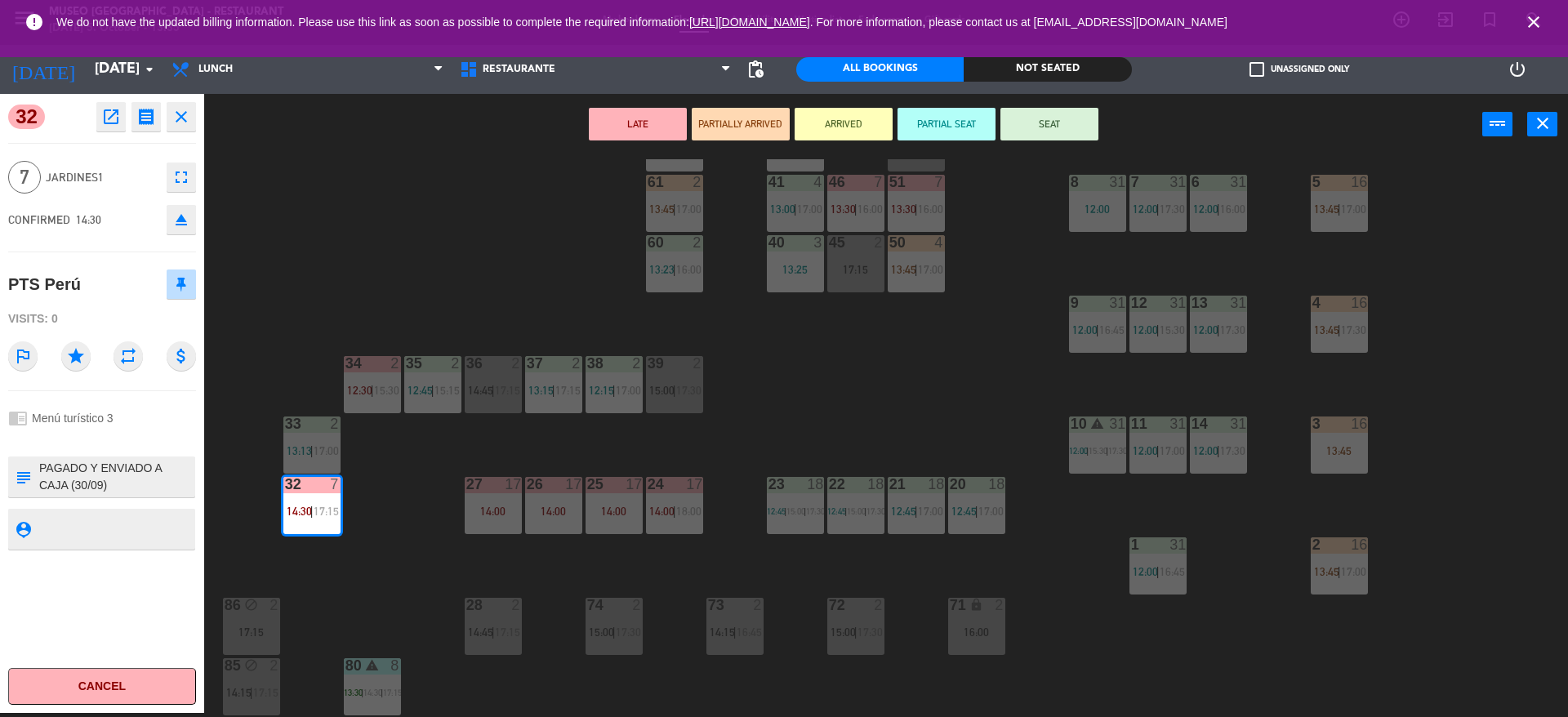
click at [351, 587] on div "44 5 12:00 | 14:00 | 17:00 49 2 13:00 | 16:00 54 warning 5 13:45 | 14:15 | 17:0…" at bounding box center [894, 439] width 1348 height 558
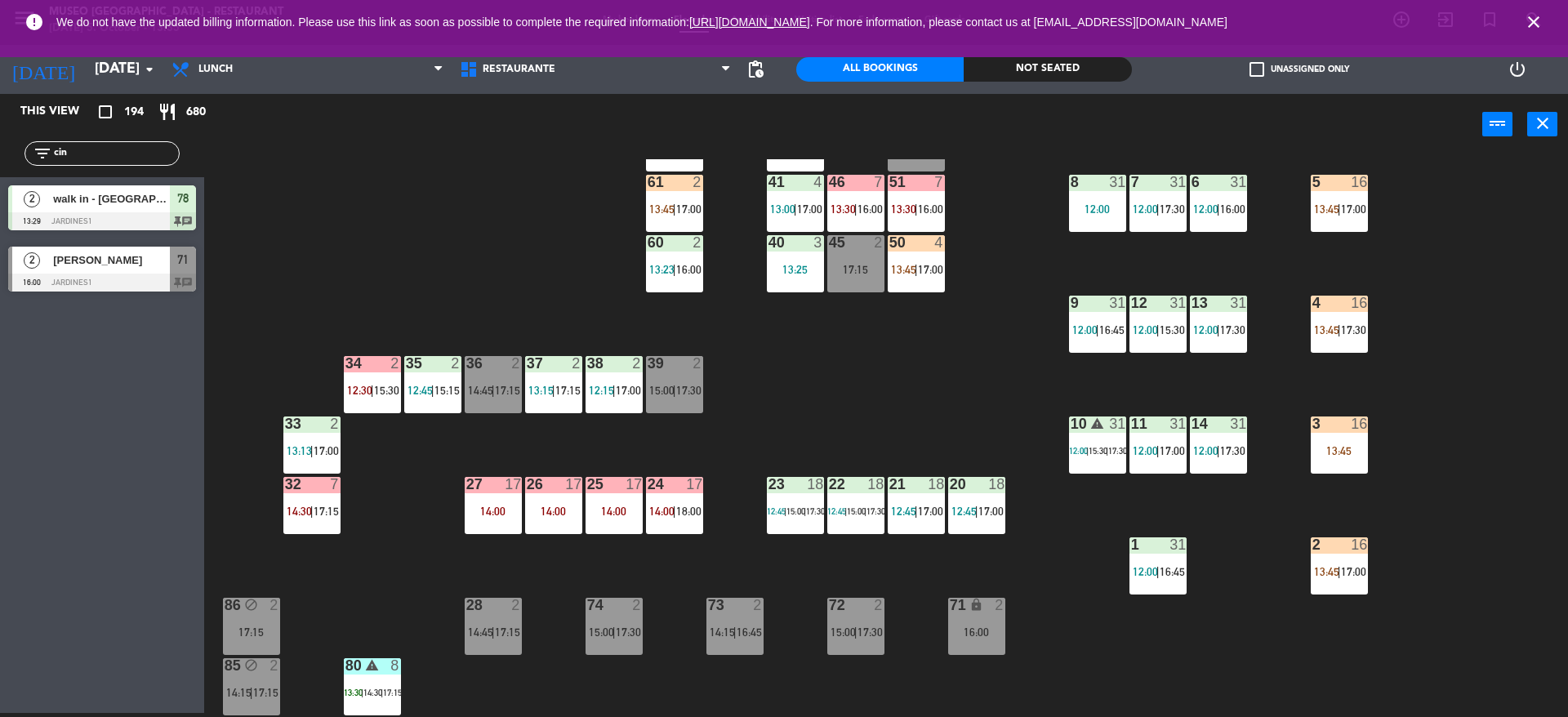
drag, startPoint x: 48, startPoint y: 151, endPoint x: 0, endPoint y: 116, distance: 59.4
click at [0, 116] on div "This view crop_square 194 restaurant 680 filter_list cin 2 walk in - [GEOGRAPHI…" at bounding box center [102, 197] width 204 height 206
type input "colt"
click at [428, 213] on div "44 5 12:00 | 14:00 | 17:00 49 2 13:00 | 16:00 54 warning 5 13:45 | 14:15 | 17:0…" at bounding box center [894, 439] width 1348 height 558
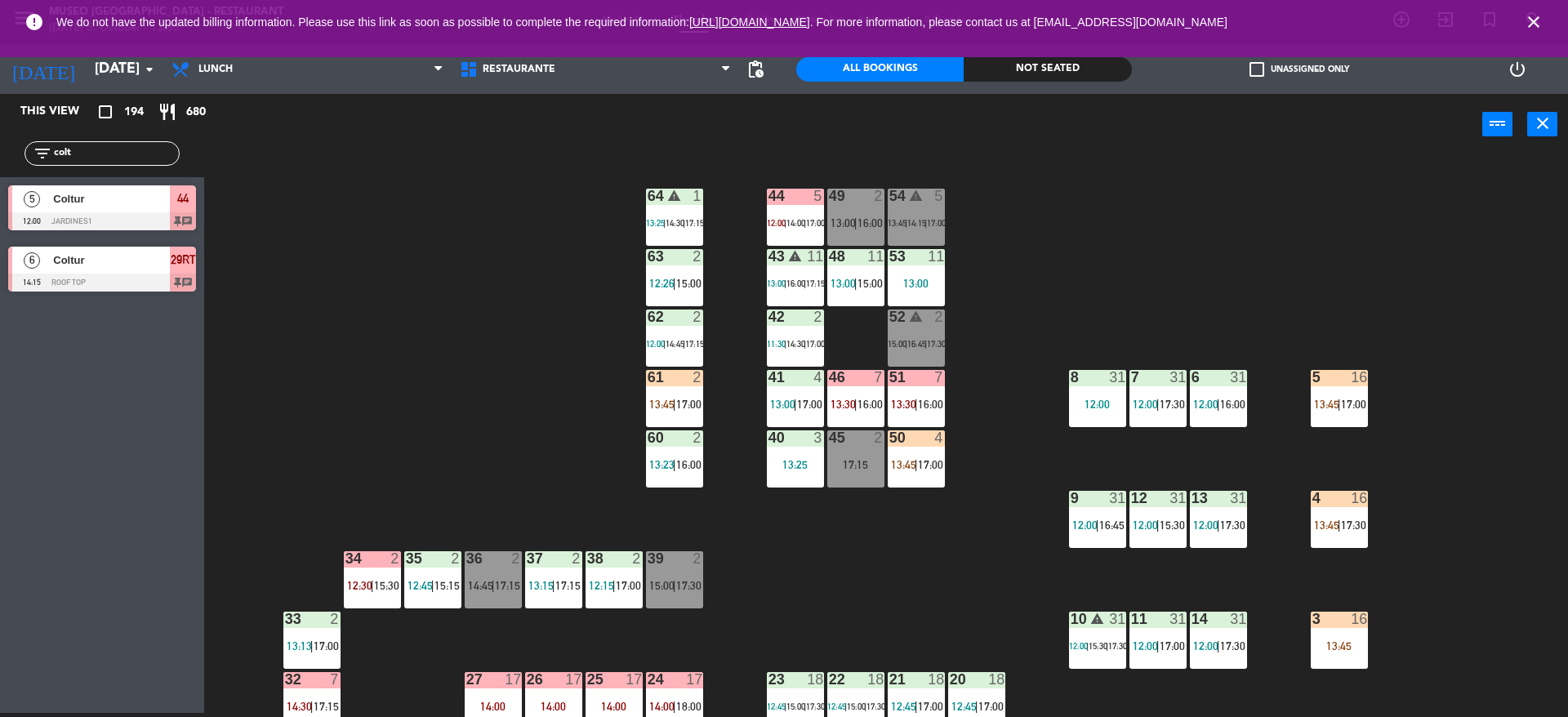
click at [782, 226] on span "12:00" at bounding box center [775, 223] width 18 height 10
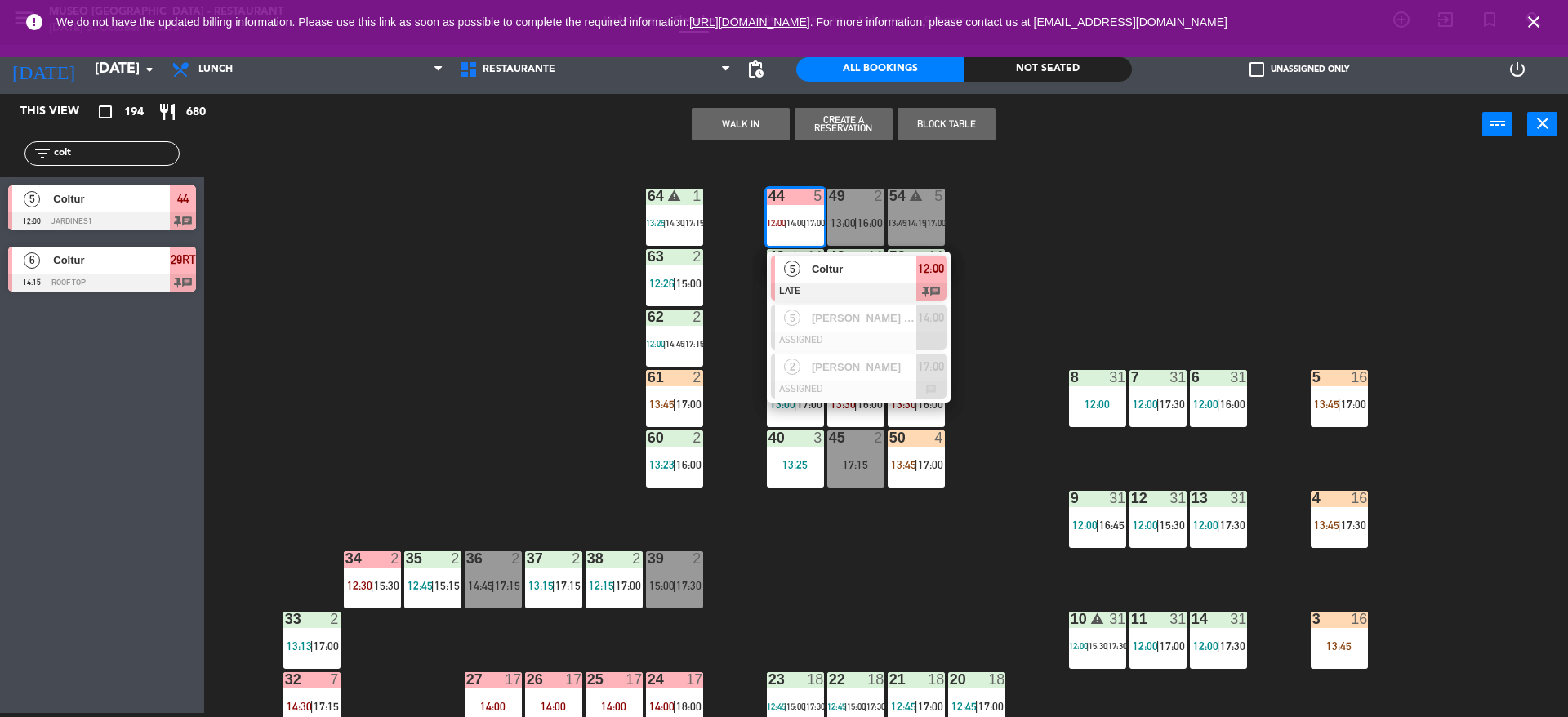
click at [786, 275] on div "5" at bounding box center [793, 269] width 35 height 27
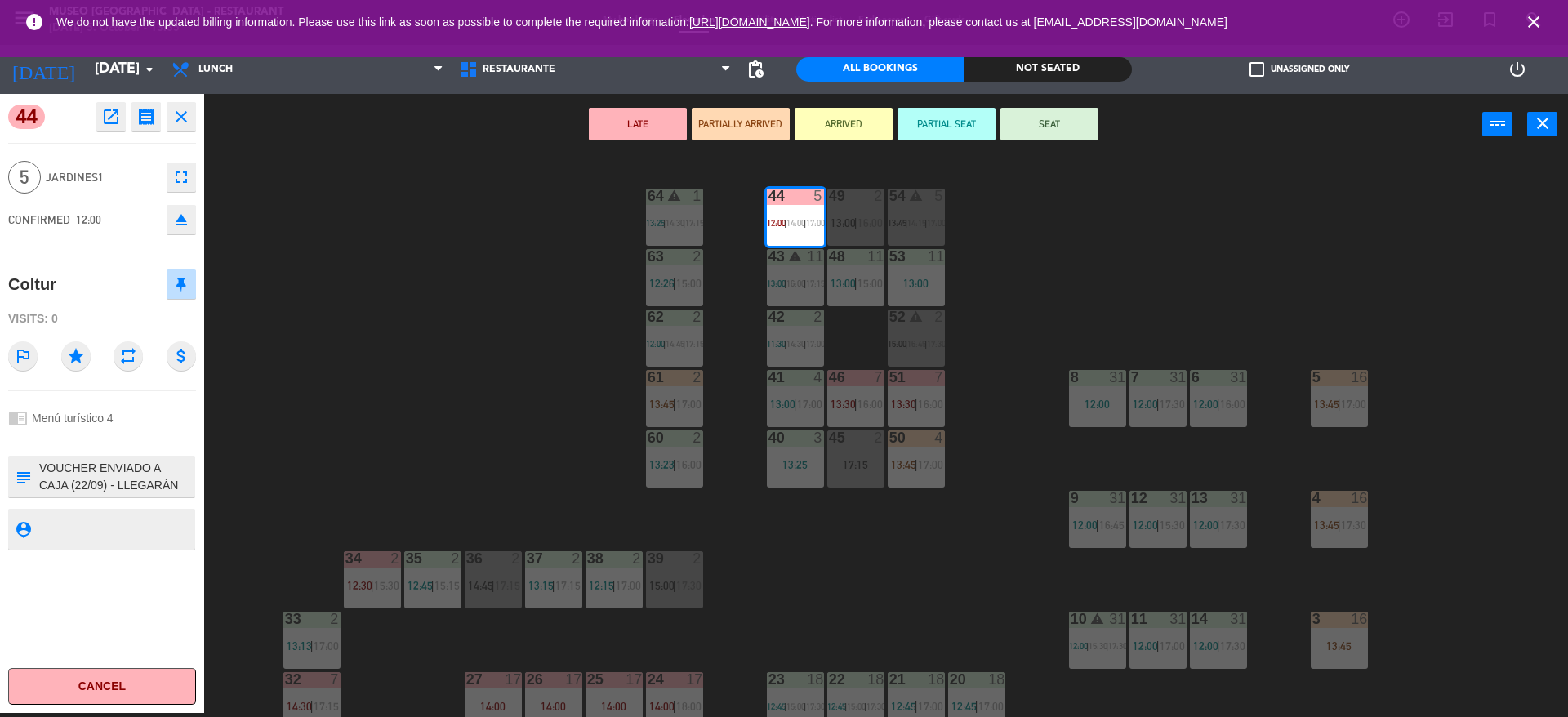
click at [84, 482] on textarea at bounding box center [116, 477] width 156 height 34
type textarea "m44 VOUCHER ENVIADO A CAJA (22/09) - LLEGARÁN 1PM ** RESERVAR **R10/1570/25 - […"
click at [123, 170] on span "Jardines1" at bounding box center [102, 177] width 113 height 18
click at [129, 472] on textarea at bounding box center [116, 477] width 156 height 34
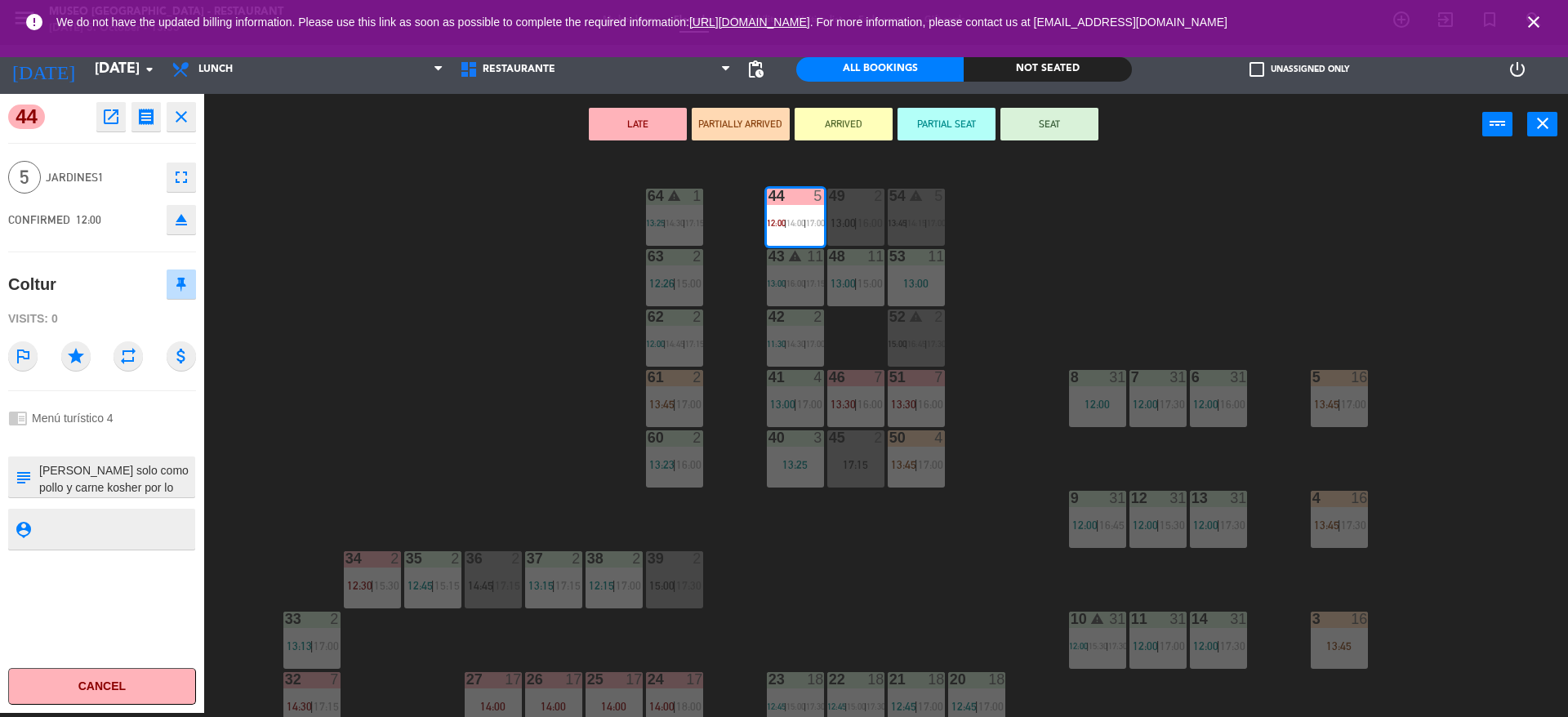
scroll to position [547, 0]
click at [111, 211] on div "CONFIRMED 12:00 eject" at bounding box center [101, 220] width 188 height 41
click at [759, 131] on button "PARTIALLY ARRIVED" at bounding box center [740, 125] width 98 height 33
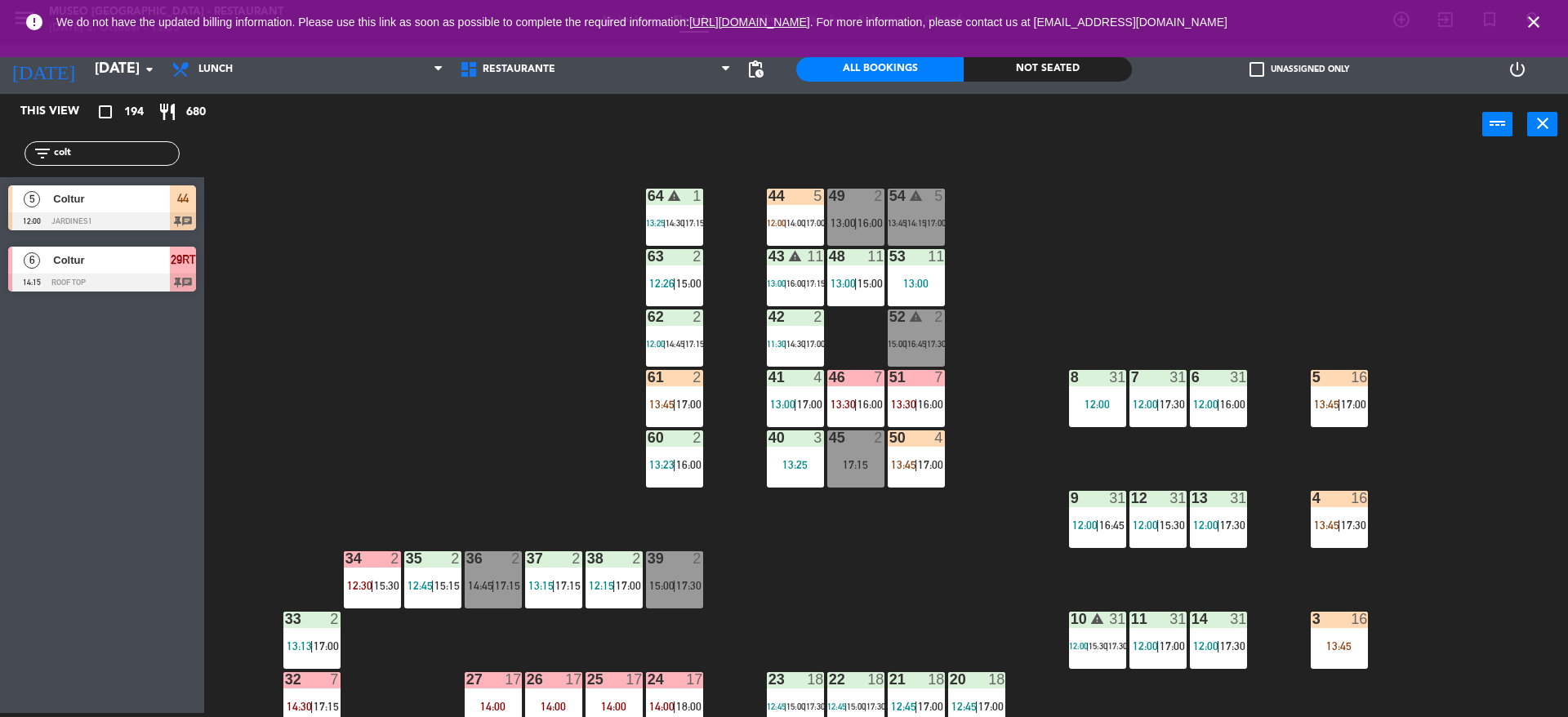
click at [501, 330] on div "44 5 12:00 | 14:00 | 17:00 49 2 13:00 | 16:00 54 warning 5 13:45 | 14:15 | 17:0…" at bounding box center [894, 439] width 1348 height 558
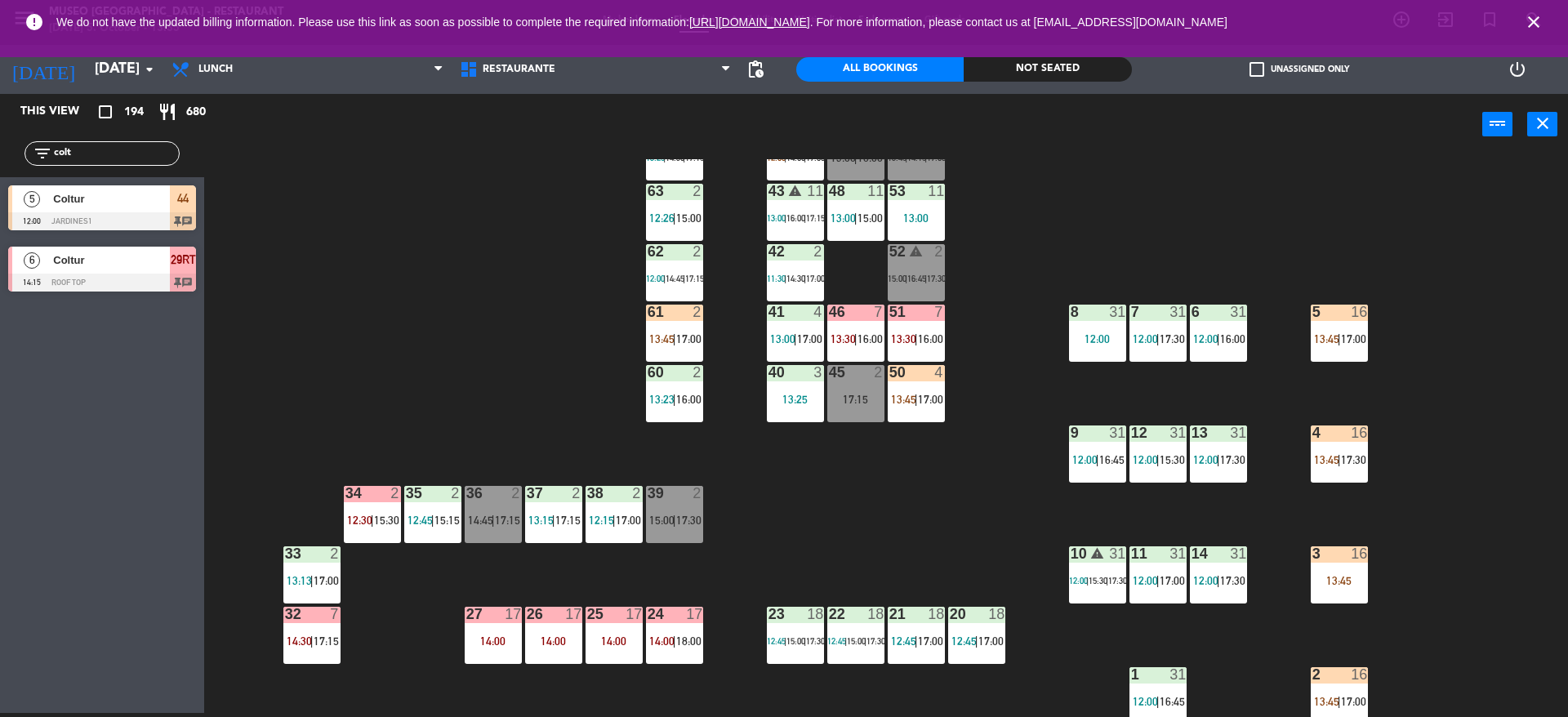
click at [673, 334] on span "13:45" at bounding box center [662, 339] width 25 height 13
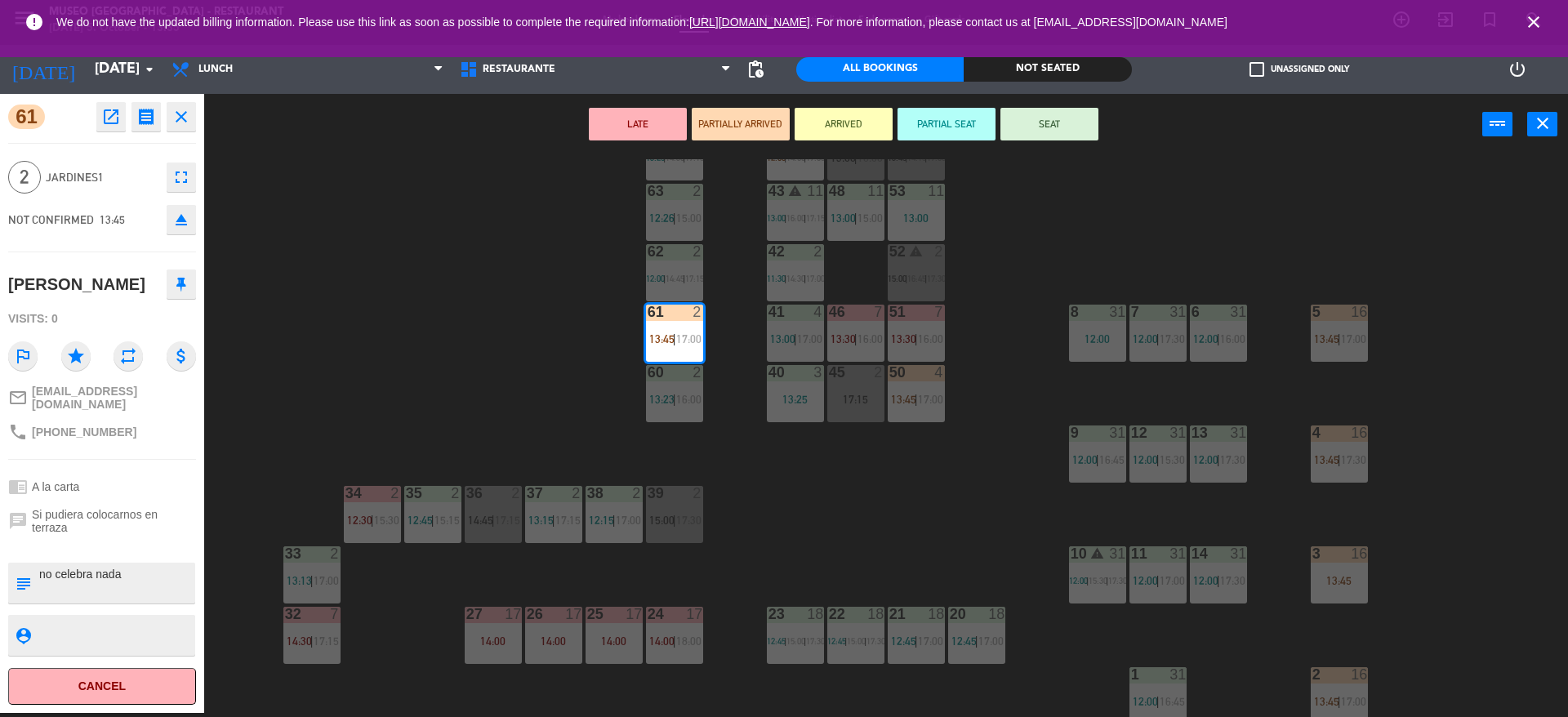
click at [158, 600] on textarea at bounding box center [116, 583] width 156 height 34
type textarea "m61 no celebra nada"
click at [106, 211] on div "NOT CONFIRMED 13:45" at bounding box center [66, 220] width 117 height 18
click at [1064, 117] on button "SEAT" at bounding box center [1050, 125] width 98 height 33
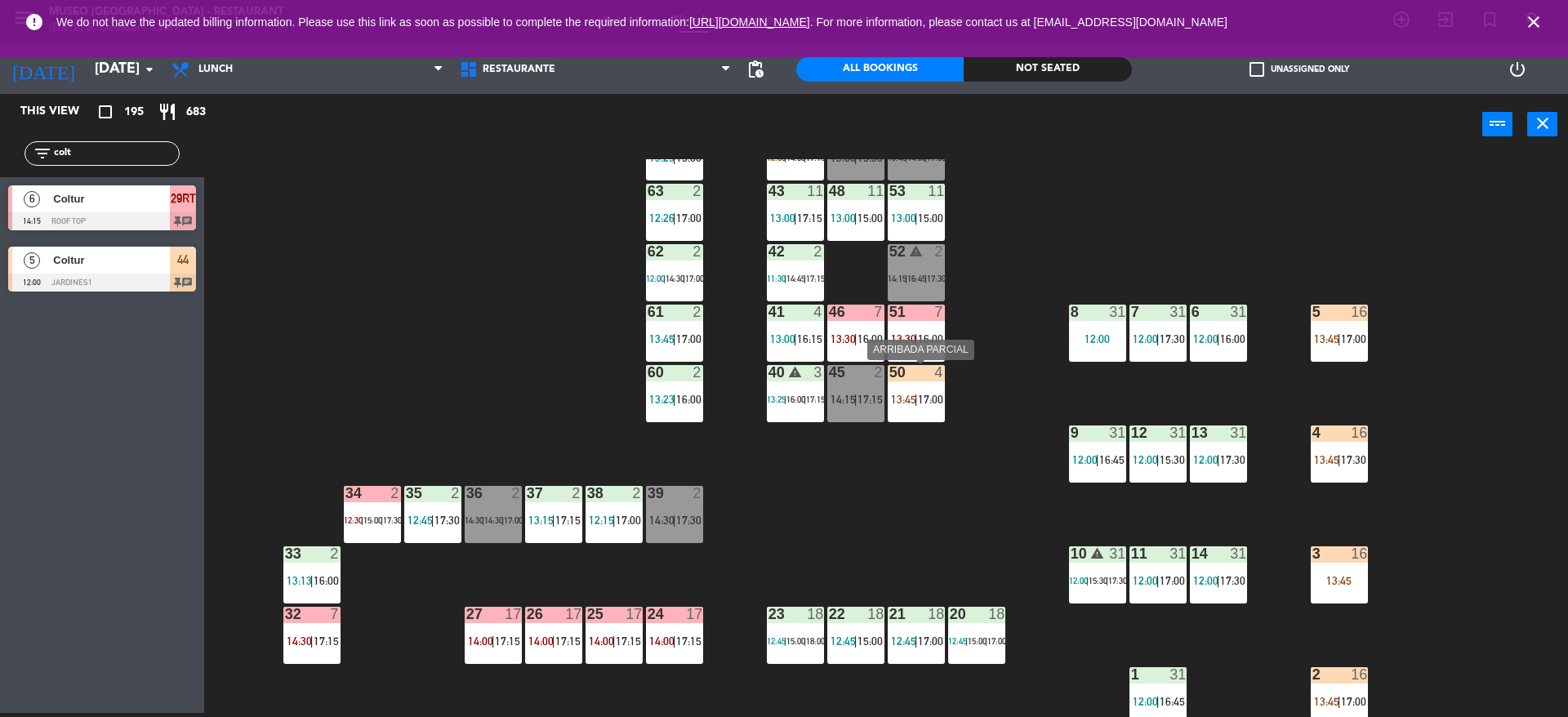
click at [917, 385] on div "50 4 13:45 | 17:00" at bounding box center [916, 393] width 57 height 57
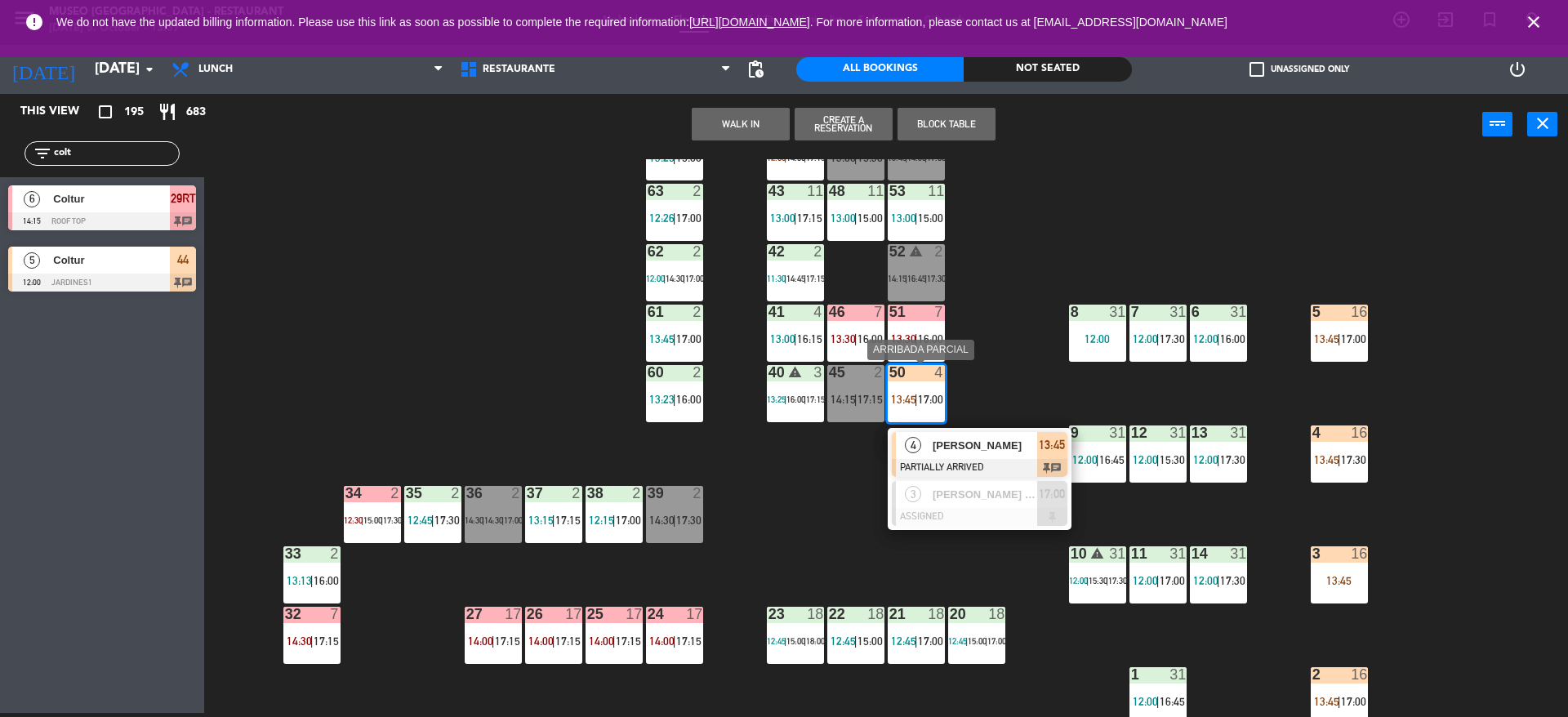
click at [976, 449] on span "[PERSON_NAME]" at bounding box center [984, 446] width 104 height 18
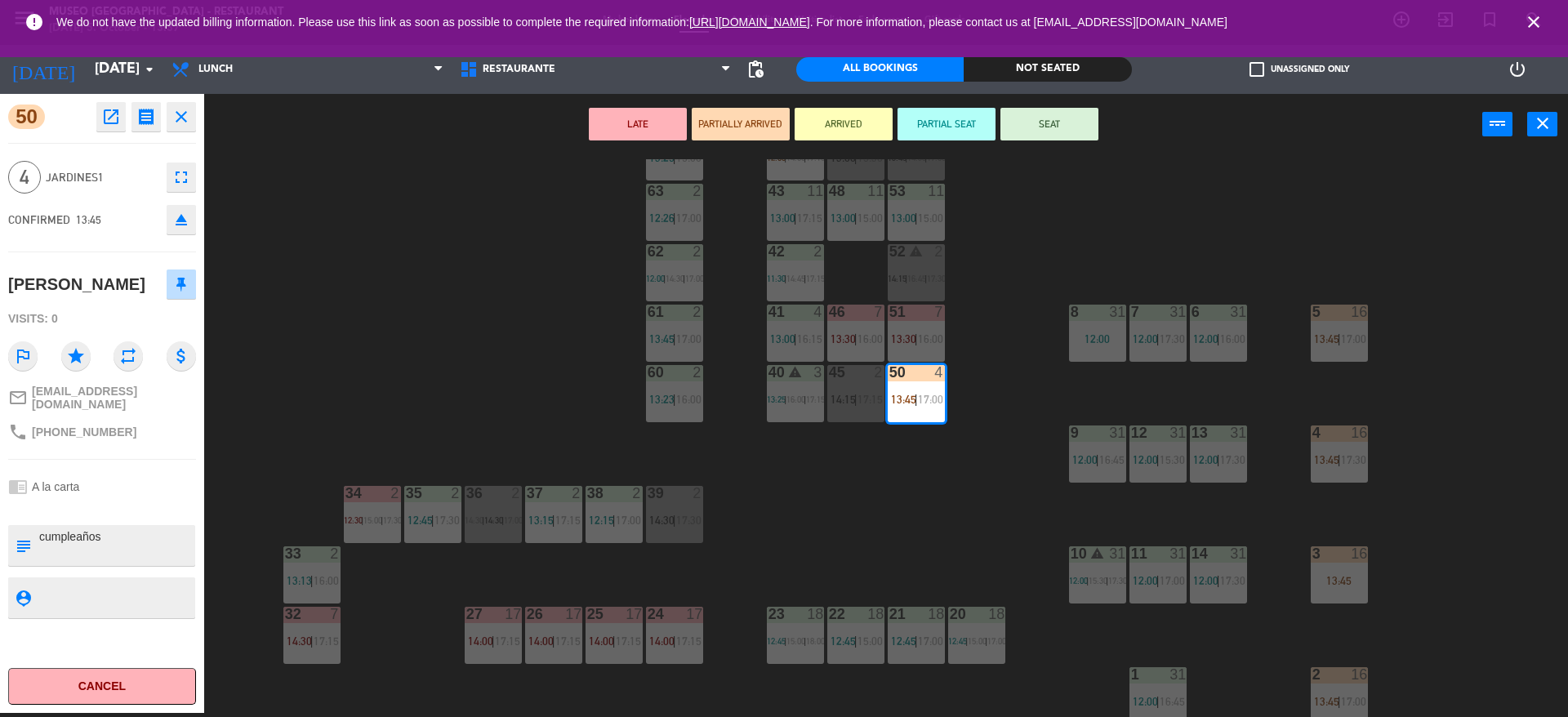
click at [129, 539] on textarea at bounding box center [116, 545] width 156 height 34
type textarea "m50 cumpleaños"
click at [77, 254] on div "50 open_in_new receipt 1:45 PM [DATE] 4 people [PERSON_NAME] Table 50 EXPERIENC…" at bounding box center [102, 404] width 204 height 620
click at [1031, 122] on button "SEAT" at bounding box center [1050, 125] width 98 height 33
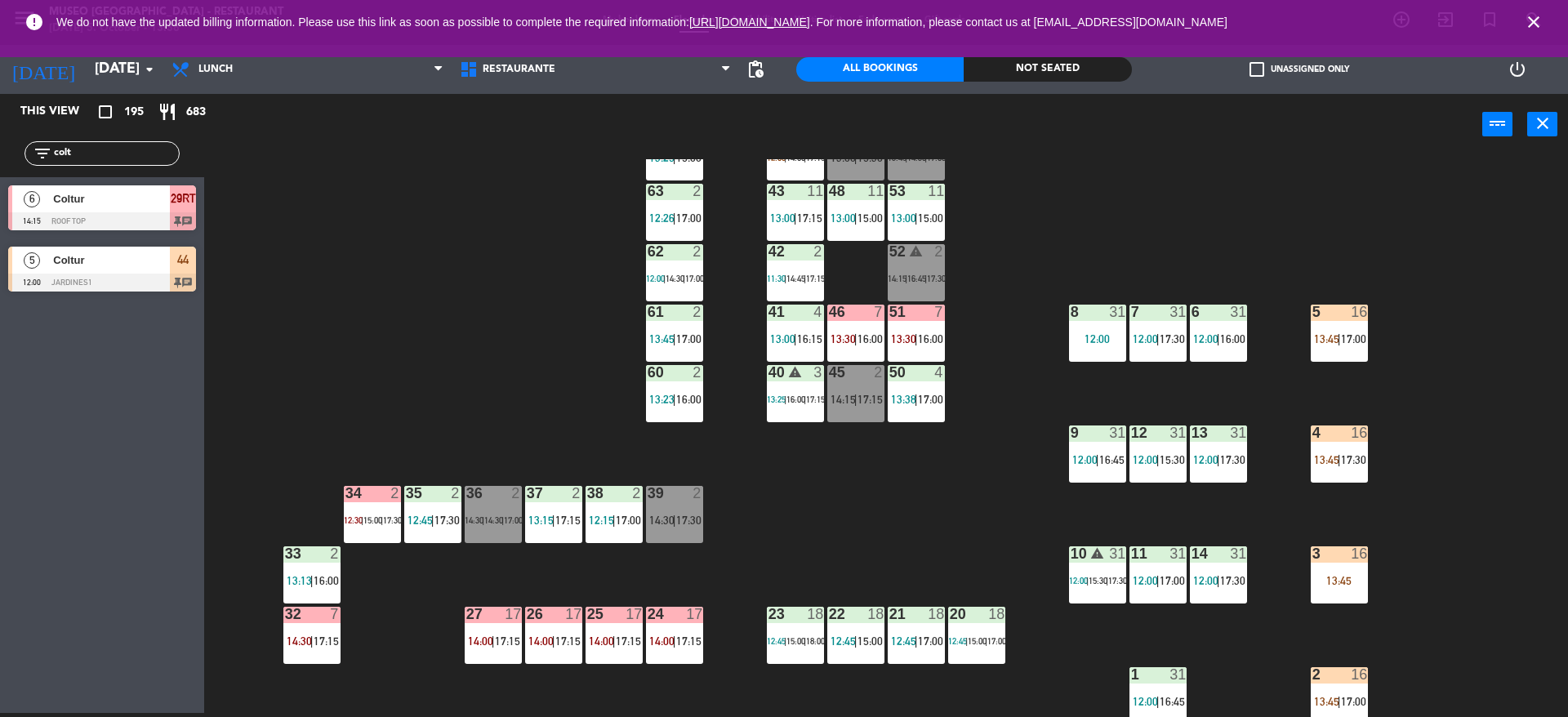
click at [478, 483] on div "44 5 12:00 | 14:00 | 17:15 49 2 13:00 | 15:30 54 warning 5 13:45 | 14:30 | 17:0…" at bounding box center [894, 439] width 1348 height 558
click at [483, 515] on div "14:30 |" at bounding box center [475, 520] width 19 height 12
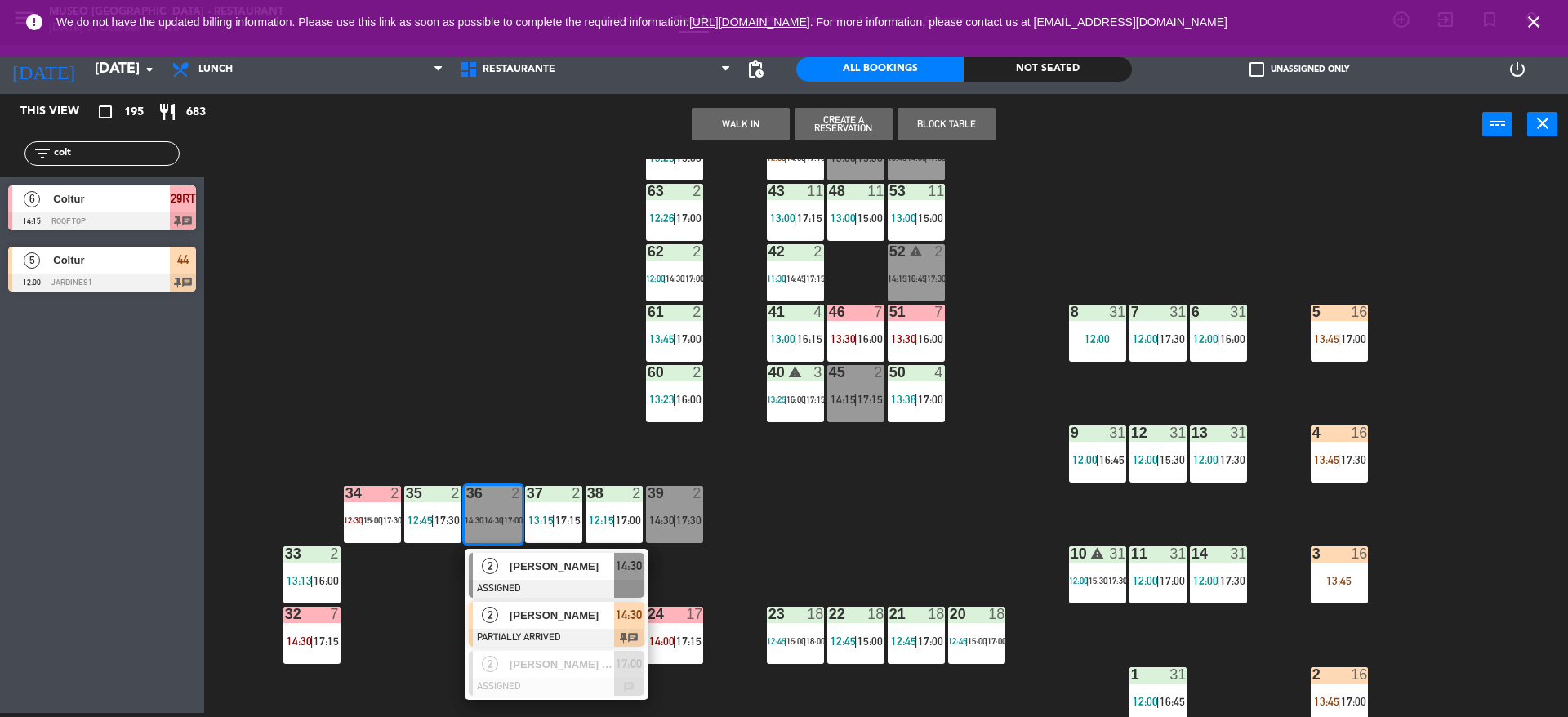
click at [538, 607] on span "[PERSON_NAME]" at bounding box center [561, 616] width 104 height 18
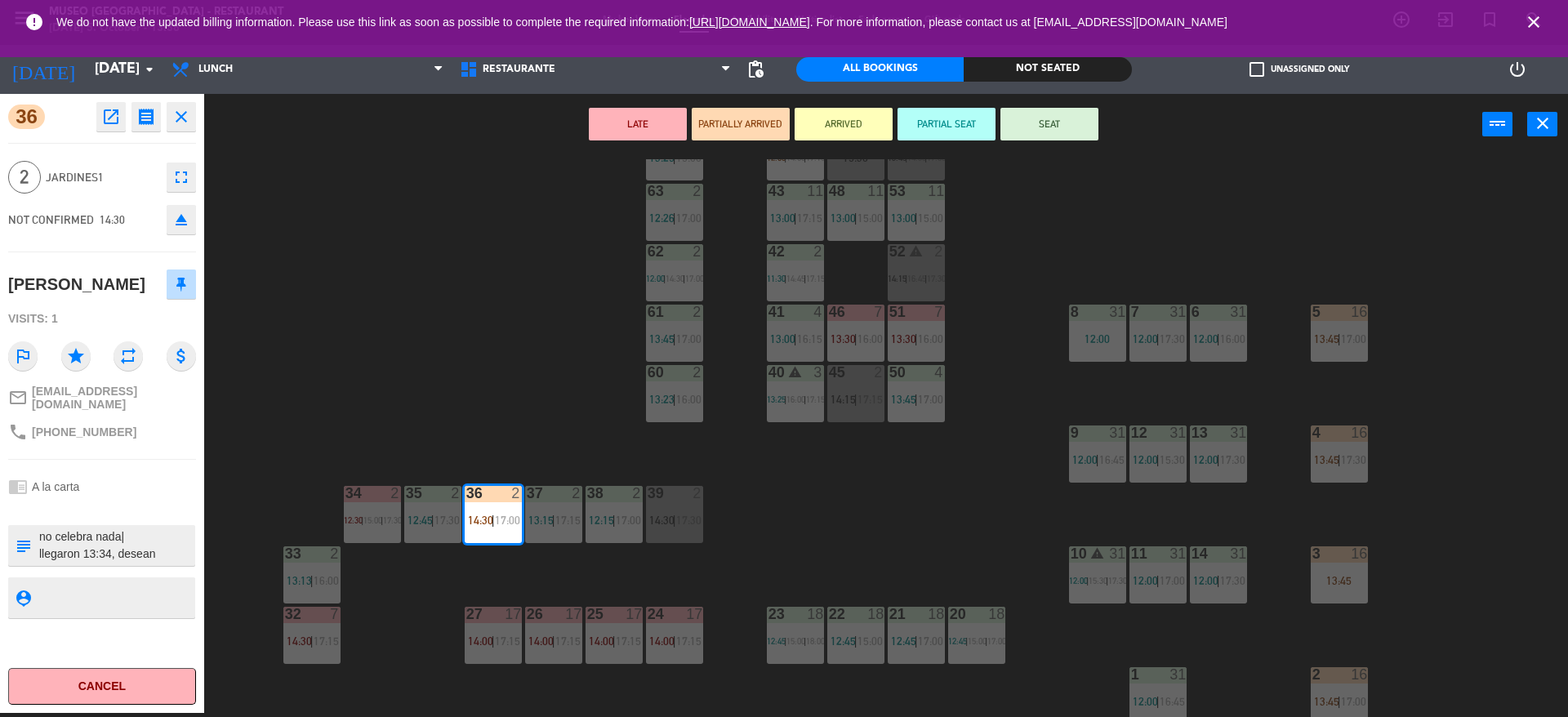
click at [89, 534] on textarea at bounding box center [116, 545] width 156 height 34
type textarea "m36 no celebra nada| llegaron 13:34, desean adelantar"
click at [115, 161] on div "2 Jardines1 fullscreen" at bounding box center [101, 177] width 188 height 44
click at [151, 533] on textarea at bounding box center [116, 545] width 156 height 34
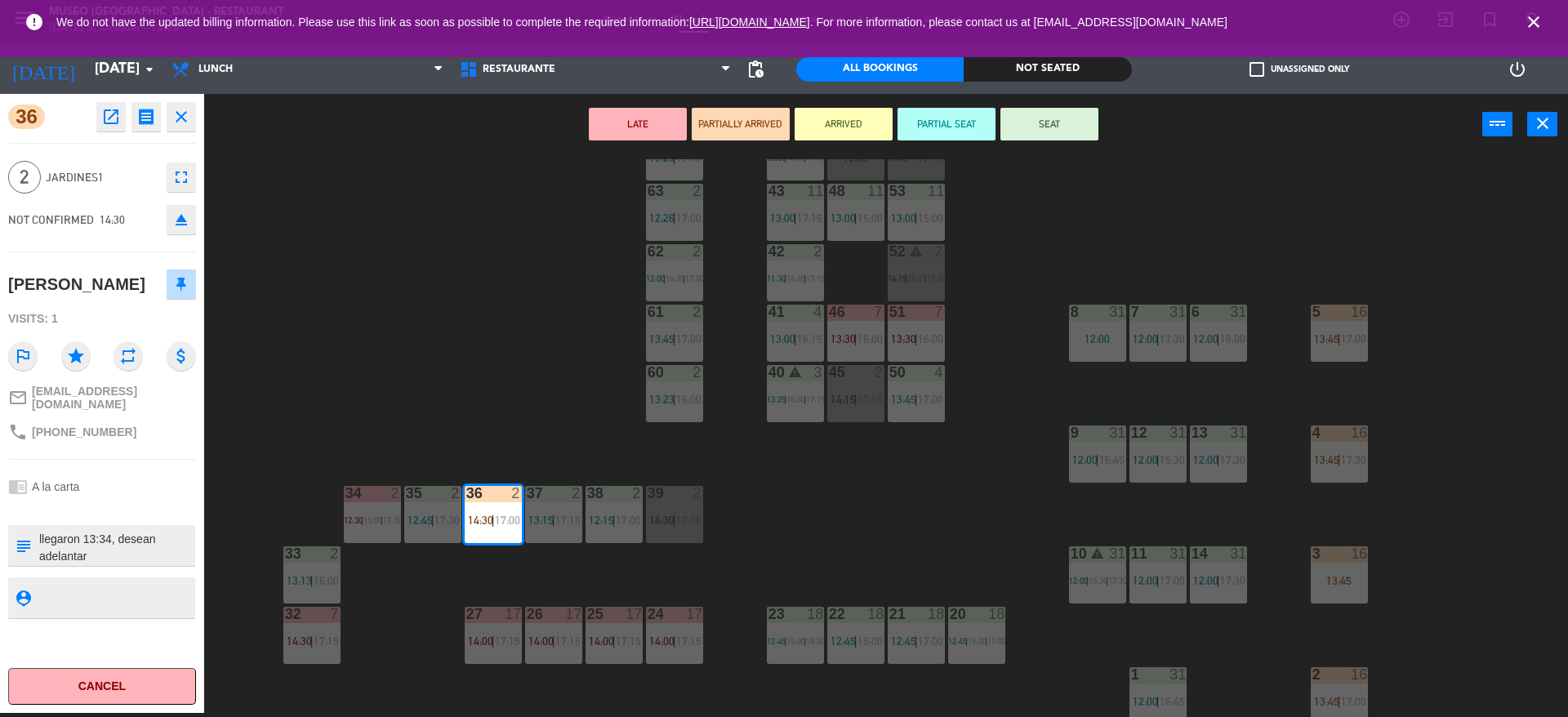
click at [494, 348] on div "44 5 12:00 | 14:00 | 17:15 49 2 15:30 54 warning 5 13:45 | 14:30 | 17:00 64 war…" at bounding box center [894, 439] width 1348 height 558
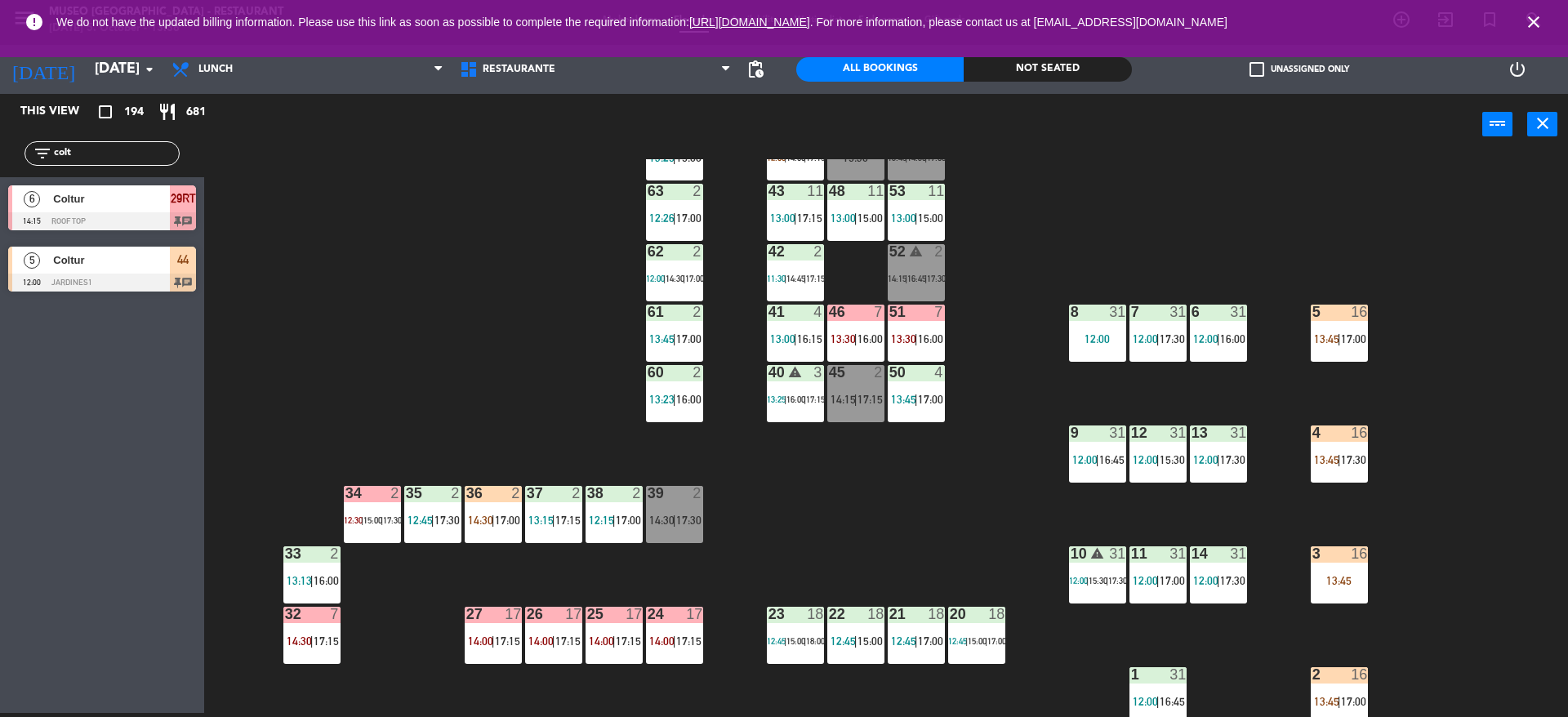
scroll to position [617, 0]
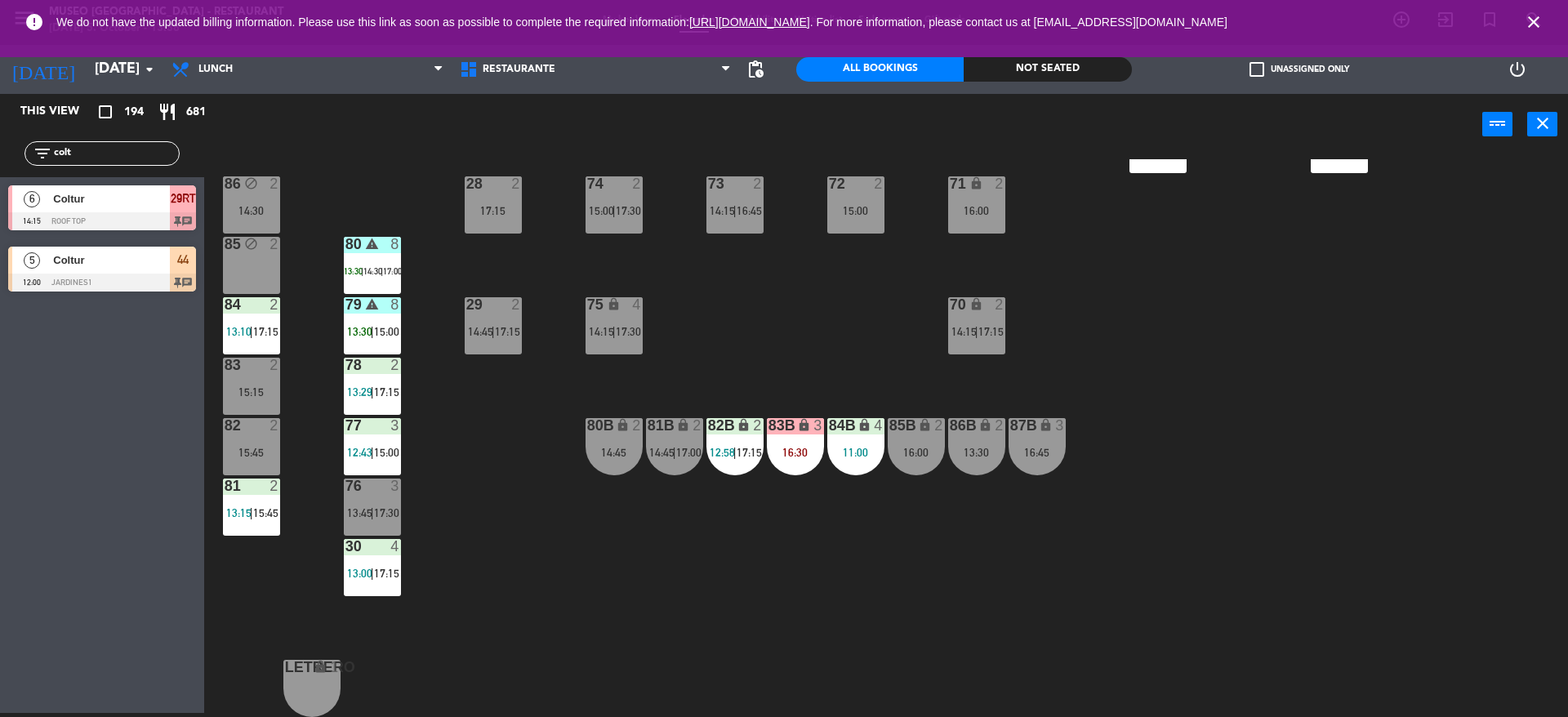
click at [391, 298] on div "8" at bounding box center [395, 305] width 10 height 15
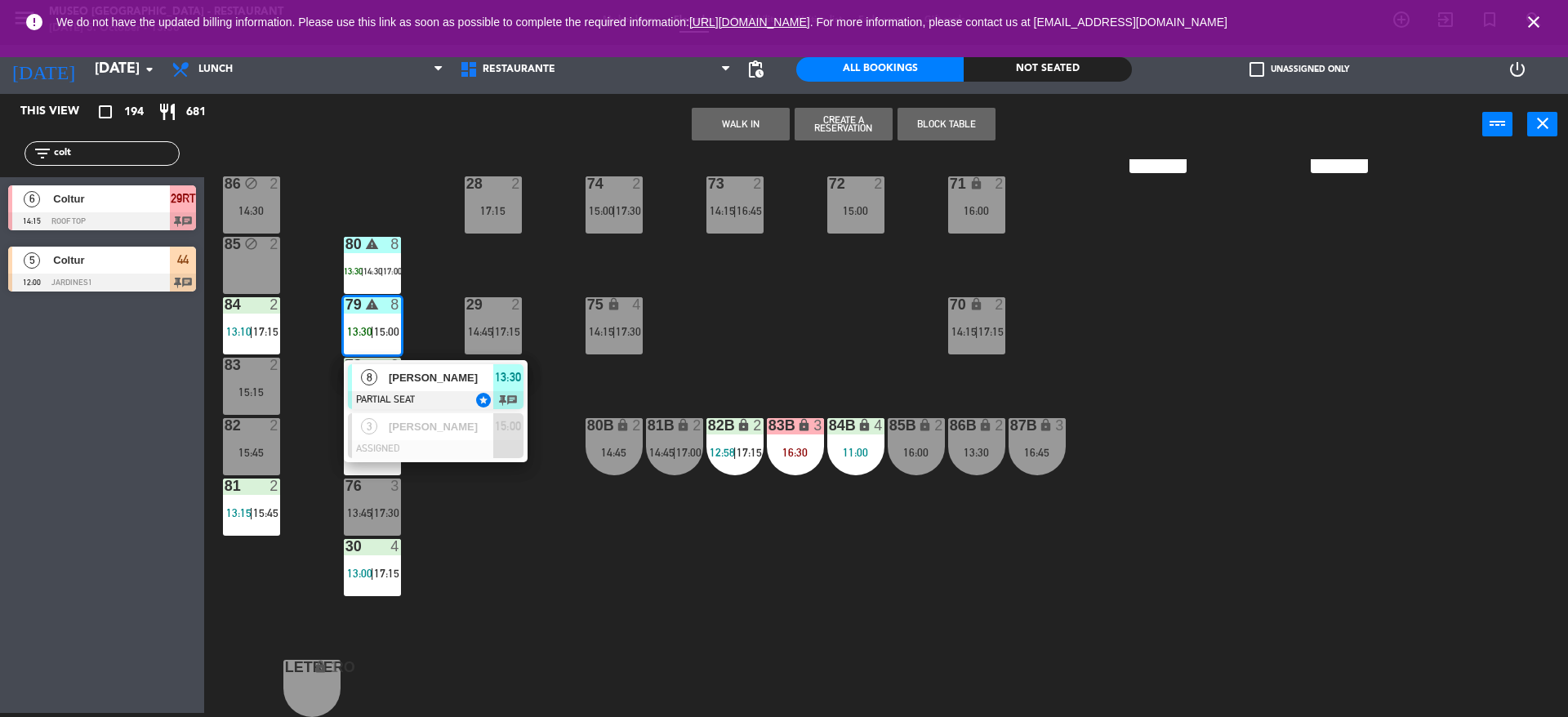
click at [401, 354] on div "79 warning 8 13:30 | 15:00 8 [PERSON_NAME] PARTIAL SEAT star 13:30 chat 3 [PERS…" at bounding box center [373, 326] width 57 height 57
click at [407, 384] on span "[PERSON_NAME]" at bounding box center [441, 378] width 104 height 18
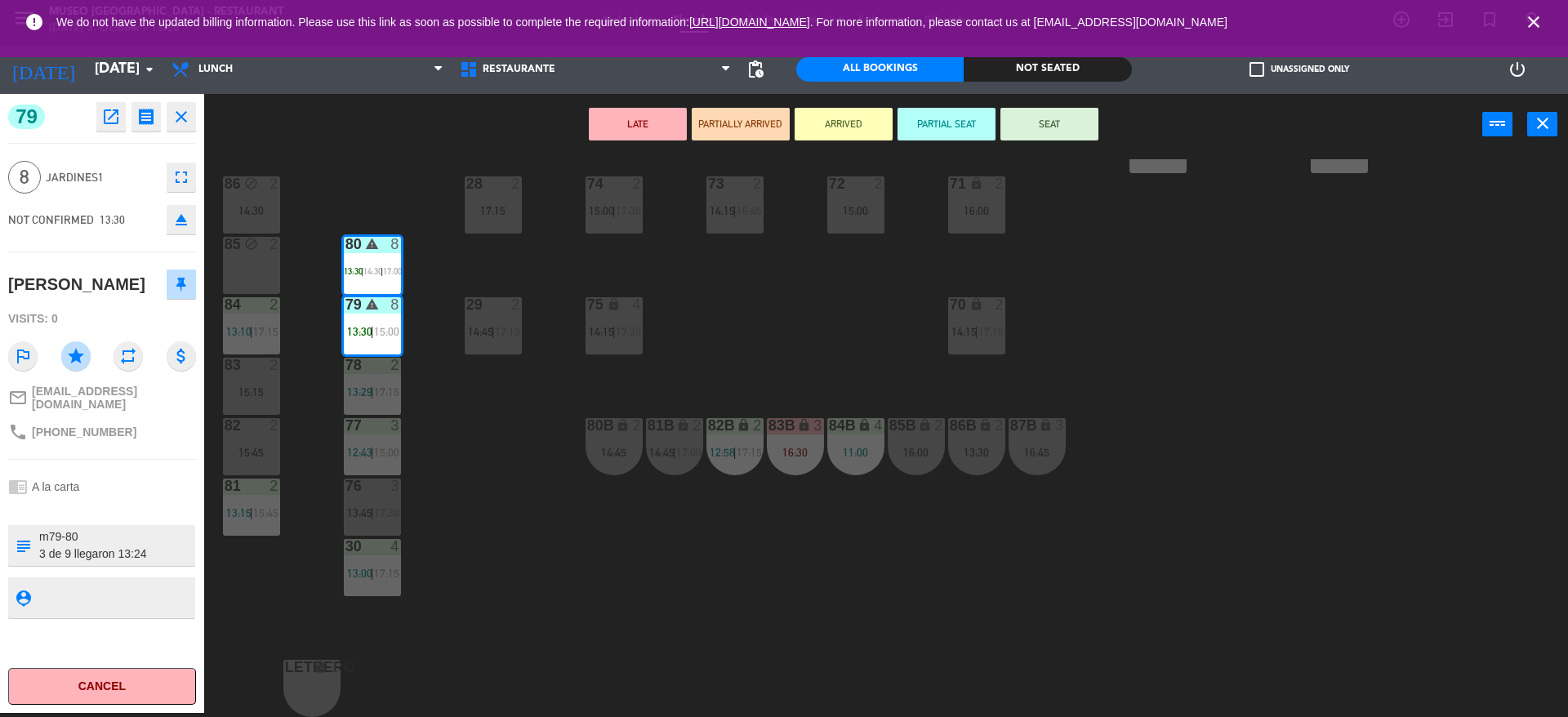
click at [111, 531] on textarea at bounding box center [116, 545] width 156 height 34
click at [82, 240] on div "79 open_in_new receipt 1:30 PM [DATE] 8 people [PERSON_NAME] Table 79+80 VIP EX…" at bounding box center [102, 404] width 204 height 620
click at [1038, 127] on button "SEAT" at bounding box center [1050, 125] width 98 height 33
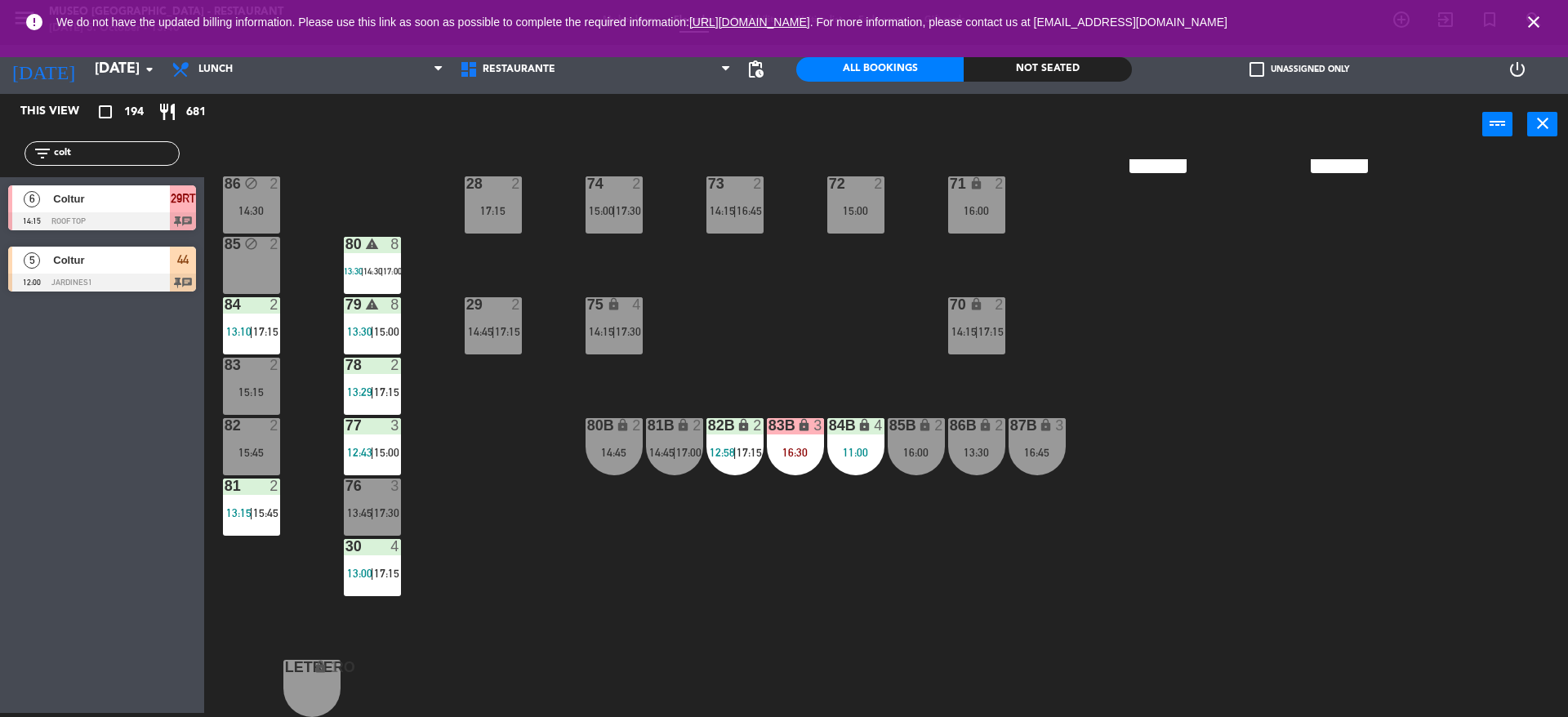
click at [872, 413] on div "44 5 12:00 | 14:00 | 17:15 49 2 15:30 54 warning 5 13:45 | 14:30 | 17:00 64 war…" at bounding box center [894, 439] width 1348 height 558
click at [854, 448] on div "11:00" at bounding box center [856, 452] width 57 height 12
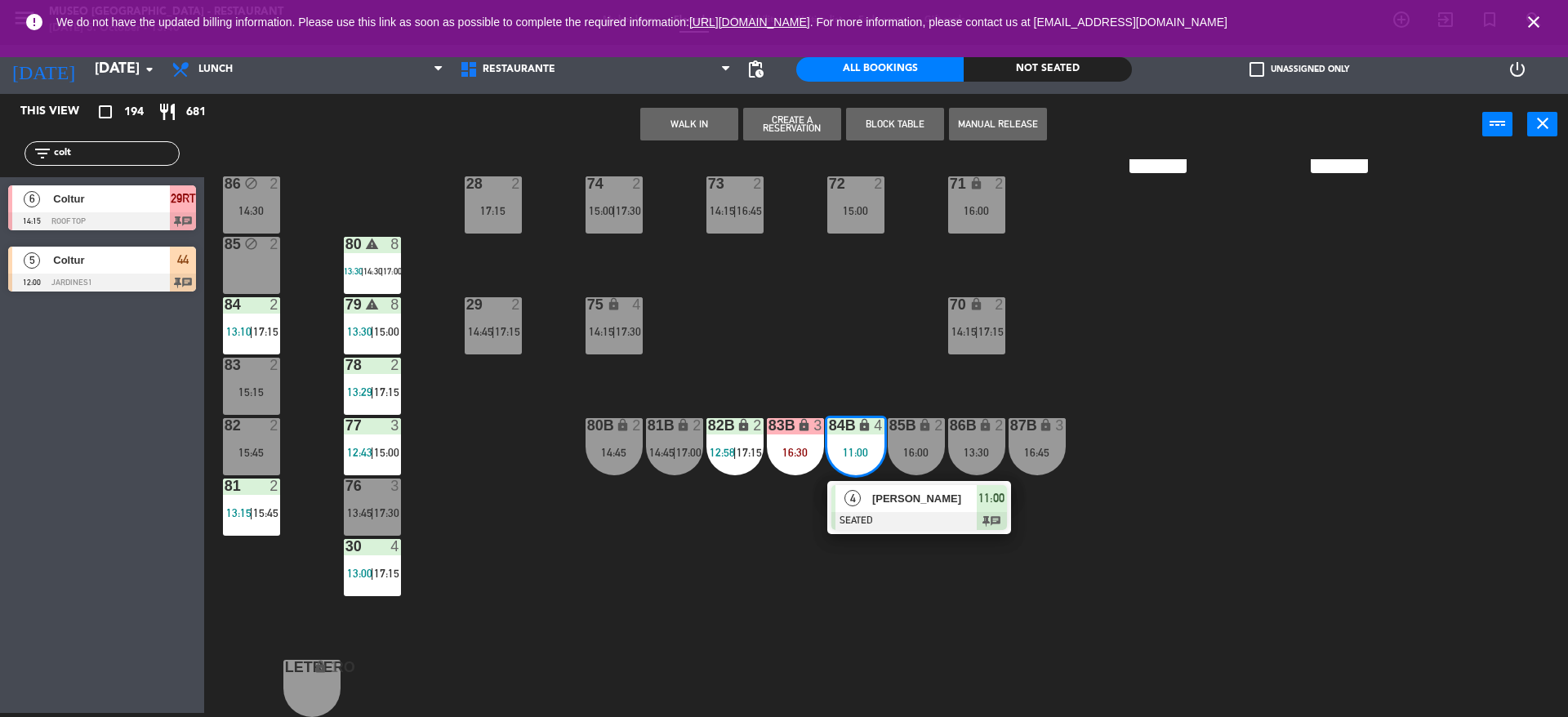
click at [879, 340] on div "44 5 12:00 | 14:00 | 17:15 49 2 15:30 54 warning 5 13:45 | 14:30 | 17:00 64 war…" at bounding box center [894, 439] width 1348 height 558
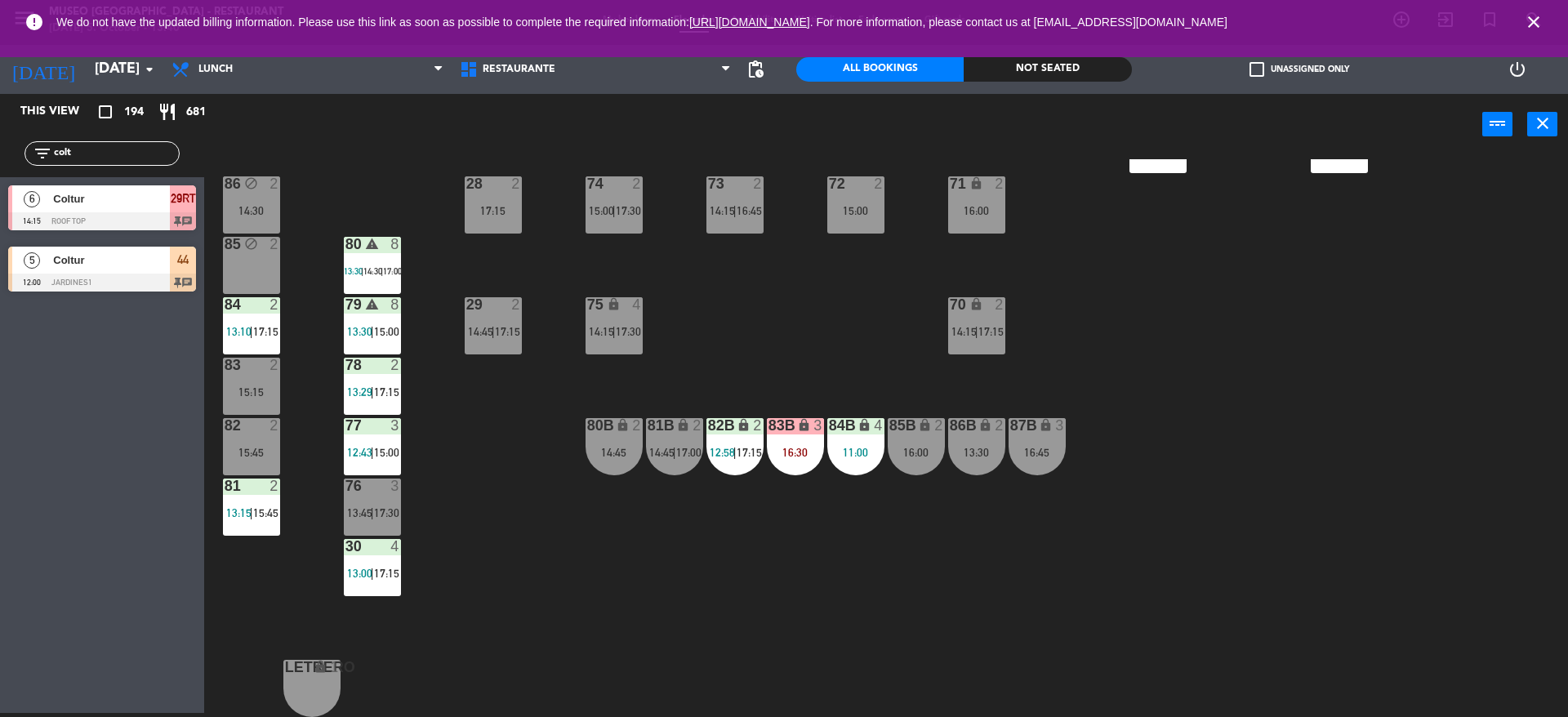
click at [740, 455] on span "17:15" at bounding box center [749, 451] width 25 height 13
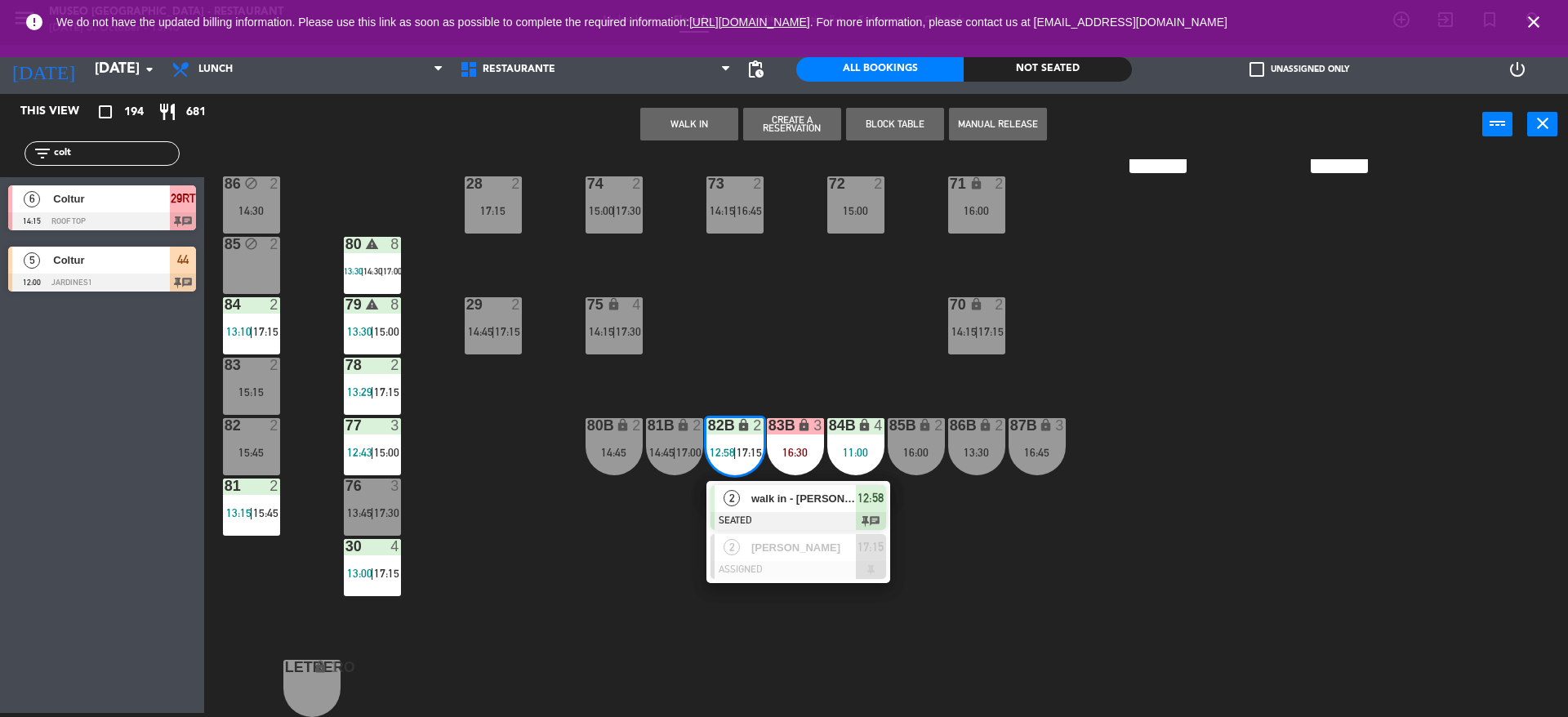
click at [850, 515] on div at bounding box center [799, 521] width 176 height 18
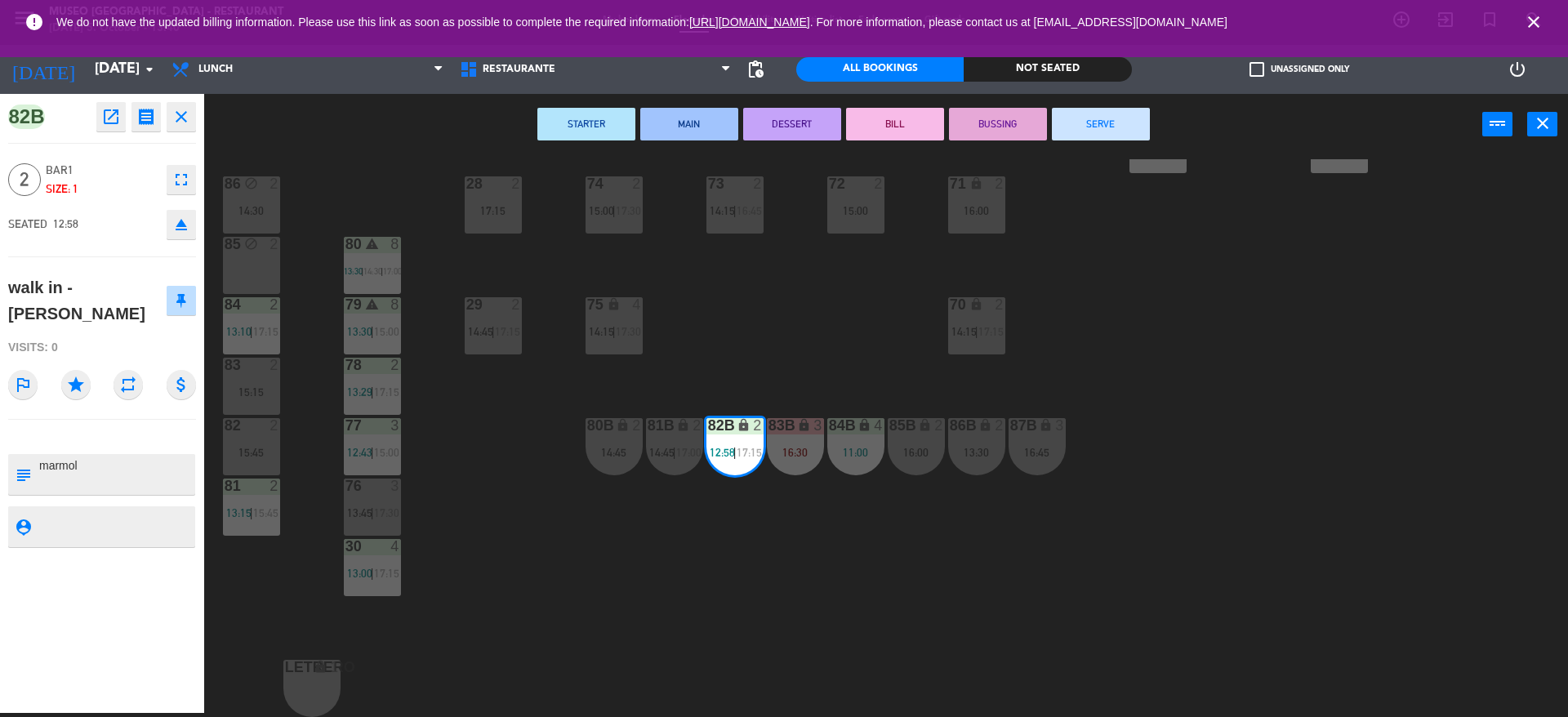
click at [951, 548] on div "44 5 12:00 | 14:00 | 17:15 49 2 15:30 54 warning 5 13:45 | 14:30 | 17:00 64 war…" at bounding box center [894, 439] width 1348 height 558
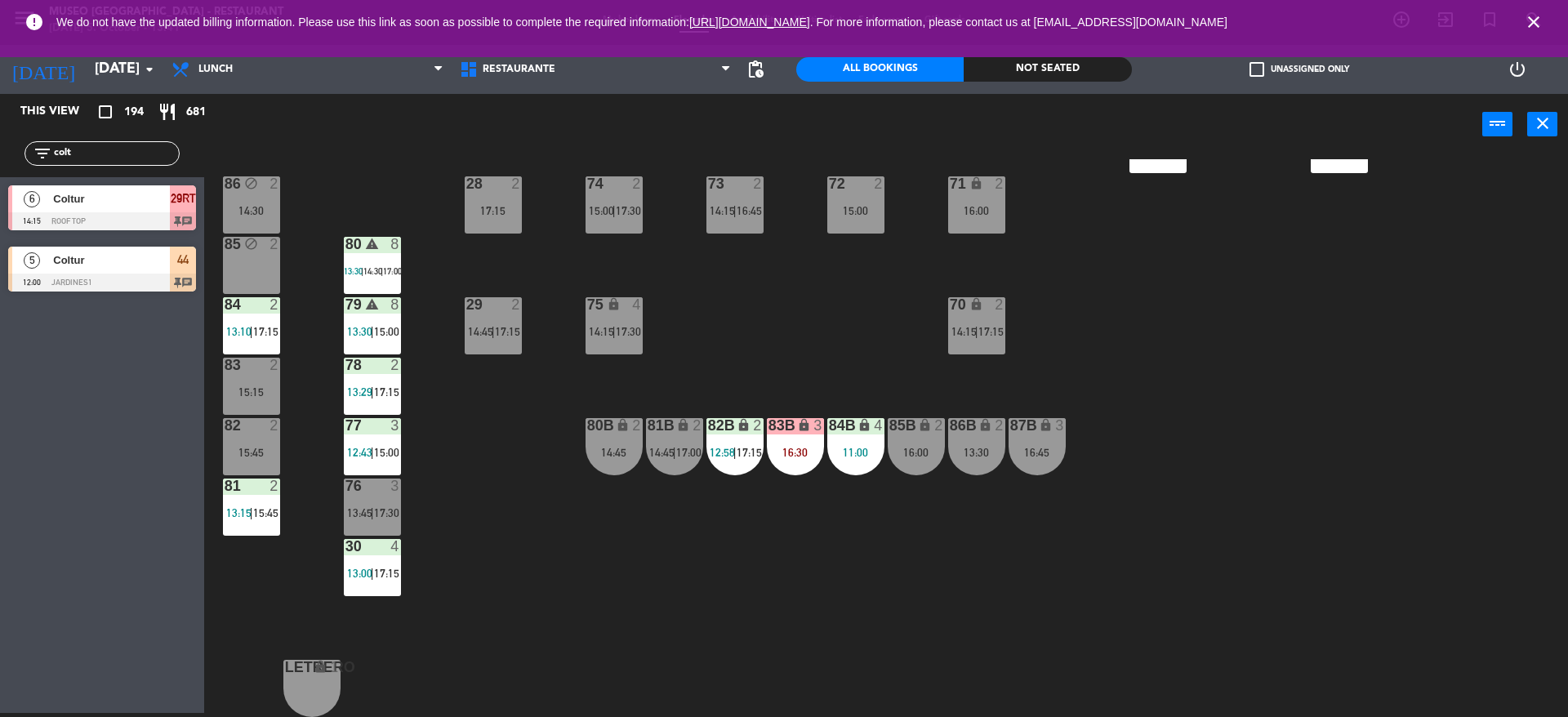
click at [687, 404] on div "44 5 12:00 | 14:00 | 17:15 49 2 15:30 54 warning 5 13:45 | 14:30 | 17:00 64 war…" at bounding box center [894, 439] width 1348 height 558
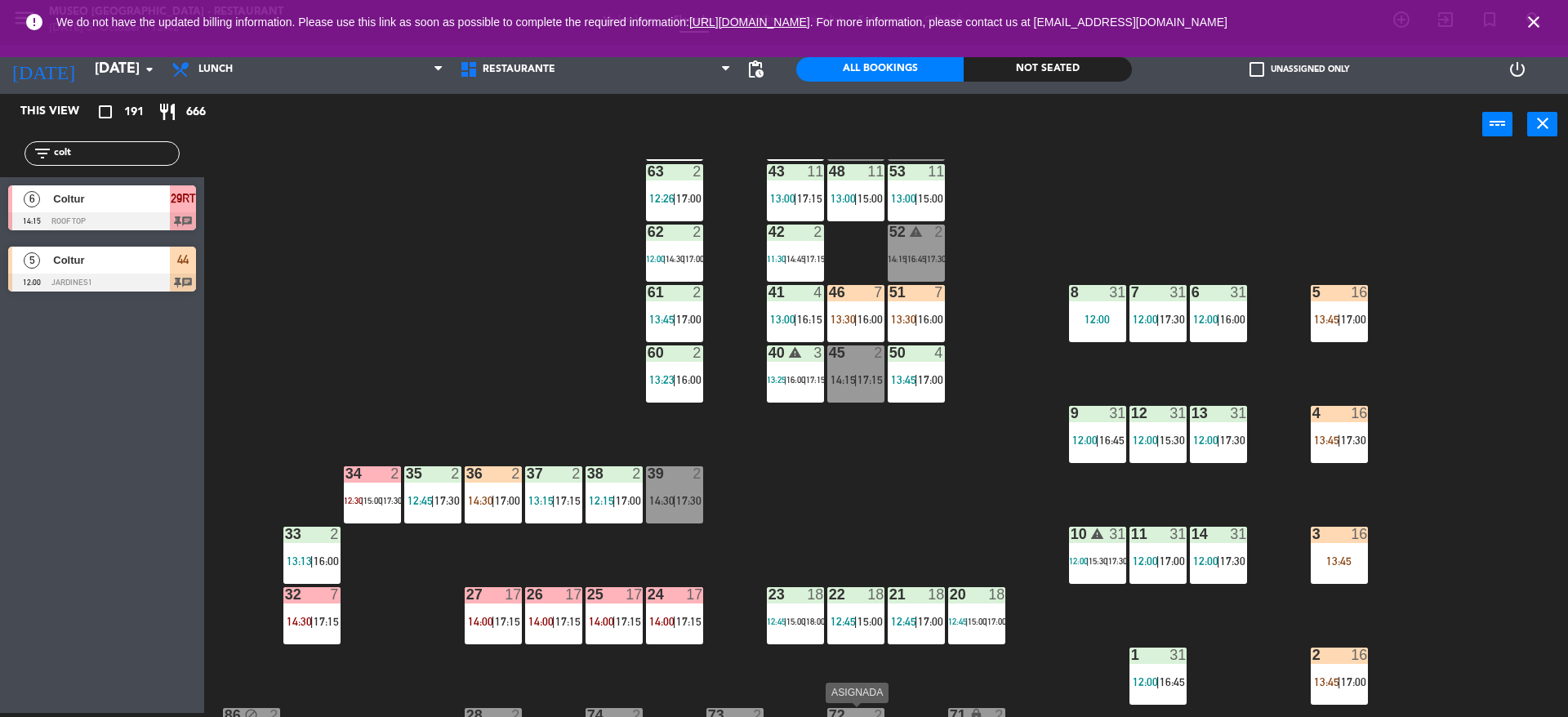
scroll to position [0, 0]
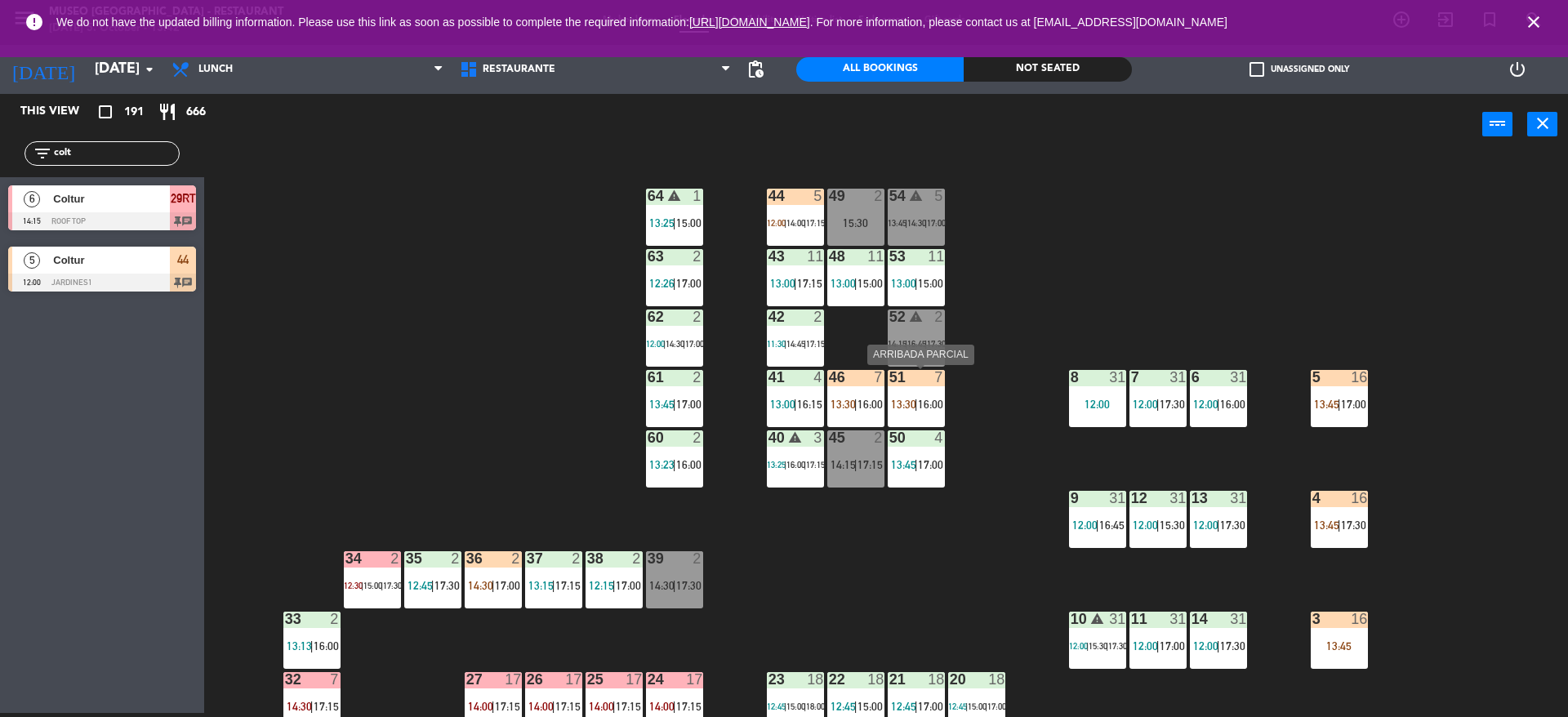
click at [914, 404] on span "13:30" at bounding box center [904, 404] width 25 height 13
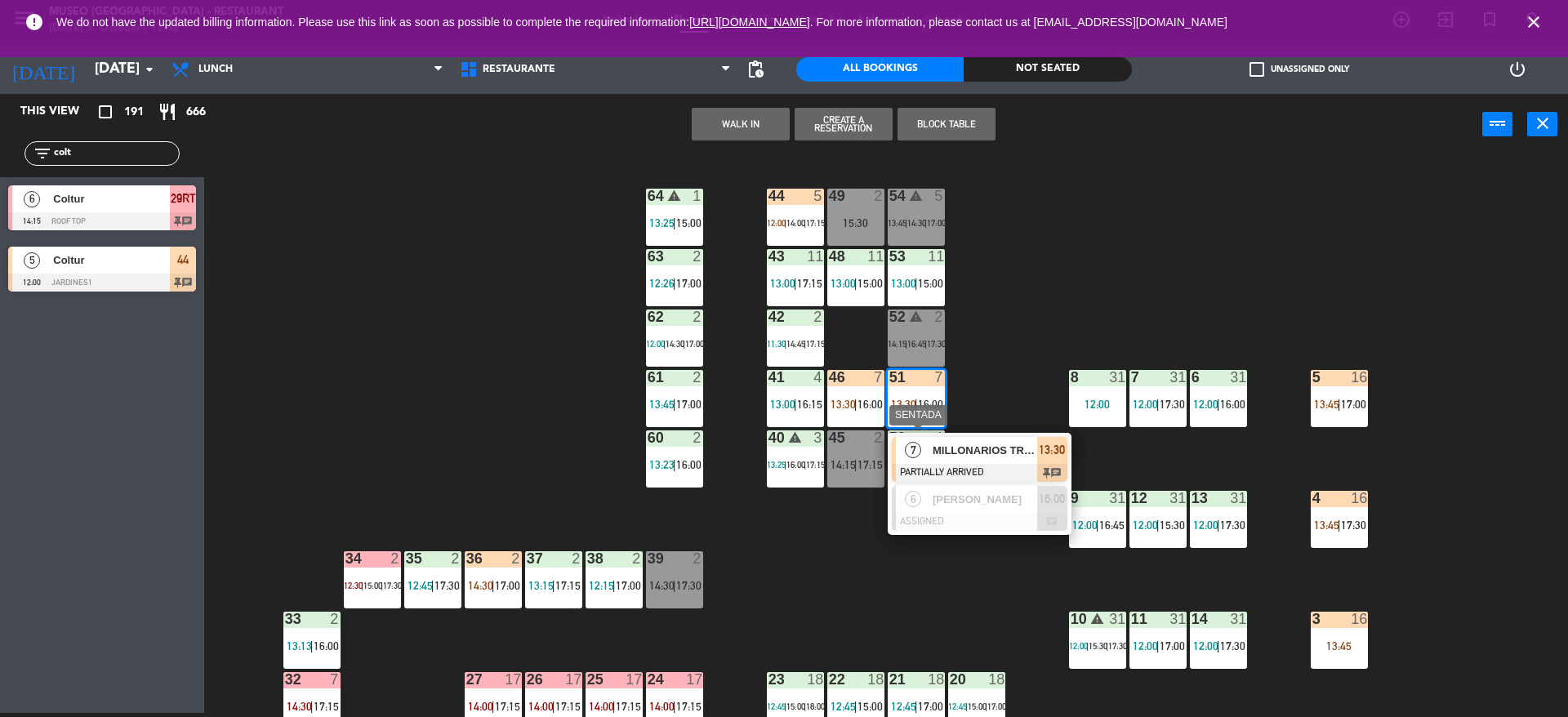
click at [941, 438] on div "MILLONARIOS TRAVEL" at bounding box center [983, 450] width 106 height 27
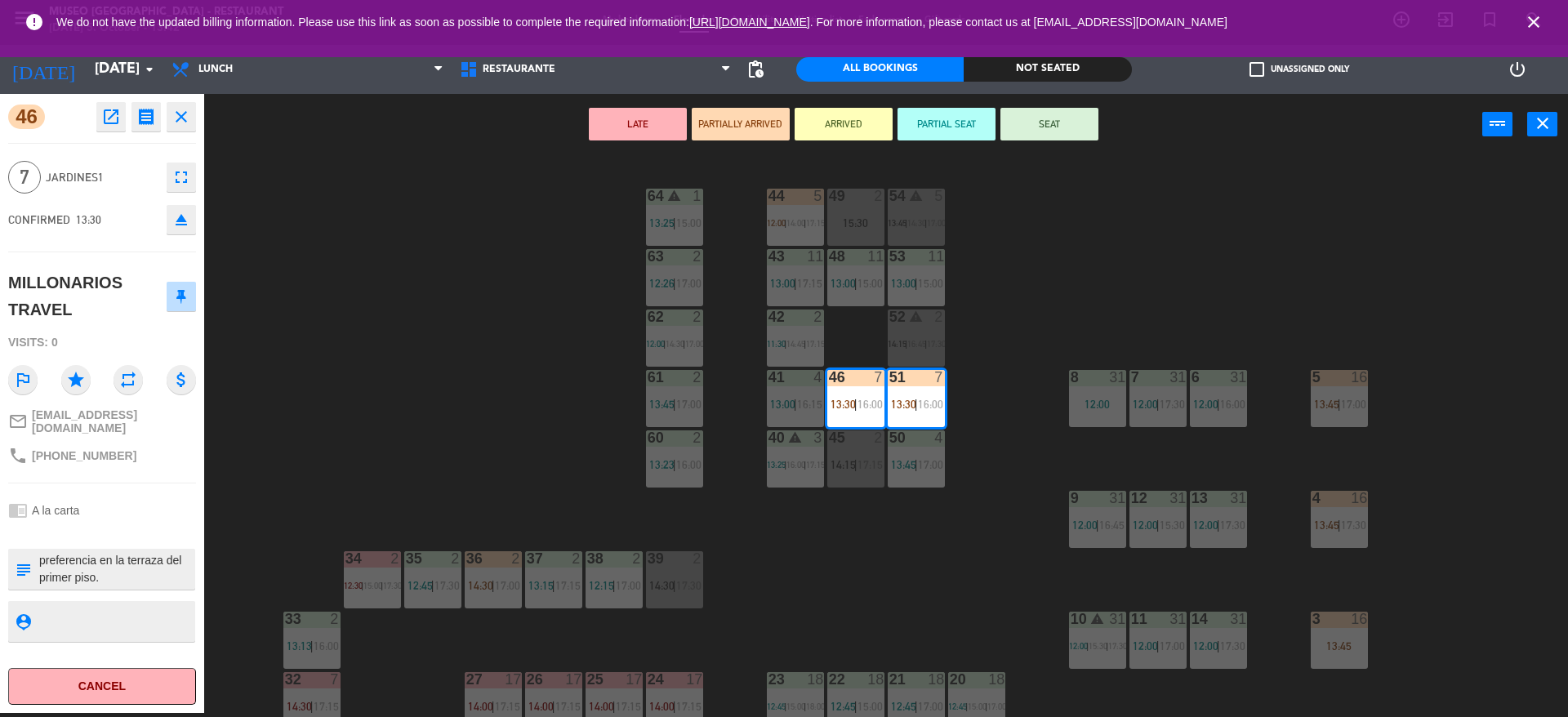
click at [445, 404] on div "44 5 12:00 | 14:00 | 17:15 49 2 15:30 54 warning 5 13:45 | 14:30 | 17:00 64 war…" at bounding box center [894, 439] width 1348 height 558
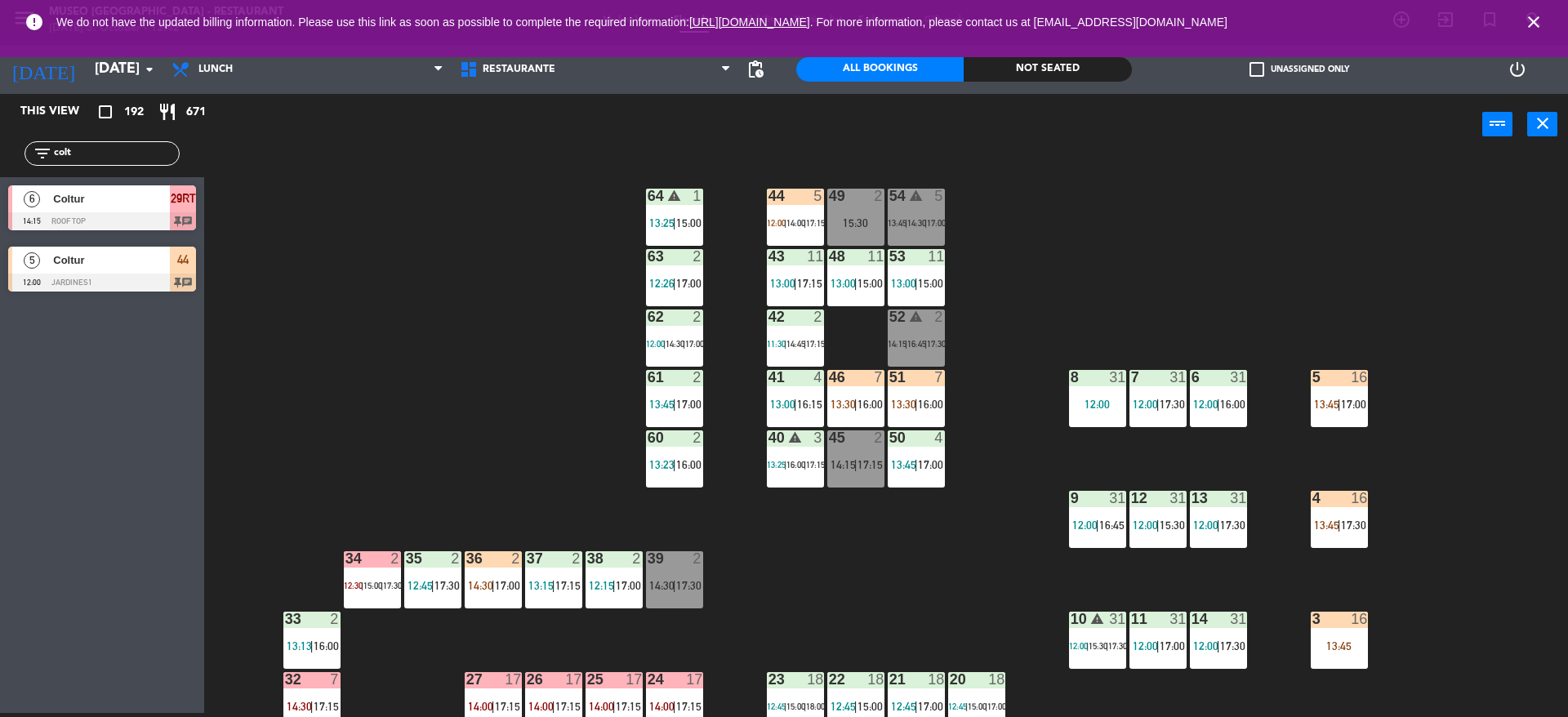
click at [901, 345] on span "14:15" at bounding box center [897, 343] width 18 height 10
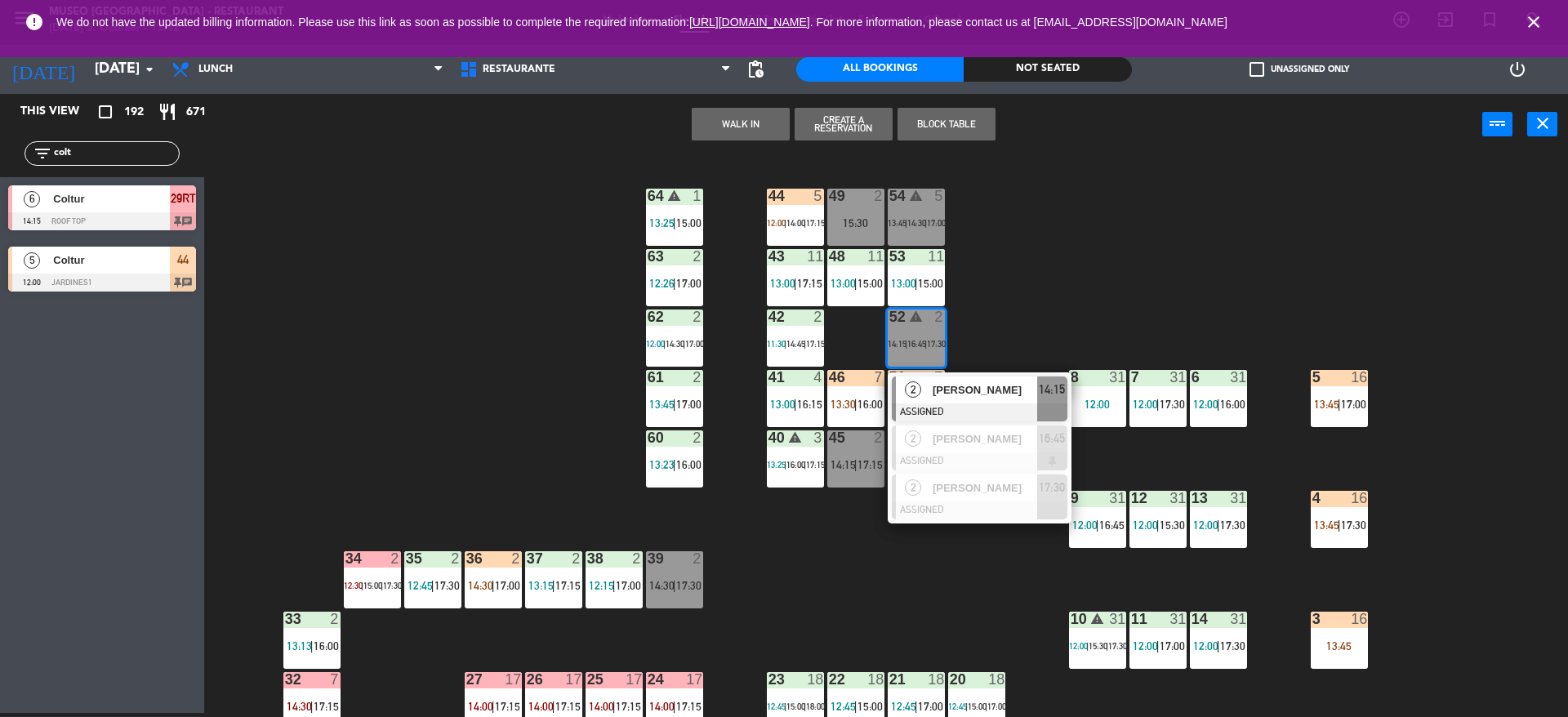
click at [715, 118] on button "WALK IN" at bounding box center [740, 125] width 98 height 33
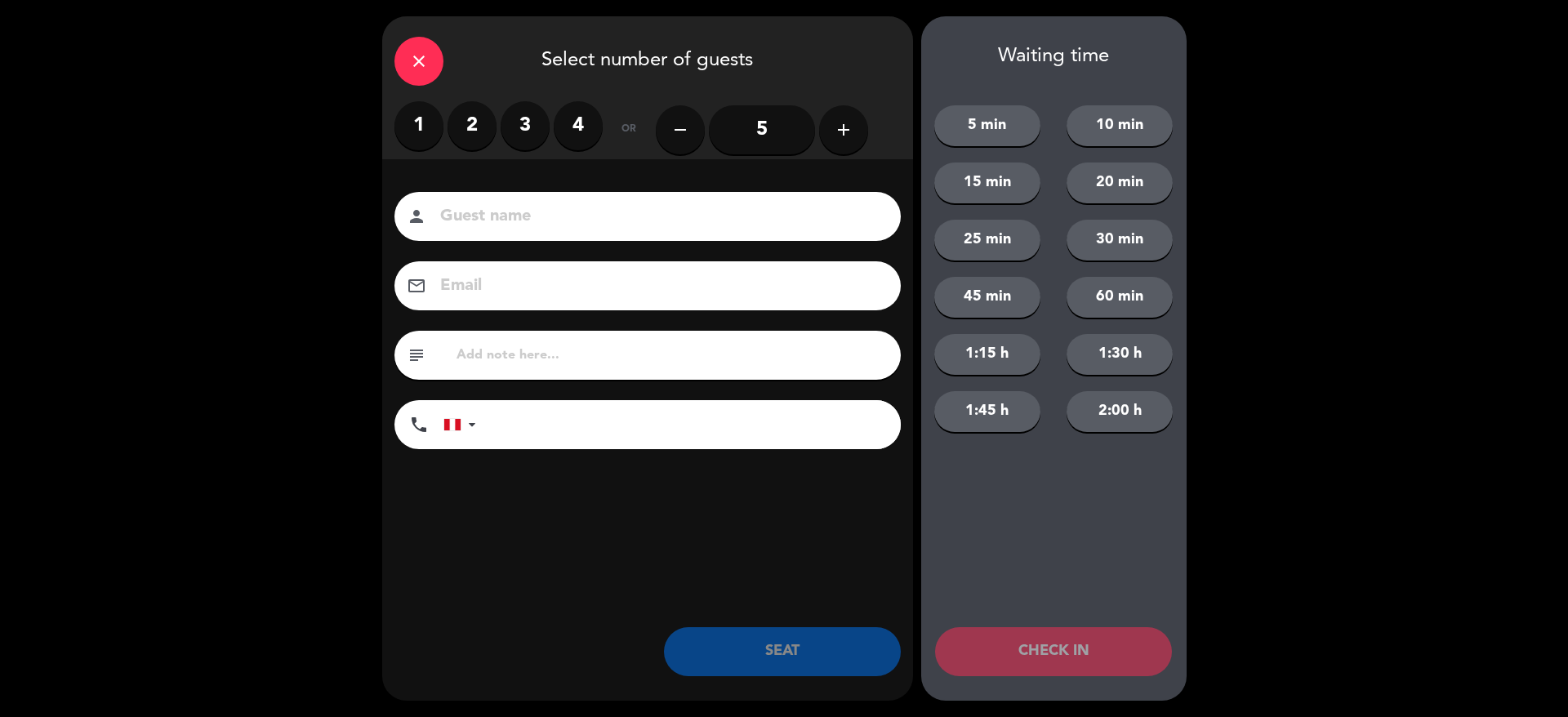
click at [431, 56] on div "close" at bounding box center [419, 61] width 49 height 49
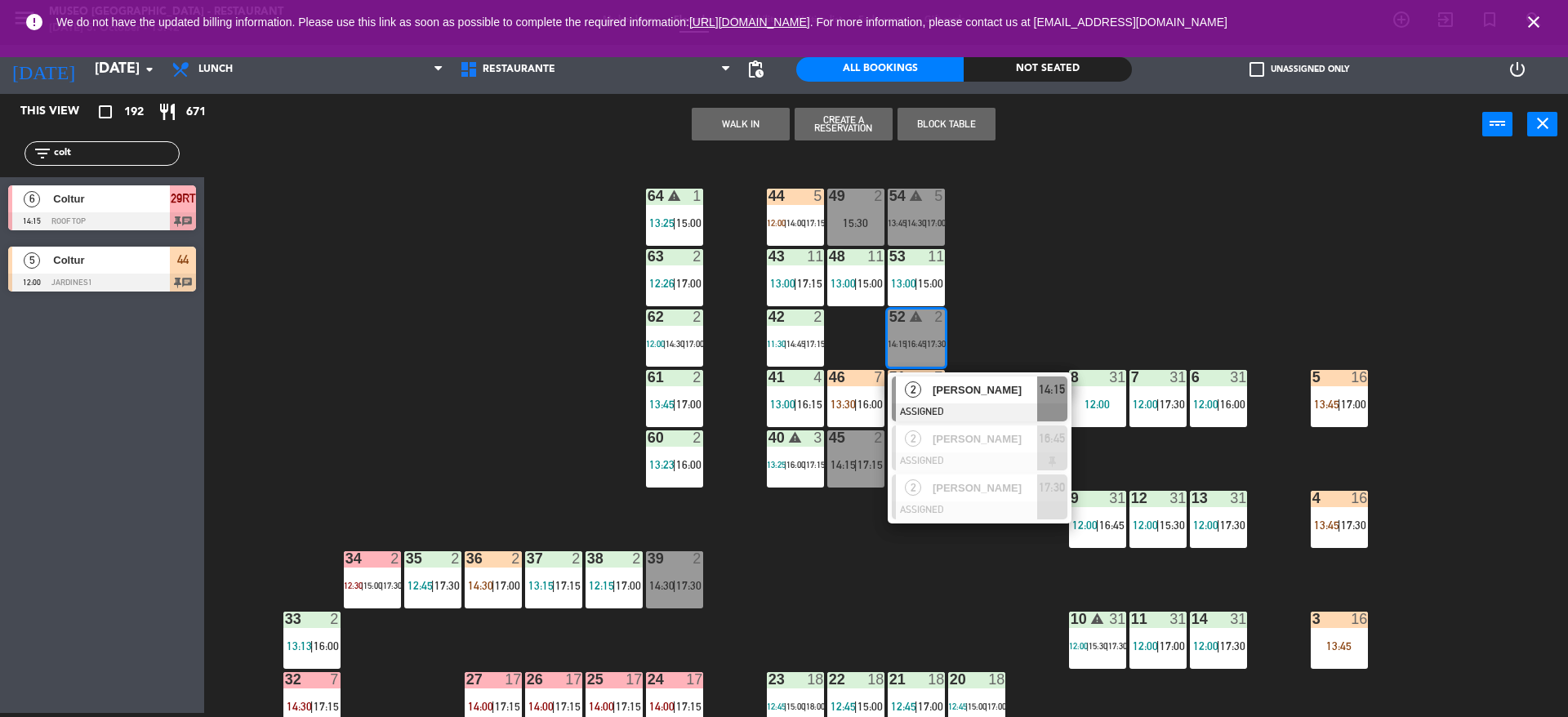
click at [1010, 281] on div "44 5 12:00 | 14:00 | 17:15 49 2 15:30 54 warning 5 13:45 | 14:30 | 17:00 64 war…" at bounding box center [894, 439] width 1348 height 558
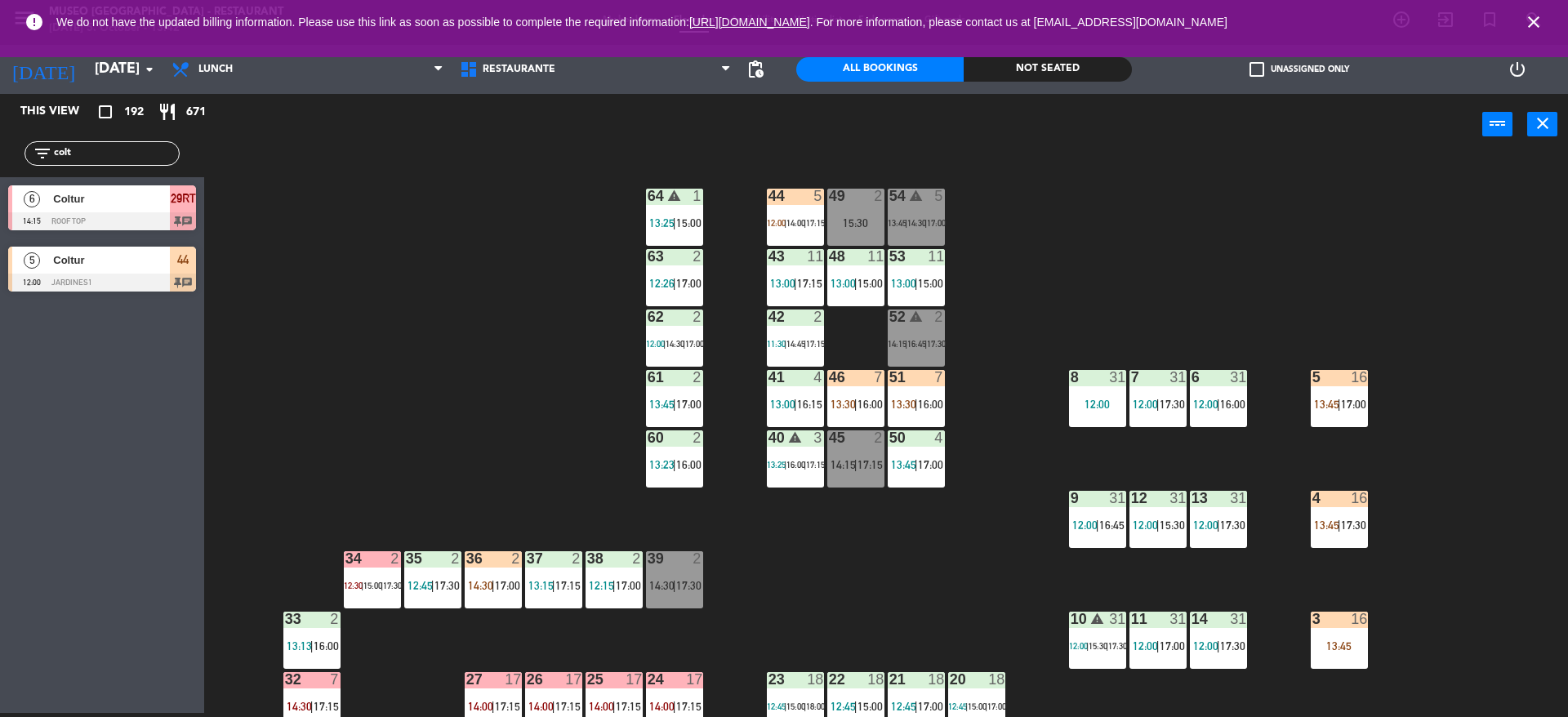
click at [859, 217] on div "15:30" at bounding box center [856, 223] width 57 height 12
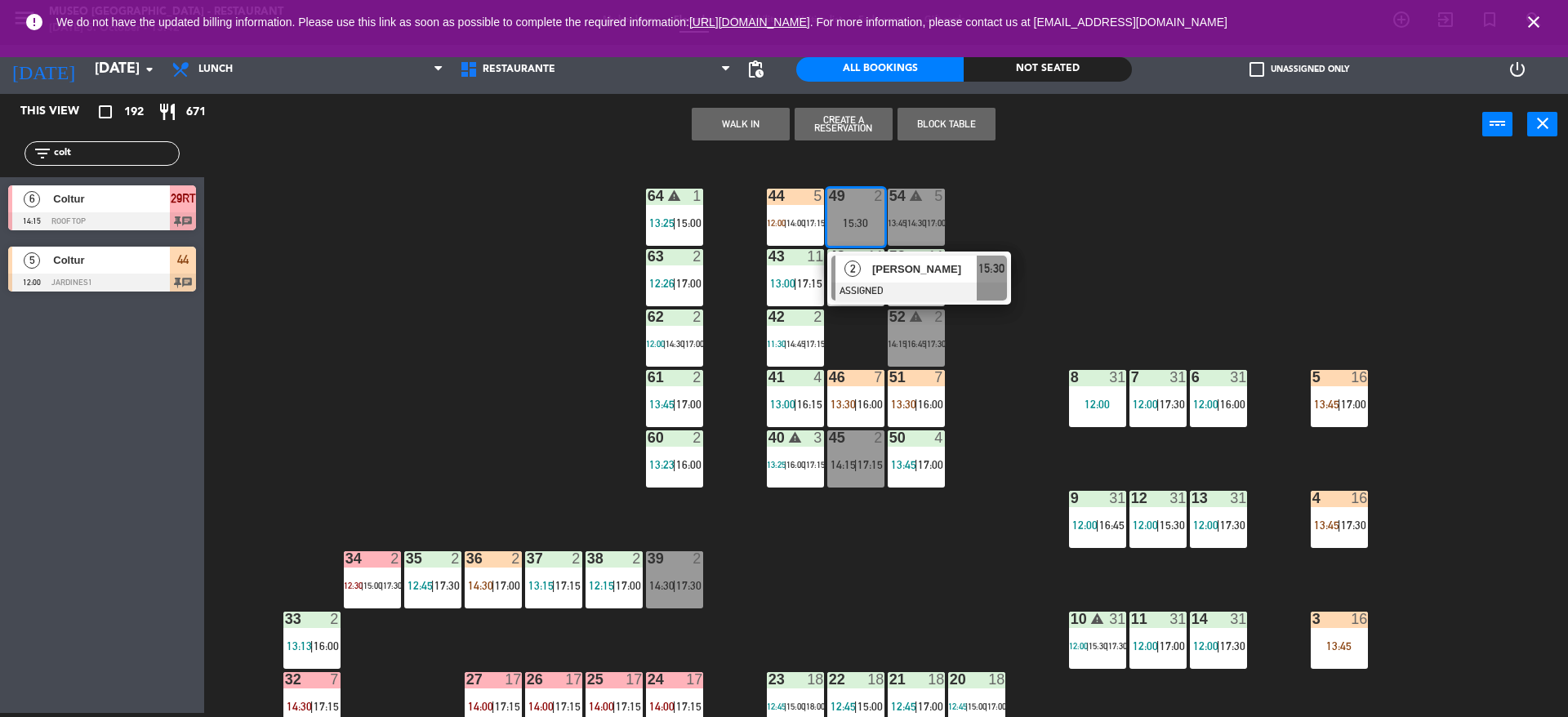
click at [709, 125] on button "WALK IN" at bounding box center [740, 125] width 98 height 33
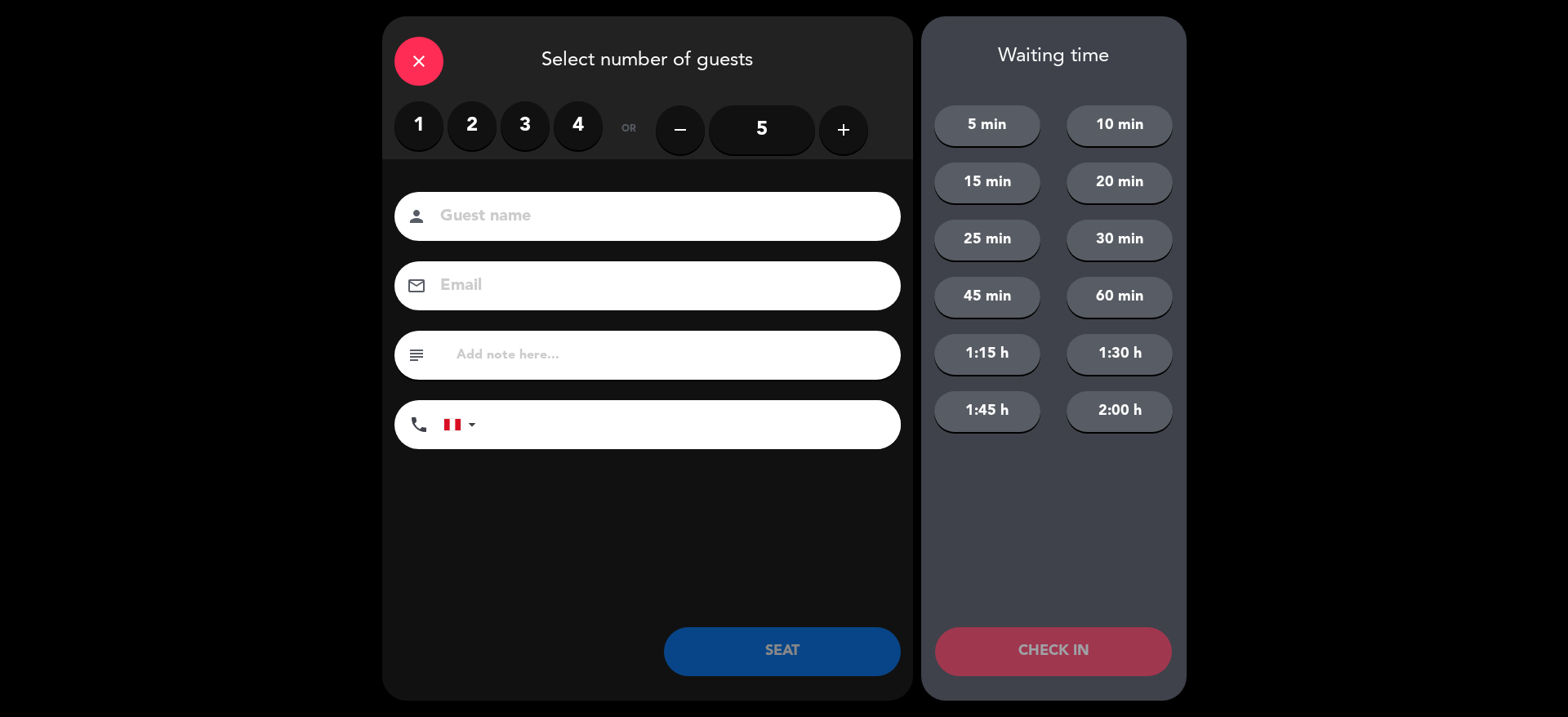
click at [465, 125] on label "2" at bounding box center [472, 125] width 49 height 49
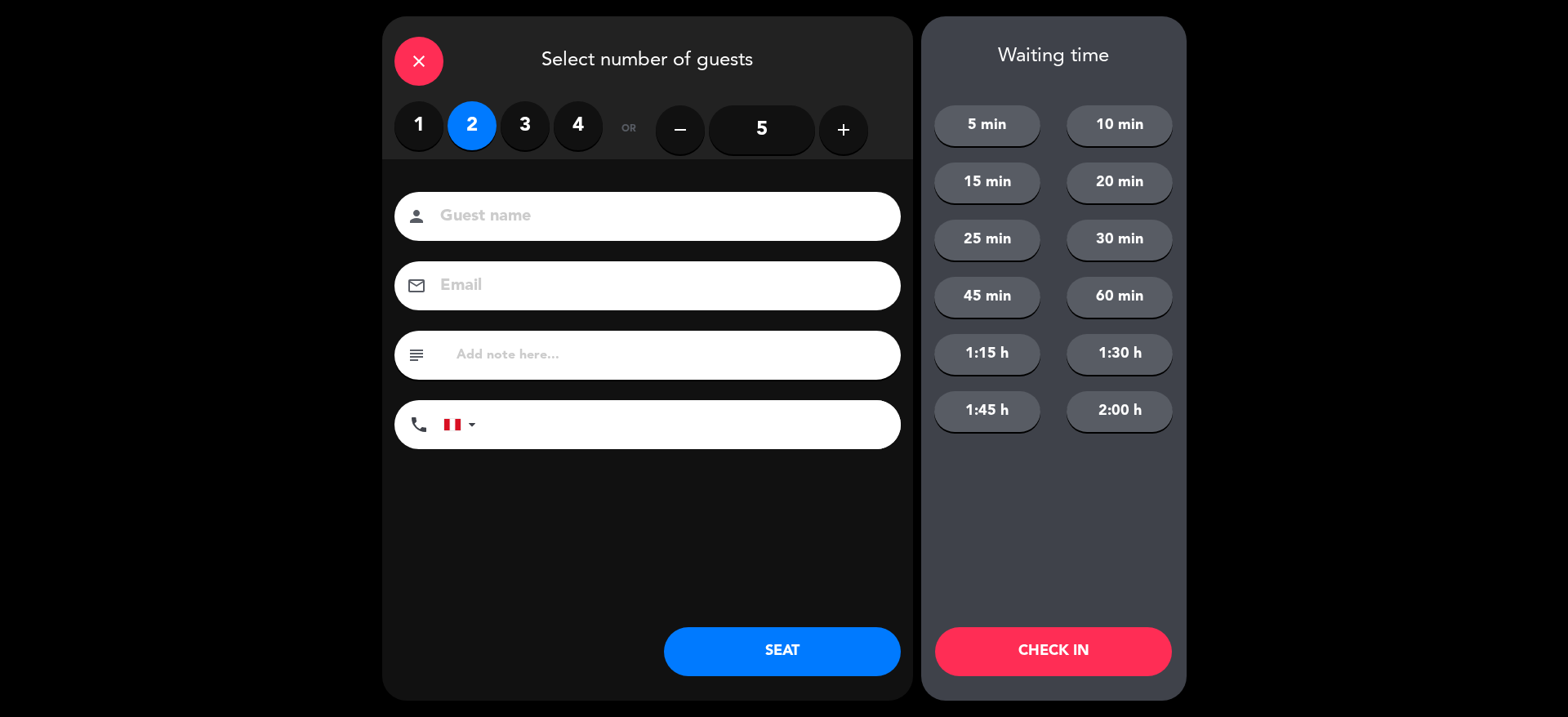
click at [522, 217] on input at bounding box center [659, 216] width 441 height 28
type input "walk in-[PERSON_NAME]"
click at [859, 673] on button "SEAT" at bounding box center [783, 652] width 237 height 49
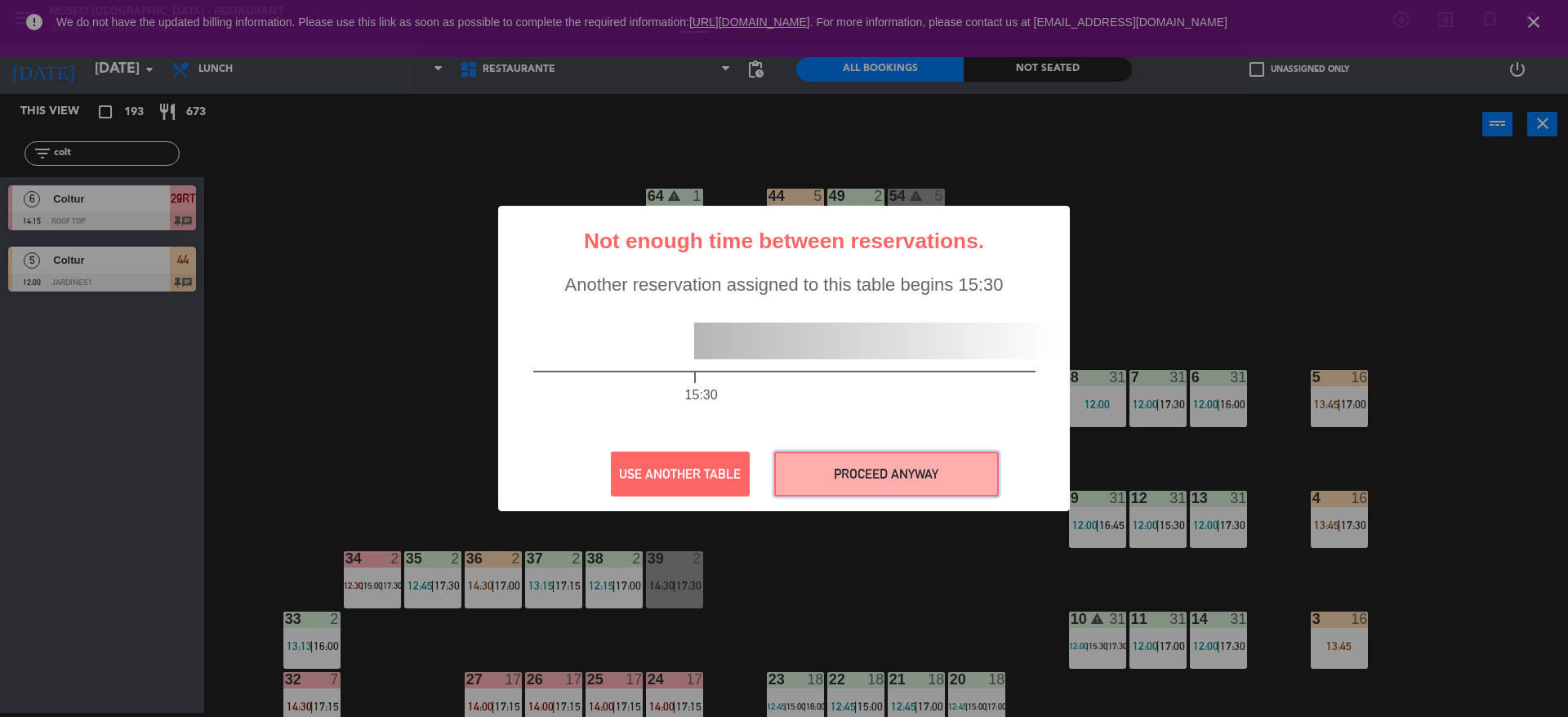
click at [930, 466] on button "PROCEED ANYWAY" at bounding box center [886, 474] width 225 height 45
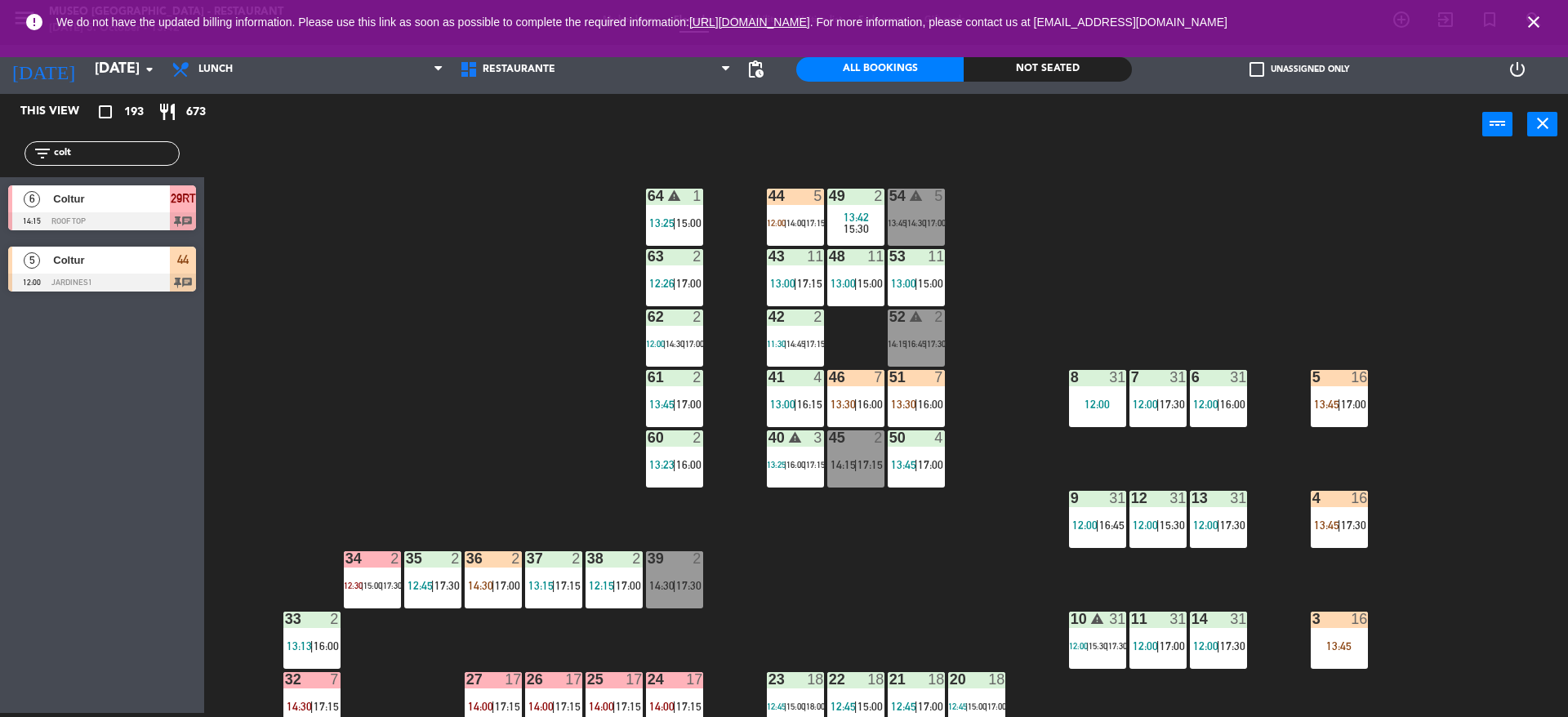
click at [798, 217] on div "14:00 |" at bounding box center [797, 223] width 19 height 12
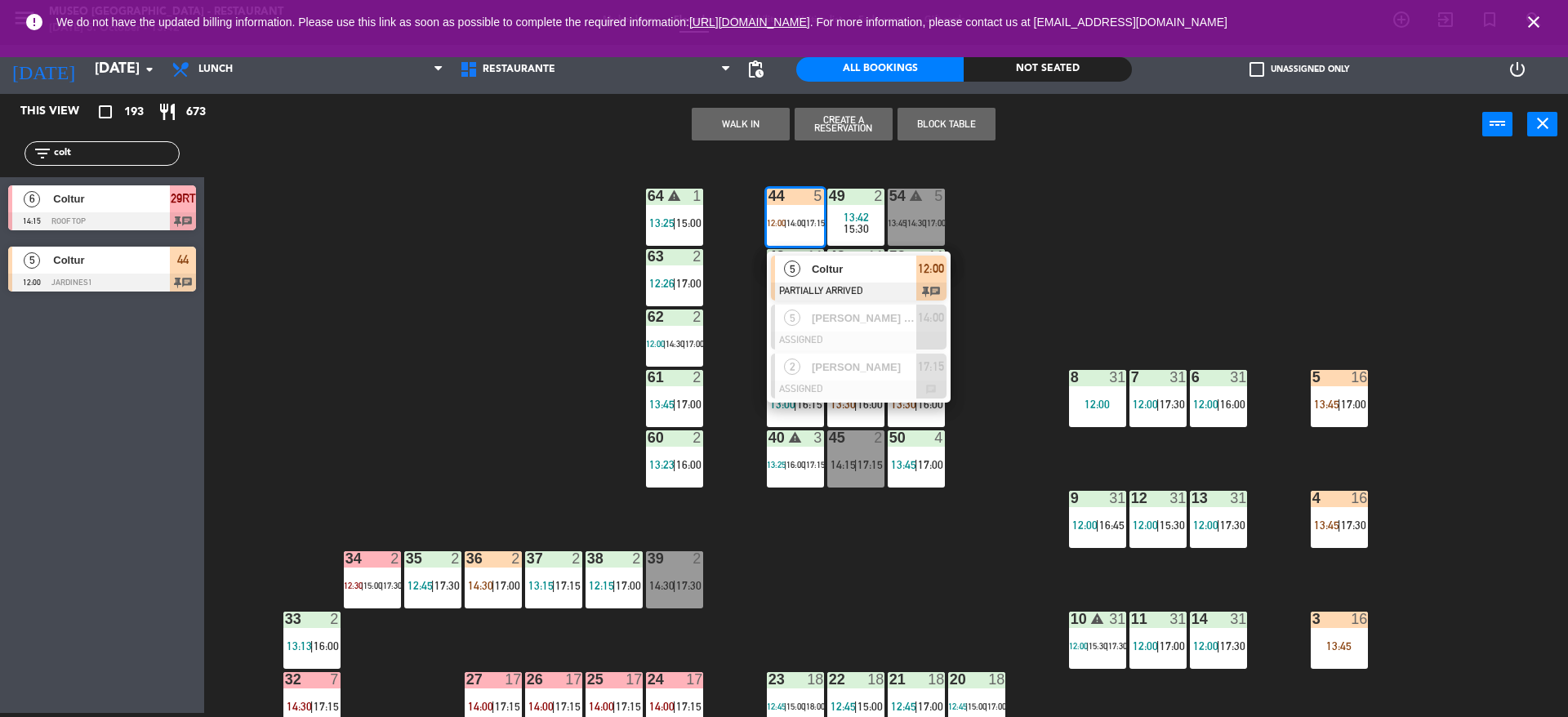
click at [823, 272] on span "Coltur" at bounding box center [864, 269] width 104 height 18
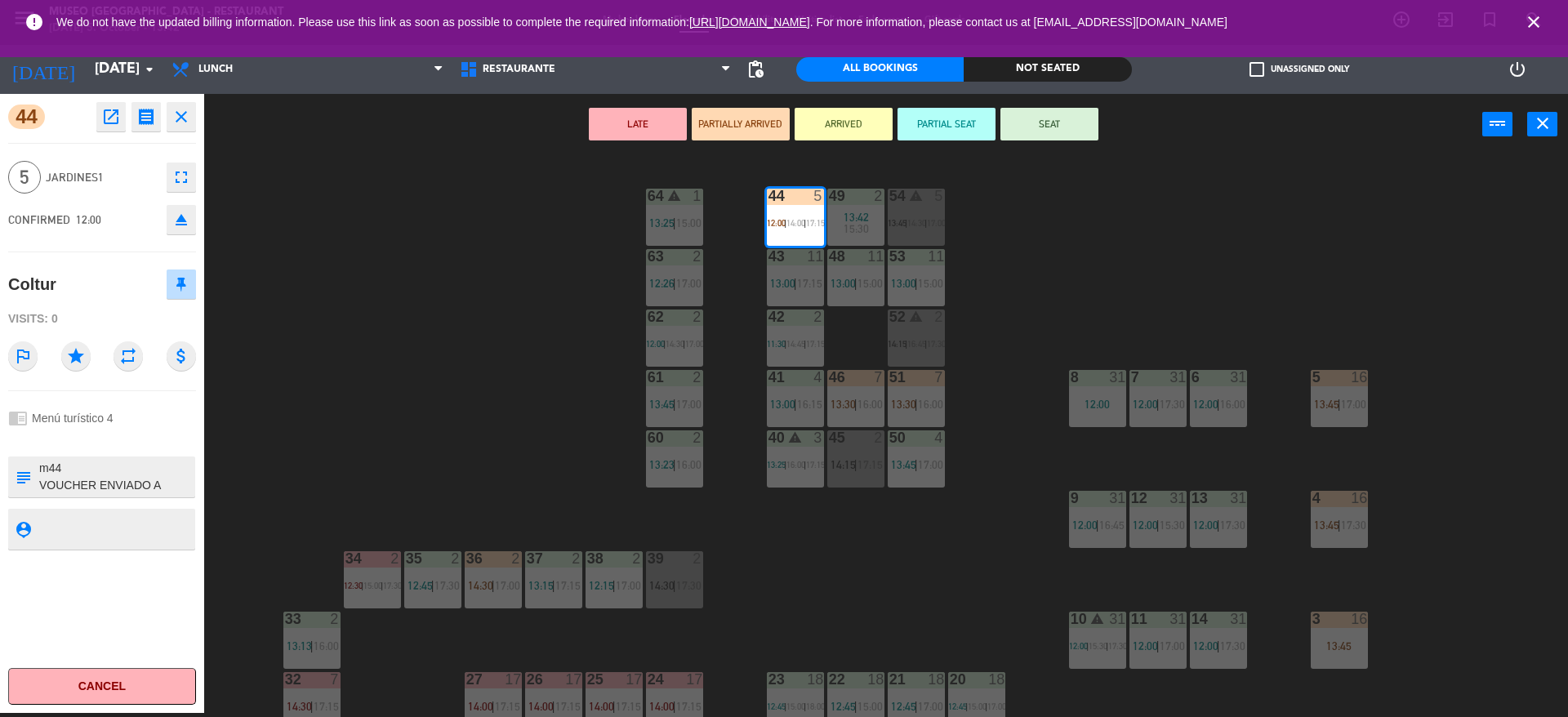
click at [97, 490] on textarea at bounding box center [116, 477] width 156 height 34
type textarea "m44 VOUCHER ENVIADO A CAJA (22/09) - LLEGARÁN 1PM ** RESERVAR **R10/1570/25 - […"
click at [94, 189] on div "5 Jardines1 fullscreen" at bounding box center [101, 177] width 188 height 44
click at [1050, 131] on button "SEAT" at bounding box center [1050, 125] width 98 height 33
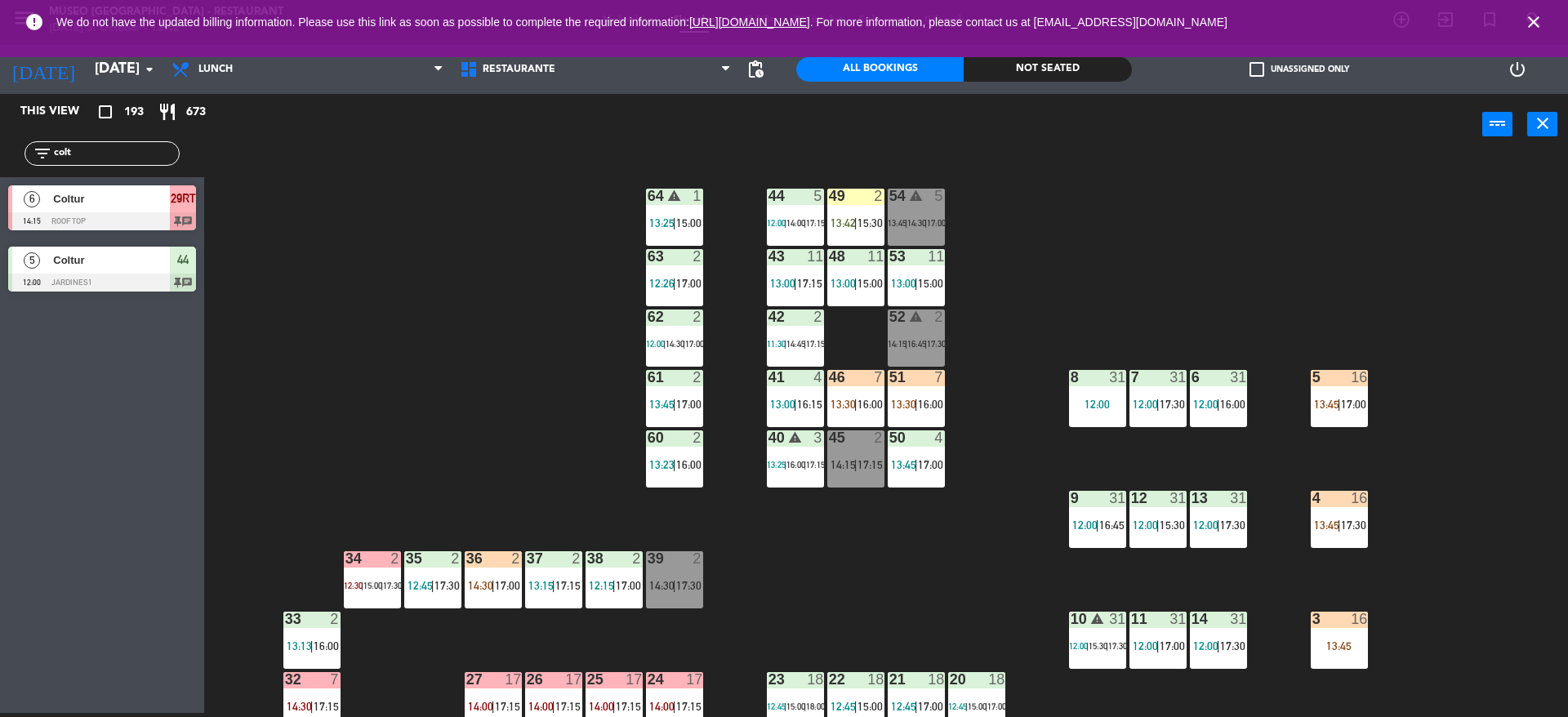
click at [897, 412] on div "51 7 13:30 | 16:00" at bounding box center [916, 398] width 57 height 57
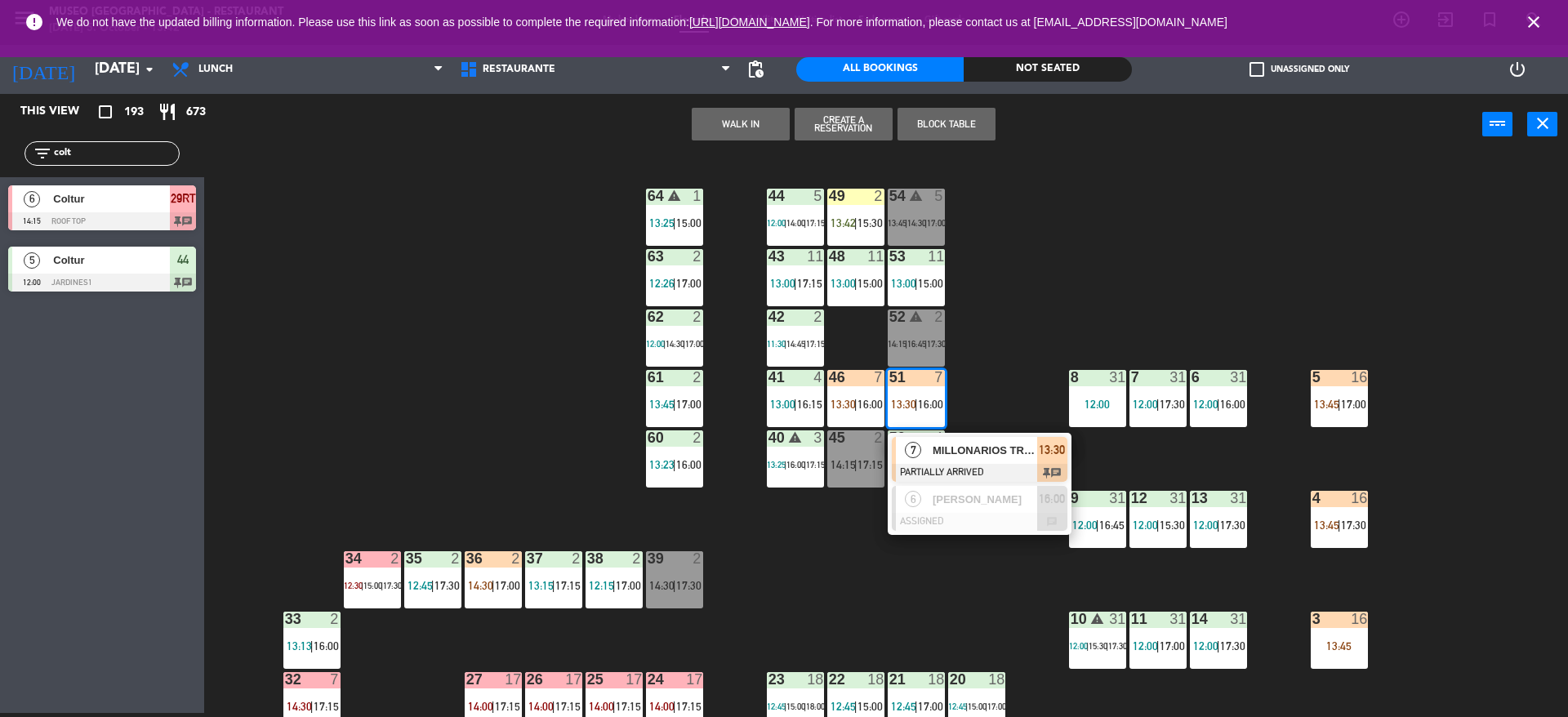
click at [945, 451] on span "MILLONARIOS TRAVEL" at bounding box center [984, 450] width 104 height 18
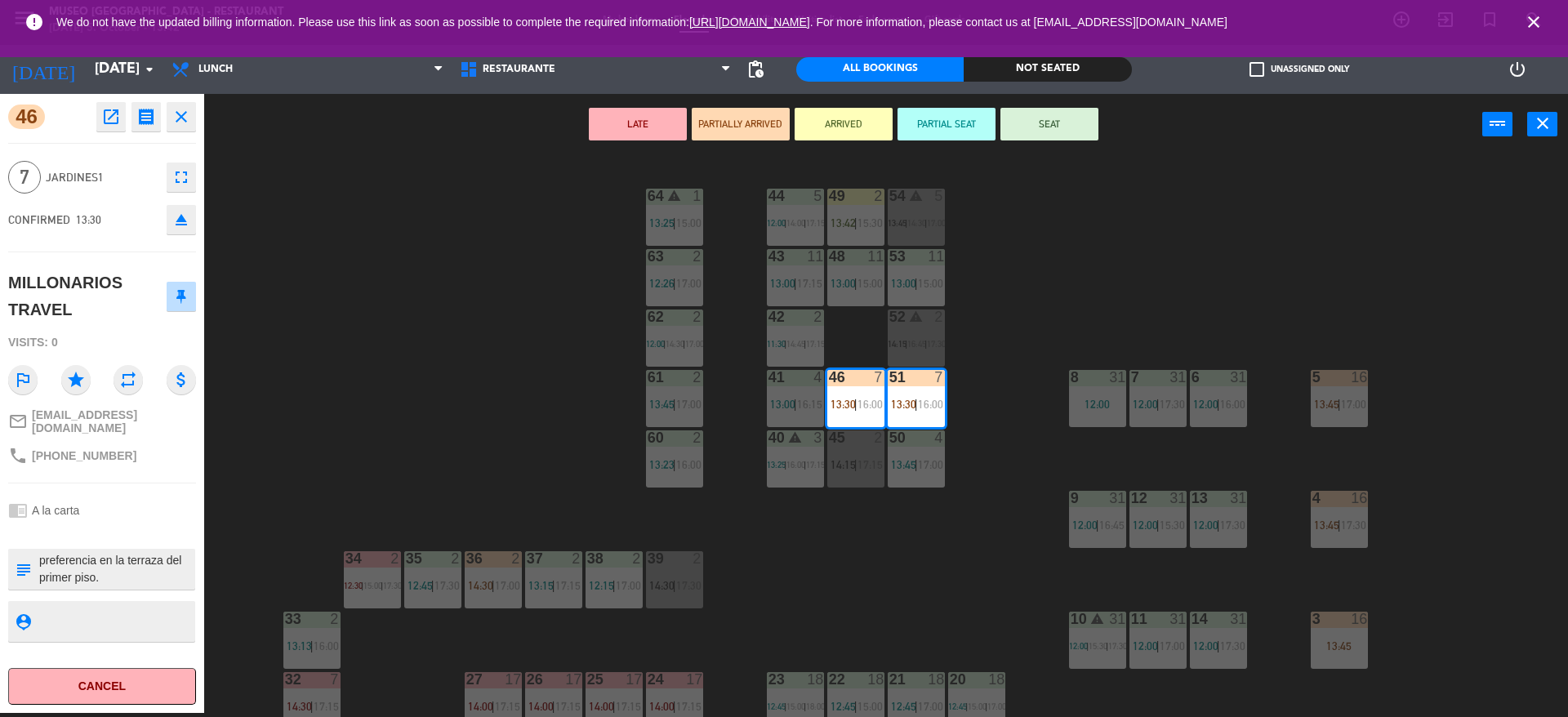
click at [148, 572] on textarea at bounding box center [116, 569] width 156 height 34
type textarea "m46-51 preferencia en la terraza del primer piso. 1 personas vegetariana"
click at [113, 288] on div "MILLONARIOS TRAVEL" at bounding box center [86, 296] width 156 height 54
click at [1030, 135] on button "SEAT" at bounding box center [1050, 125] width 98 height 33
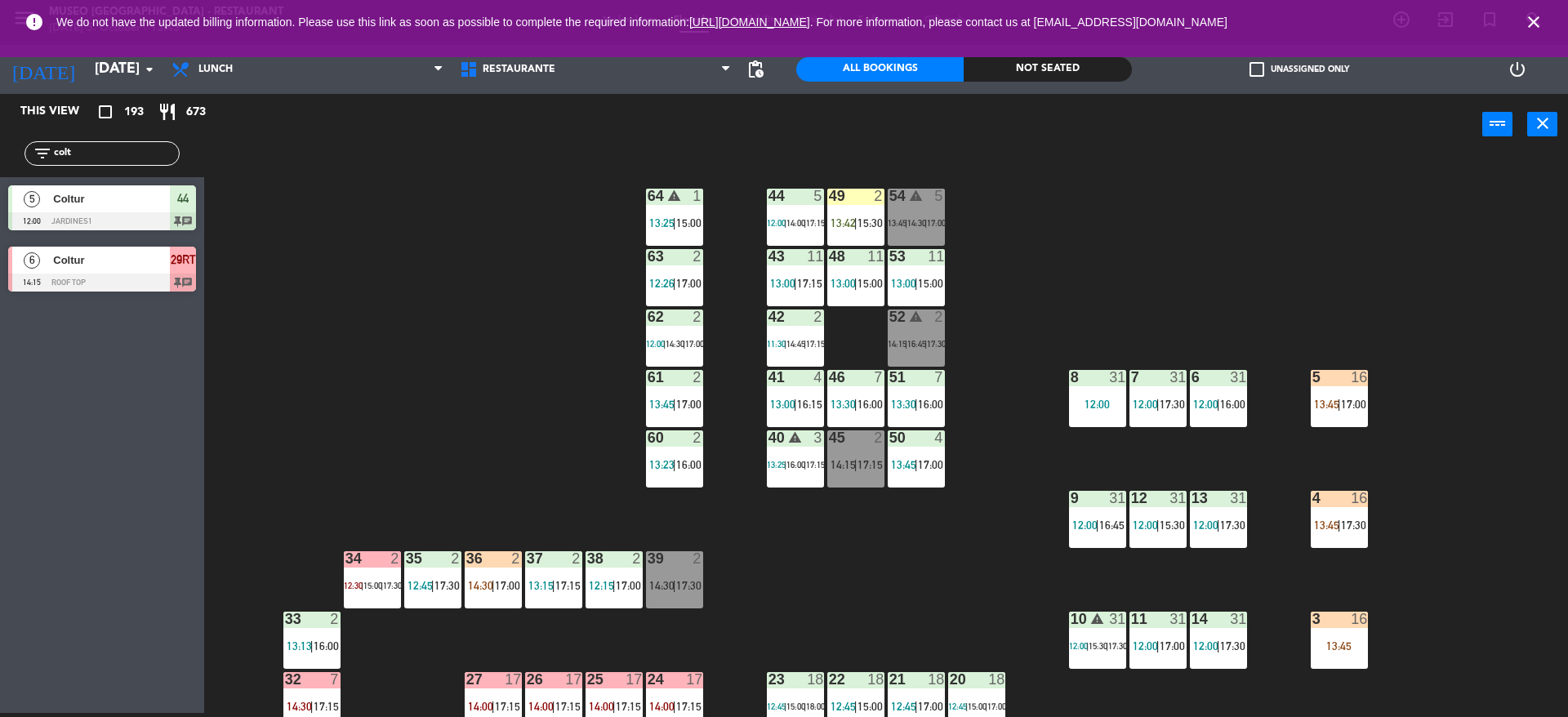
click at [1045, 287] on div "44 5 12:00 | 14:00 | 17:15 49 2 13:42 | 15:30 54 warning 5 13:45 | 14:30 | 17:0…" at bounding box center [894, 439] width 1348 height 558
click at [866, 233] on div "49 2 13:42 | 15:30" at bounding box center [856, 217] width 57 height 57
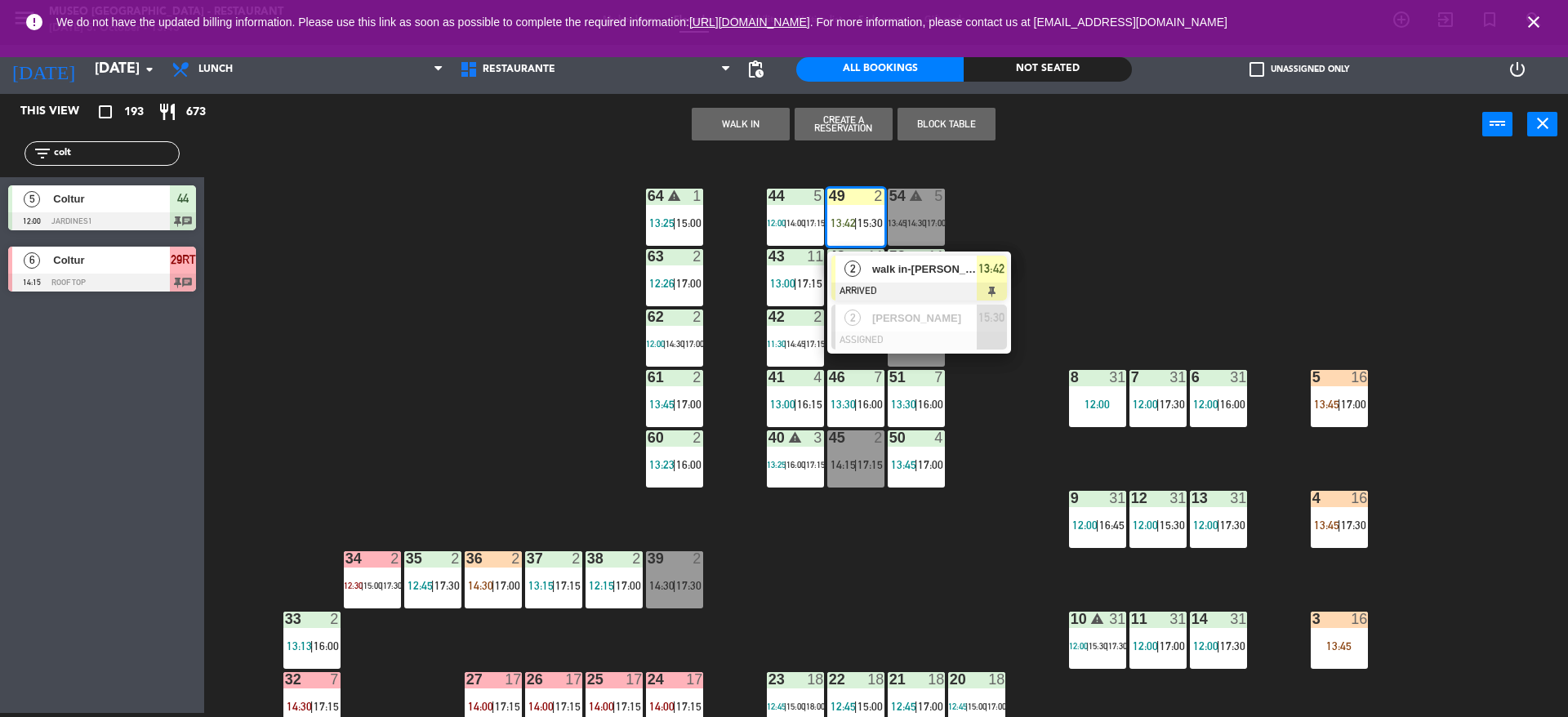
click at [875, 277] on span "walk in-[PERSON_NAME]" at bounding box center [924, 269] width 104 height 18
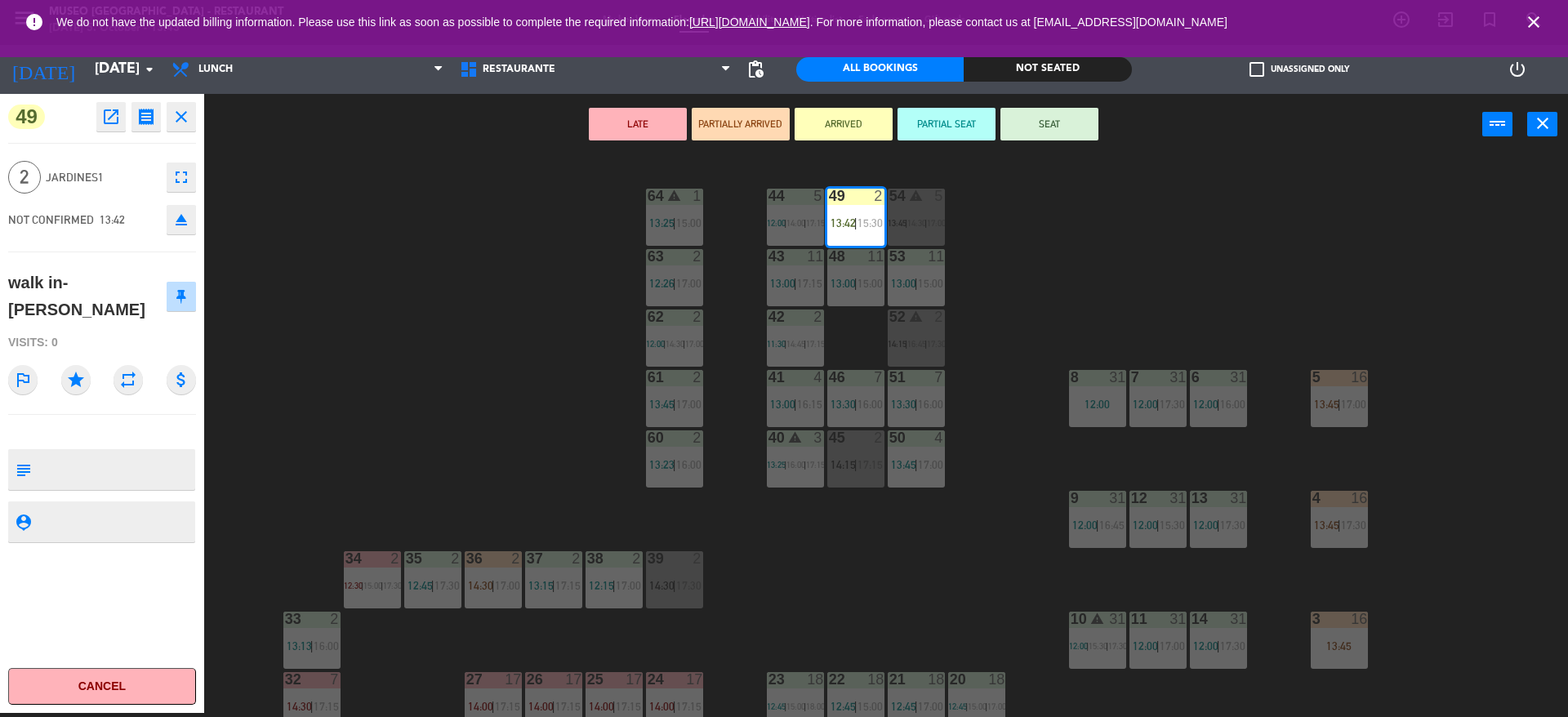
click at [126, 458] on textarea at bounding box center [116, 469] width 156 height 34
type textarea "m49"
click at [89, 255] on div "49 open_in_new receipt 1:42 PM [DATE] 2 people walk in-[PERSON_NAME] Table 49 c…" at bounding box center [102, 404] width 204 height 620
click at [1050, 136] on button "SEAT" at bounding box center [1050, 125] width 98 height 33
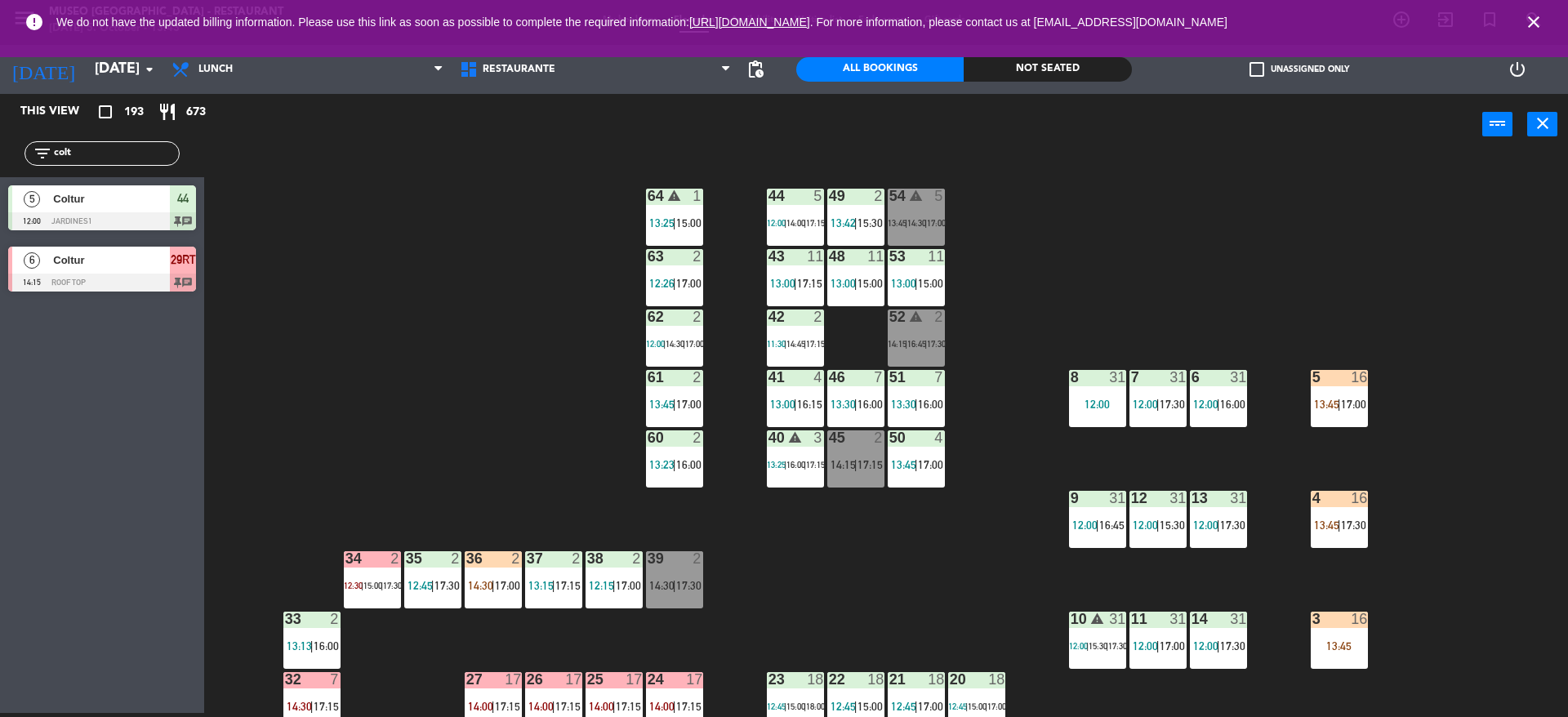
click at [1043, 191] on div "44 5 12:00 | 14:00 | 17:15 49 2 13:42 | 15:30 54 warning 5 13:45 | 14:30 | 17:0…" at bounding box center [894, 439] width 1348 height 558
click at [475, 573] on div "36 2 14:30 | 17:00" at bounding box center [493, 580] width 57 height 57
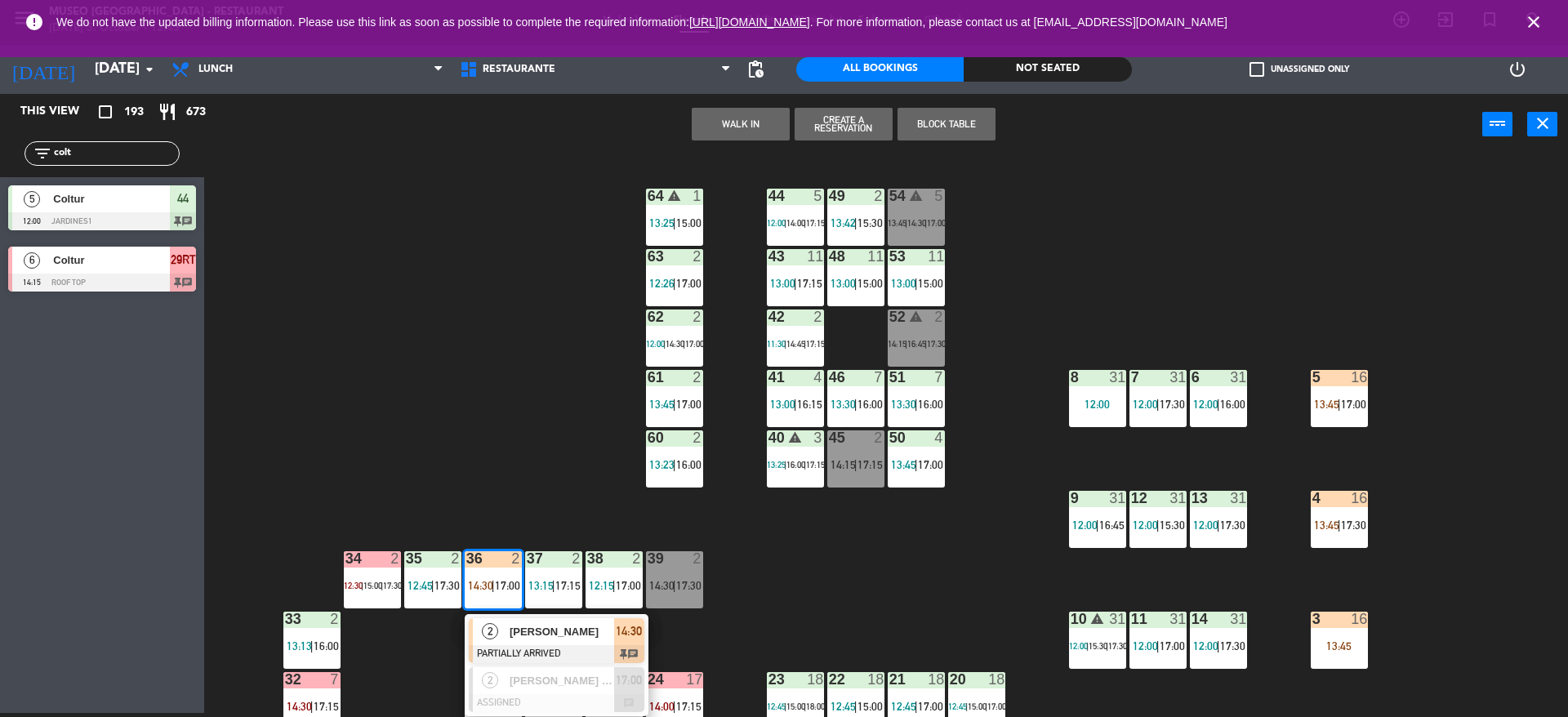
click at [521, 654] on div at bounding box center [556, 654] width 176 height 18
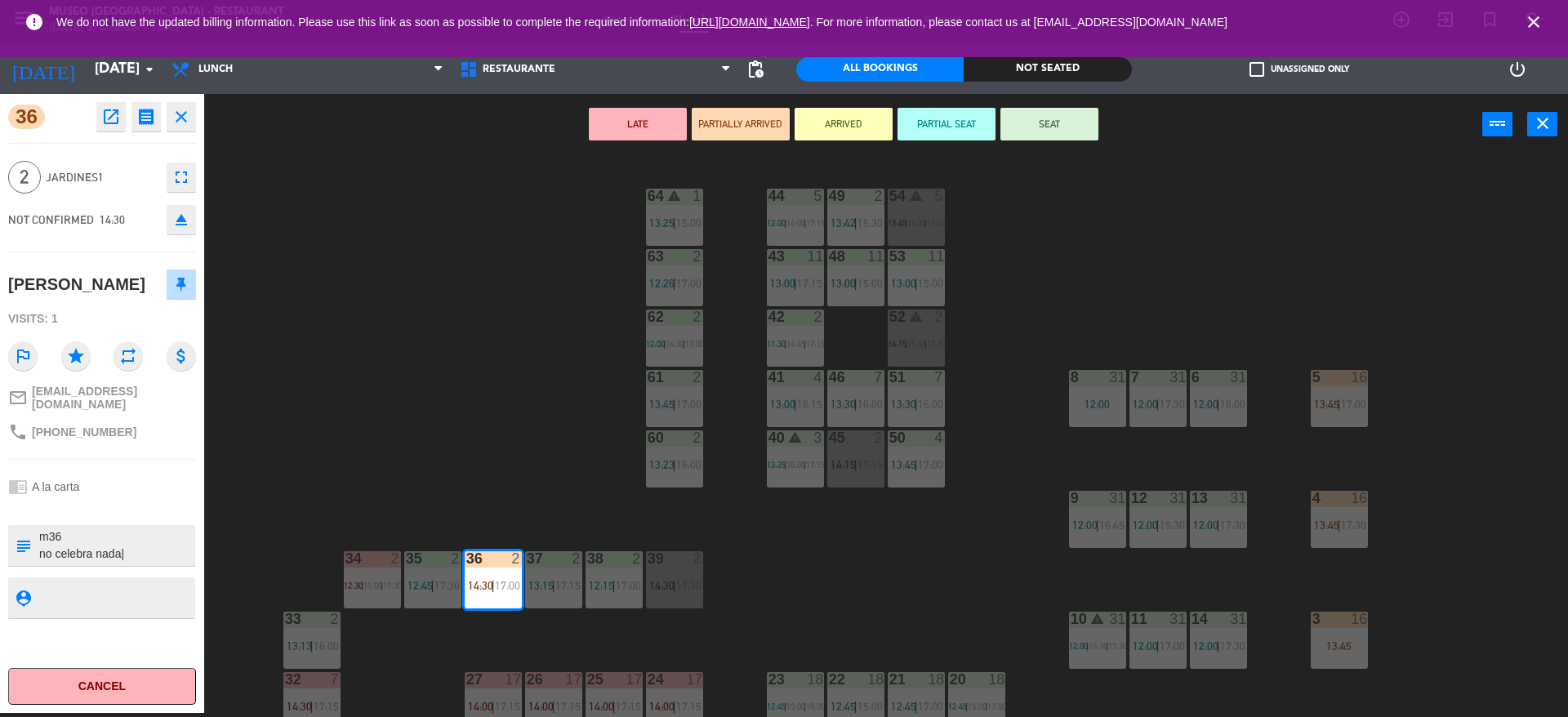
click at [1057, 110] on button "SEAT" at bounding box center [1050, 125] width 98 height 33
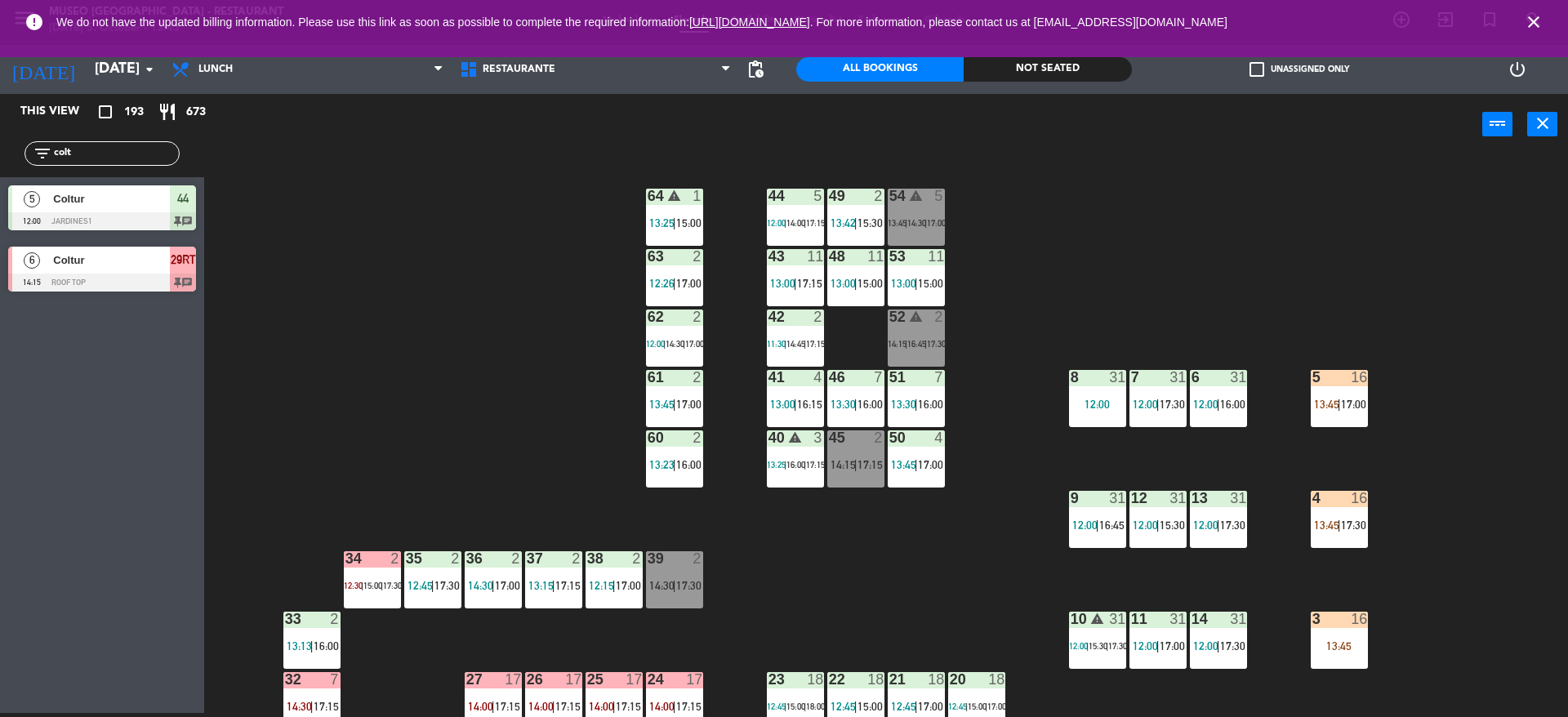
click at [1065, 230] on div "44 5 12:00 | 14:00 | 17:15 49 2 13:42 | 15:30 54 warning 5 13:45 | 14:30 | 17:0…" at bounding box center [894, 439] width 1348 height 558
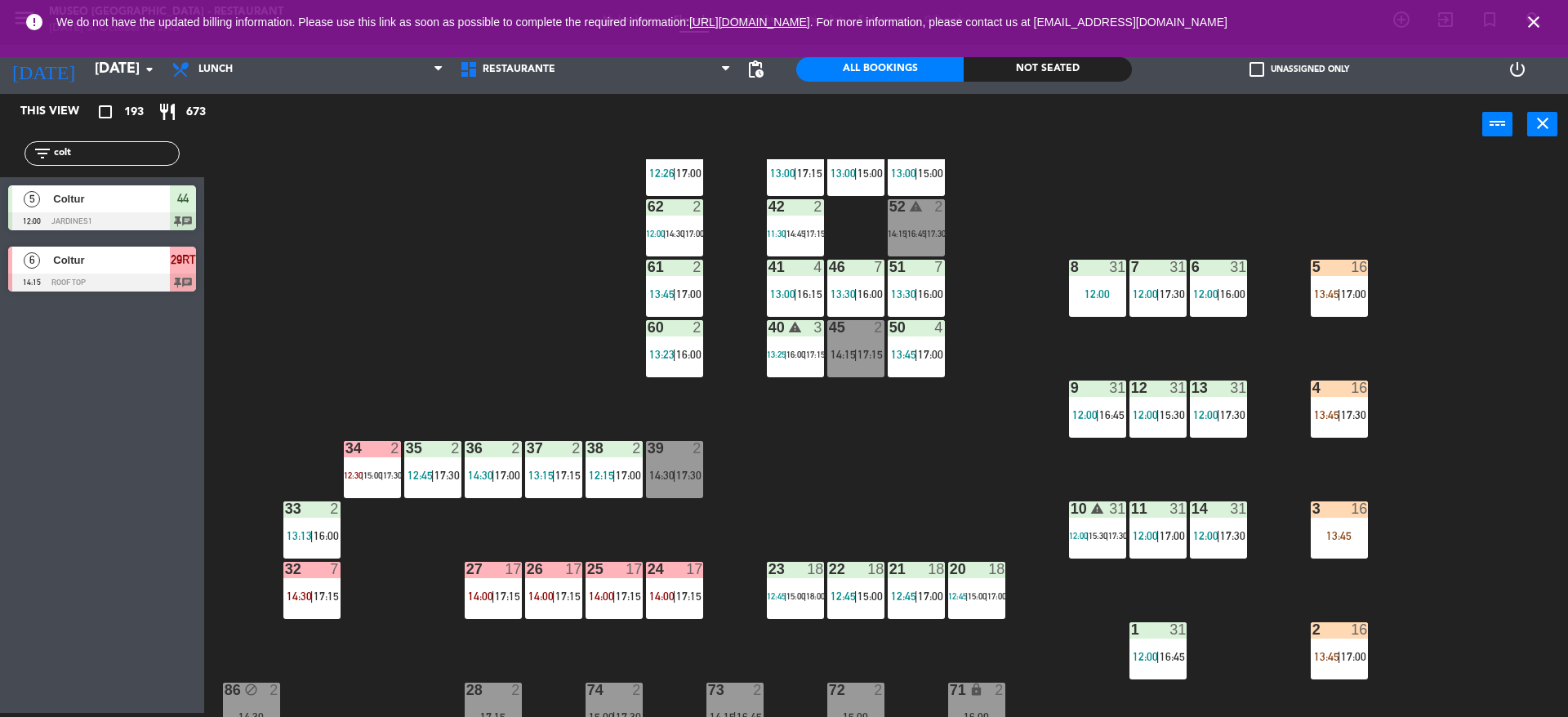
click at [374, 489] on div "34 2 12:30 | 15:00 | 17:30" at bounding box center [373, 469] width 57 height 57
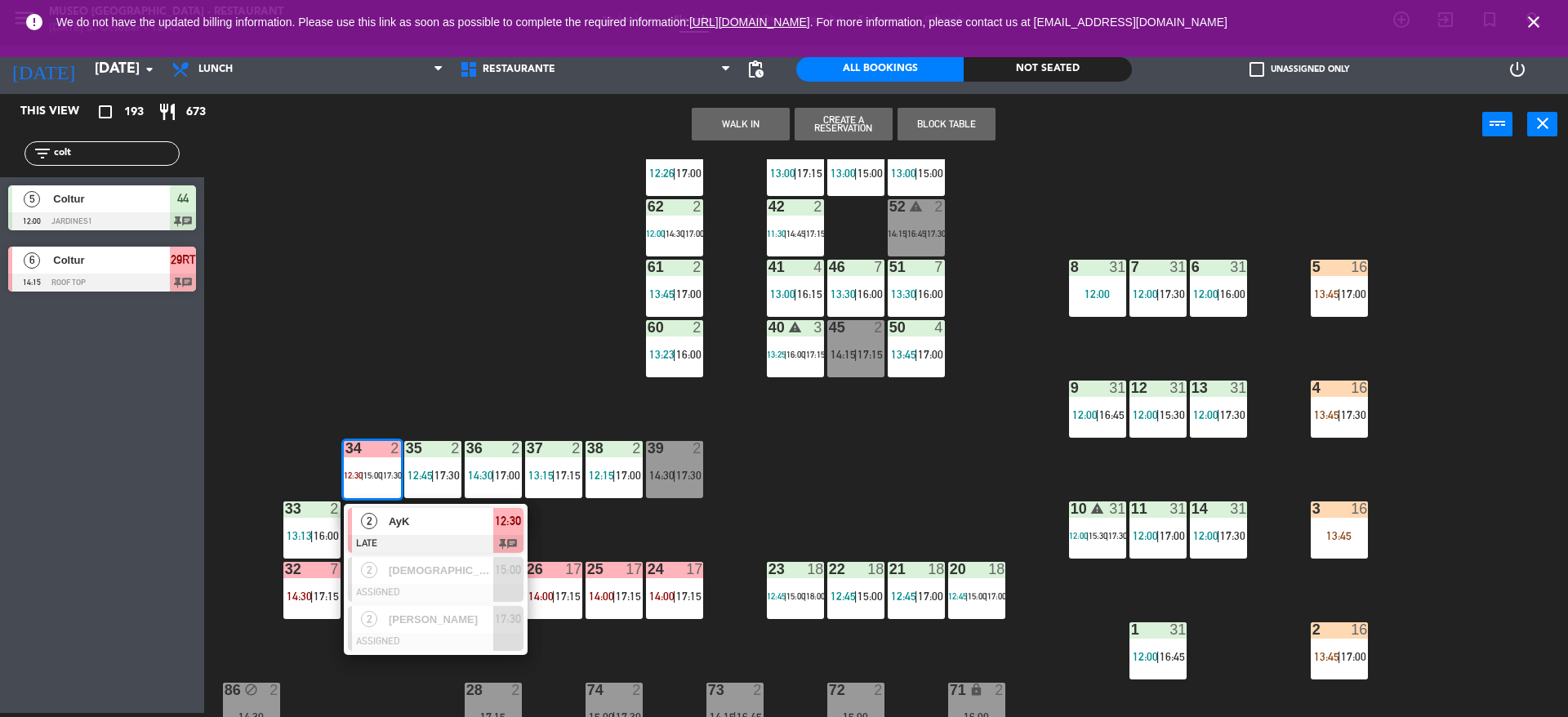
click at [382, 535] on div at bounding box center [436, 544] width 176 height 18
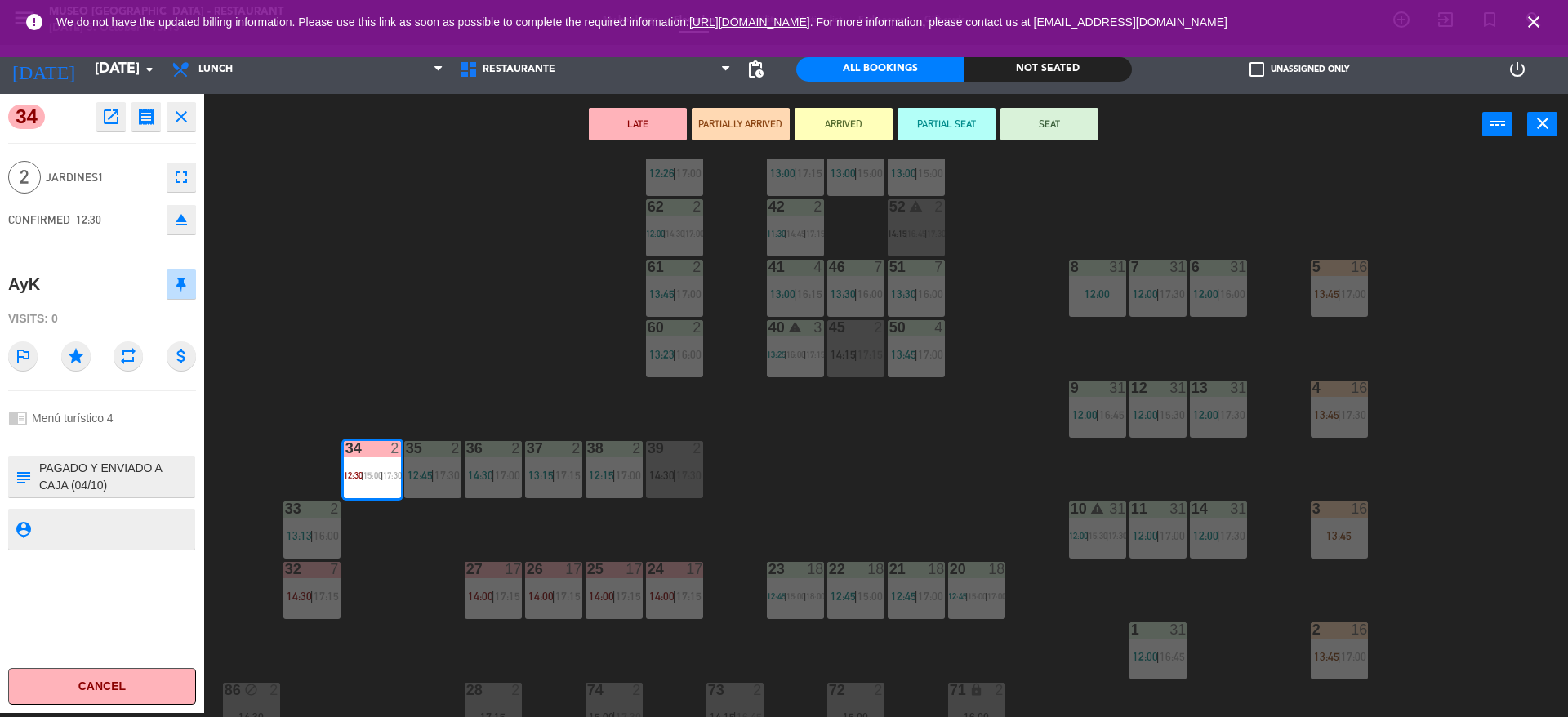
click at [77, 484] on textarea at bounding box center [116, 477] width 156 height 34
click at [443, 552] on div "44 5 12:00 | 14:00 | 17:15 49 2 13:42 | 15:30 54 warning 5 13:45 | 14:30 | 17:0…" at bounding box center [894, 439] width 1348 height 558
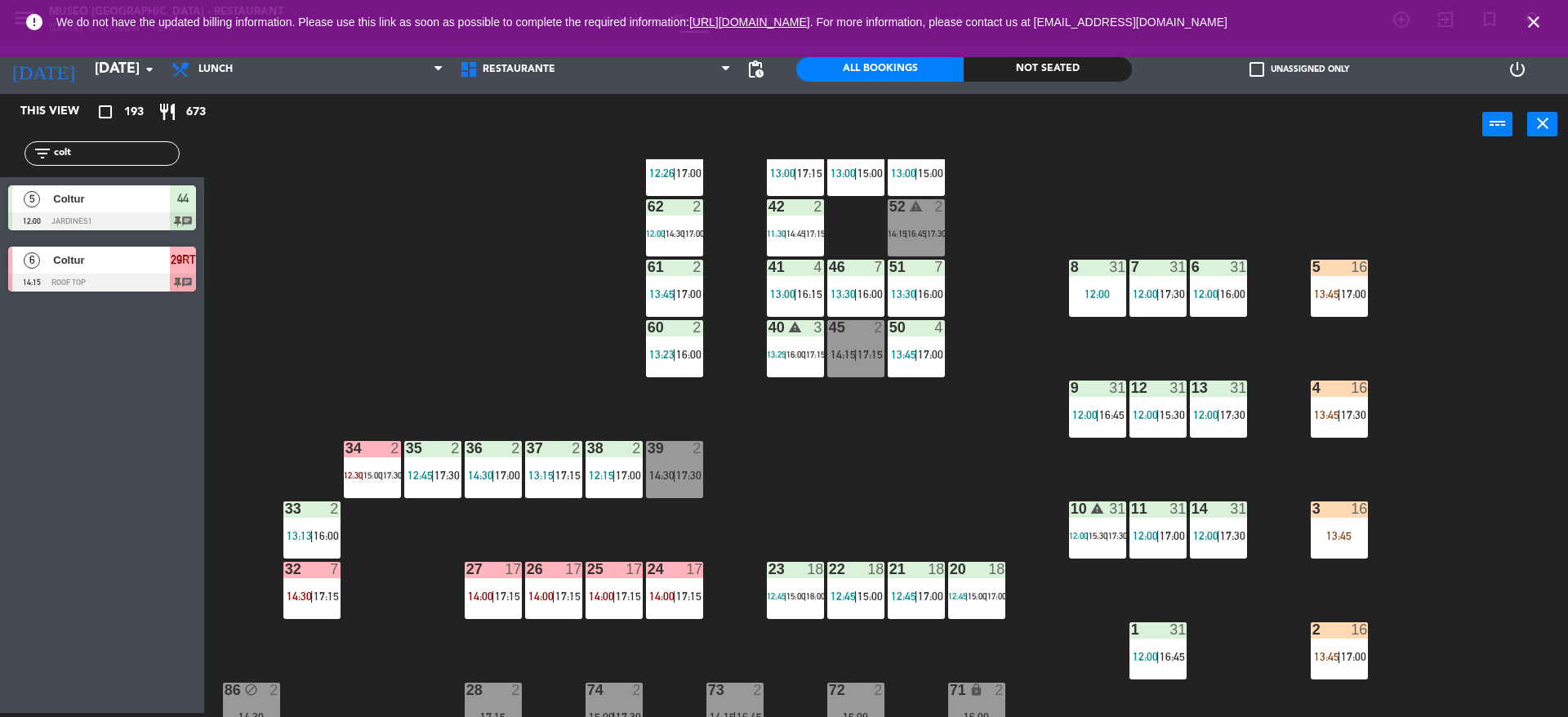
scroll to position [0, 0]
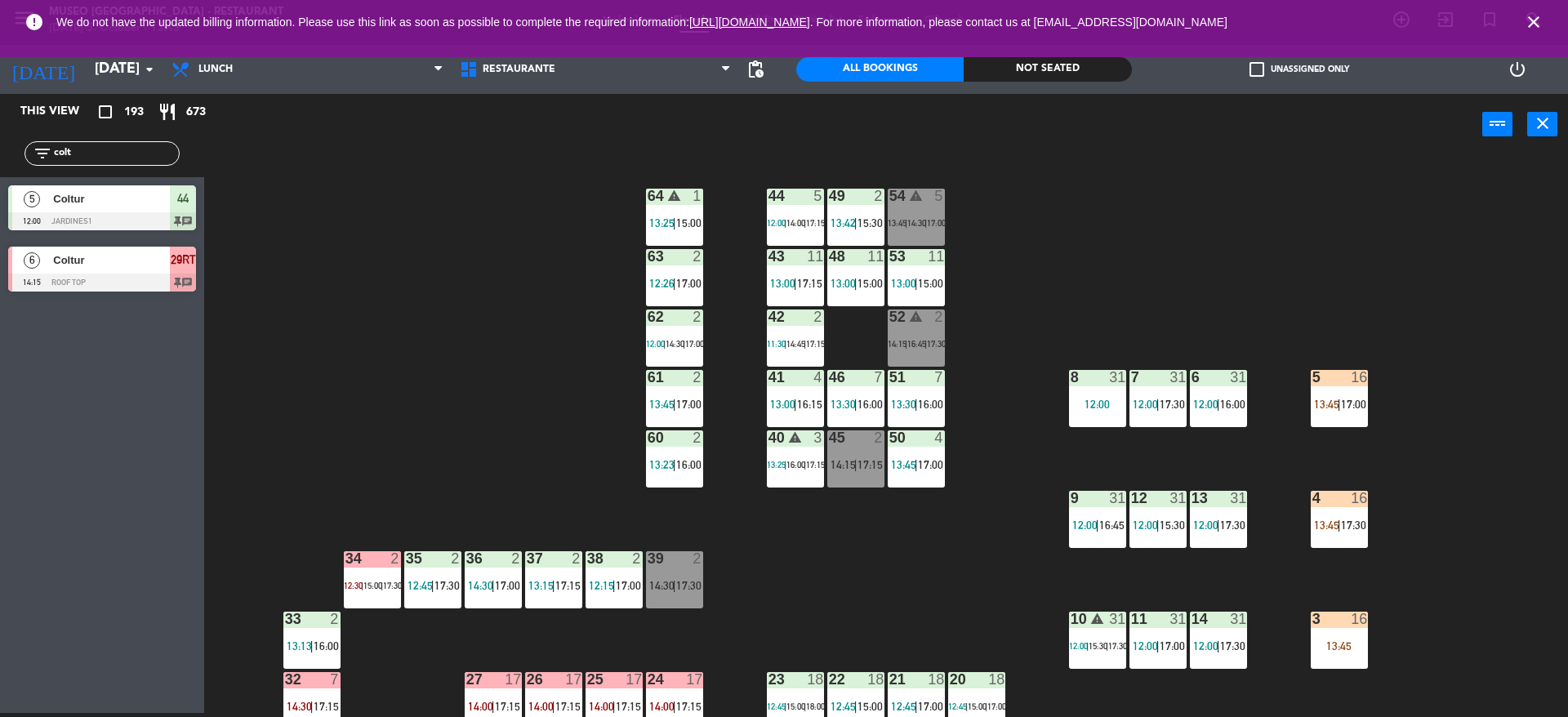
click at [800, 220] on span "14:00" at bounding box center [796, 223] width 18 height 10
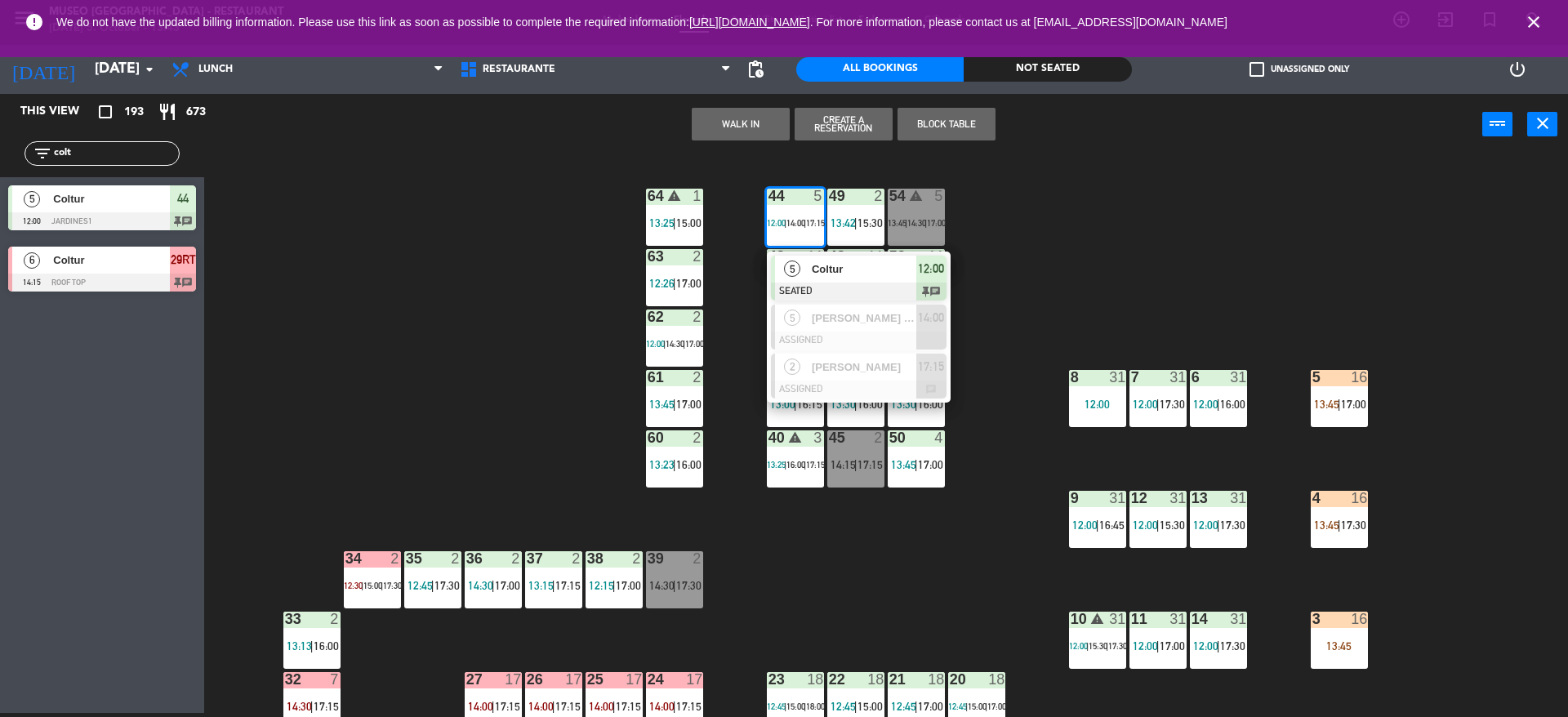
click at [799, 274] on div "5" at bounding box center [793, 269] width 35 height 27
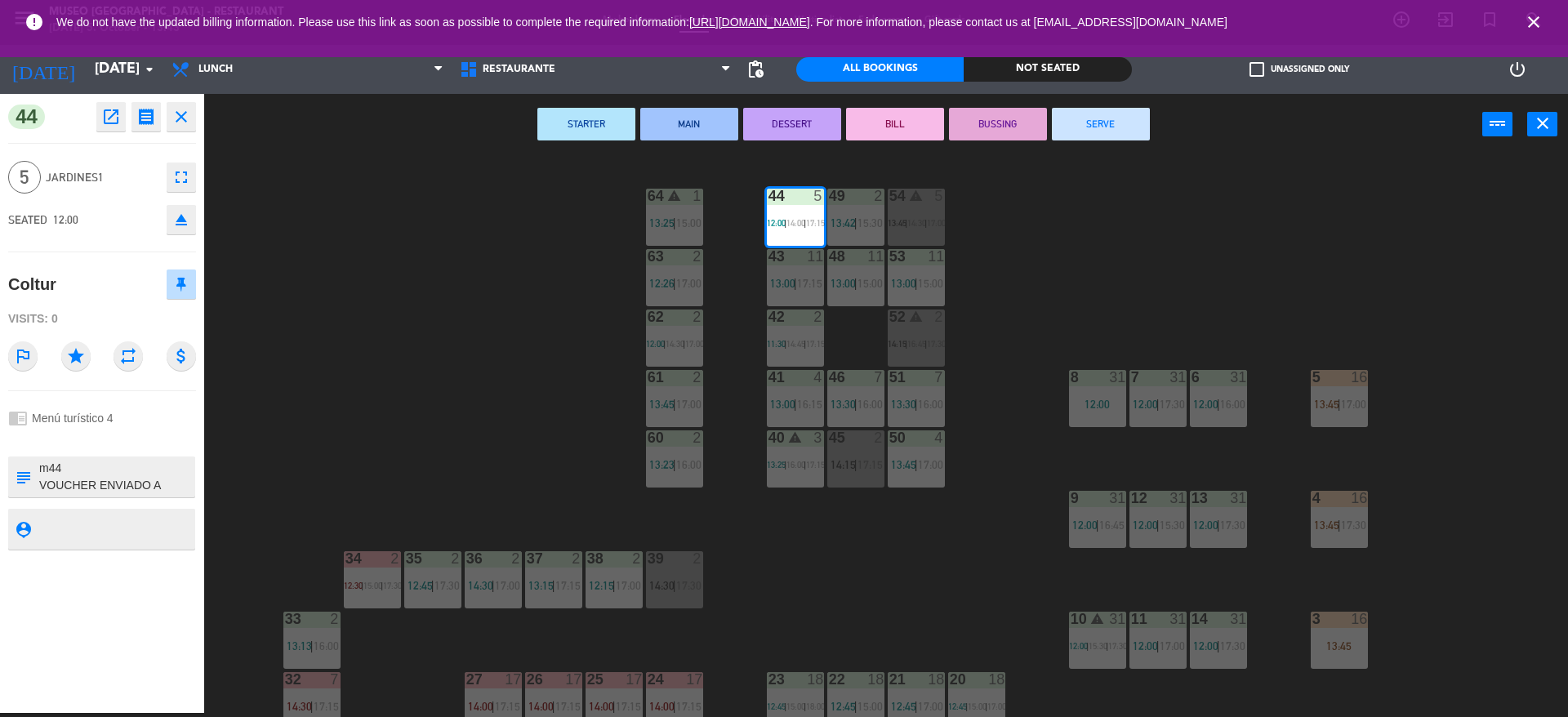
click at [383, 460] on div "44 5 12:00 | 14:00 | 17:15 49 2 13:42 | 15:30 54 warning 5 13:45 | 14:30 | 17:0…" at bounding box center [894, 439] width 1348 height 558
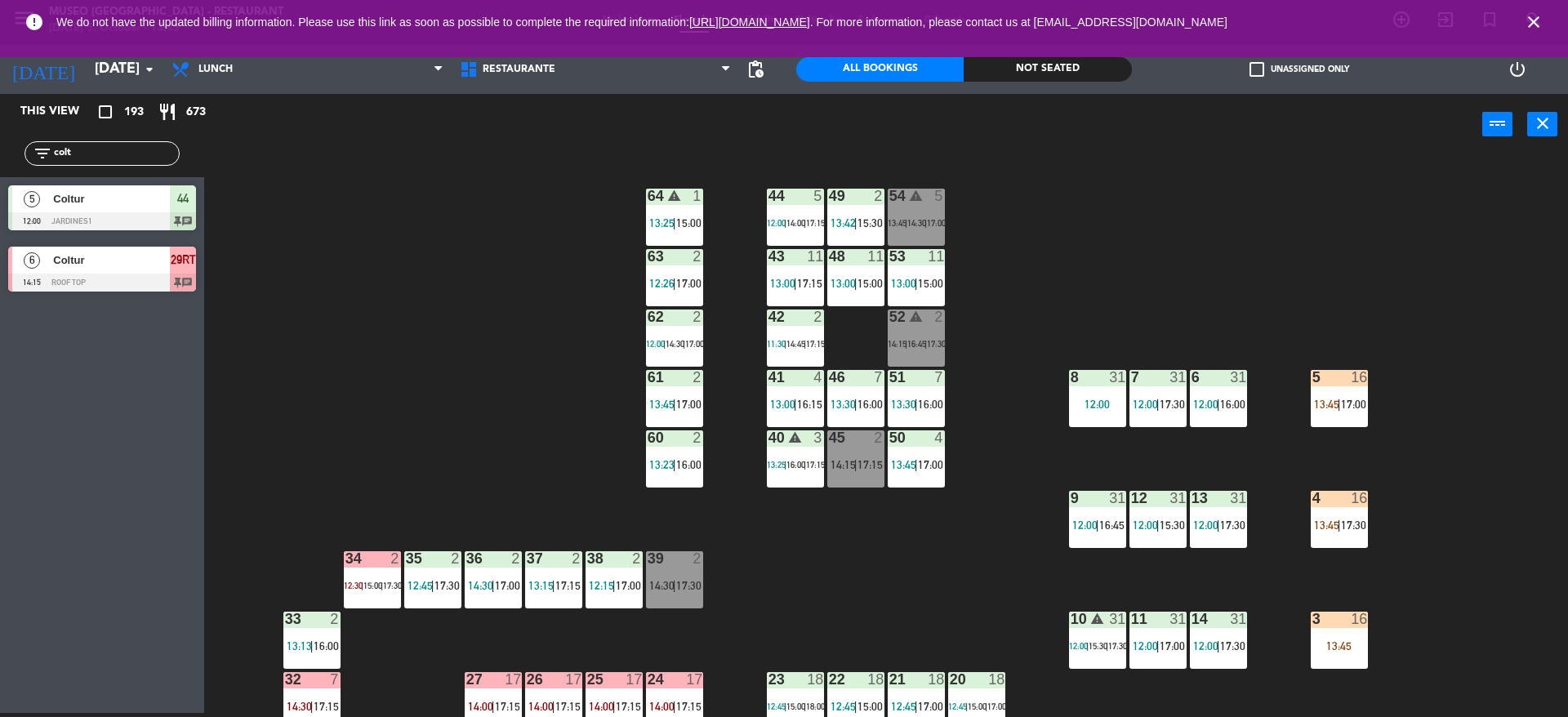
click at [360, 594] on div "34 2 12:30 | 15:00 | 17:30" at bounding box center [373, 580] width 57 height 57
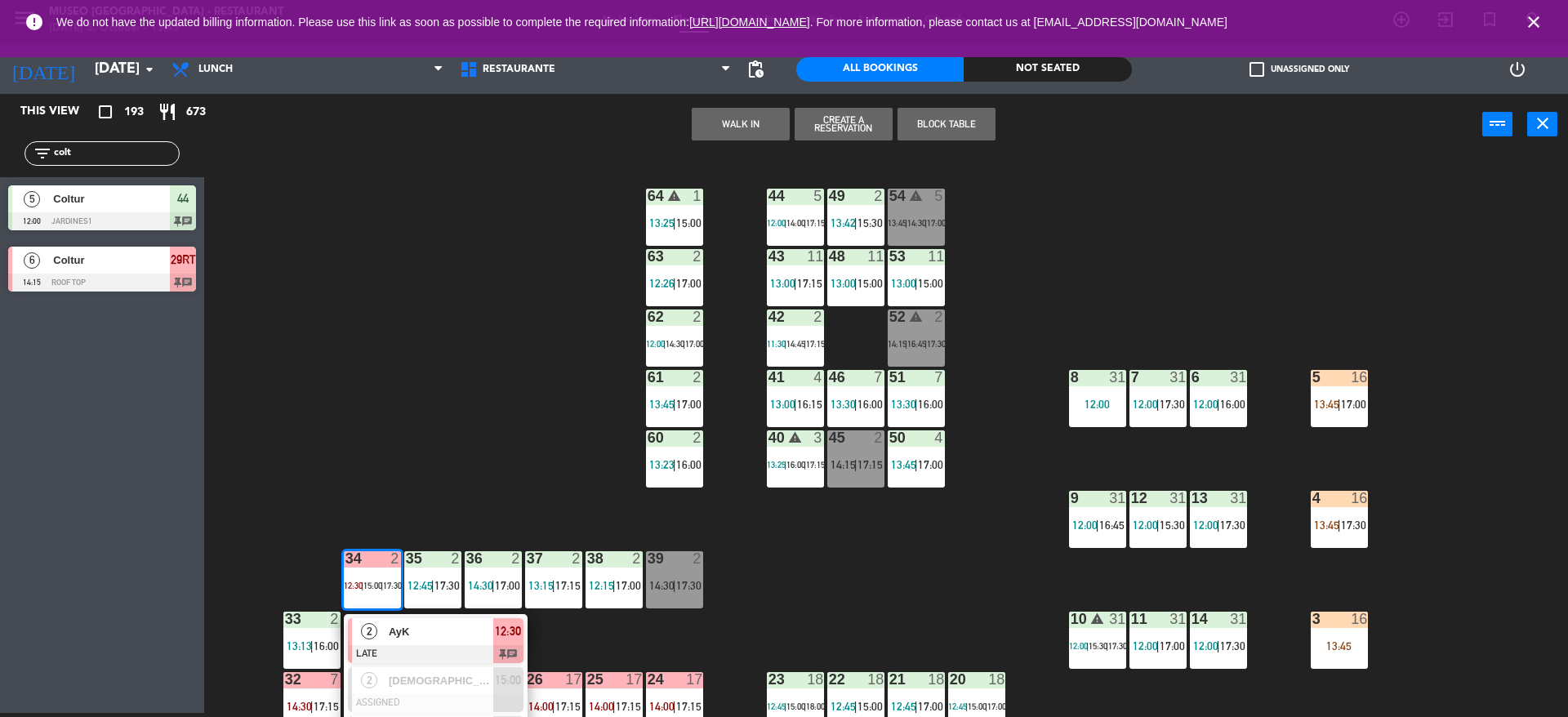
click at [369, 640] on span "2" at bounding box center [369, 631] width 17 height 17
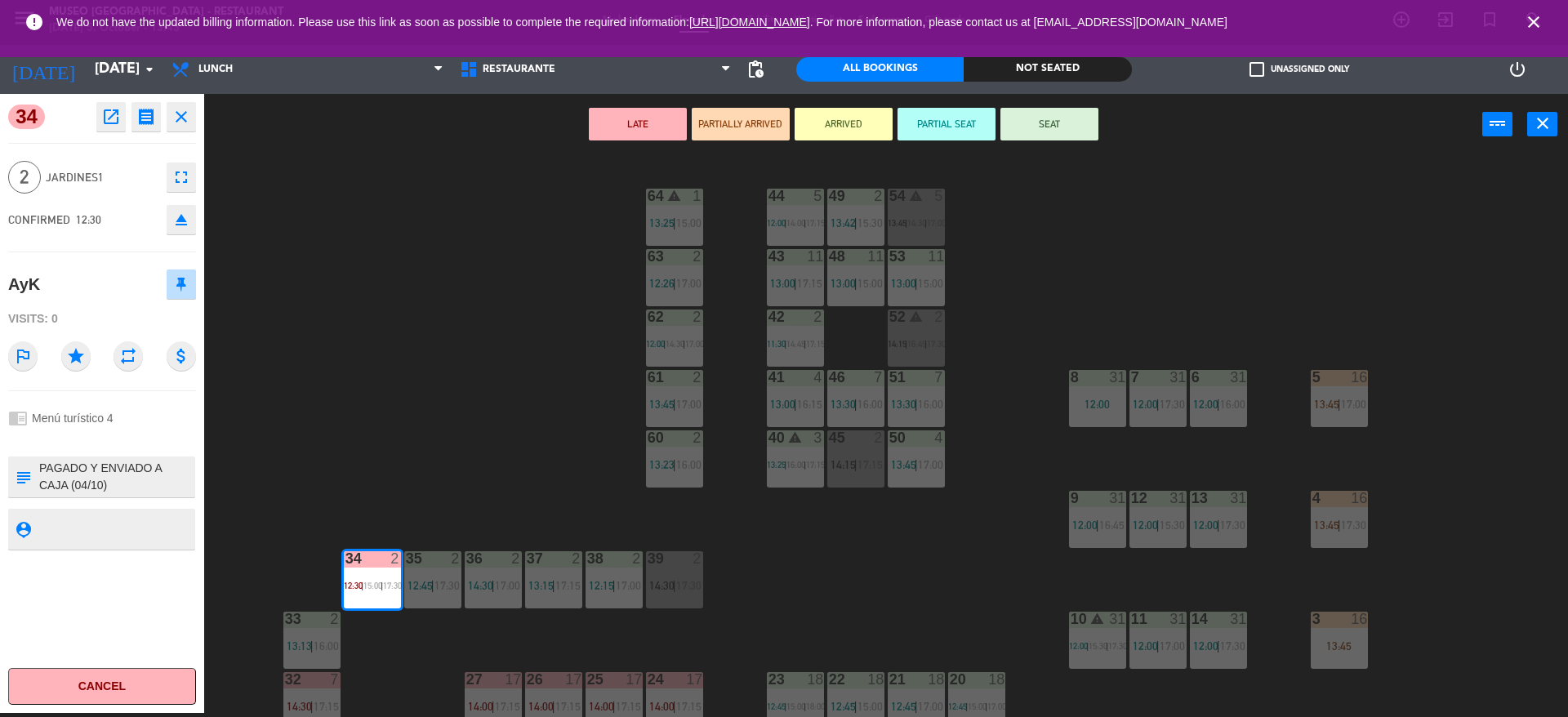
click at [127, 486] on textarea at bounding box center [116, 477] width 156 height 34
type textarea "m34 PAGADO Y ENVIADO A CAJA (04/10) AKZ87650 - [PERSON_NAME] X 2 - Cafe del Mus…"
click at [115, 208] on div "CONFIRMED 12:30 eject" at bounding box center [101, 220] width 188 height 41
click at [113, 243] on div "34 open_in_new receipt 12:30 PM [DATE] 2 people AyK Table 34 EXPERIENCE Menú tu…" at bounding box center [102, 404] width 204 height 620
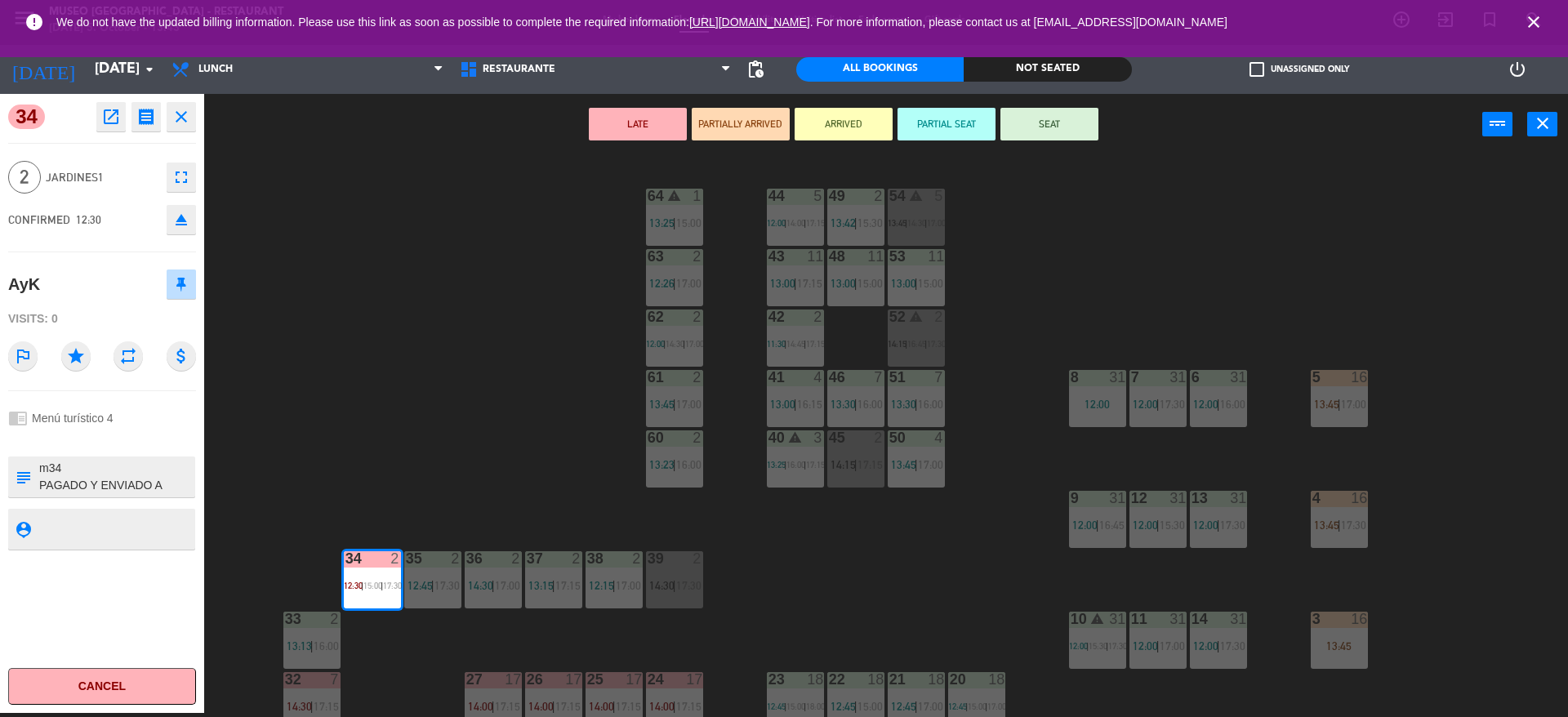
click at [92, 484] on textarea at bounding box center [116, 477] width 156 height 34
click at [1052, 124] on button "SEAT" at bounding box center [1050, 125] width 98 height 33
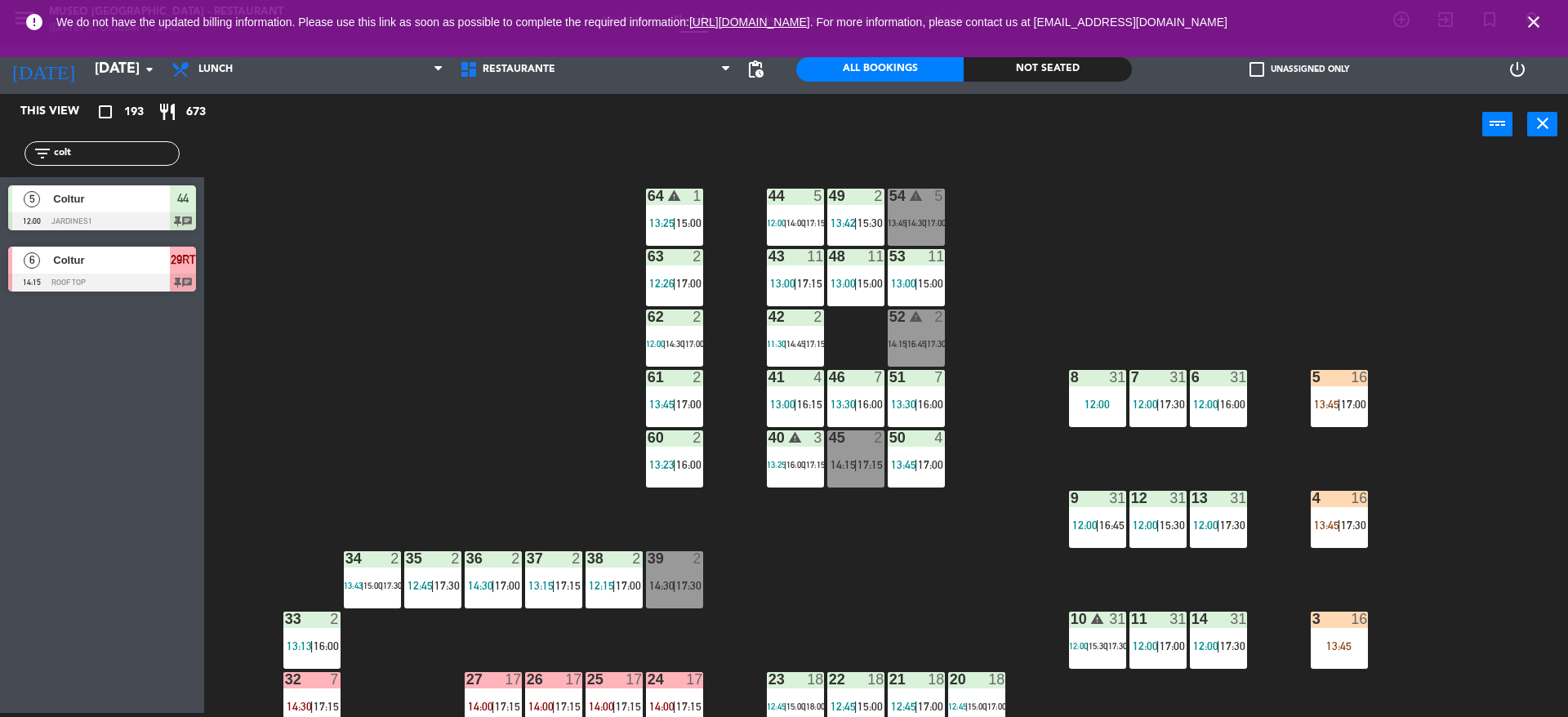
click at [514, 334] on div "44 5 12:00 | 14:00 | 17:15 49 2 13:42 | 15:30 54 warning 5 13:45 | 14:30 | 17:0…" at bounding box center [894, 439] width 1348 height 558
click at [374, 589] on span "15:00" at bounding box center [373, 586] width 18 height 10
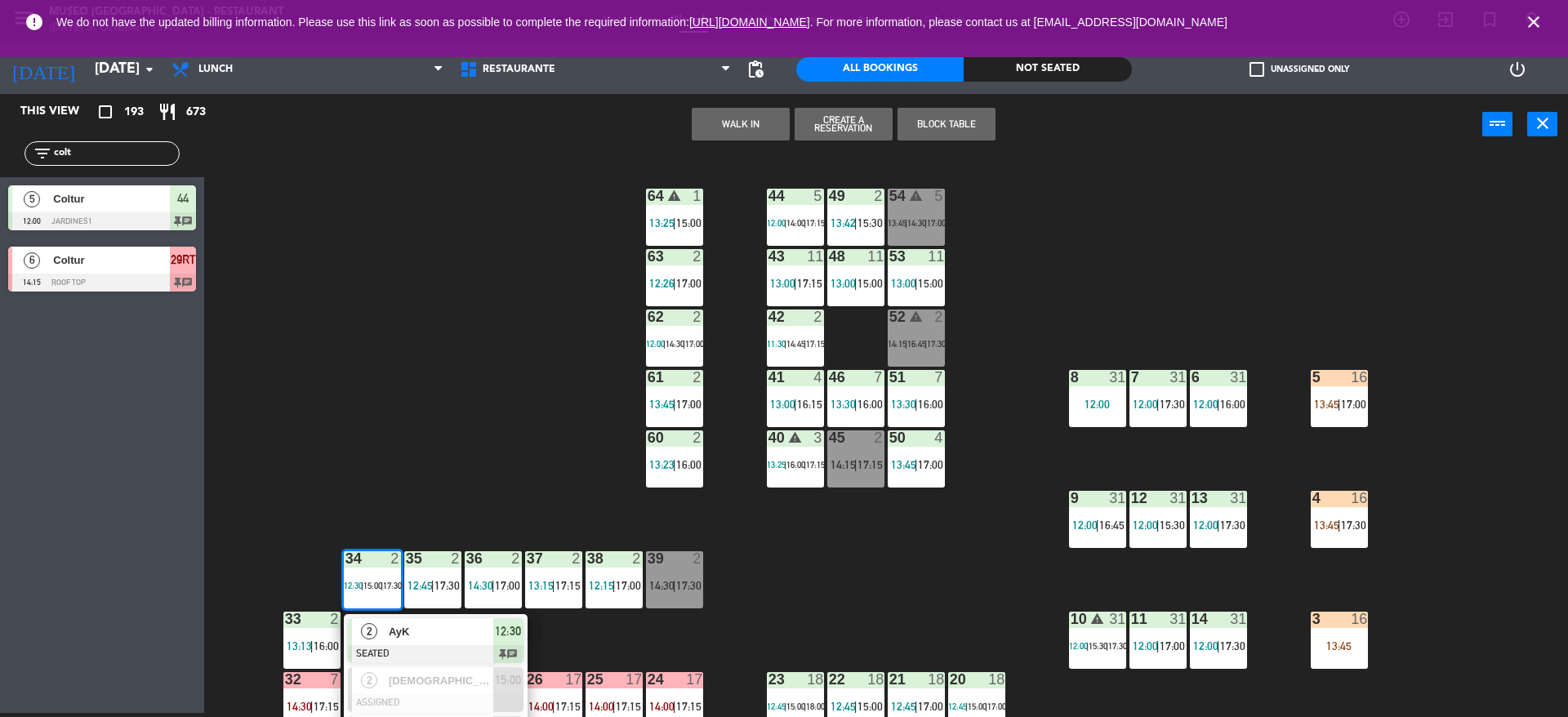
click at [392, 630] on span "AyK" at bounding box center [441, 632] width 104 height 18
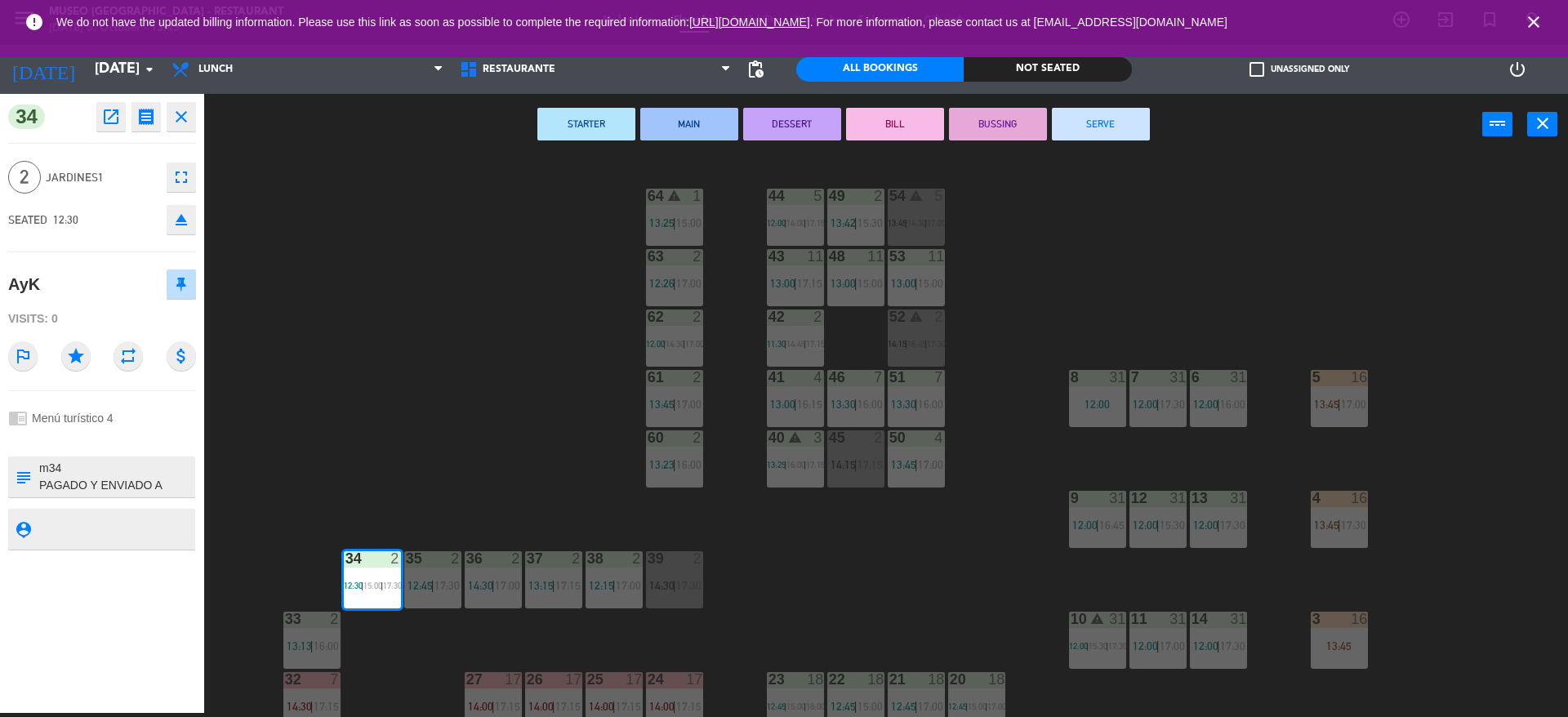
click at [807, 119] on button "DESSERT" at bounding box center [792, 125] width 98 height 33
